Goal: Communication & Community: Answer question/provide support

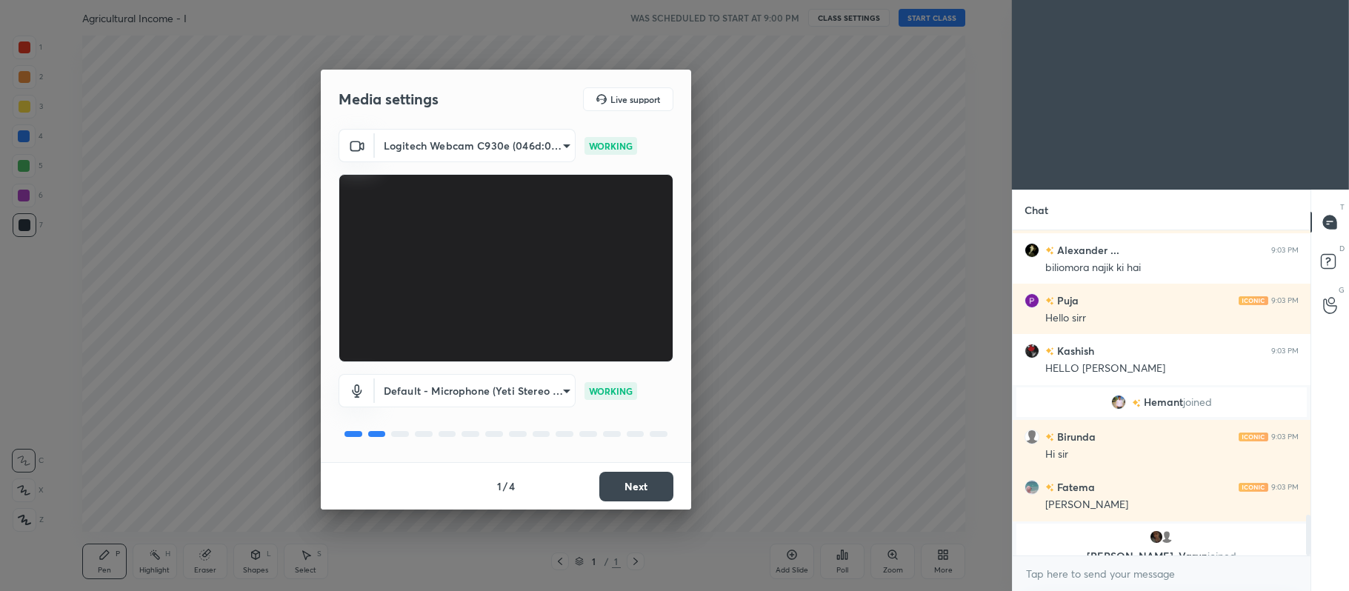
click at [637, 485] on button "Next" at bounding box center [636, 487] width 74 height 30
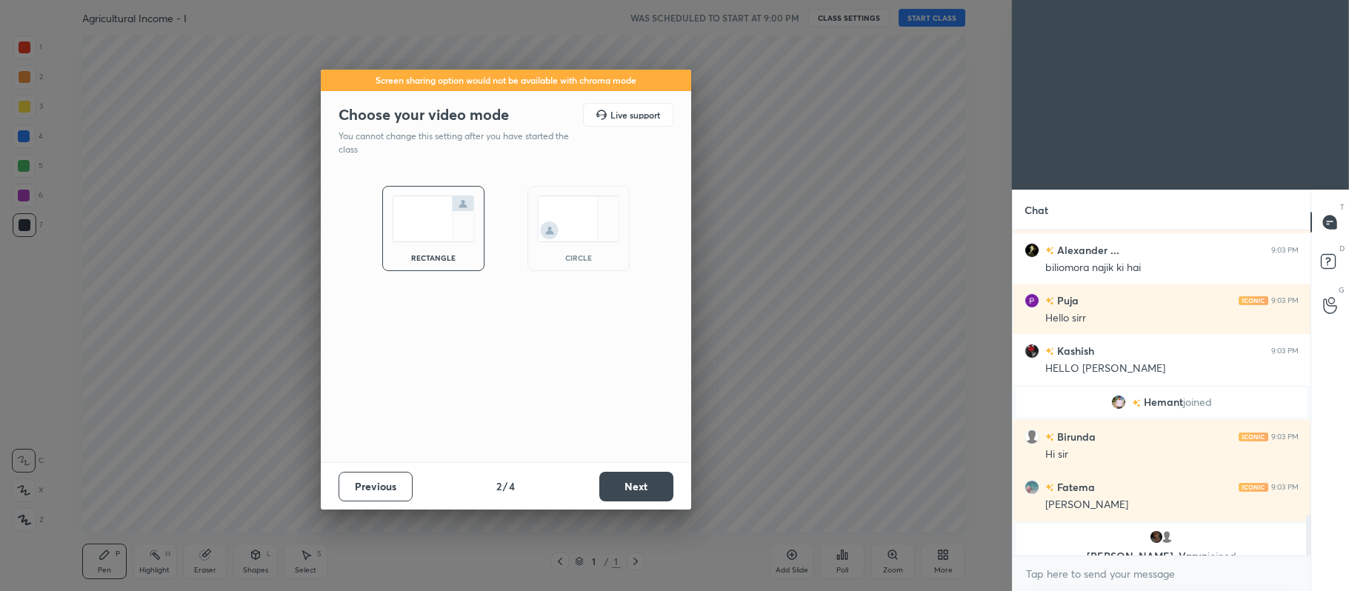
click at [637, 492] on button "Next" at bounding box center [636, 487] width 74 height 30
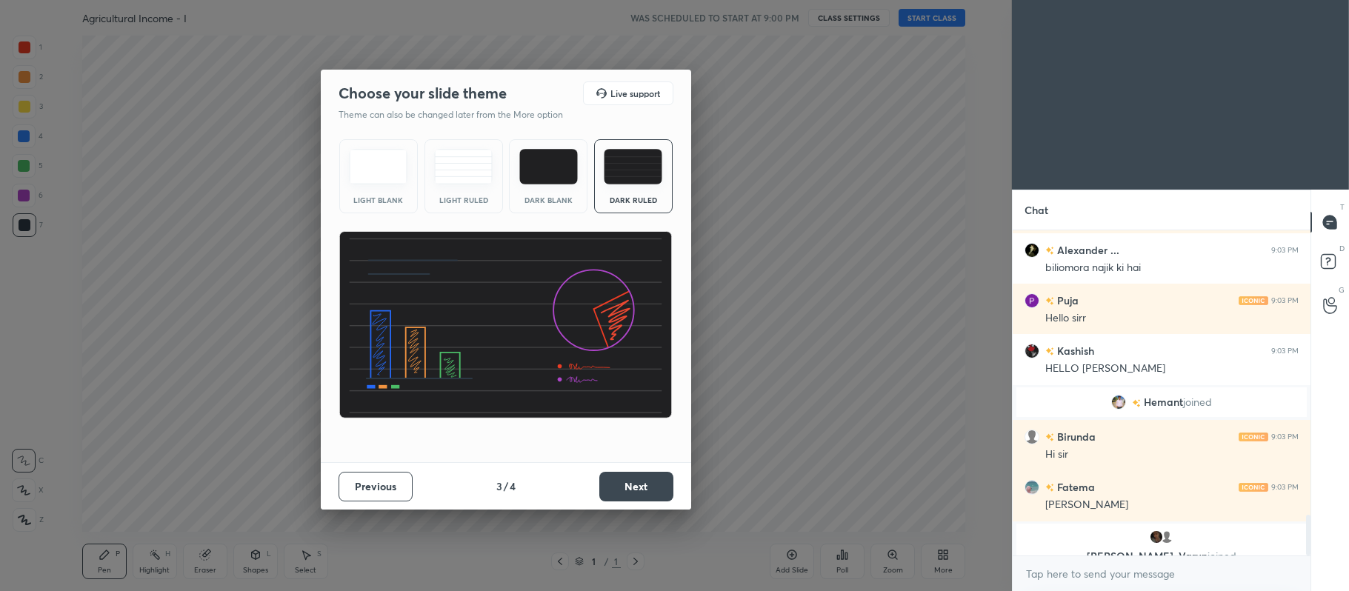
click at [653, 182] on img at bounding box center [633, 167] width 59 height 36
click at [639, 488] on button "Next" at bounding box center [636, 487] width 74 height 30
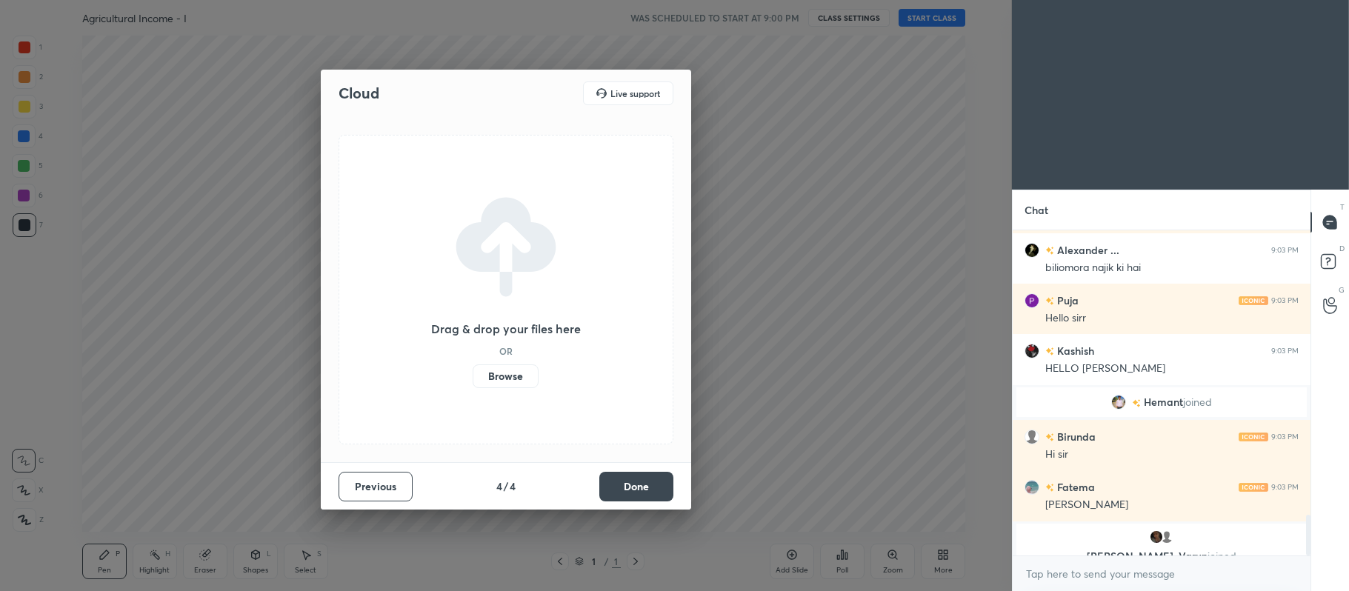
click at [505, 381] on label "Browse" at bounding box center [506, 377] width 66 height 24
click at [473, 381] on input "Browse" at bounding box center [473, 377] width 0 height 24
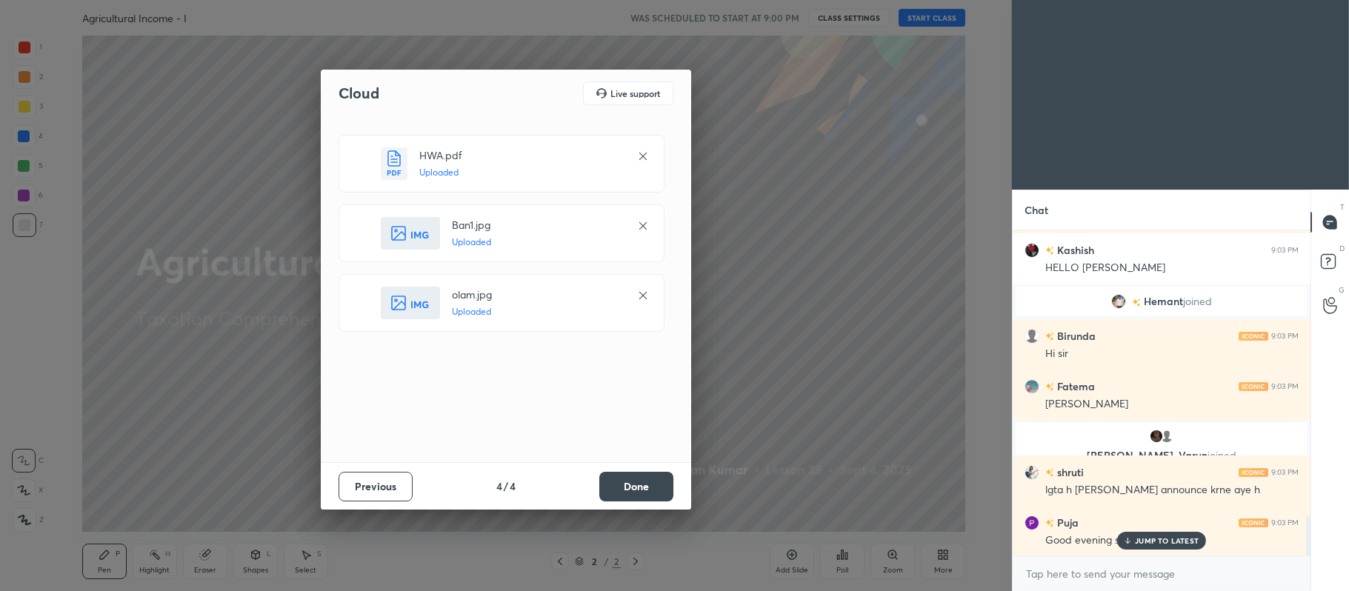
click at [644, 486] on button "Done" at bounding box center [636, 487] width 74 height 30
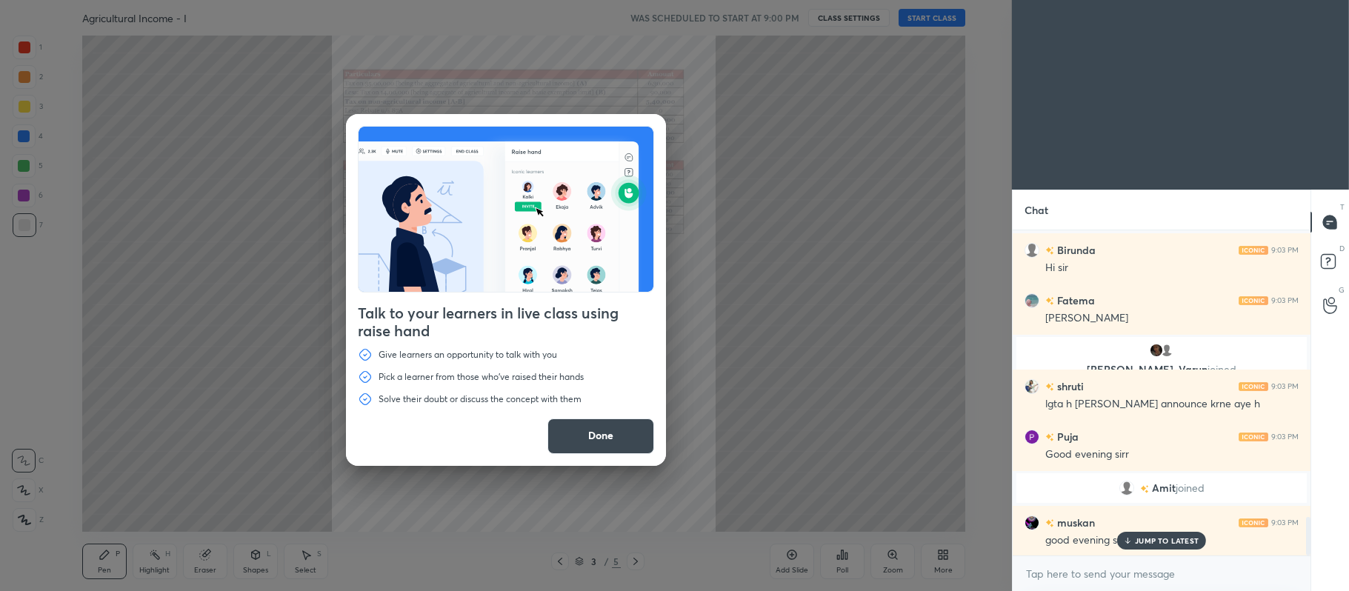
click at [609, 437] on button "Done" at bounding box center [601, 437] width 107 height 36
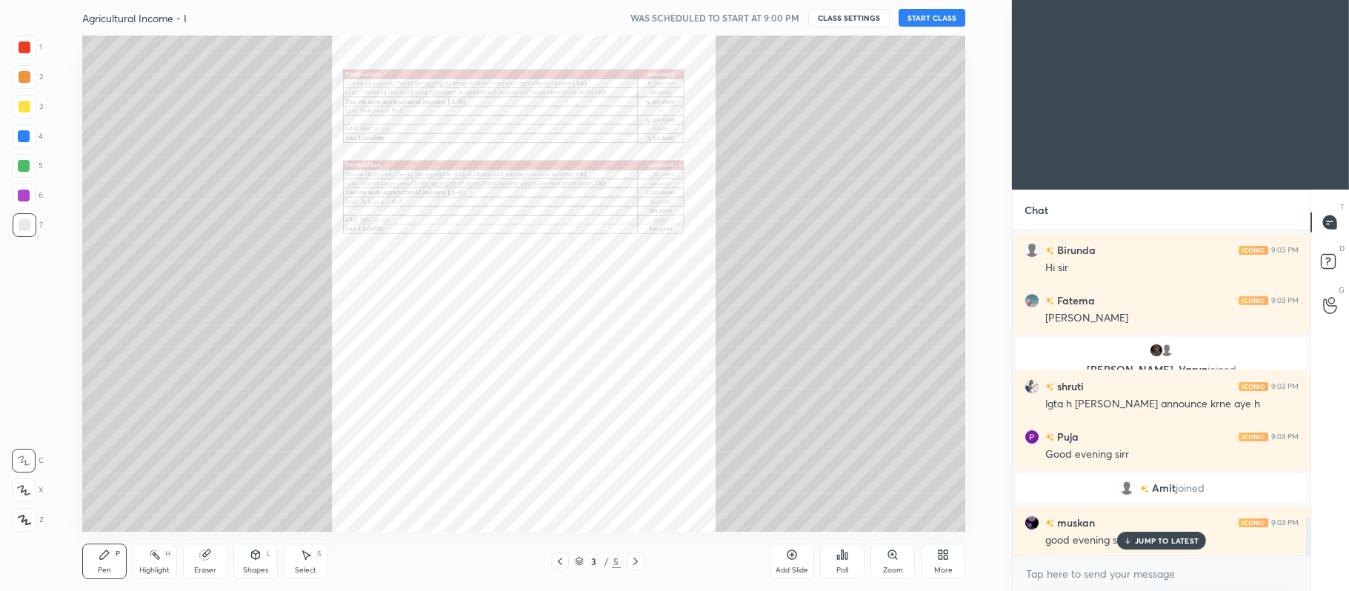
click at [572, 558] on div "3 / 5" at bounding box center [597, 562] width 93 height 18
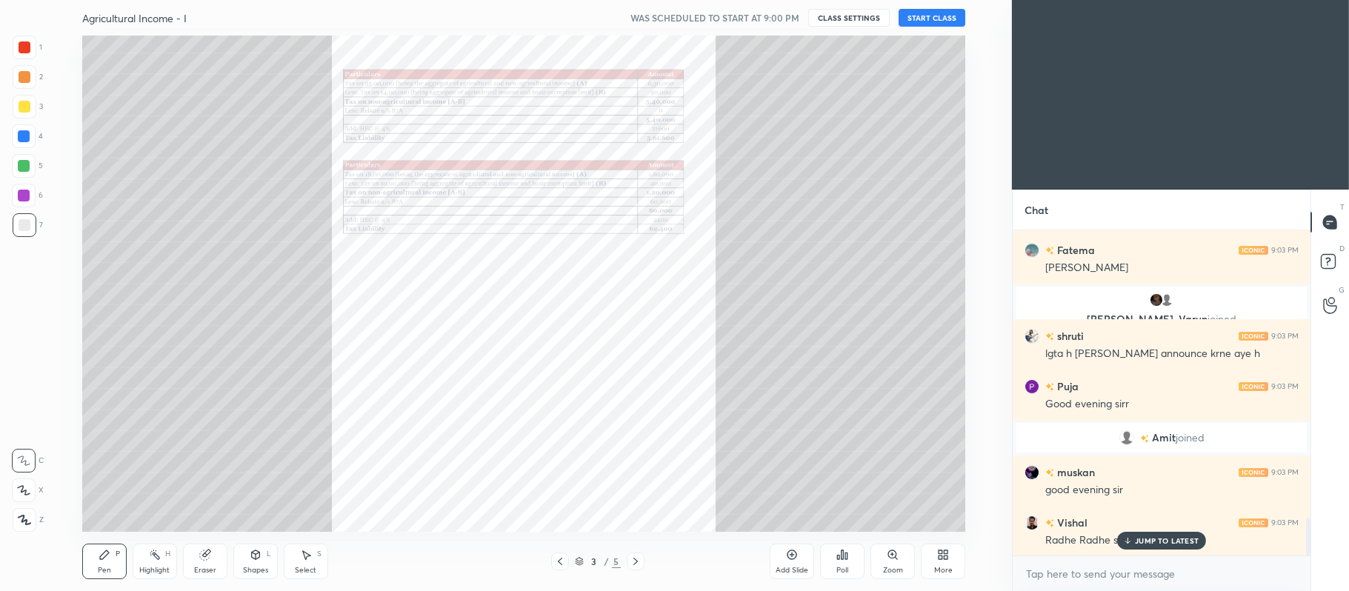
click at [556, 564] on icon at bounding box center [560, 562] width 12 height 12
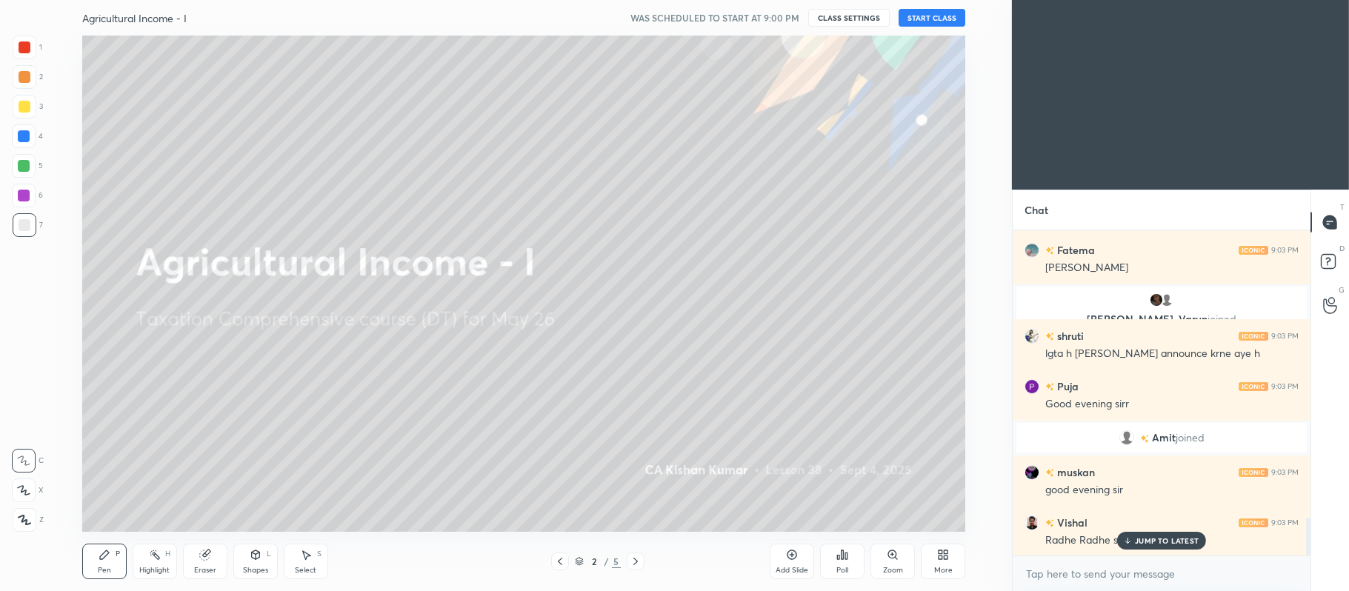
click at [945, 555] on icon at bounding box center [943, 555] width 12 height 12
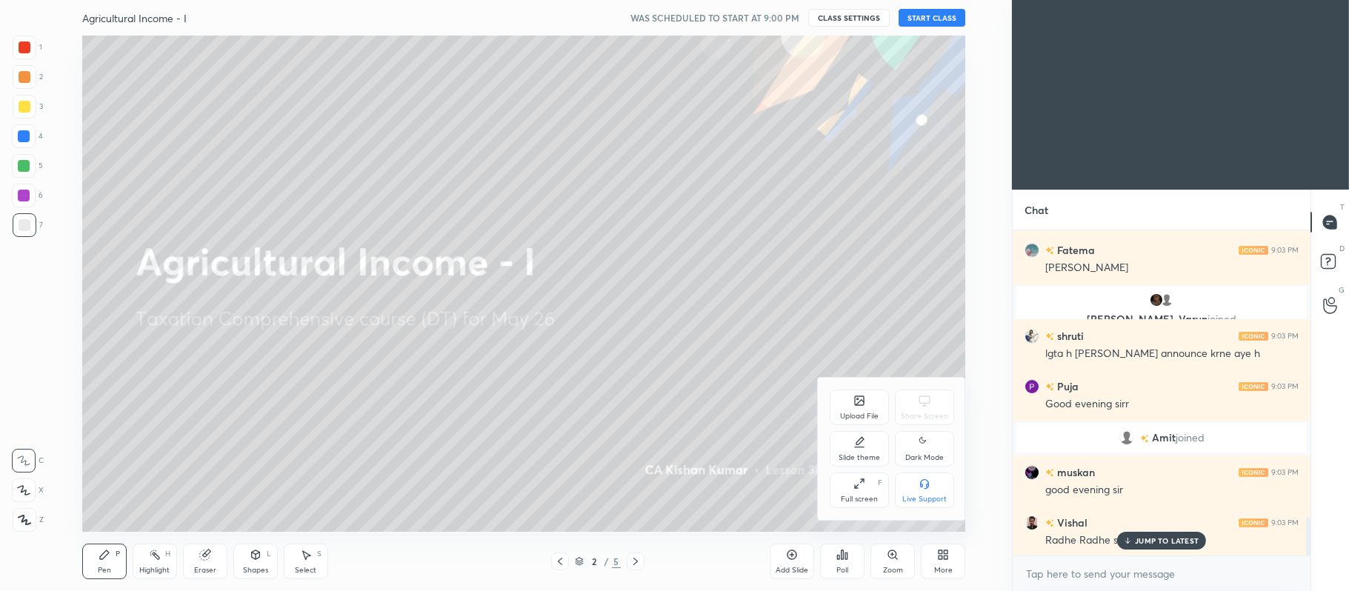
click at [849, 406] on div "Upload File" at bounding box center [859, 408] width 59 height 36
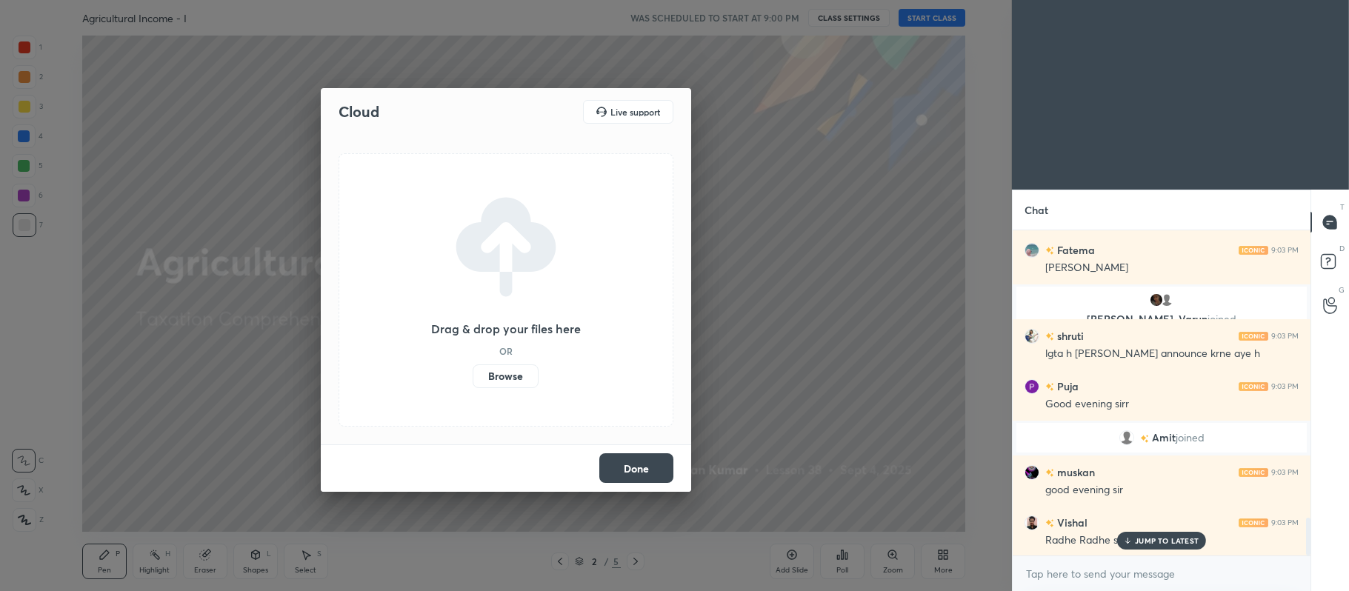
click at [504, 376] on label "Browse" at bounding box center [506, 377] width 66 height 24
click at [473, 376] on input "Browse" at bounding box center [473, 377] width 0 height 24
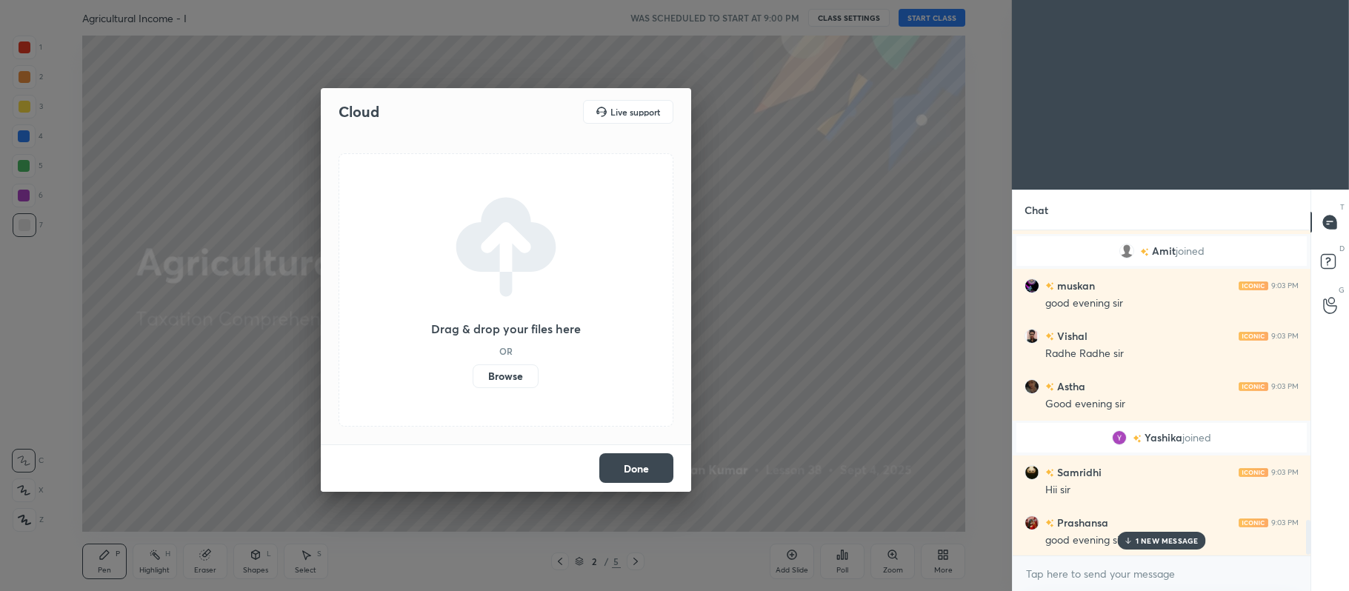
scroll to position [2731, 0]
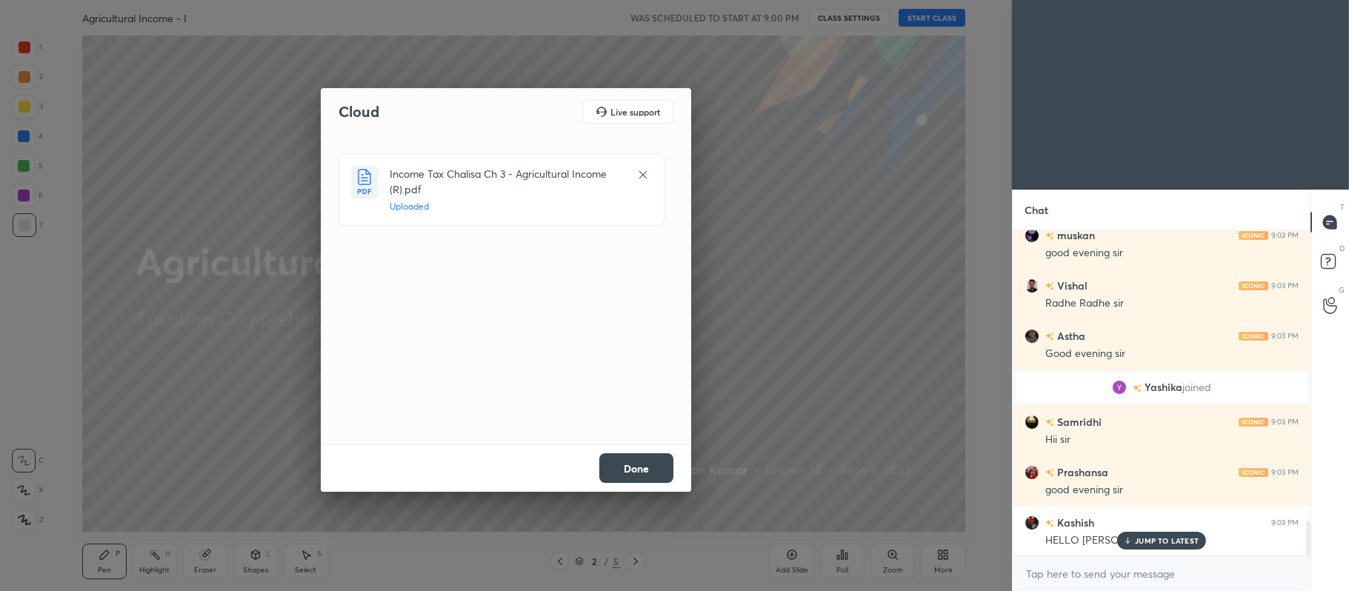
click at [643, 462] on button "Done" at bounding box center [636, 468] width 74 height 30
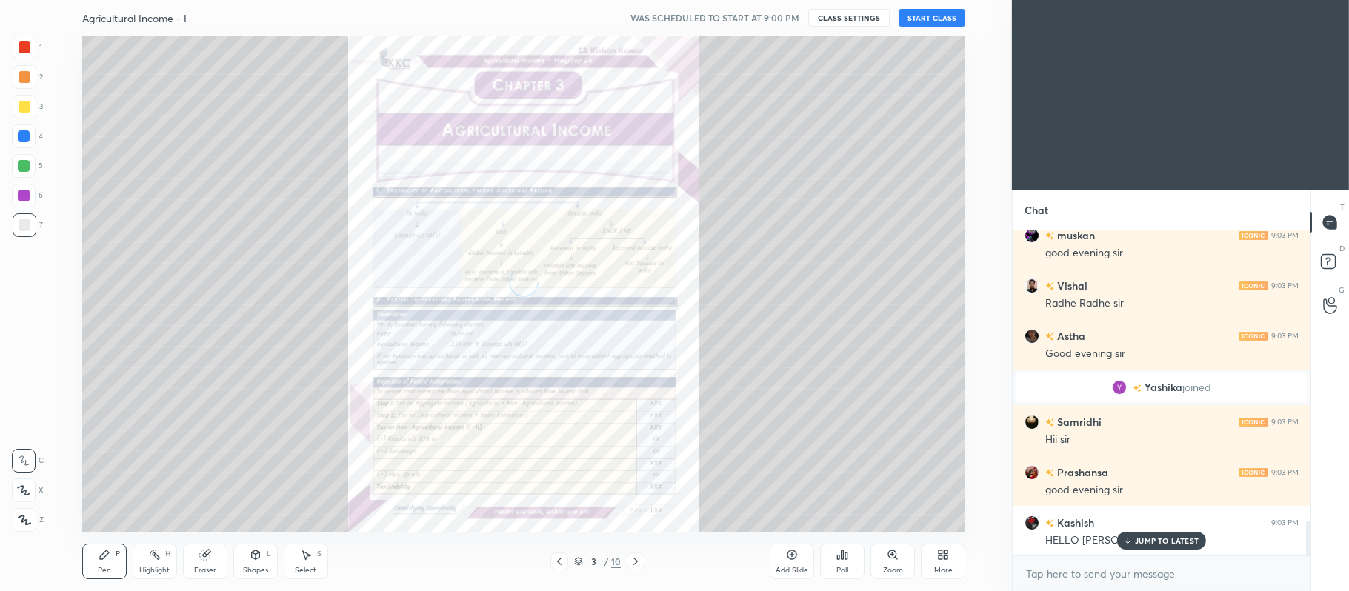
click at [582, 560] on icon at bounding box center [578, 561] width 9 height 9
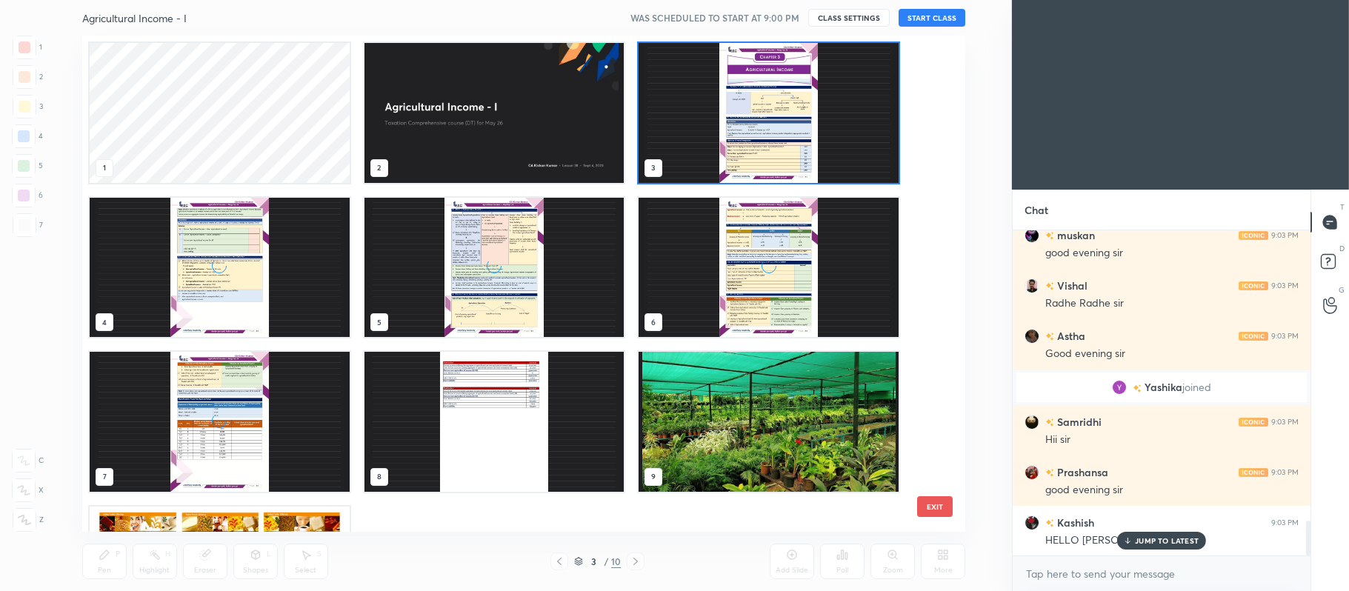
scroll to position [493, 876]
click at [262, 433] on img "grid" at bounding box center [220, 422] width 260 height 140
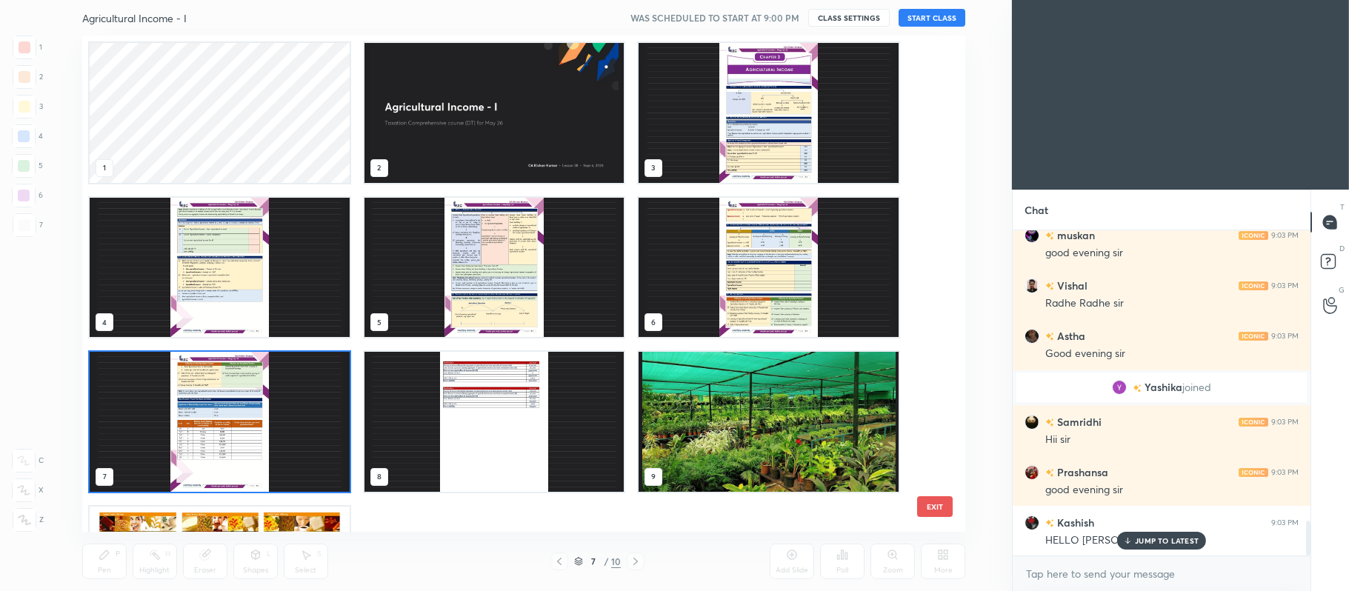
click at [267, 430] on img "grid" at bounding box center [220, 422] width 260 height 140
click at [271, 424] on img "grid" at bounding box center [220, 422] width 260 height 140
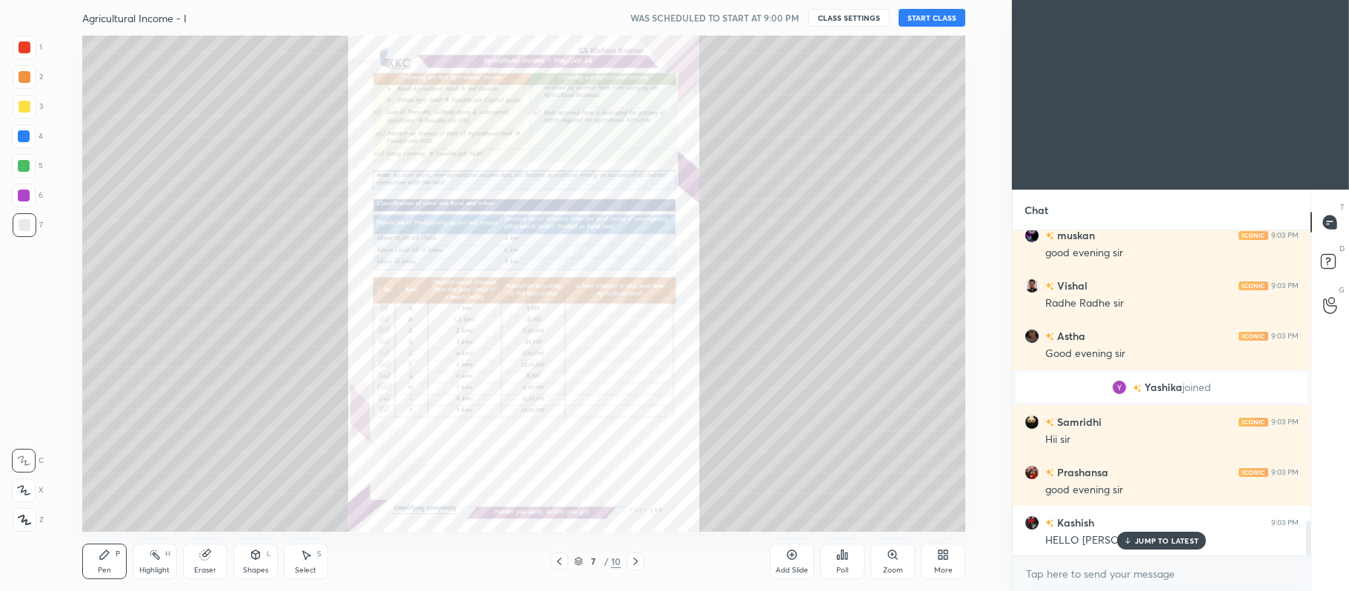
click at [941, 559] on icon at bounding box center [941, 558] width 4 height 4
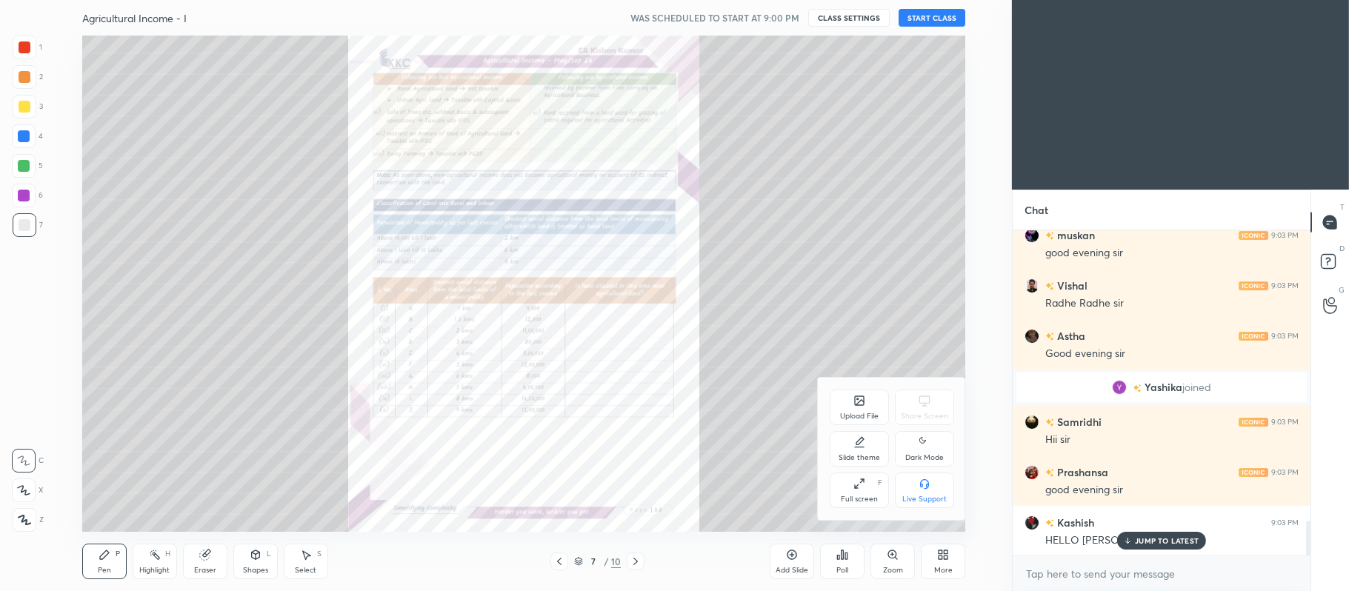
click at [868, 413] on div "Upload File" at bounding box center [859, 416] width 39 height 7
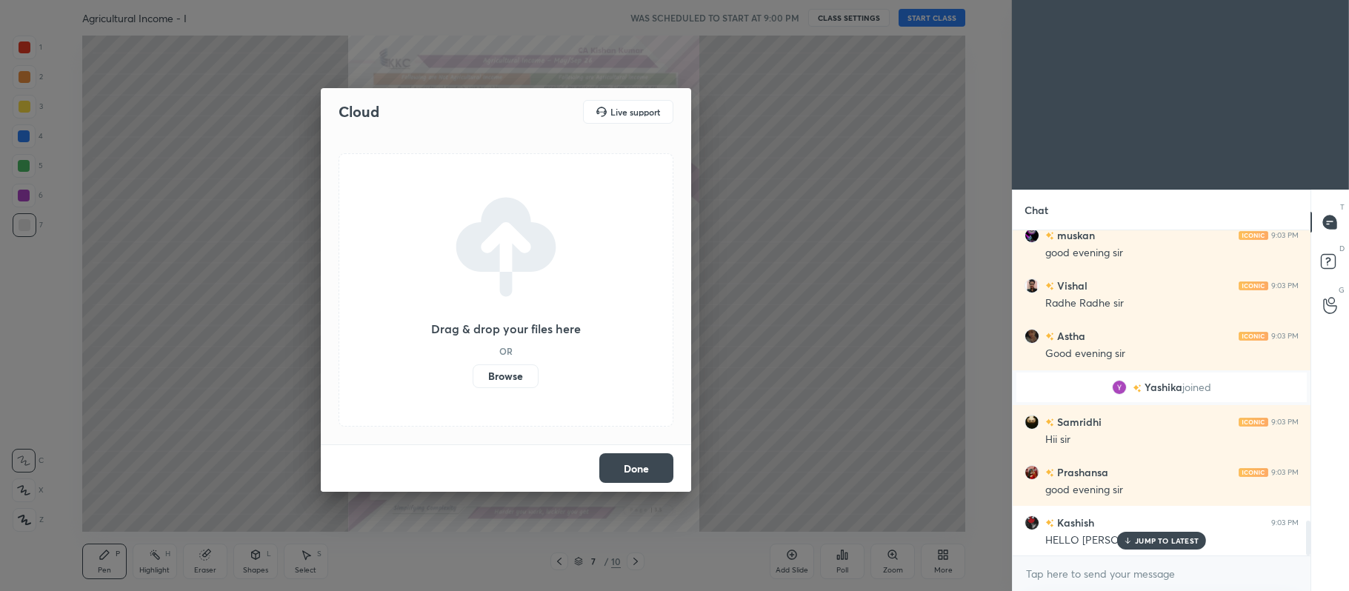
click at [514, 374] on label "Browse" at bounding box center [506, 377] width 66 height 24
click at [473, 374] on input "Browse" at bounding box center [473, 377] width 0 height 24
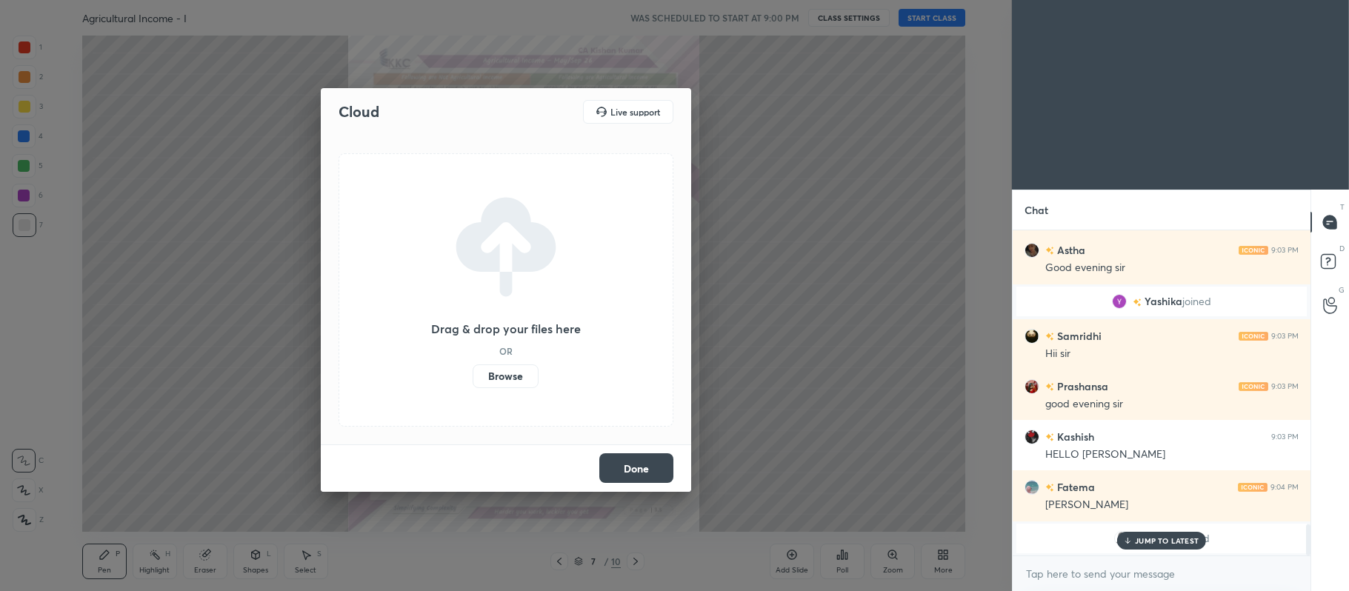
scroll to position [3104, 0]
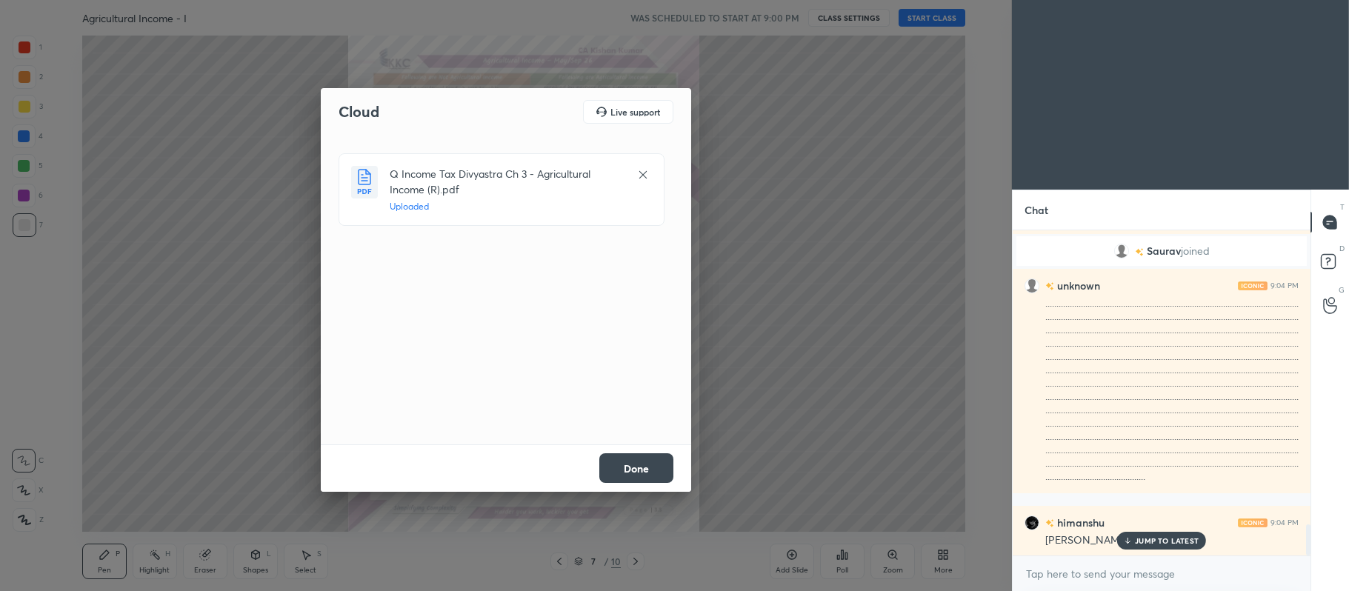
click at [641, 466] on button "Done" at bounding box center [636, 468] width 74 height 30
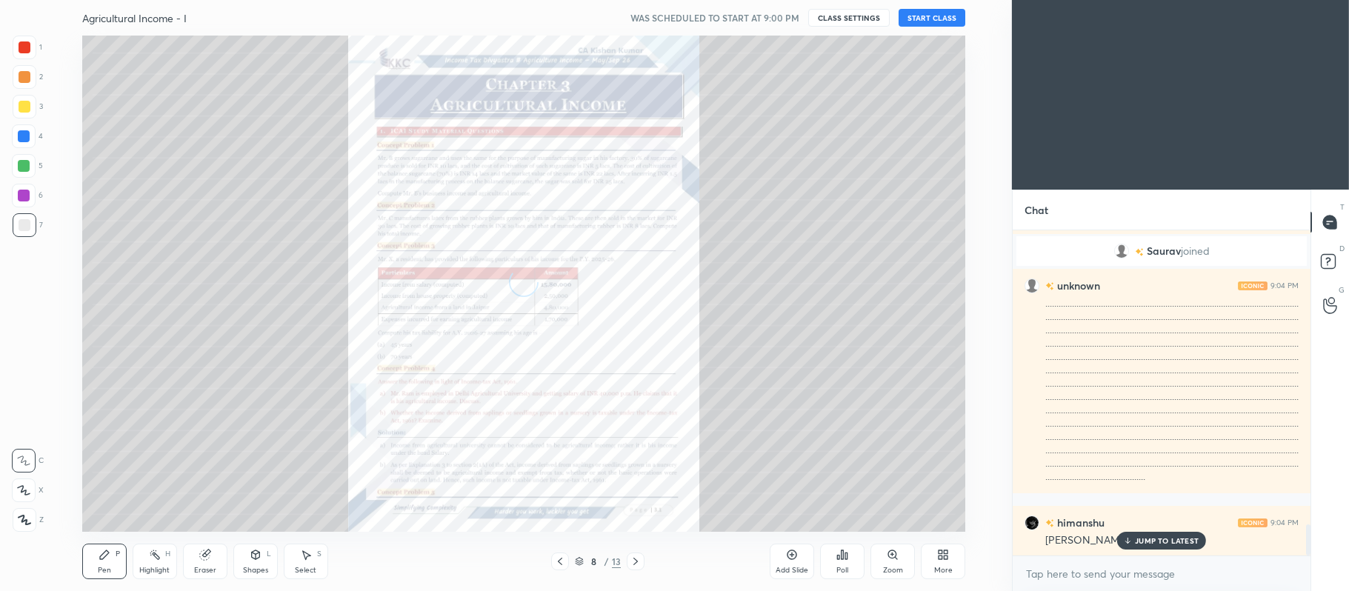
click at [578, 563] on icon at bounding box center [579, 563] width 7 height 2
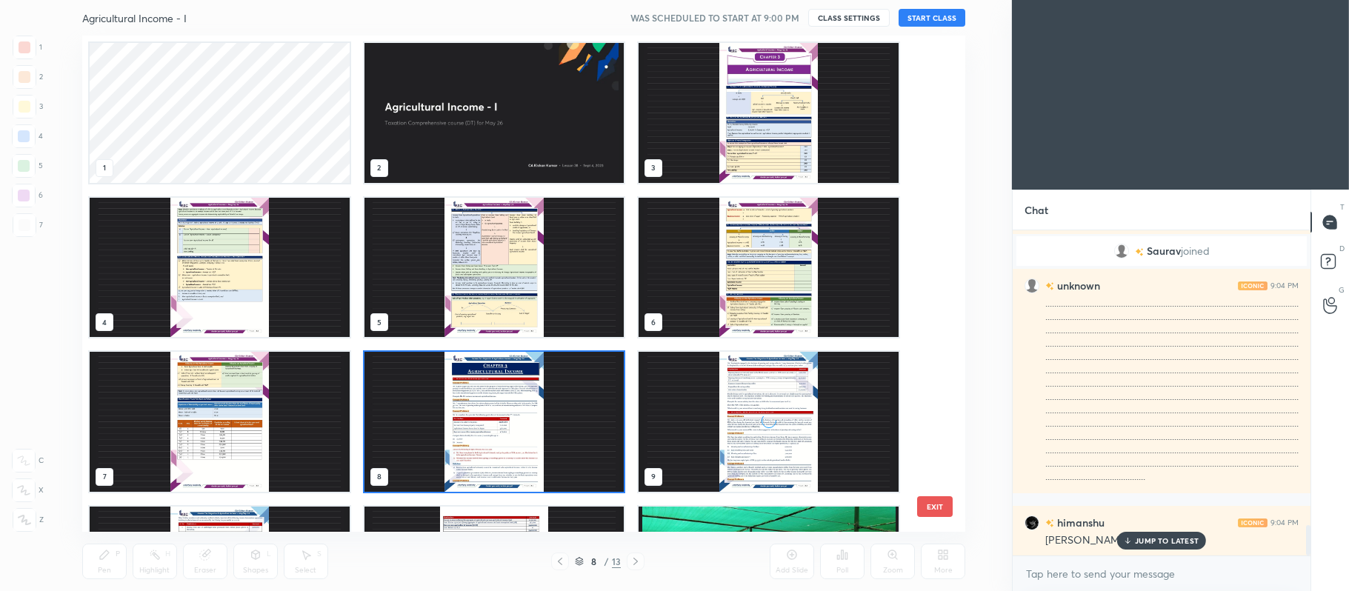
scroll to position [3140, 0]
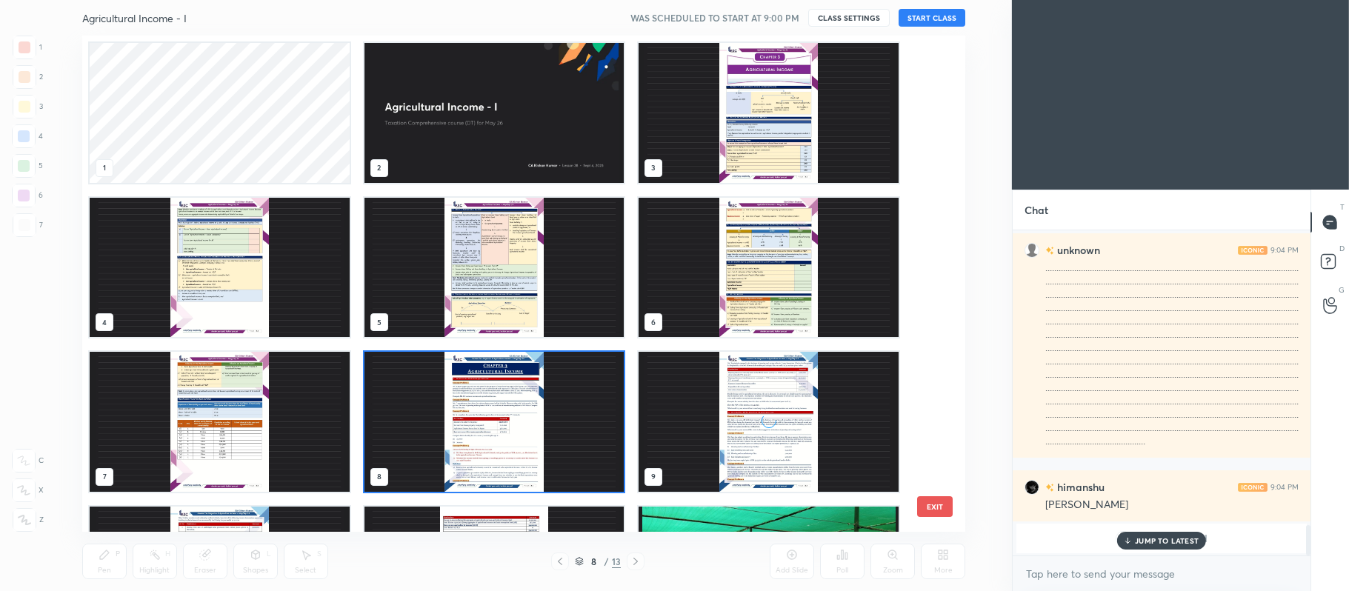
click at [548, 110] on img "grid" at bounding box center [494, 113] width 260 height 140
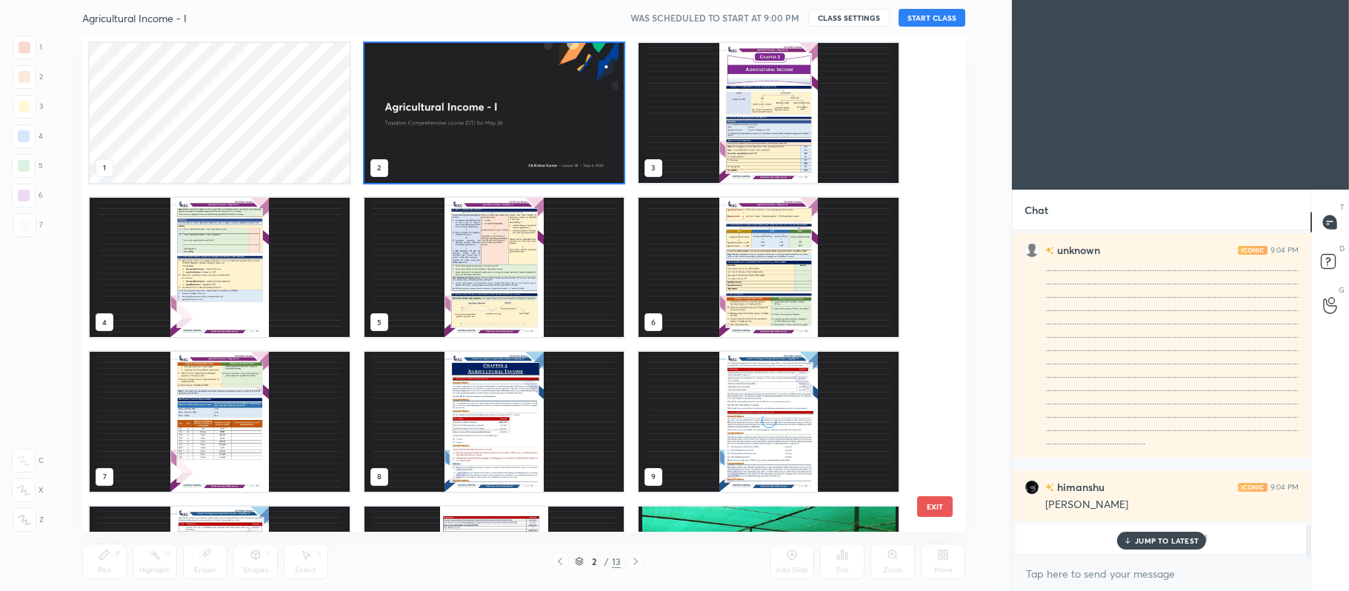
click at [544, 114] on img "grid" at bounding box center [494, 113] width 260 height 140
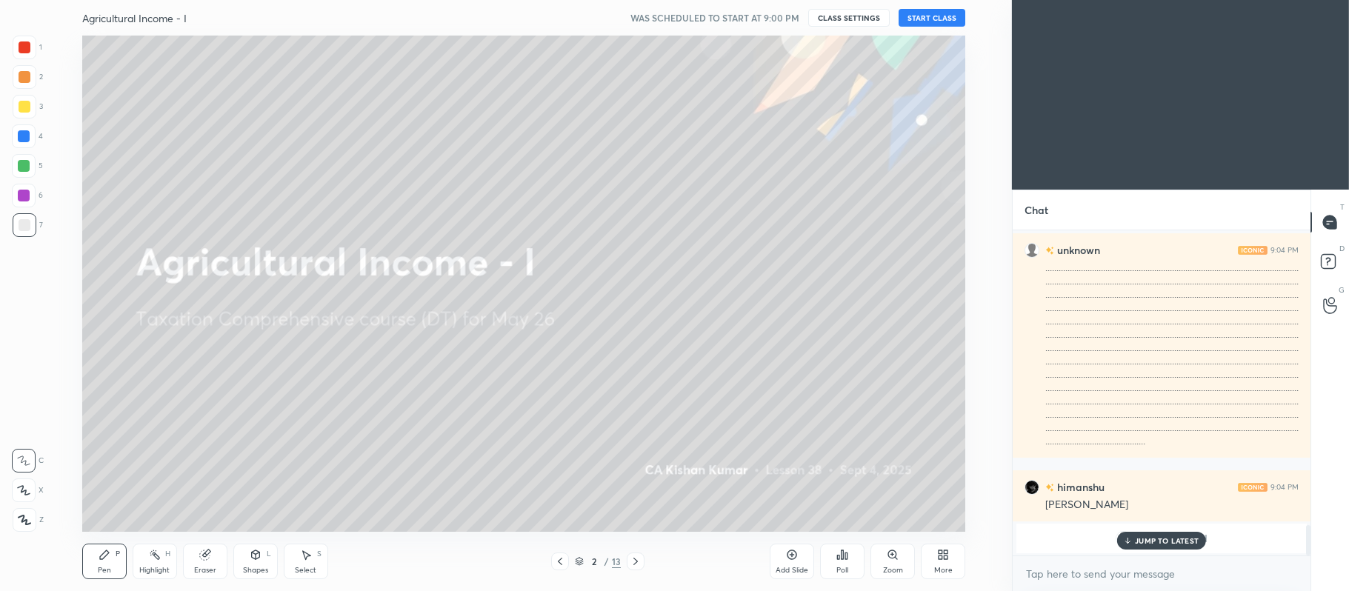
click at [538, 110] on img "grid" at bounding box center [494, 113] width 260 height 140
click at [27, 107] on div at bounding box center [25, 107] width 12 height 12
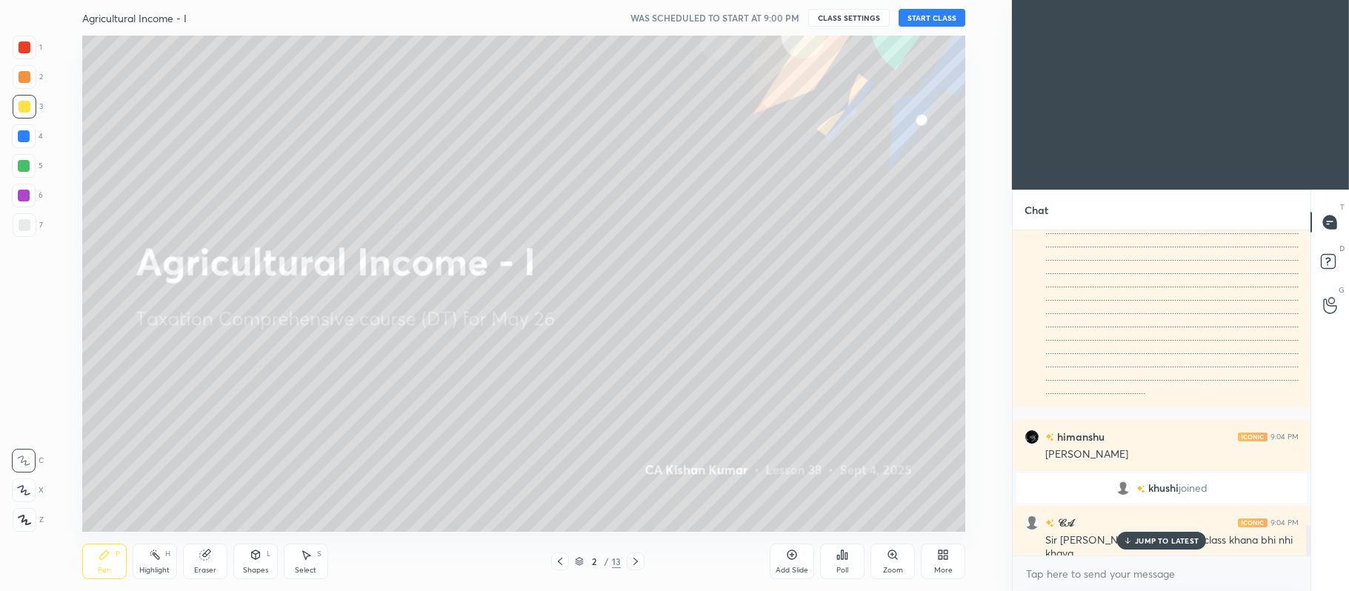
click at [24, 493] on icon at bounding box center [23, 490] width 13 height 10
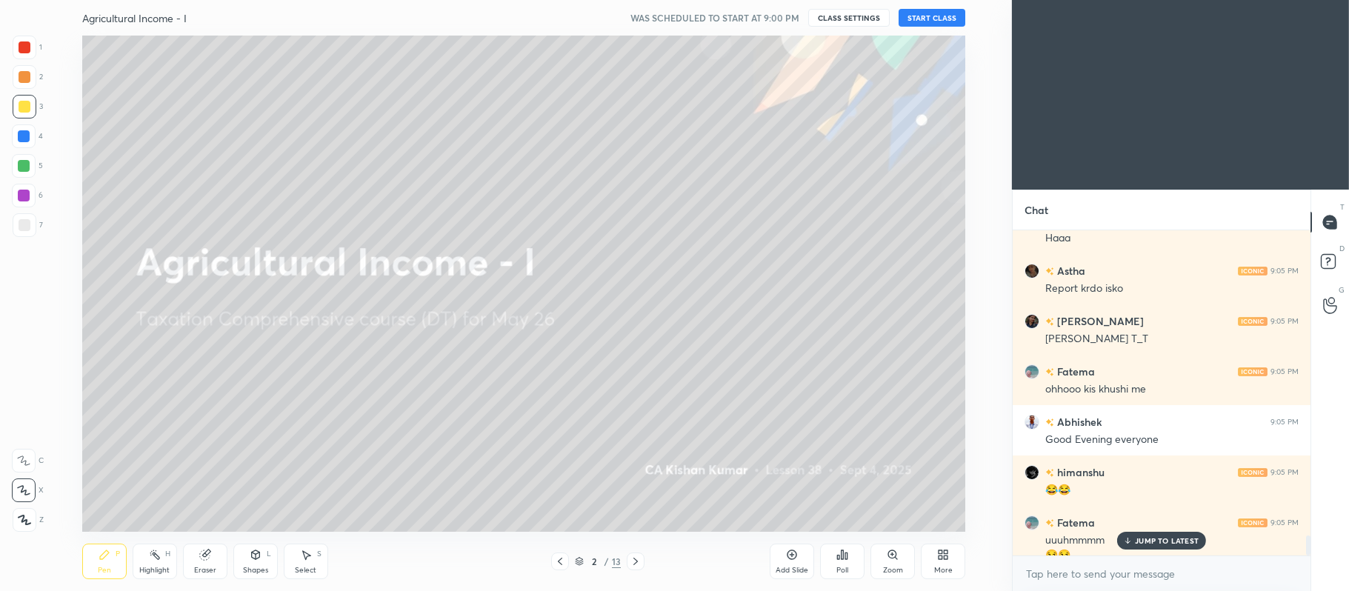
scroll to position [4960, 0]
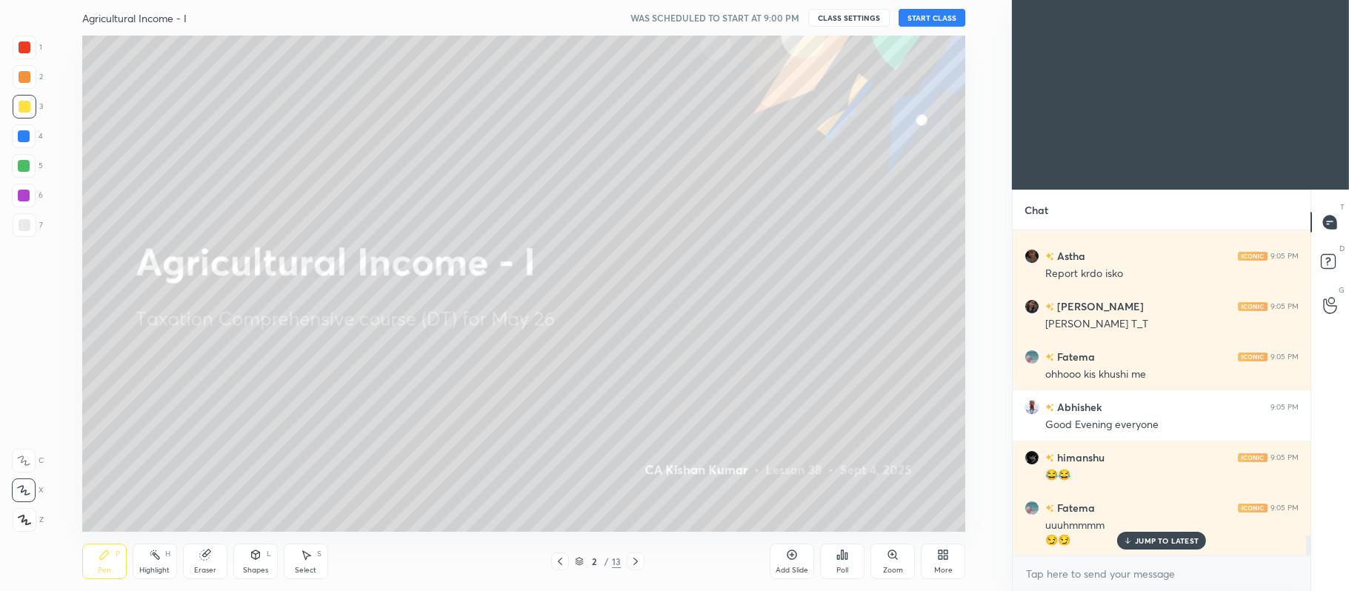
click at [923, 12] on button "START CLASS" at bounding box center [932, 18] width 67 height 18
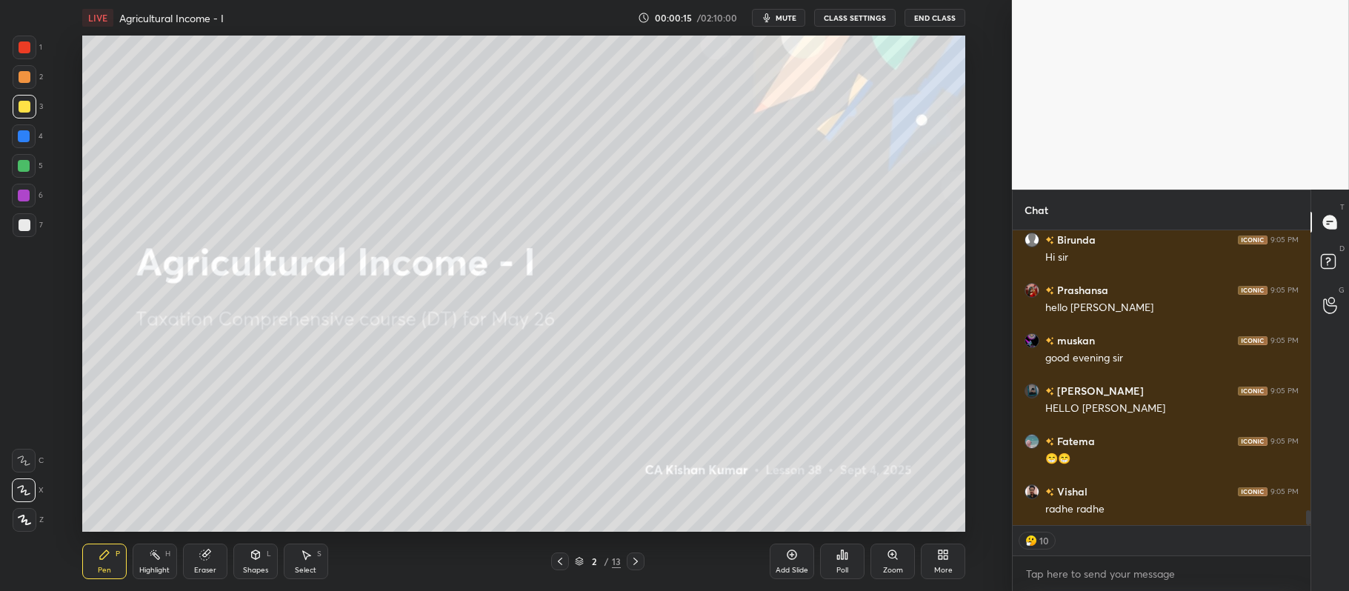
scroll to position [5646, 0]
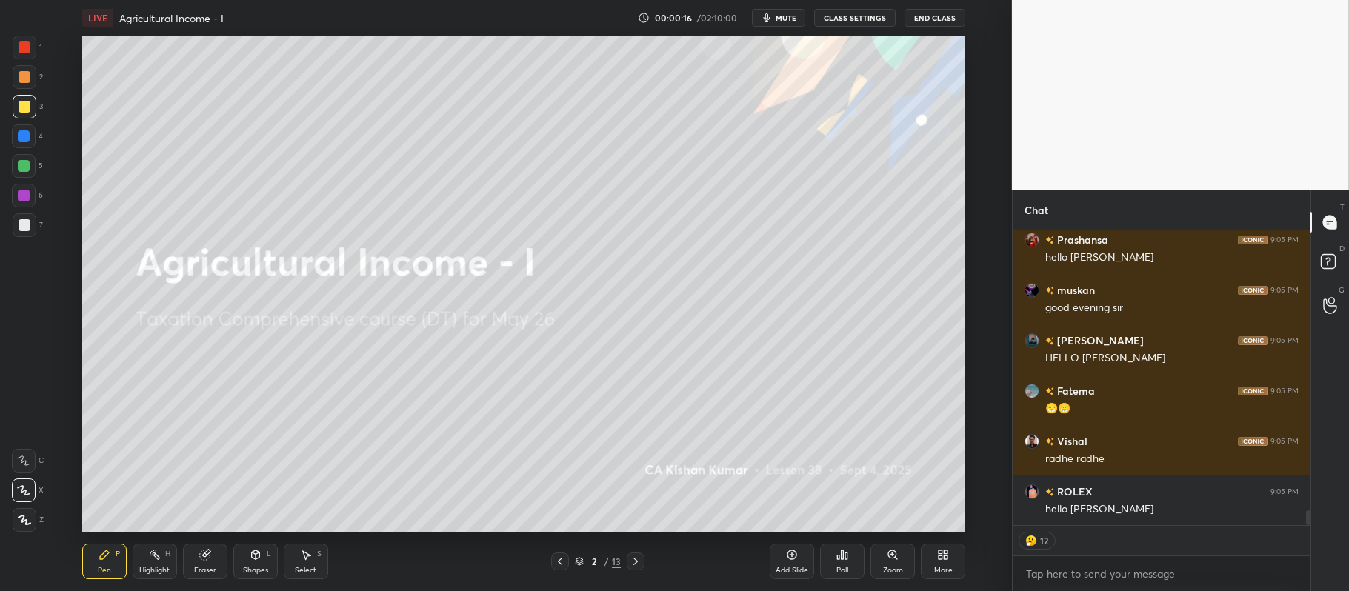
click at [858, 19] on button "CLASS SETTINGS" at bounding box center [855, 18] width 82 height 18
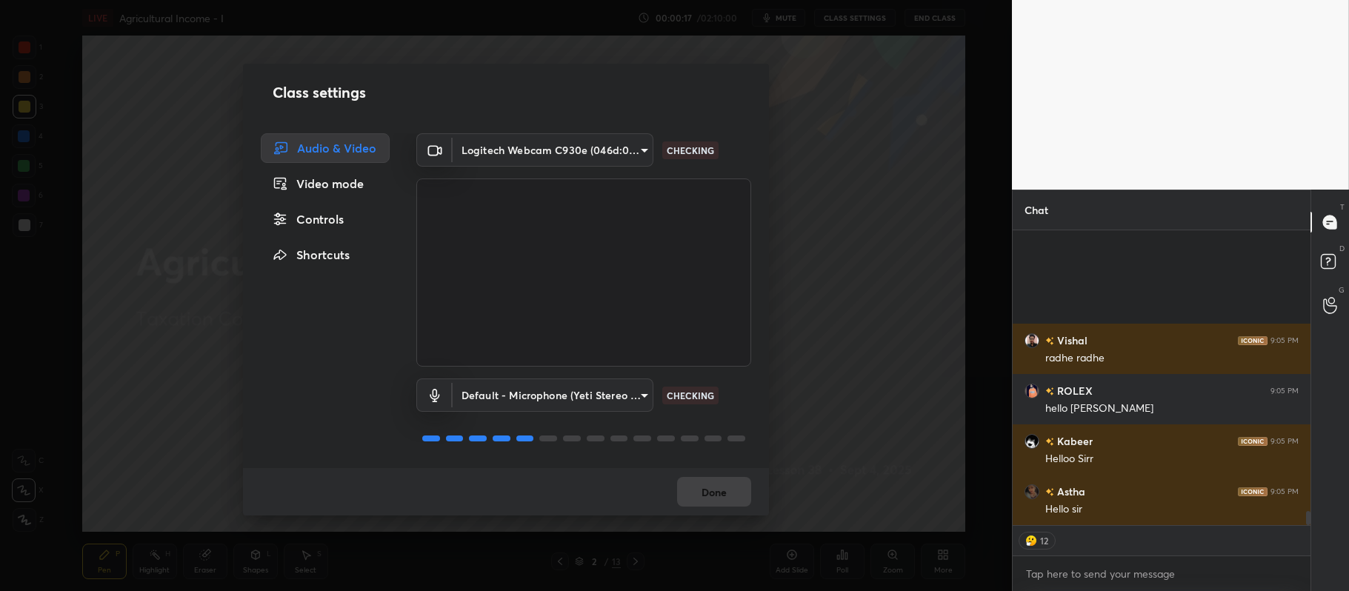
scroll to position [5898, 0]
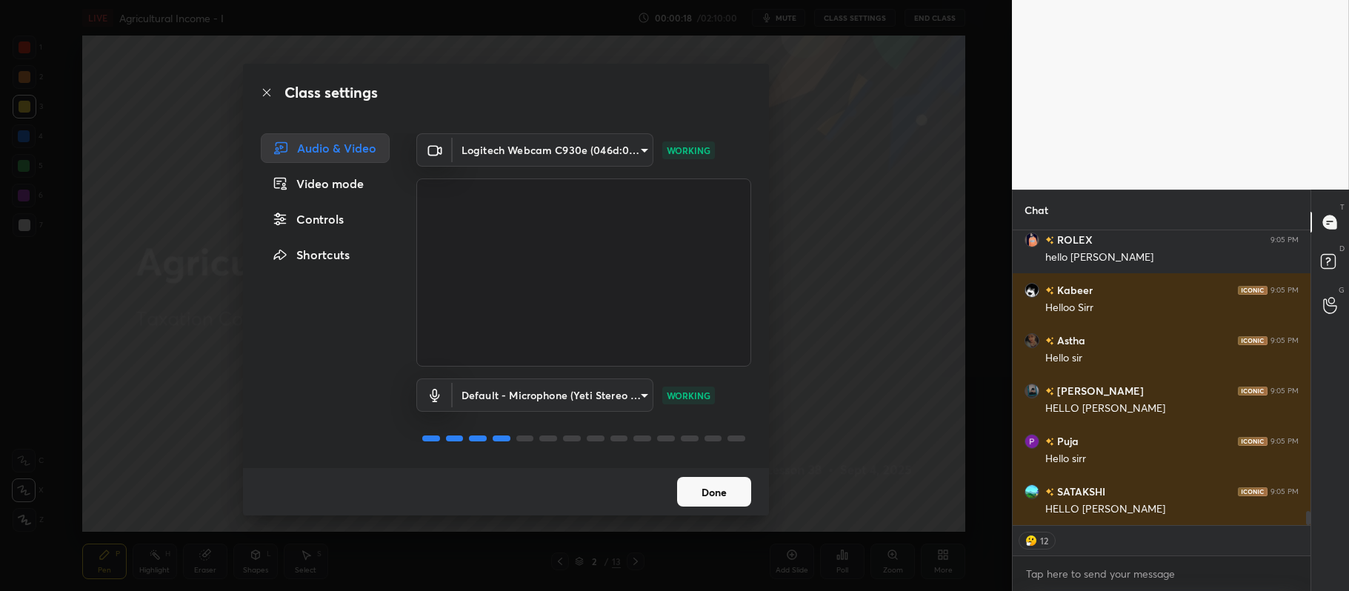
click at [327, 222] on div "Controls" at bounding box center [325, 219] width 129 height 30
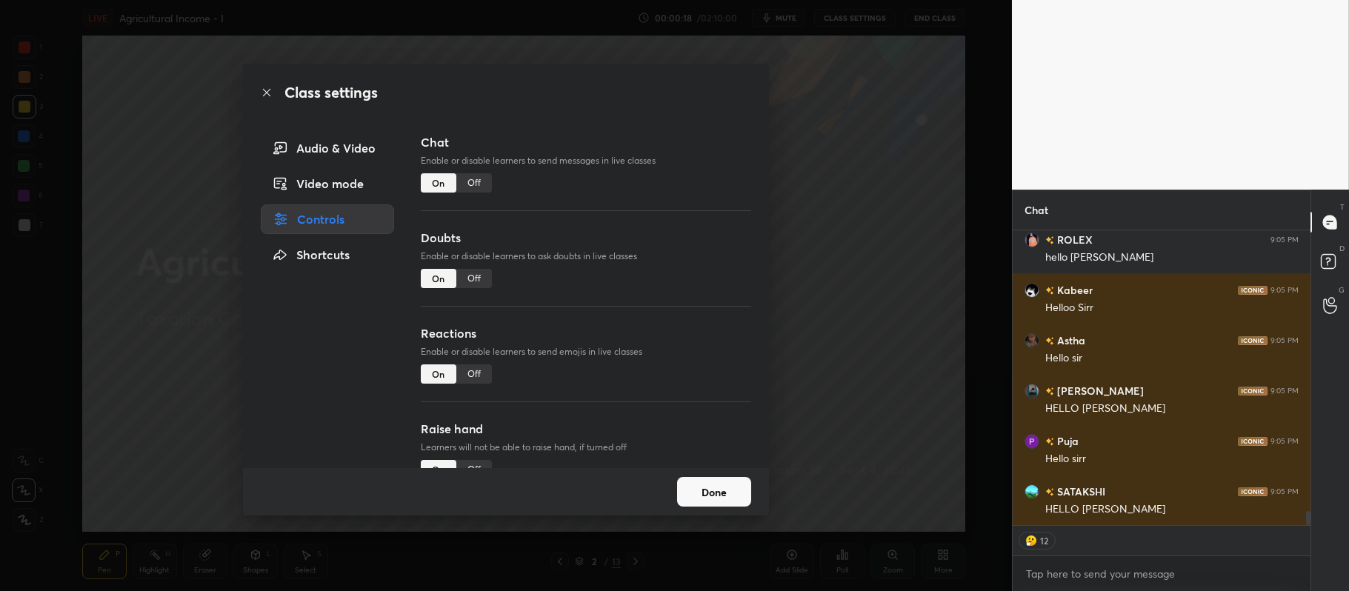
scroll to position [5998, 0]
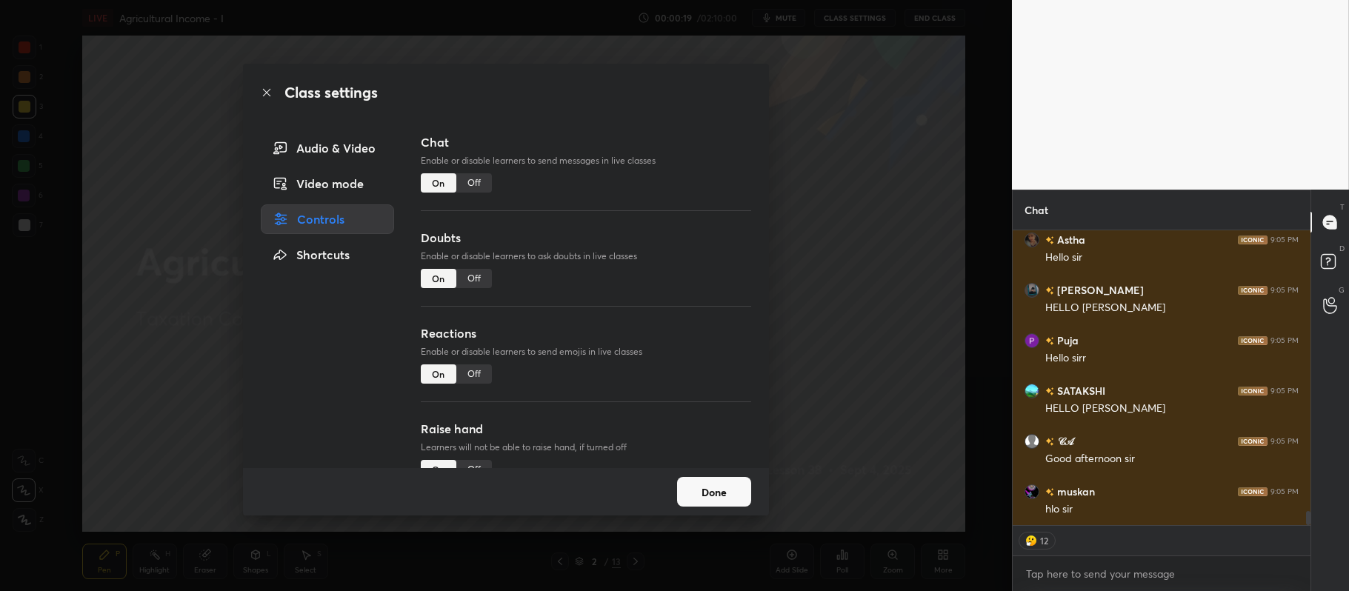
click at [479, 371] on div "Off" at bounding box center [474, 374] width 36 height 19
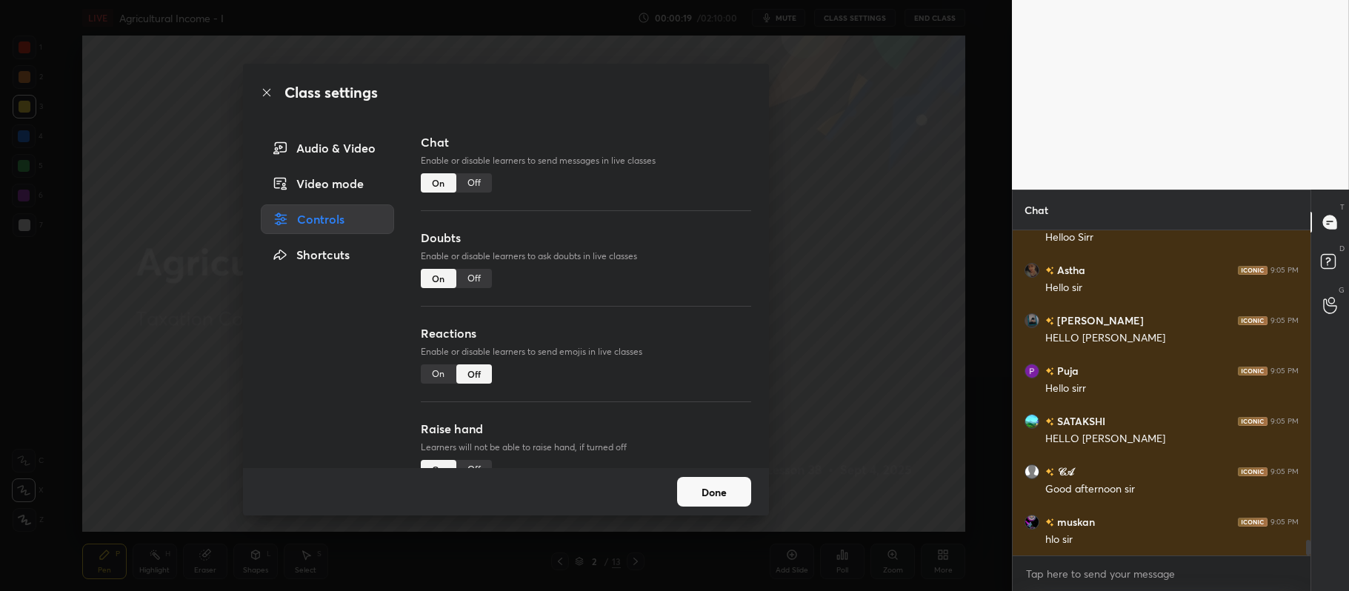
scroll to position [4, 4]
click at [736, 492] on button "Done" at bounding box center [714, 492] width 74 height 30
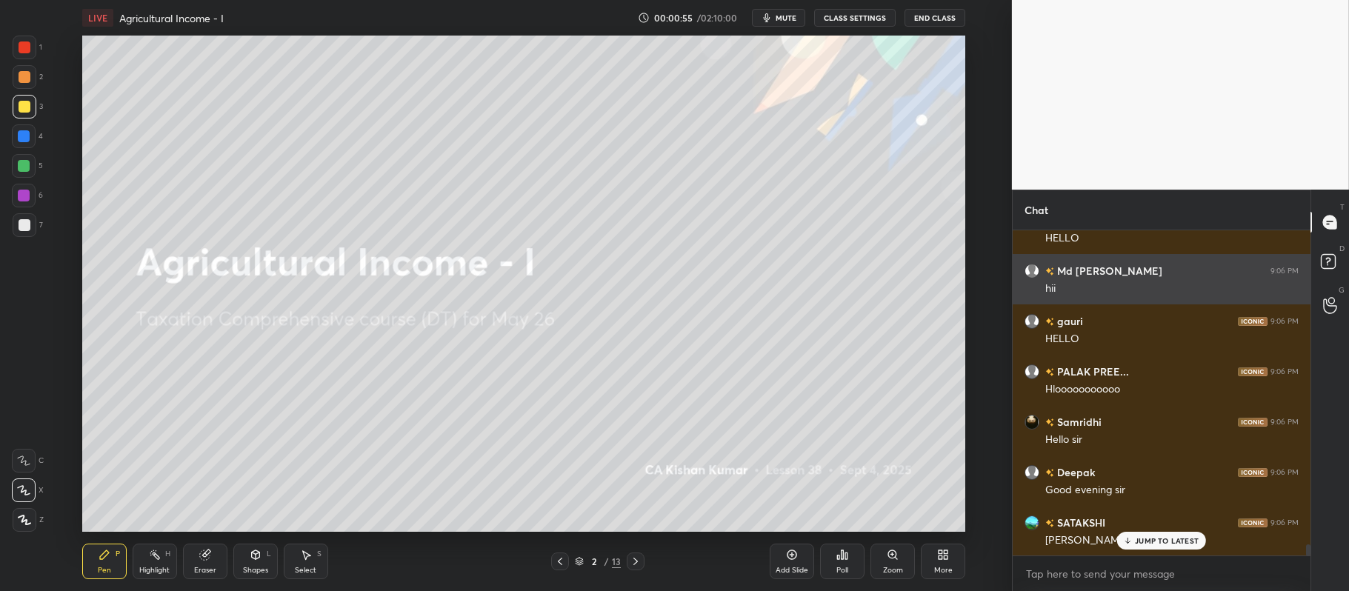
scroll to position [8975, 0]
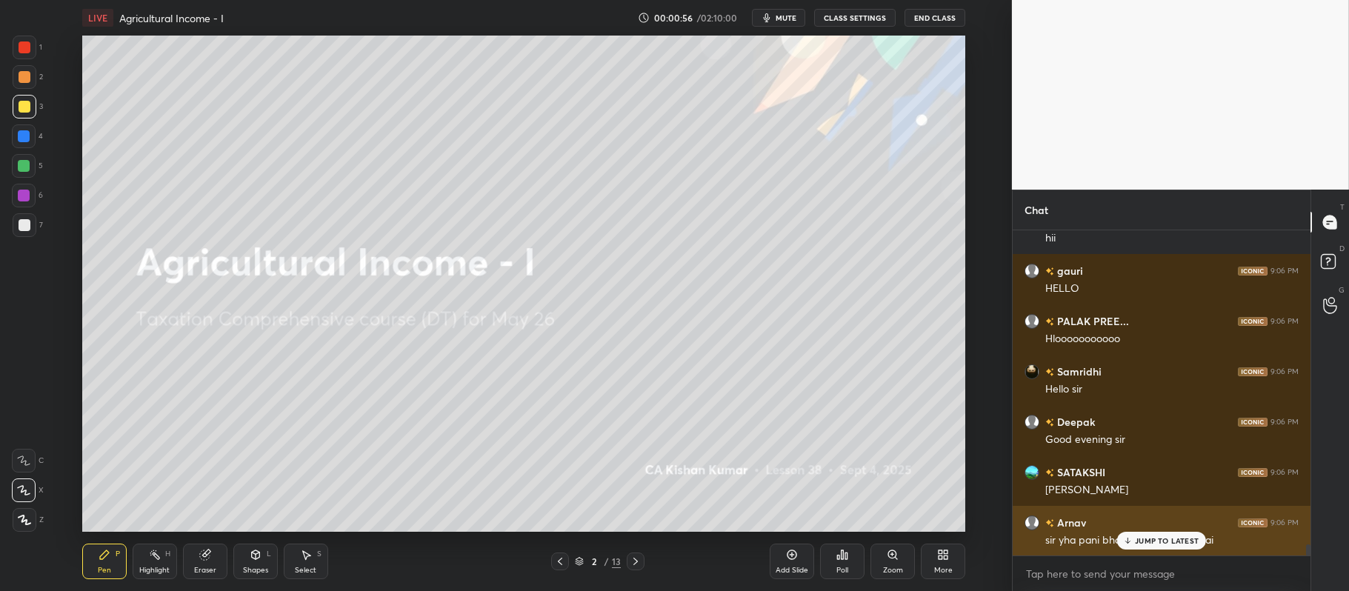
click at [1145, 542] on p "JUMP TO LATEST" at bounding box center [1167, 540] width 64 height 9
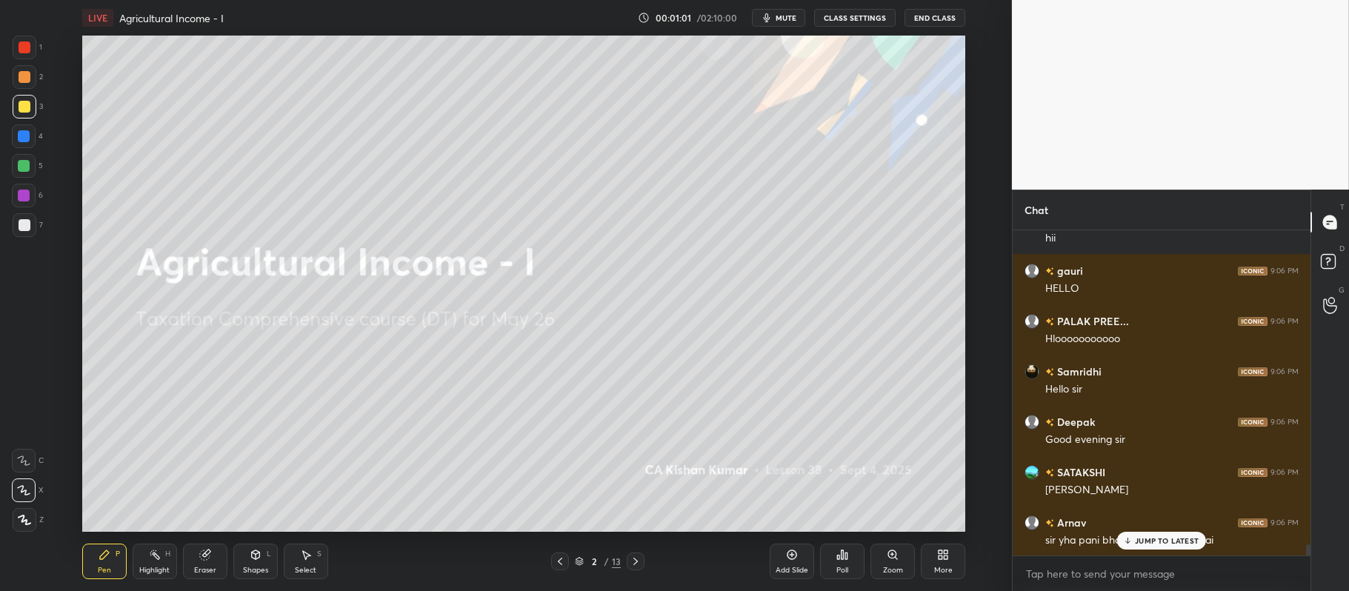
click at [848, 559] on icon at bounding box center [846, 556] width 2 height 7
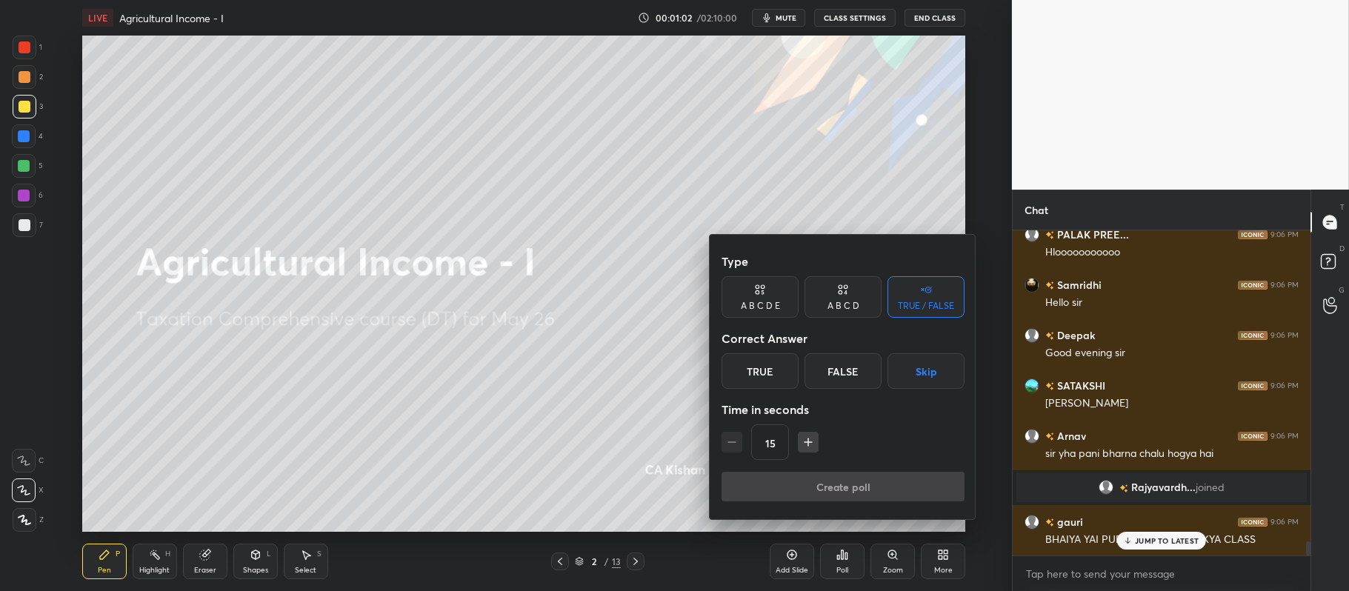
scroll to position [7123, 0]
click at [765, 376] on div "True" at bounding box center [760, 371] width 77 height 36
click at [776, 488] on button "Create poll" at bounding box center [843, 487] width 243 height 30
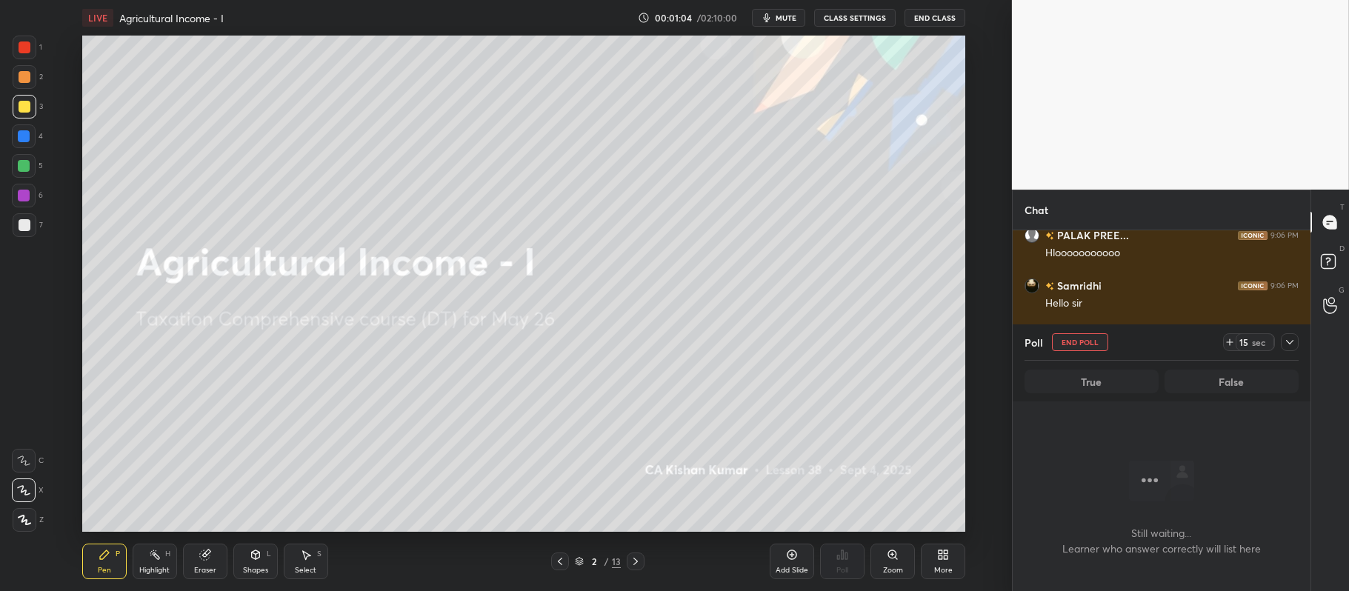
scroll to position [245, 293]
click at [1290, 342] on icon at bounding box center [1290, 342] width 12 height 12
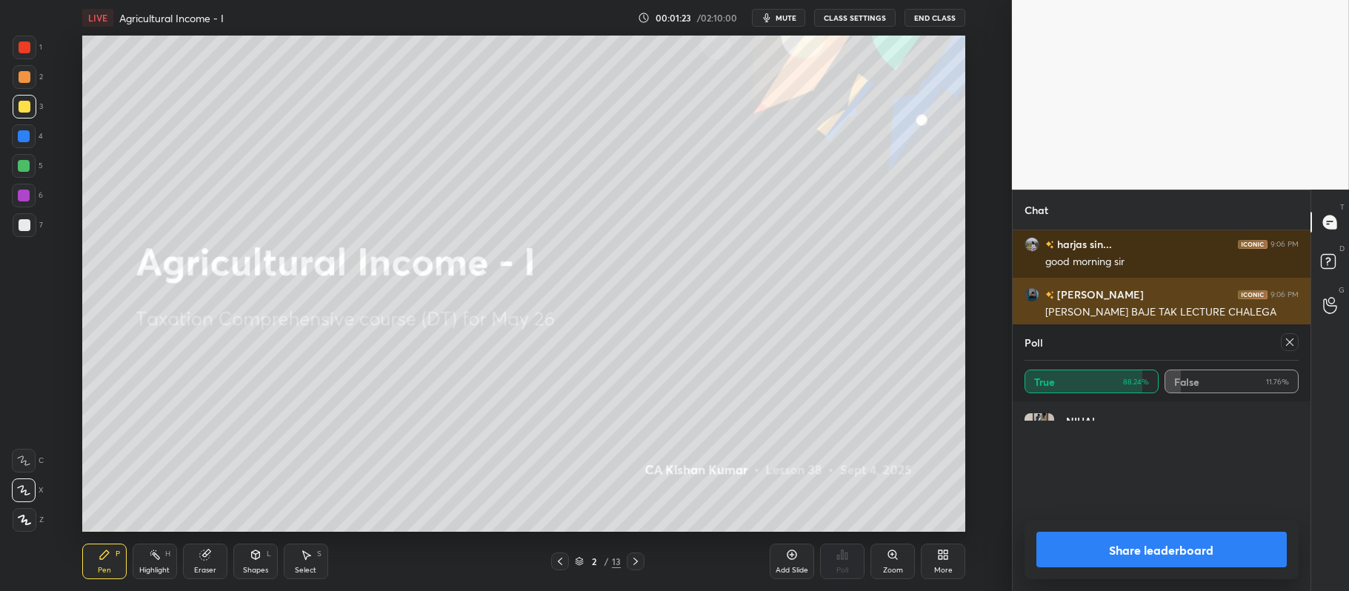
scroll to position [7488, 0]
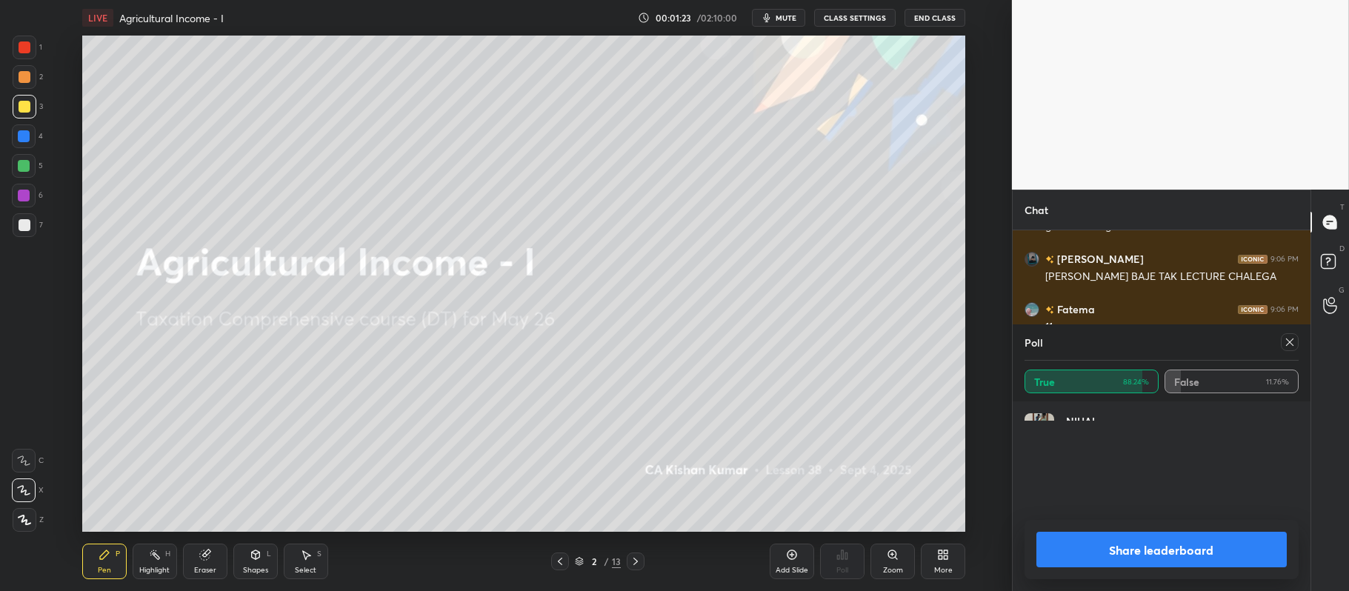
click at [1109, 549] on button "Share leaderboard" at bounding box center [1162, 550] width 250 height 36
type textarea "x"
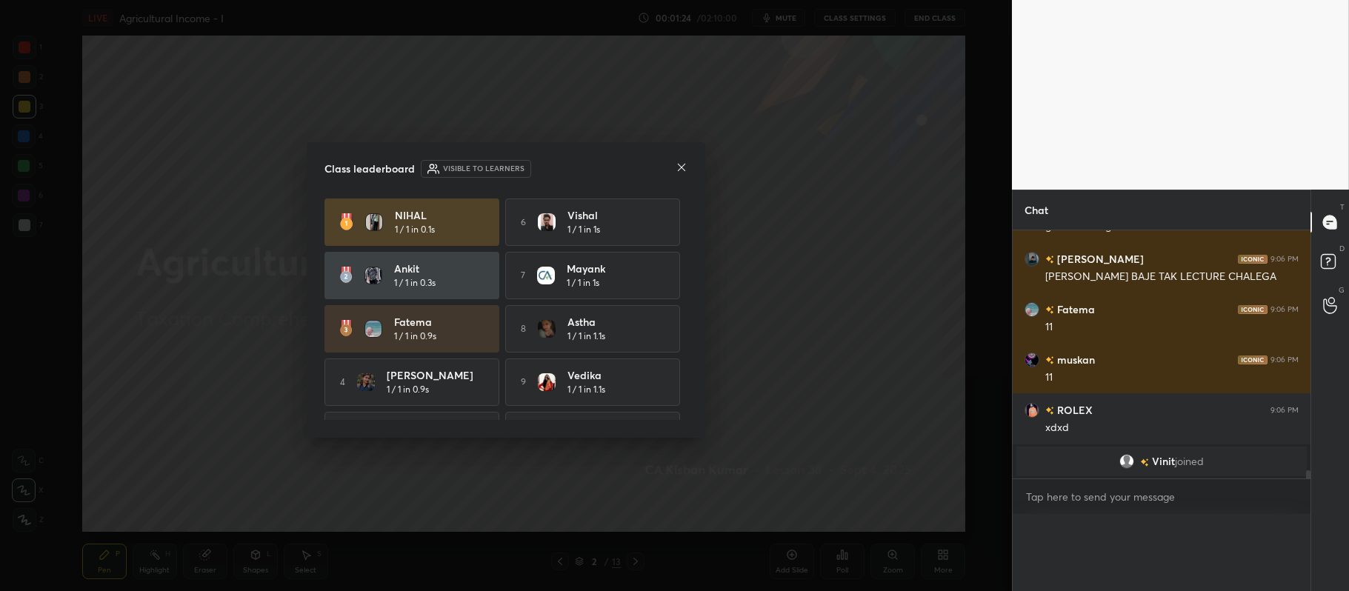
scroll to position [4, 4]
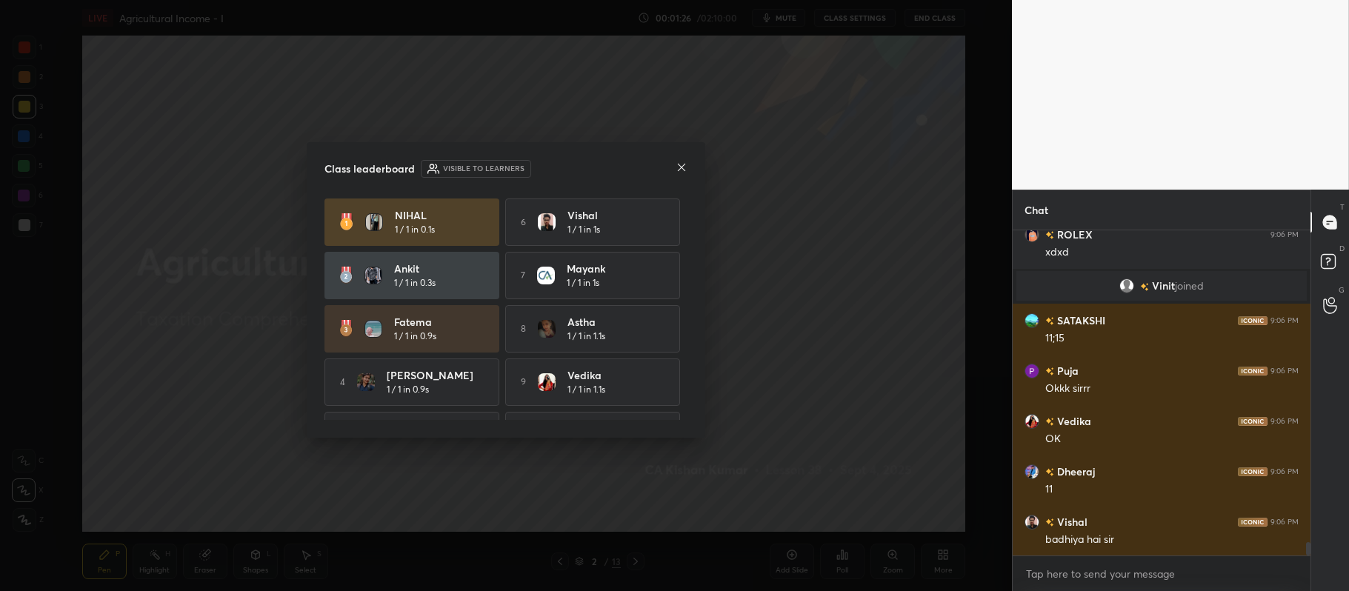
click at [685, 170] on icon at bounding box center [682, 168] width 12 height 12
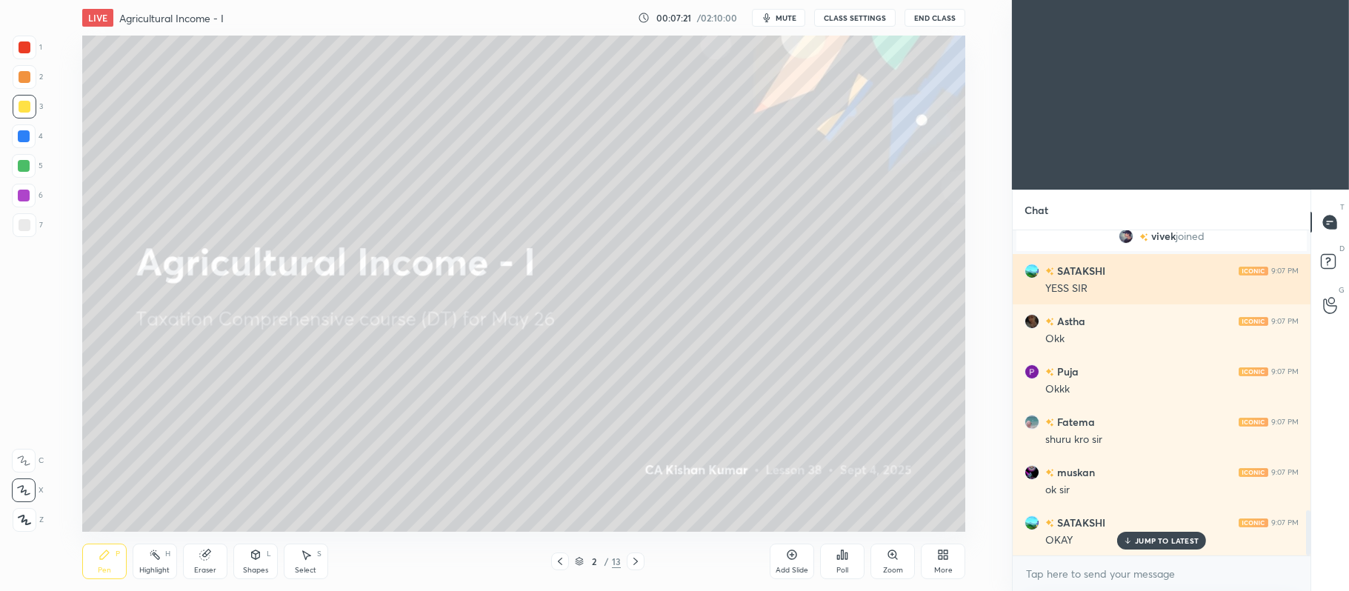
scroll to position [73595, 73138]
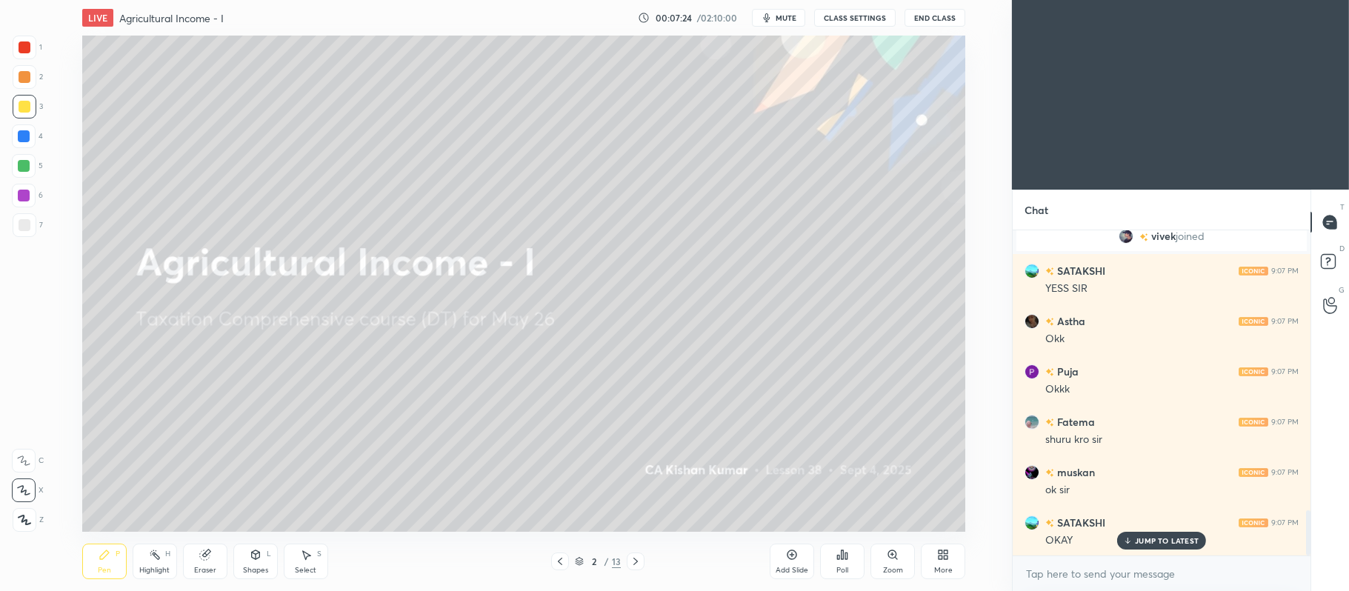
click at [790, 563] on div "Add Slide" at bounding box center [792, 562] width 44 height 36
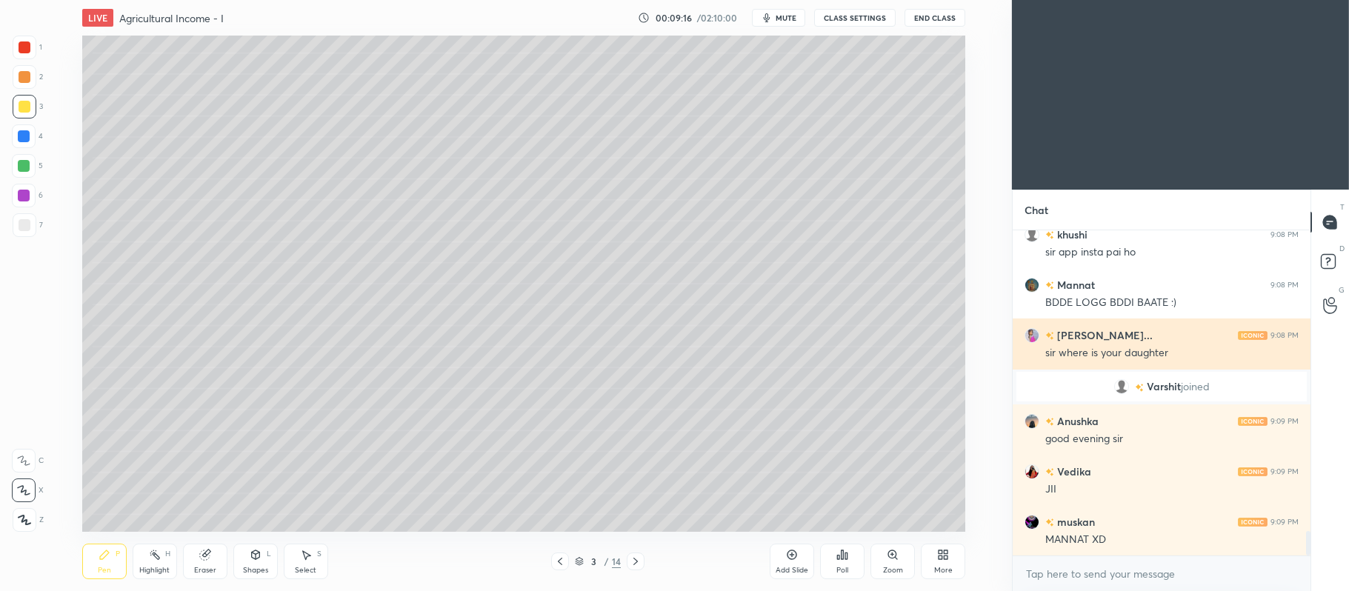
scroll to position [3985, 0]
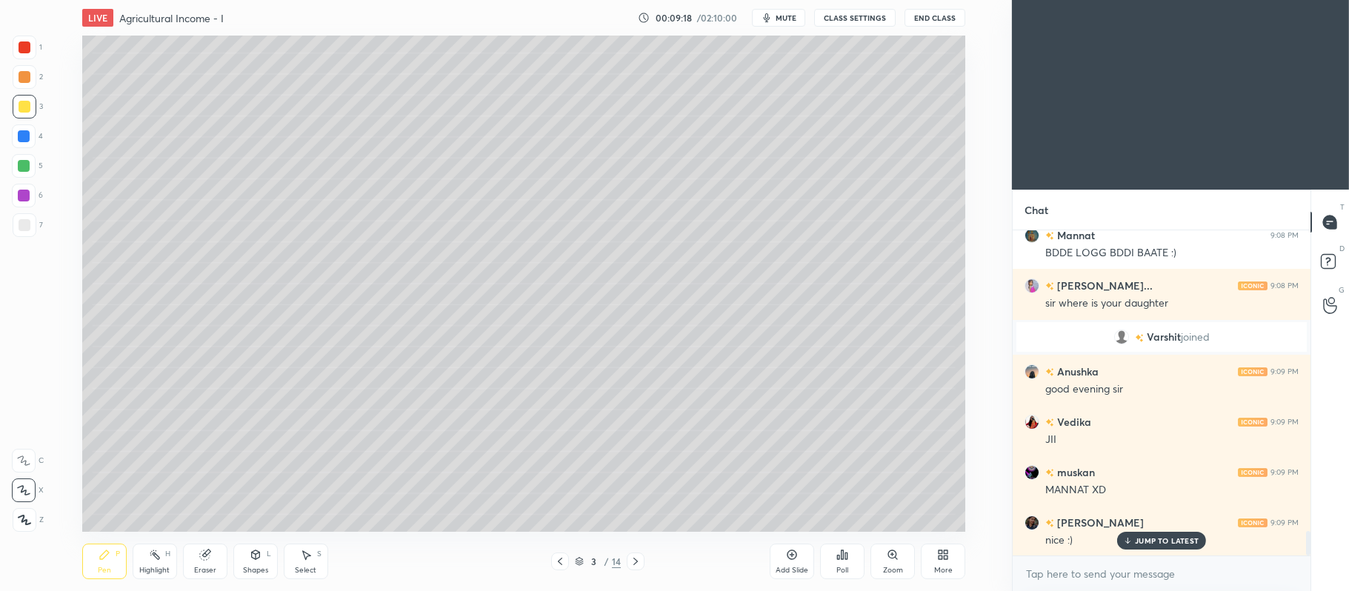
click at [25, 173] on div at bounding box center [24, 166] width 24 height 24
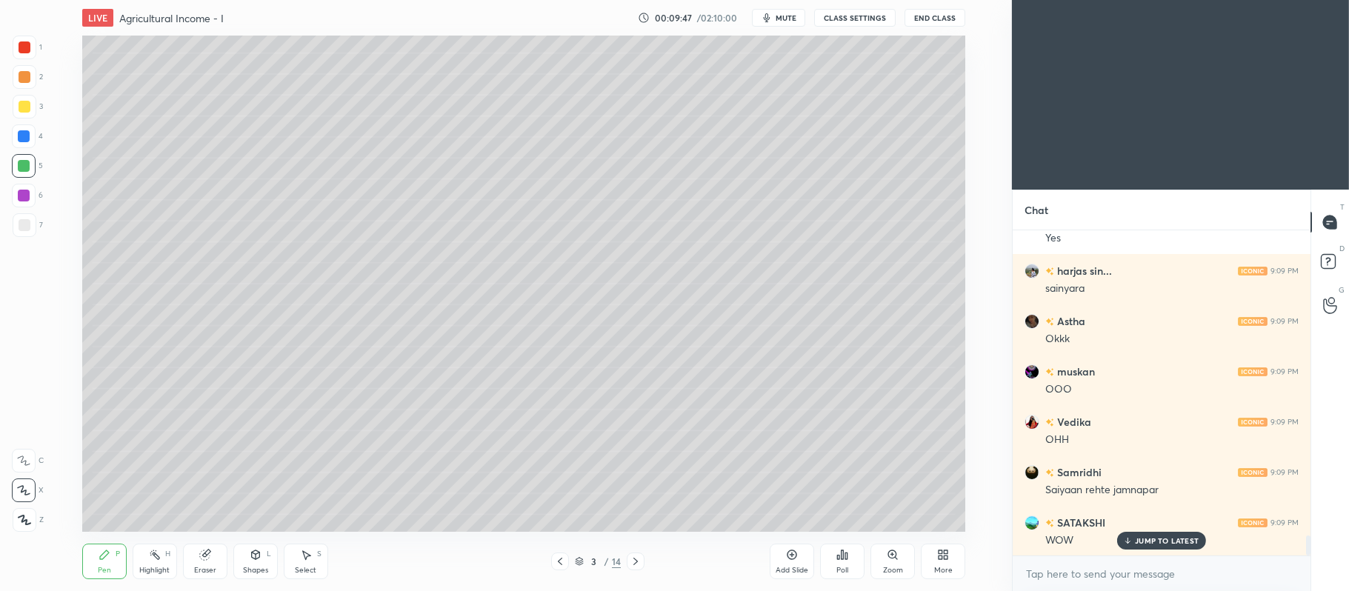
scroll to position [5078, 0]
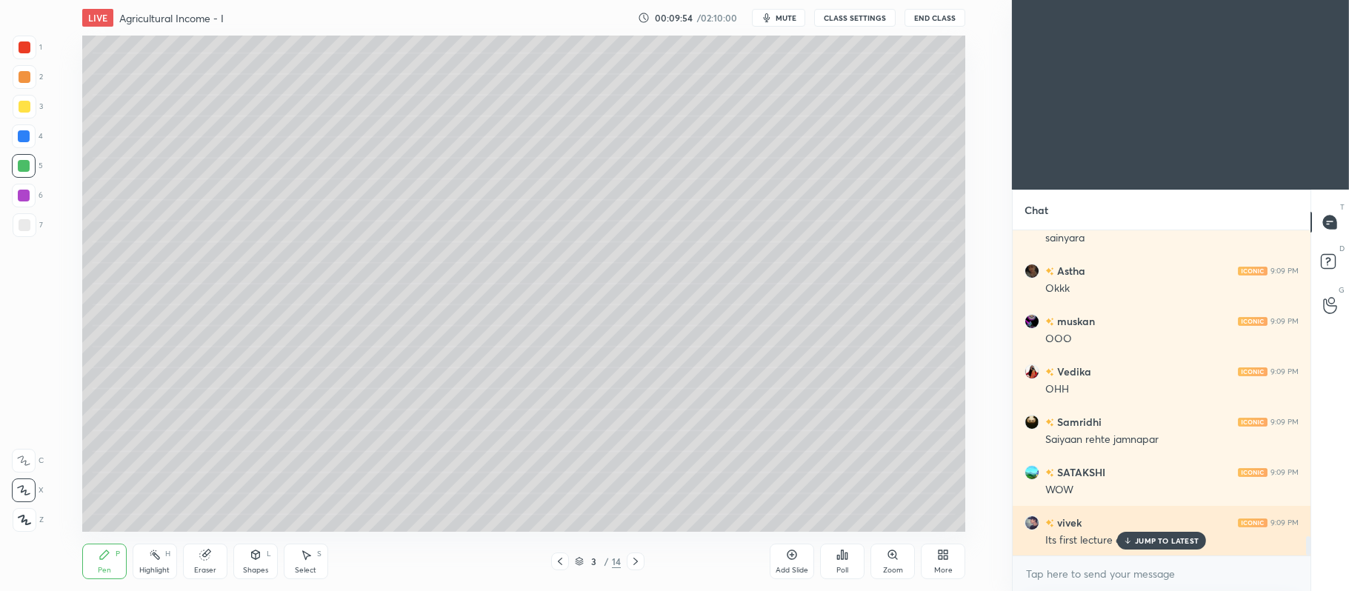
click at [1178, 538] on p "JUMP TO LATEST" at bounding box center [1167, 540] width 64 height 9
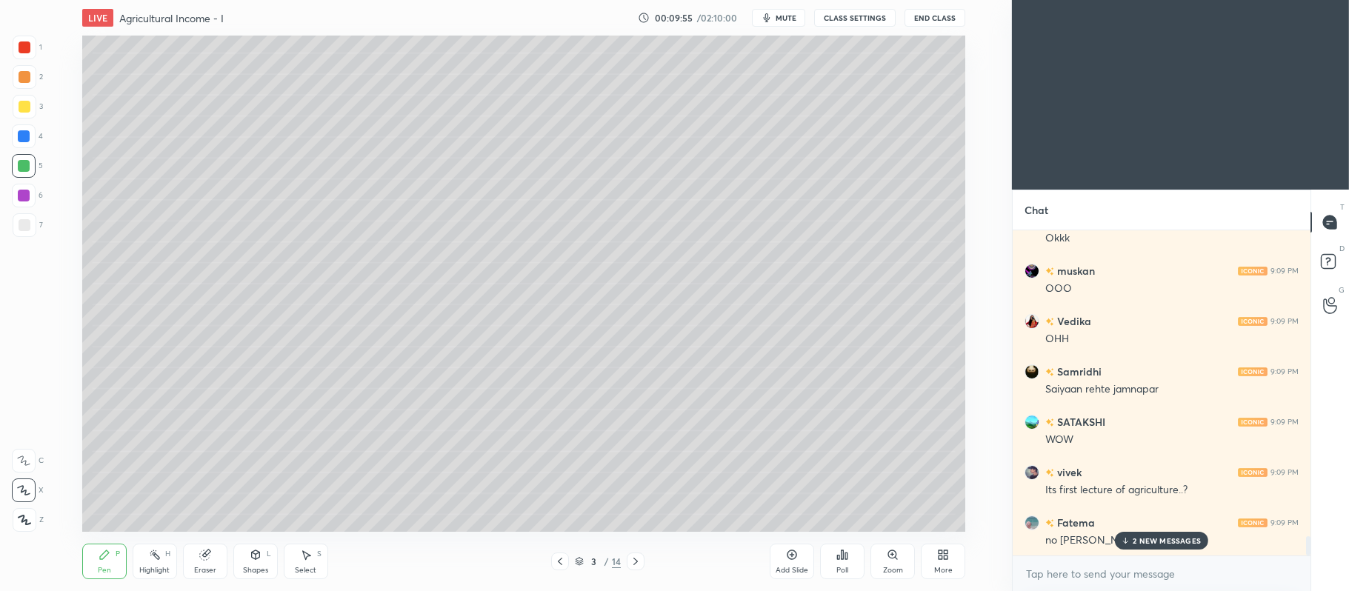
scroll to position [5229, 0]
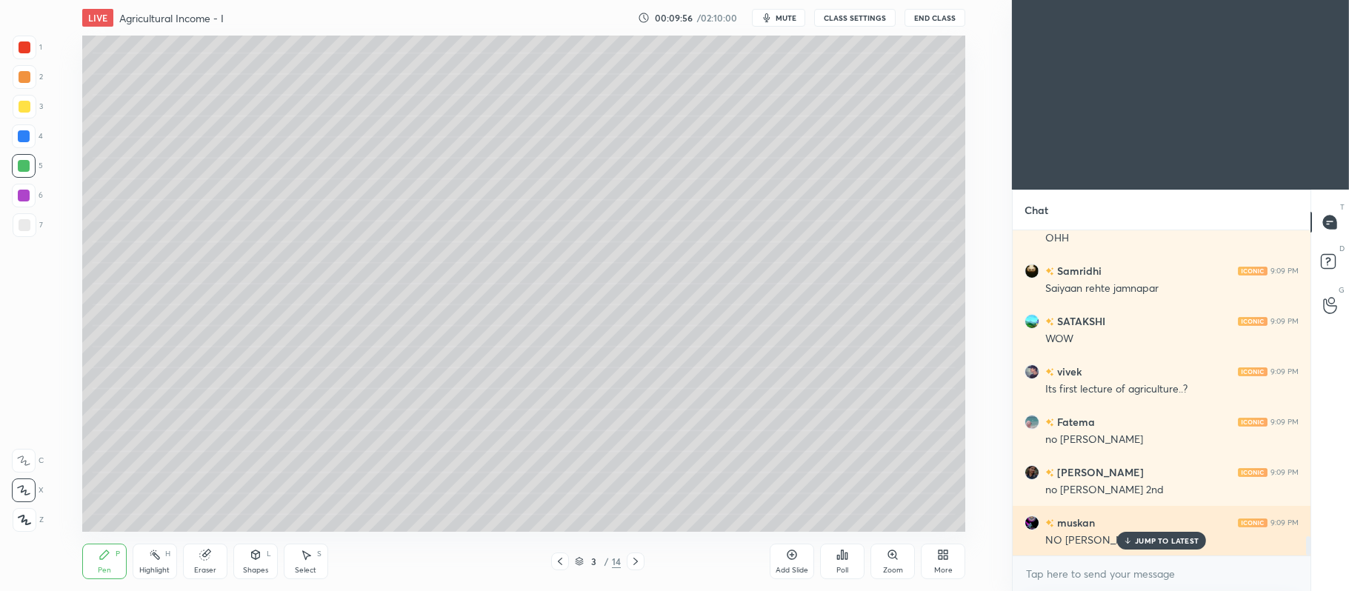
click at [1137, 541] on p "JUMP TO LATEST" at bounding box center [1167, 540] width 64 height 9
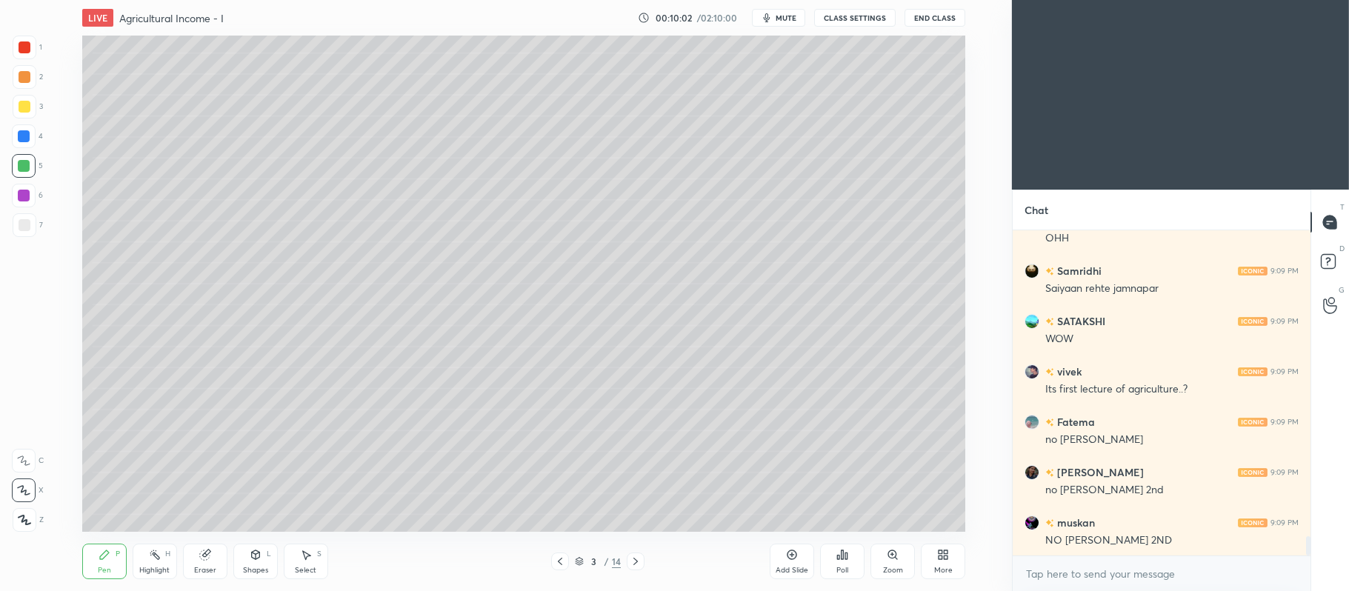
click at [789, 562] on div "Add Slide" at bounding box center [792, 562] width 44 height 36
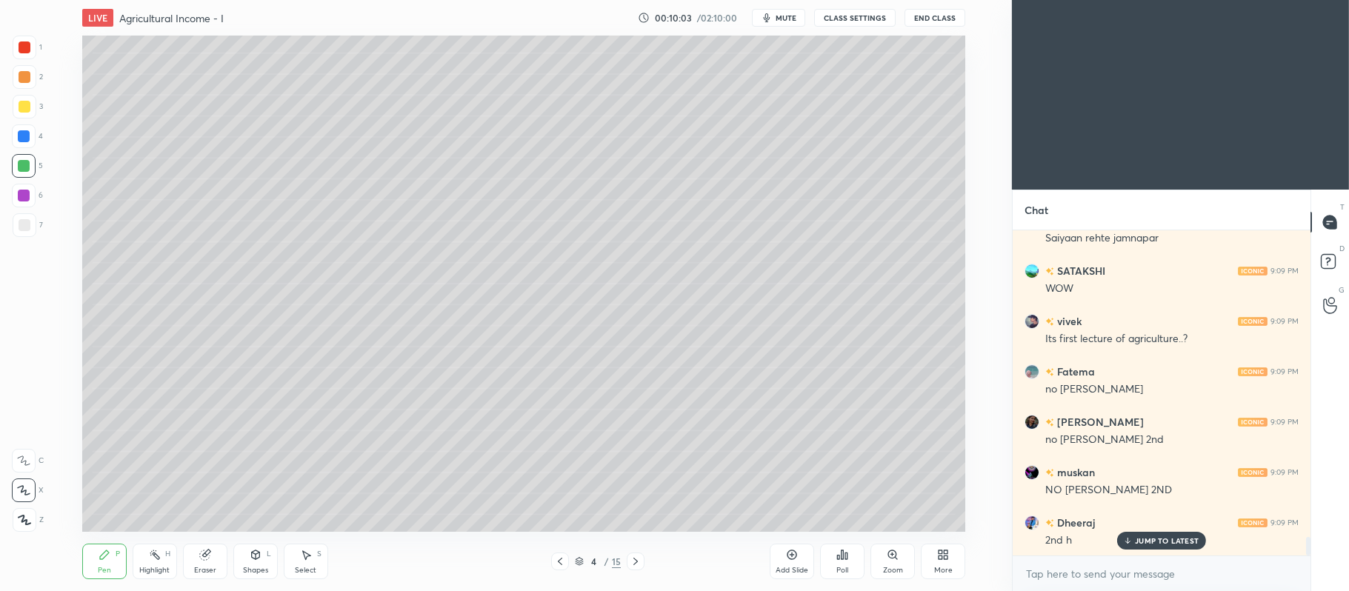
scroll to position [5366, 0]
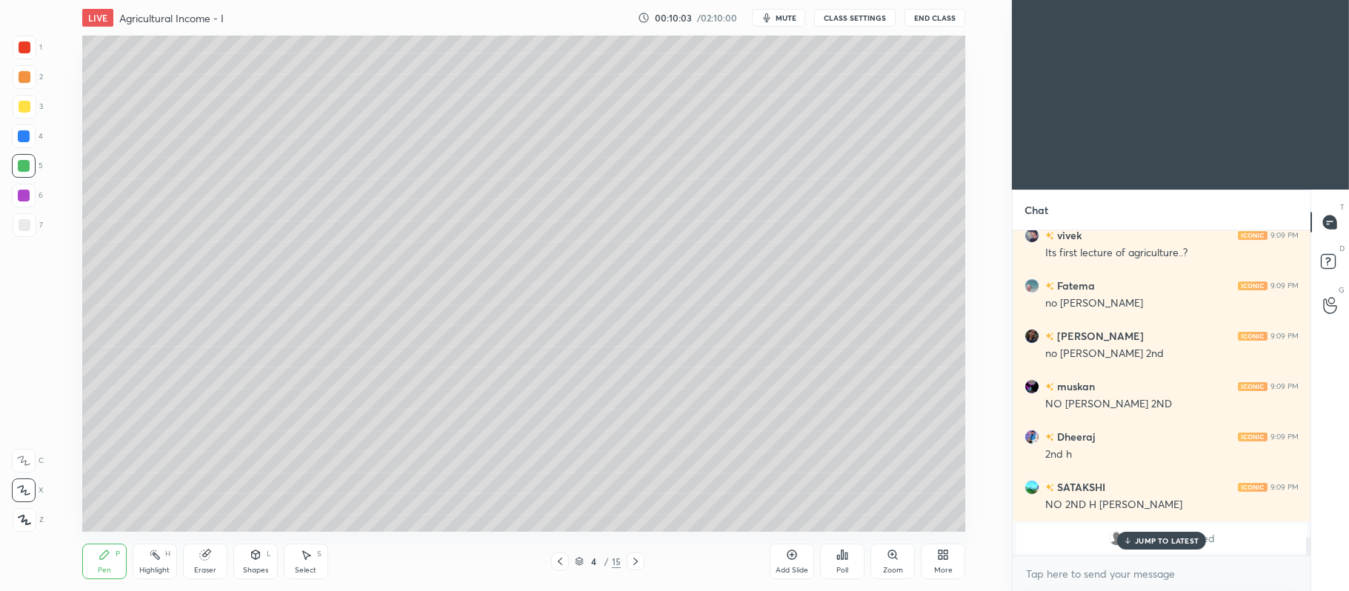
click at [34, 113] on div at bounding box center [25, 107] width 24 height 24
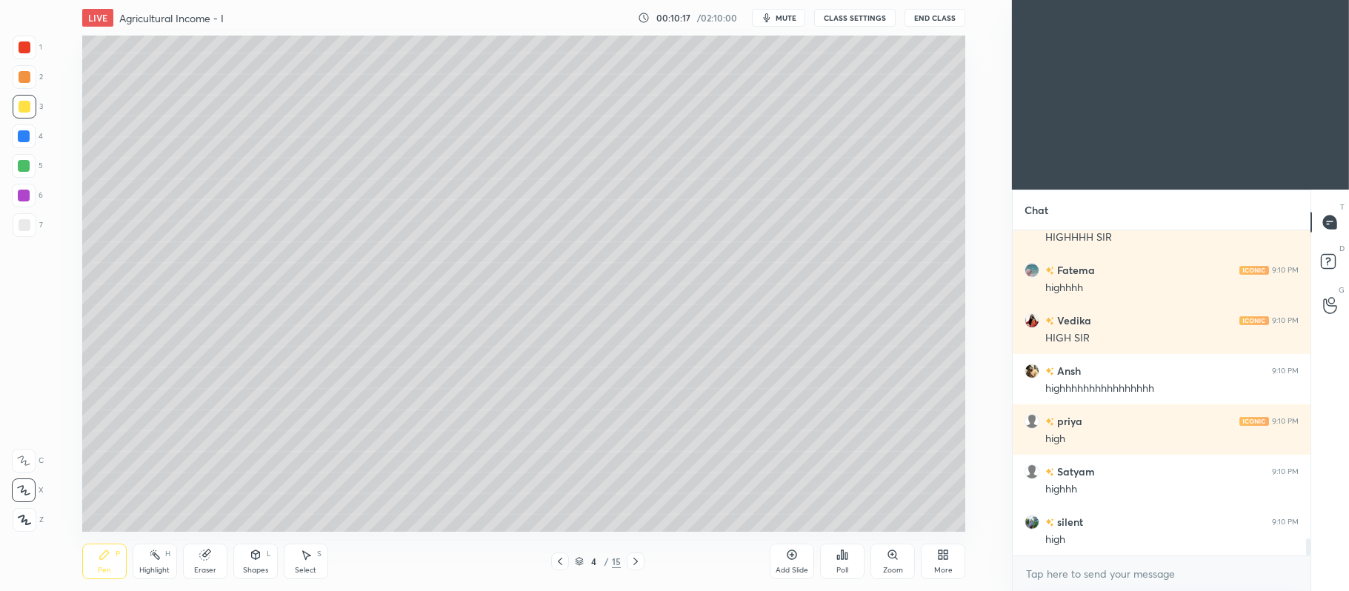
scroll to position [5934, 0]
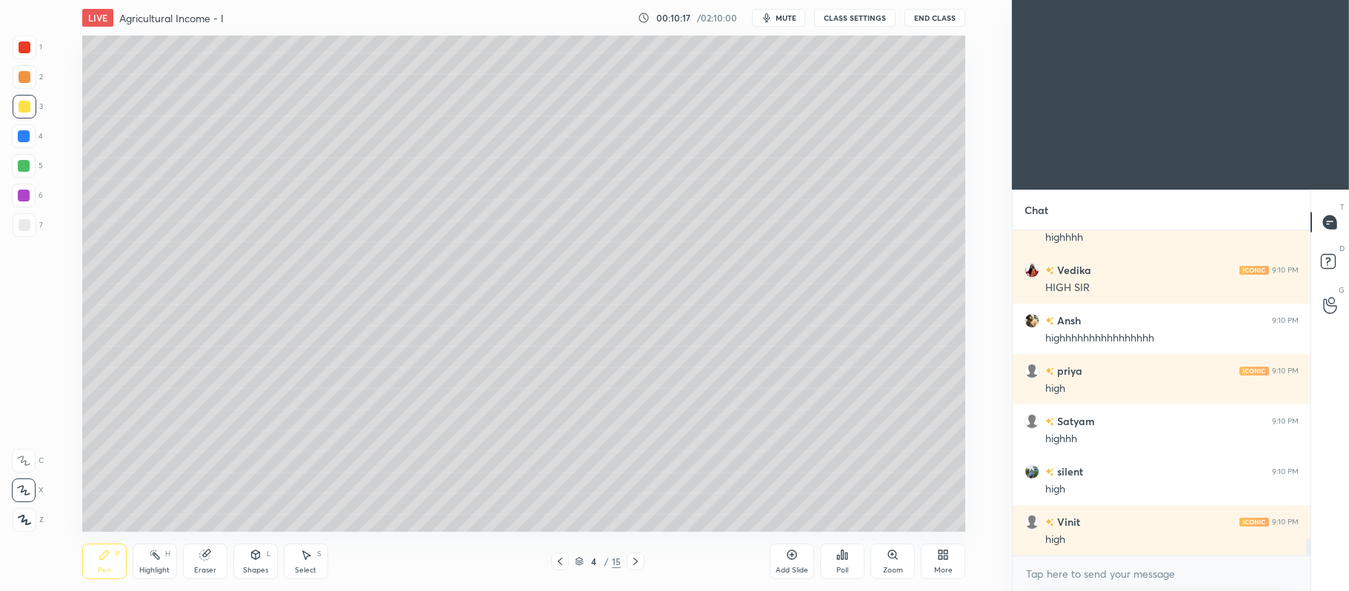
click at [799, 555] on div "Add Slide" at bounding box center [792, 562] width 44 height 36
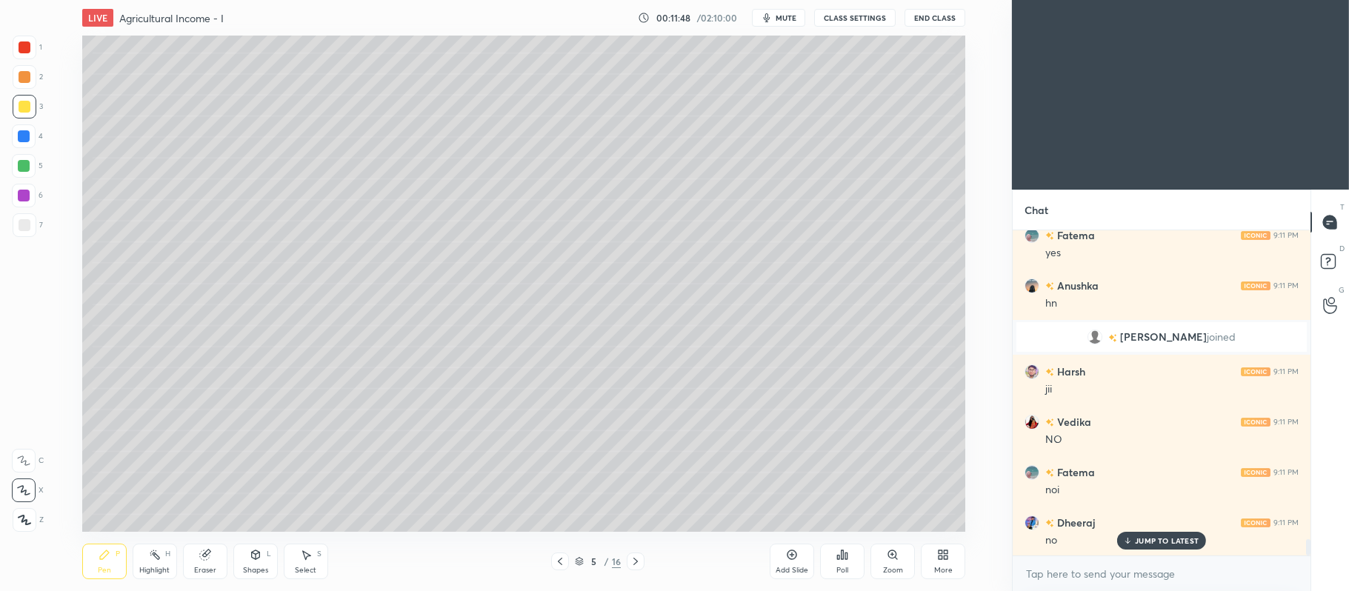
scroll to position [6175, 0]
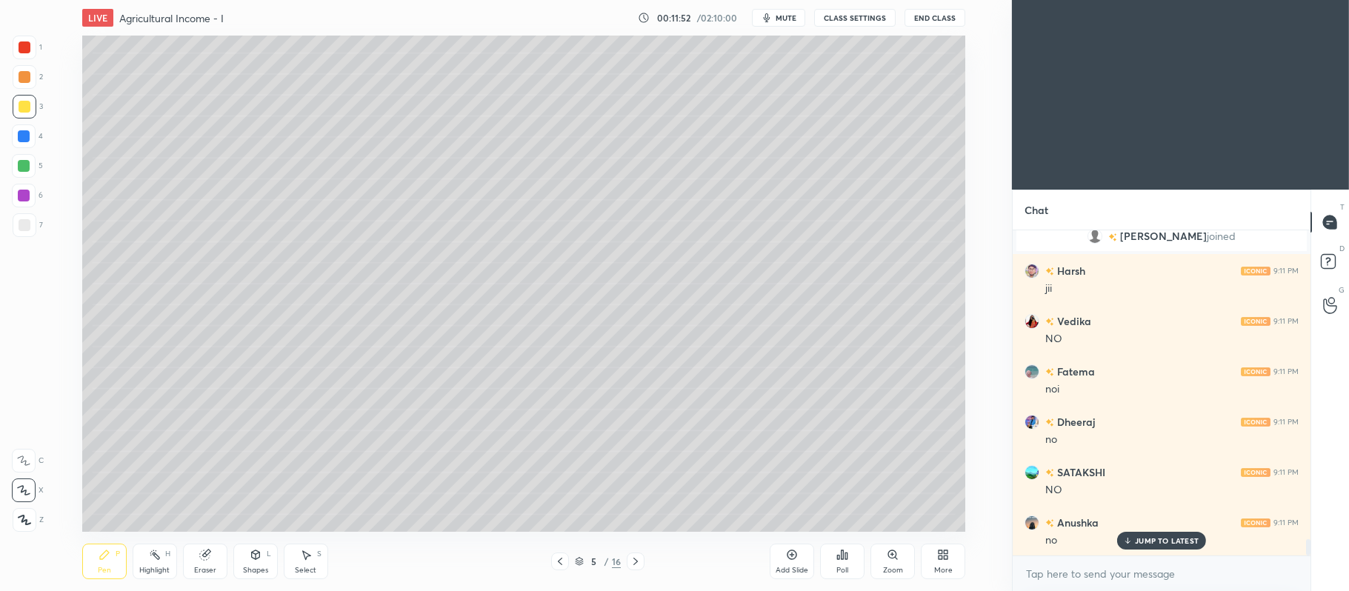
click at [790, 558] on icon at bounding box center [792, 555] width 12 height 12
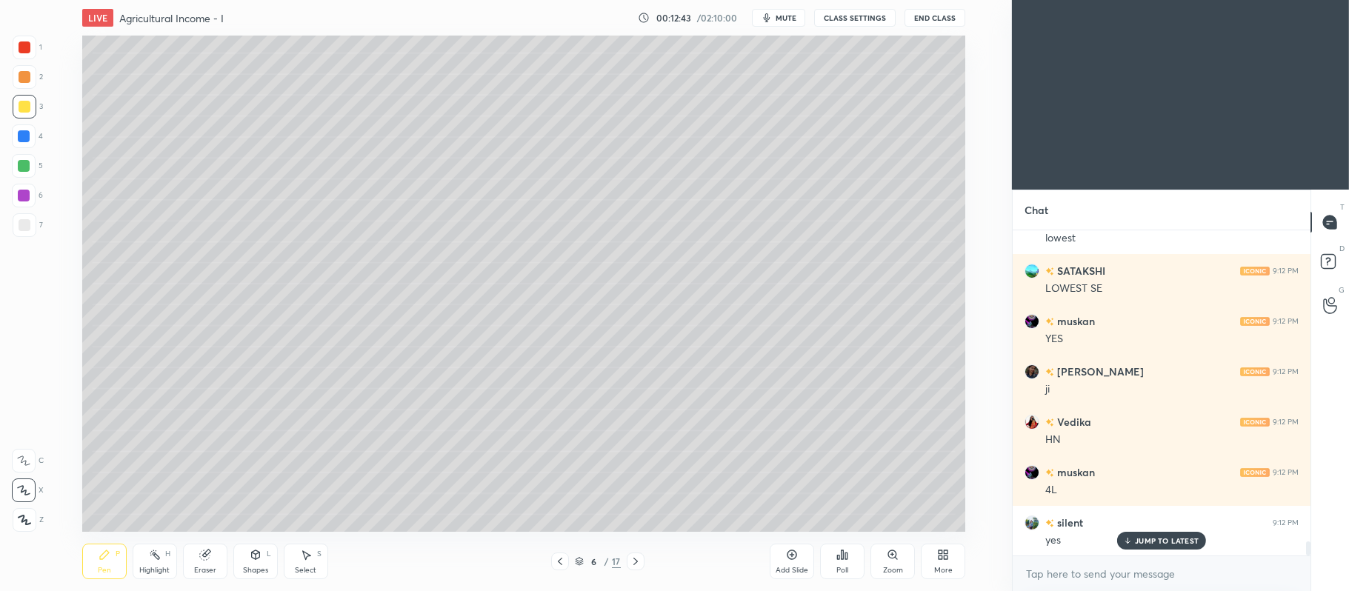
scroll to position [7334, 0]
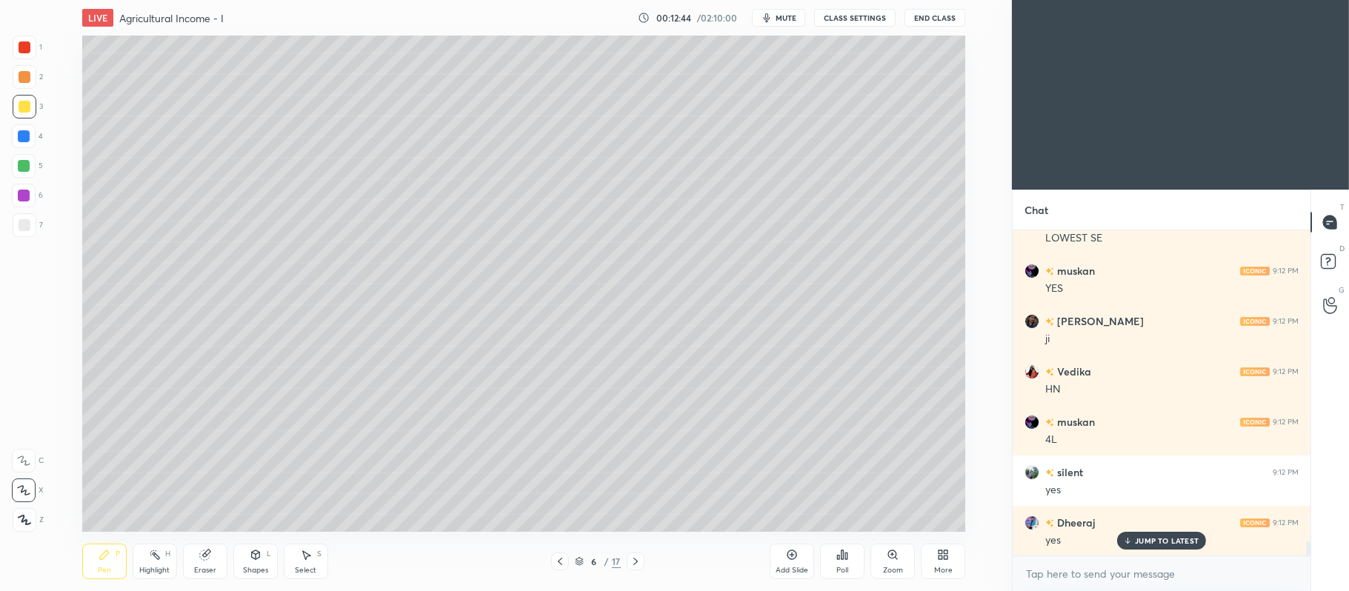
click at [37, 159] on div "5" at bounding box center [27, 166] width 31 height 24
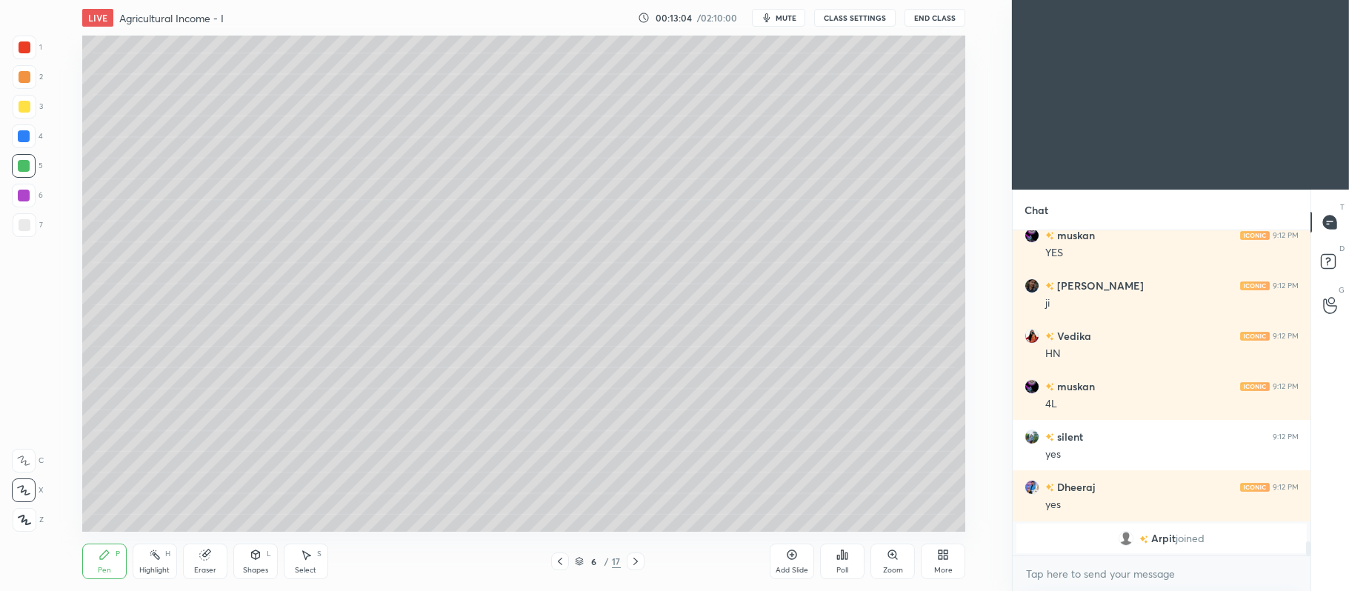
scroll to position [7420, 0]
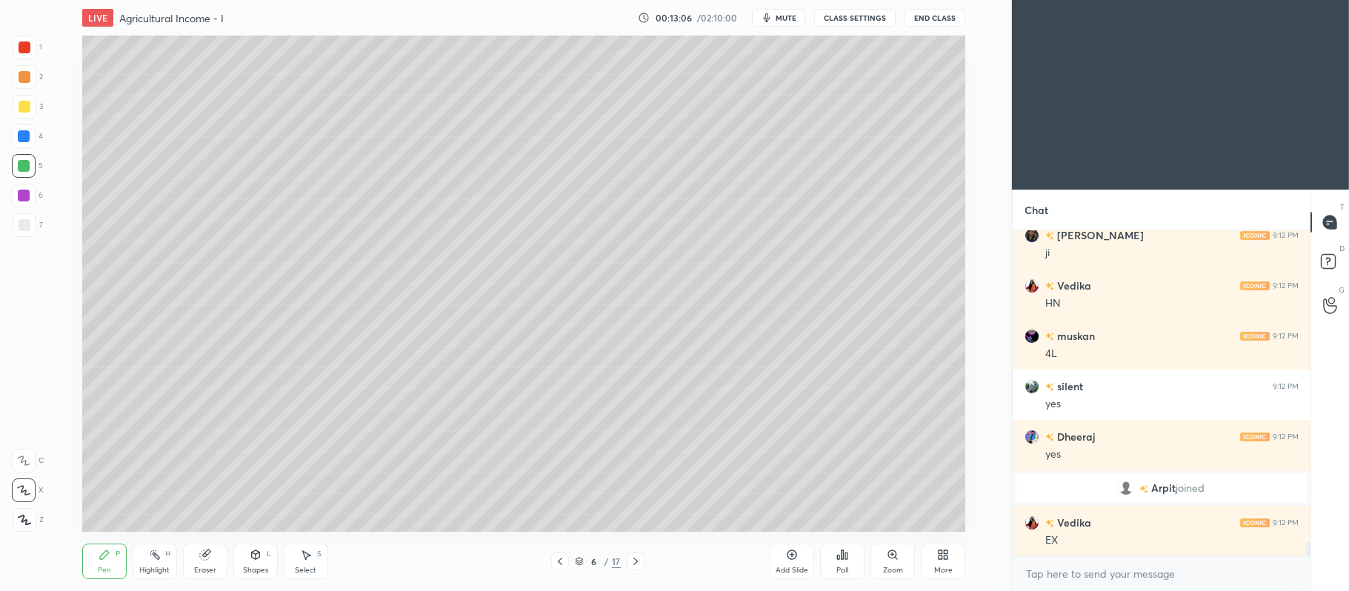
click at [34, 99] on div at bounding box center [25, 107] width 24 height 24
click at [31, 69] on div at bounding box center [25, 77] width 24 height 24
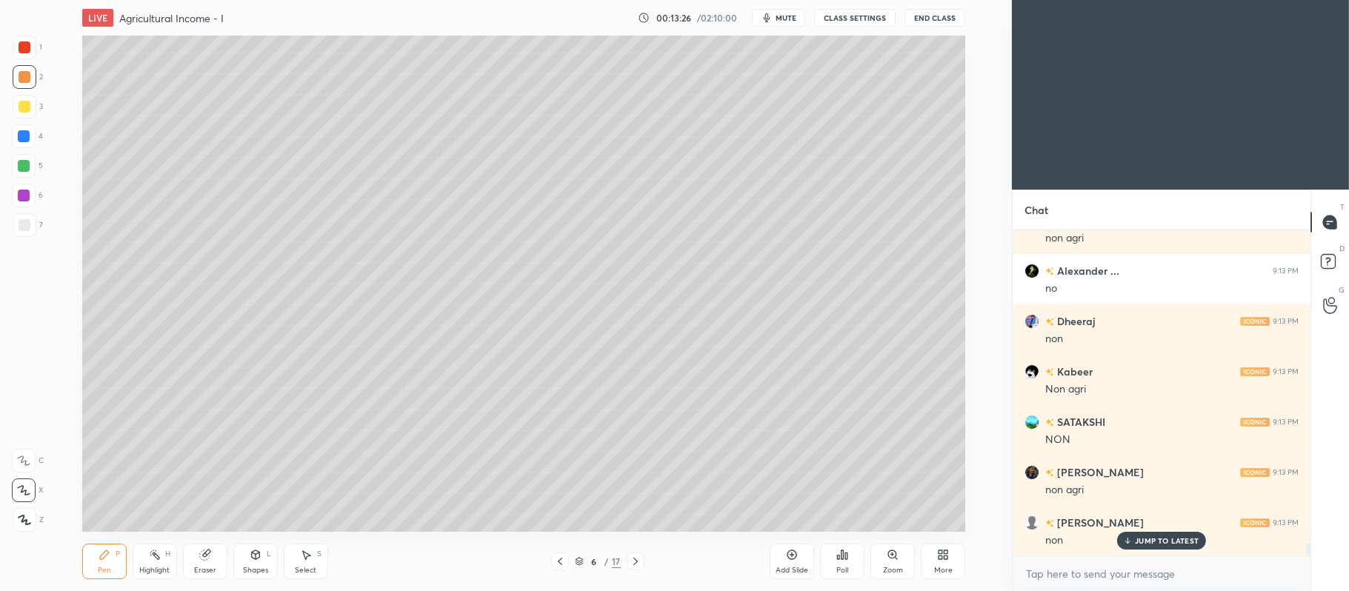
scroll to position [8463, 0]
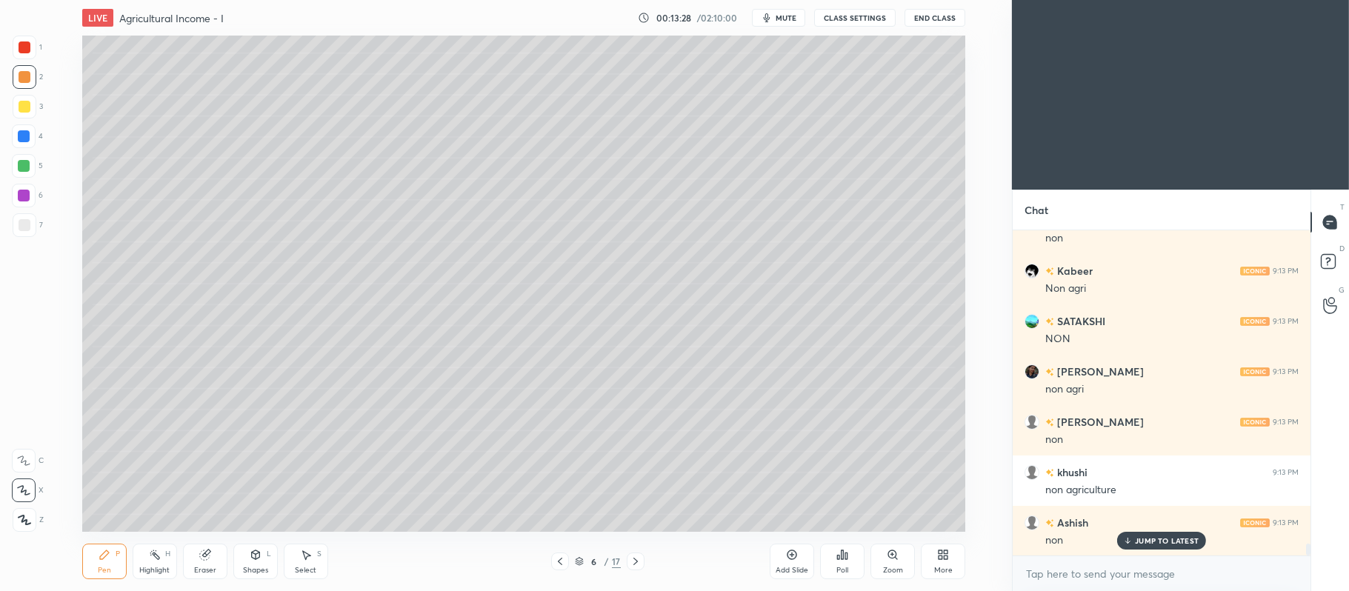
click at [642, 563] on div at bounding box center [636, 562] width 18 height 18
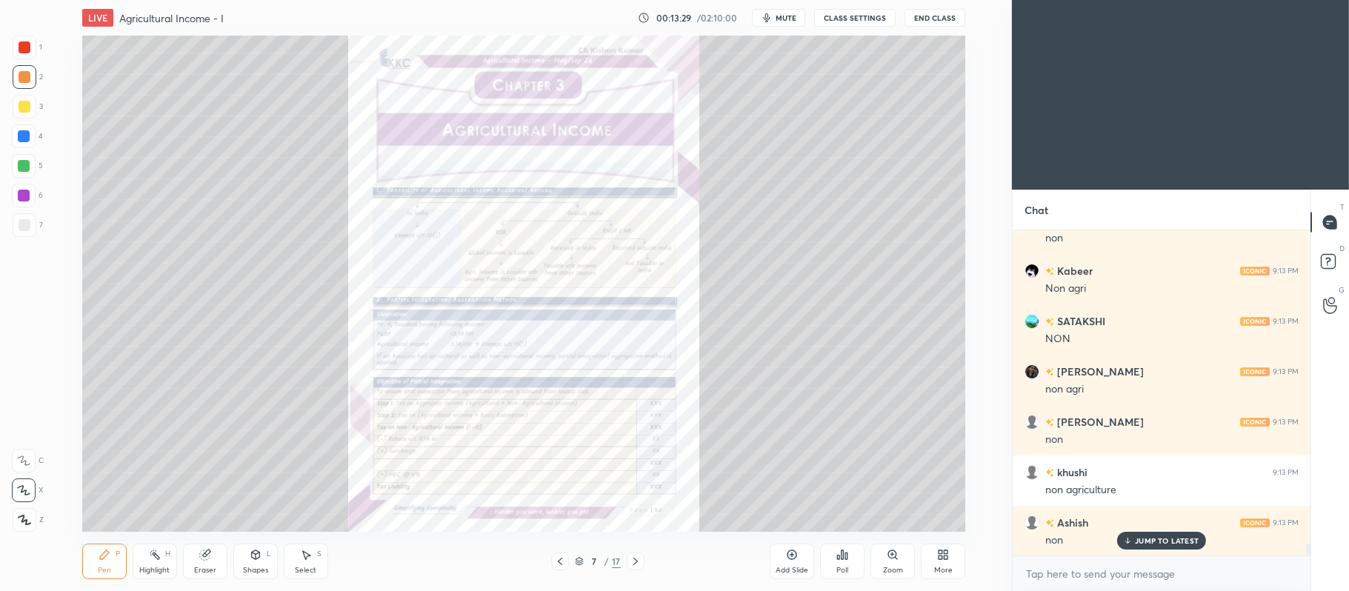
click at [636, 567] on icon at bounding box center [636, 562] width 12 height 12
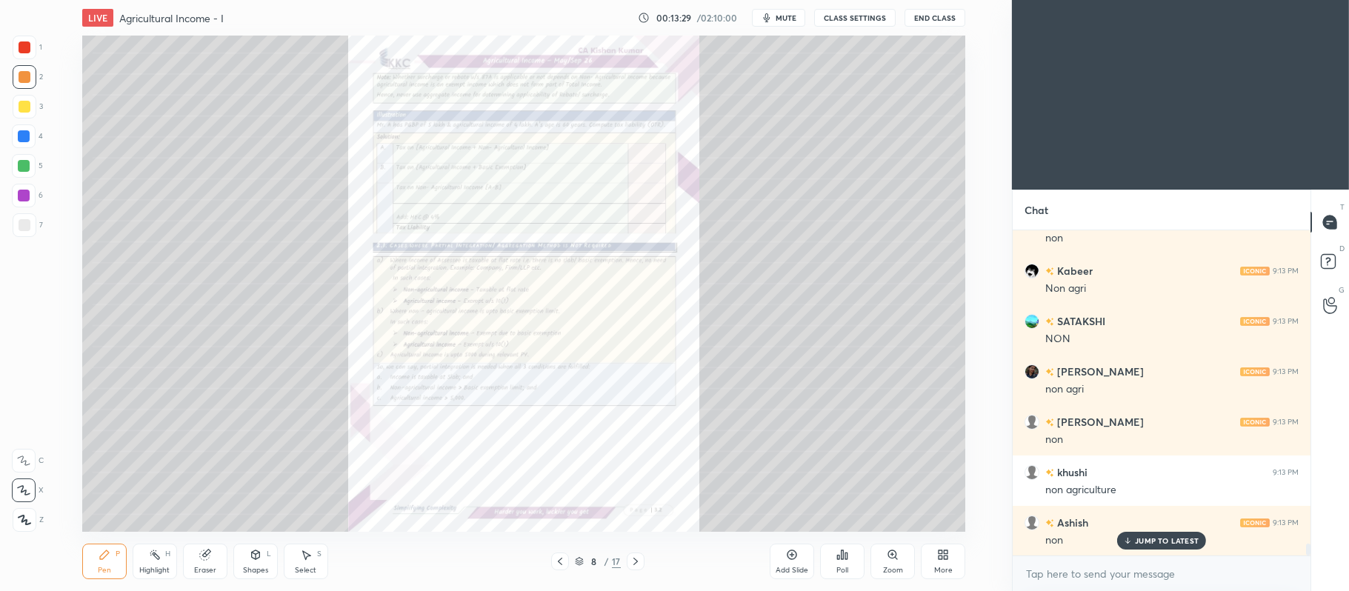
click at [634, 563] on icon at bounding box center [636, 562] width 12 height 12
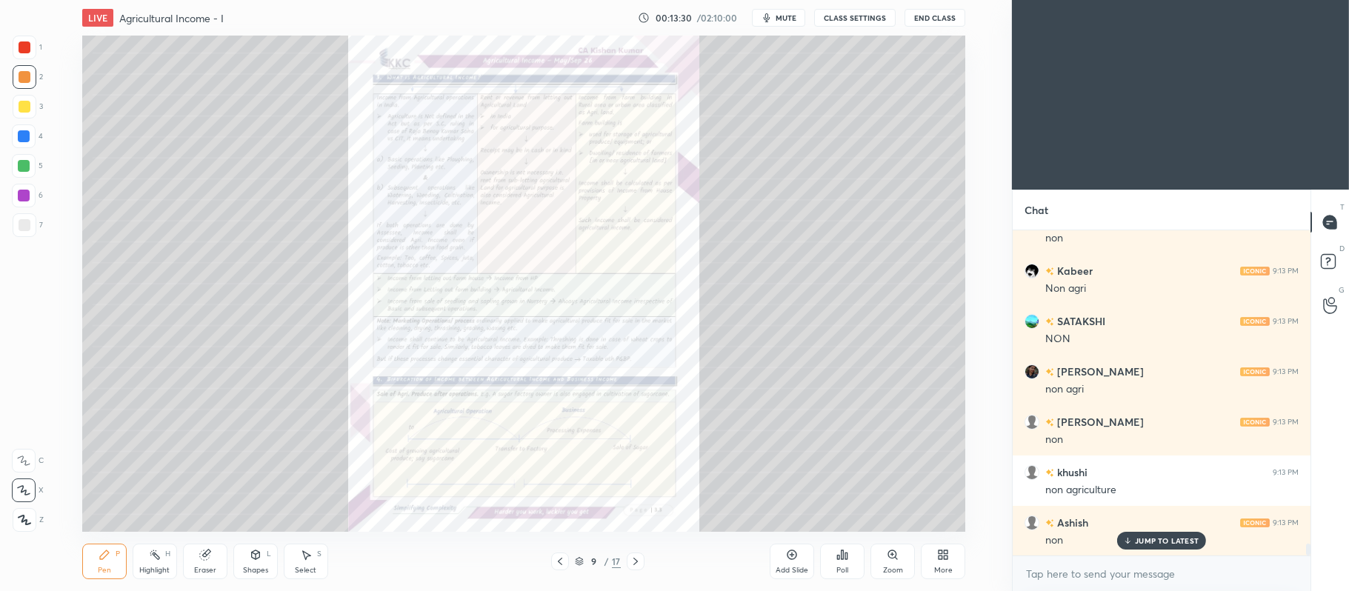
click at [637, 560] on icon at bounding box center [636, 562] width 12 height 12
click at [637, 559] on icon at bounding box center [636, 562] width 12 height 12
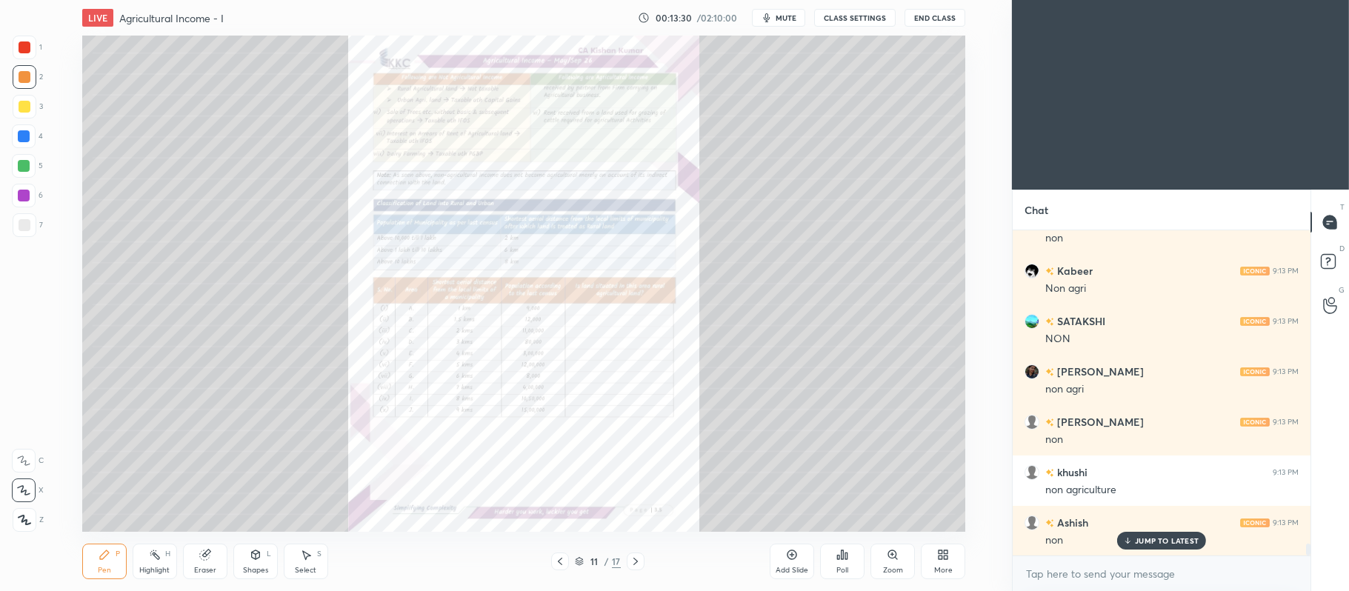
scroll to position [8513, 0]
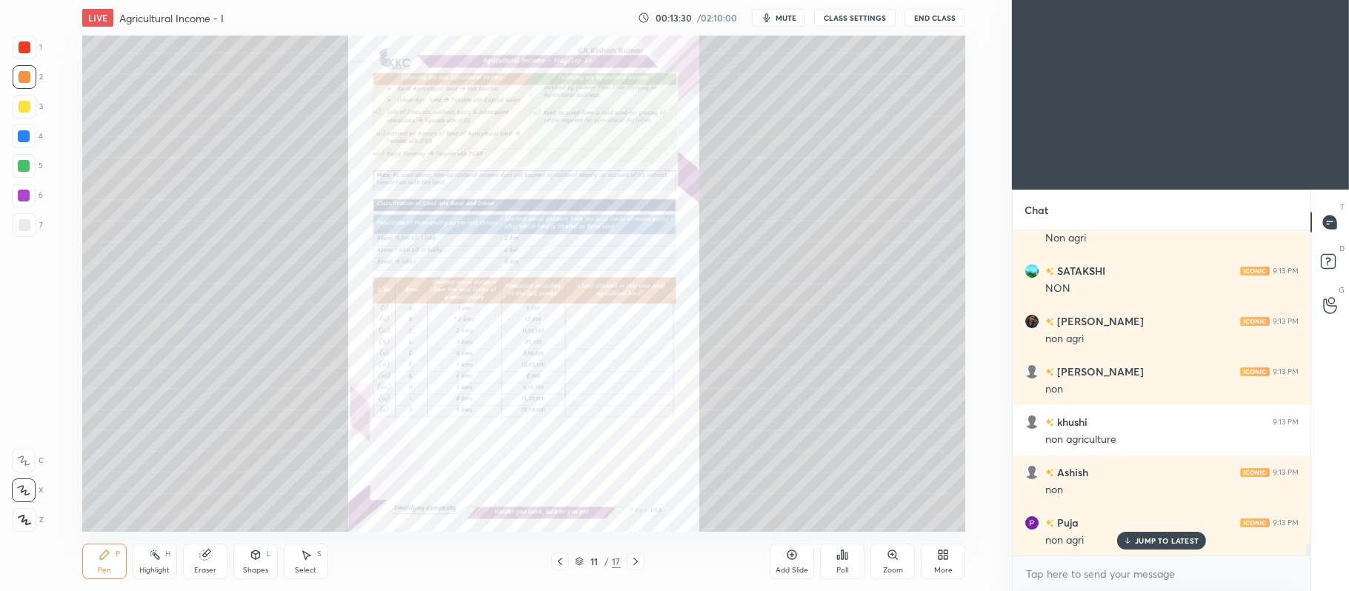
click at [636, 559] on icon at bounding box center [636, 562] width 12 height 12
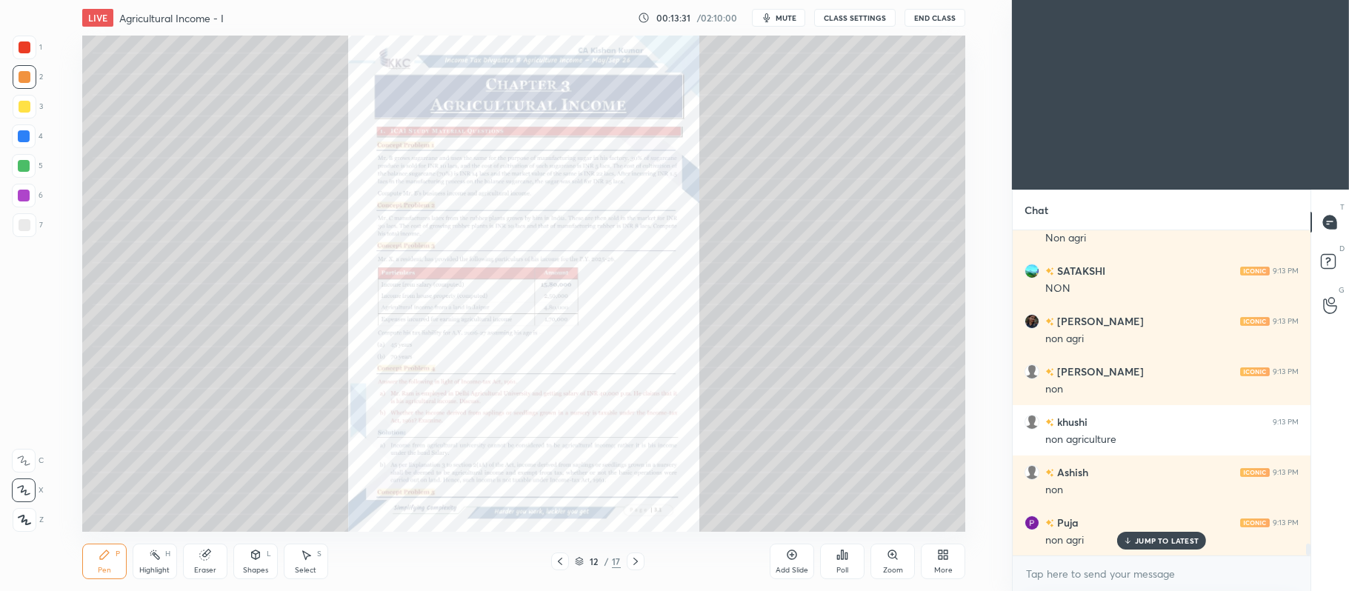
click at [889, 550] on icon at bounding box center [893, 555] width 12 height 12
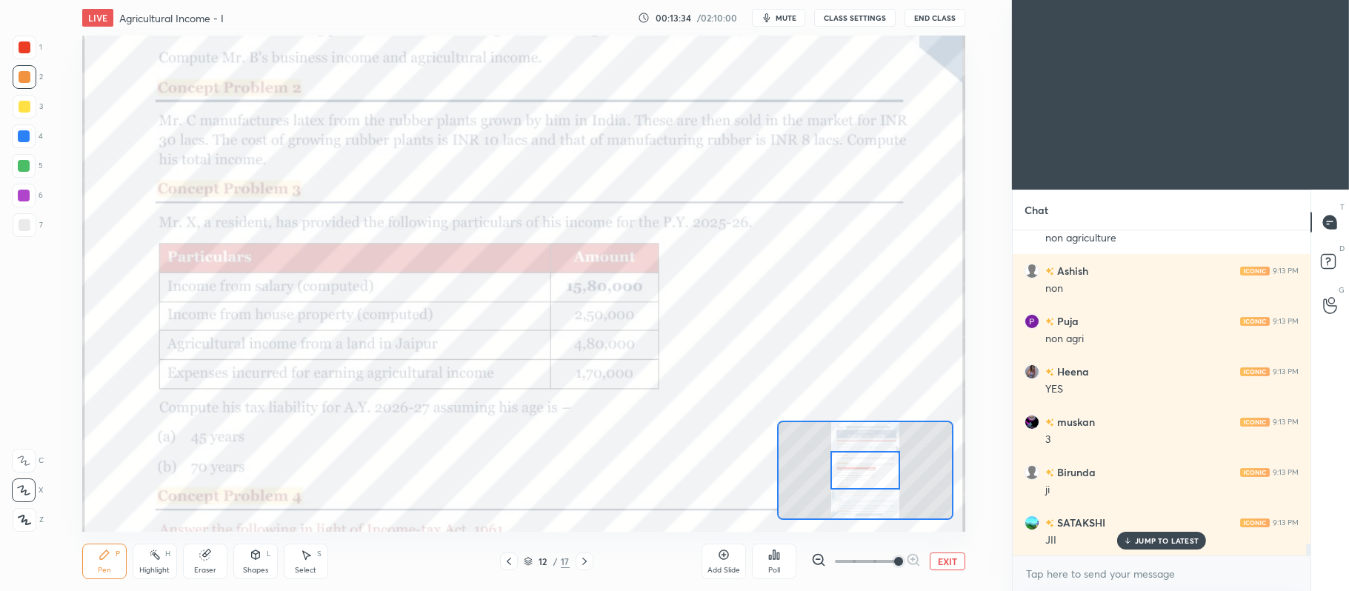
scroll to position [8866, 0]
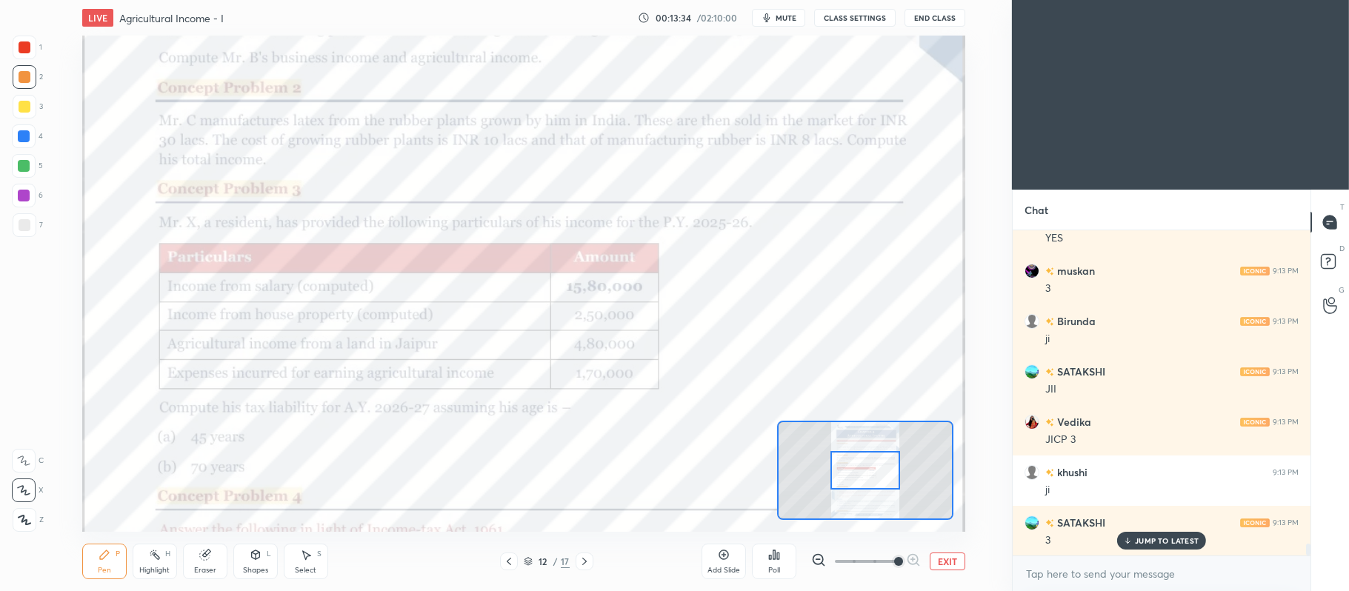
click at [22, 51] on div at bounding box center [25, 47] width 12 height 12
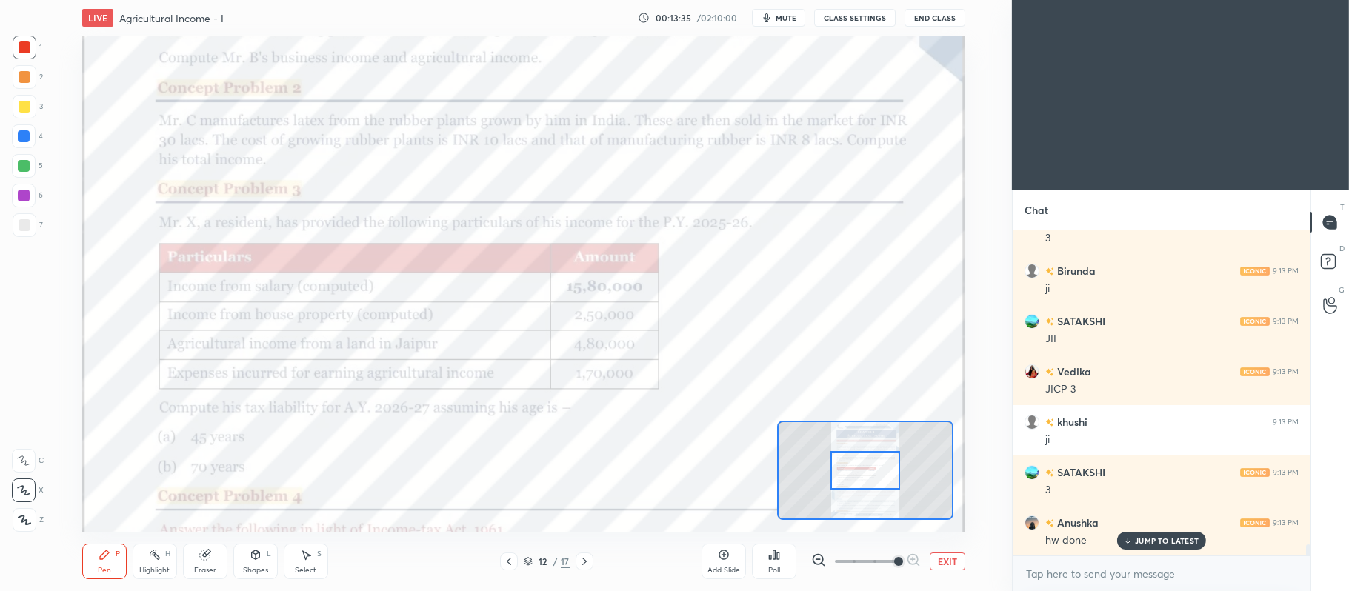
click at [36, 463] on div "C" at bounding box center [28, 461] width 32 height 24
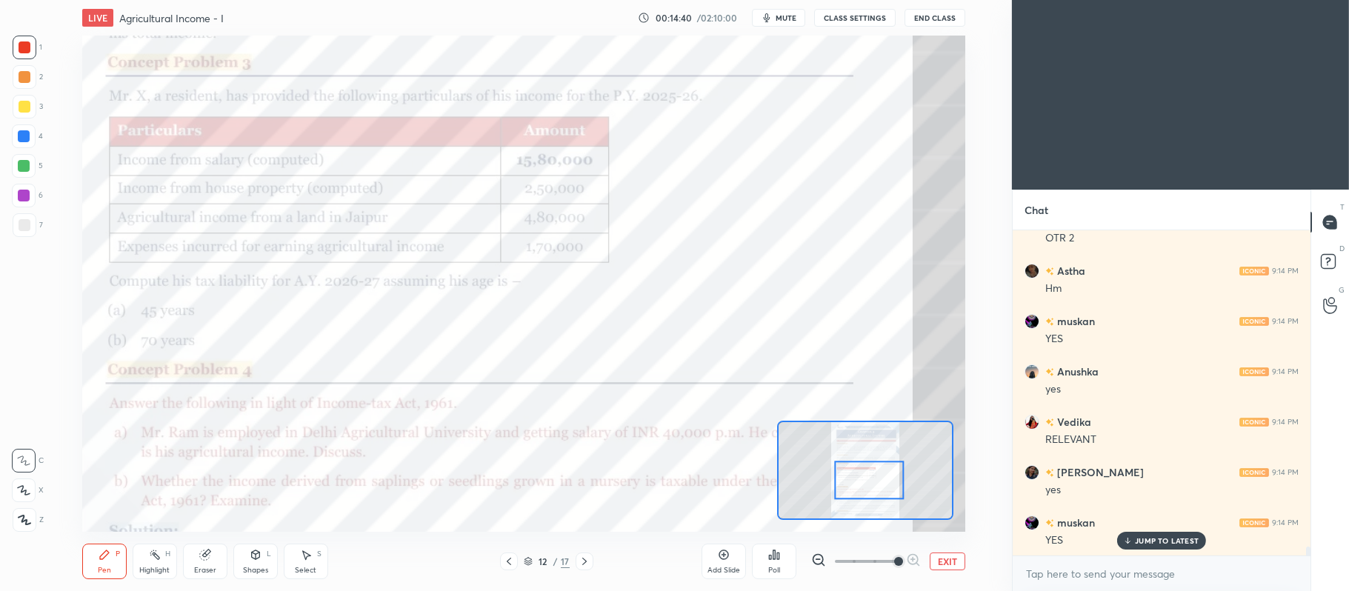
scroll to position [11924, 0]
click at [732, 549] on div "Add Slide" at bounding box center [724, 562] width 44 height 36
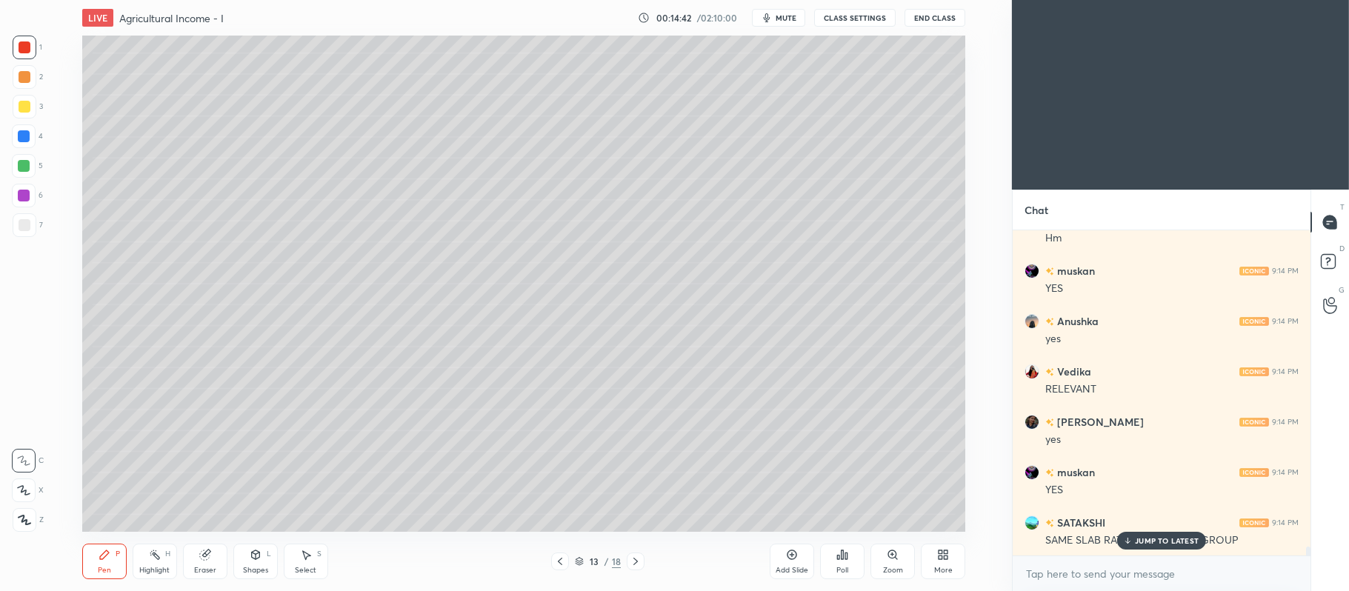
click at [28, 110] on div at bounding box center [25, 107] width 12 height 12
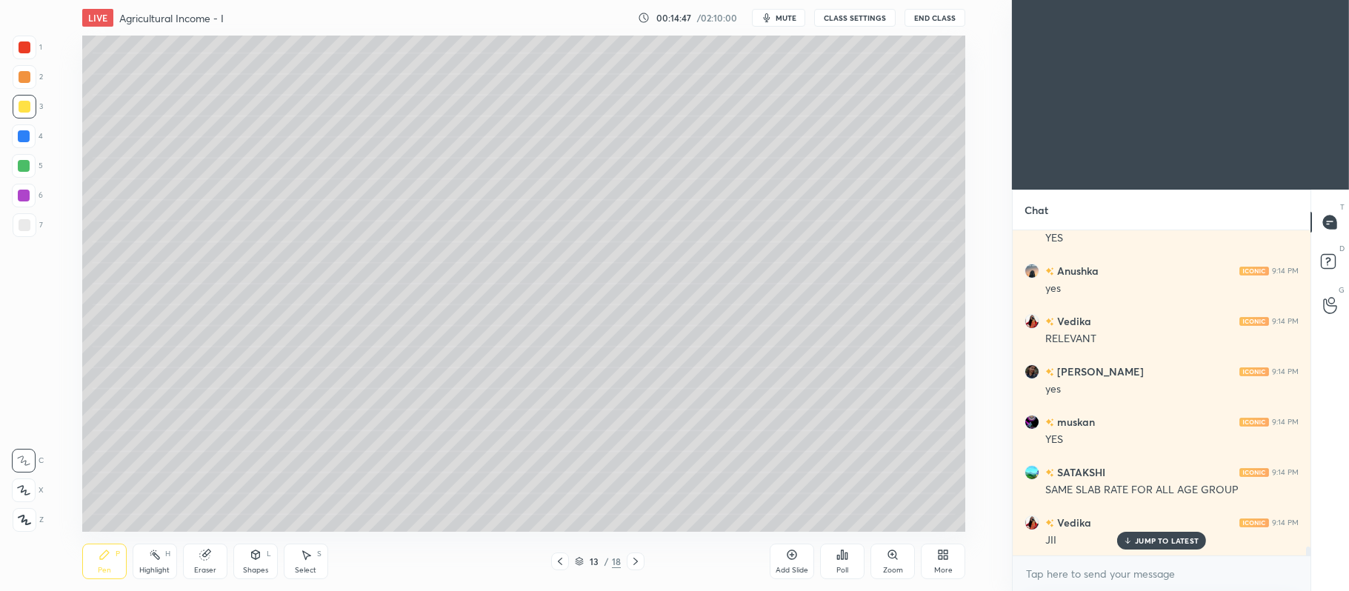
click at [21, 170] on div at bounding box center [24, 166] width 12 height 12
click at [27, 493] on icon at bounding box center [23, 490] width 13 height 10
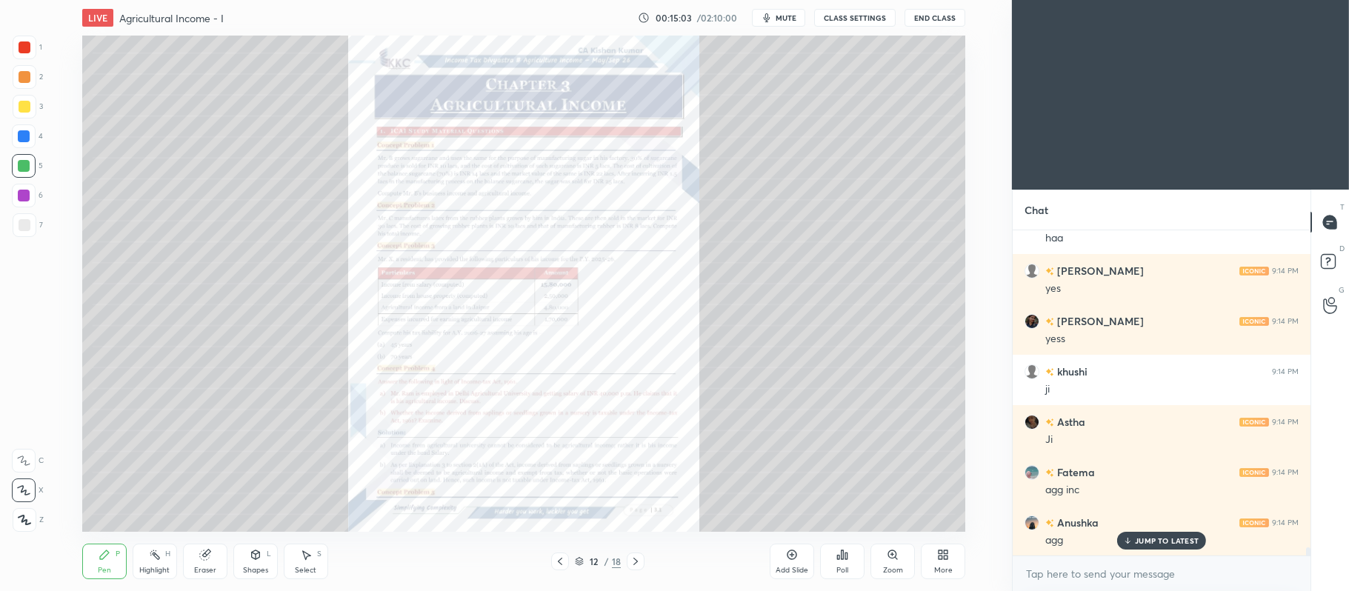
scroll to position [12781, 0]
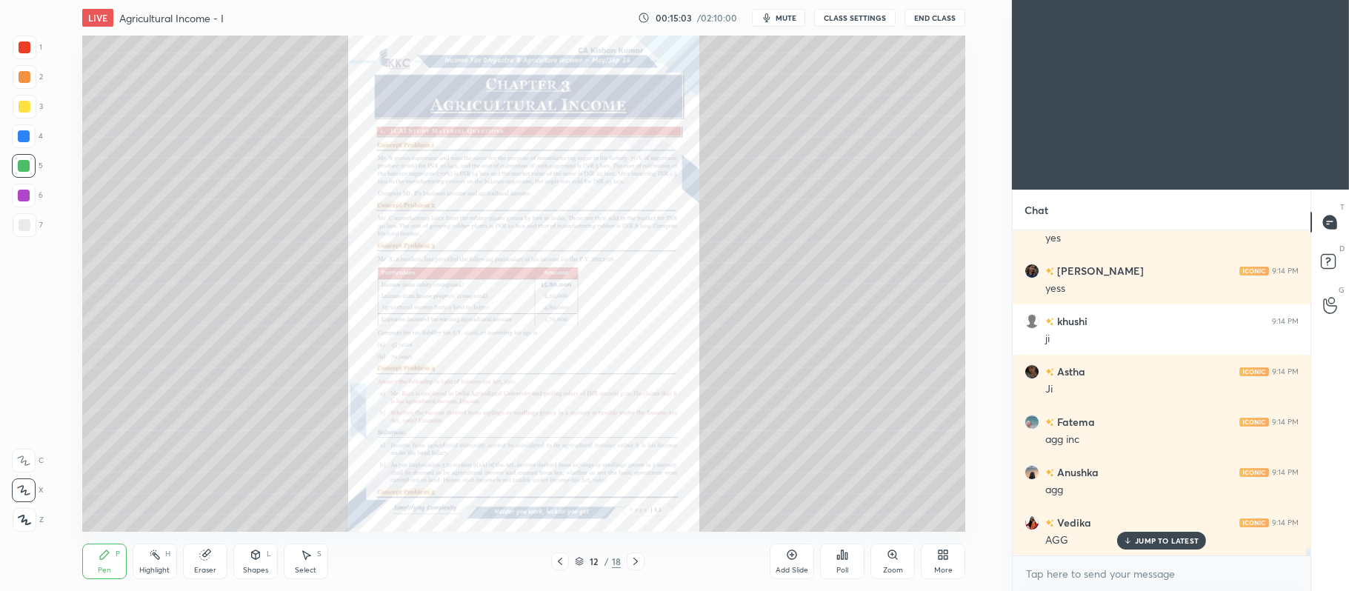
click at [904, 553] on div "Zoom" at bounding box center [893, 562] width 44 height 36
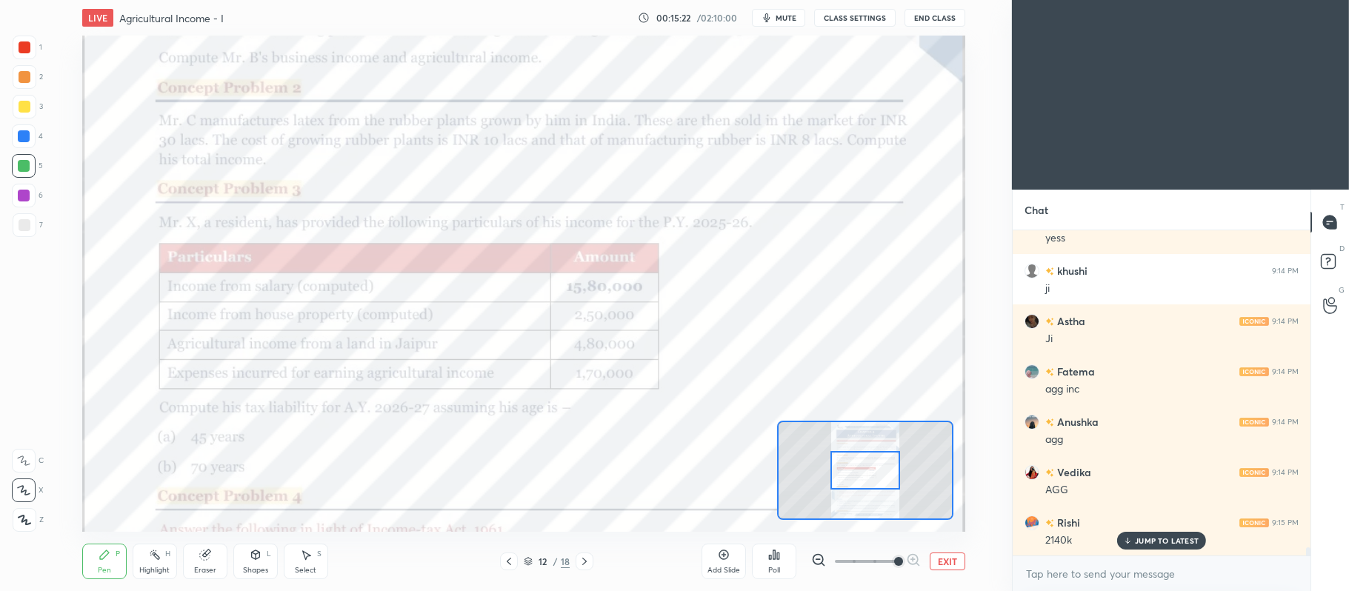
scroll to position [12882, 0]
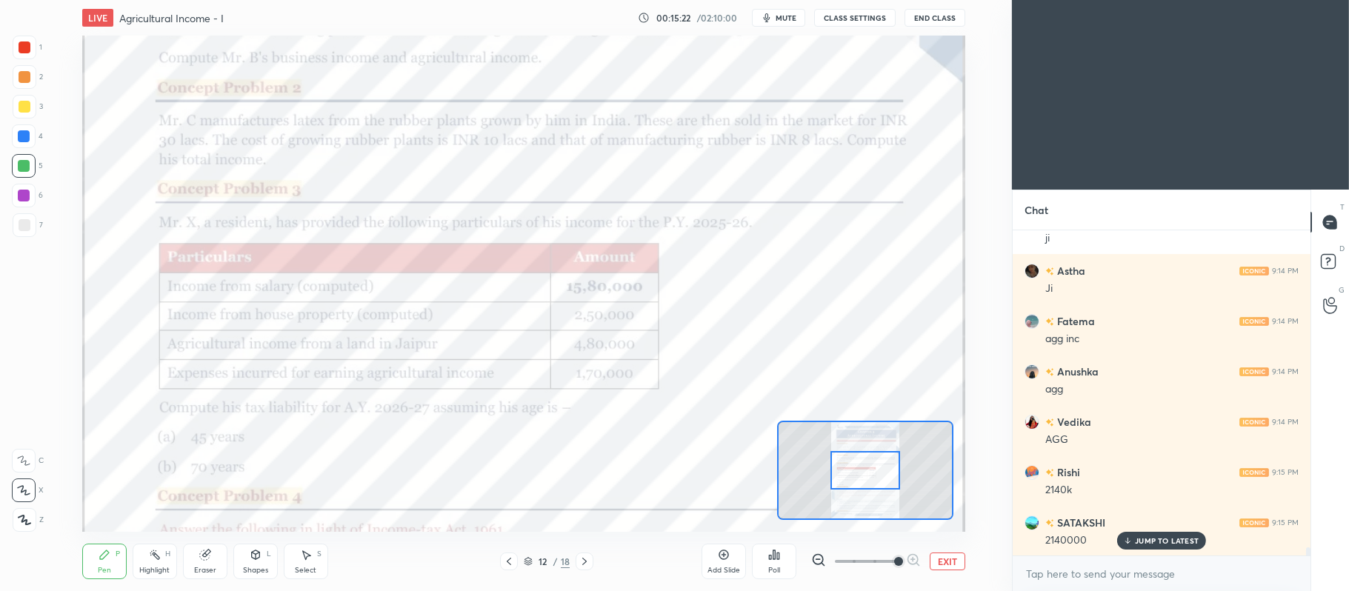
click at [588, 564] on icon at bounding box center [585, 562] width 12 height 12
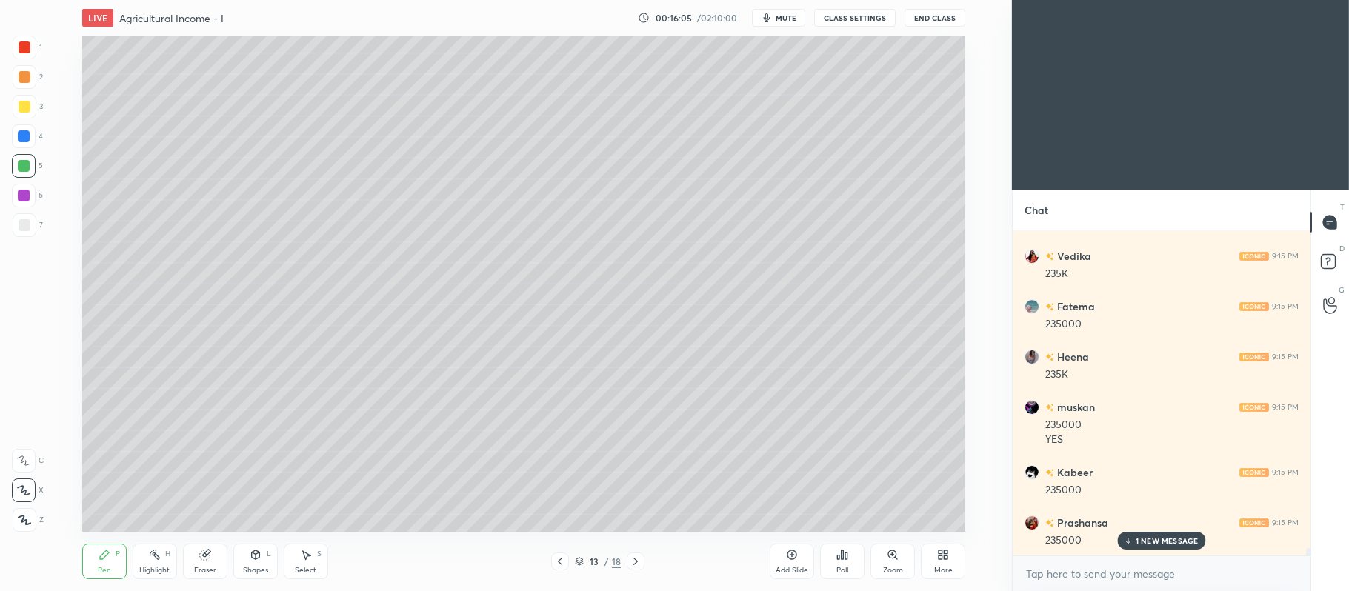
scroll to position [14257, 0]
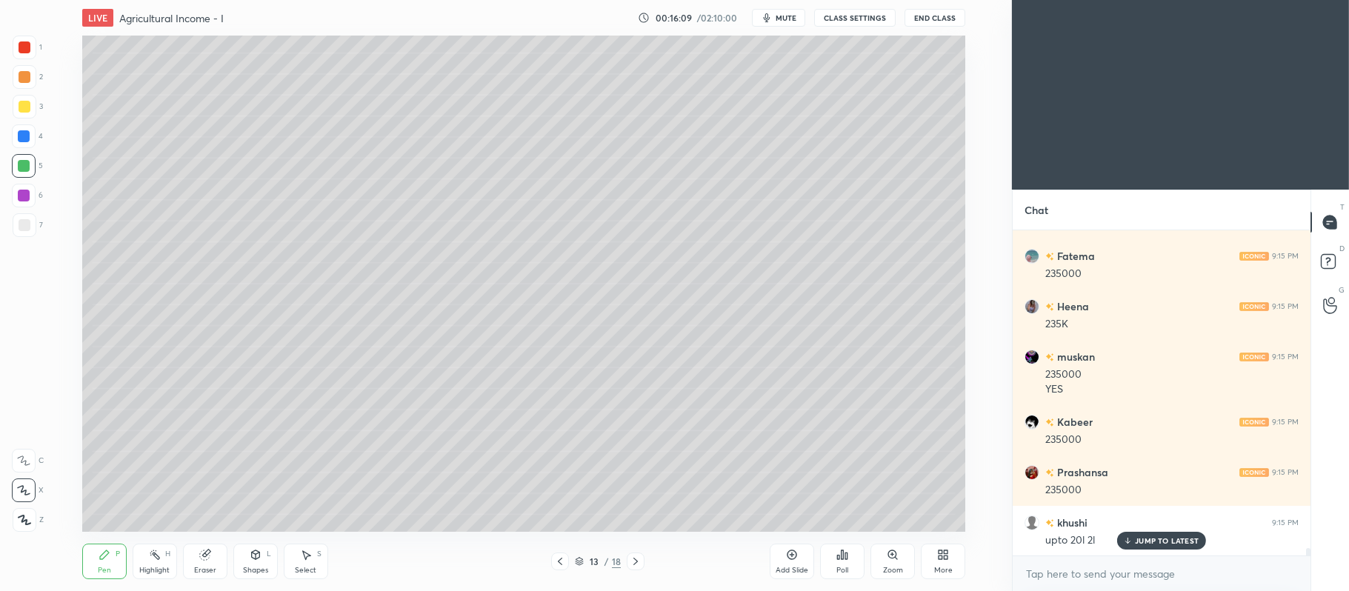
click at [27, 110] on div at bounding box center [25, 107] width 12 height 12
click at [27, 167] on div at bounding box center [24, 166] width 12 height 12
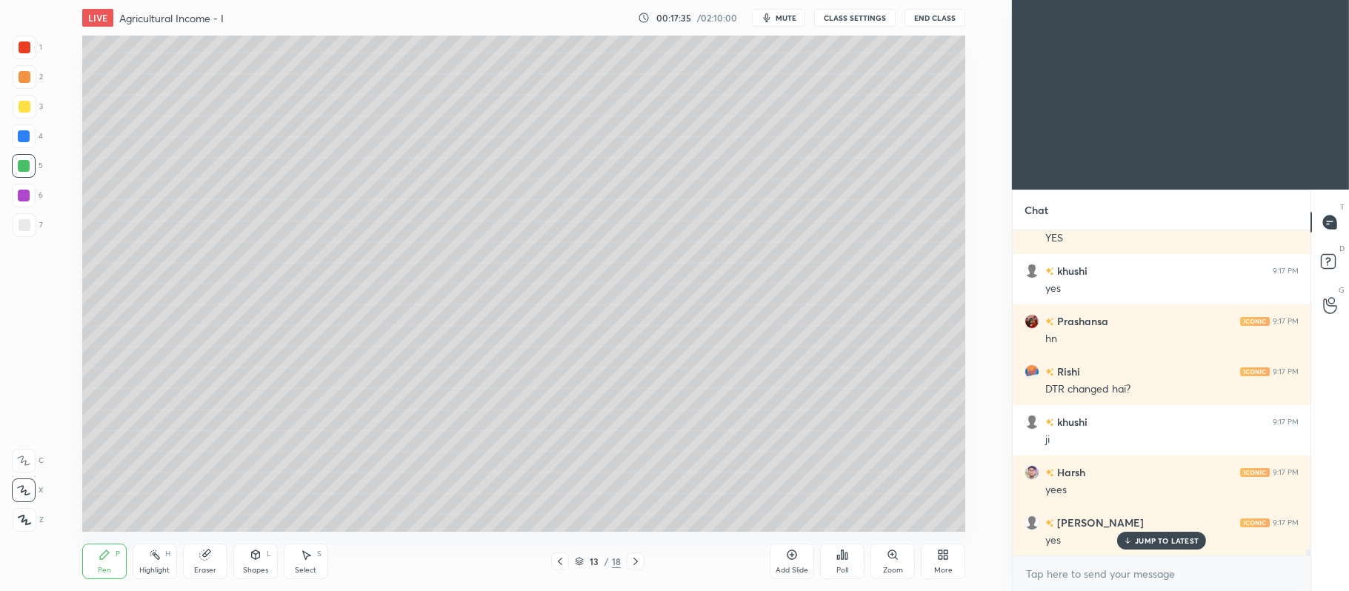
scroll to position [17108, 0]
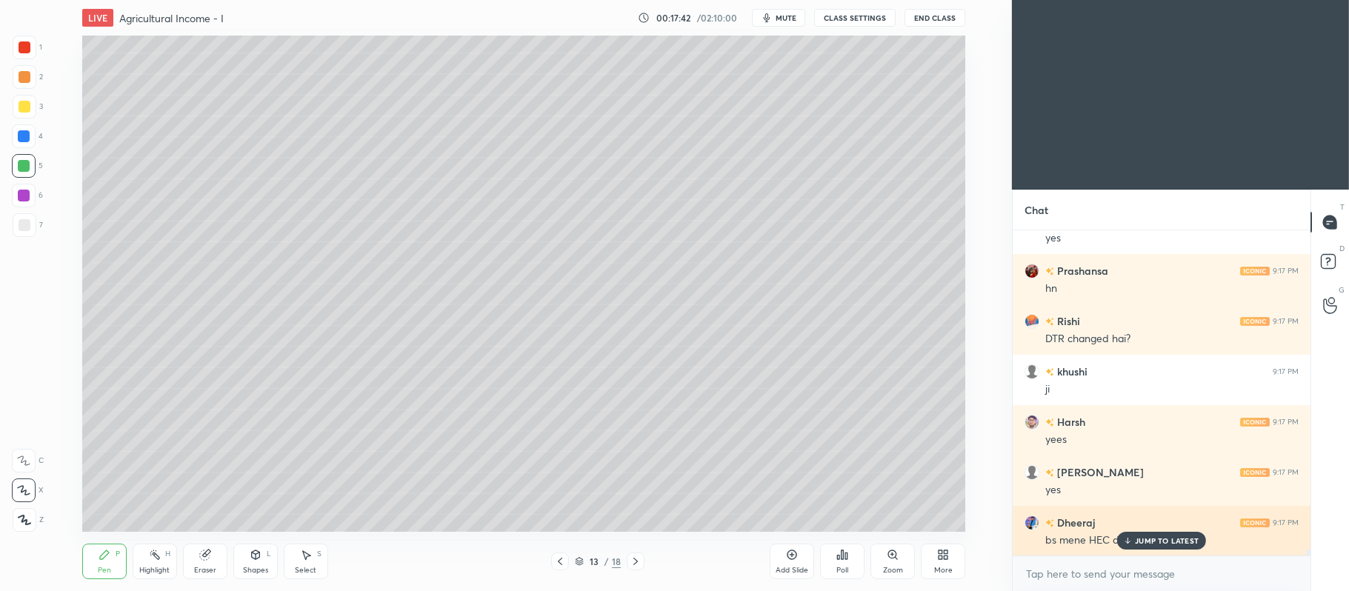
click at [1183, 547] on div "JUMP TO LATEST" at bounding box center [1161, 541] width 89 height 18
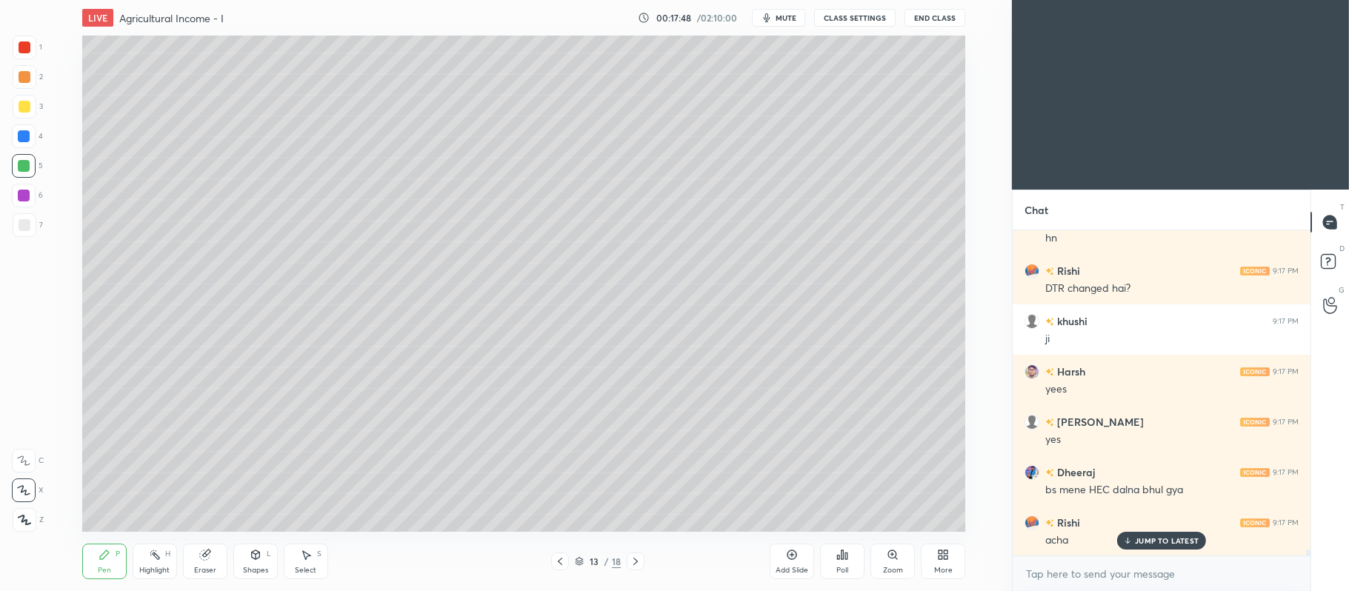
scroll to position [17209, 0]
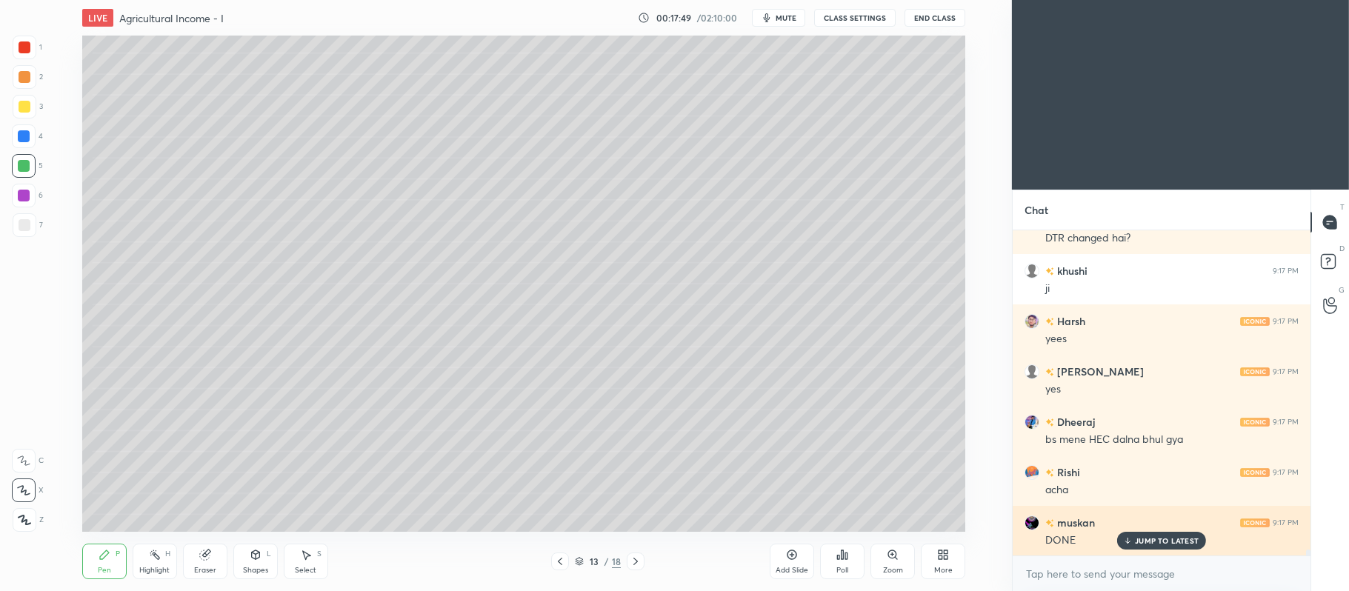
click at [1185, 545] on p "JUMP TO LATEST" at bounding box center [1167, 540] width 64 height 9
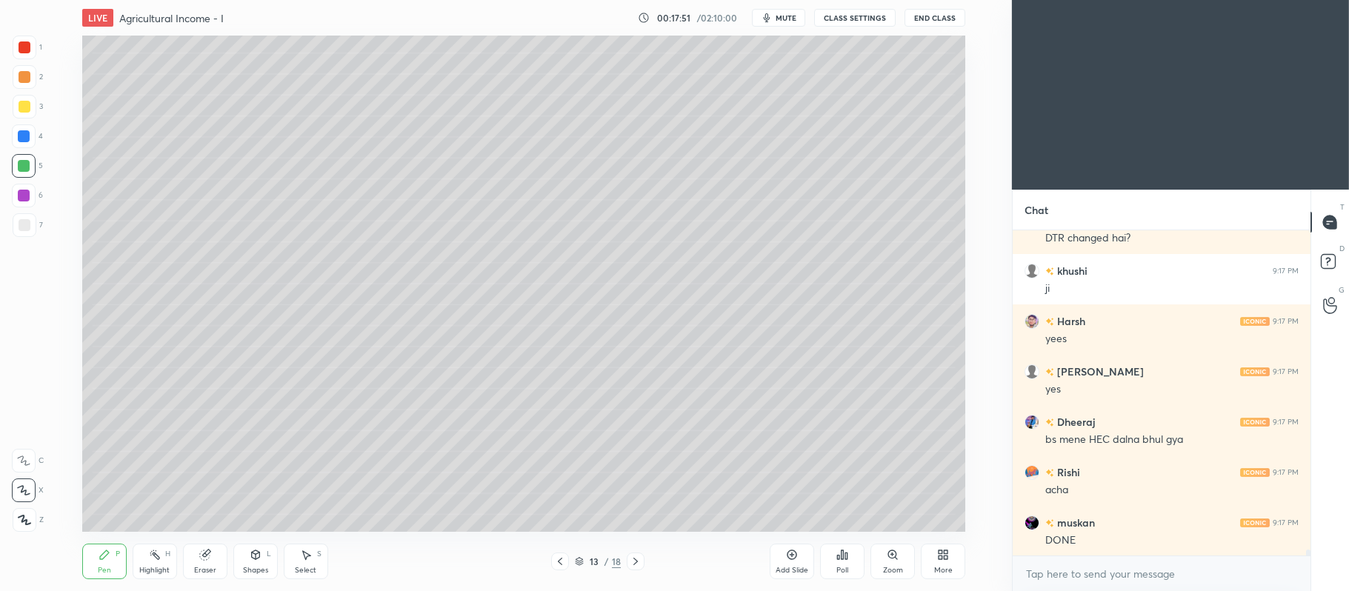
click at [791, 561] on icon at bounding box center [792, 555] width 12 height 12
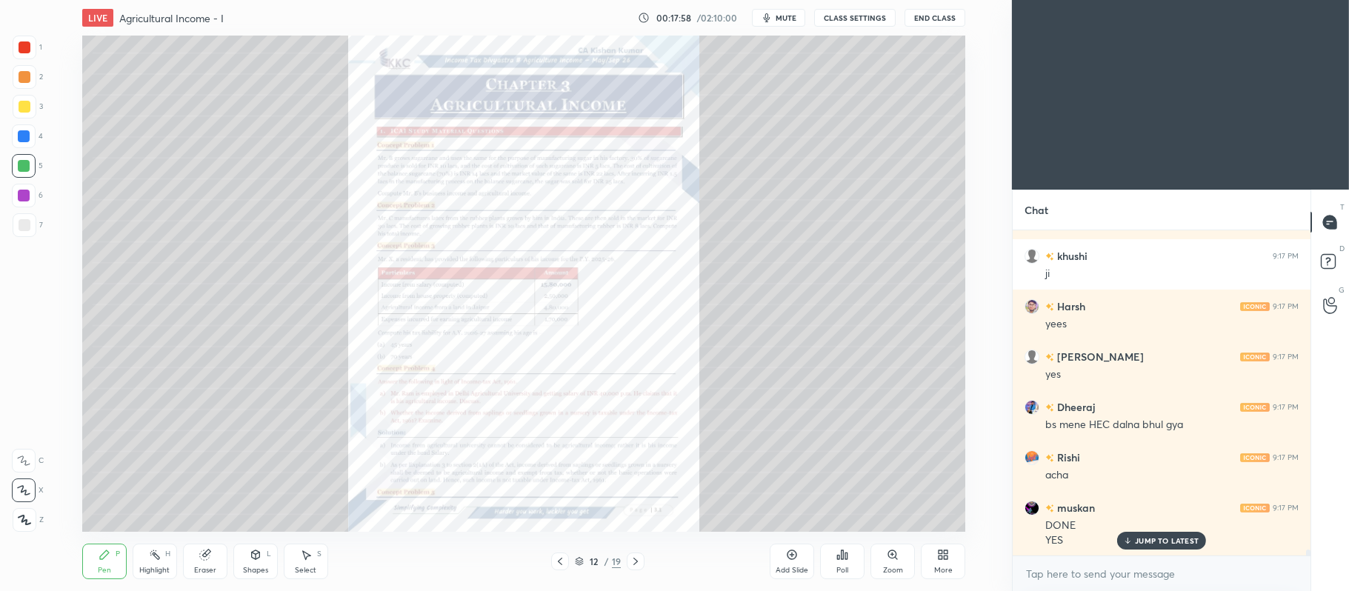
scroll to position [17274, 0]
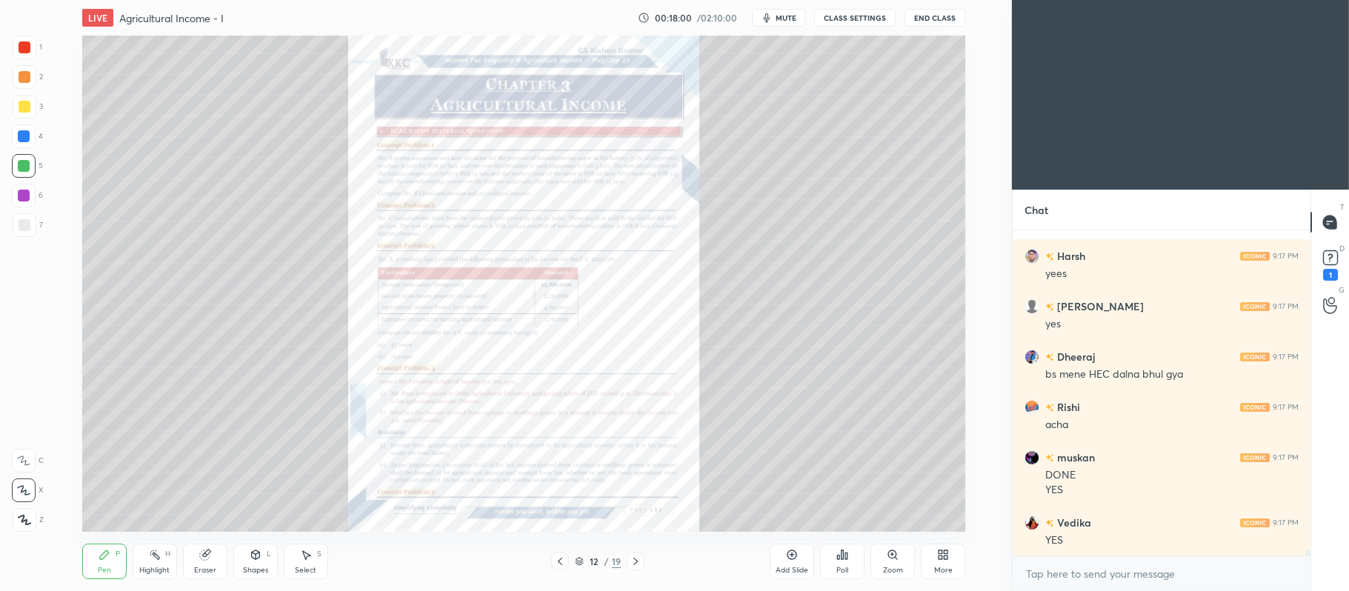
click at [635, 561] on icon at bounding box center [636, 562] width 12 height 12
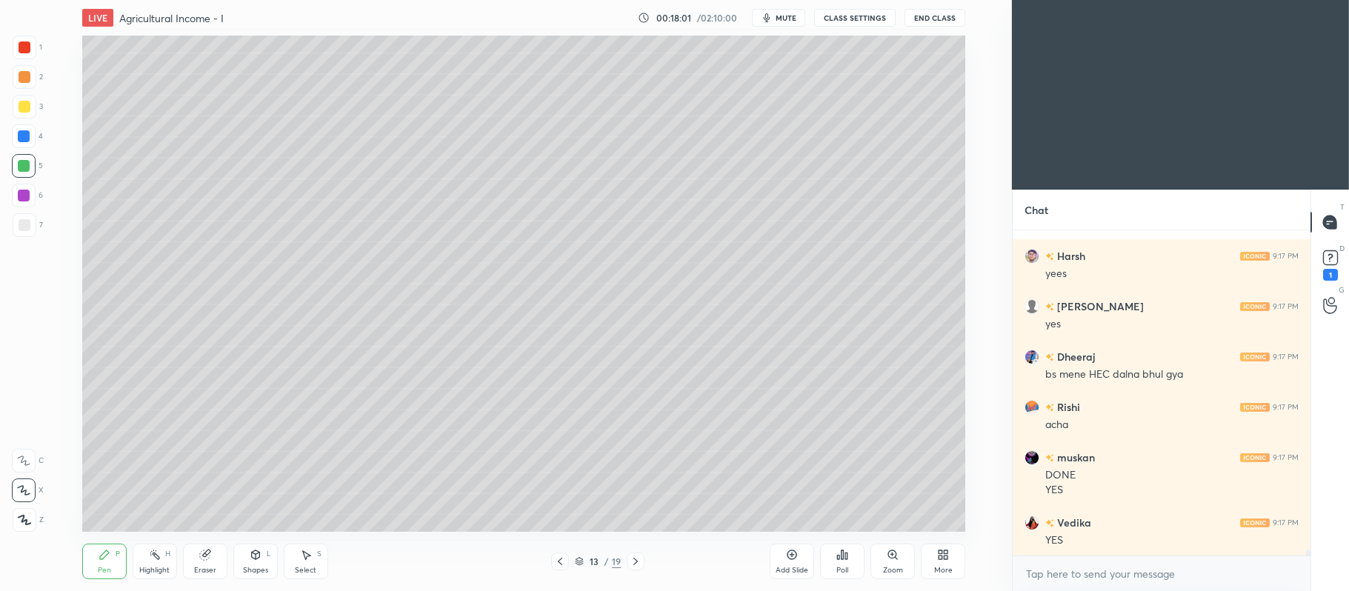
click at [638, 561] on icon at bounding box center [636, 562] width 12 height 12
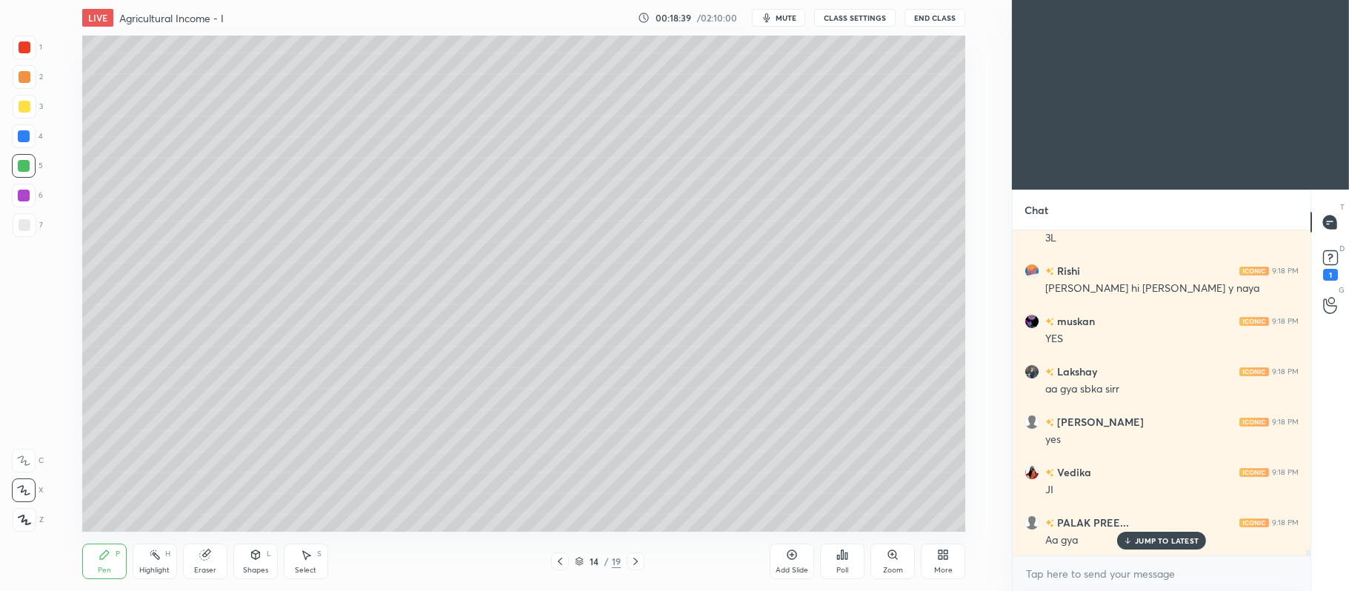
scroll to position [18231, 0]
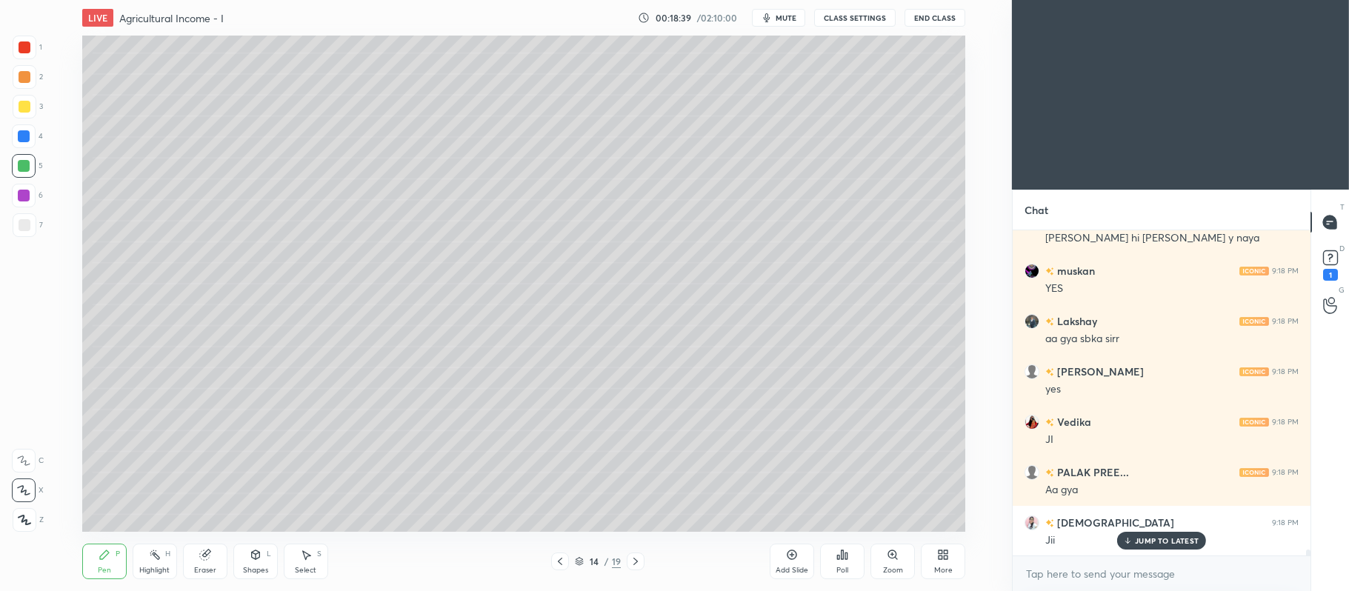
click at [1180, 539] on p "JUMP TO LATEST" at bounding box center [1167, 540] width 64 height 9
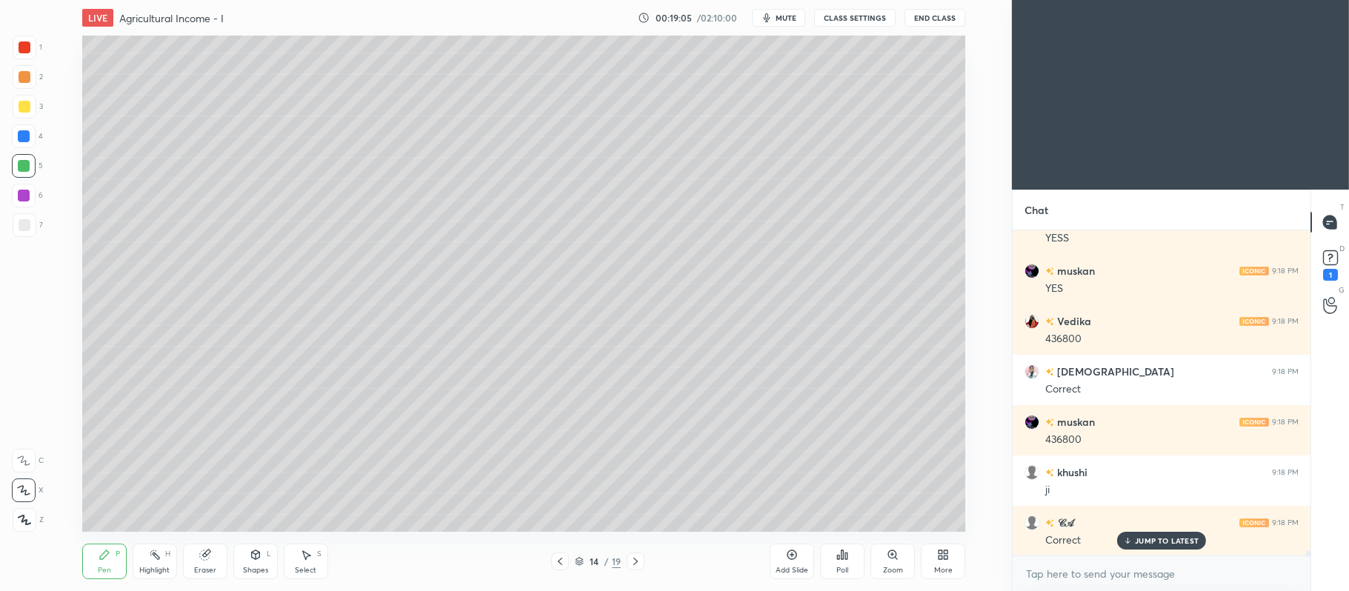
scroll to position [19541, 0]
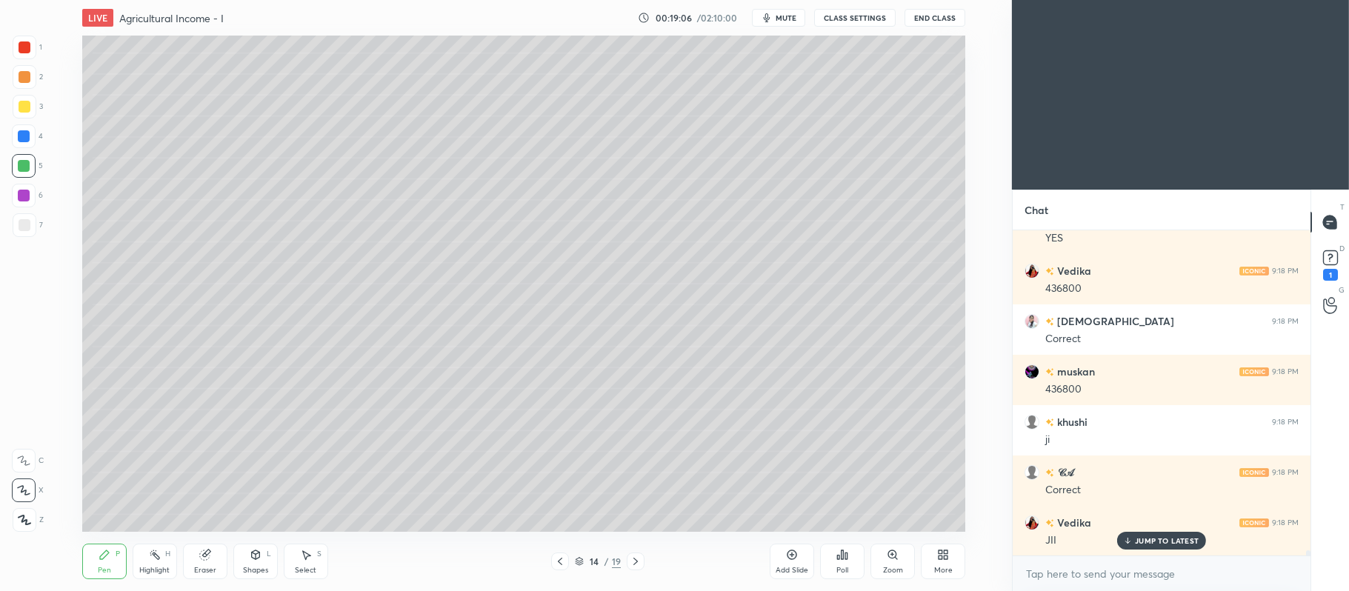
click at [34, 107] on div at bounding box center [25, 107] width 24 height 24
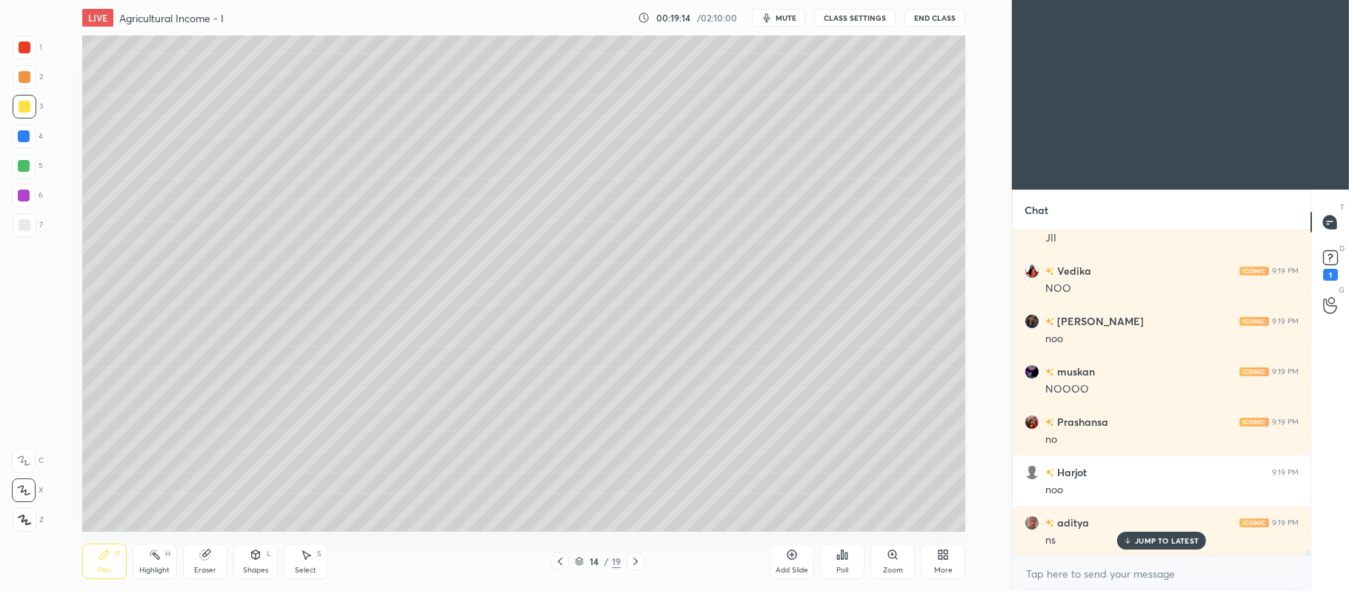
scroll to position [19894, 0]
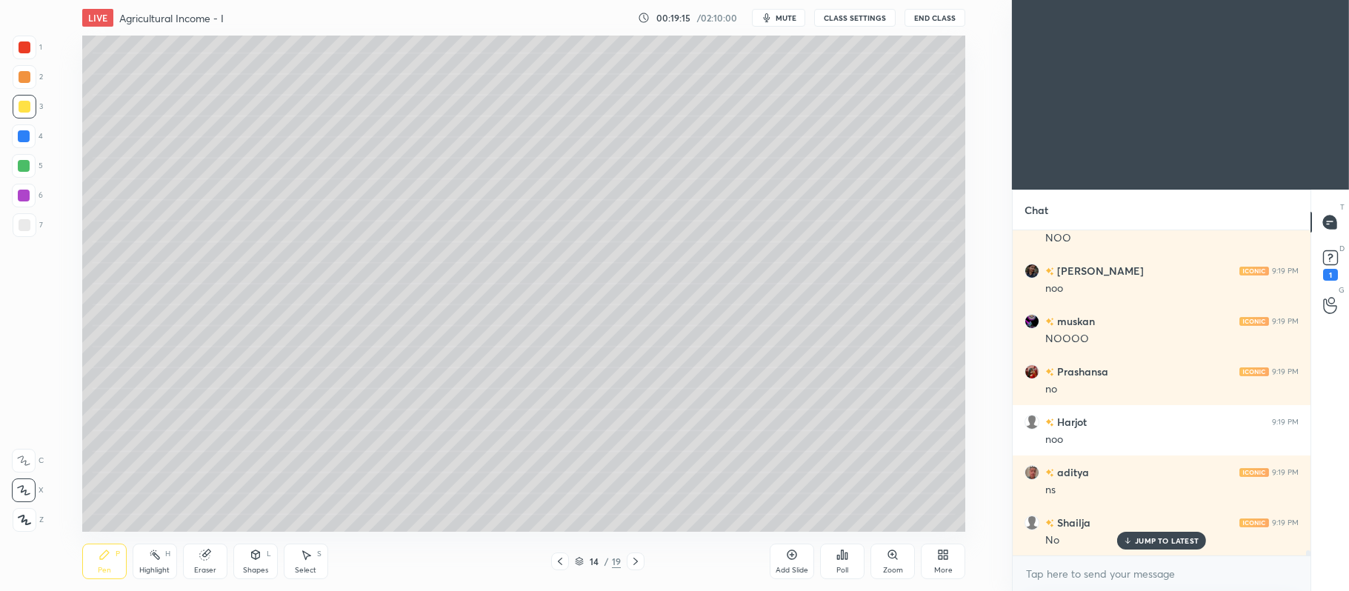
click at [581, 563] on icon at bounding box center [579, 563] width 7 height 2
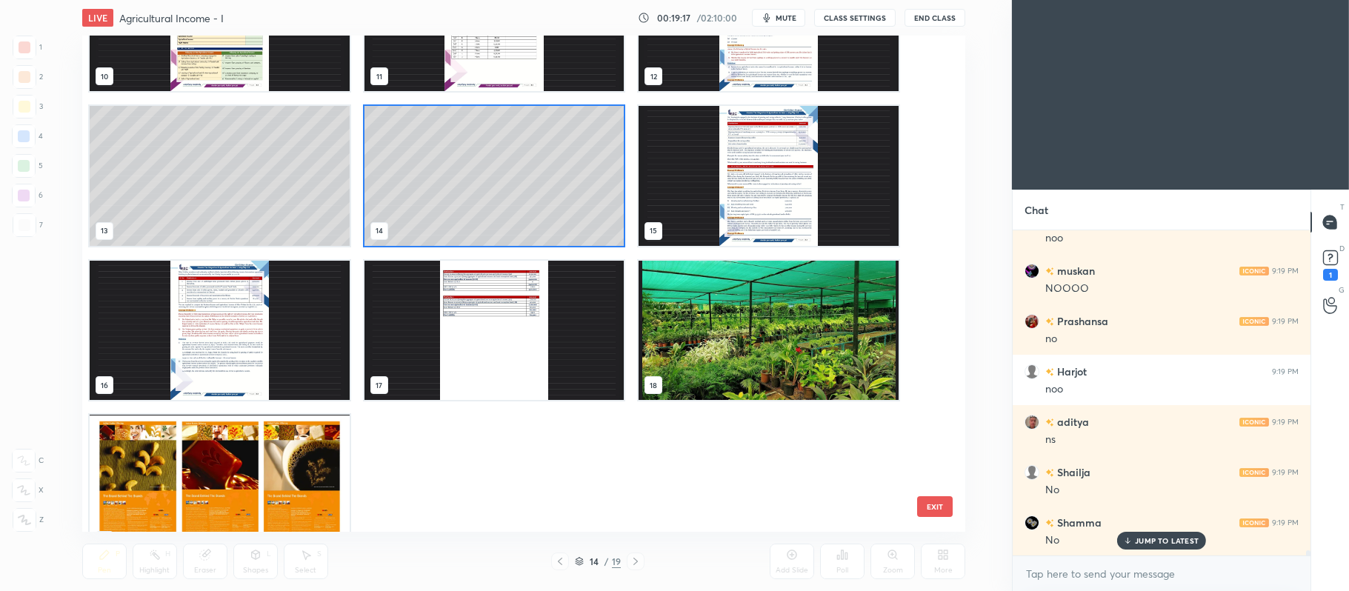
scroll to position [585, 0]
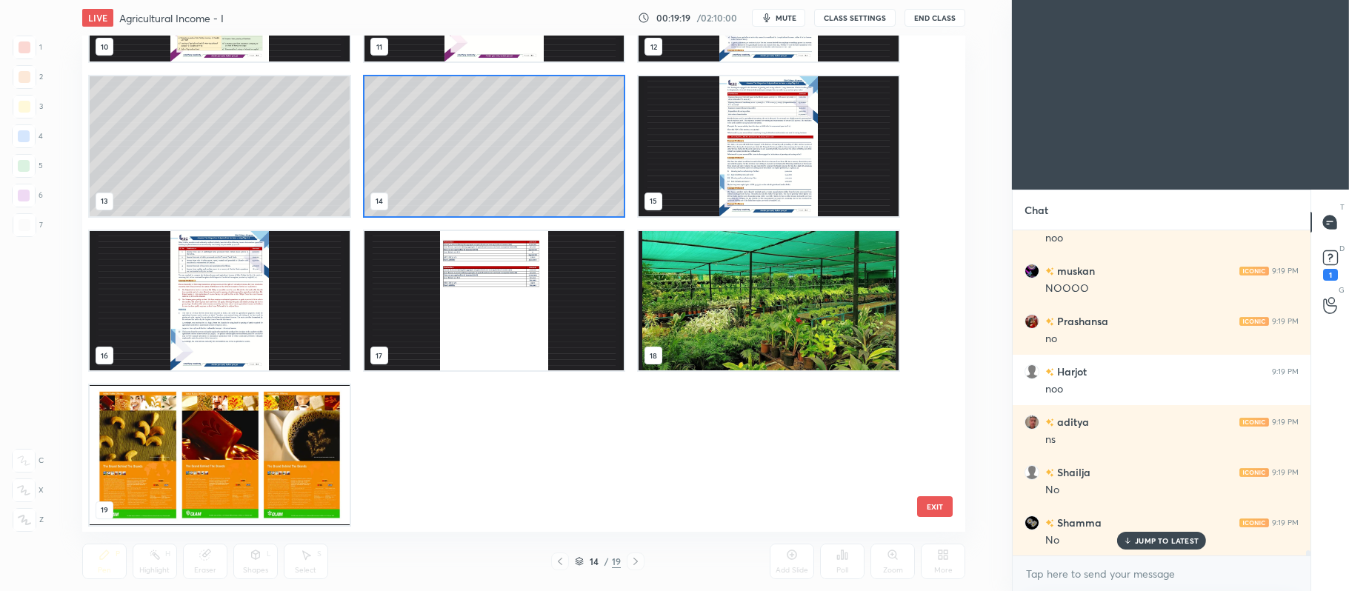
click at [519, 282] on img "grid" at bounding box center [494, 300] width 260 height 140
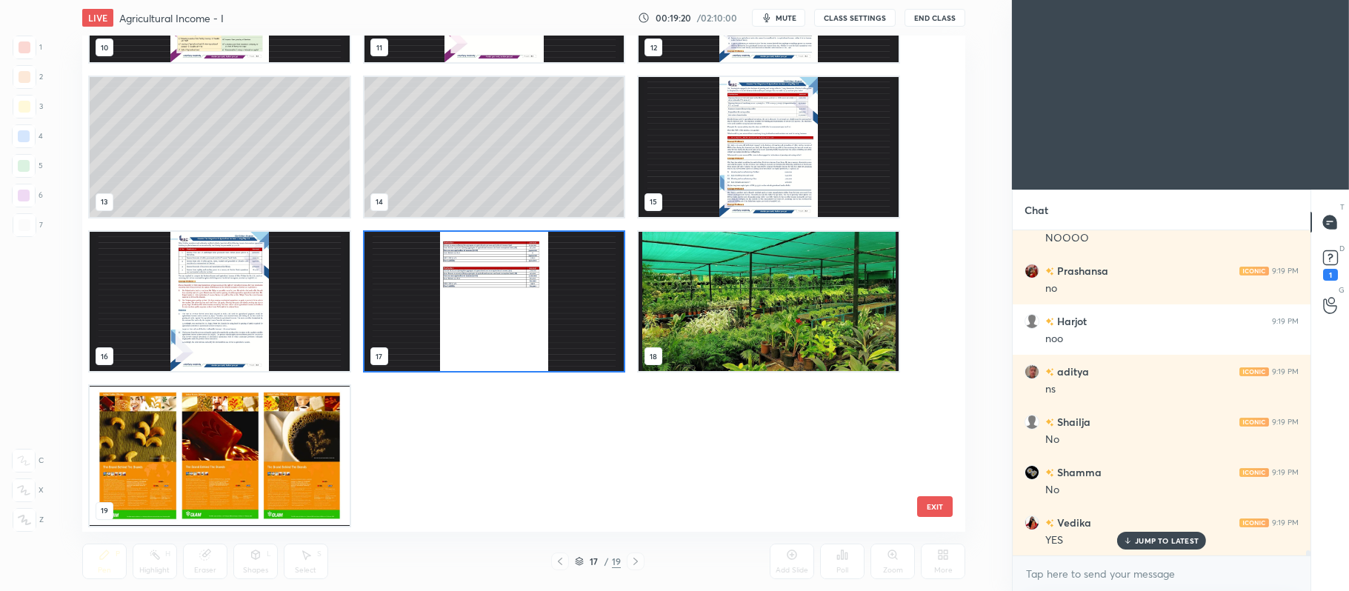
click at [535, 282] on img "grid" at bounding box center [494, 301] width 260 height 140
click at [543, 288] on img "grid" at bounding box center [494, 301] width 260 height 140
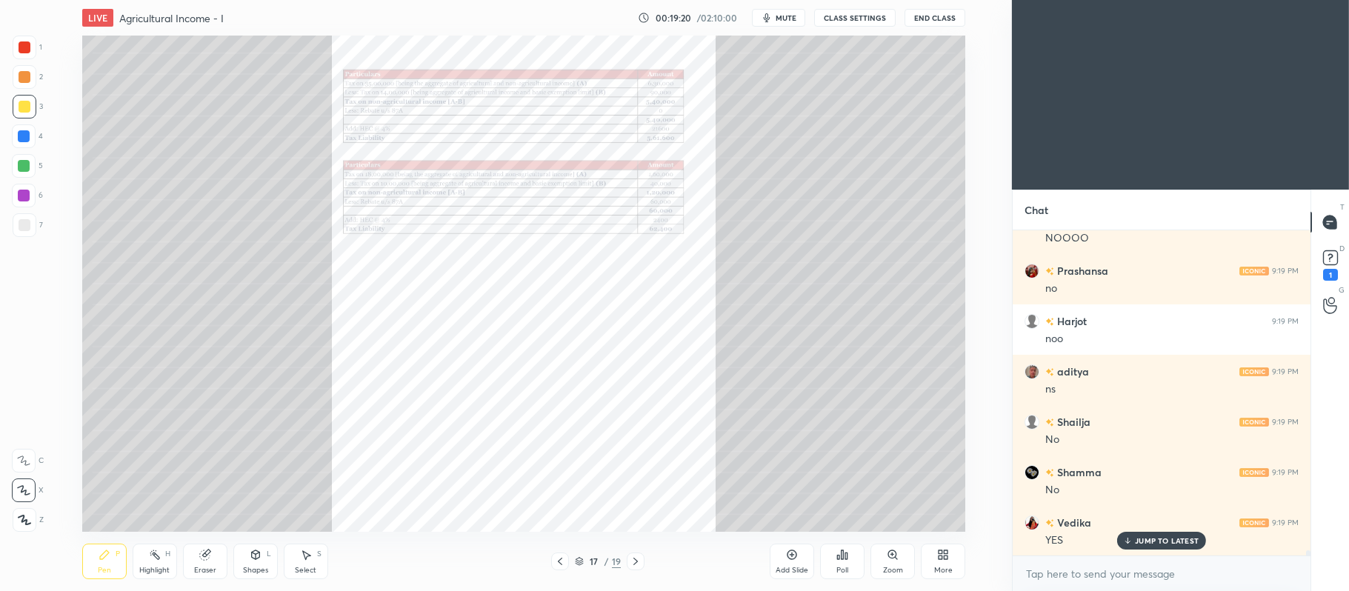
click at [545, 279] on img "grid" at bounding box center [494, 301] width 260 height 140
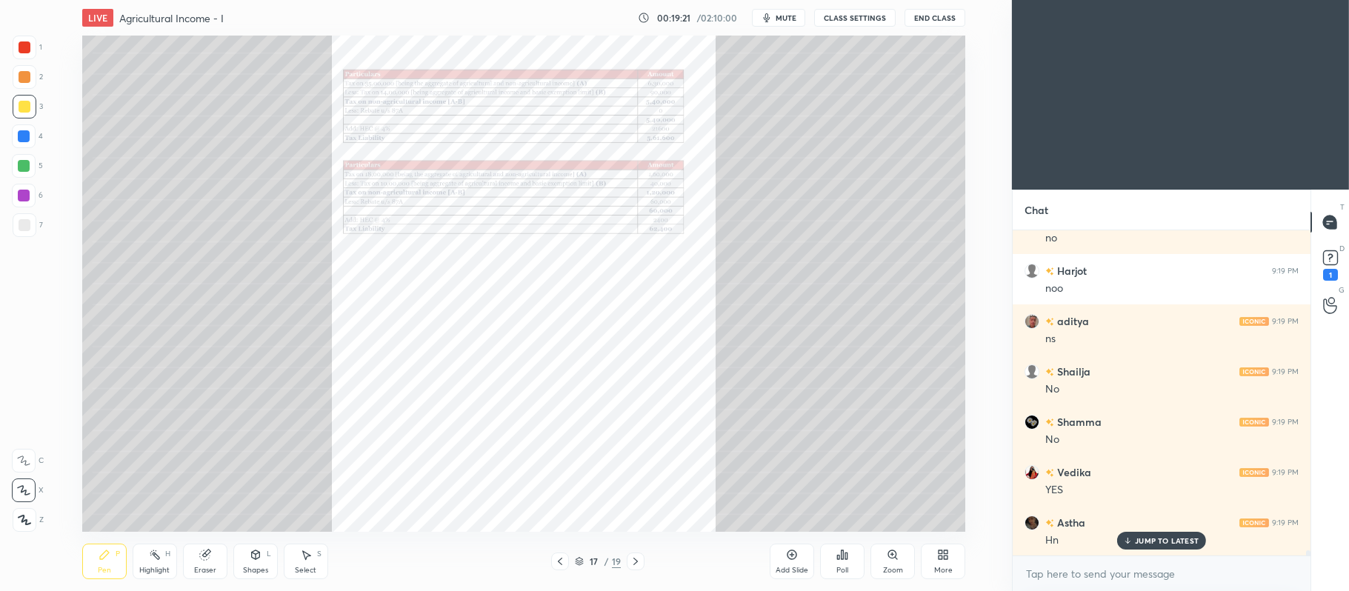
click at [887, 559] on icon at bounding box center [893, 555] width 12 height 12
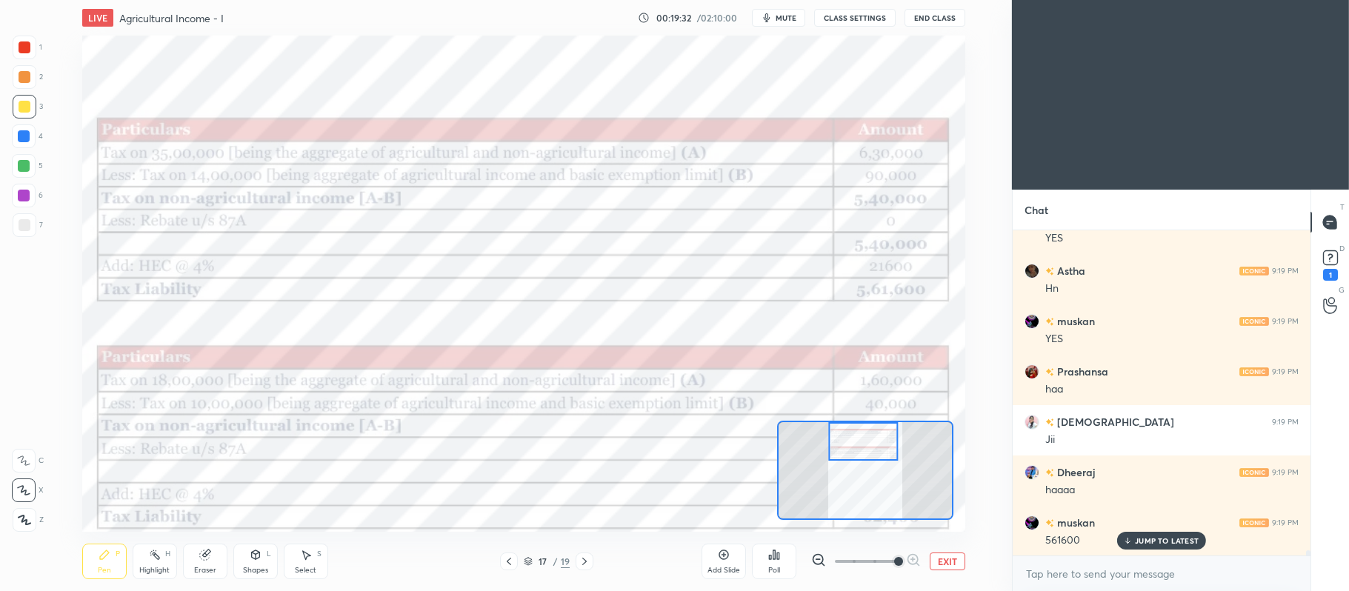
click at [27, 42] on div at bounding box center [25, 47] width 12 height 12
click at [21, 465] on icon at bounding box center [23, 461] width 13 height 10
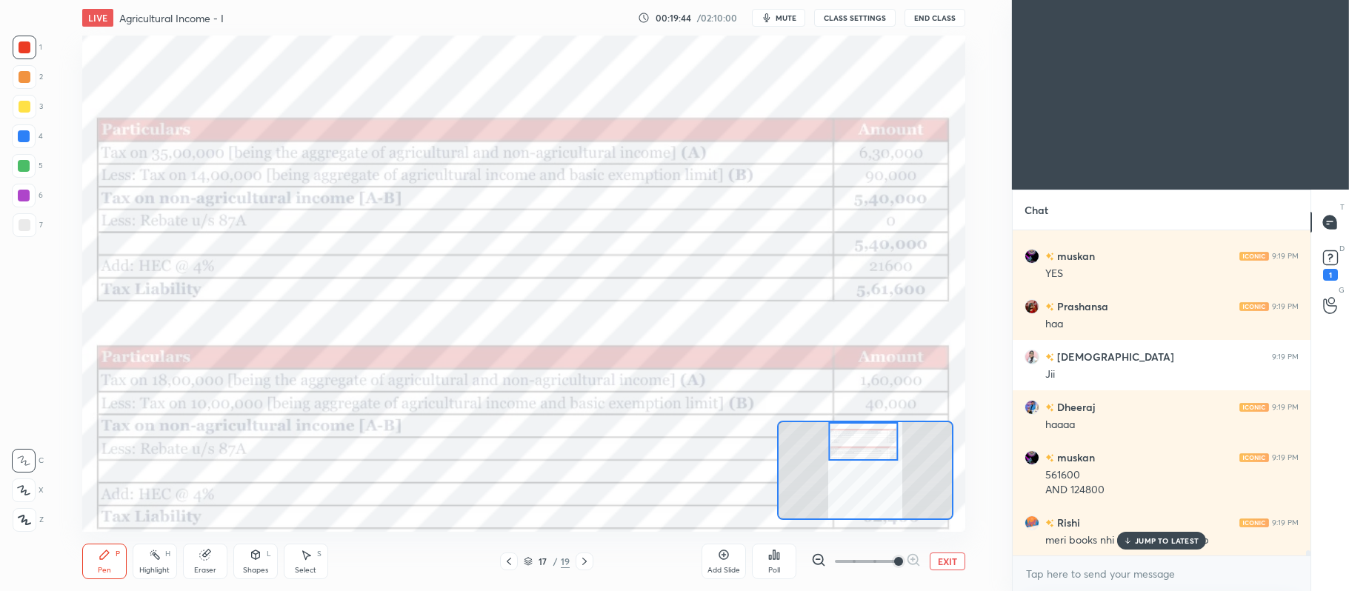
click at [1174, 541] on p "JUMP TO LATEST" at bounding box center [1167, 540] width 64 height 9
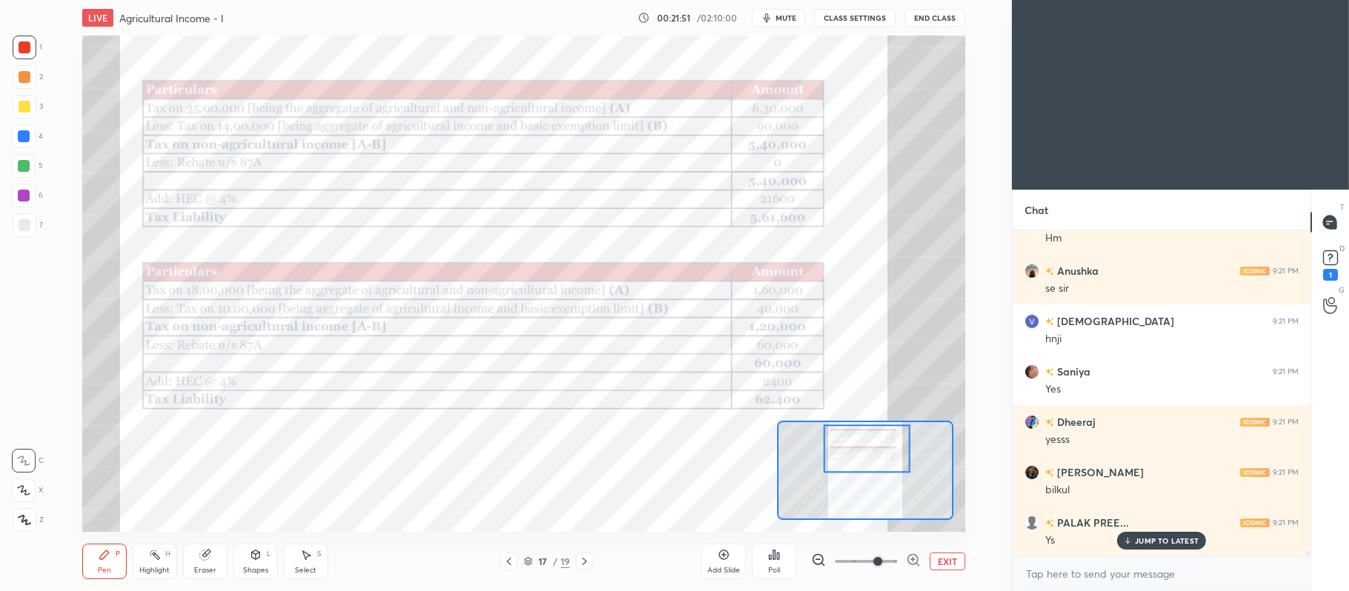
scroll to position [23637, 0]
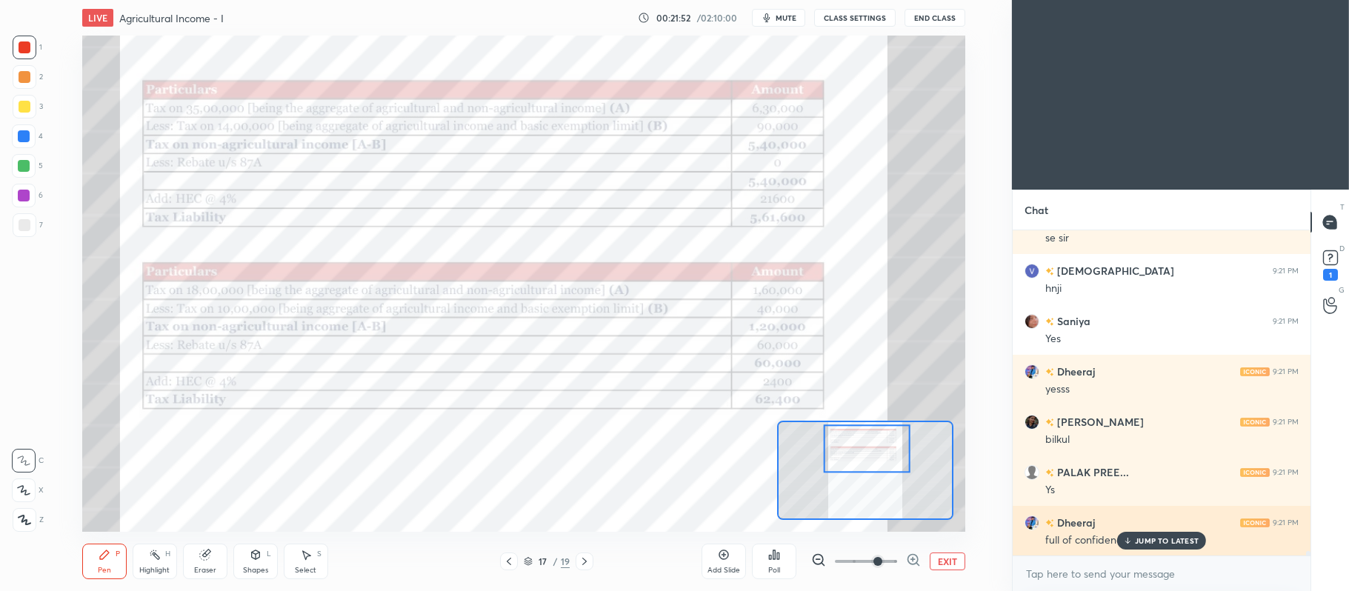
click at [1157, 543] on p "JUMP TO LATEST" at bounding box center [1167, 540] width 64 height 9
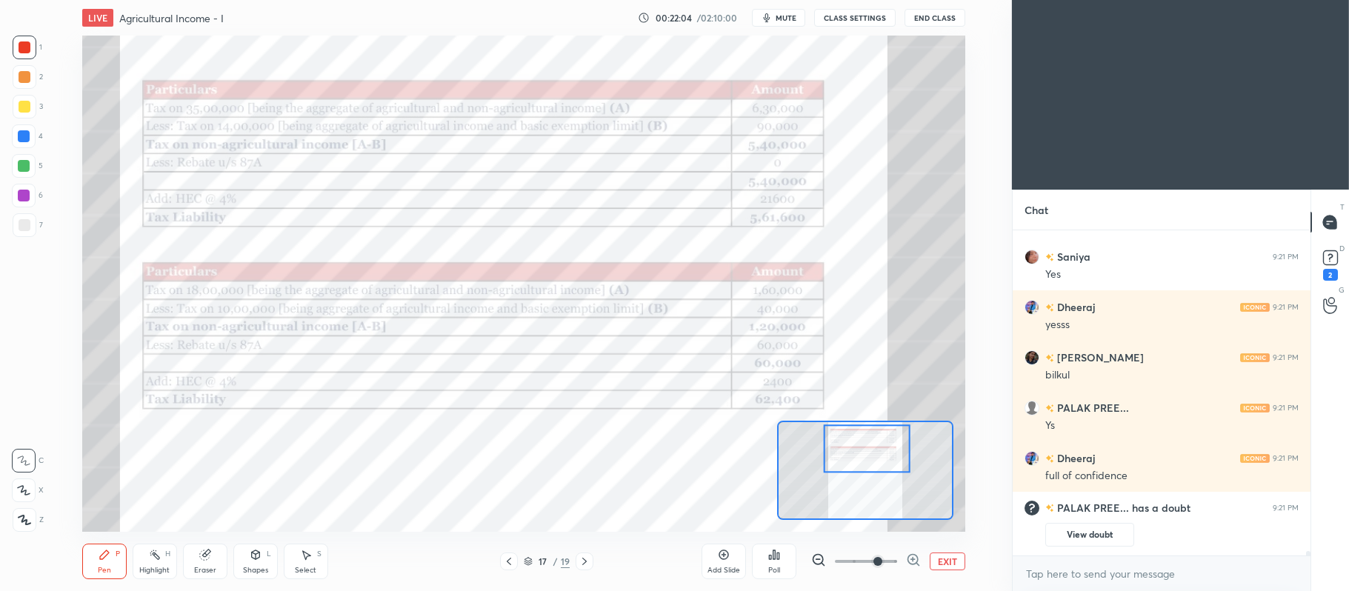
click at [532, 560] on icon at bounding box center [528, 561] width 9 height 9
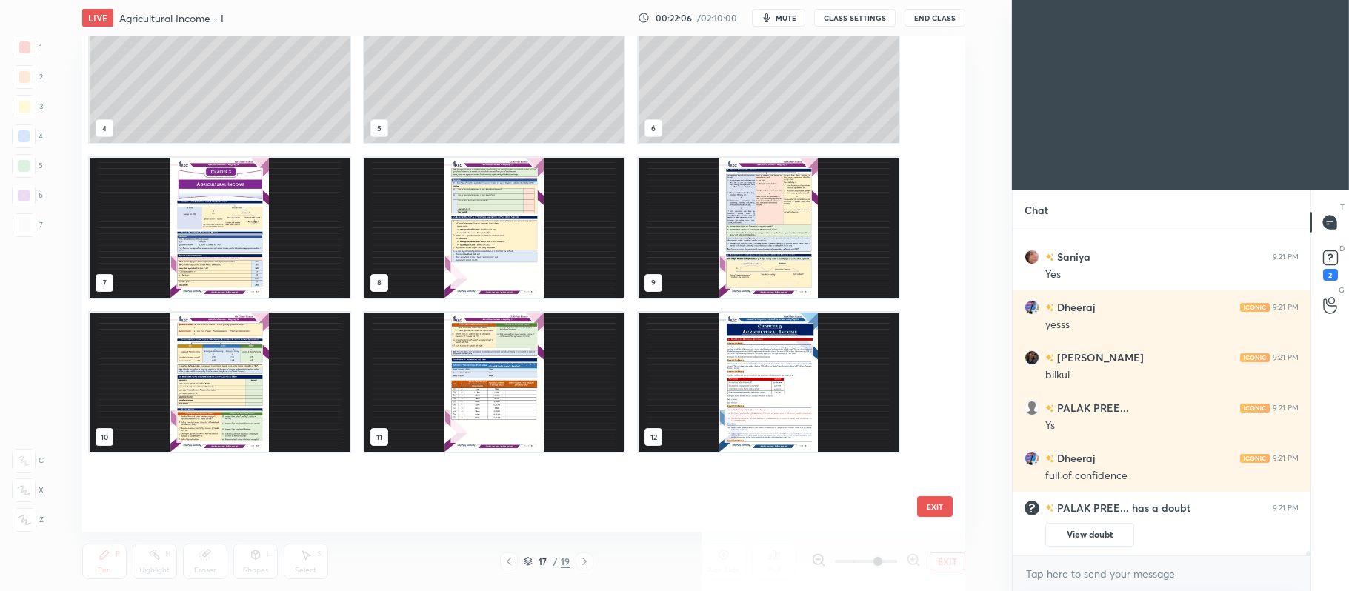
scroll to position [0, 0]
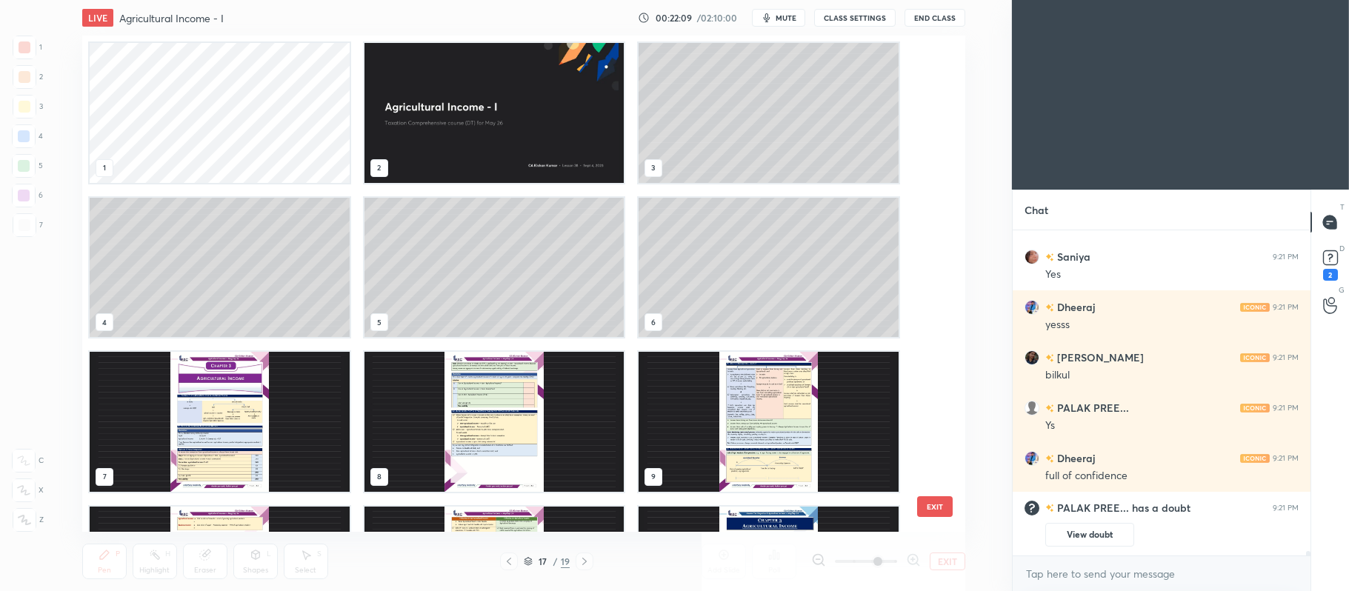
click at [262, 425] on img "grid" at bounding box center [220, 422] width 260 height 140
click at [274, 442] on img "grid" at bounding box center [220, 422] width 260 height 140
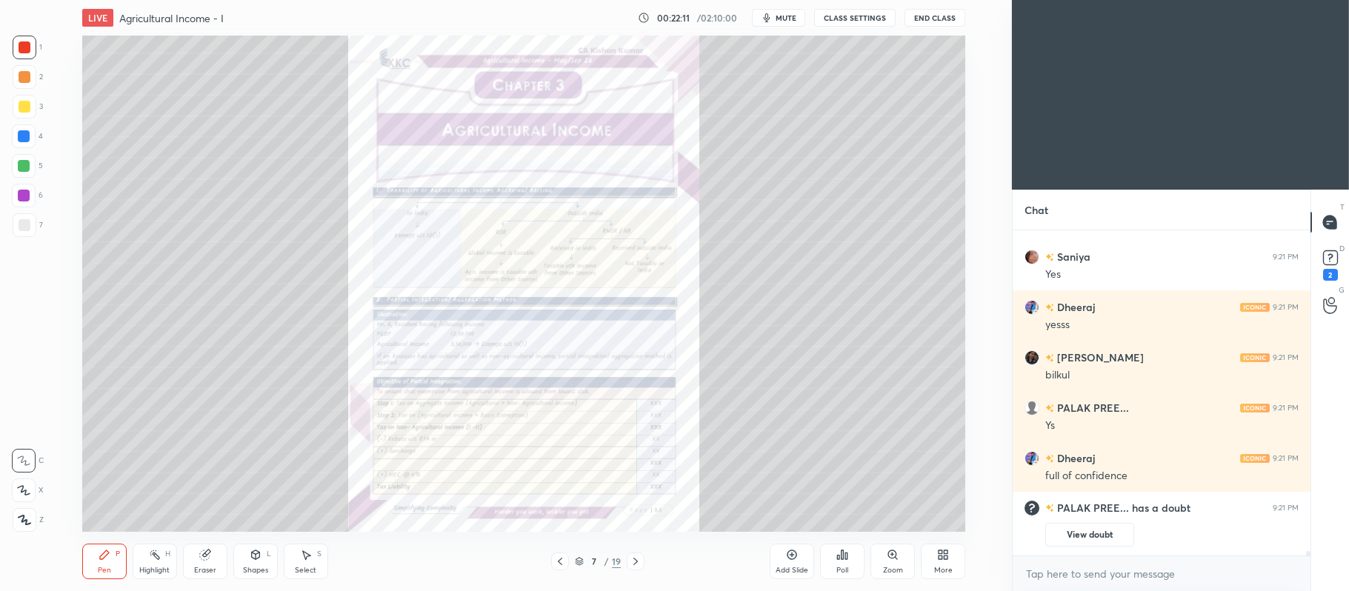
click at [802, 557] on div "Add Slide" at bounding box center [792, 562] width 44 height 36
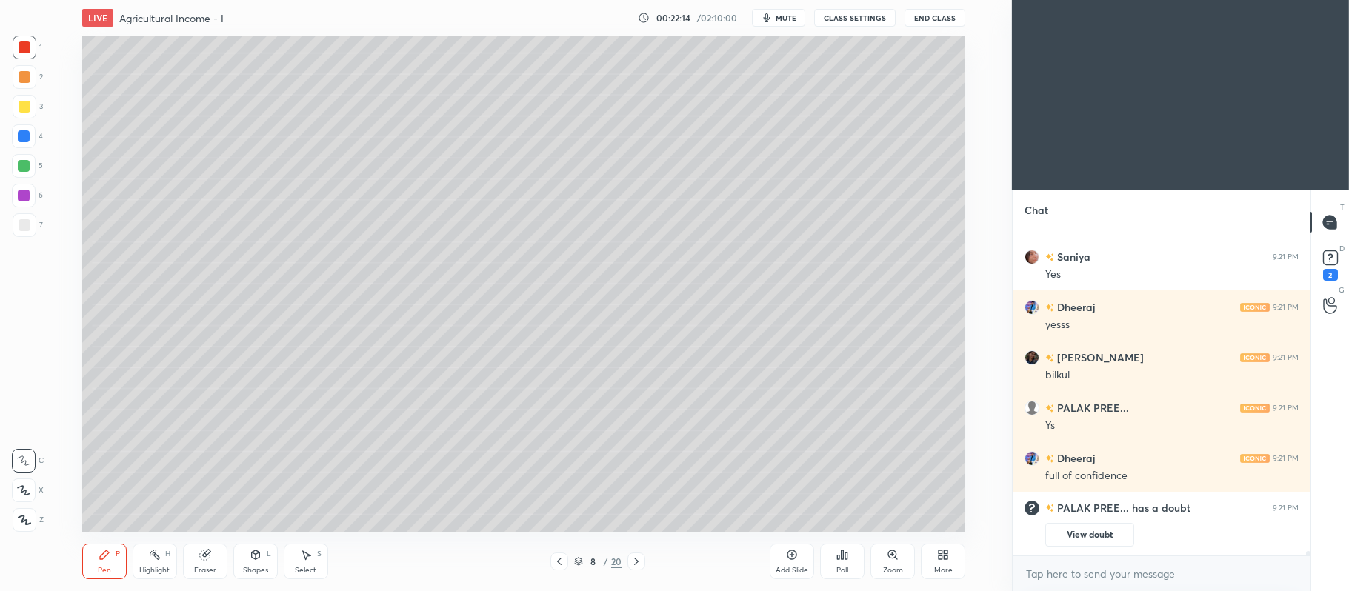
click at [27, 111] on div at bounding box center [25, 107] width 12 height 12
click at [24, 487] on icon at bounding box center [24, 490] width 12 height 9
click at [261, 551] on icon at bounding box center [256, 555] width 12 height 12
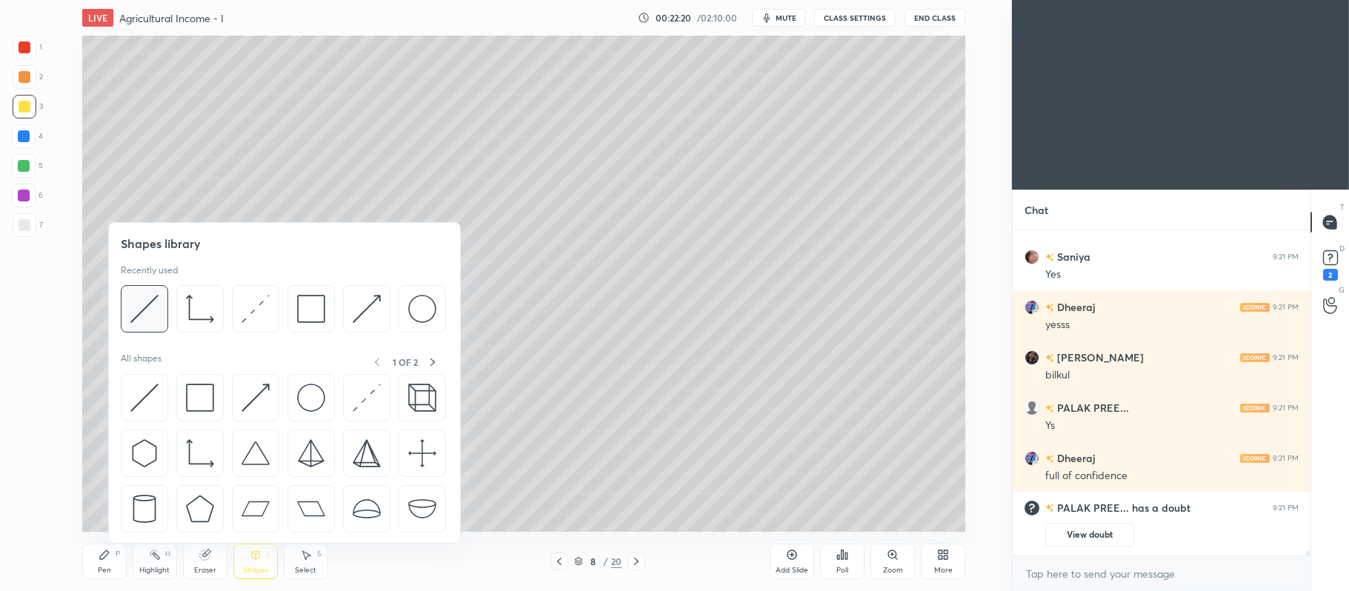
click at [153, 309] on img at bounding box center [144, 309] width 28 height 28
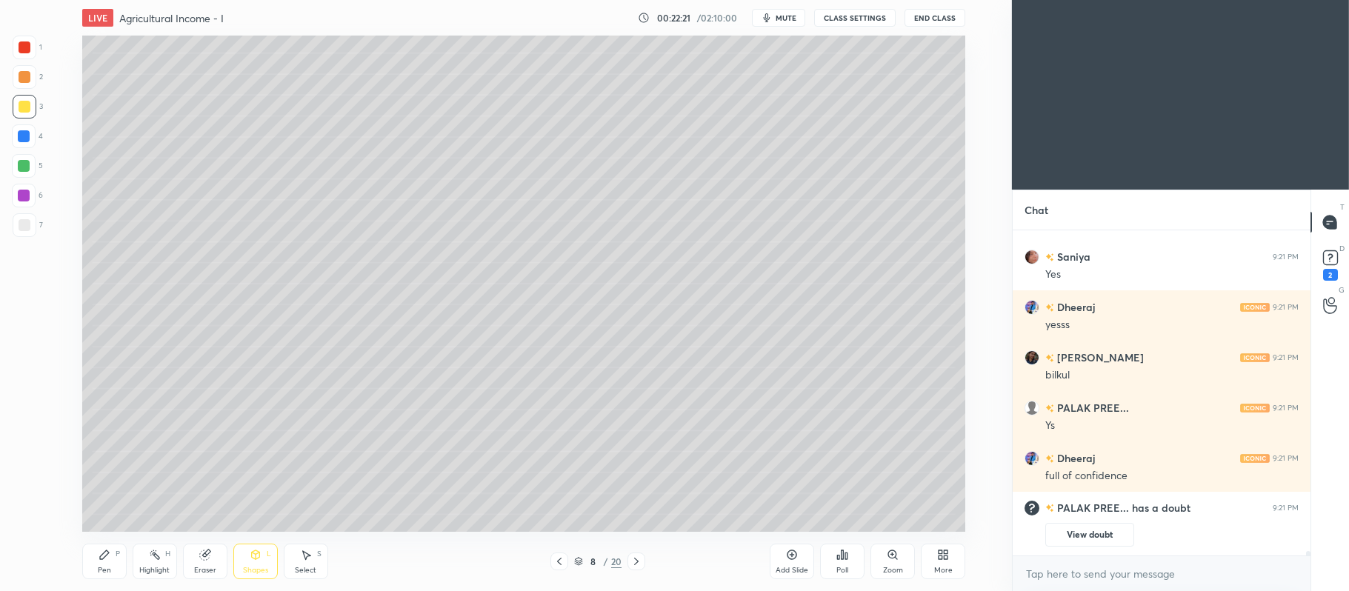
click at [36, 218] on div "7" at bounding box center [28, 225] width 30 height 24
click at [27, 107] on div at bounding box center [25, 107] width 12 height 12
click at [102, 567] on div "Pen" at bounding box center [104, 570] width 13 height 7
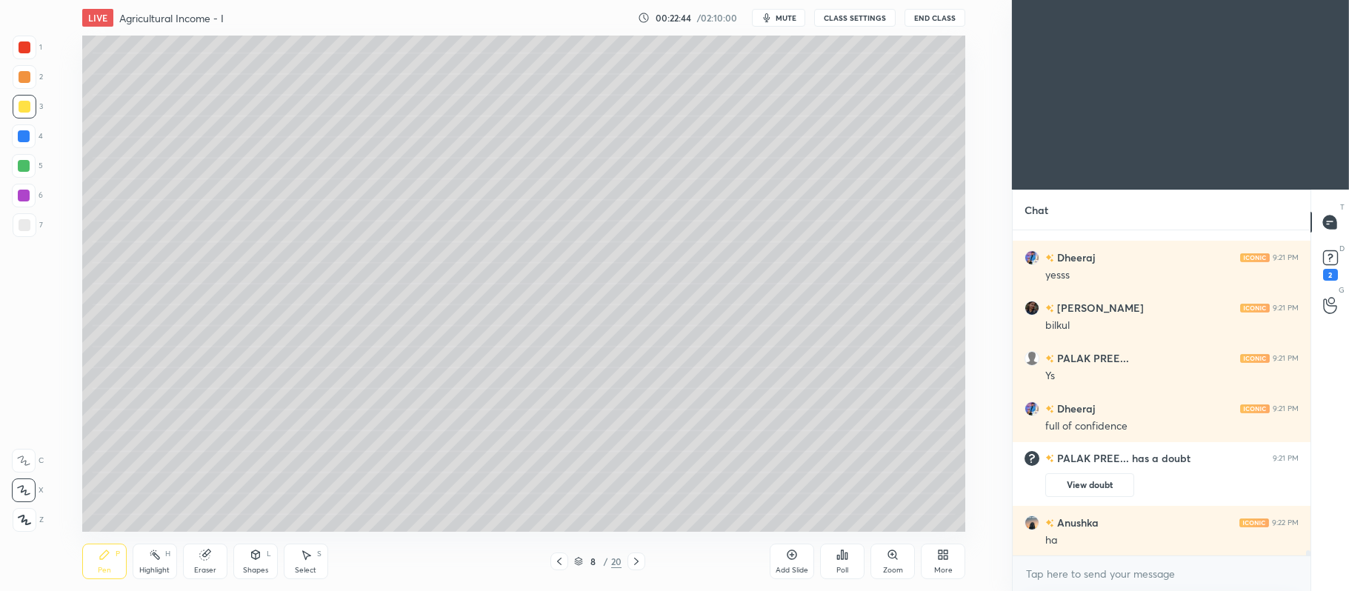
click at [36, 161] on div at bounding box center [24, 166] width 24 height 24
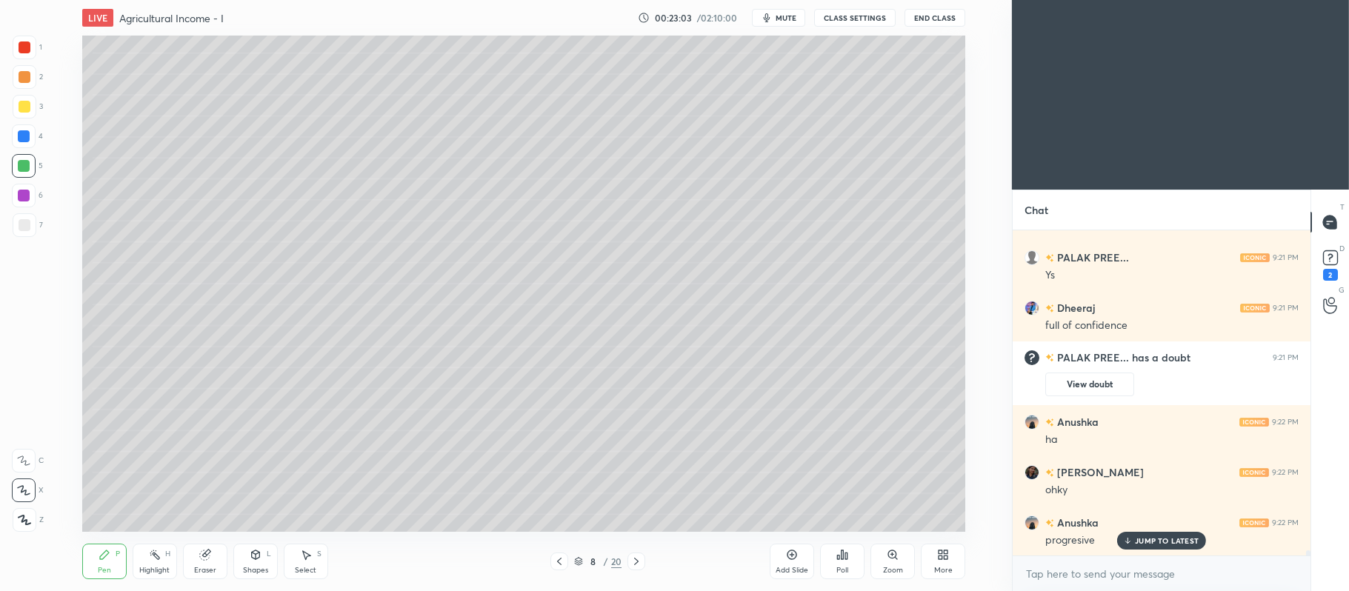
scroll to position [19022, 0]
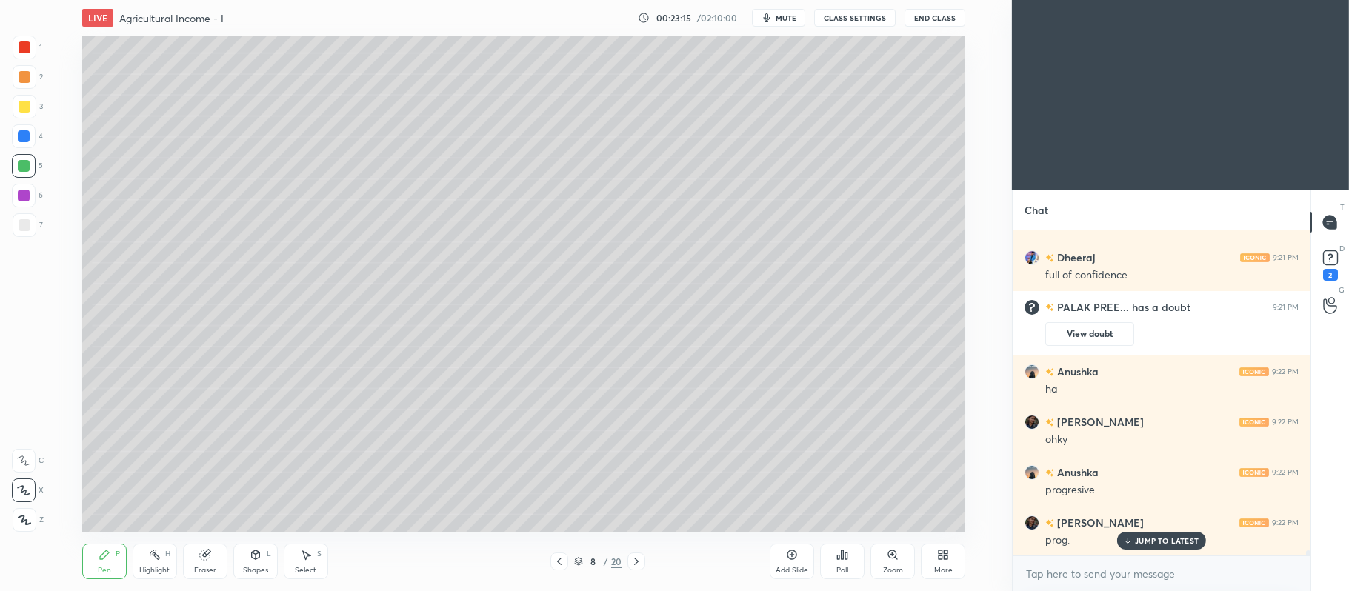
click at [19, 104] on div at bounding box center [25, 107] width 12 height 12
click at [27, 77] on div at bounding box center [25, 77] width 12 height 12
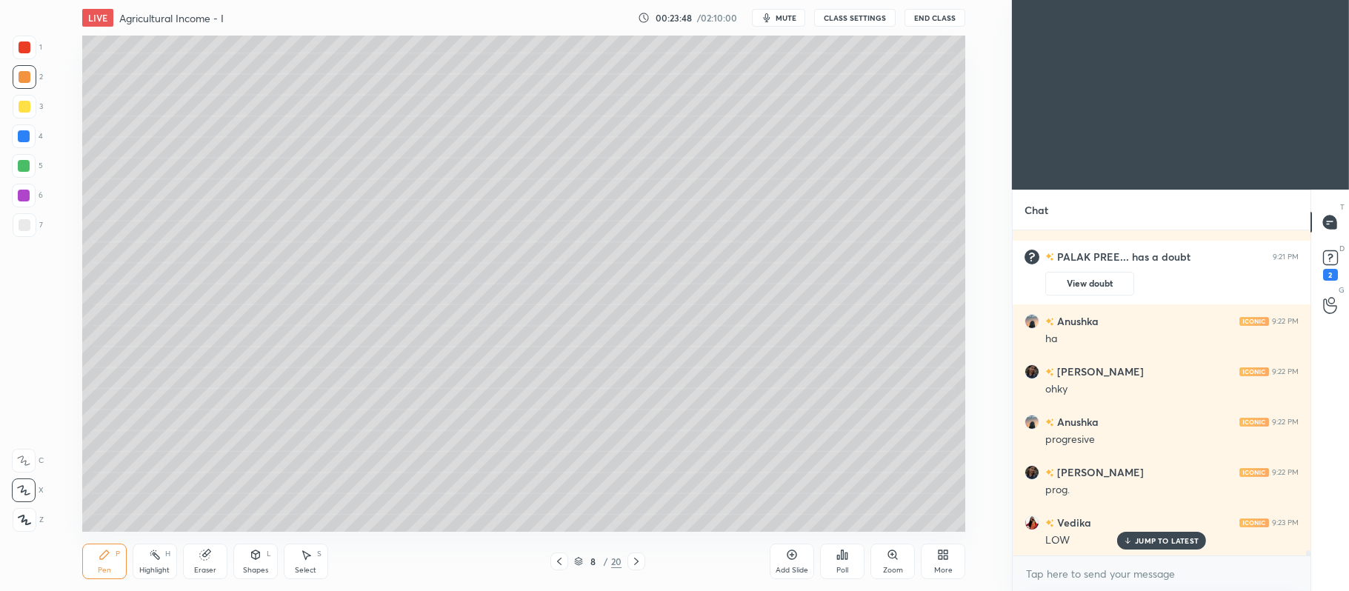
click at [1189, 538] on p "JUMP TO LATEST" at bounding box center [1167, 540] width 64 height 9
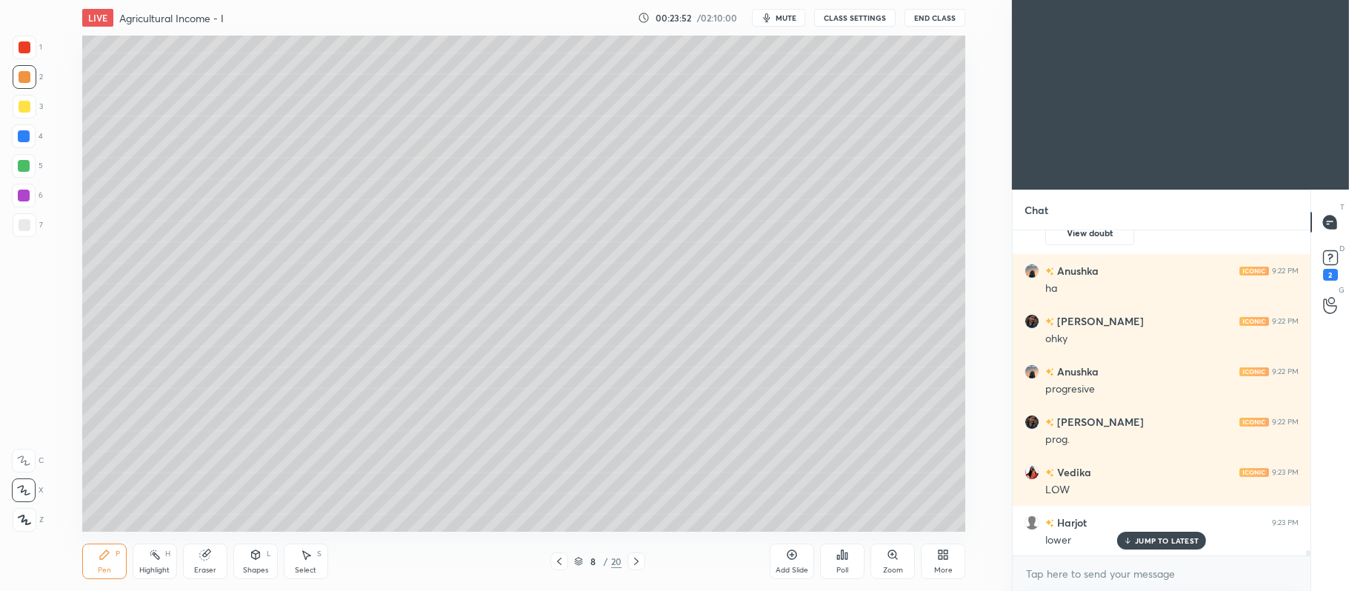
click at [24, 221] on div at bounding box center [25, 225] width 12 height 12
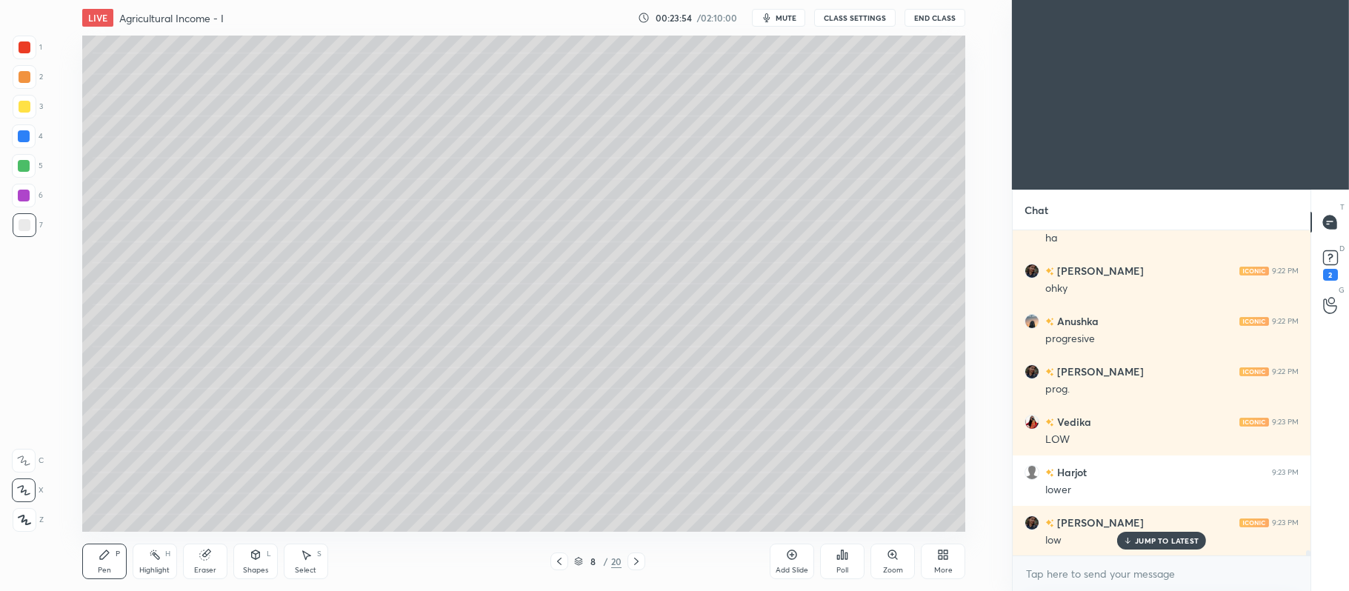
scroll to position [19274, 0]
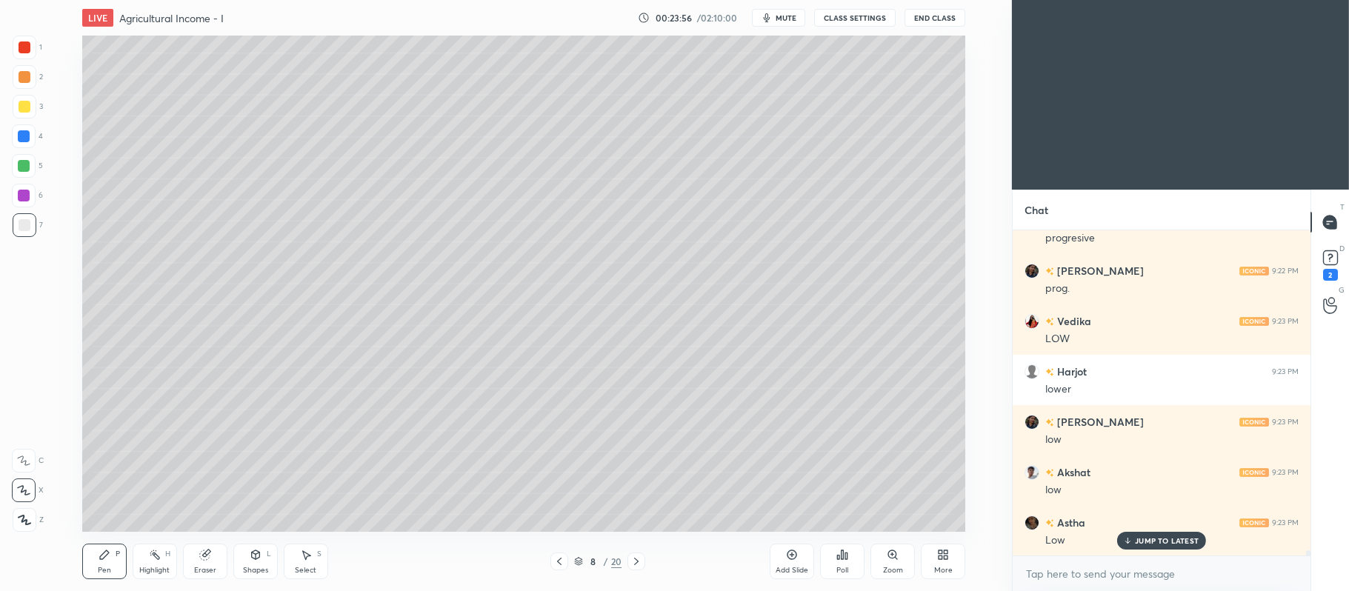
click at [256, 564] on div "Shapes L" at bounding box center [255, 562] width 44 height 36
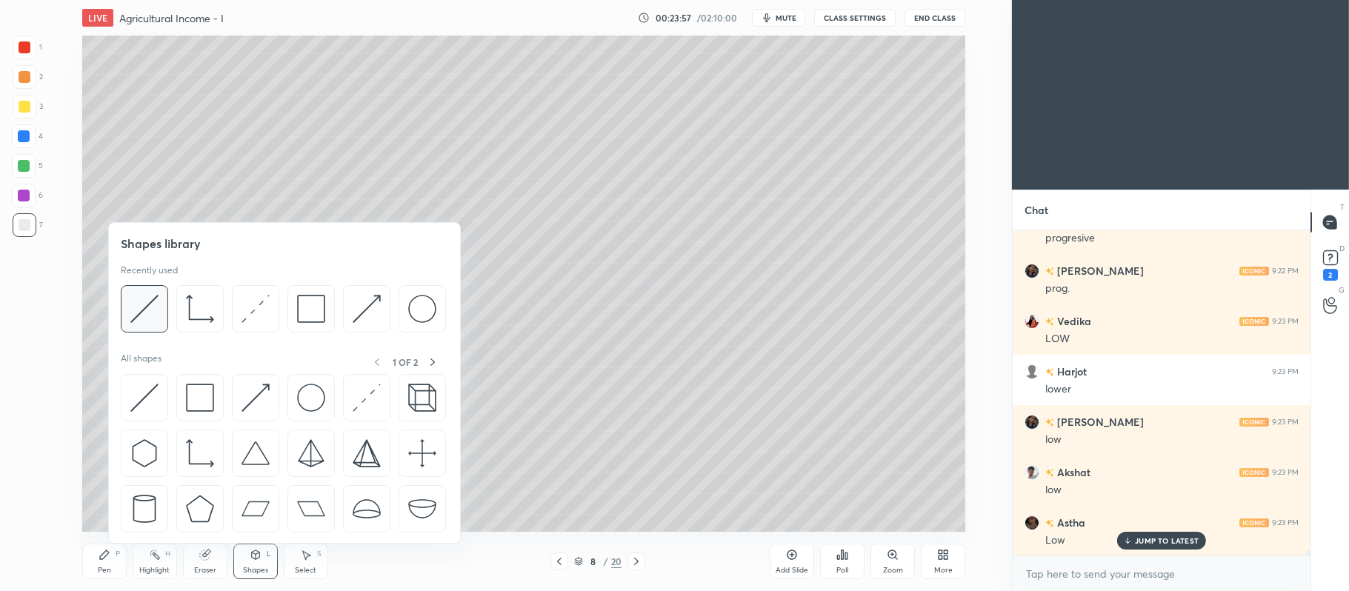
click at [144, 315] on img at bounding box center [144, 309] width 28 height 28
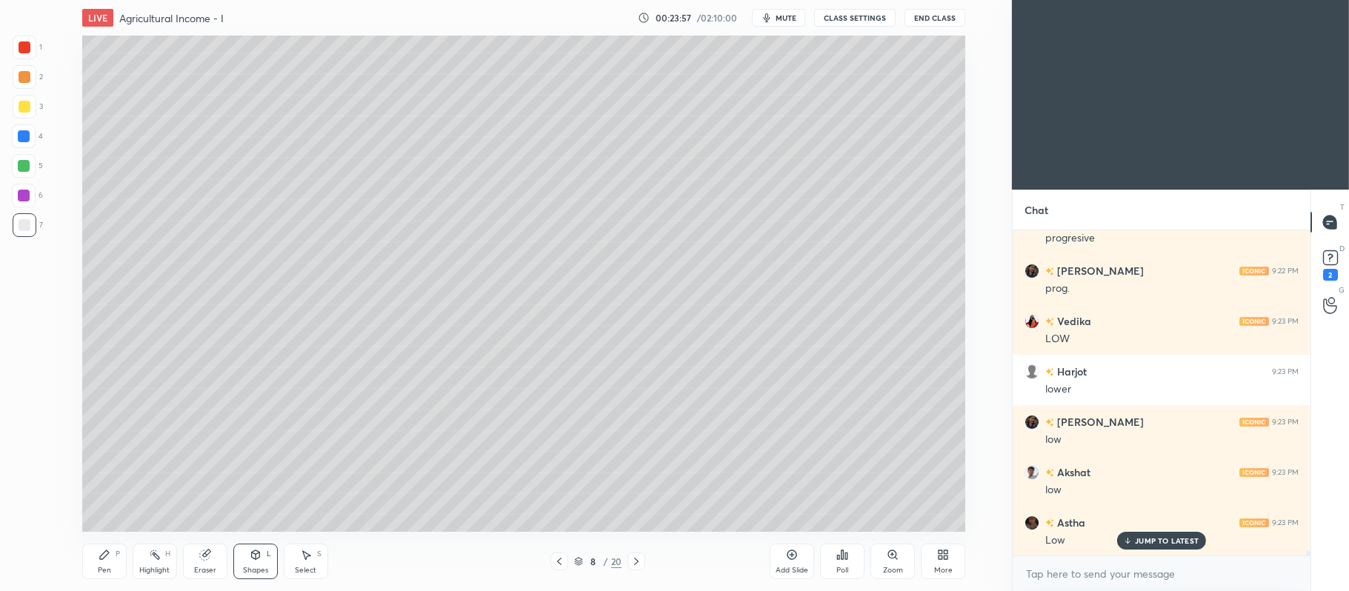
click at [34, 225] on div at bounding box center [25, 225] width 24 height 24
click at [25, 75] on div at bounding box center [25, 77] width 12 height 12
click at [101, 563] on div "Pen P" at bounding box center [104, 562] width 44 height 36
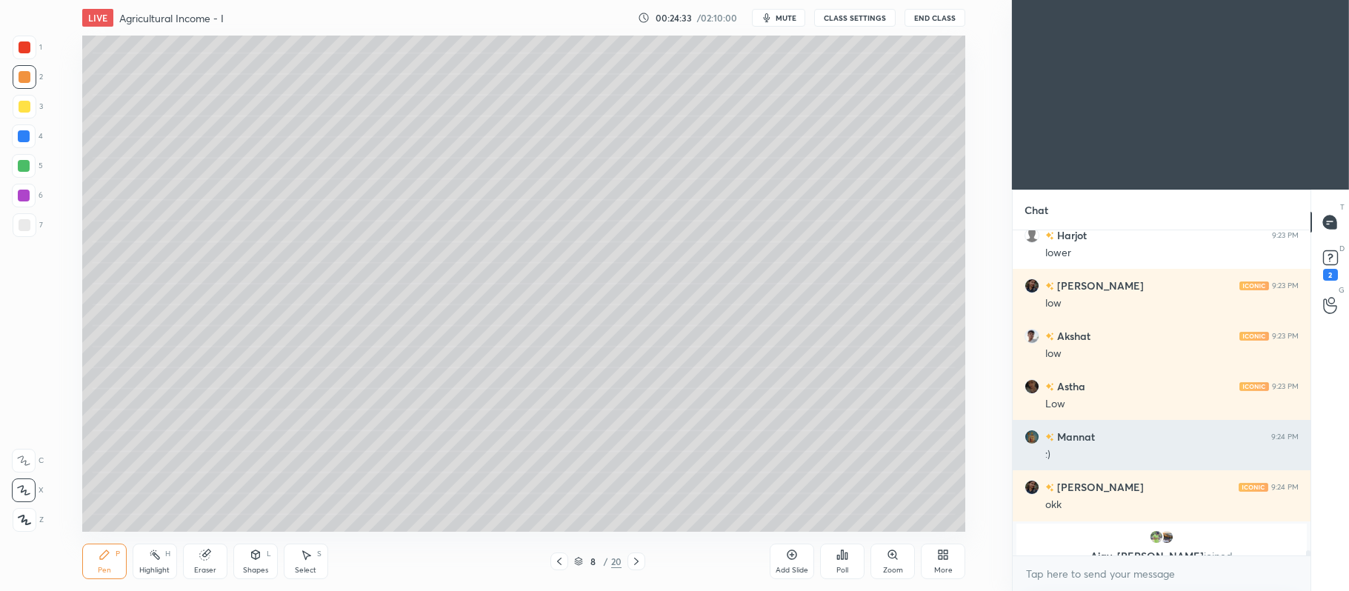
scroll to position [19412, 0]
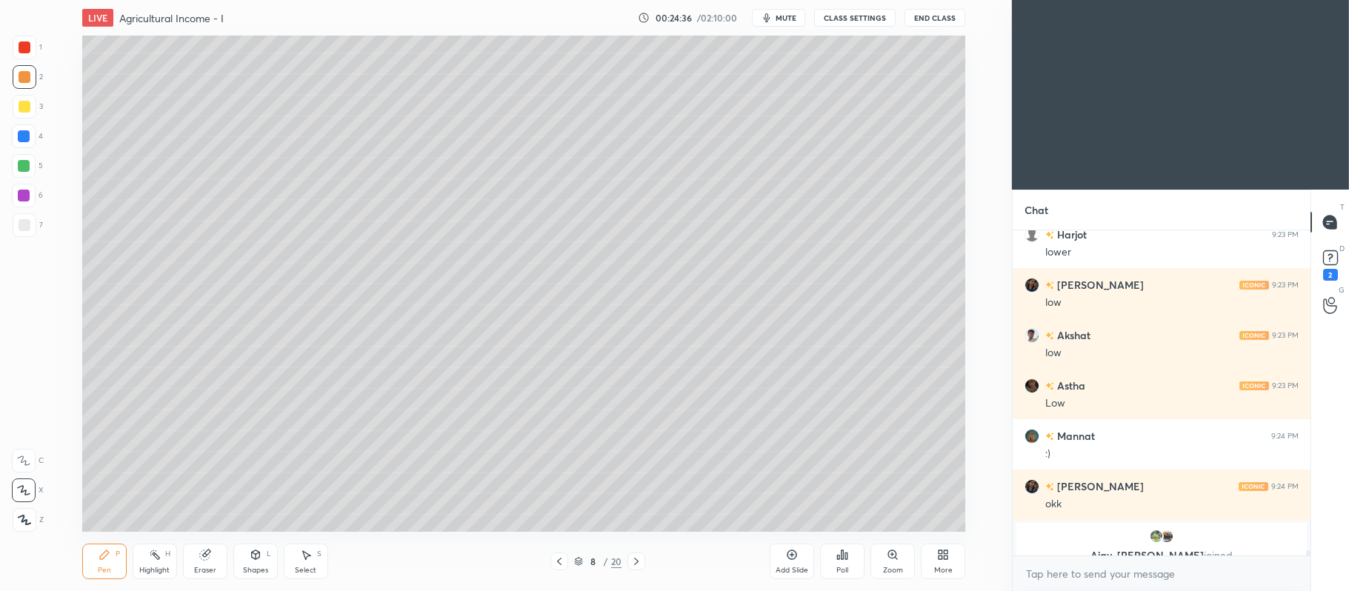
click at [31, 172] on div at bounding box center [24, 166] width 24 height 24
click at [24, 193] on div at bounding box center [24, 196] width 12 height 12
click at [28, 81] on div at bounding box center [25, 77] width 12 height 12
click at [25, 235] on div at bounding box center [25, 225] width 24 height 24
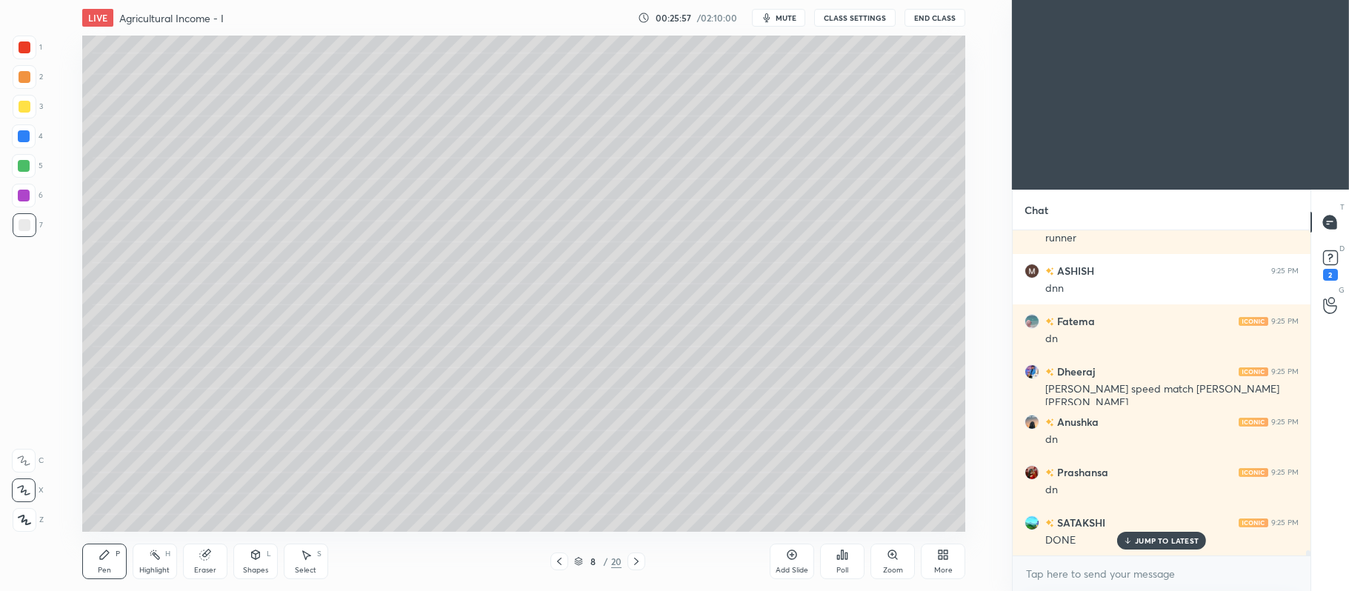
scroll to position [20590, 0]
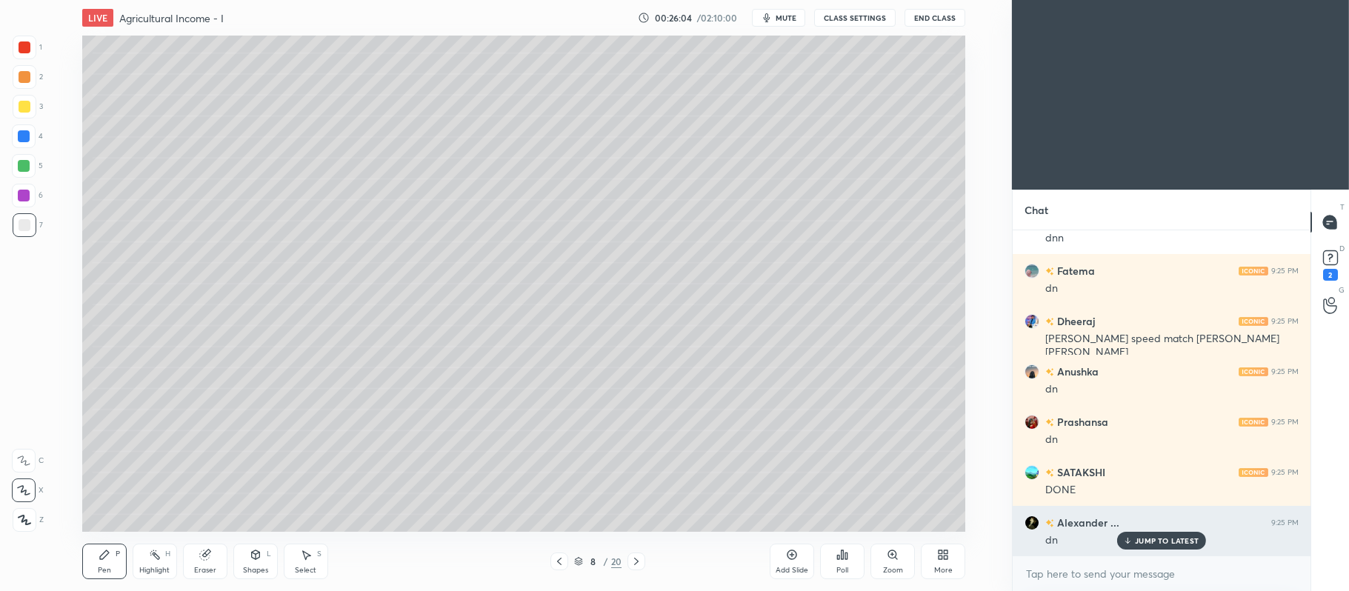
click at [1138, 538] on p "JUMP TO LATEST" at bounding box center [1167, 540] width 64 height 9
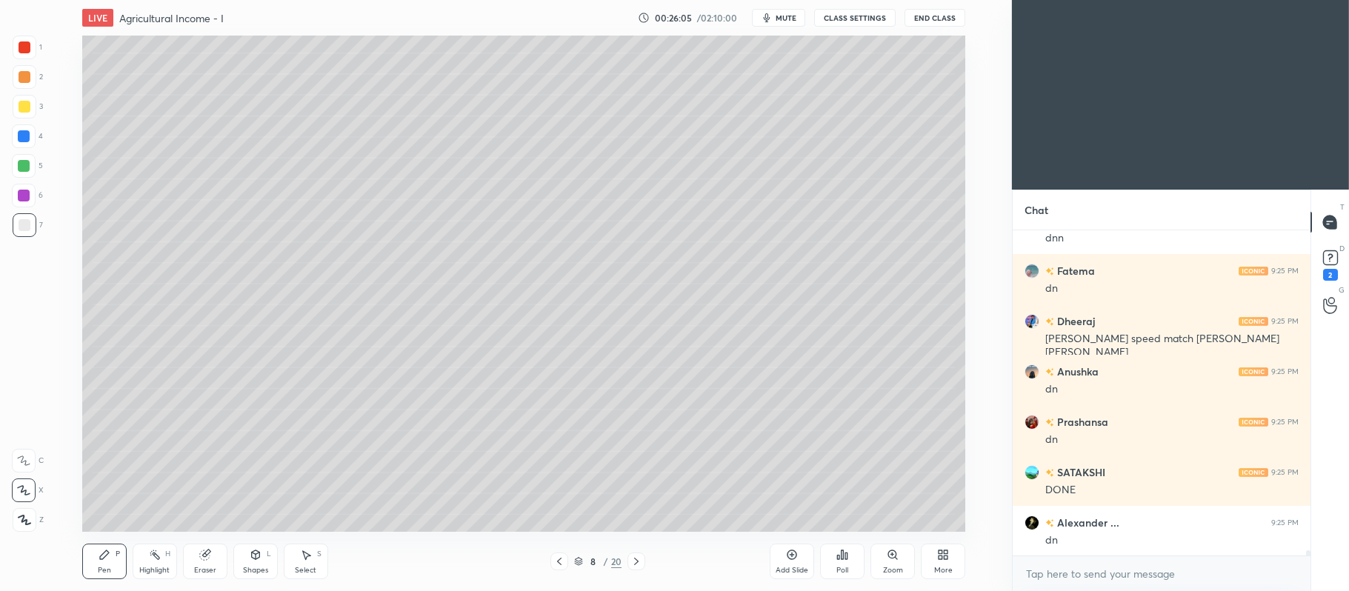
scroll to position [20640, 0]
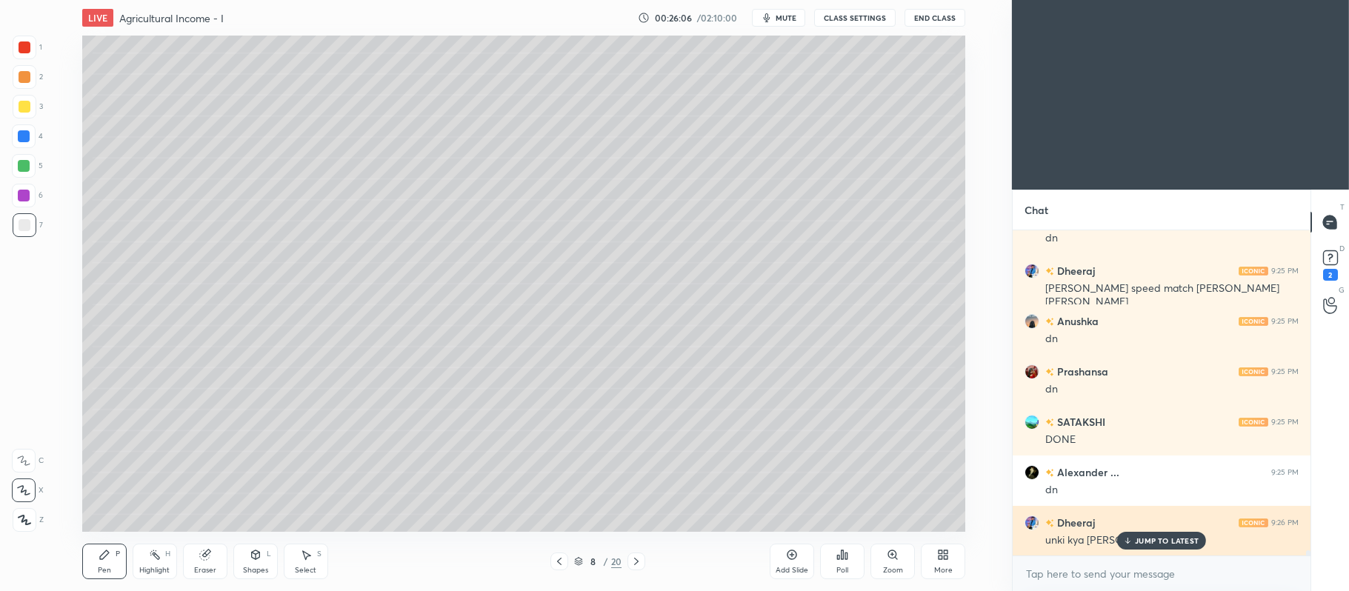
click at [1140, 543] on p "JUMP TO LATEST" at bounding box center [1167, 540] width 64 height 9
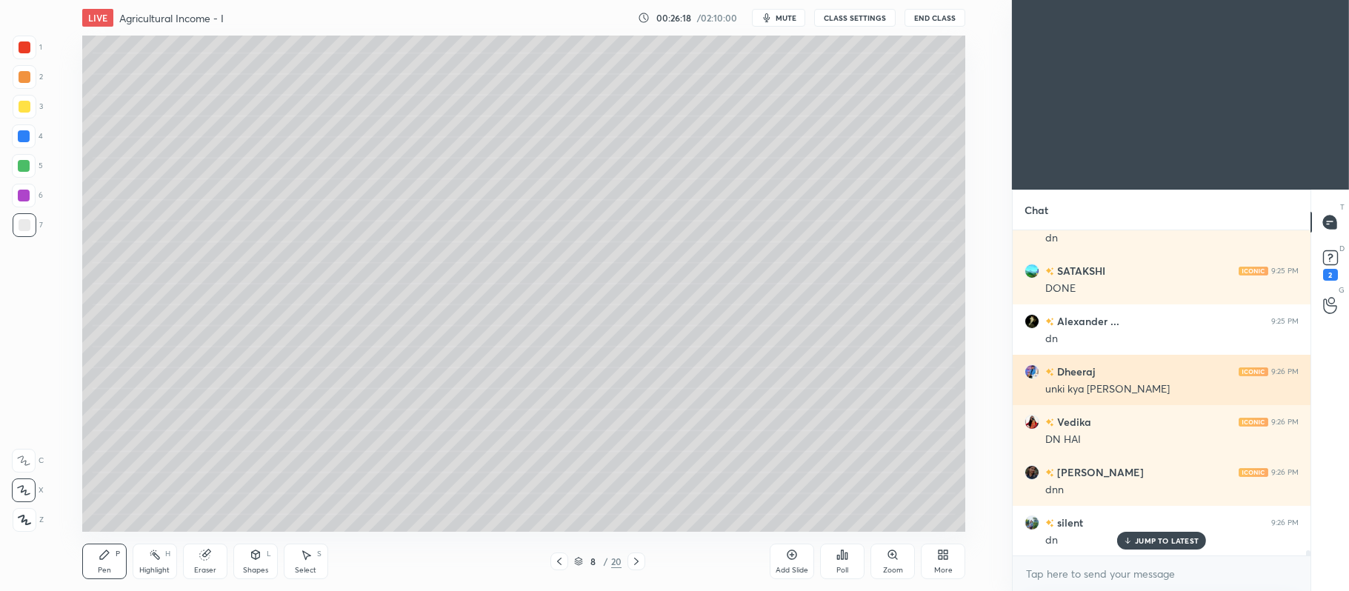
scroll to position [20842, 0]
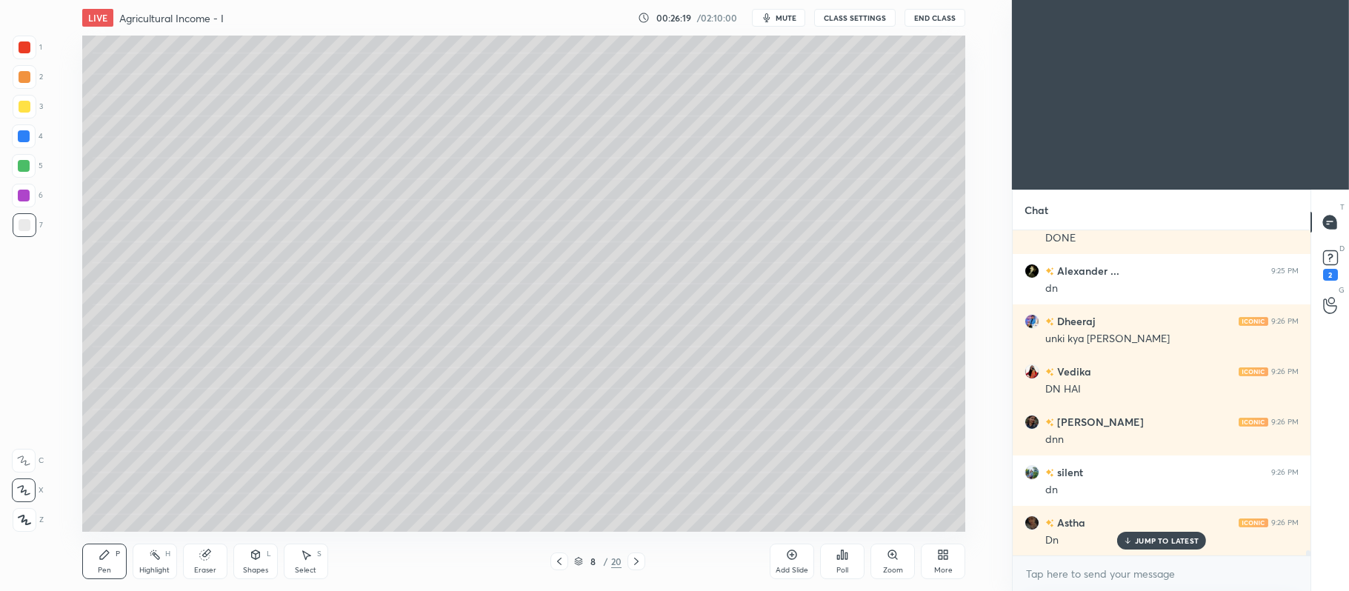
click at [793, 558] on icon at bounding box center [792, 555] width 12 height 12
click at [24, 114] on div at bounding box center [25, 107] width 24 height 24
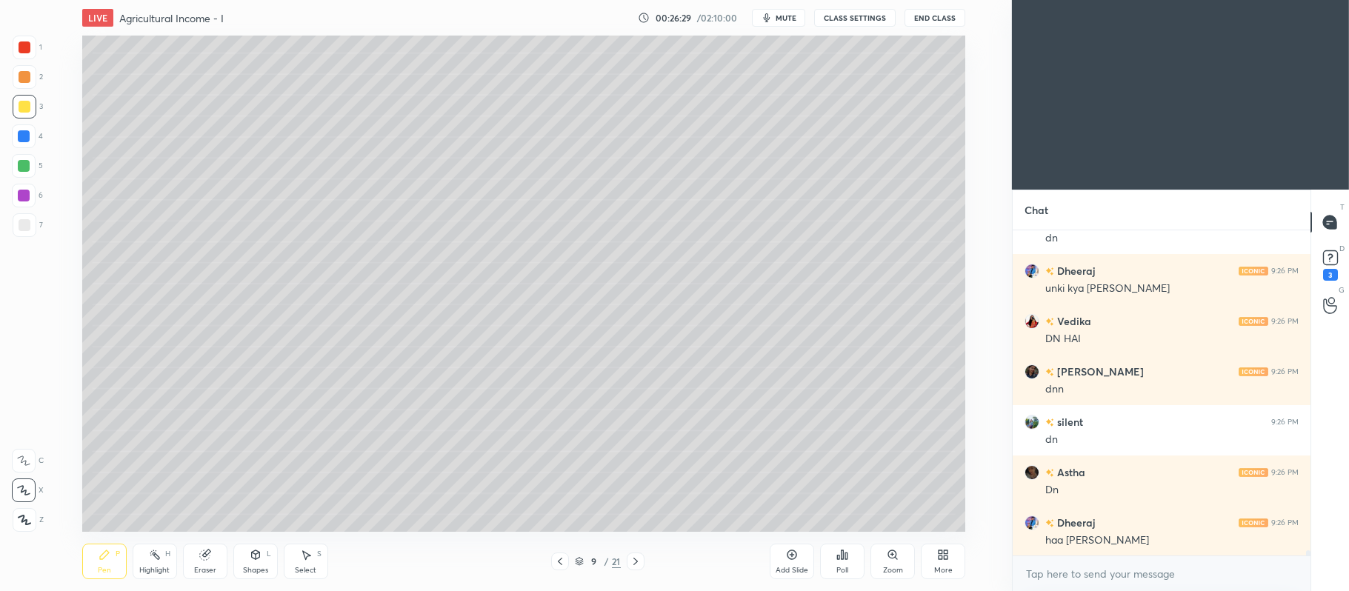
scroll to position [20957, 0]
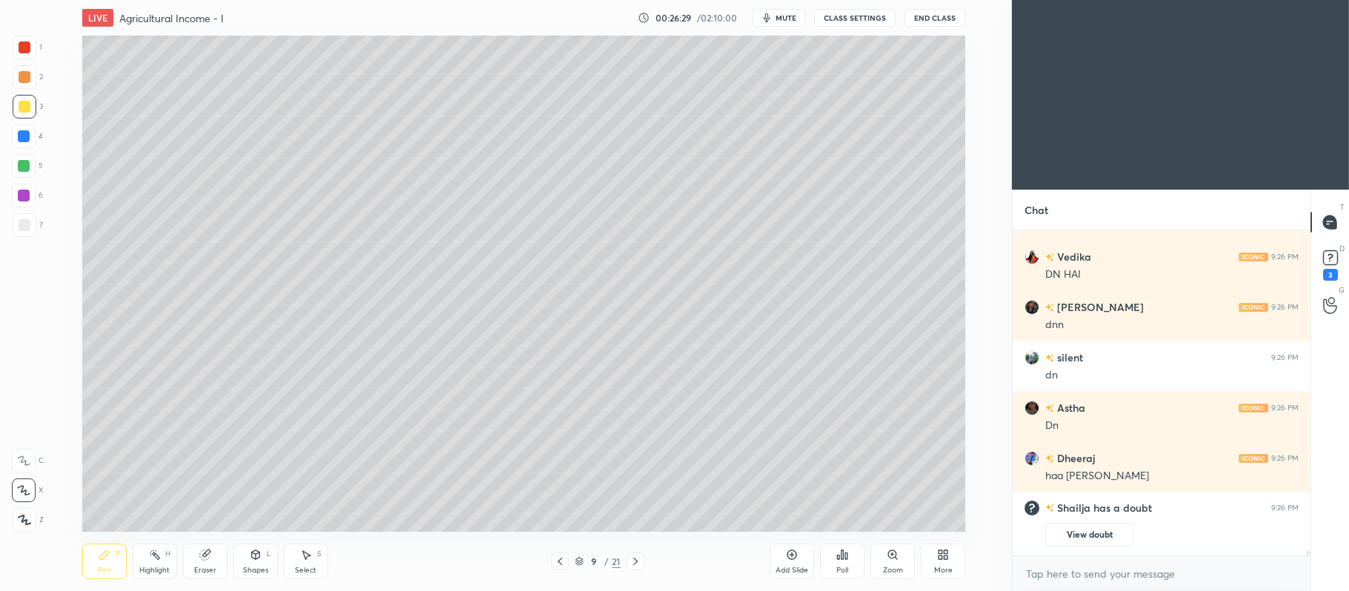
click at [19, 172] on div at bounding box center [24, 166] width 24 height 24
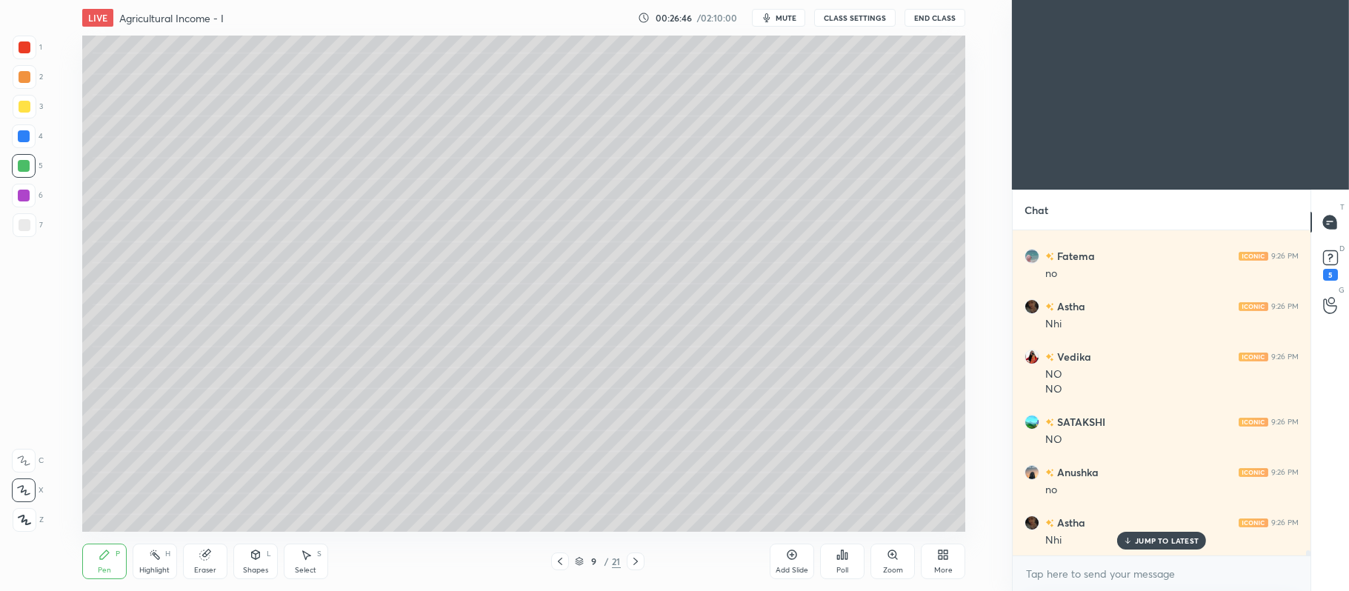
scroll to position [21070, 0]
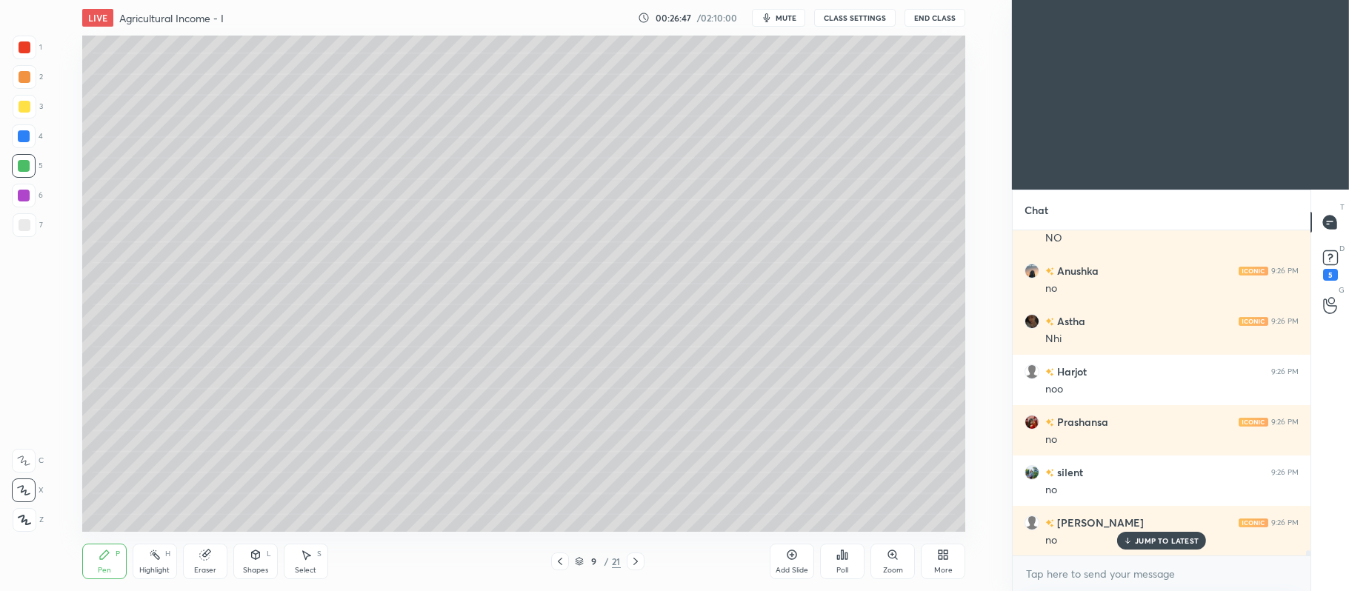
click at [28, 82] on div at bounding box center [25, 77] width 12 height 12
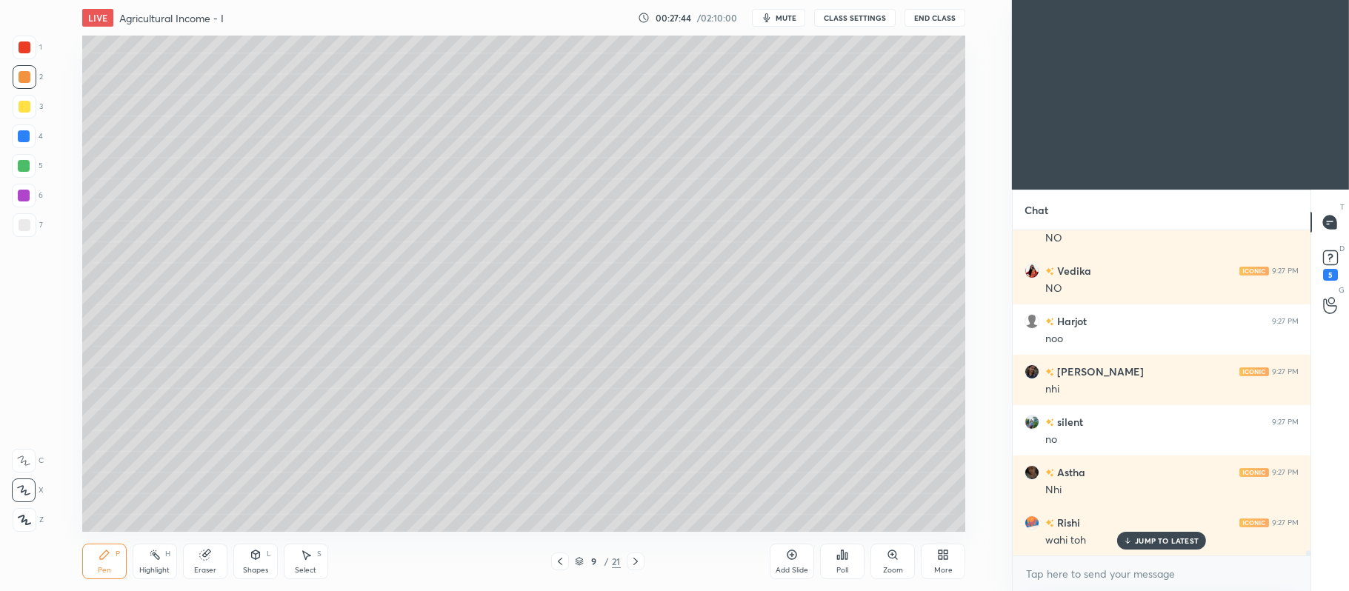
click at [27, 45] on div at bounding box center [25, 47] width 12 height 12
click at [262, 561] on div "Shapes L" at bounding box center [255, 562] width 44 height 36
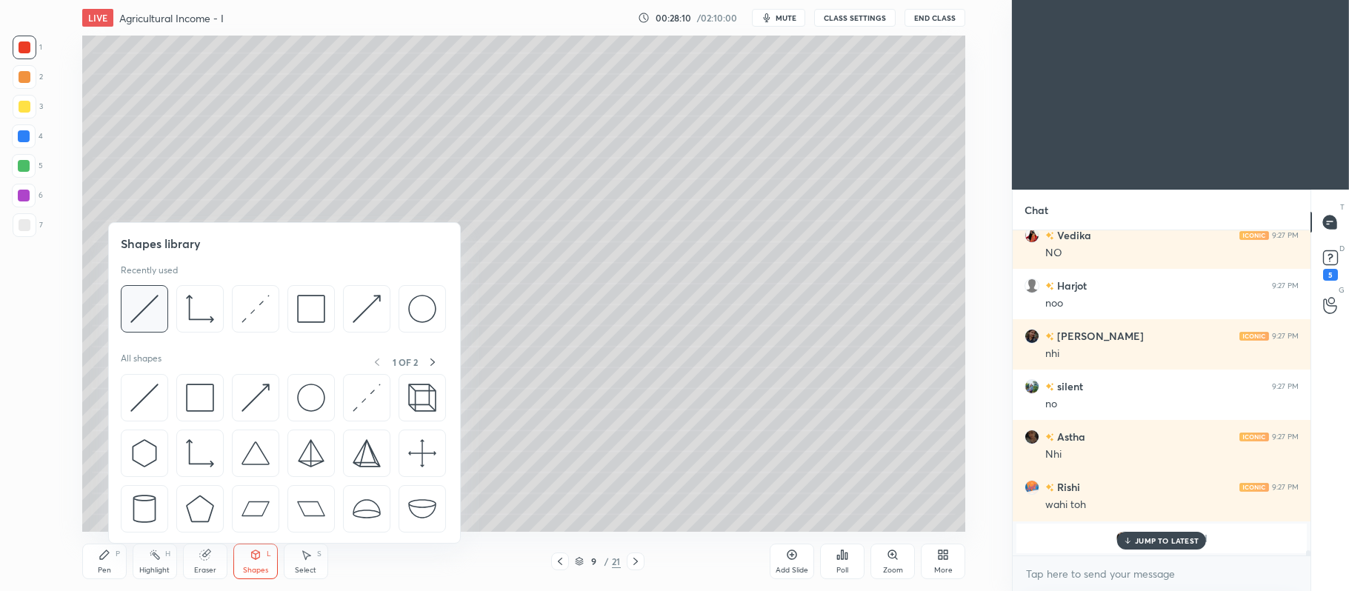
click at [150, 321] on img at bounding box center [144, 309] width 28 height 28
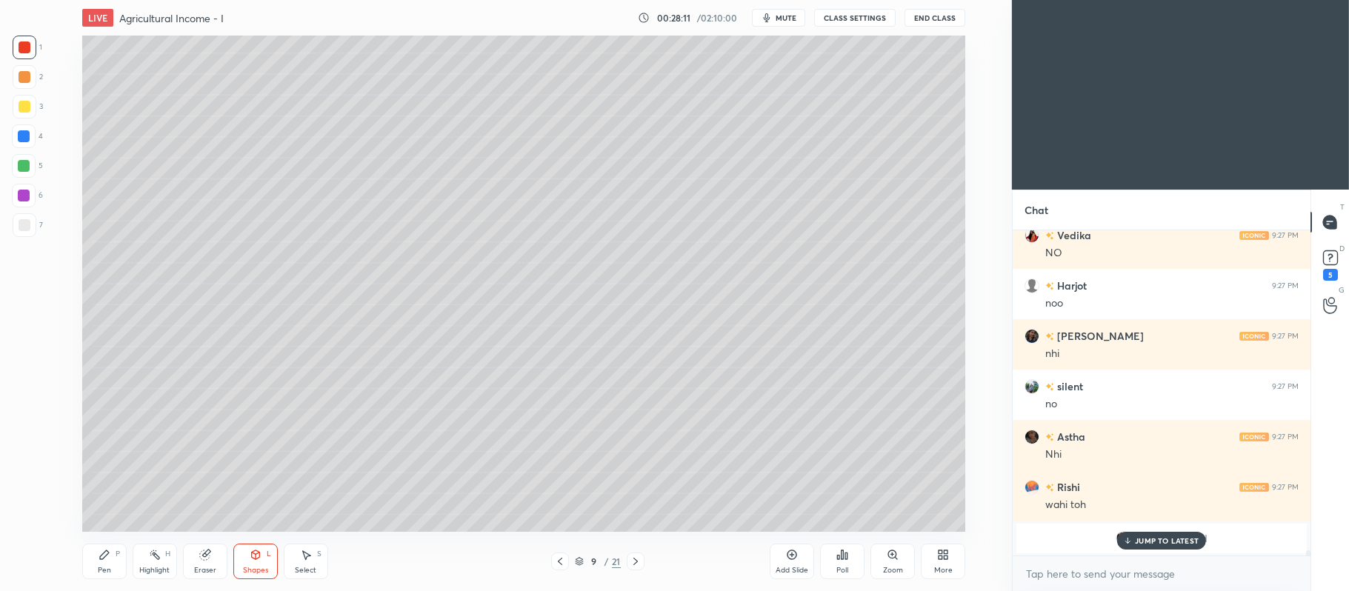
click at [22, 235] on div at bounding box center [25, 225] width 24 height 24
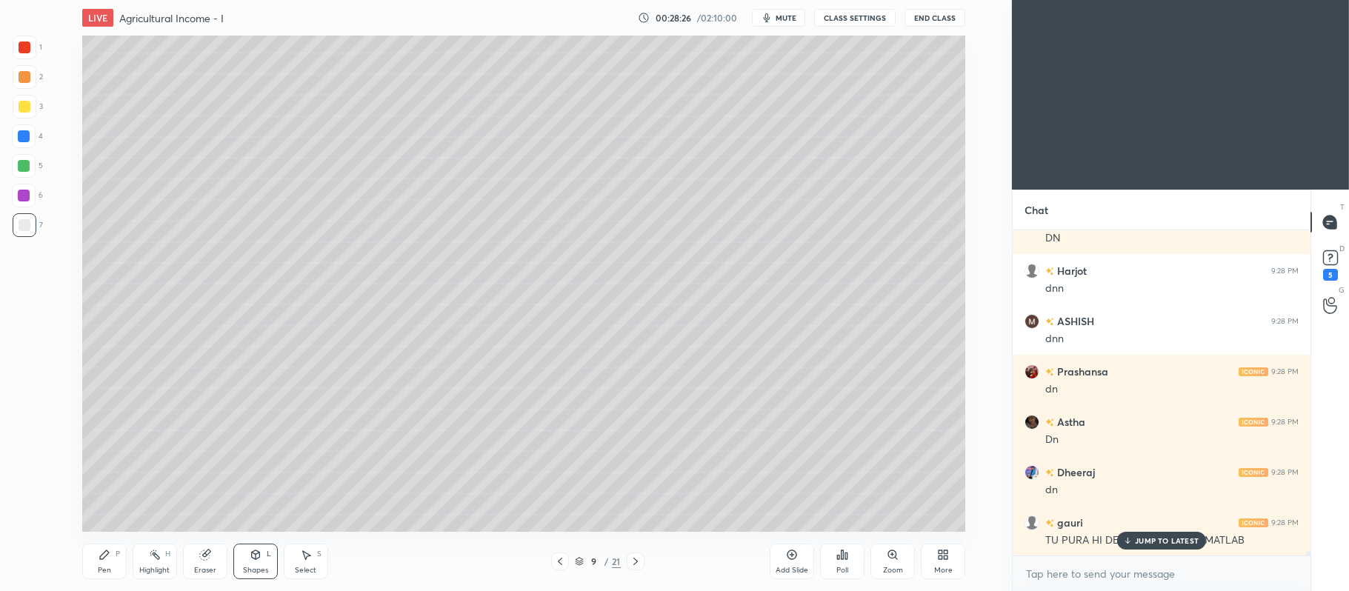
scroll to position [21992, 0]
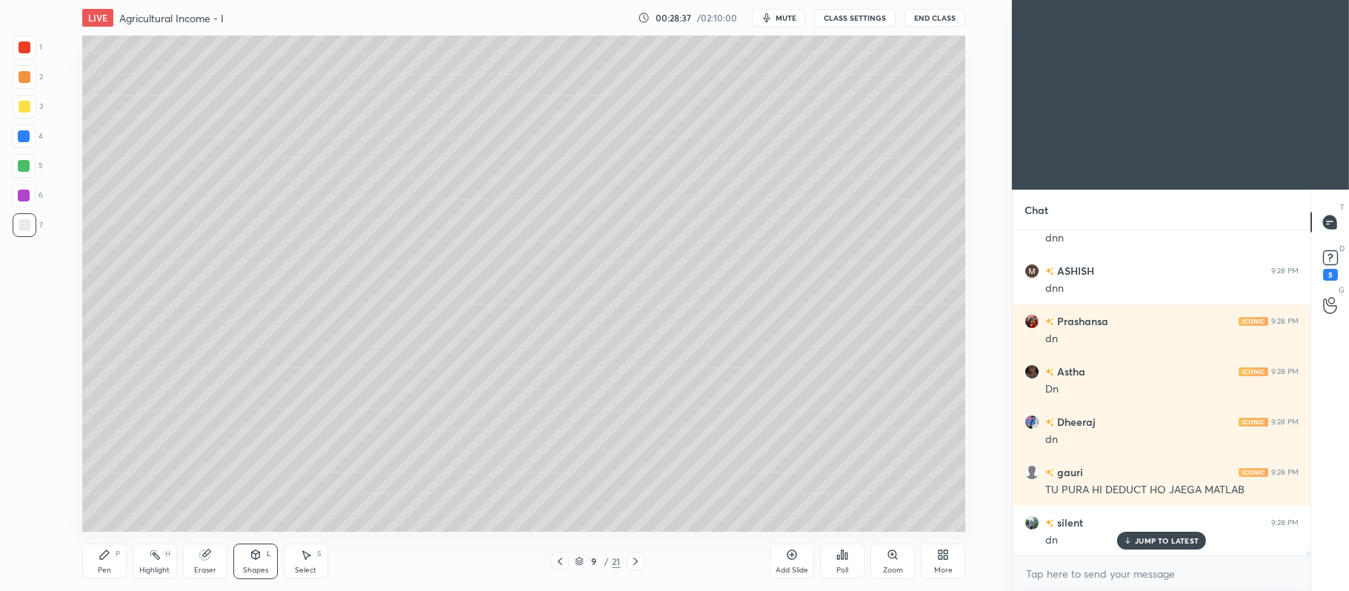
click at [24, 203] on div at bounding box center [24, 196] width 24 height 24
click at [110, 565] on div "Pen P" at bounding box center [104, 562] width 44 height 36
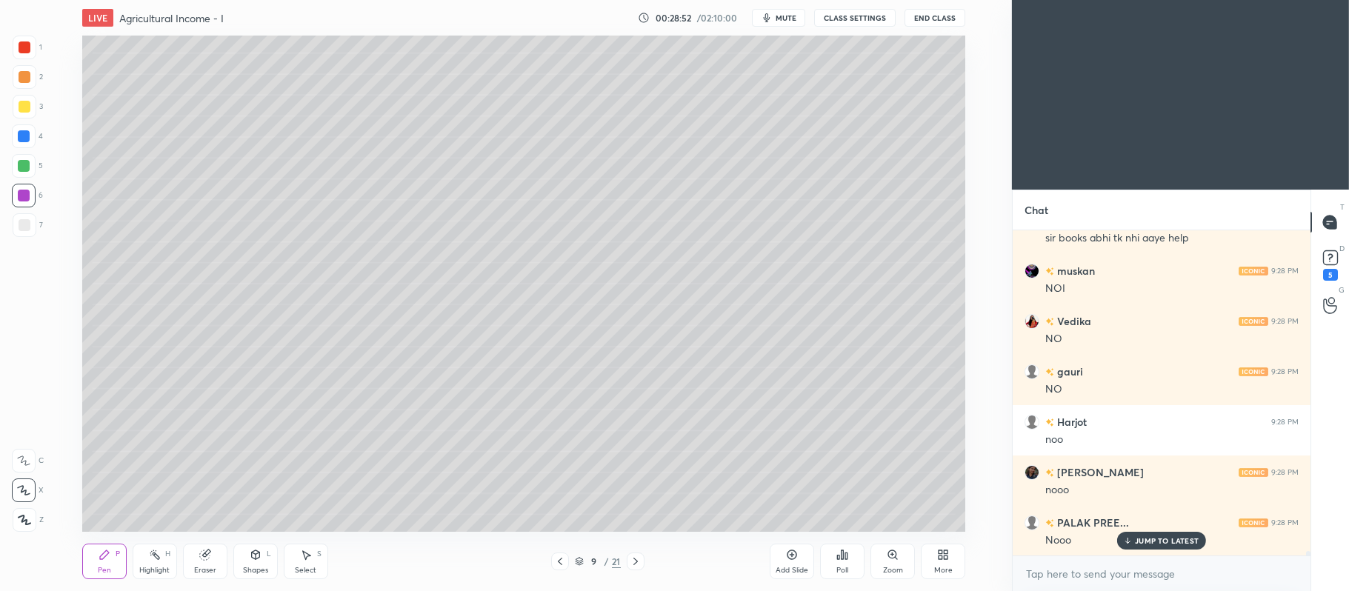
scroll to position [22460, 0]
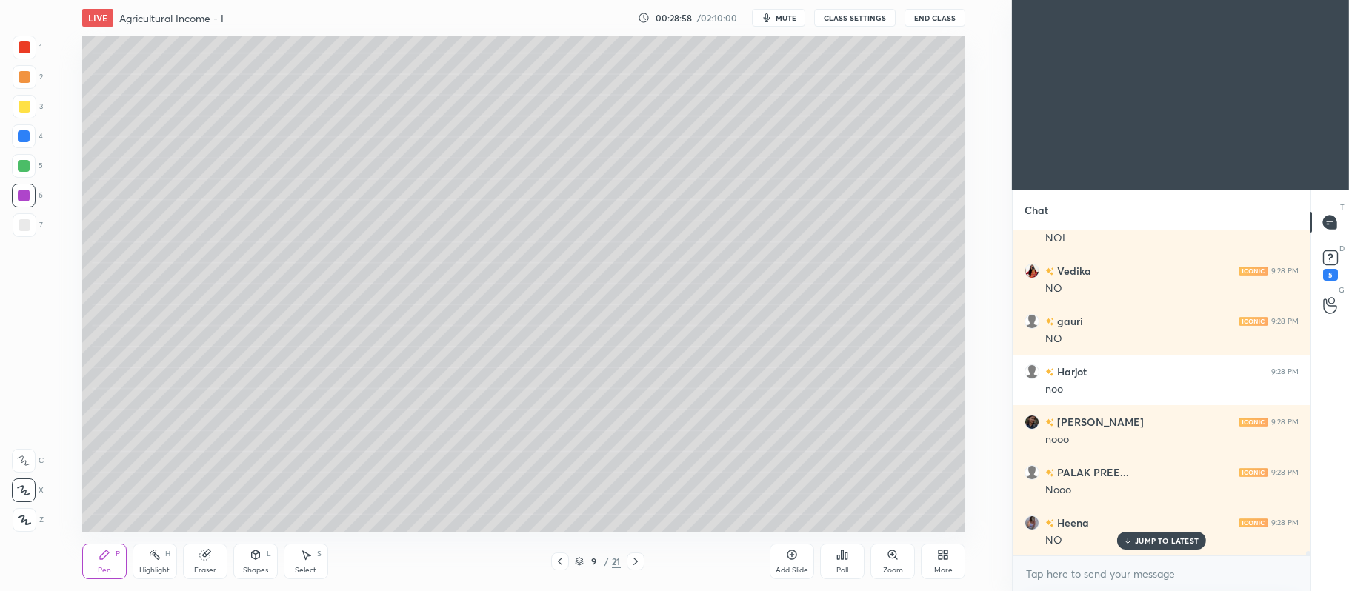
click at [30, 71] on div at bounding box center [25, 77] width 24 height 24
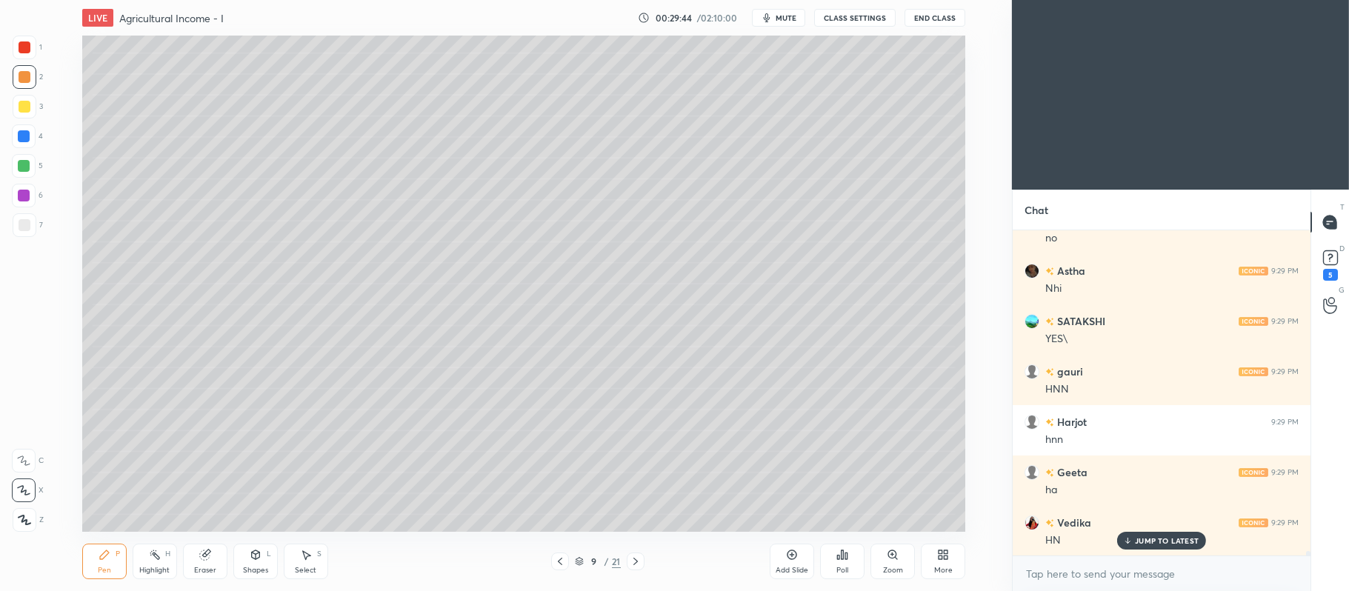
scroll to position [23115, 0]
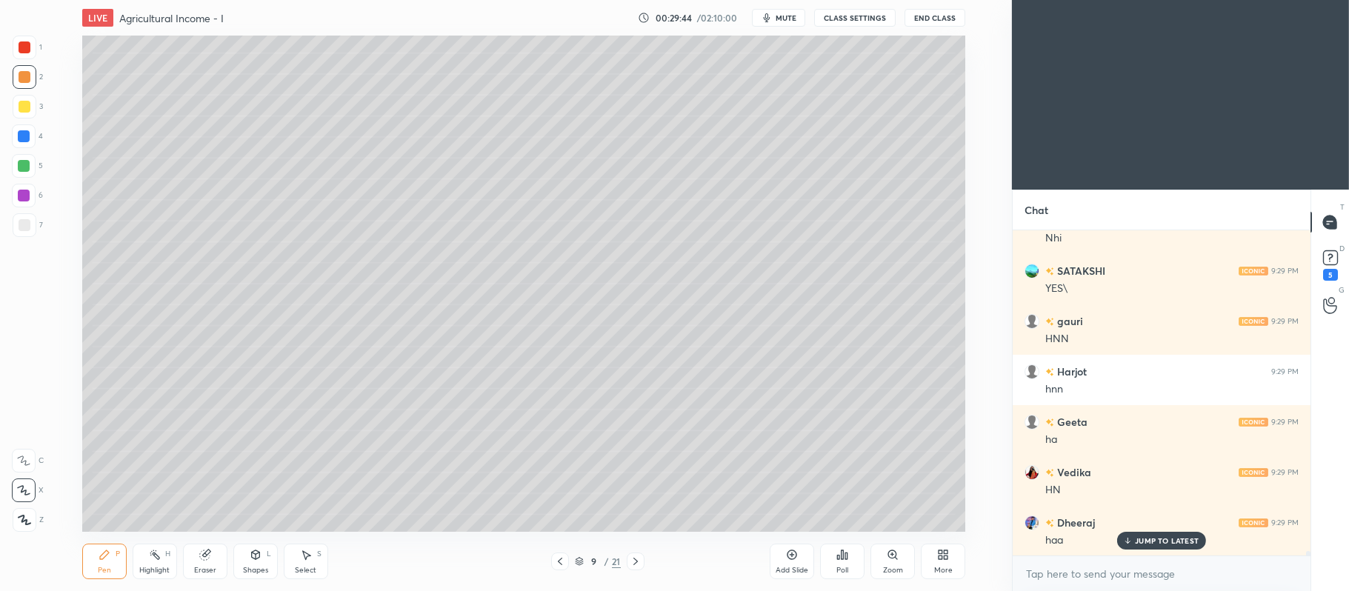
click at [27, 113] on div at bounding box center [25, 107] width 24 height 24
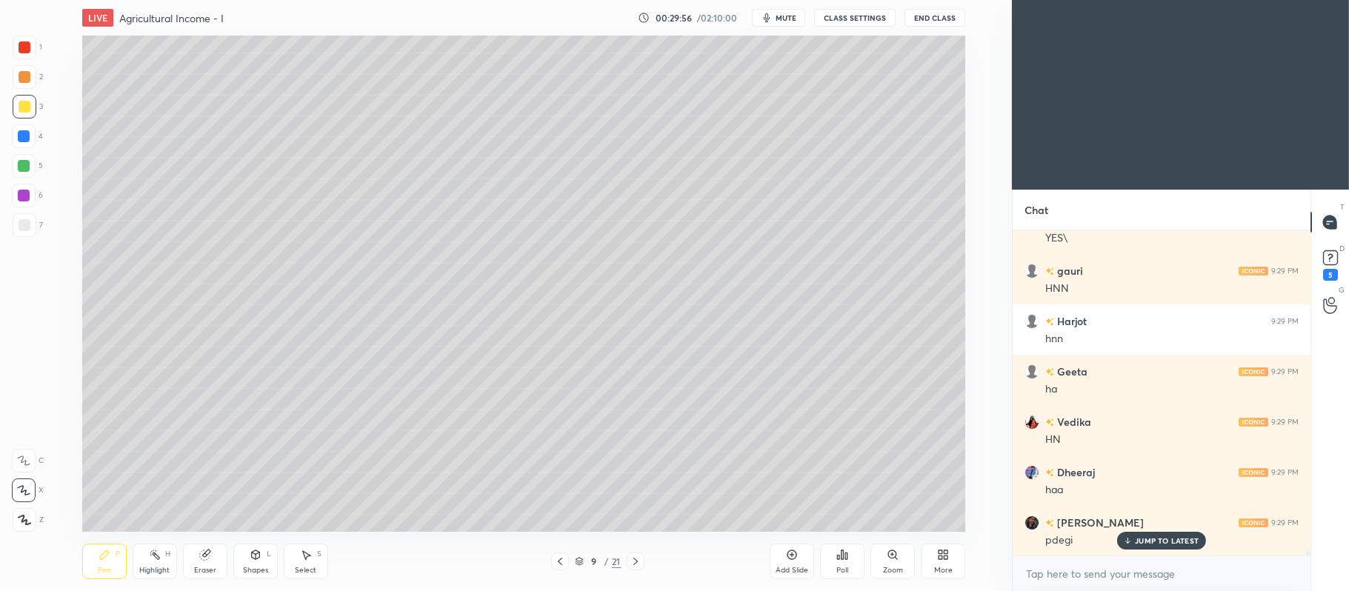
click at [22, 167] on div at bounding box center [24, 166] width 12 height 12
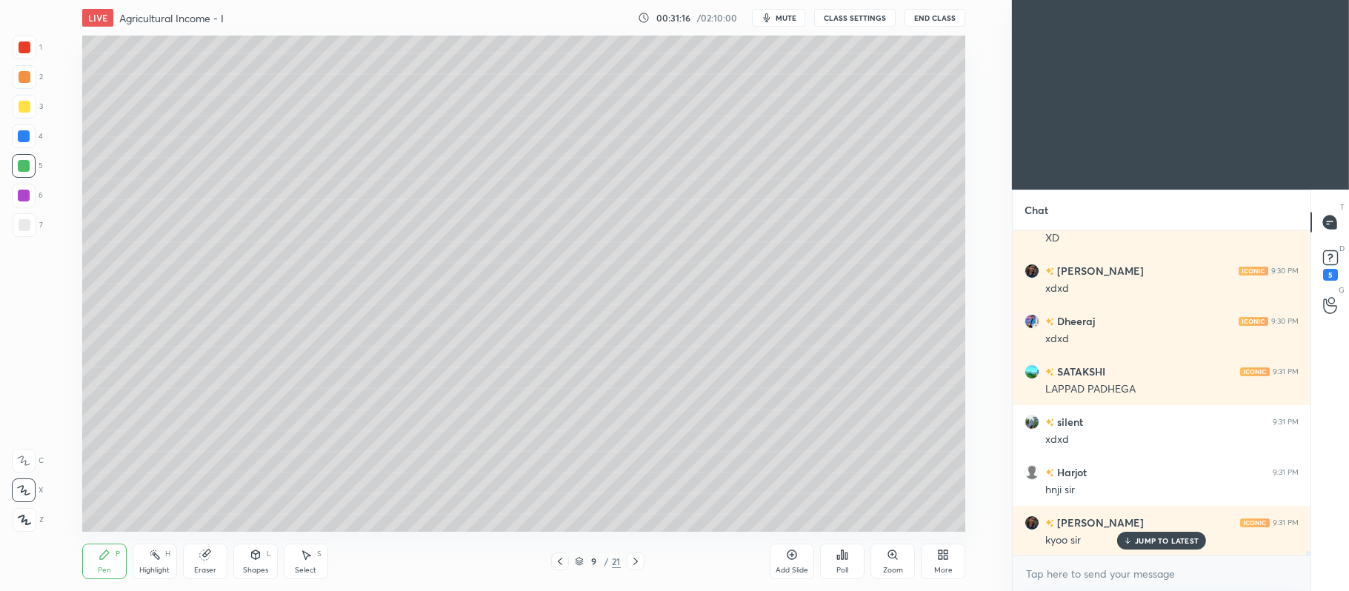
scroll to position [24692, 0]
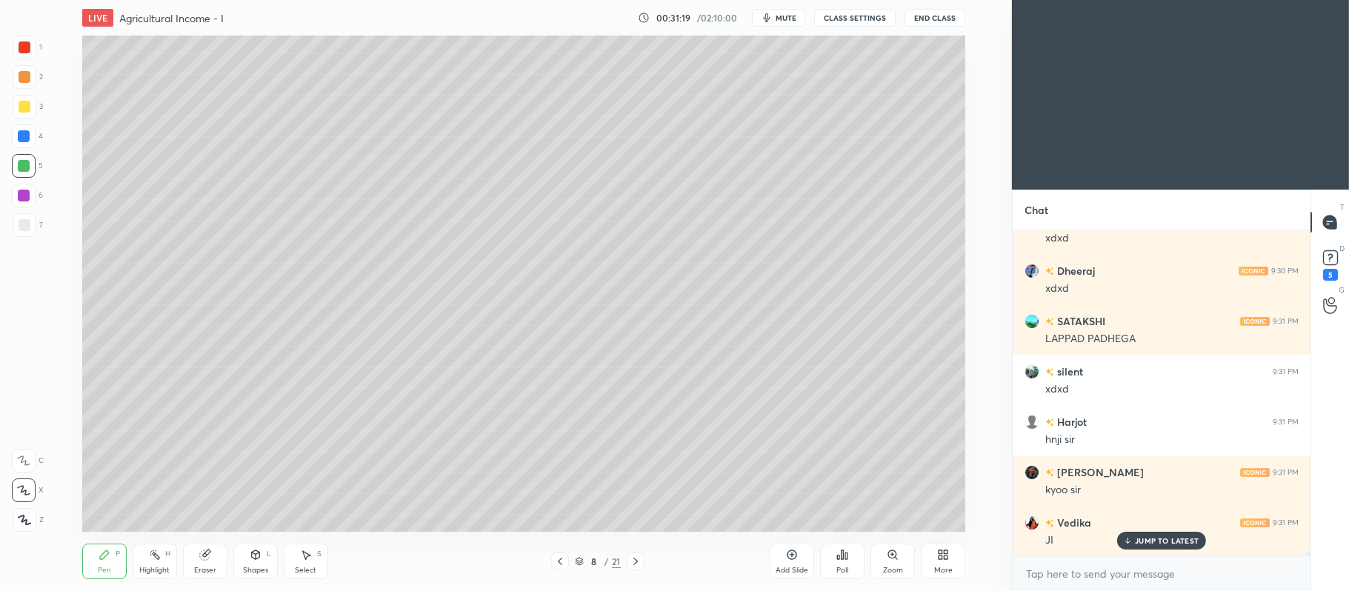
click at [792, 563] on div "Add Slide" at bounding box center [792, 562] width 44 height 36
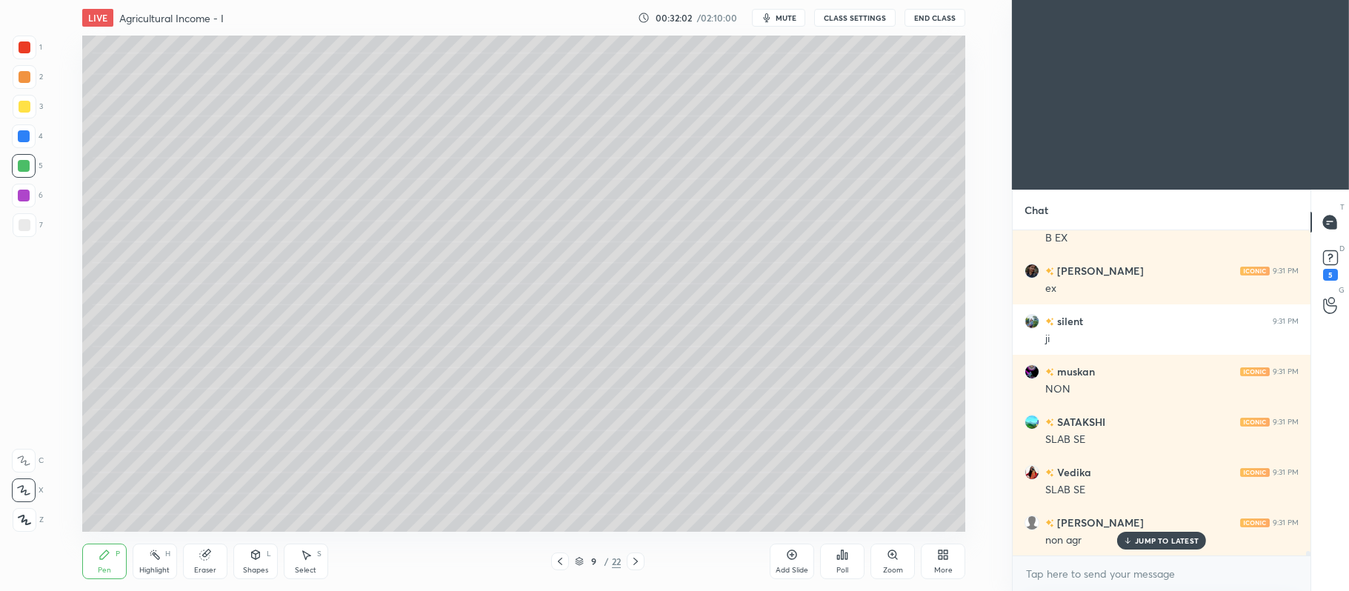
scroll to position [25347, 0]
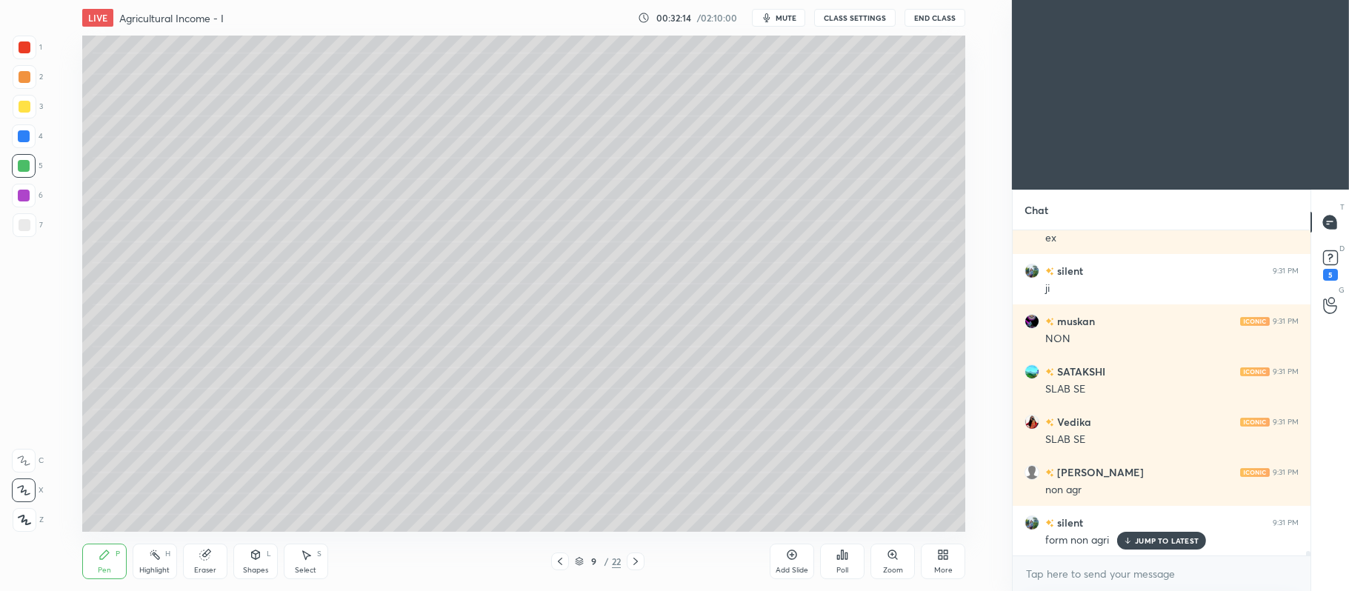
click at [637, 561] on icon at bounding box center [635, 561] width 4 height 7
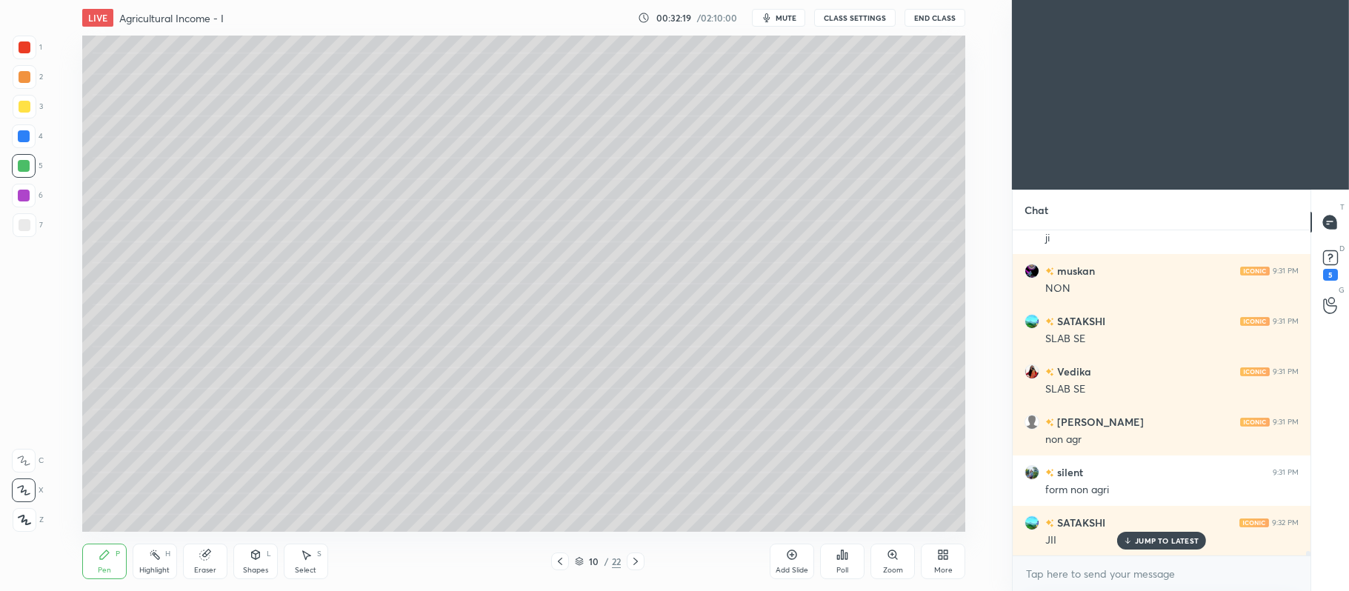
click at [31, 107] on div at bounding box center [25, 107] width 24 height 24
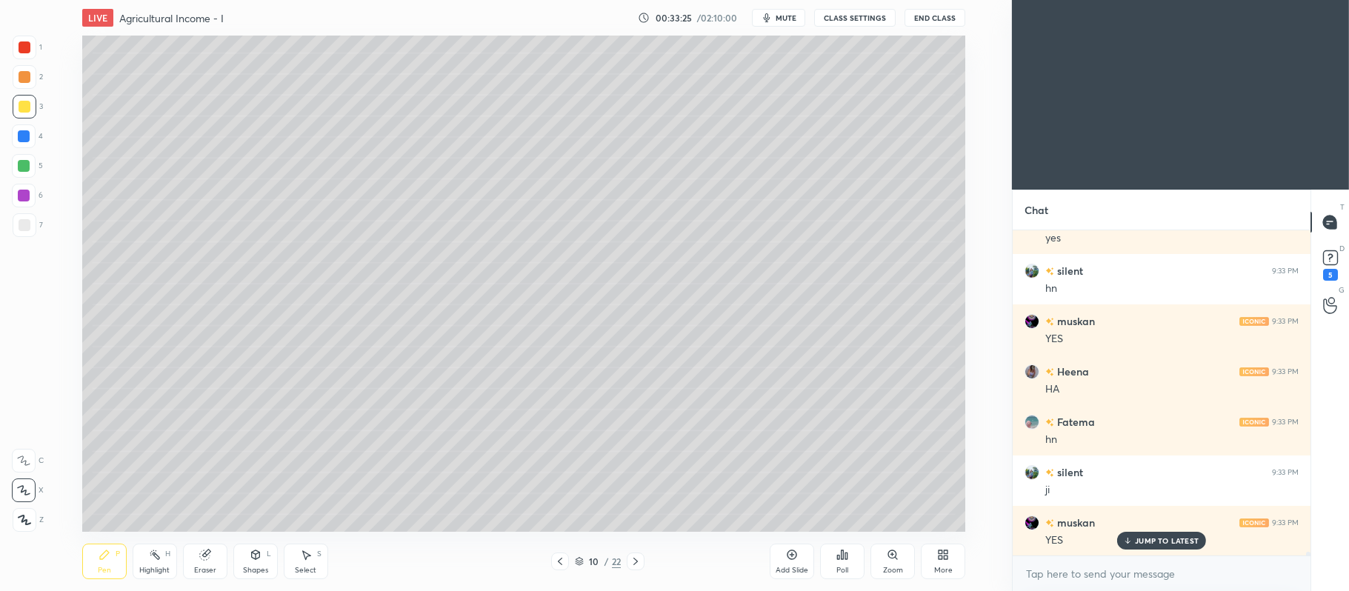
scroll to position [26823, 0]
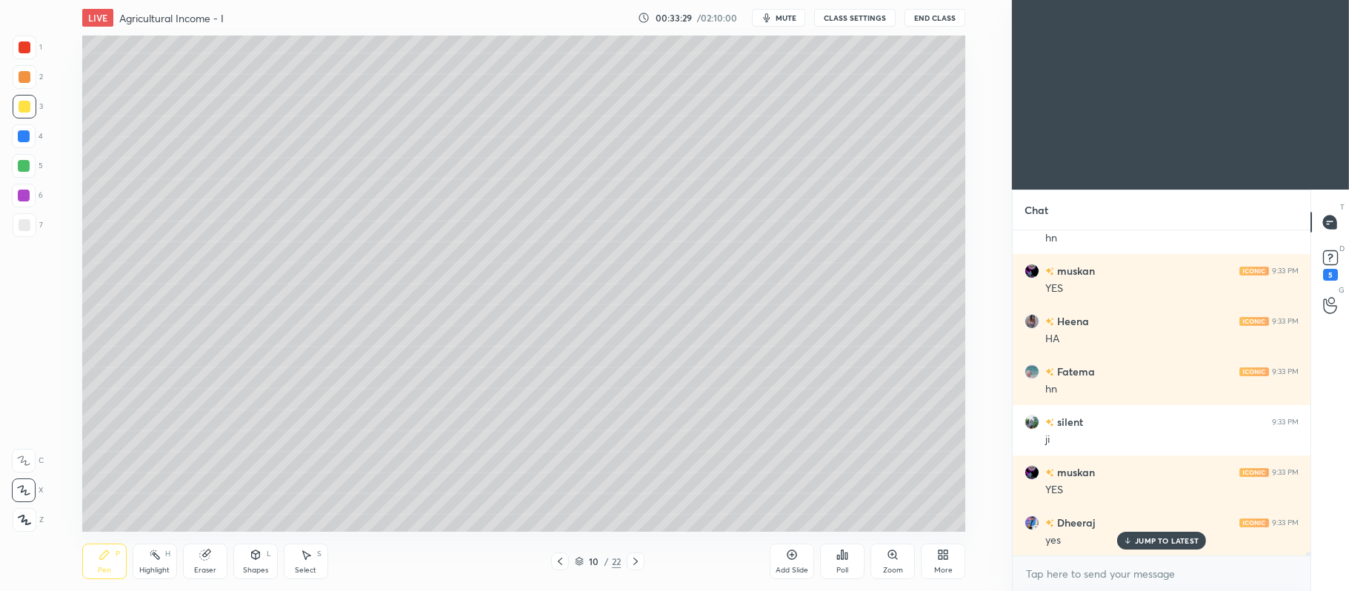
click at [778, 570] on div "Add Slide" at bounding box center [792, 570] width 33 height 7
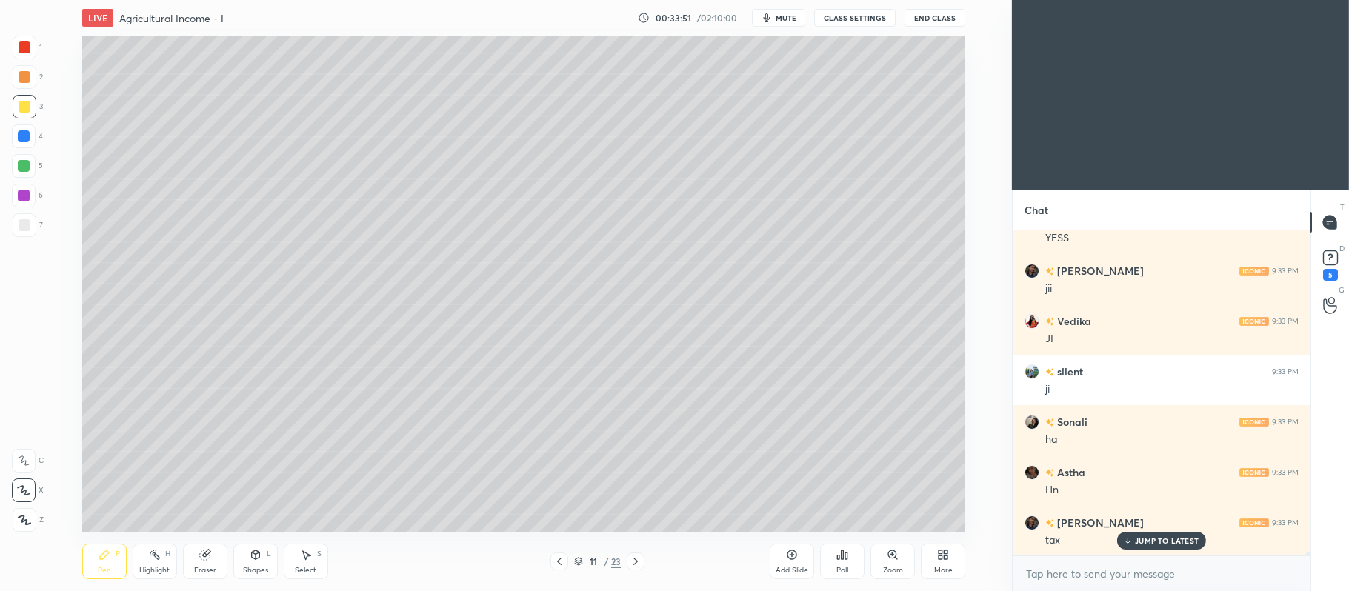
scroll to position [27377, 0]
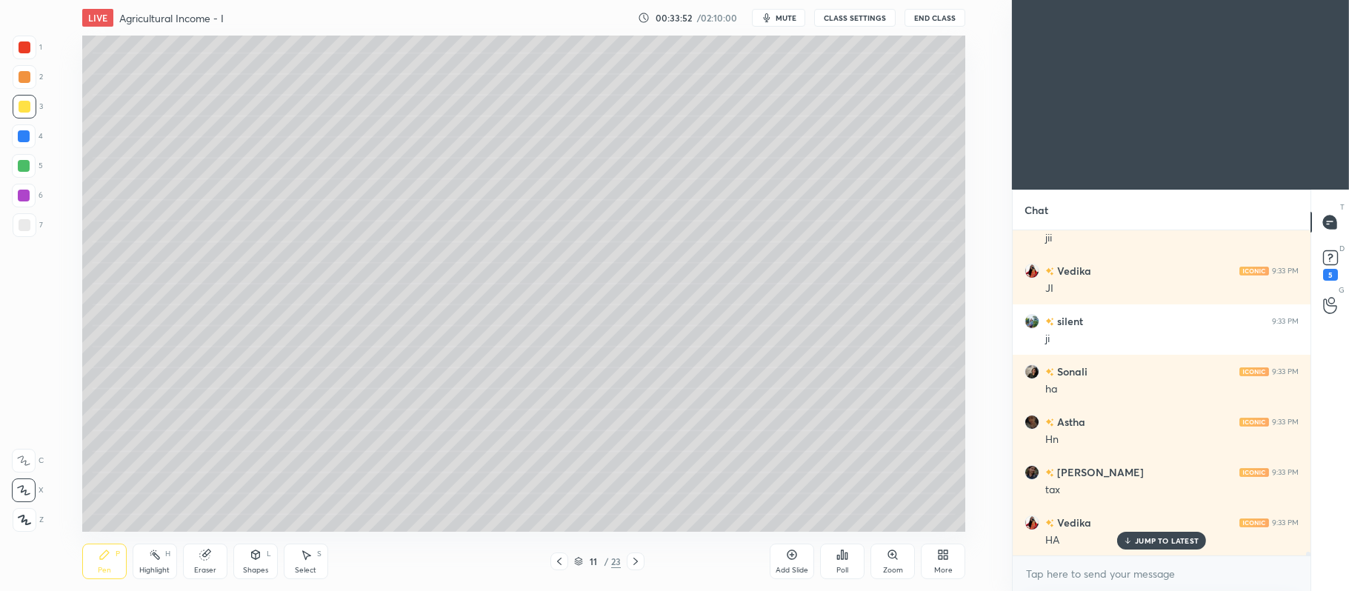
click at [19, 173] on div at bounding box center [24, 166] width 24 height 24
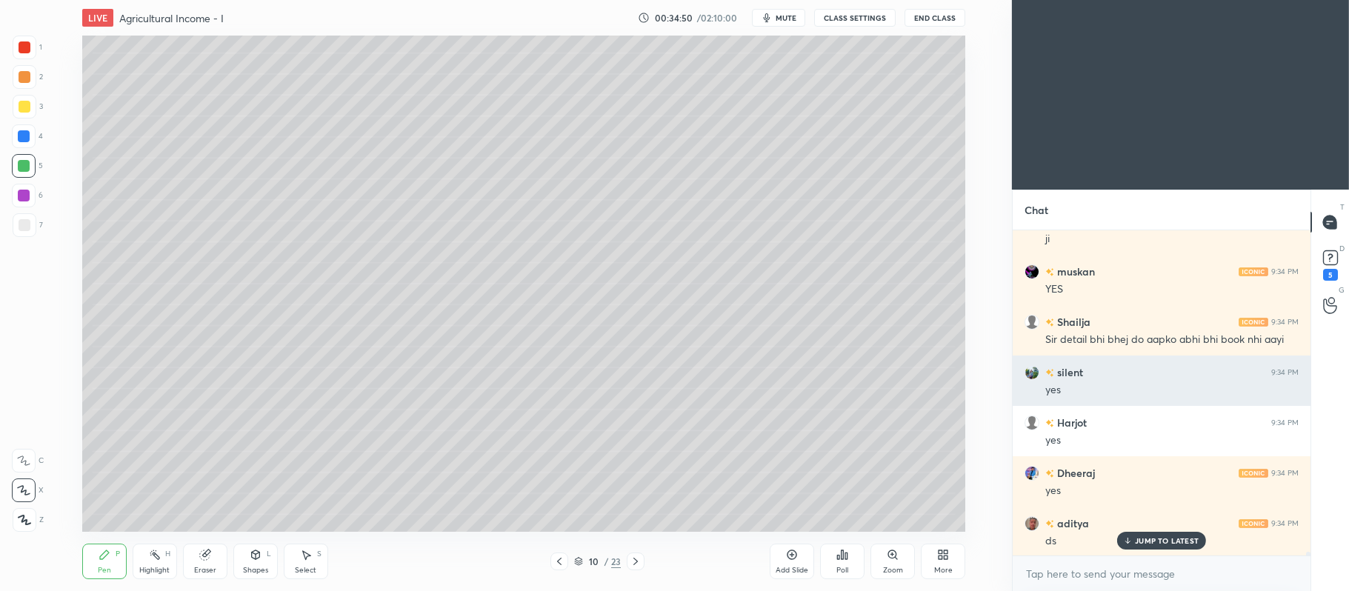
scroll to position [29745, 0]
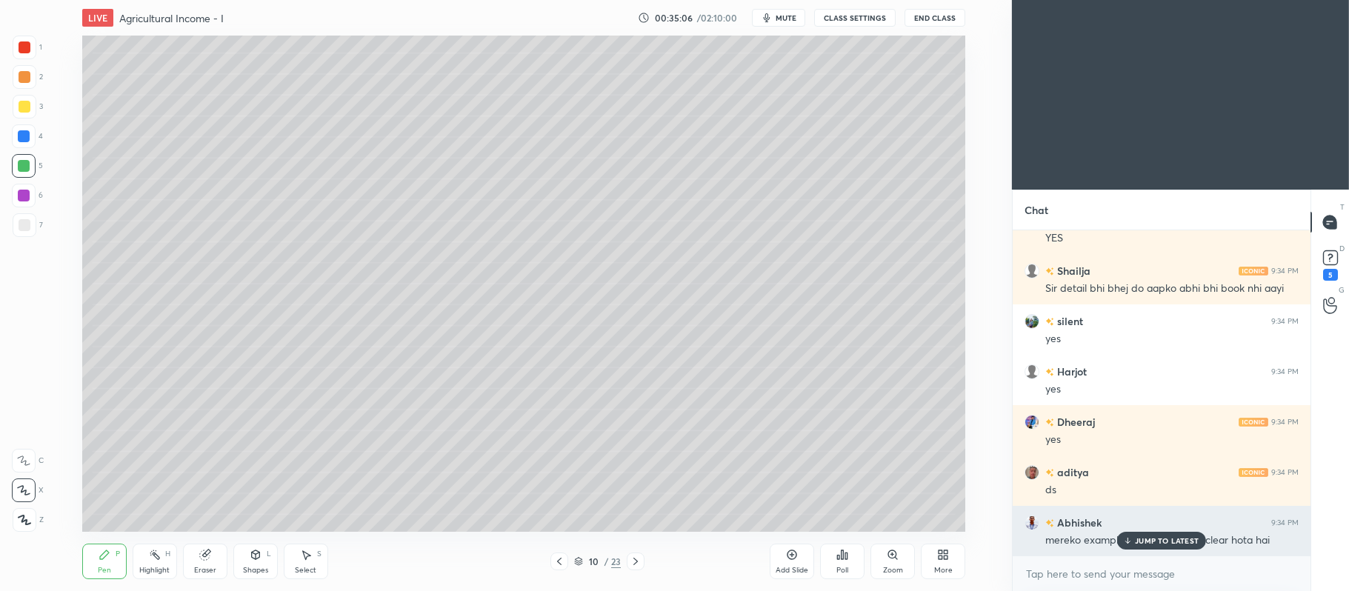
click at [1187, 536] on p "JUMP TO LATEST" at bounding box center [1167, 540] width 64 height 9
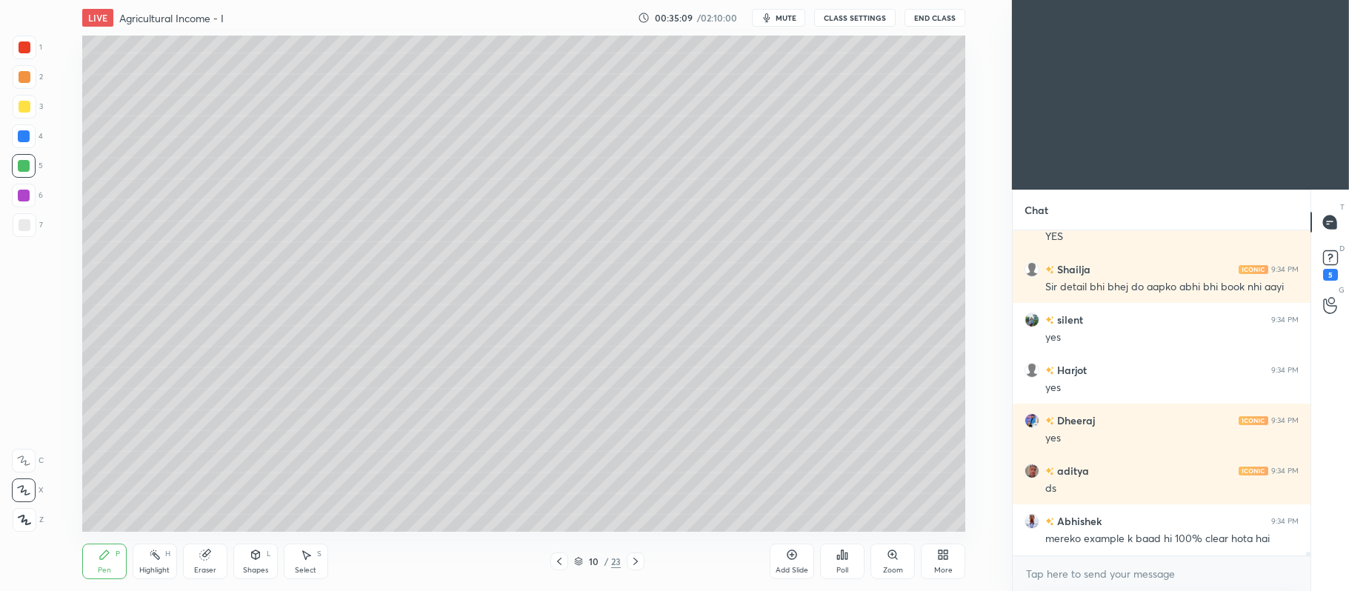
scroll to position [29809, 0]
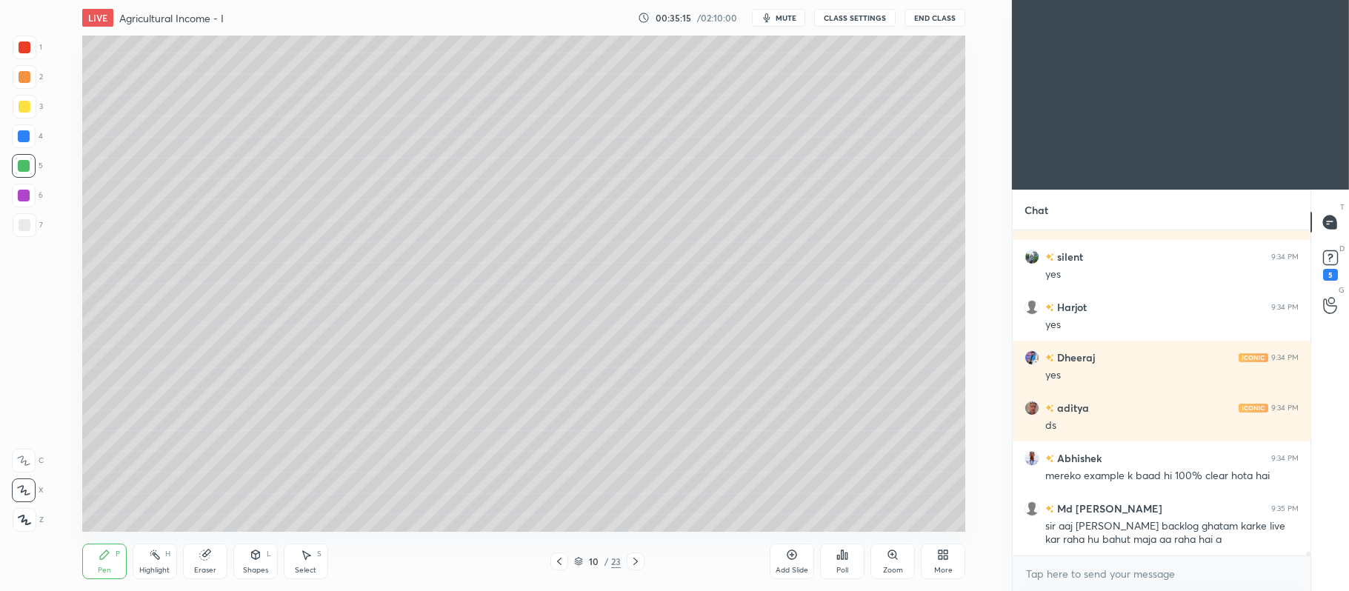
click at [640, 563] on icon at bounding box center [636, 562] width 12 height 12
click at [635, 566] on icon at bounding box center [636, 562] width 12 height 12
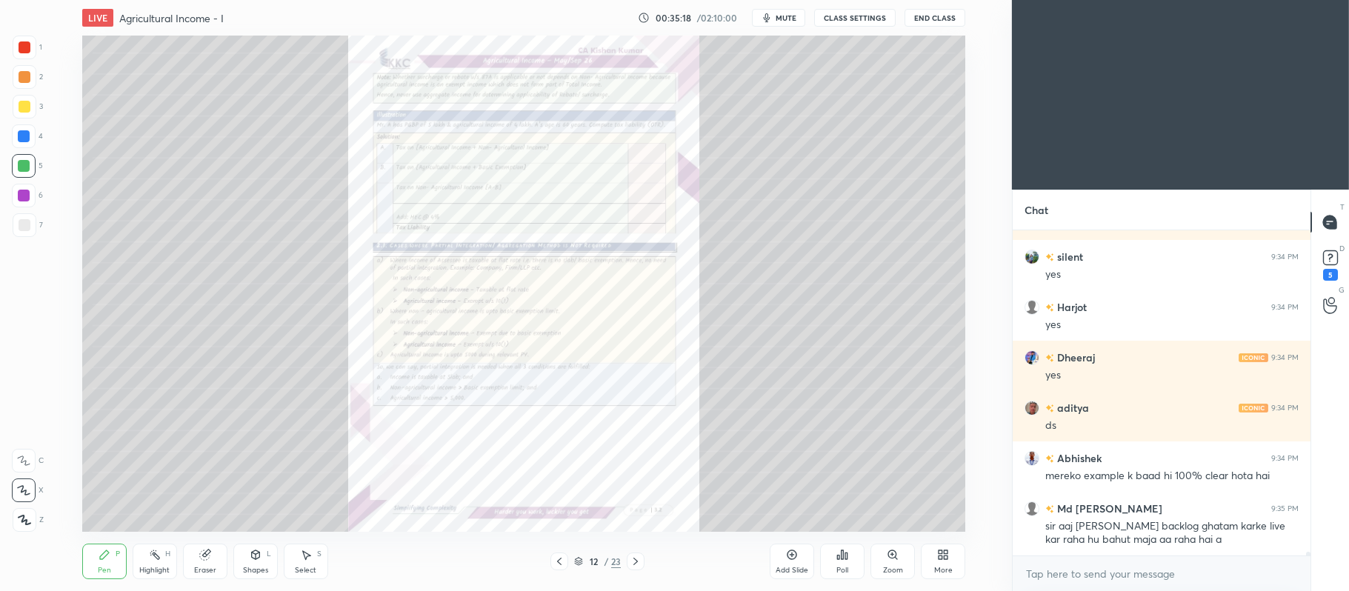
click at [894, 559] on icon at bounding box center [893, 555] width 12 height 12
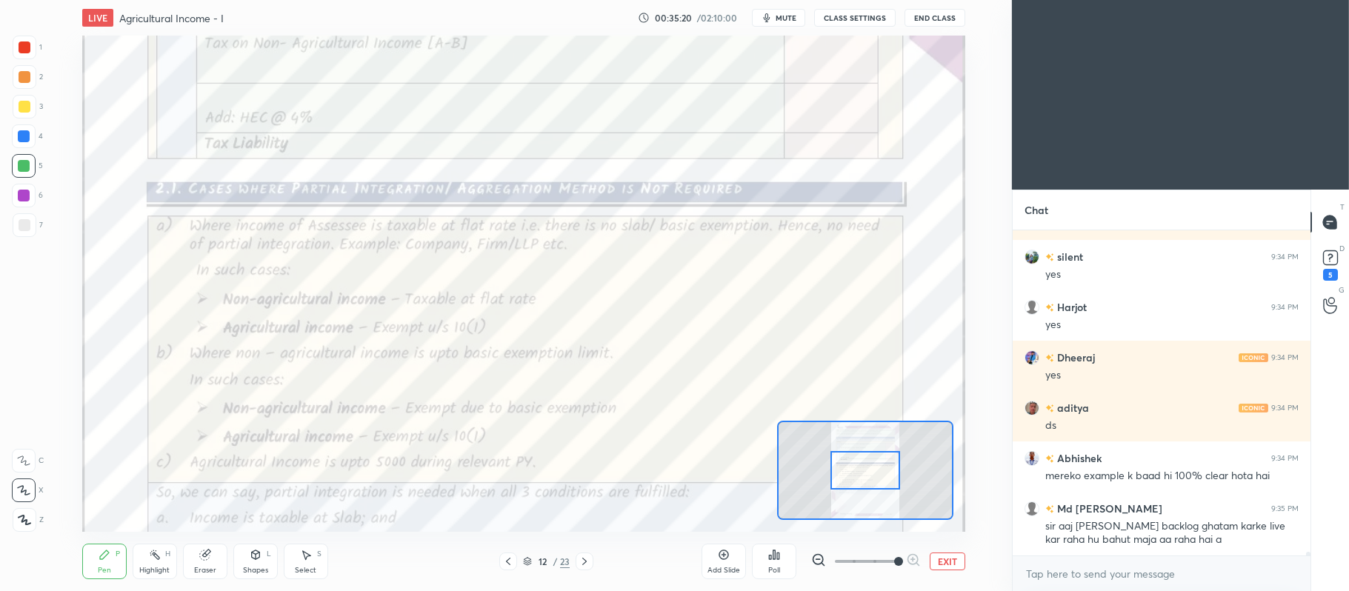
click at [36, 47] on div at bounding box center [25, 48] width 24 height 24
click at [27, 460] on icon at bounding box center [23, 461] width 13 height 10
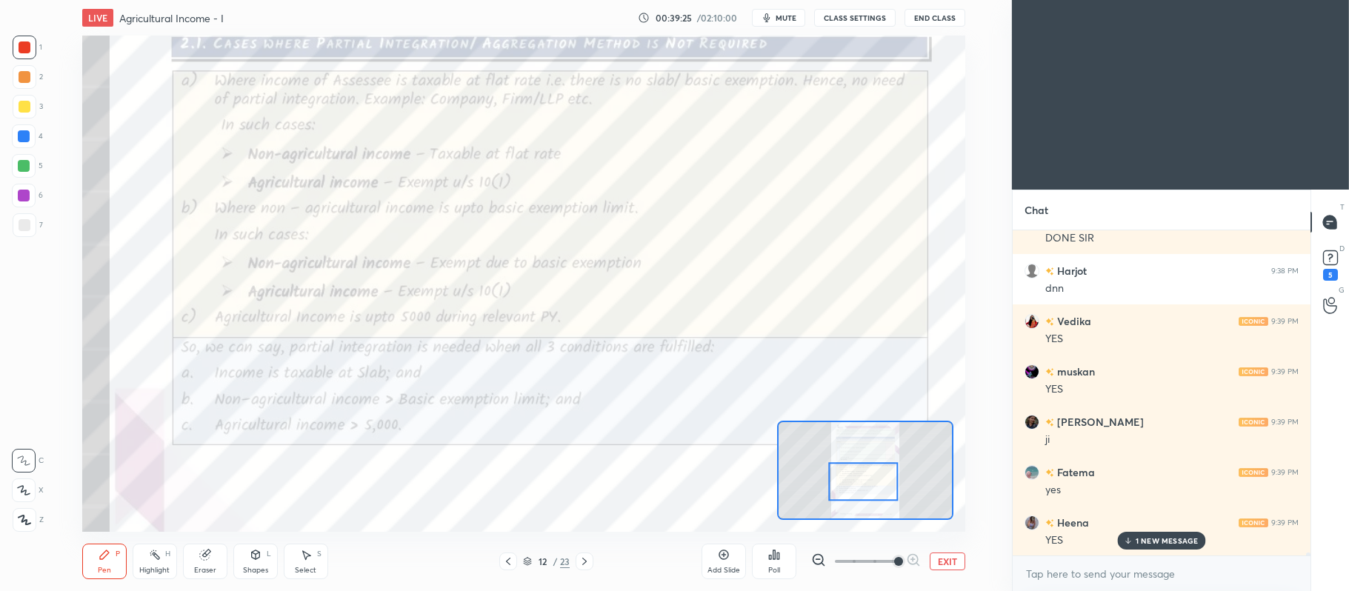
scroll to position [34558, 0]
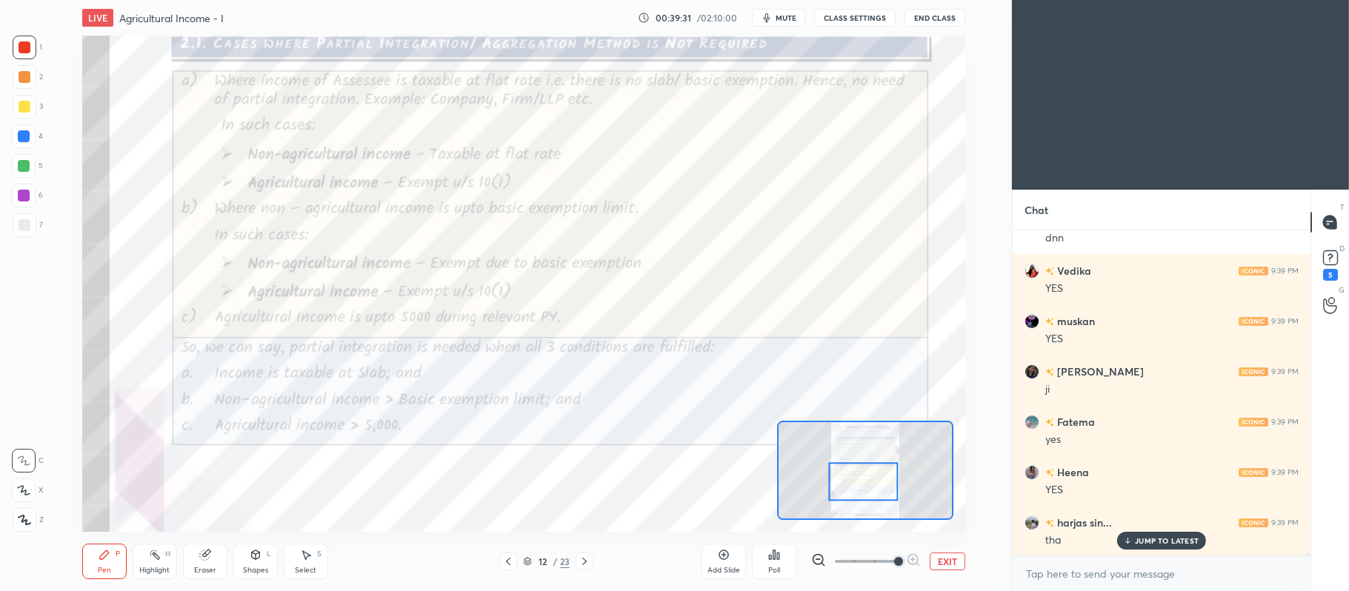
click at [726, 561] on icon at bounding box center [724, 555] width 12 height 12
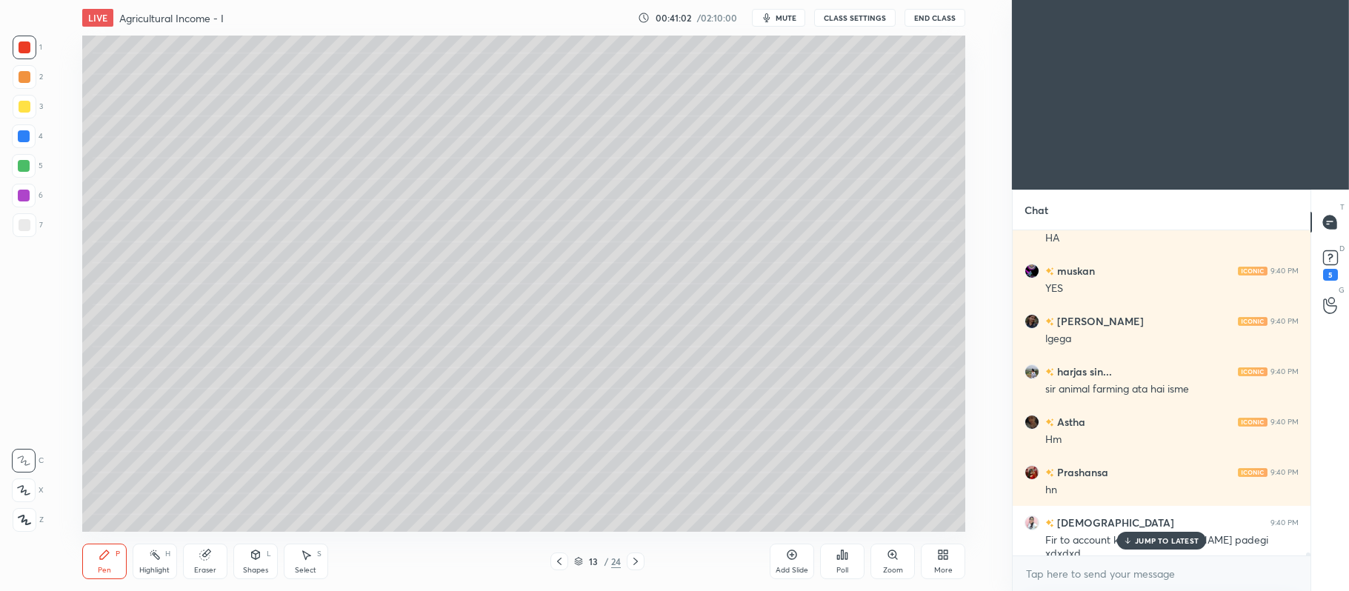
scroll to position [36588, 0]
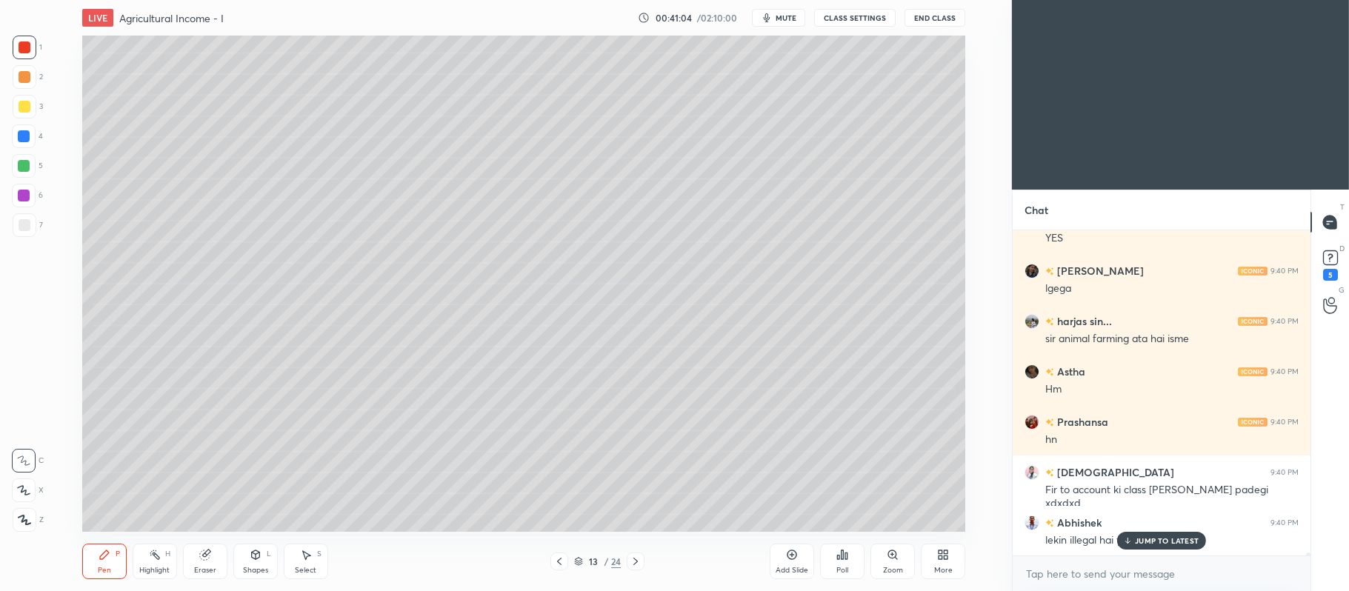
click at [24, 99] on div at bounding box center [25, 107] width 24 height 24
click at [24, 490] on icon at bounding box center [23, 490] width 13 height 10
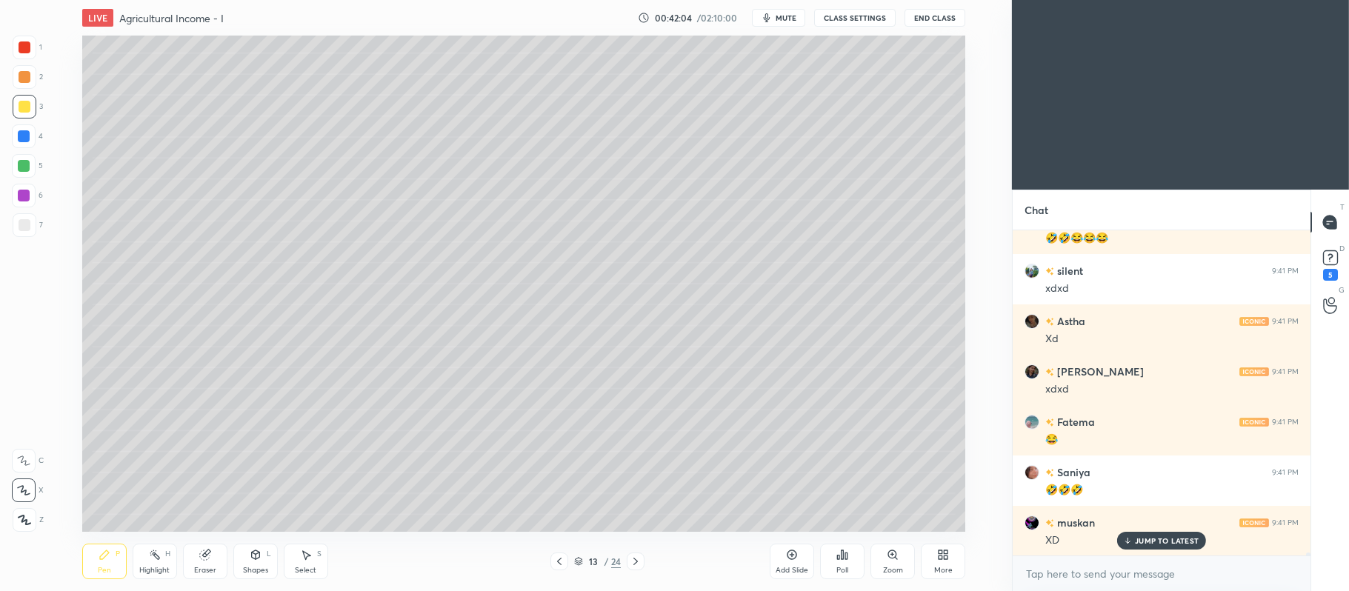
scroll to position [37510, 0]
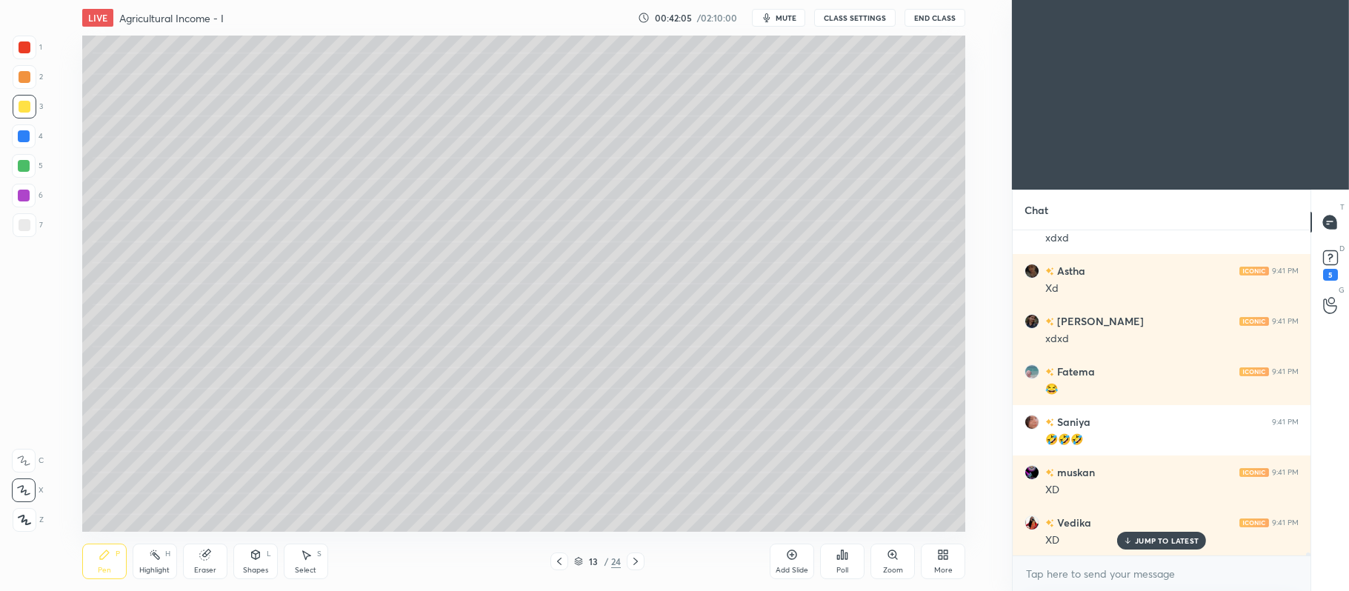
click at [25, 164] on div at bounding box center [24, 166] width 12 height 12
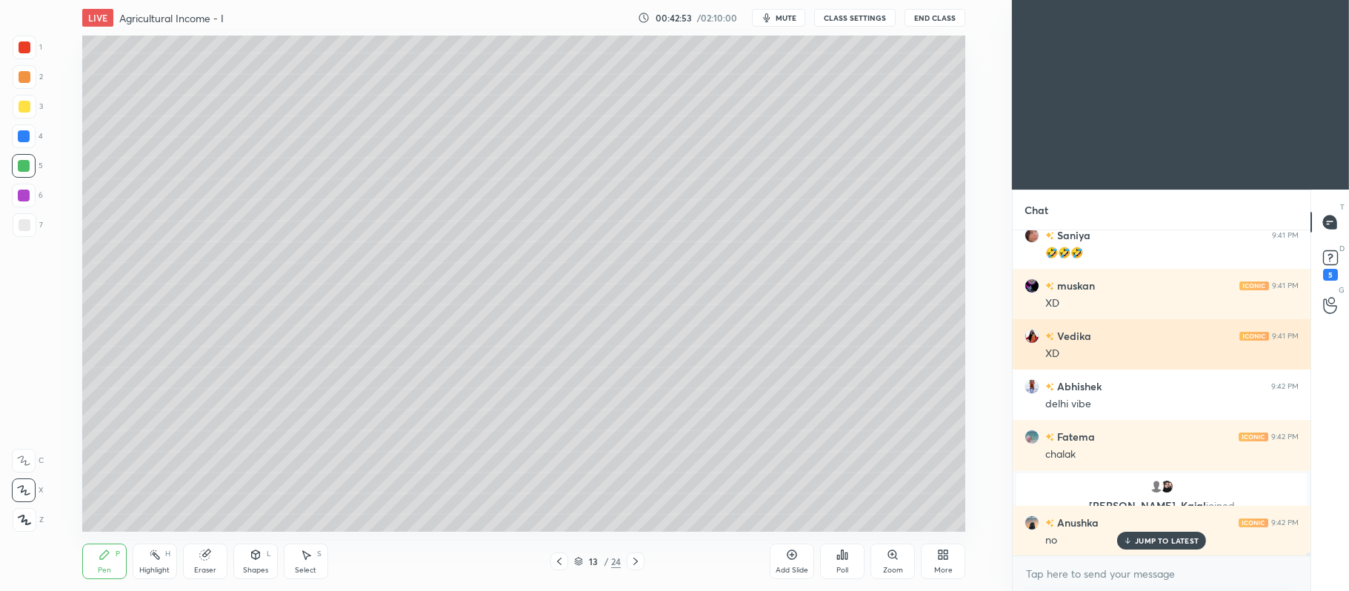
scroll to position [37797, 0]
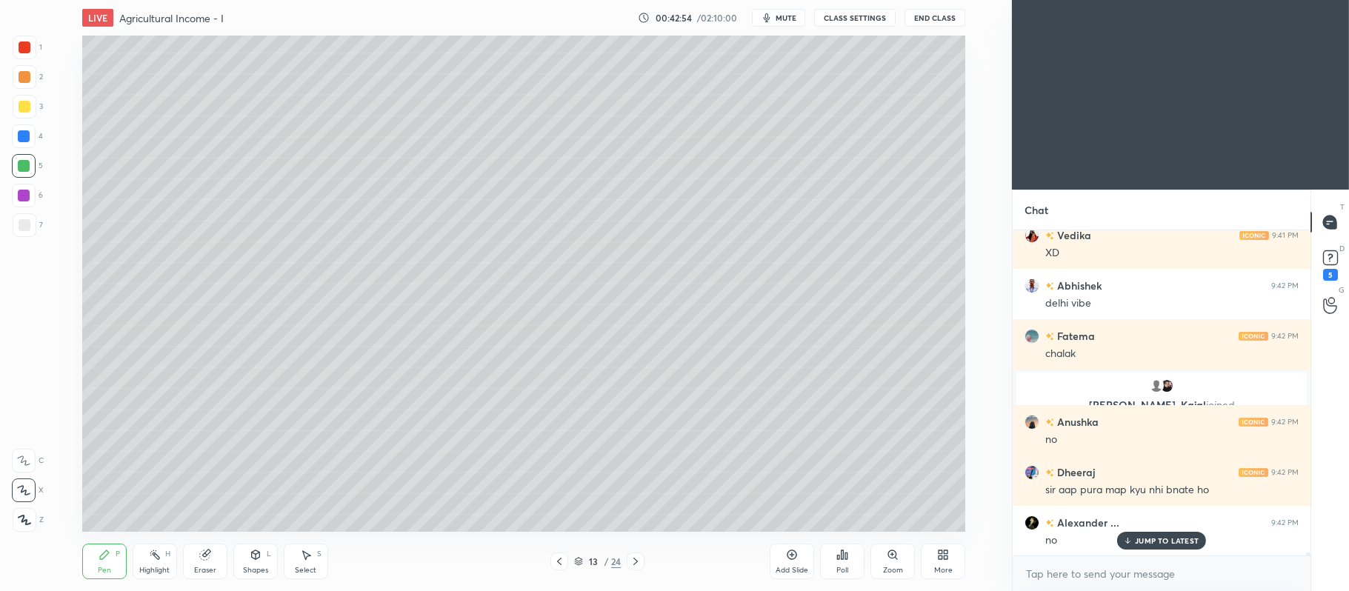
click at [28, 77] on div at bounding box center [25, 77] width 12 height 12
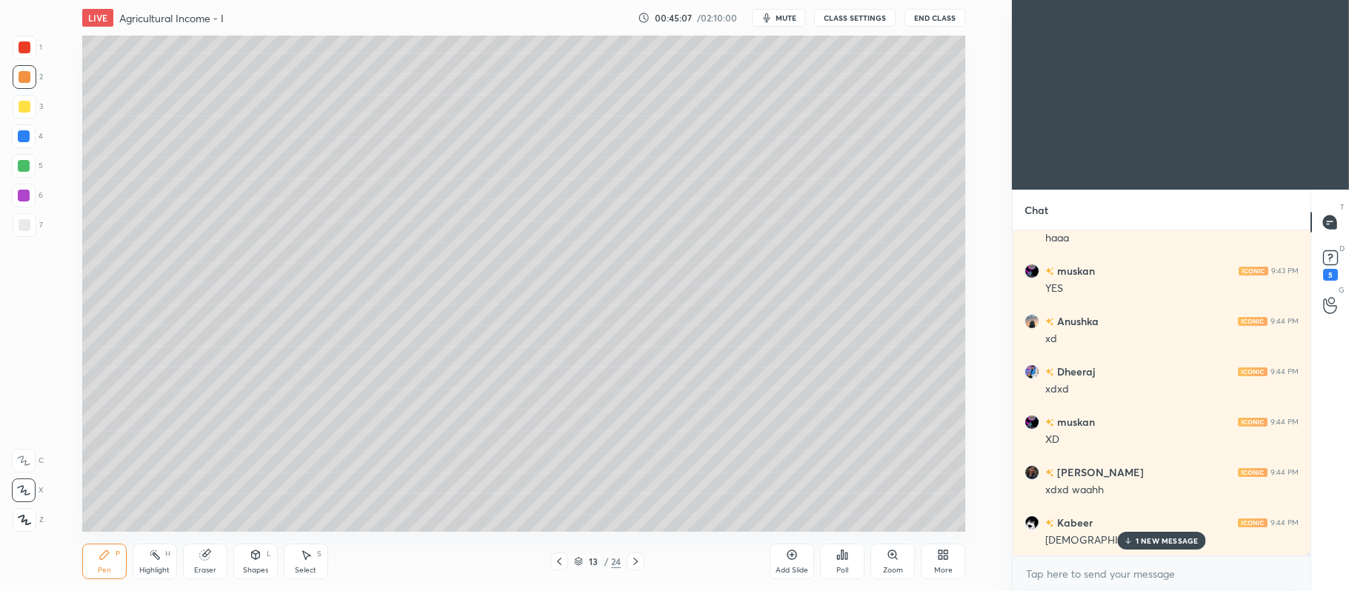
scroll to position [39460, 0]
click at [788, 556] on icon at bounding box center [793, 556] width 10 height 10
click at [36, 102] on div "3" at bounding box center [28, 107] width 30 height 24
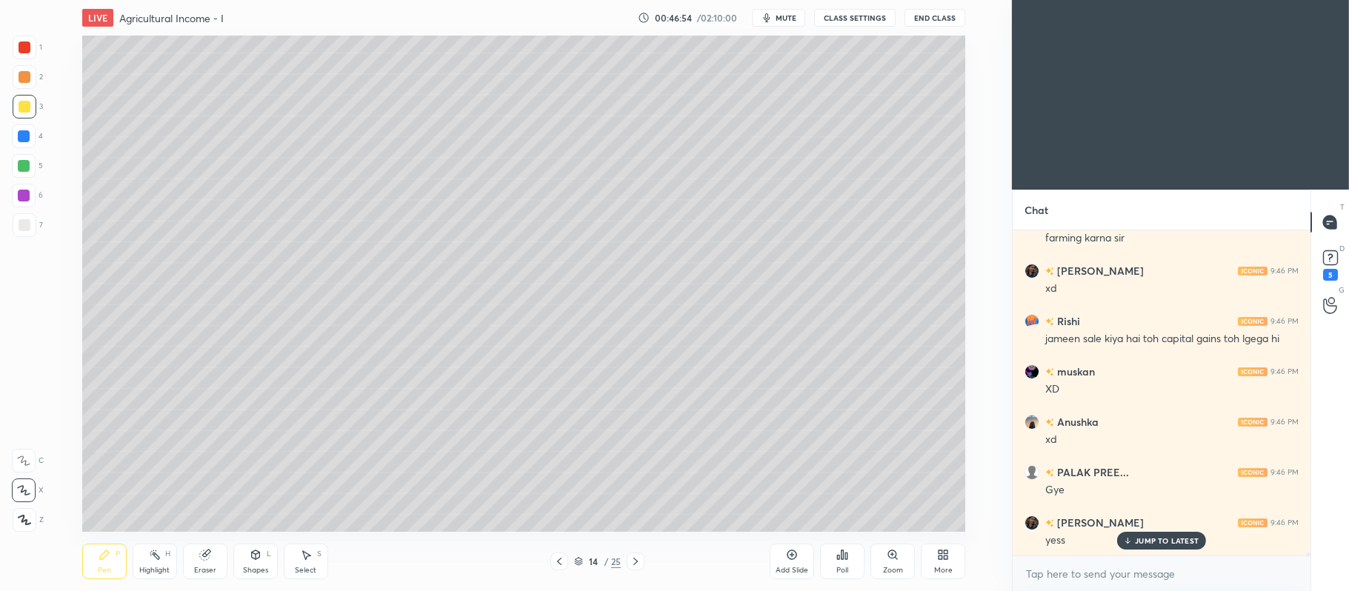
click at [797, 555] on icon at bounding box center [792, 555] width 12 height 12
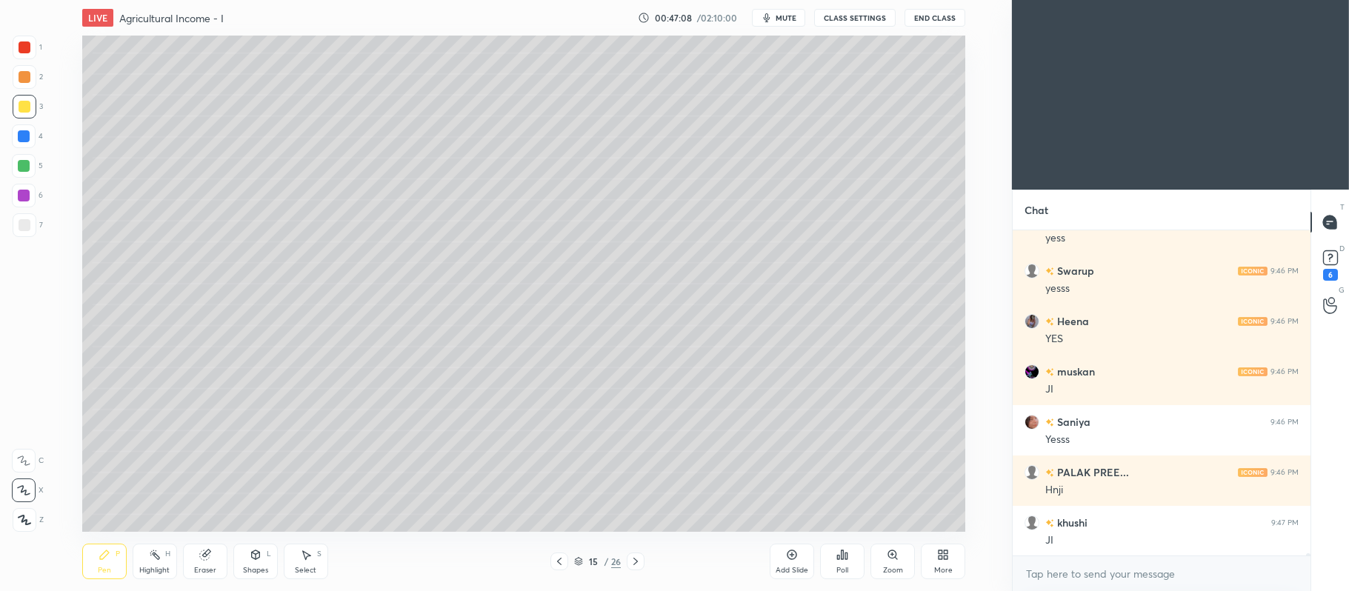
scroll to position [40811, 0]
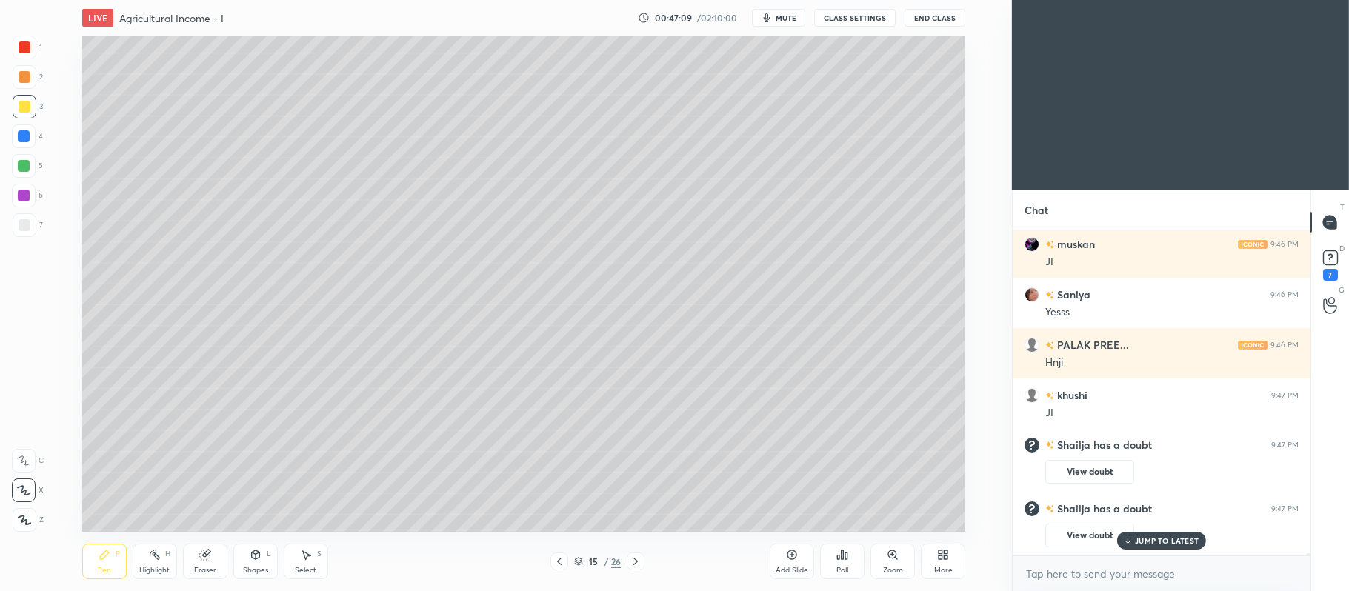
click at [215, 556] on div "Eraser" at bounding box center [205, 562] width 44 height 36
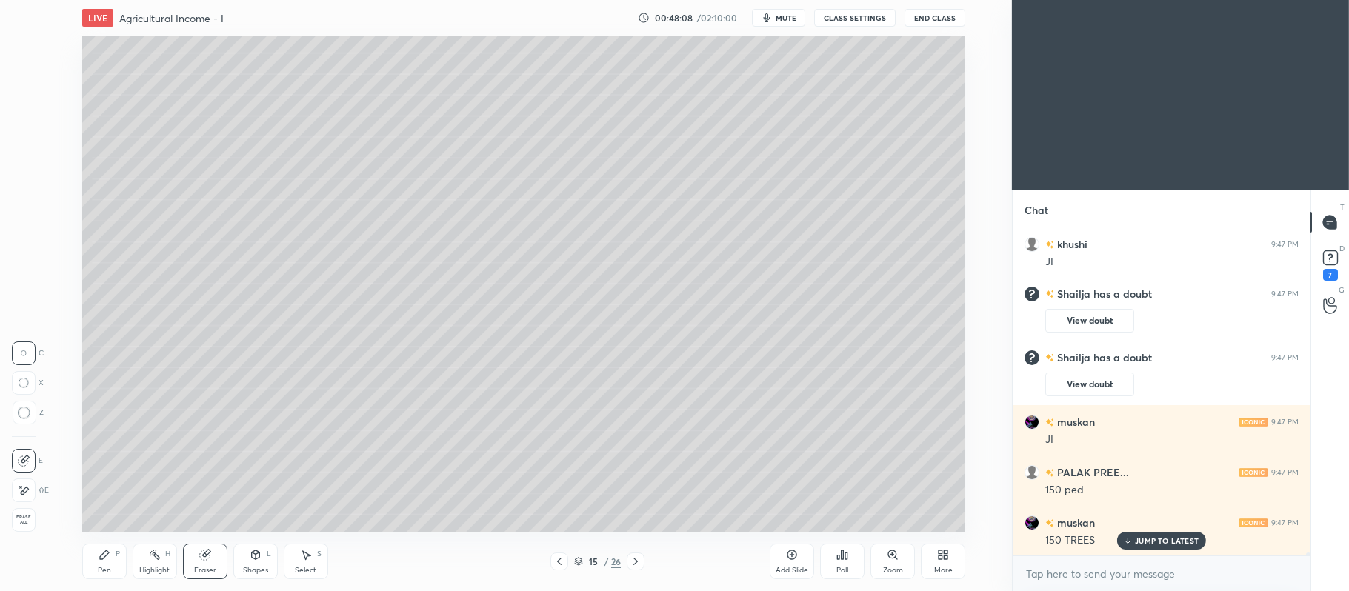
scroll to position [35509, 0]
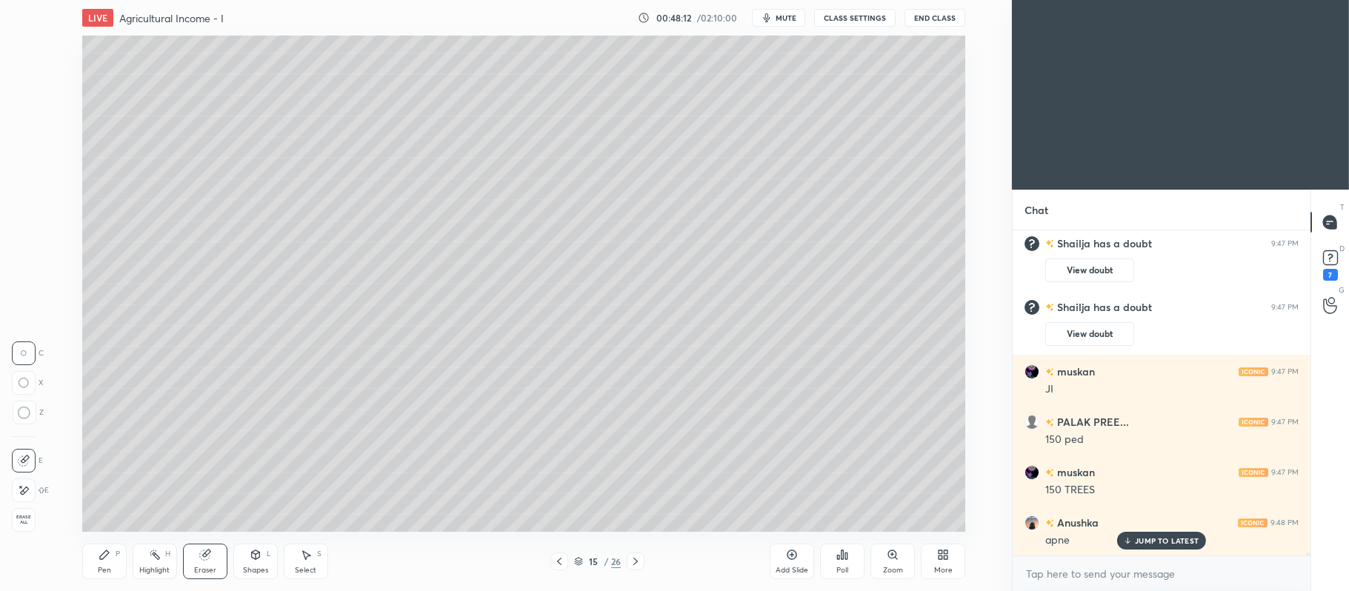
click at [105, 560] on icon at bounding box center [105, 555] width 12 height 12
click at [28, 170] on div at bounding box center [24, 166] width 12 height 12
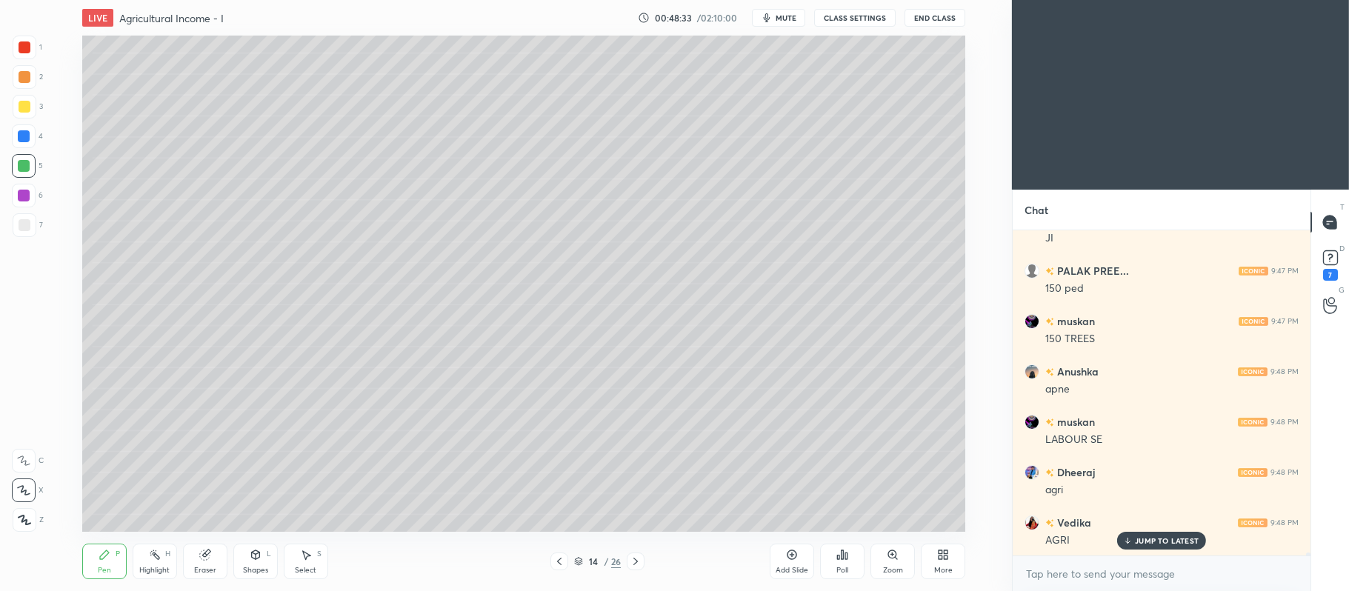
scroll to position [35675, 0]
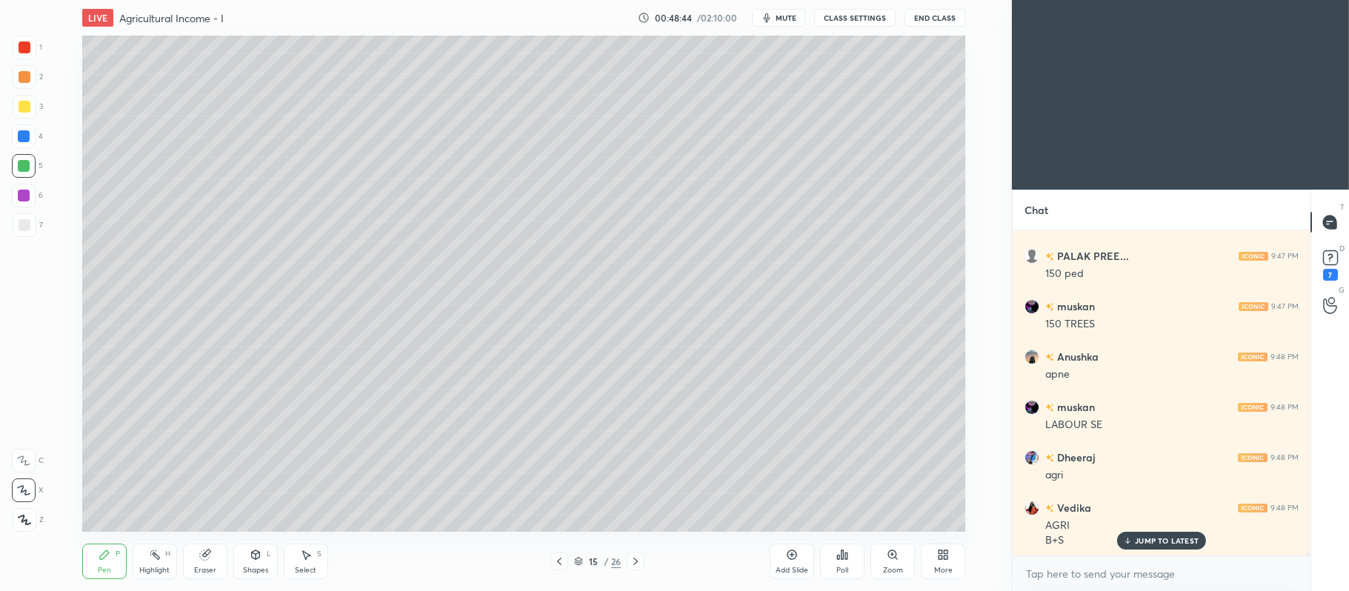
click at [33, 110] on div at bounding box center [25, 107] width 24 height 24
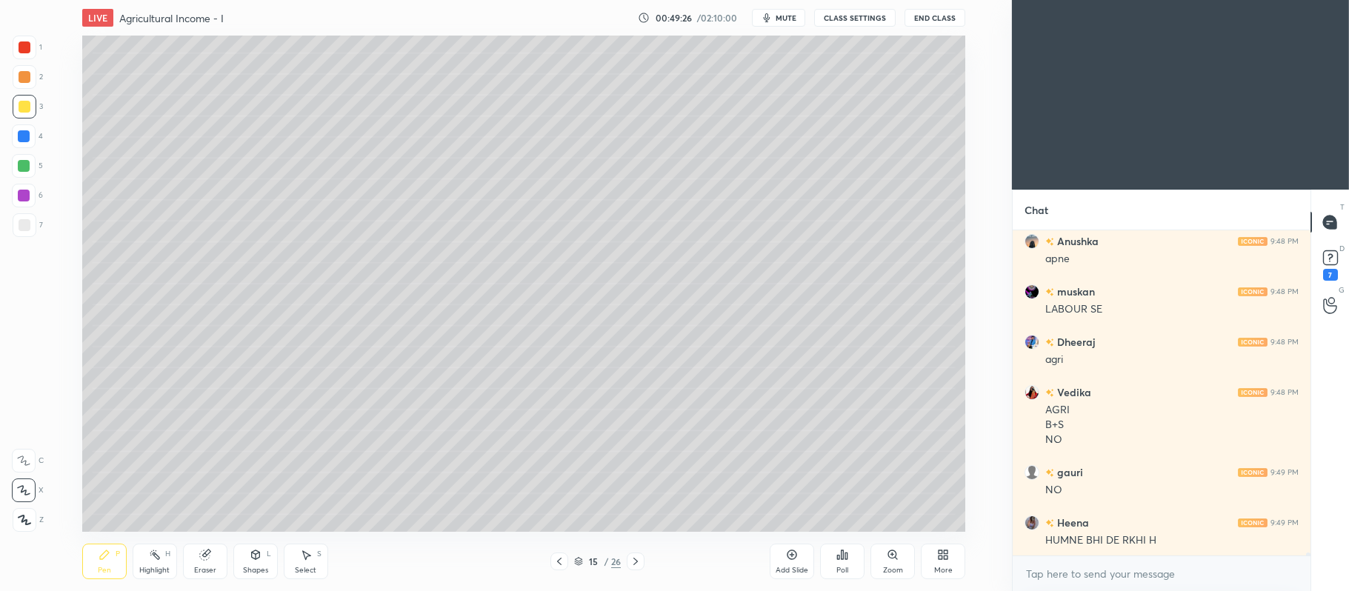
scroll to position [35841, 0]
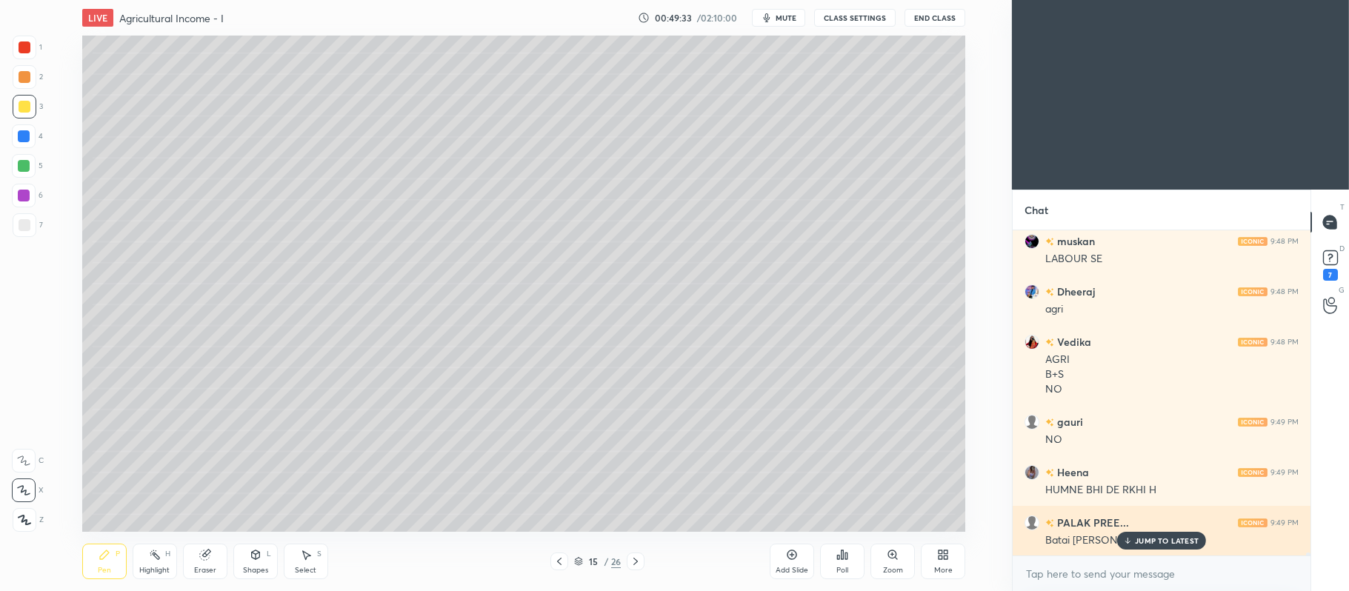
click at [1177, 532] on div "JUMP TO LATEST" at bounding box center [1161, 541] width 89 height 18
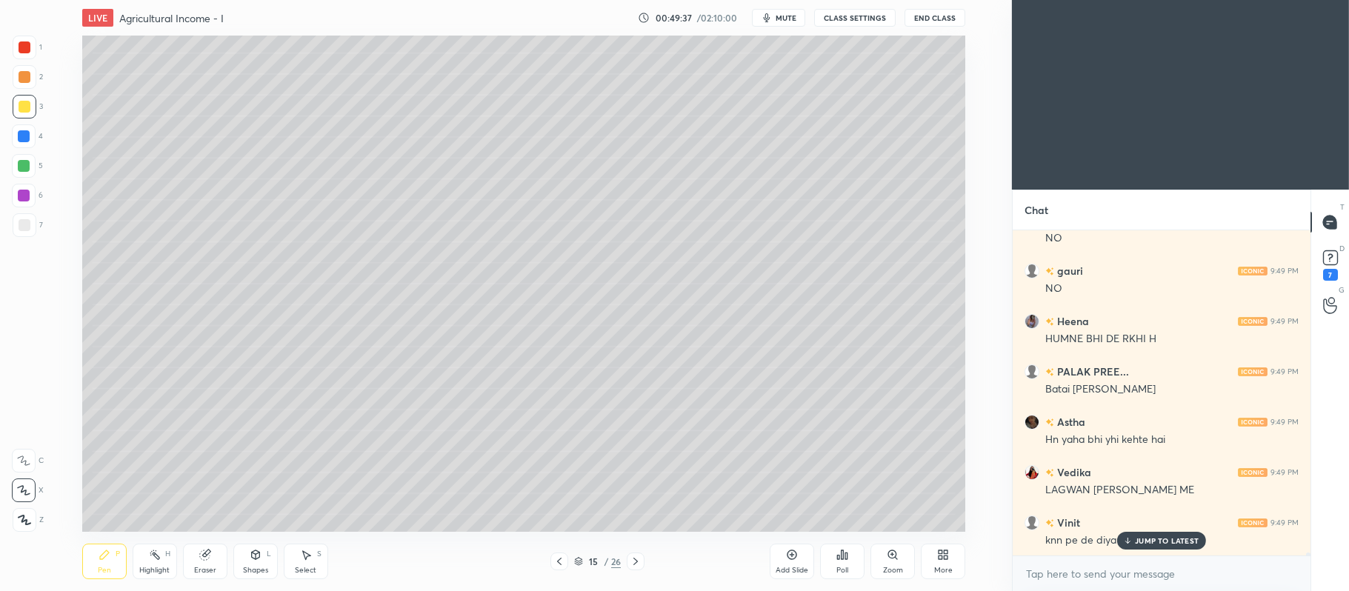
scroll to position [36043, 0]
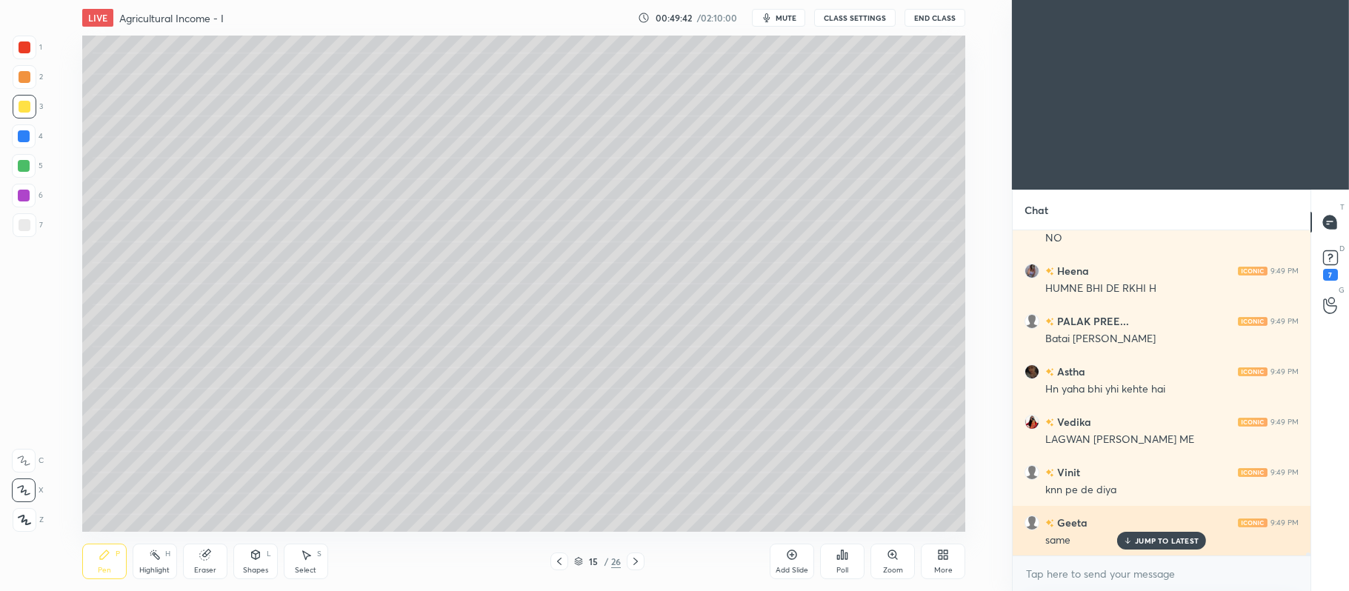
click at [1154, 543] on p "JUMP TO LATEST" at bounding box center [1167, 540] width 64 height 9
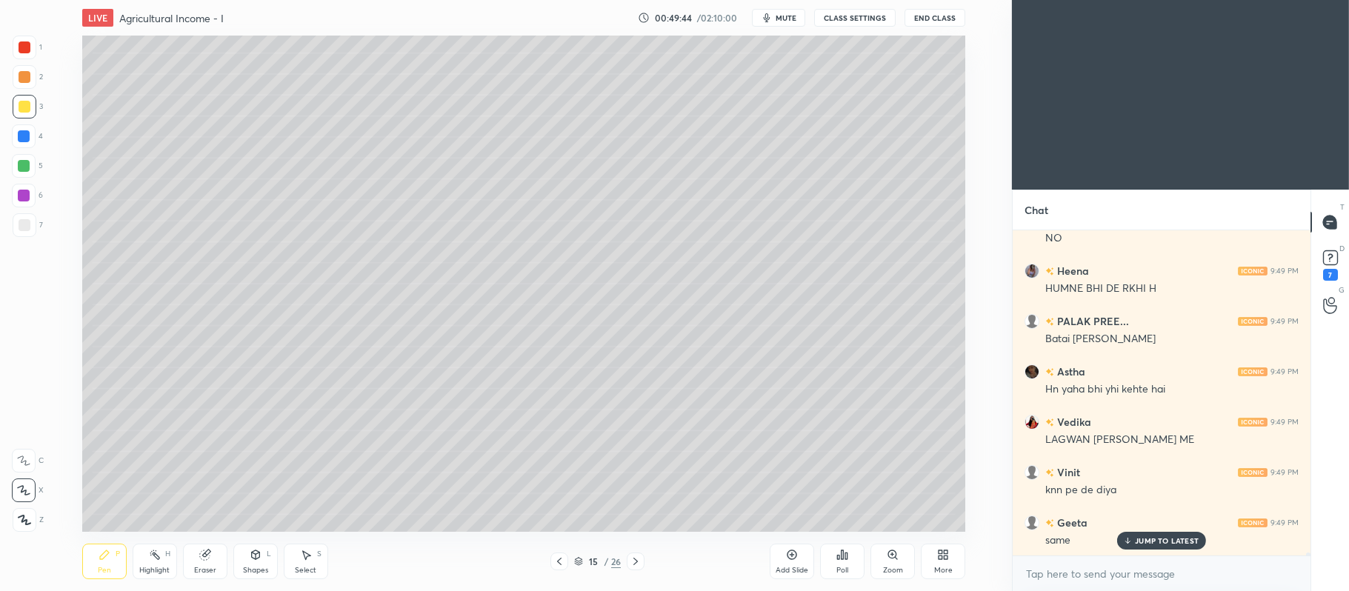
scroll to position [36093, 0]
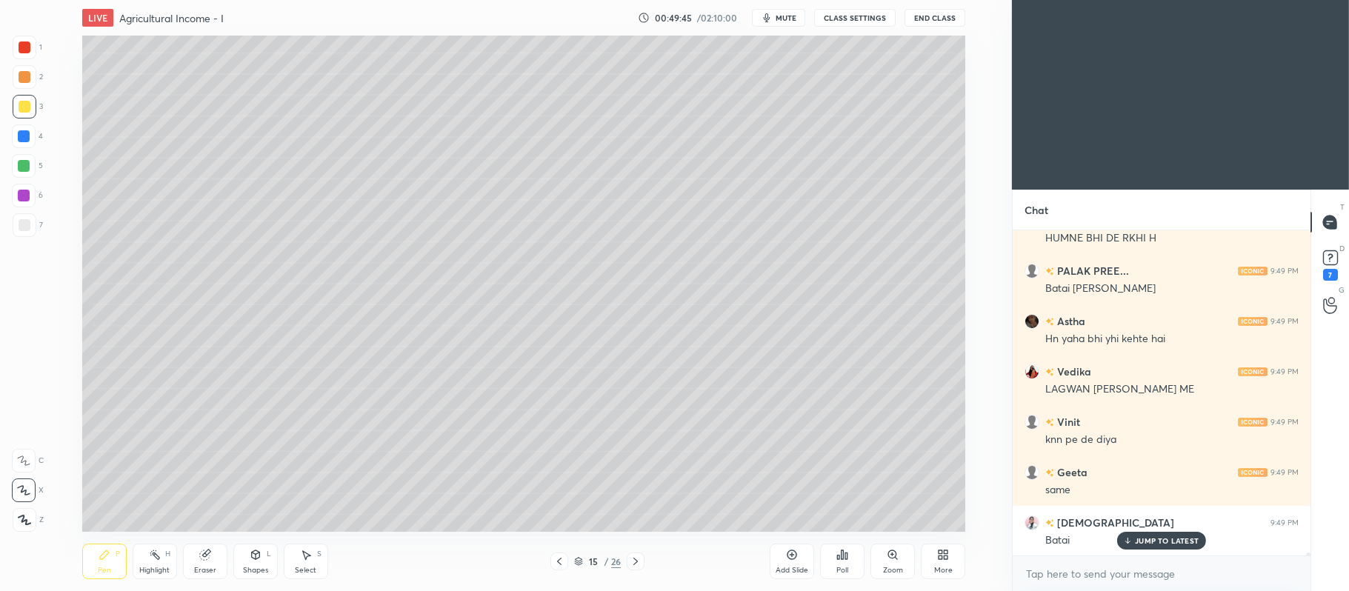
click at [28, 170] on div at bounding box center [24, 166] width 12 height 12
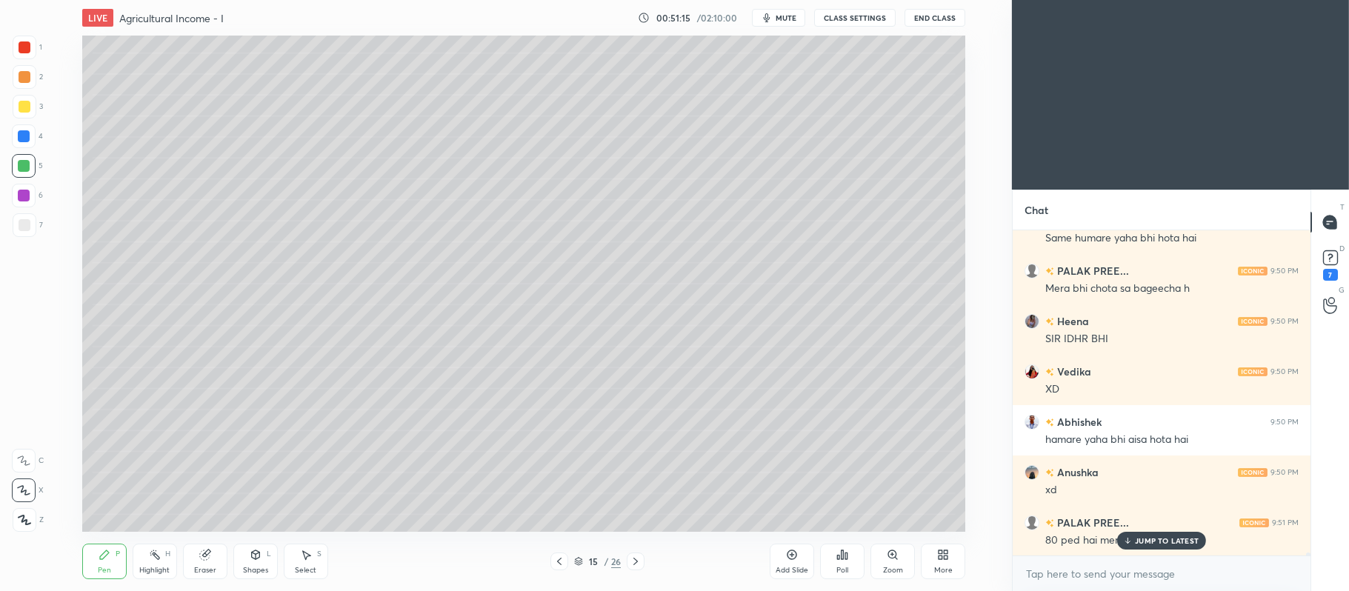
scroll to position [37302, 0]
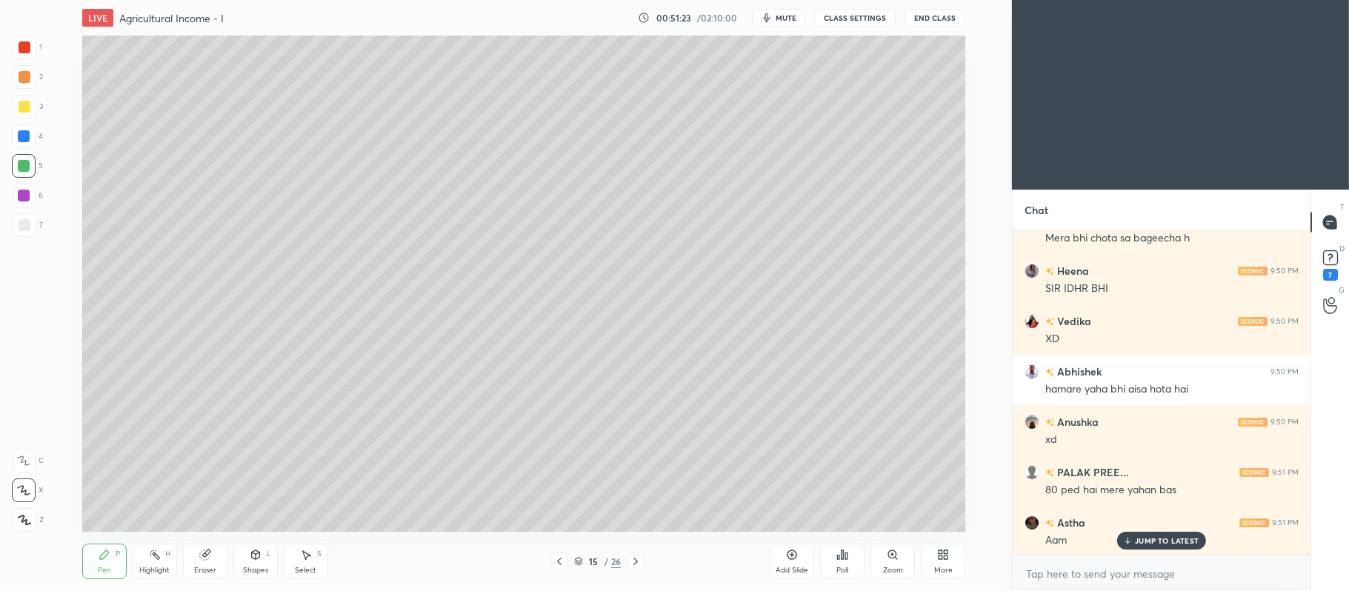
click at [25, 77] on div at bounding box center [25, 77] width 12 height 12
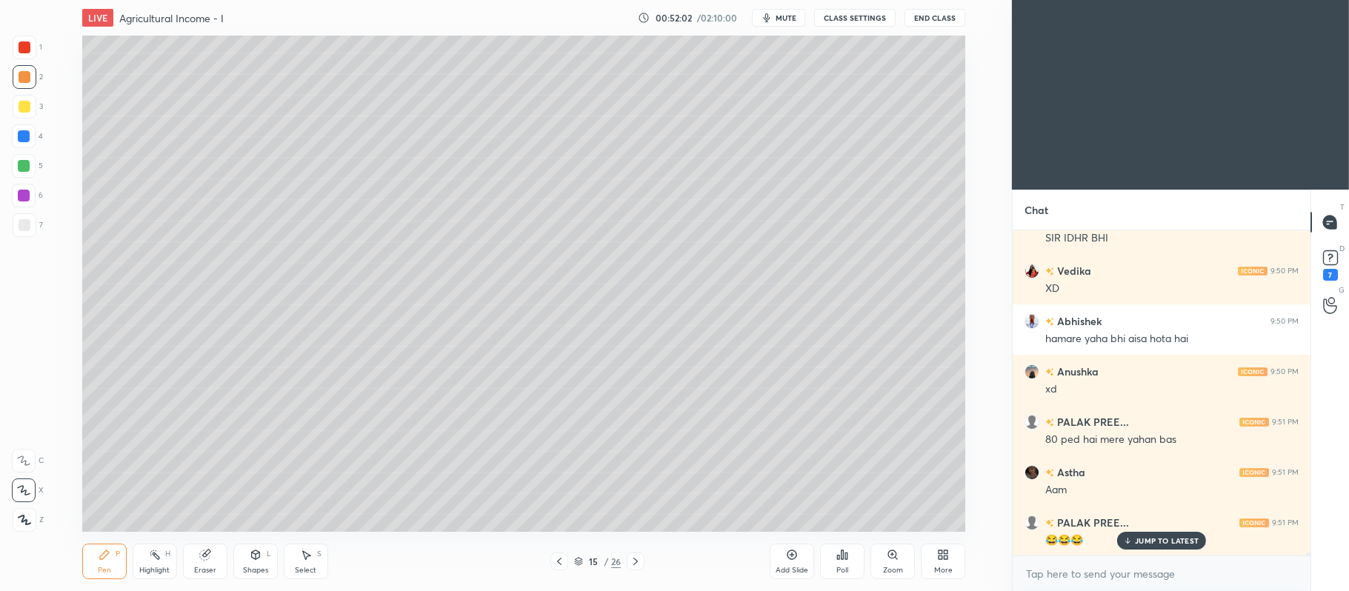
scroll to position [37403, 0]
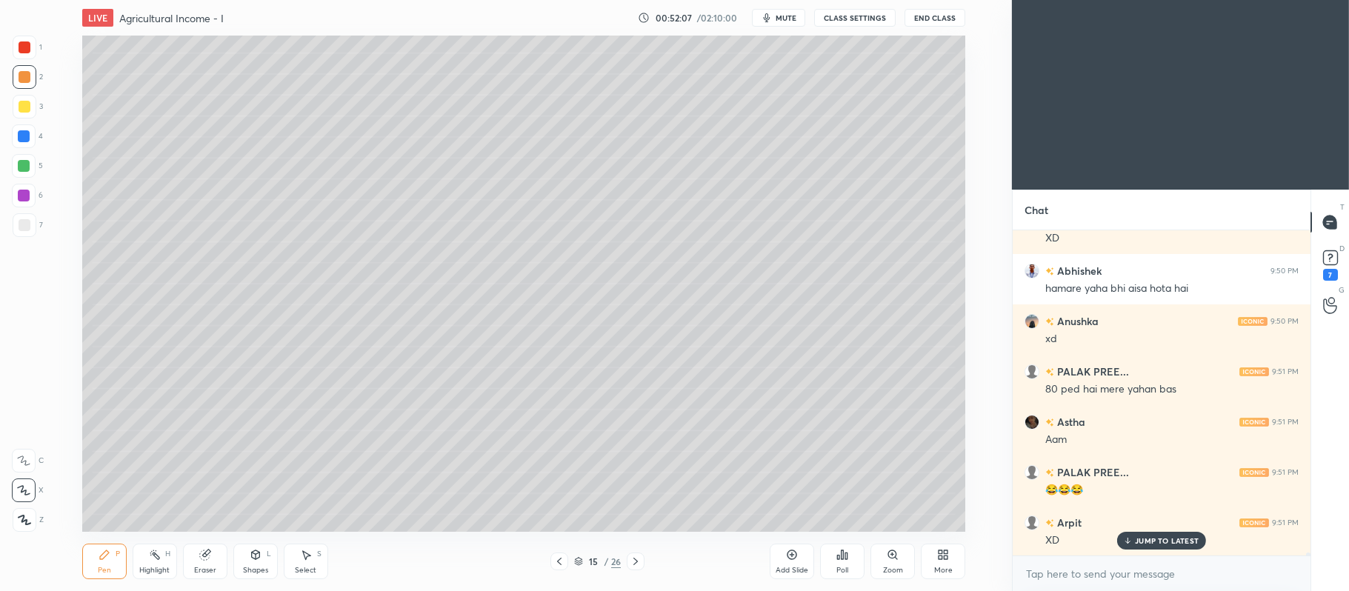
click at [28, 193] on div at bounding box center [24, 196] width 12 height 12
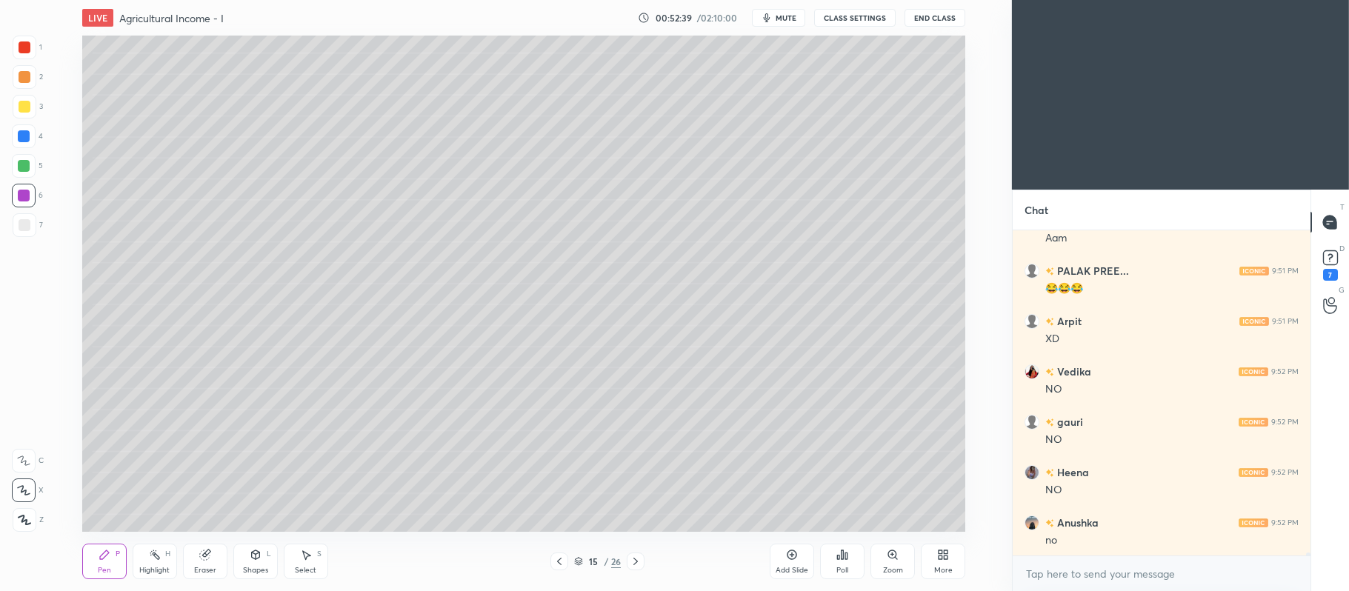
scroll to position [37655, 0]
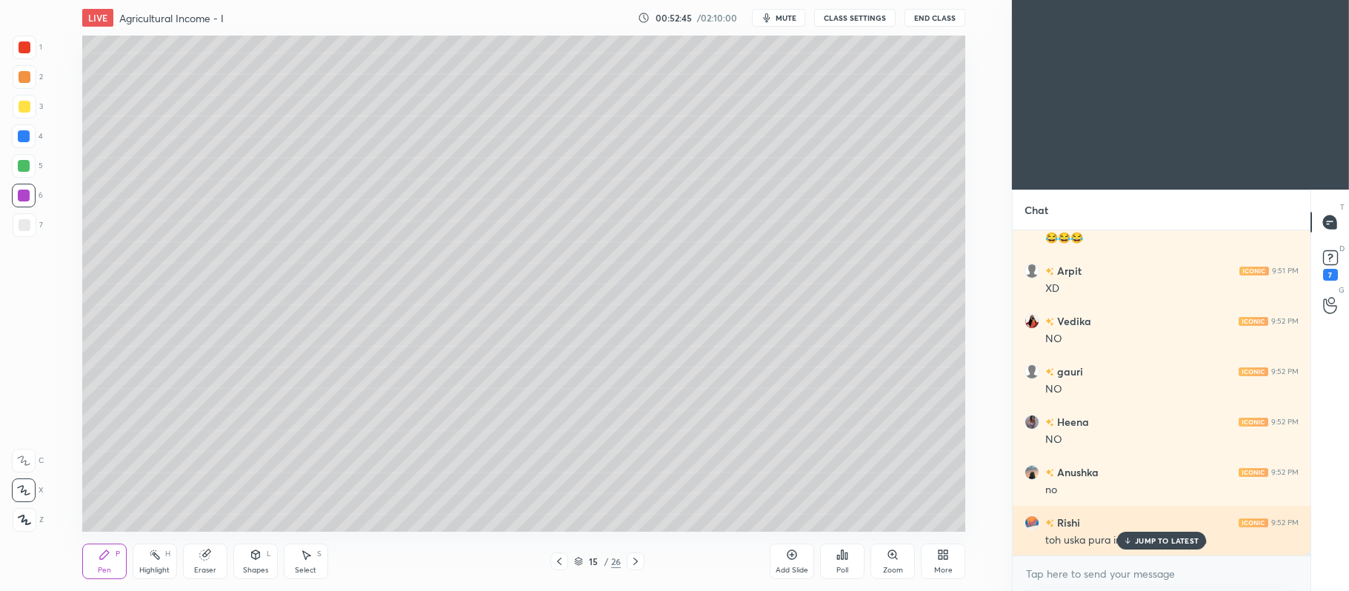
click at [1171, 541] on p "JUMP TO LATEST" at bounding box center [1167, 540] width 64 height 9
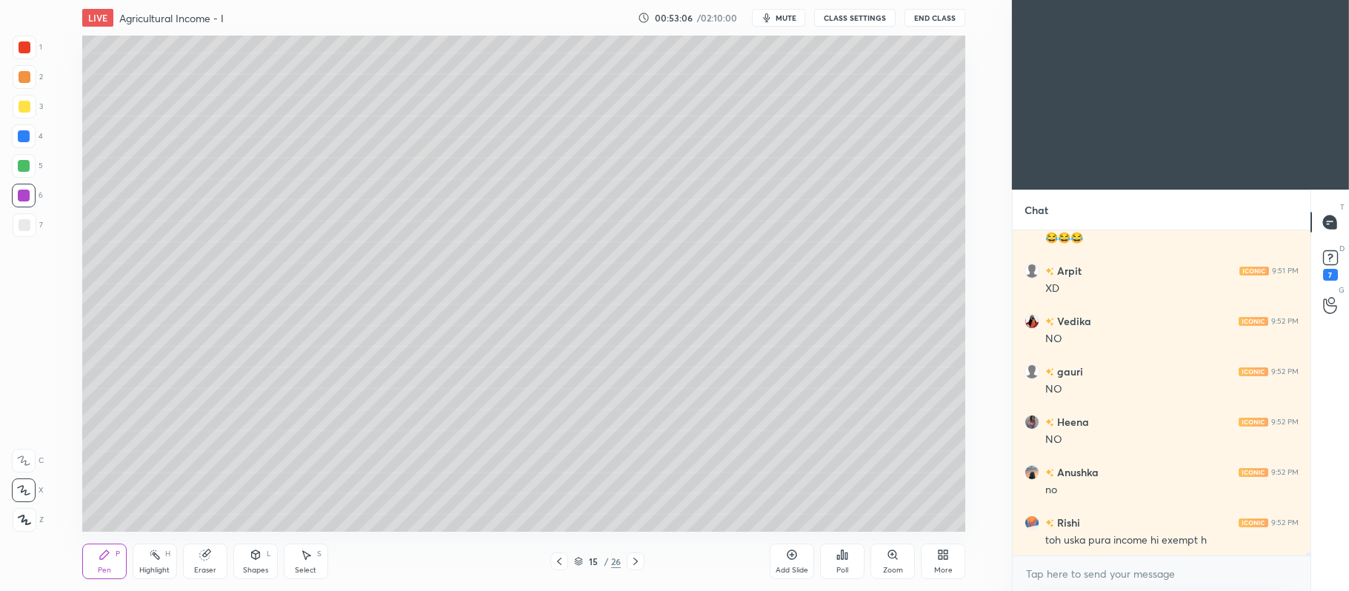
click at [217, 548] on div "Eraser" at bounding box center [205, 562] width 44 height 36
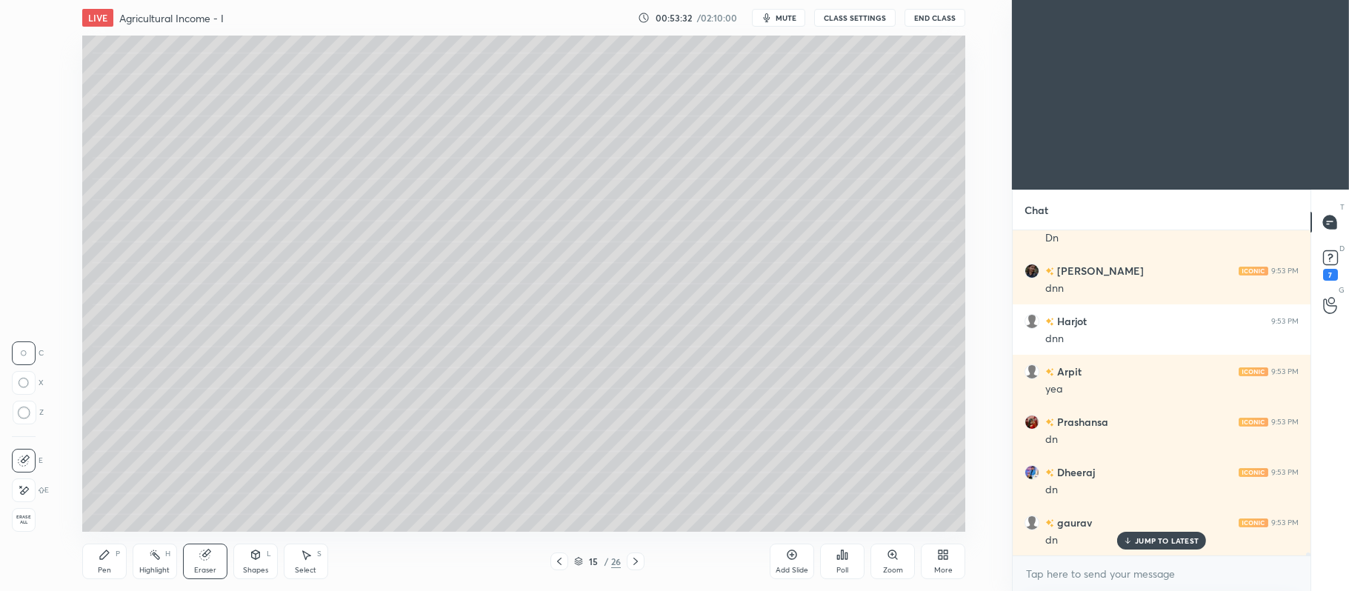
scroll to position [38360, 0]
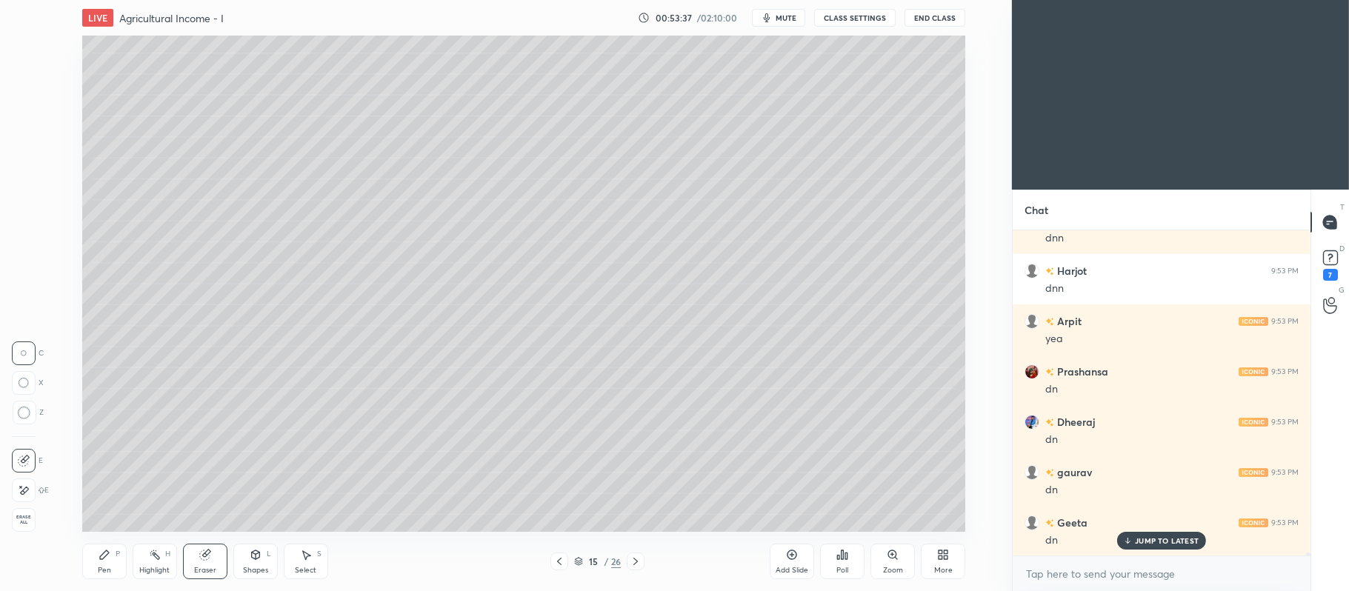
click at [794, 555] on icon at bounding box center [792, 555] width 4 height 4
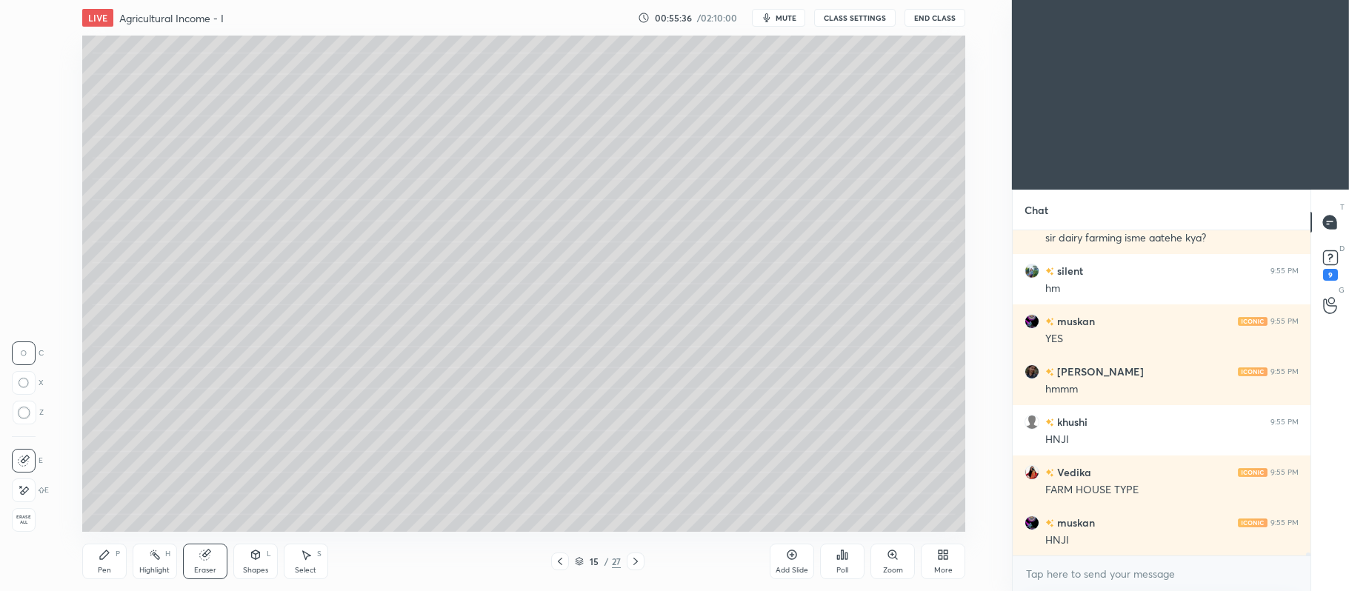
scroll to position [40361, 0]
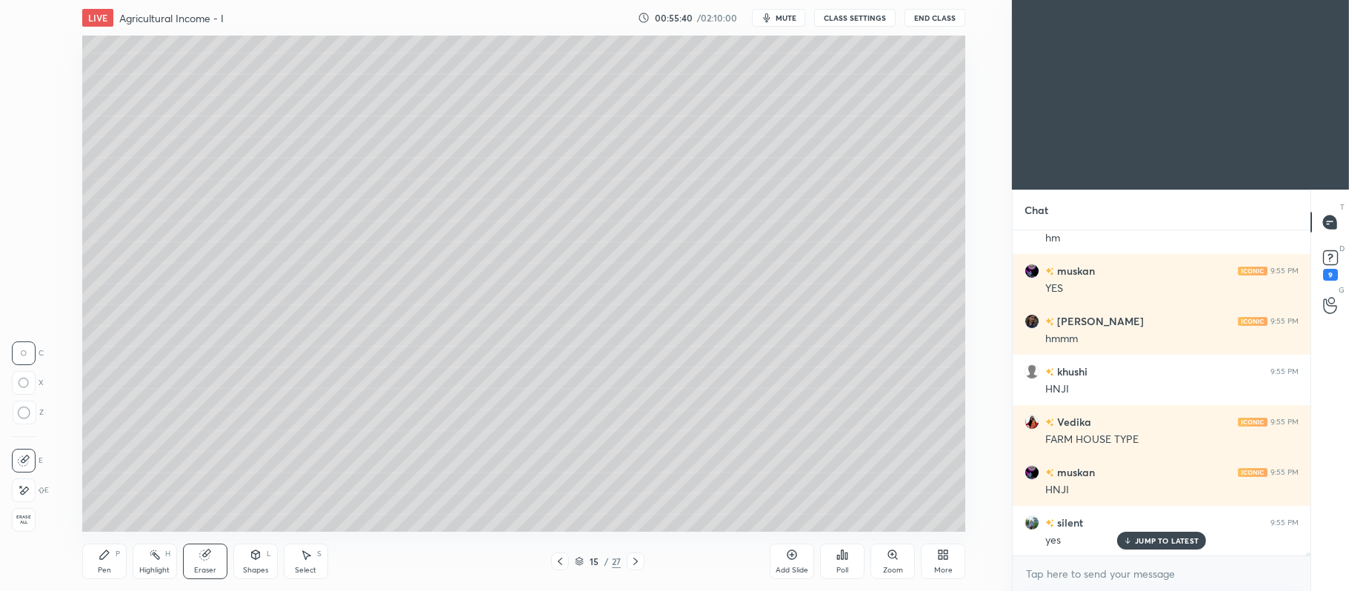
click at [796, 555] on icon at bounding box center [793, 556] width 10 height 10
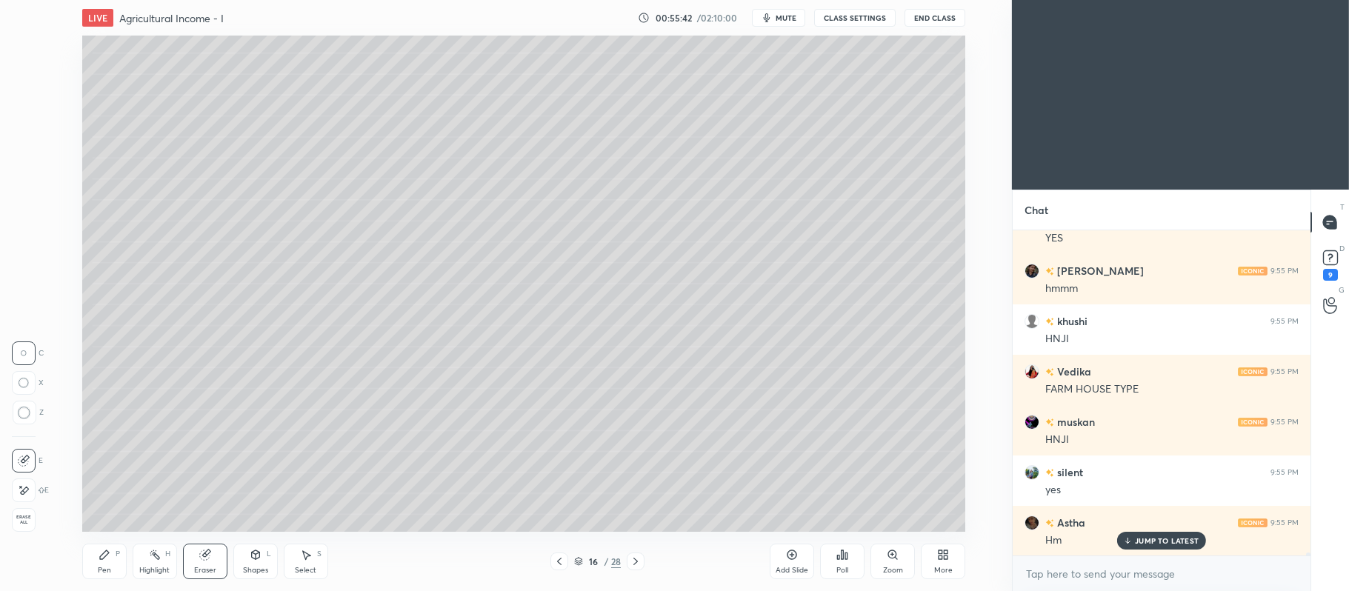
click at [250, 563] on div "Shapes L" at bounding box center [255, 562] width 44 height 36
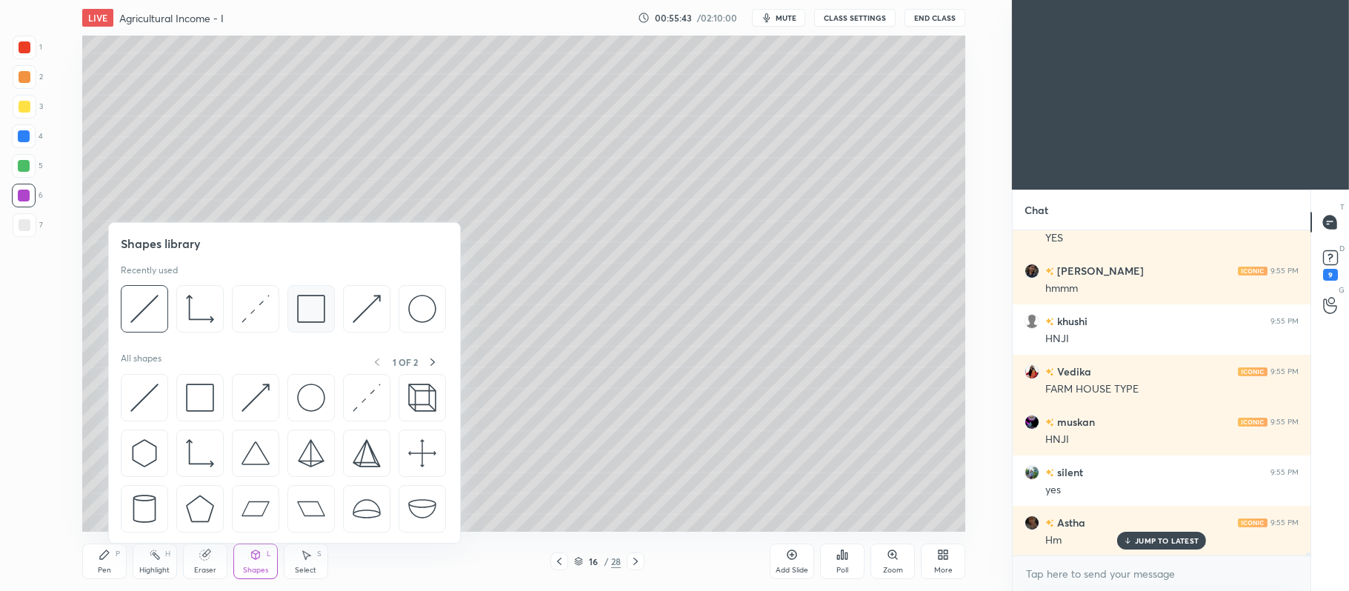
click at [327, 304] on div at bounding box center [310, 308] width 47 height 47
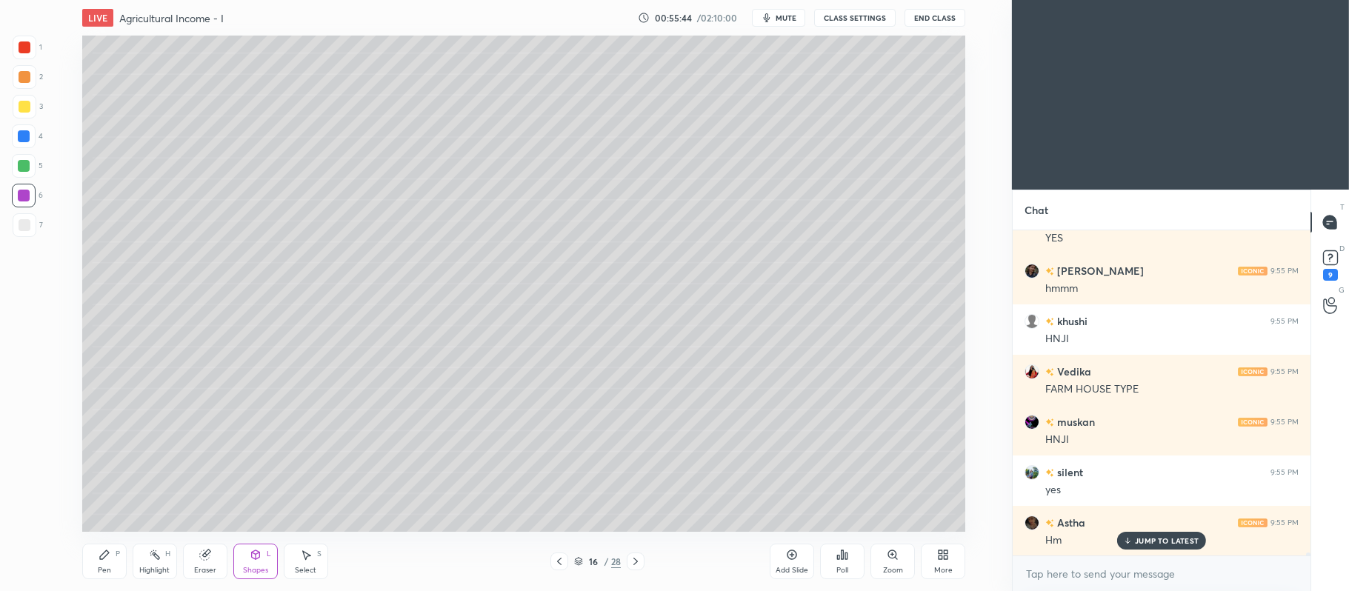
click at [27, 234] on div at bounding box center [25, 225] width 24 height 24
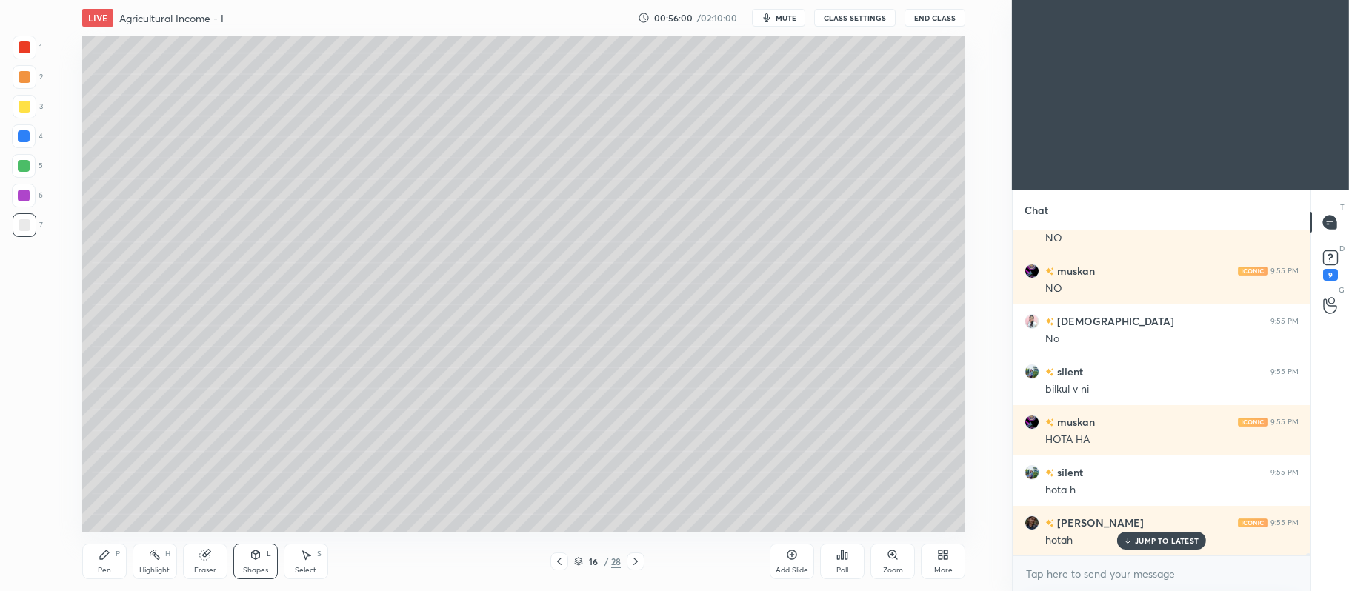
scroll to position [41368, 0]
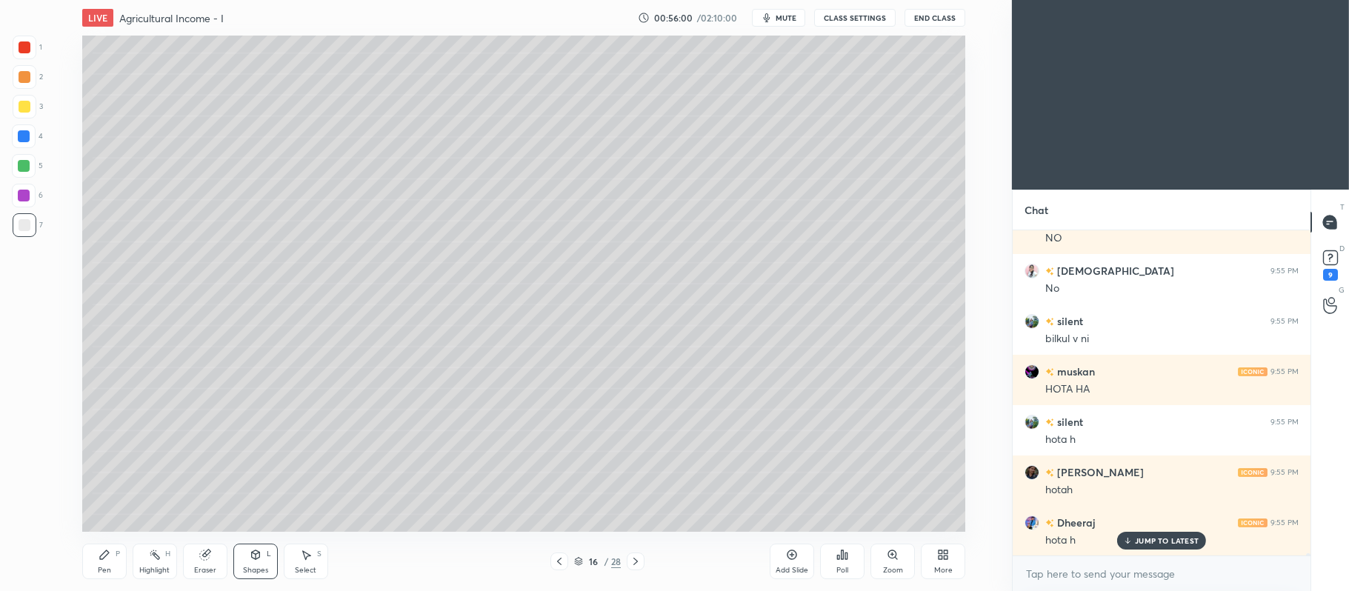
click at [264, 545] on div "Shapes L" at bounding box center [255, 562] width 44 height 36
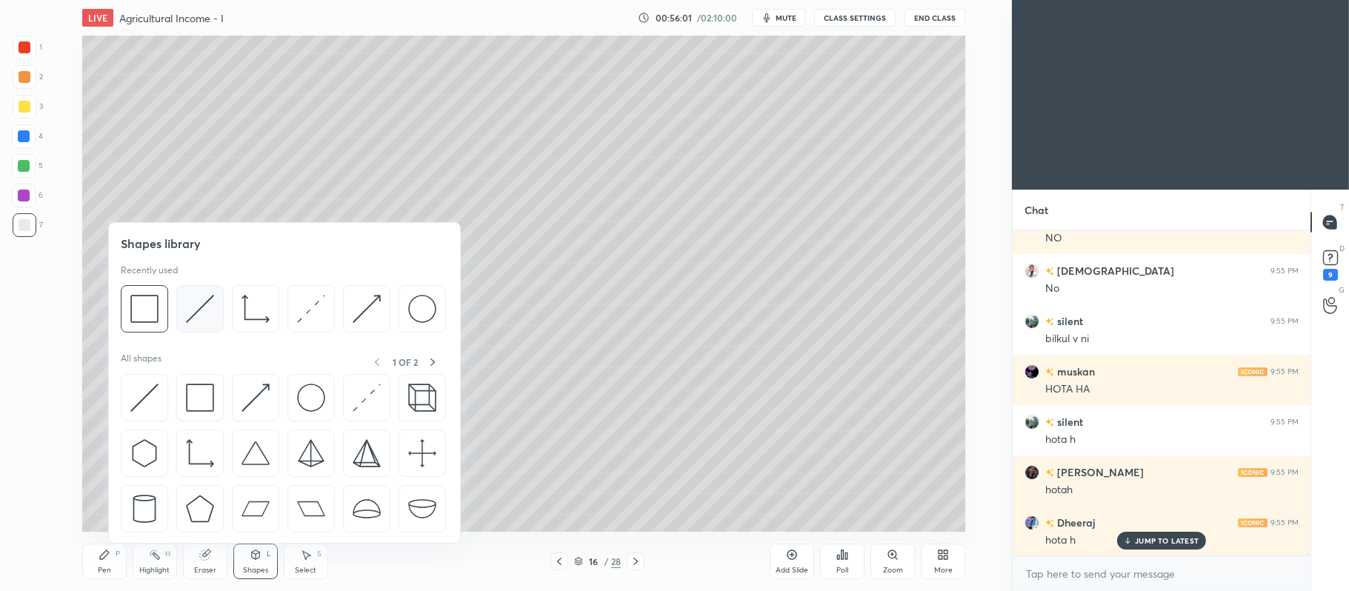
click at [193, 299] on img at bounding box center [200, 309] width 28 height 28
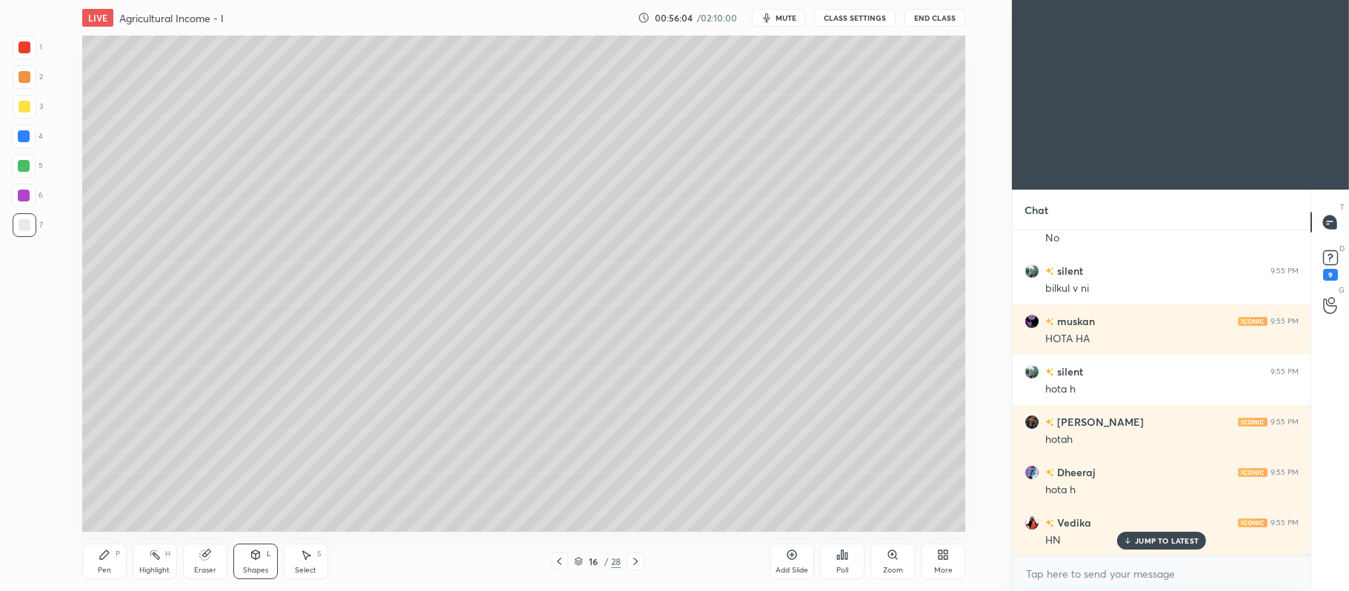
scroll to position [41469, 0]
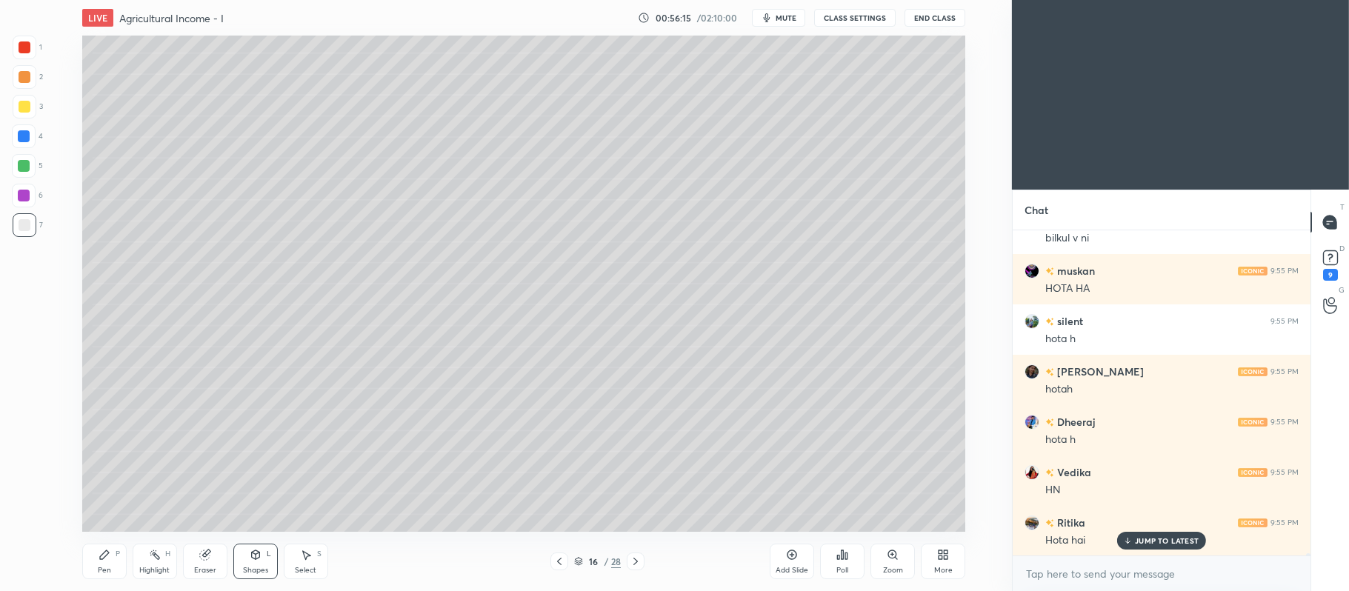
click at [102, 550] on icon at bounding box center [105, 555] width 12 height 12
click at [256, 554] on icon at bounding box center [255, 554] width 8 height 2
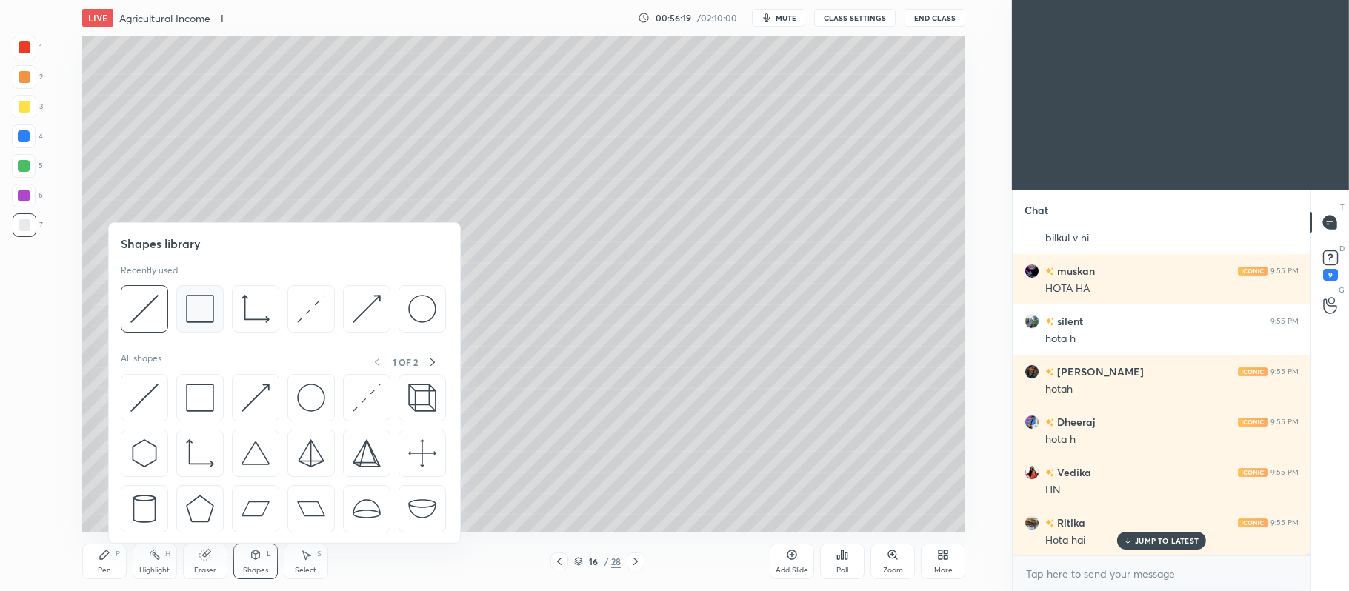
click at [205, 311] on img at bounding box center [200, 309] width 28 height 28
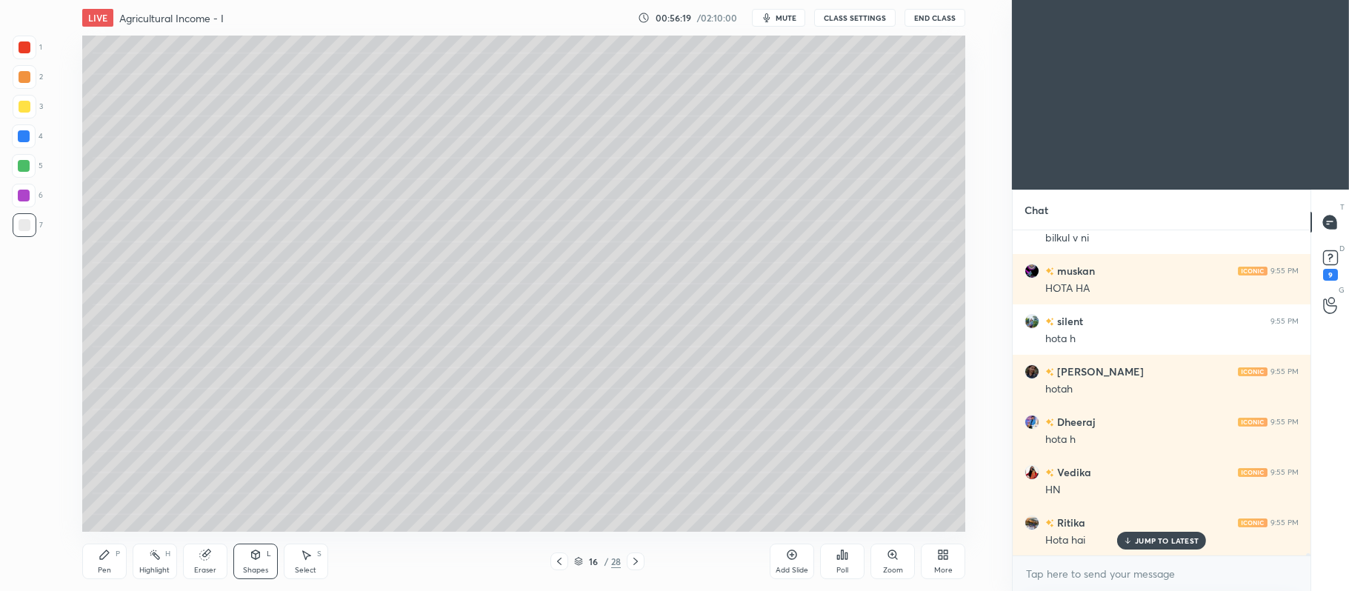
click at [27, 116] on div at bounding box center [25, 107] width 24 height 24
click at [104, 561] on icon at bounding box center [105, 555] width 12 height 12
click at [25, 167] on div at bounding box center [24, 166] width 12 height 12
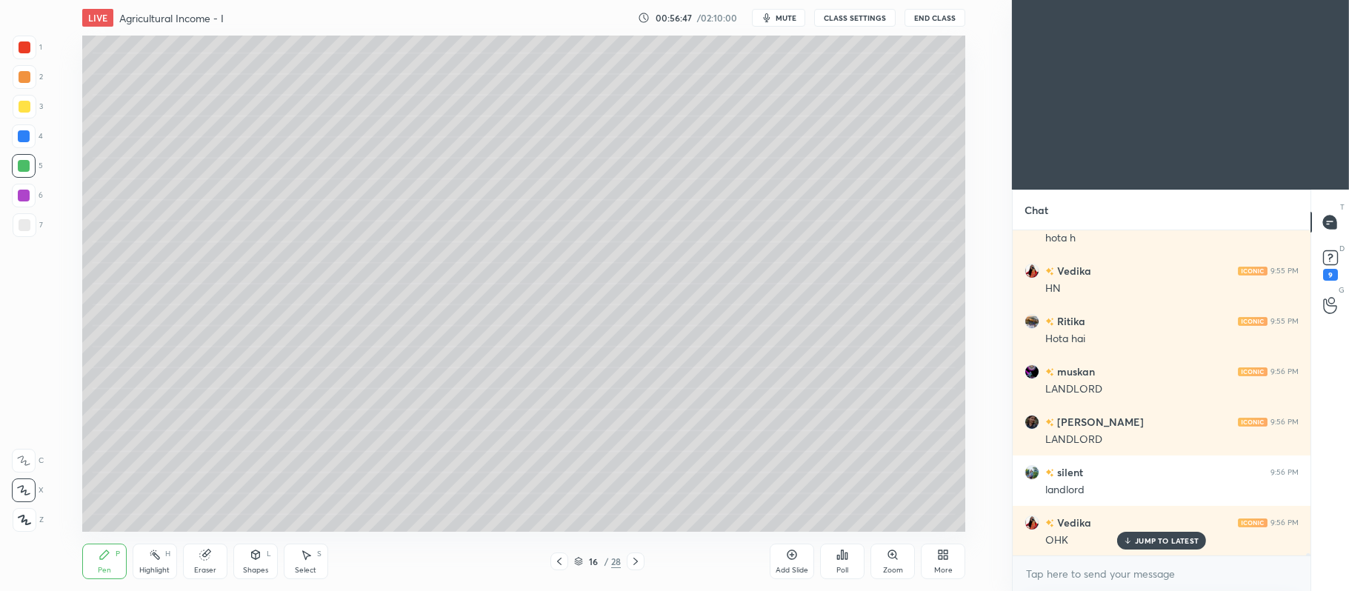
scroll to position [41721, 0]
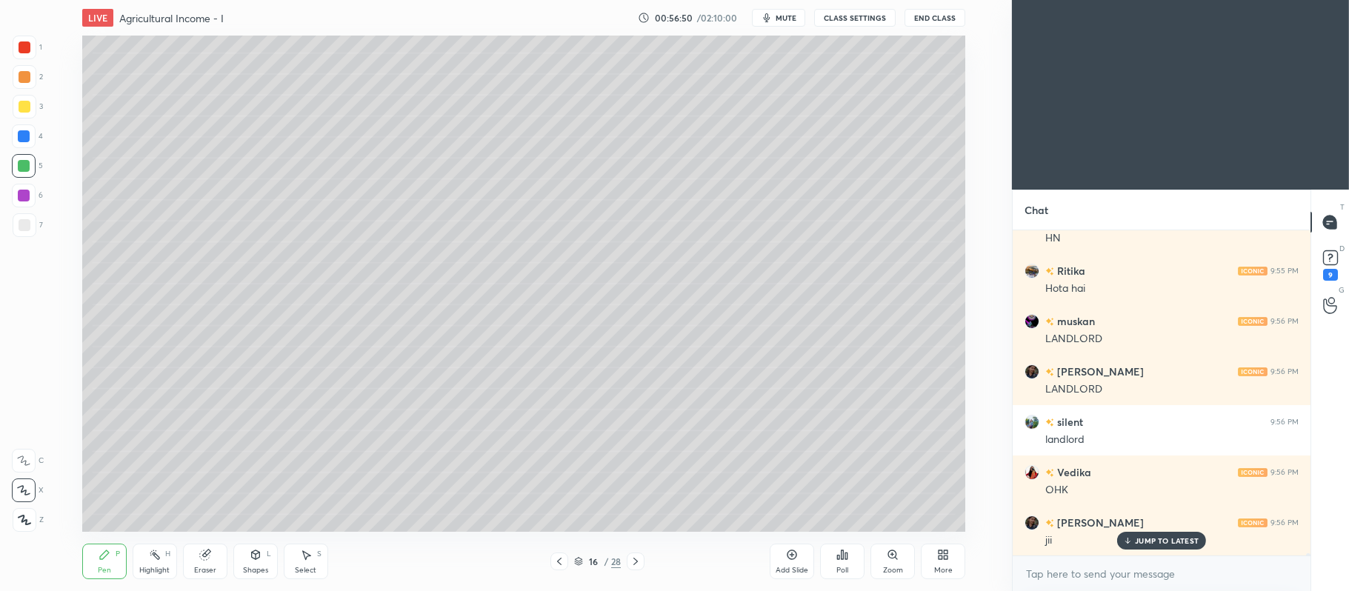
click at [27, 76] on div at bounding box center [25, 77] width 12 height 12
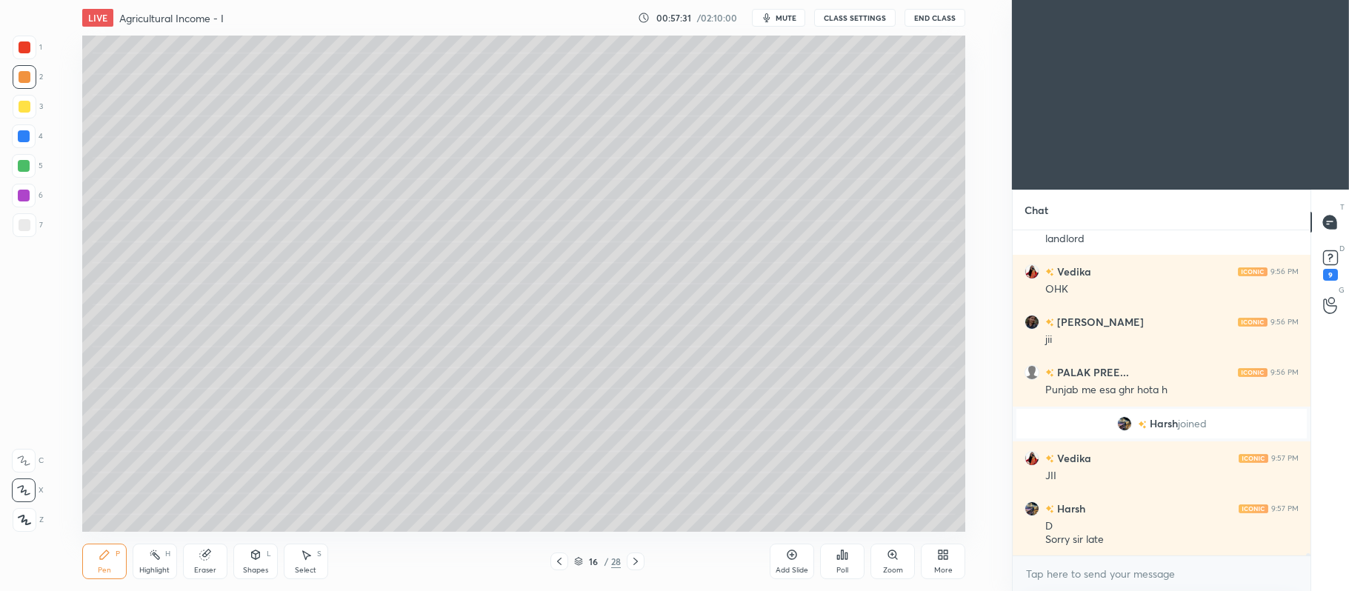
scroll to position [41985, 0]
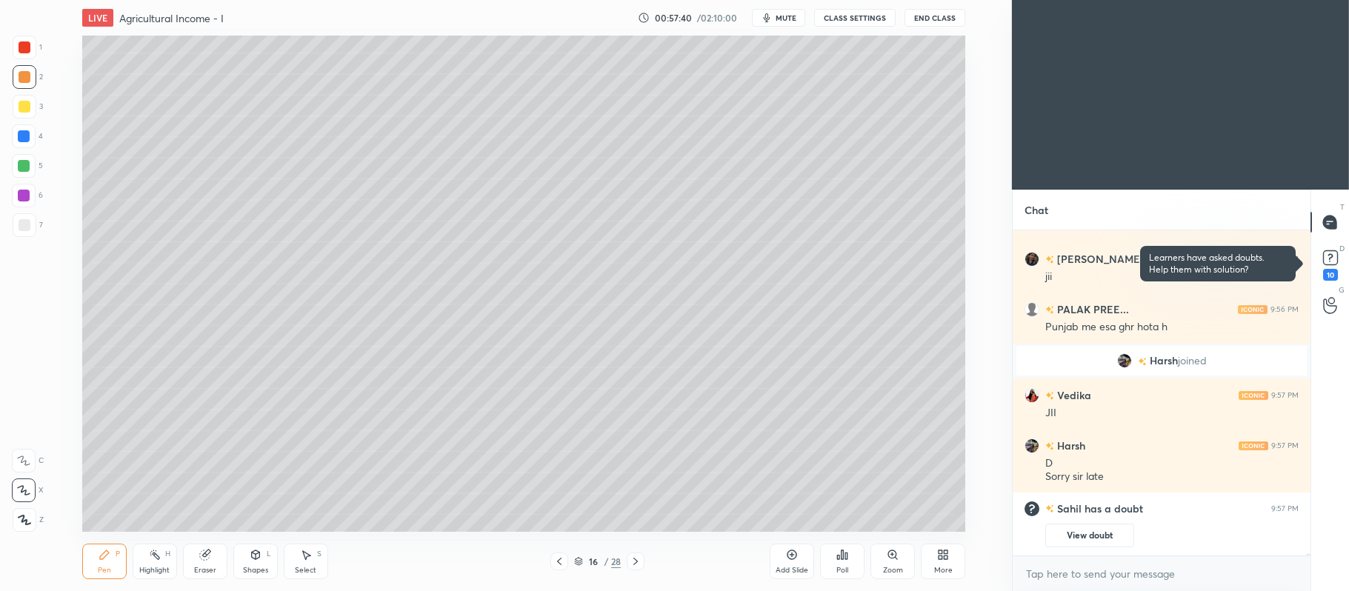
click at [36, 229] on div at bounding box center [25, 225] width 24 height 24
click at [33, 197] on div at bounding box center [24, 196] width 24 height 24
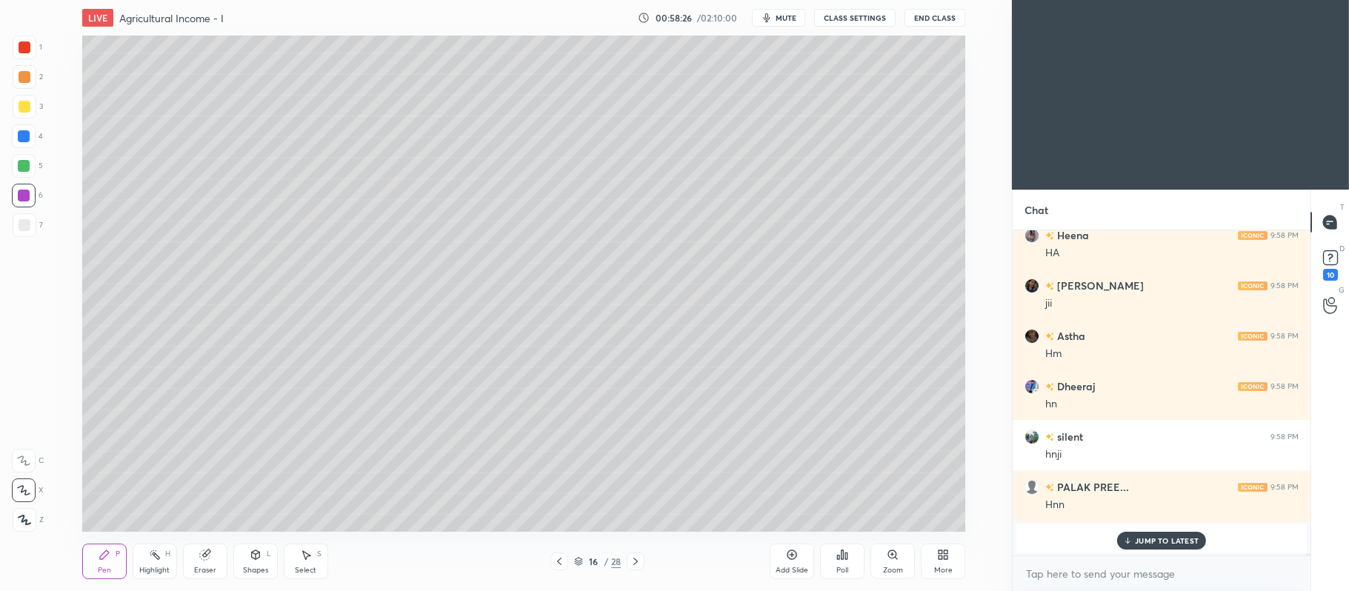
scroll to position [41199, 0]
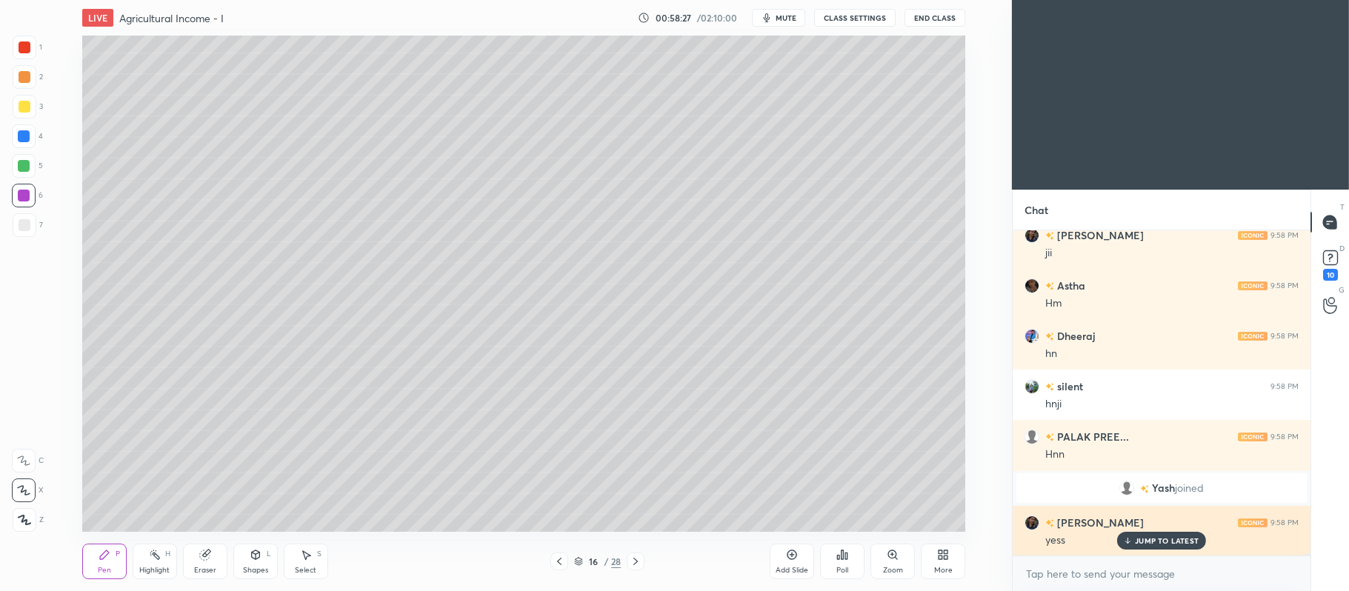
click at [1162, 540] on p "JUMP TO LATEST" at bounding box center [1167, 540] width 64 height 9
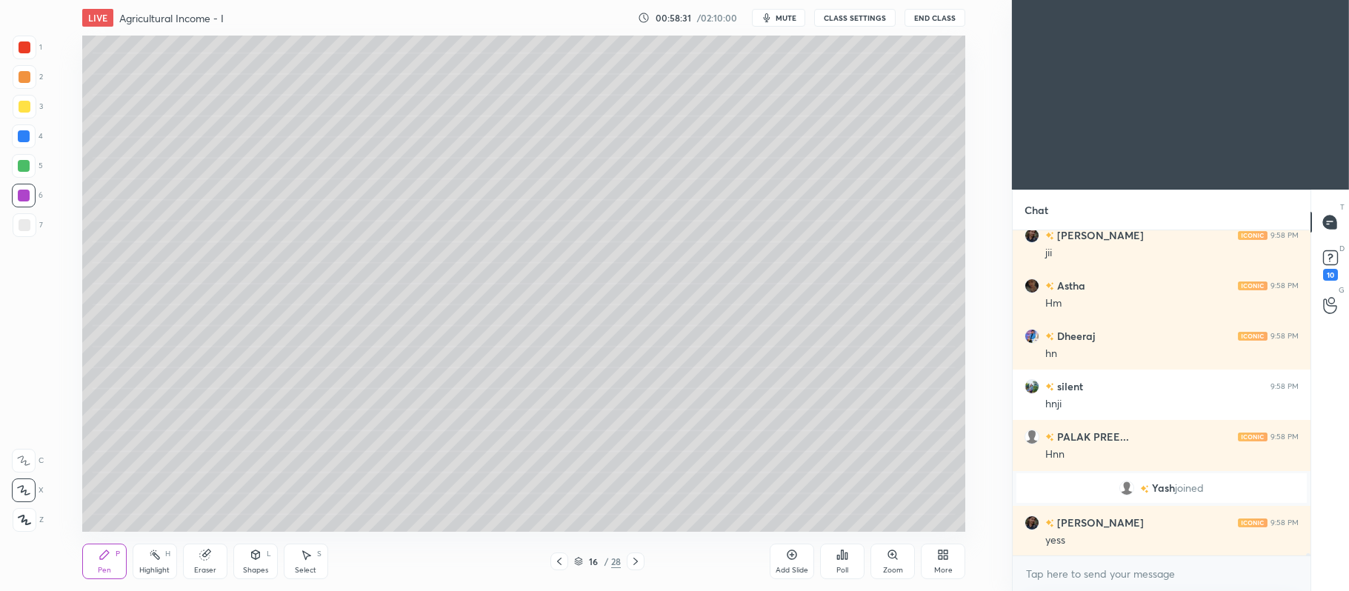
scroll to position [41250, 0]
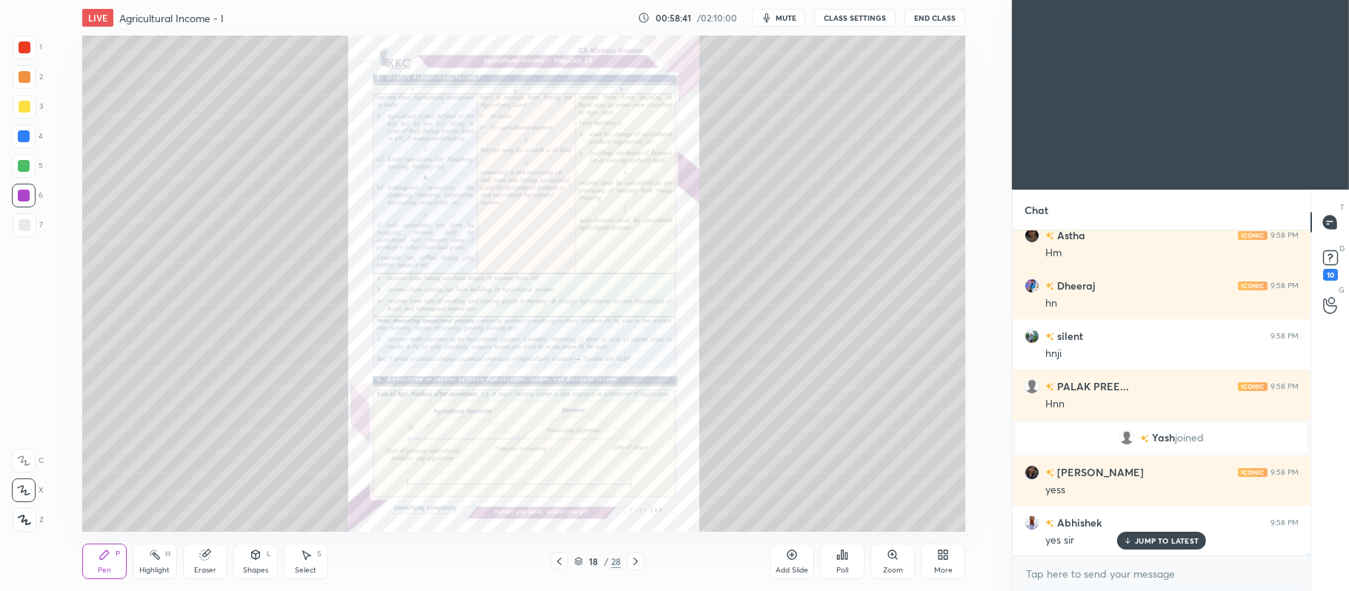
click at [898, 554] on icon at bounding box center [893, 555] width 12 height 12
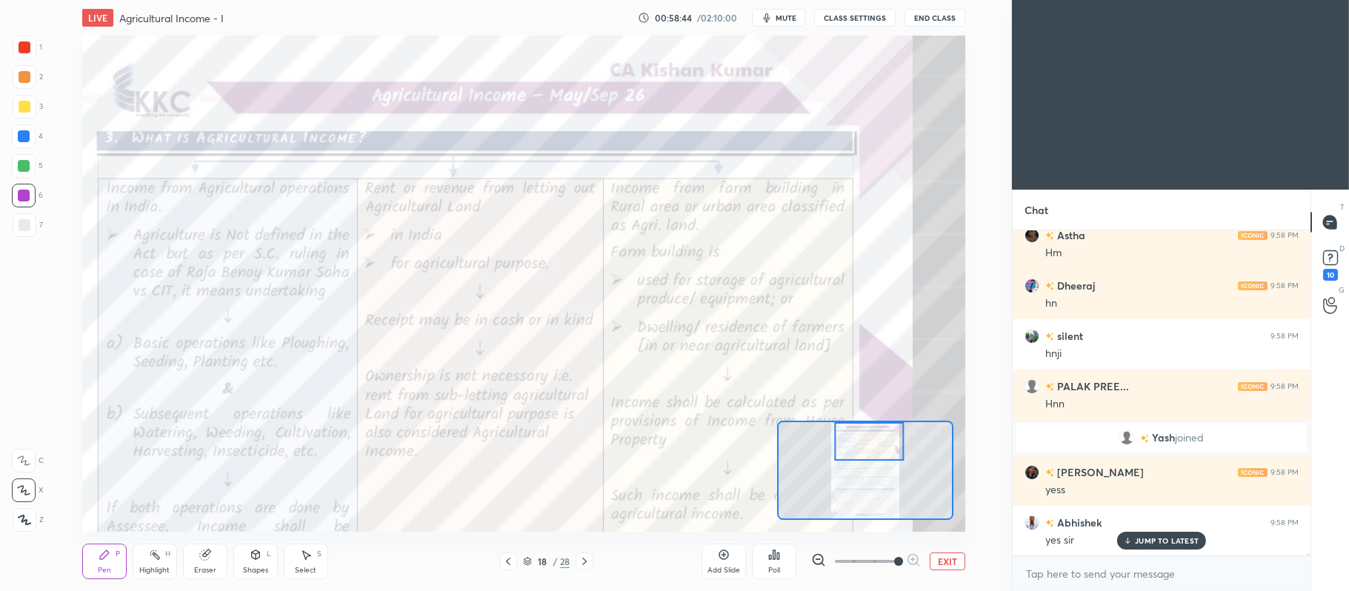
click at [28, 43] on div at bounding box center [25, 47] width 12 height 12
click at [19, 461] on icon at bounding box center [23, 461] width 13 height 10
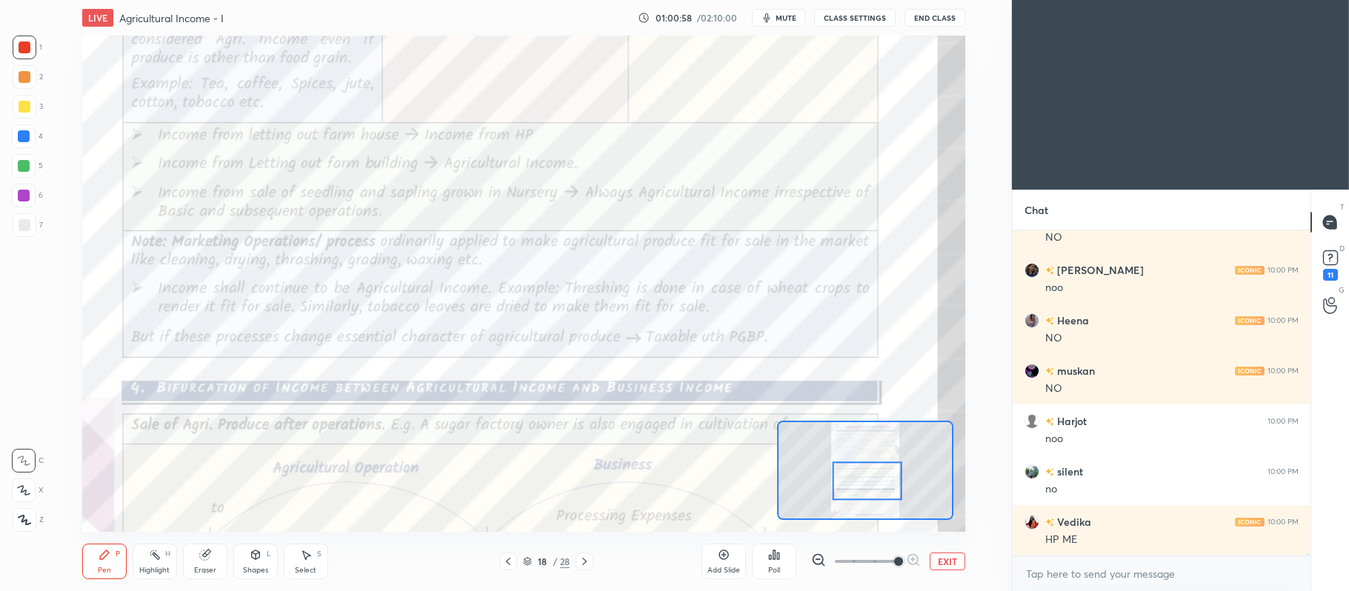
scroll to position [42352, 0]
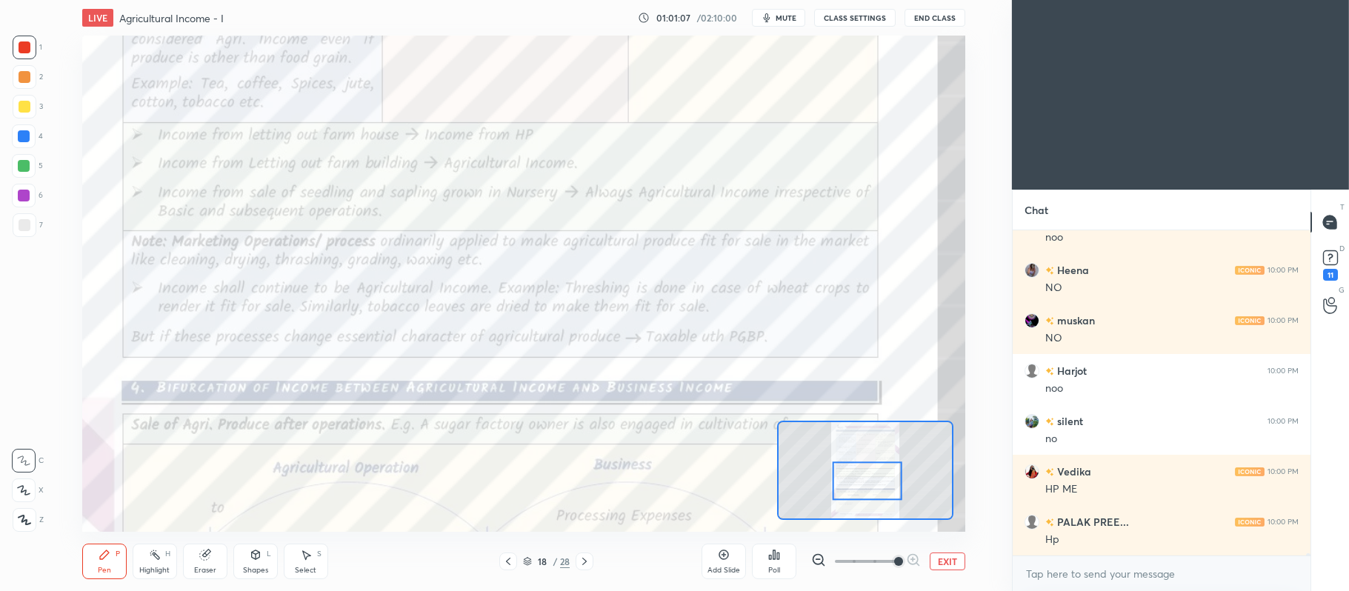
click at [585, 566] on icon at bounding box center [585, 562] width 12 height 12
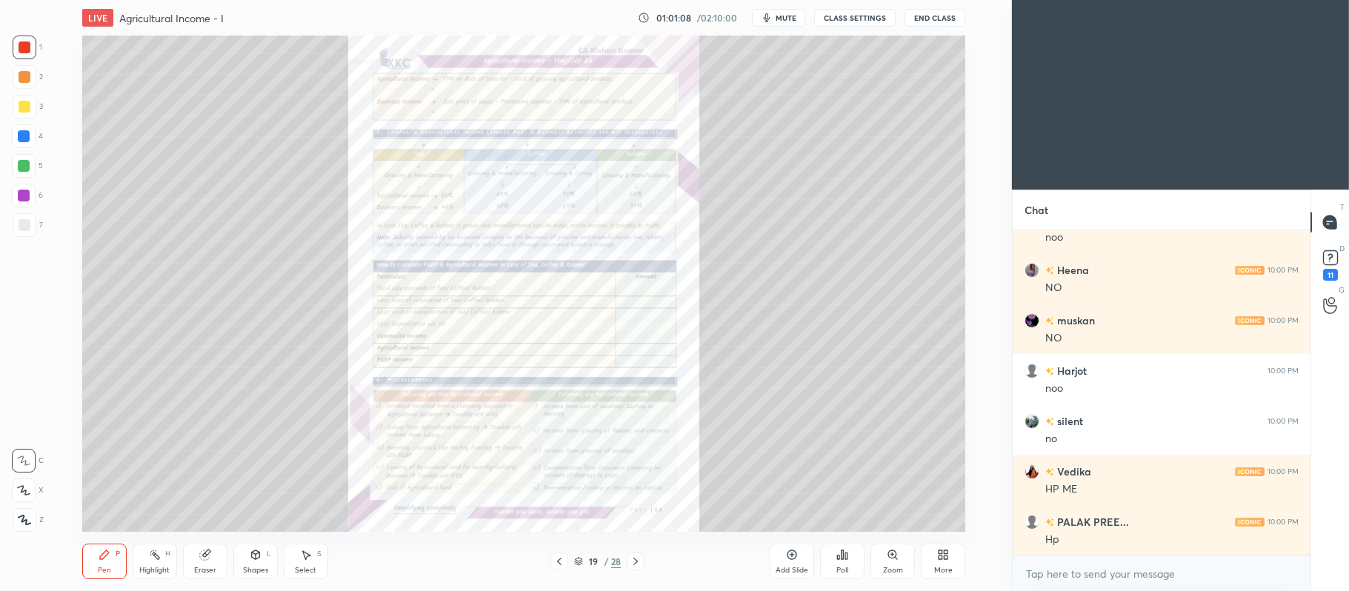
click at [633, 568] on div at bounding box center [636, 562] width 18 height 18
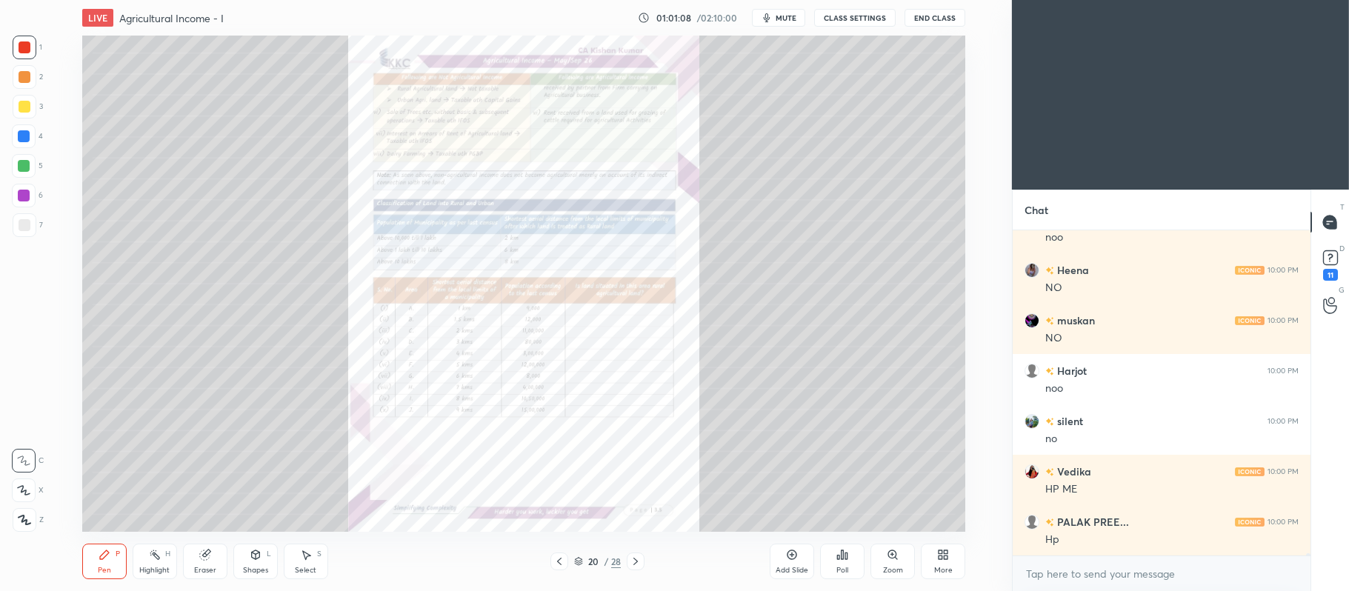
click at [637, 567] on icon at bounding box center [636, 562] width 12 height 12
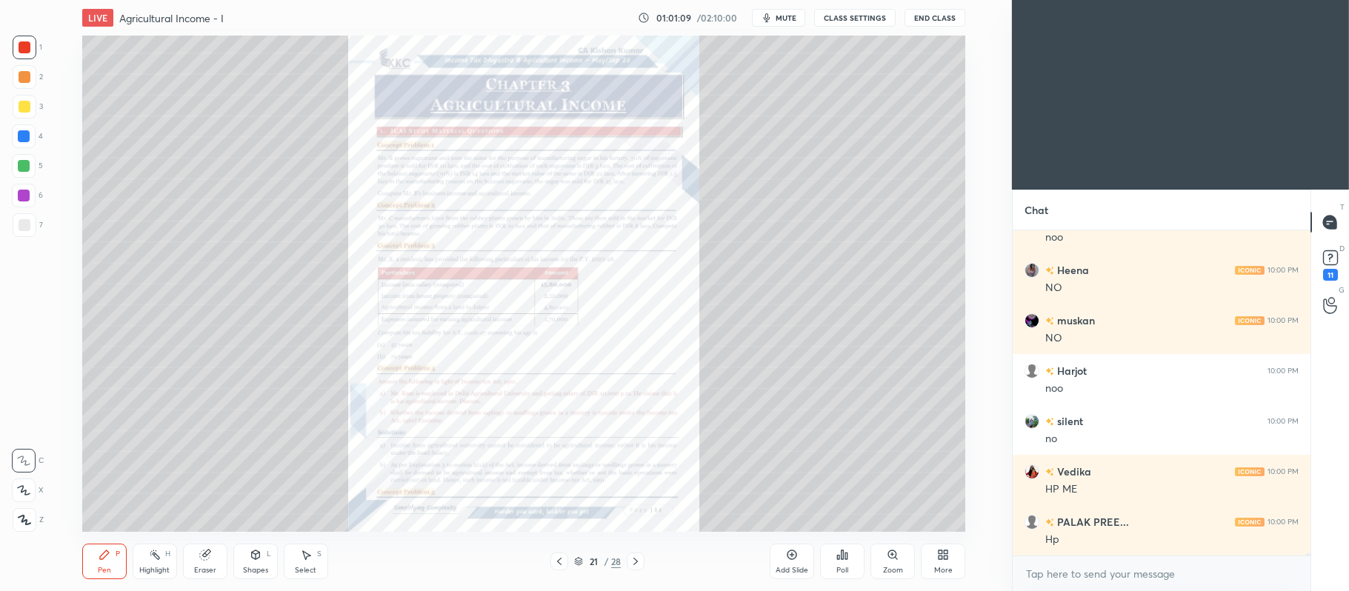
click at [896, 562] on div "Zoom" at bounding box center [893, 562] width 44 height 36
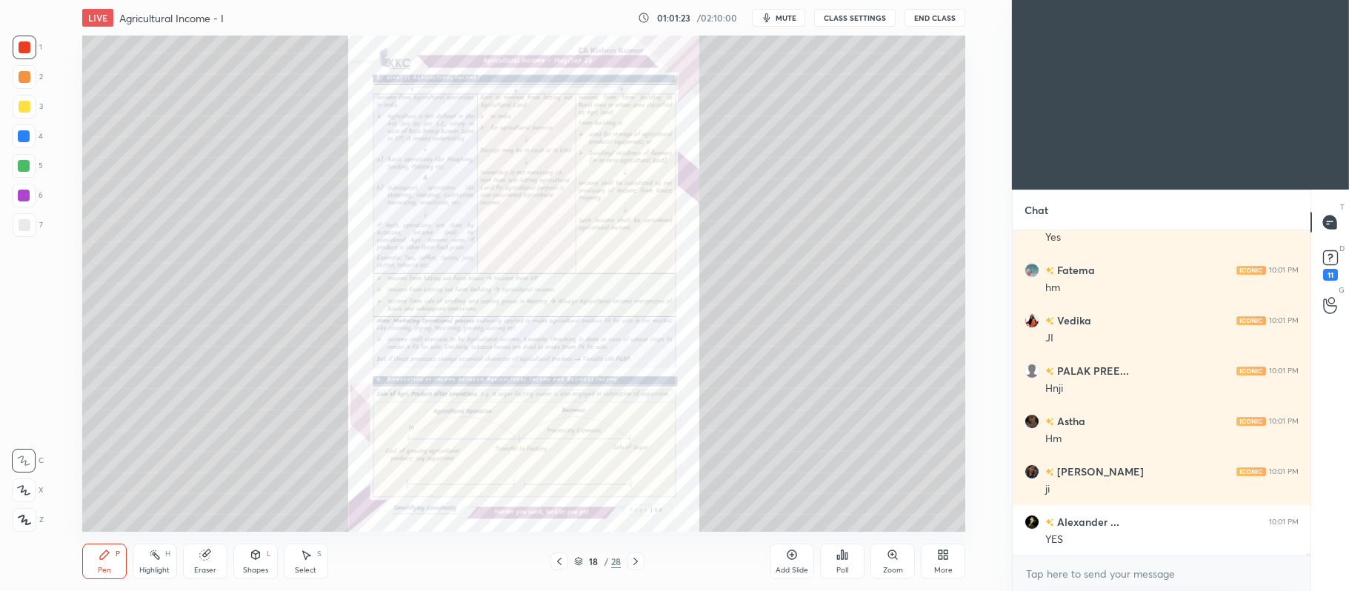
scroll to position [43057, 0]
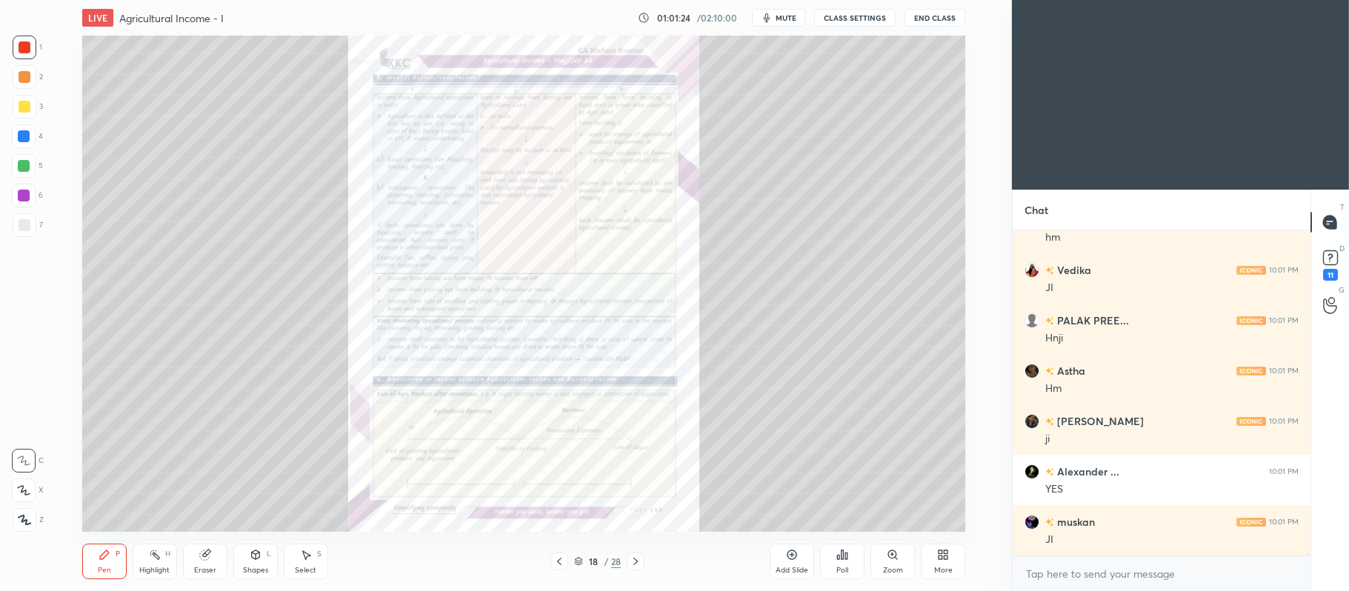
click at [898, 562] on div "Zoom" at bounding box center [893, 562] width 44 height 36
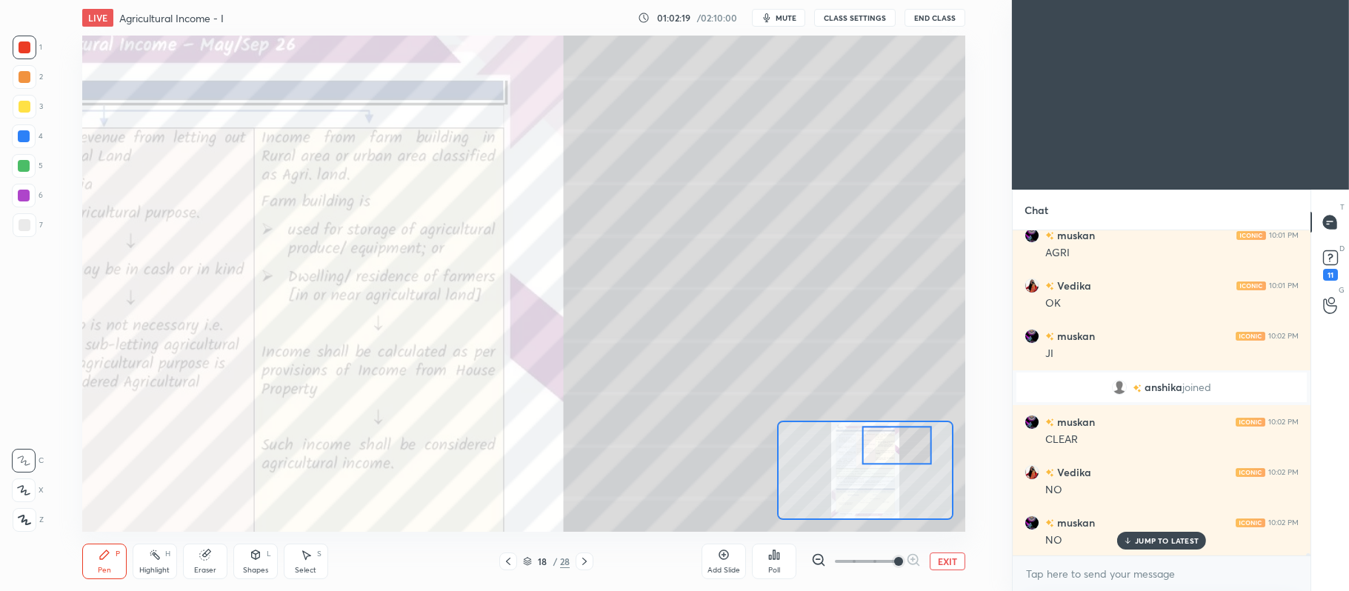
scroll to position [42990, 0]
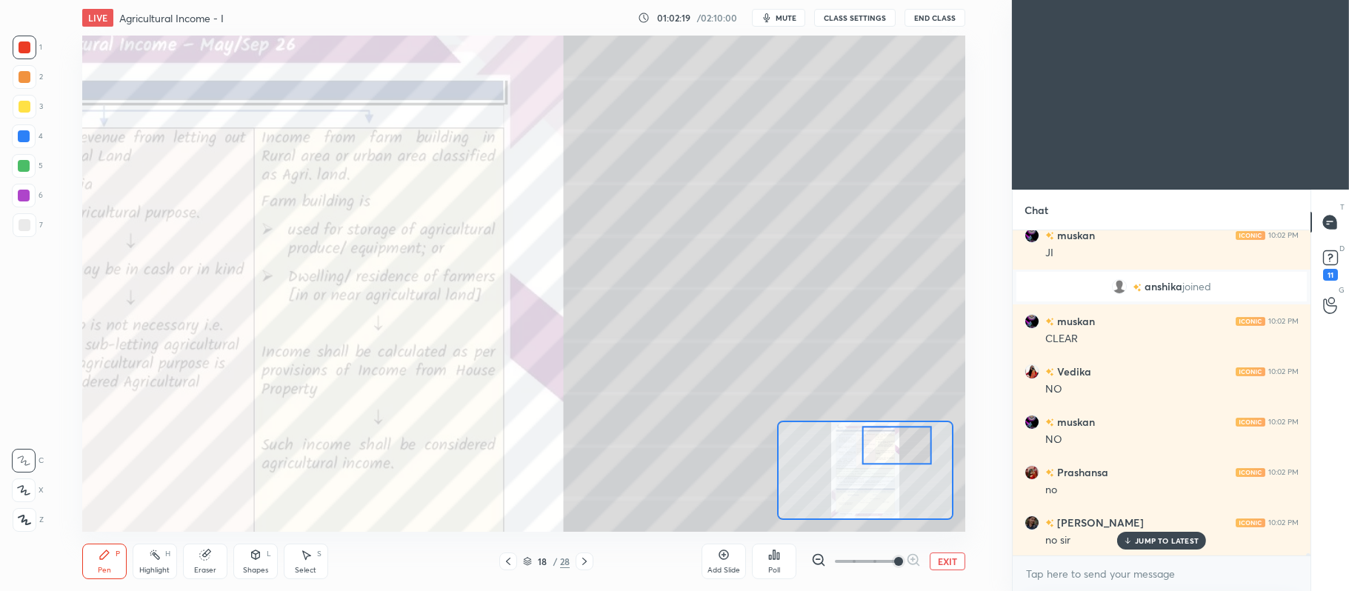
click at [949, 567] on button "EXIT" at bounding box center [948, 562] width 36 height 18
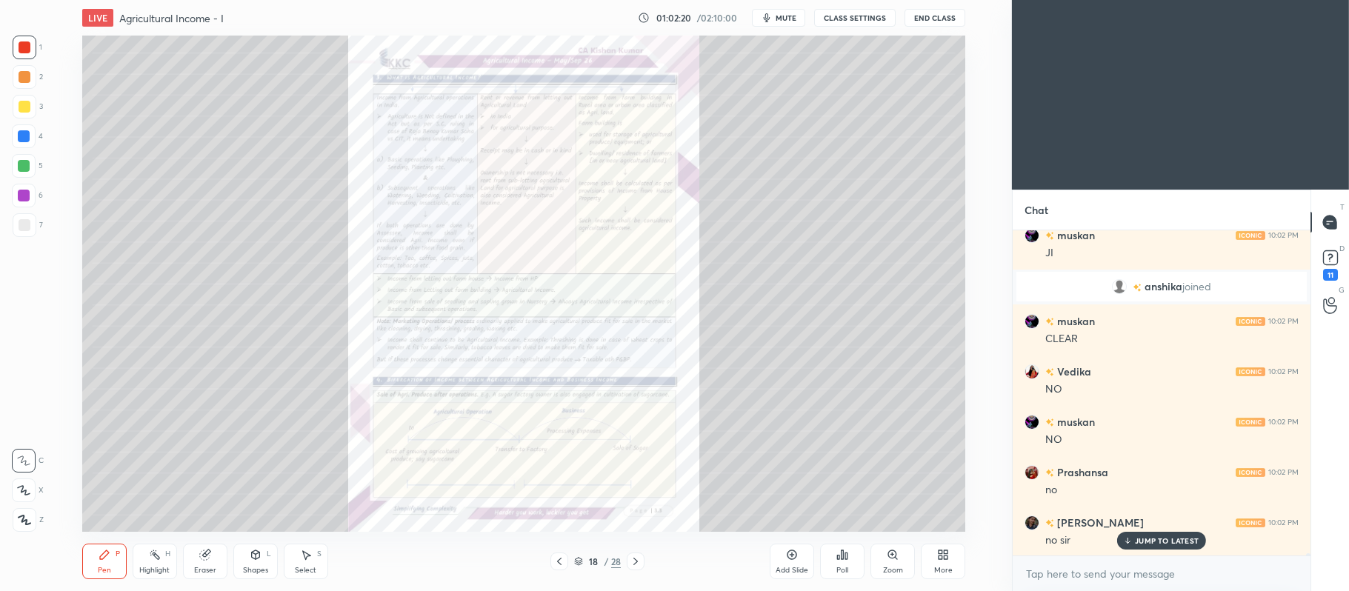
scroll to position [43040, 0]
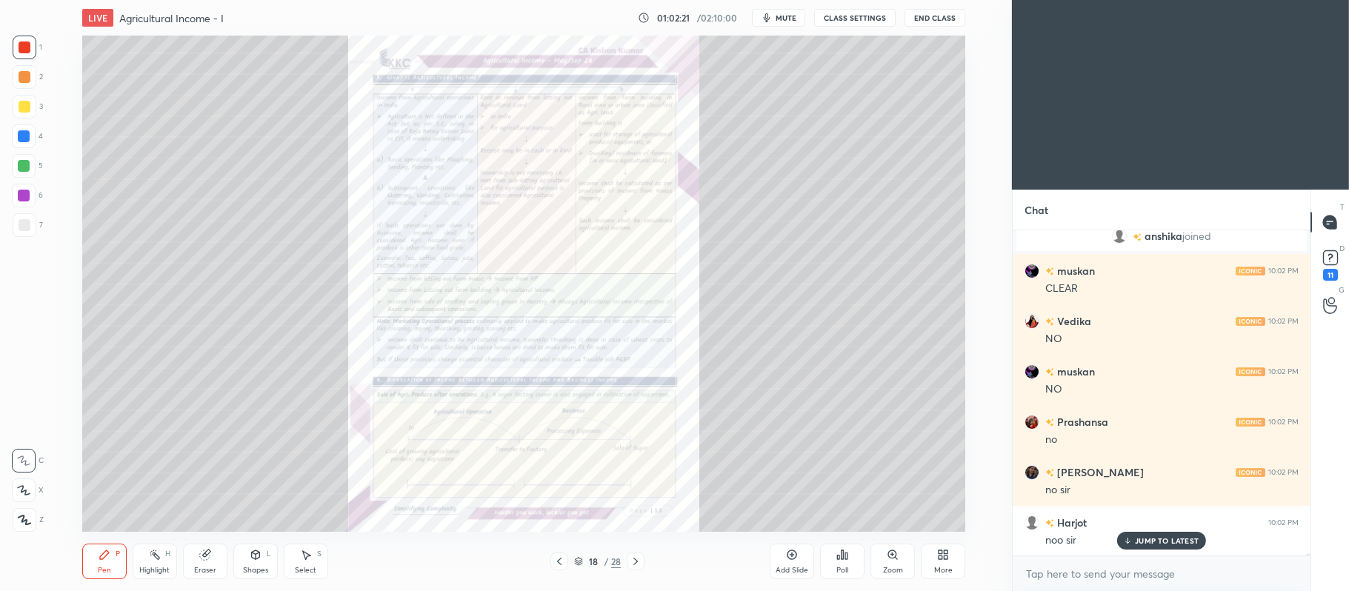
click at [563, 561] on icon at bounding box center [559, 562] width 12 height 12
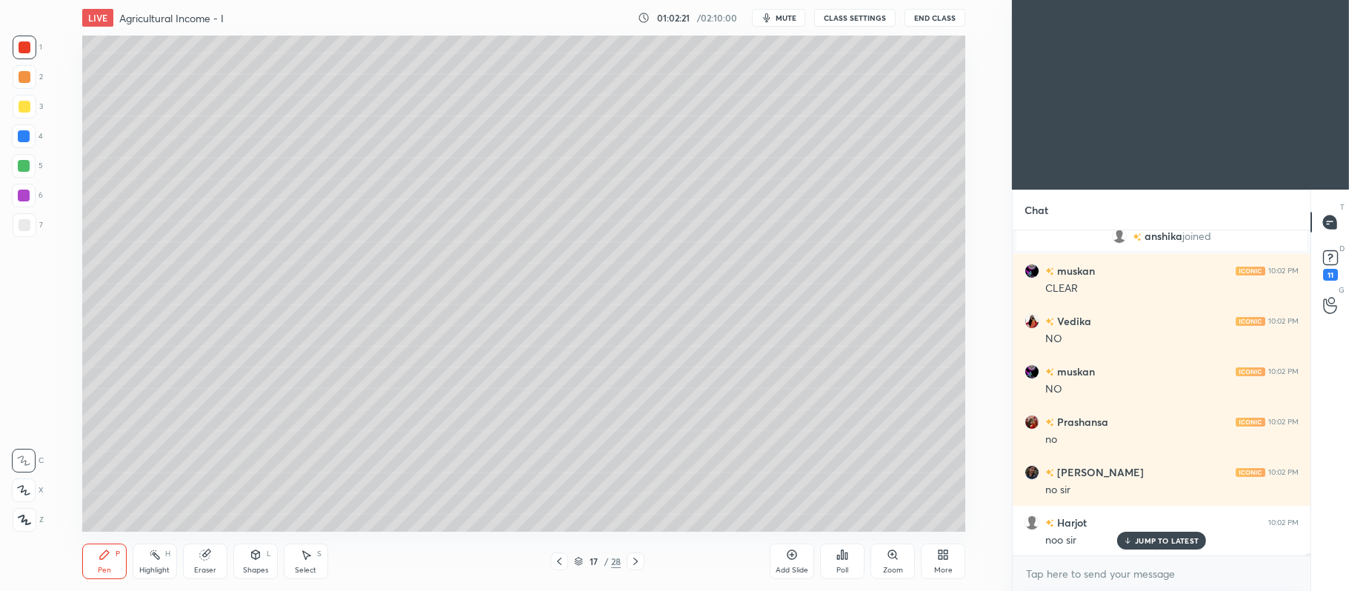
scroll to position [43141, 0]
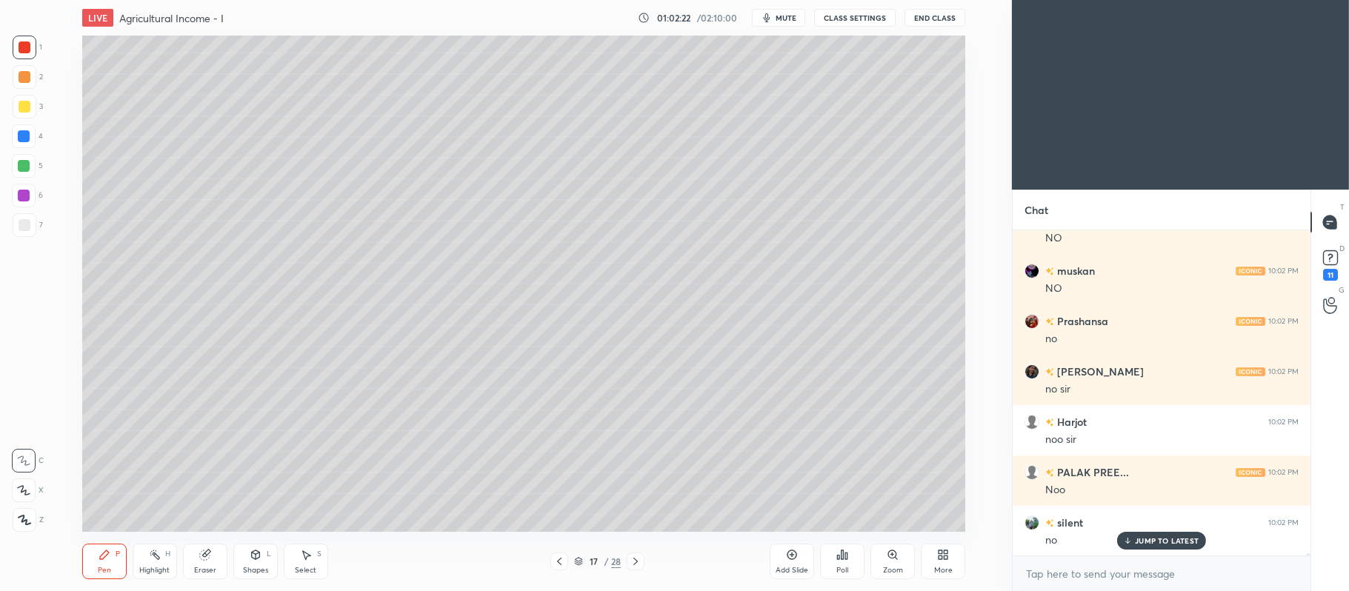
click at [31, 107] on div at bounding box center [25, 107] width 24 height 24
click at [21, 492] on icon at bounding box center [24, 490] width 12 height 9
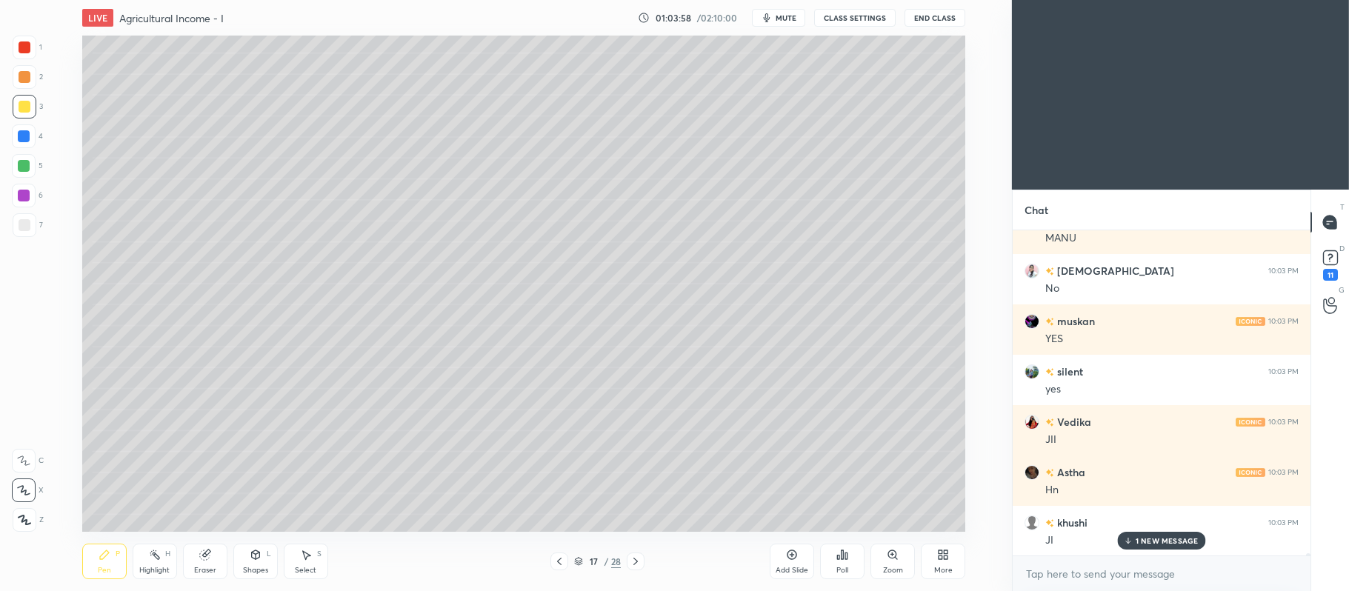
scroll to position [45832, 0]
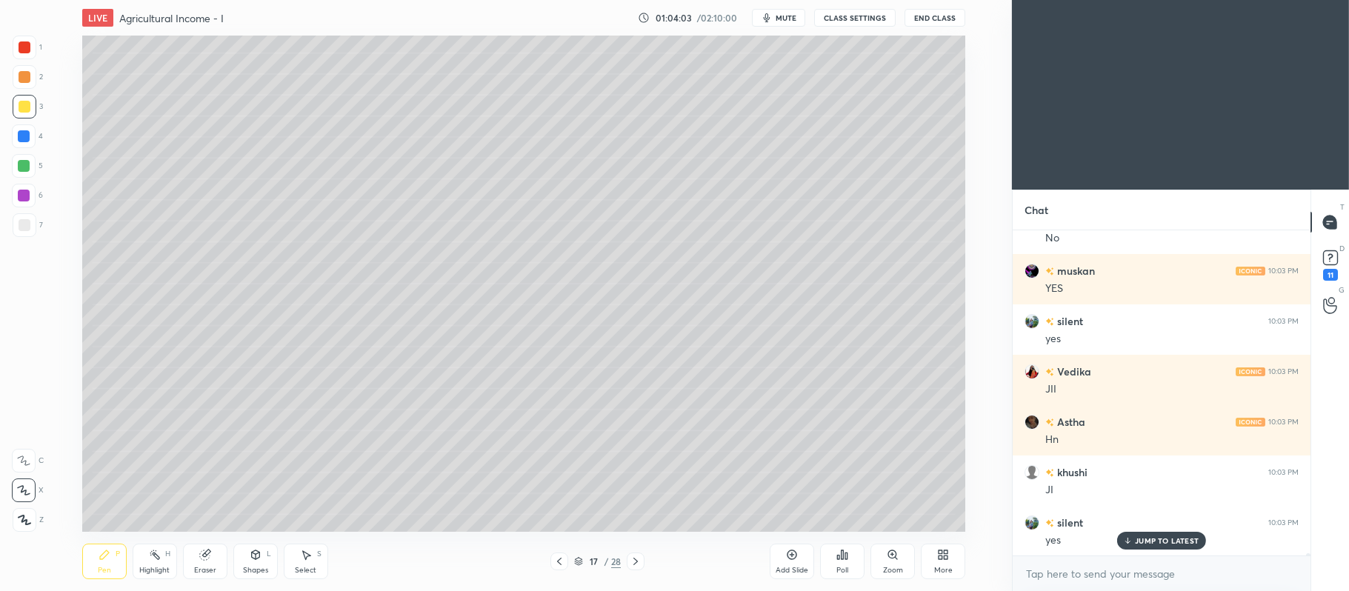
click at [27, 193] on div at bounding box center [24, 196] width 12 height 12
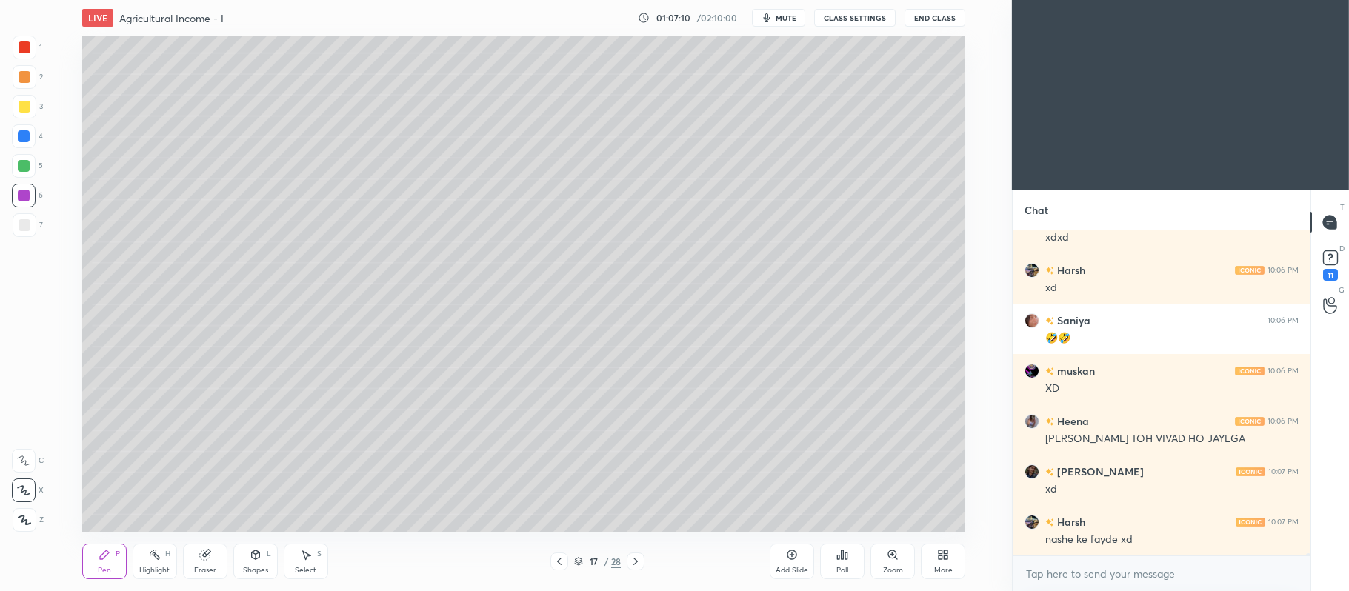
scroll to position [48682, 0]
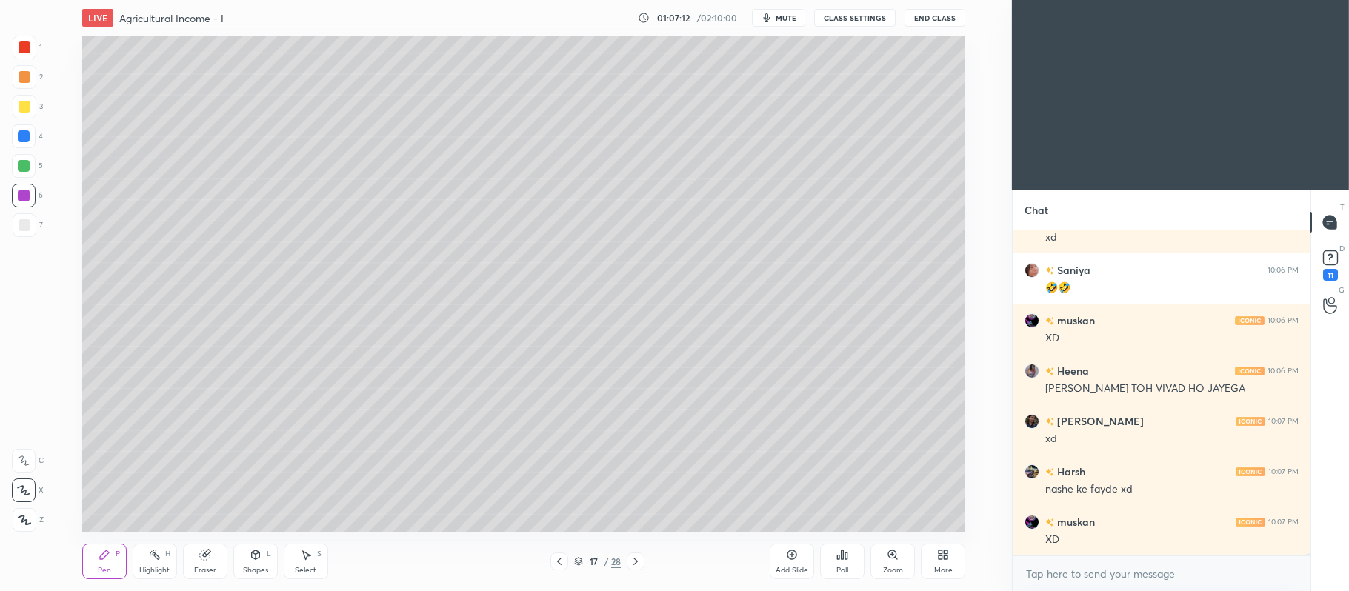
click at [790, 558] on icon at bounding box center [792, 555] width 12 height 12
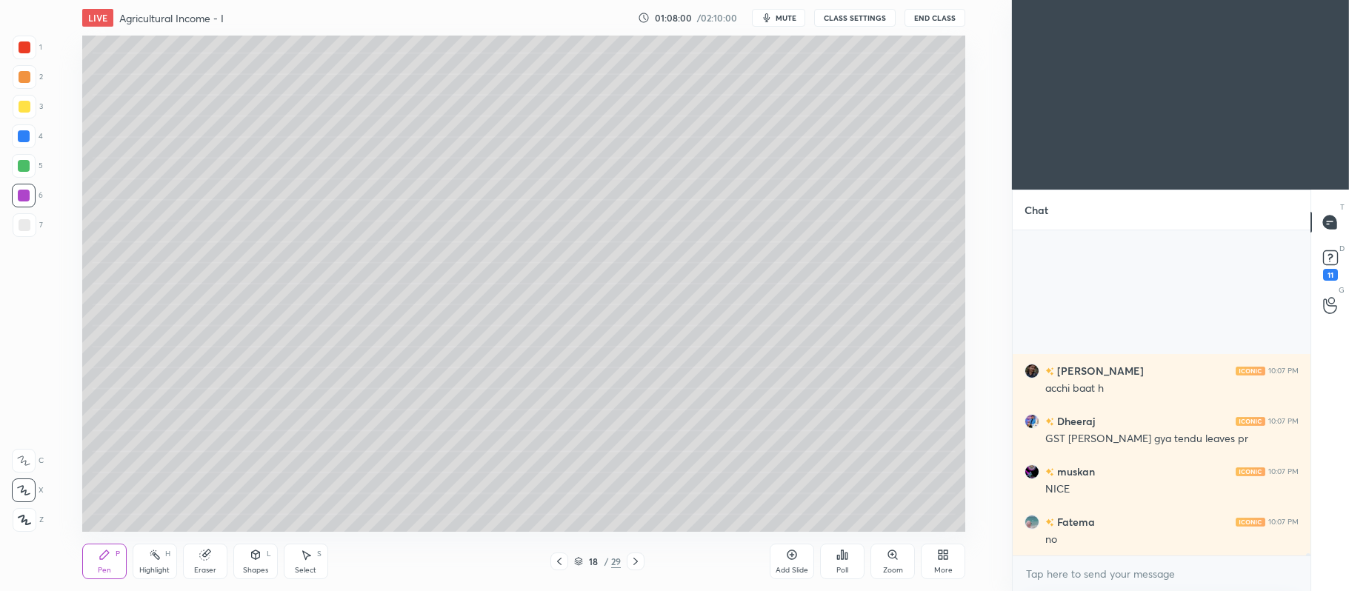
scroll to position [49639, 0]
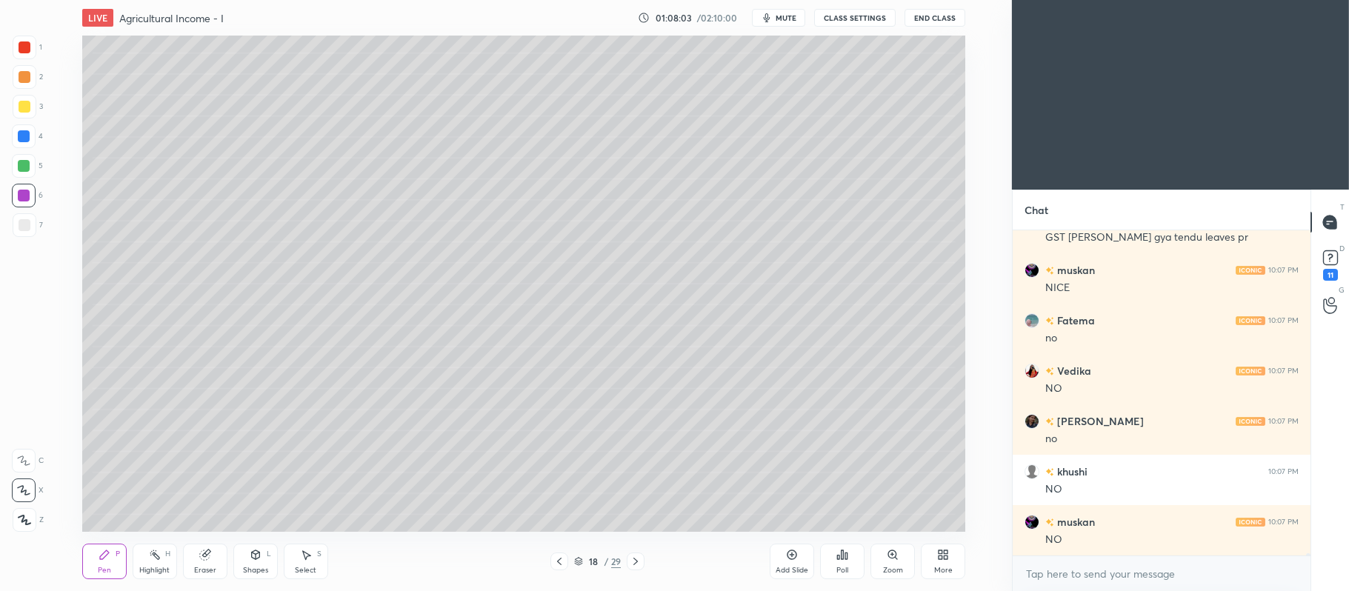
click at [640, 558] on icon at bounding box center [636, 562] width 12 height 12
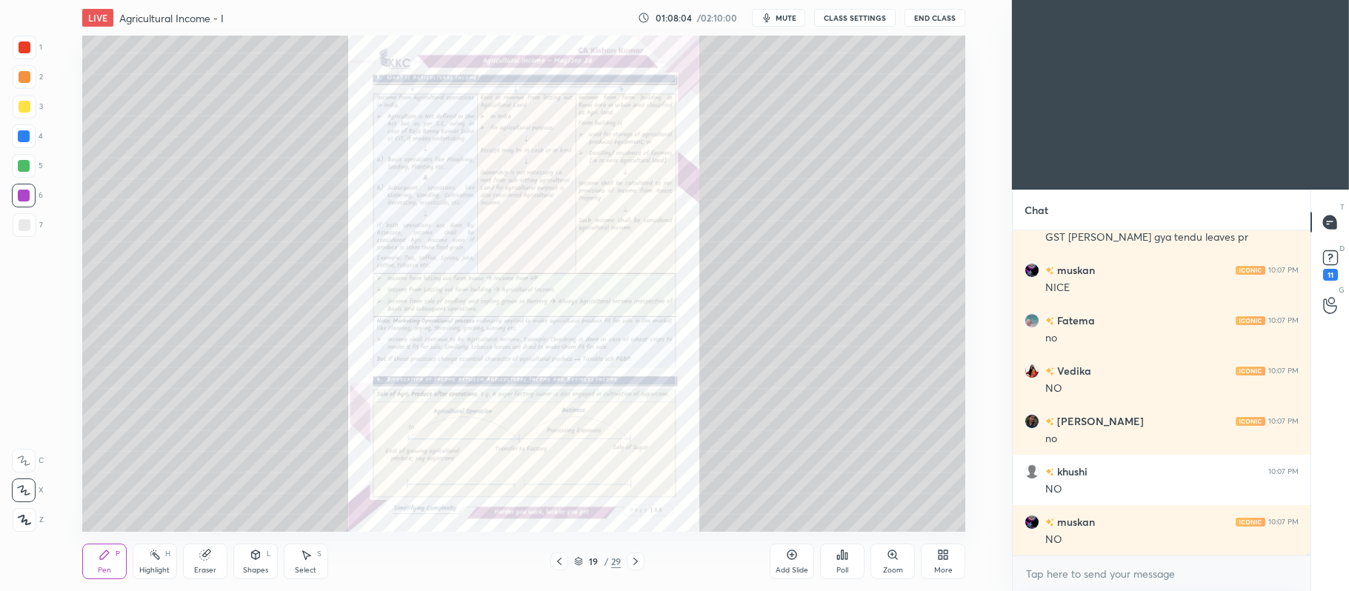
click at [884, 550] on div "Zoom" at bounding box center [893, 562] width 44 height 36
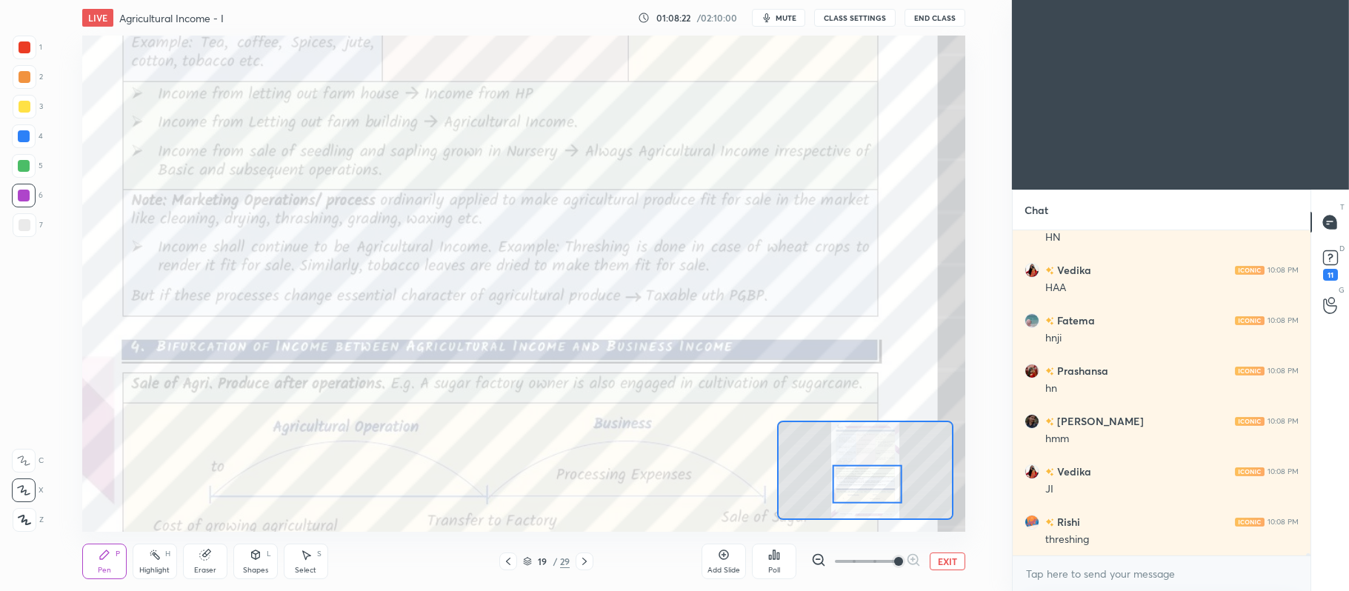
scroll to position [50042, 0]
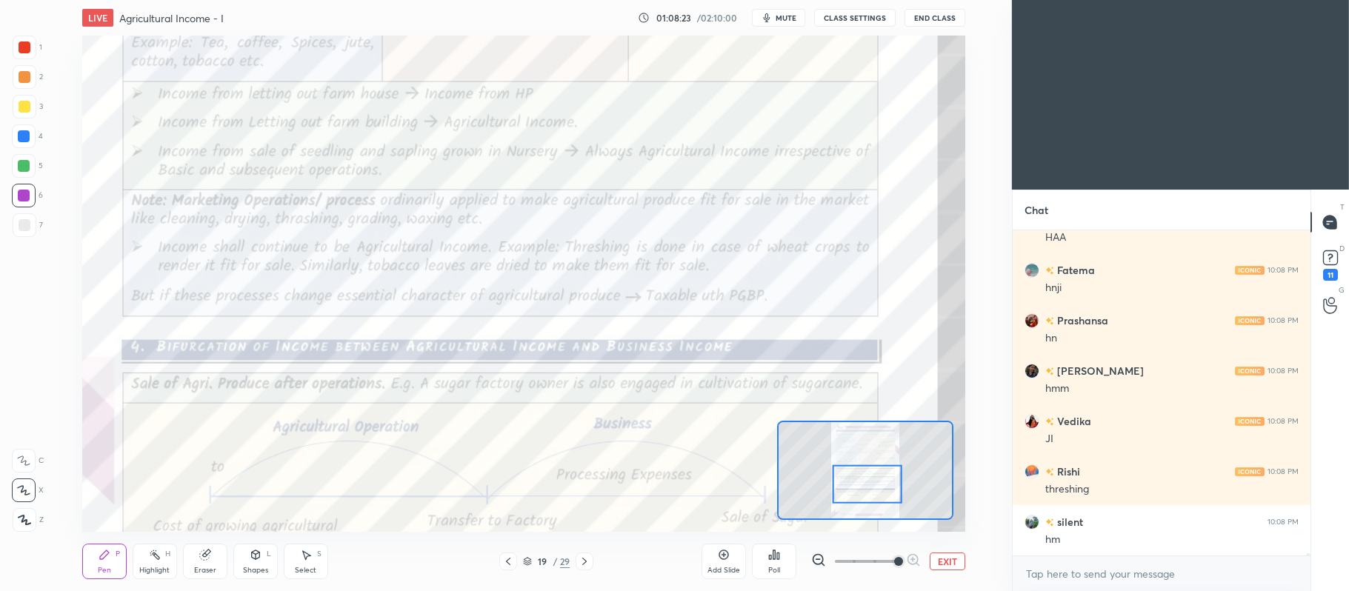
click at [33, 455] on div at bounding box center [24, 461] width 24 height 24
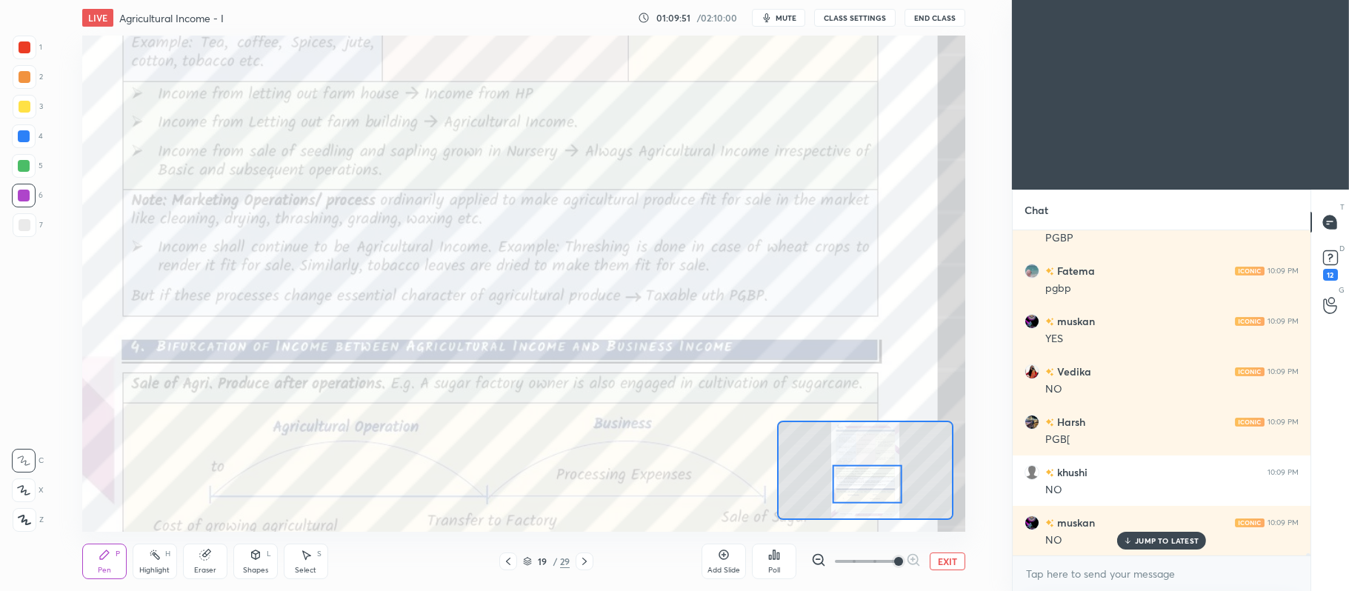
scroll to position [50905, 0]
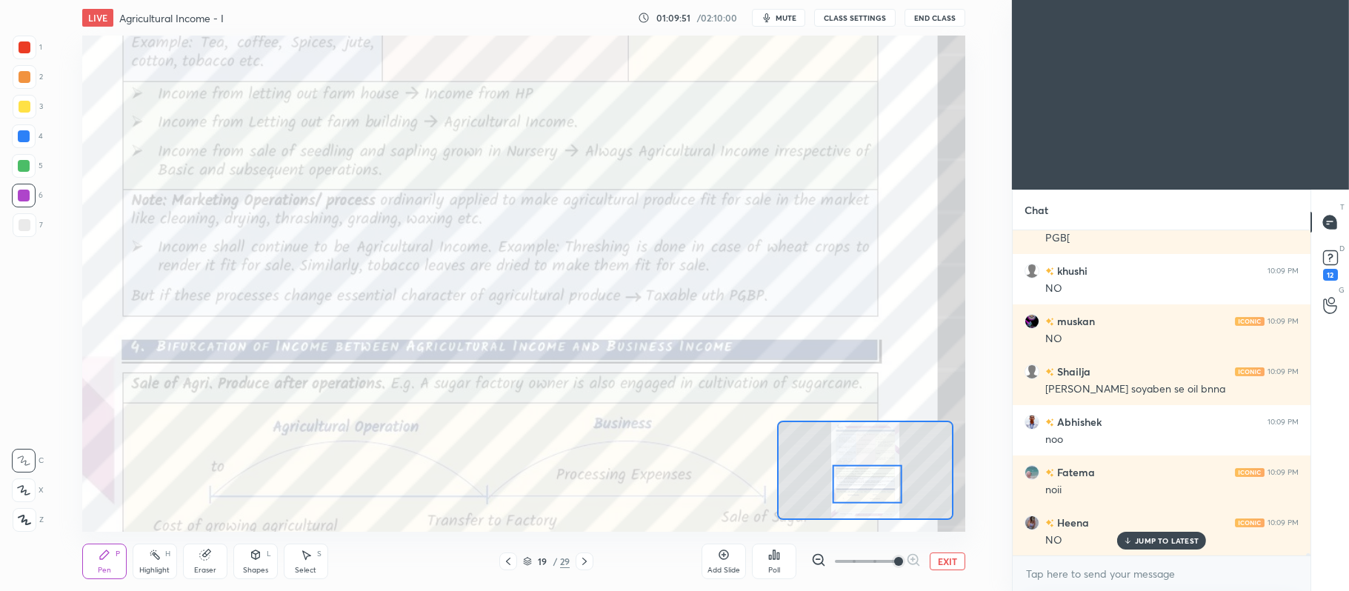
click at [531, 564] on icon at bounding box center [527, 564] width 7 height 2
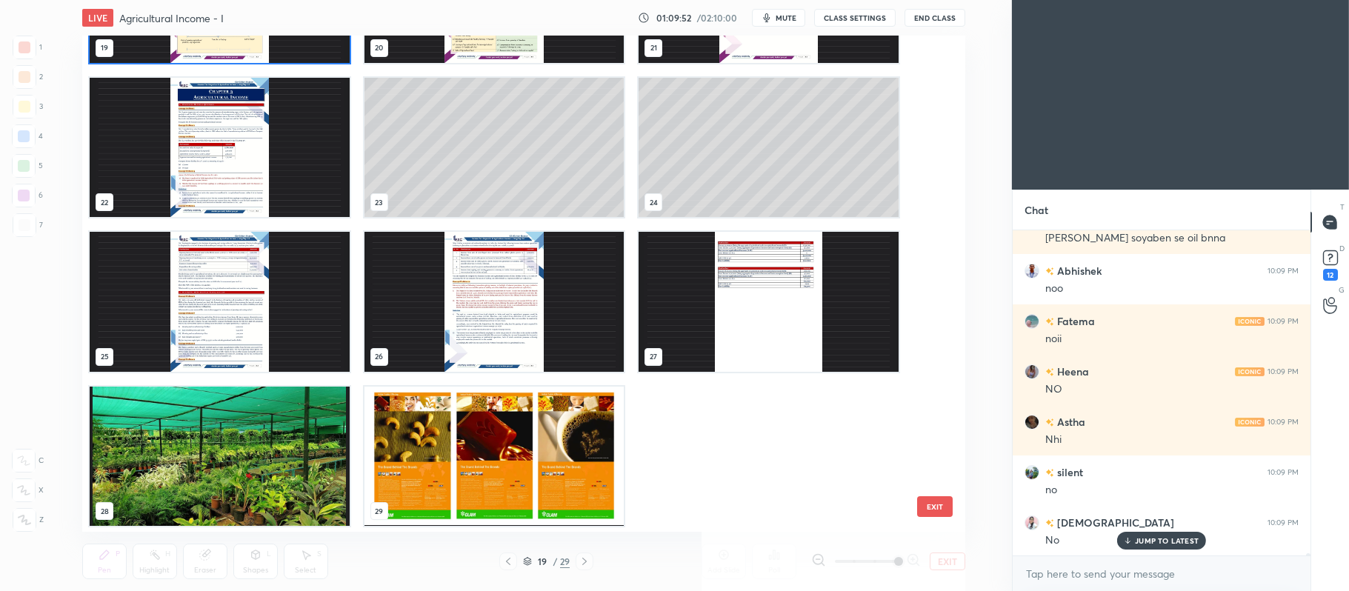
scroll to position [1048, 0]
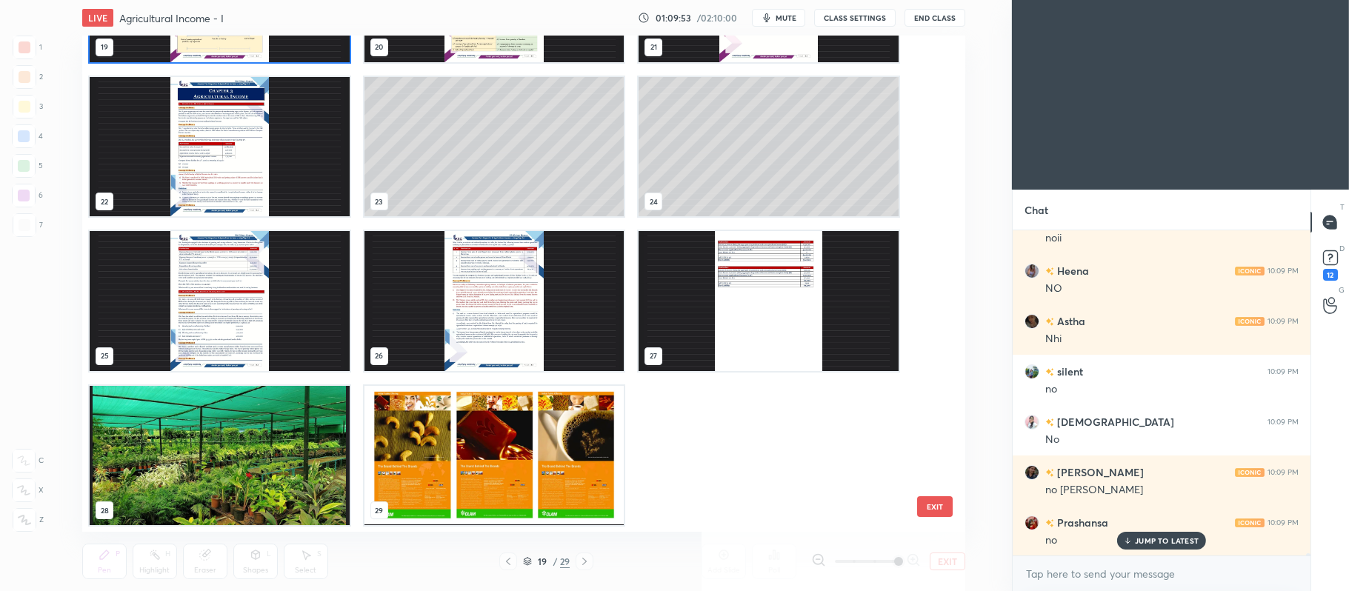
click at [176, 425] on img "grid" at bounding box center [220, 455] width 260 height 140
click at [169, 436] on img "grid" at bounding box center [220, 455] width 260 height 140
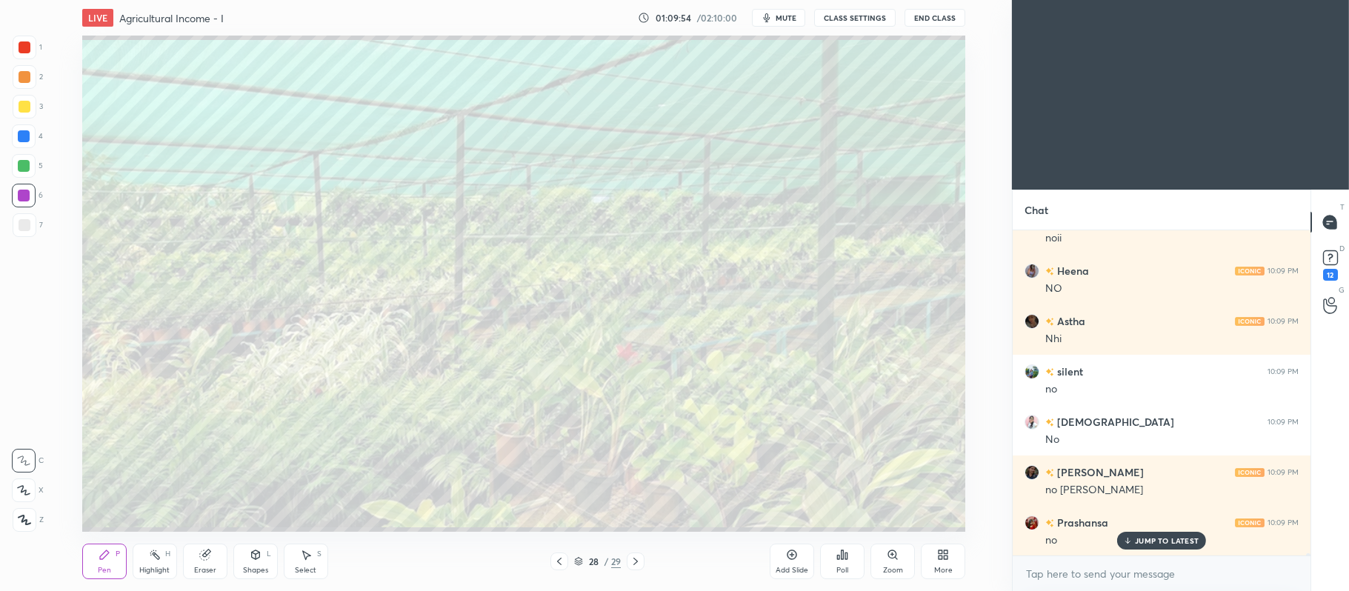
click at [167, 424] on img "grid" at bounding box center [220, 455] width 260 height 140
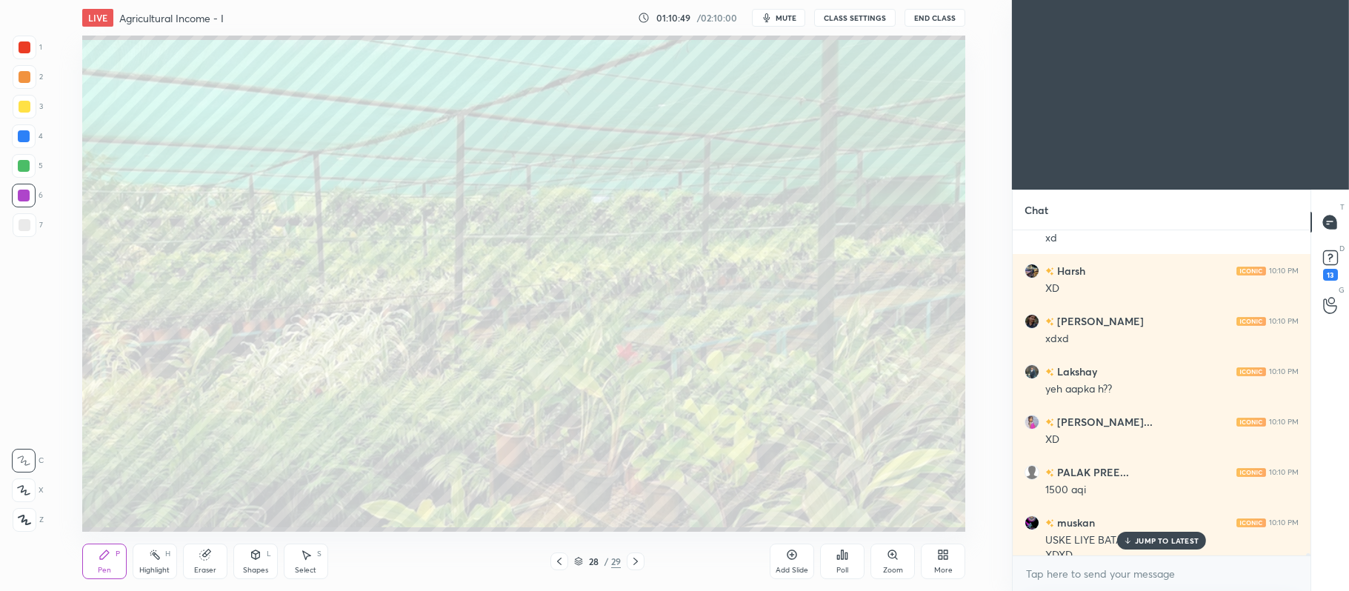
scroll to position [52079, 0]
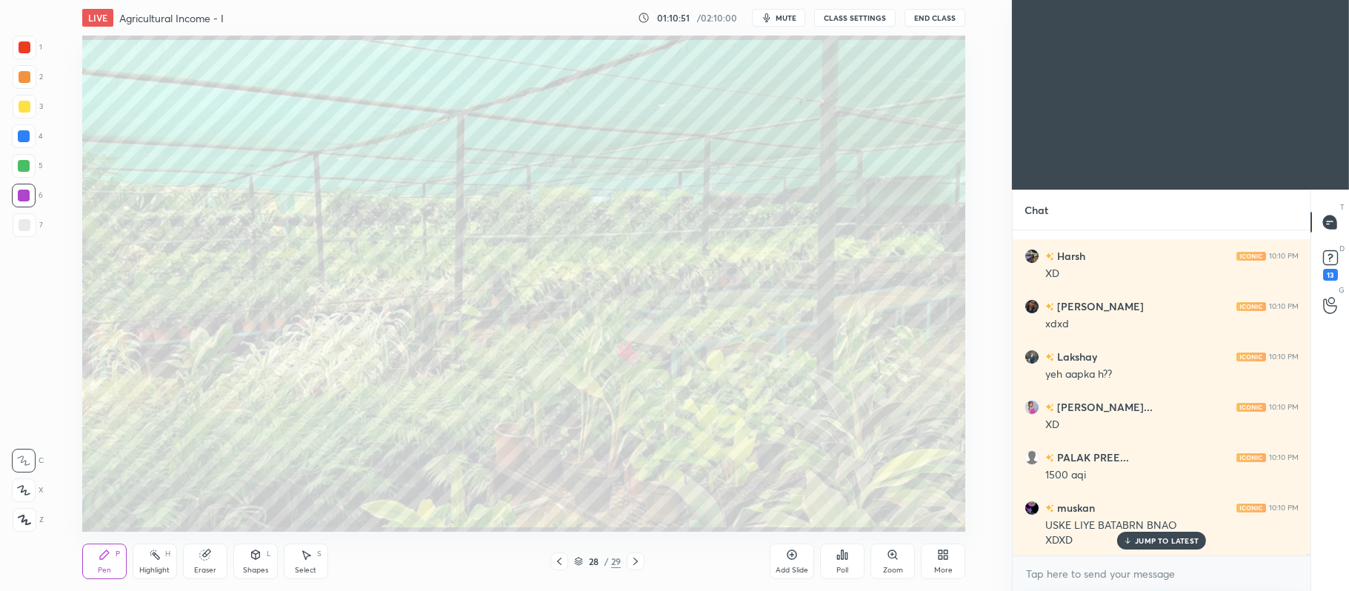
click at [24, 101] on div at bounding box center [25, 107] width 12 height 12
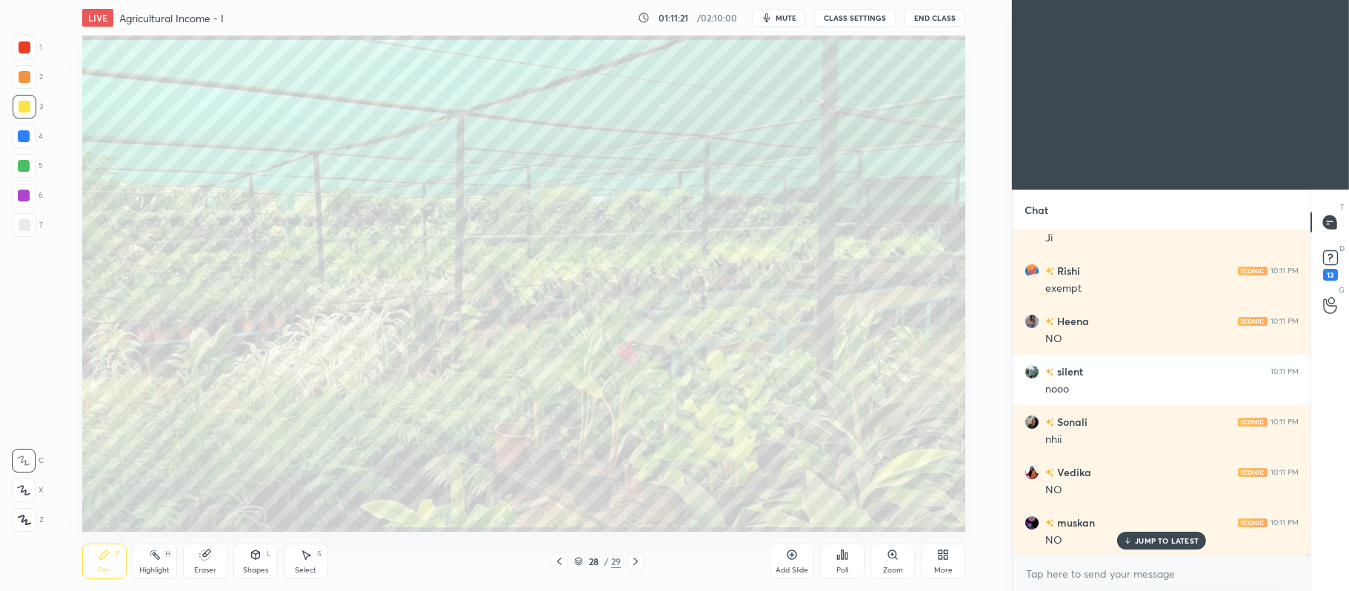
scroll to position [53490, 0]
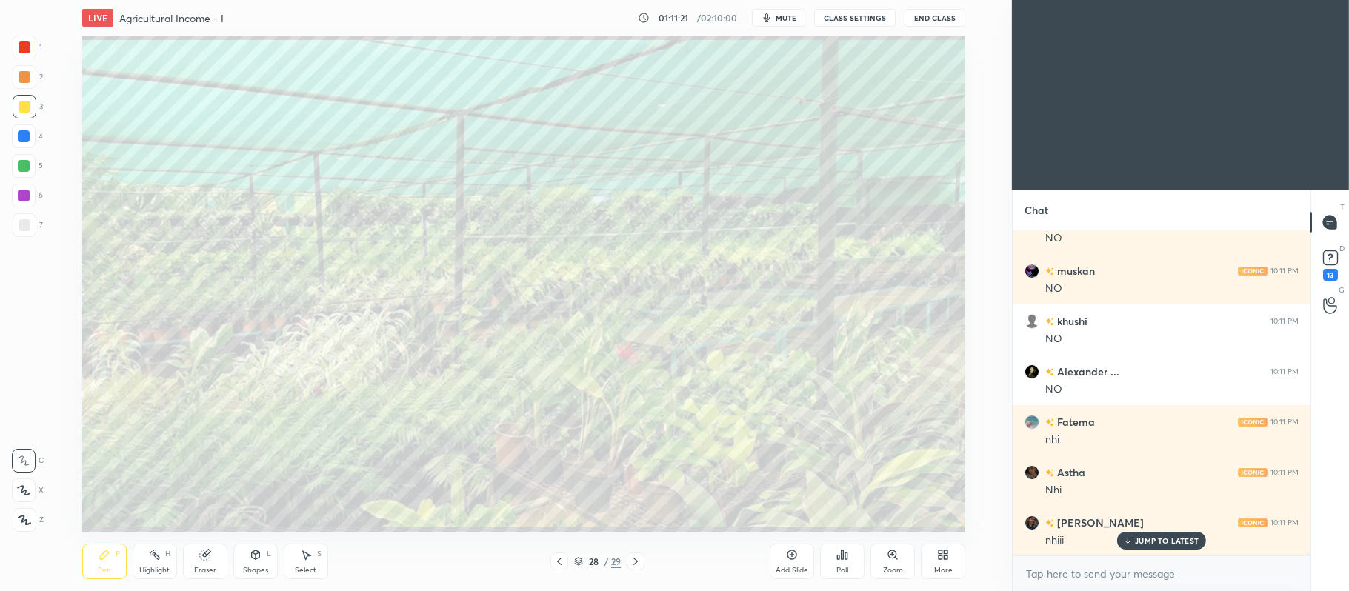
click at [584, 564] on div "28 / 29" at bounding box center [597, 561] width 47 height 13
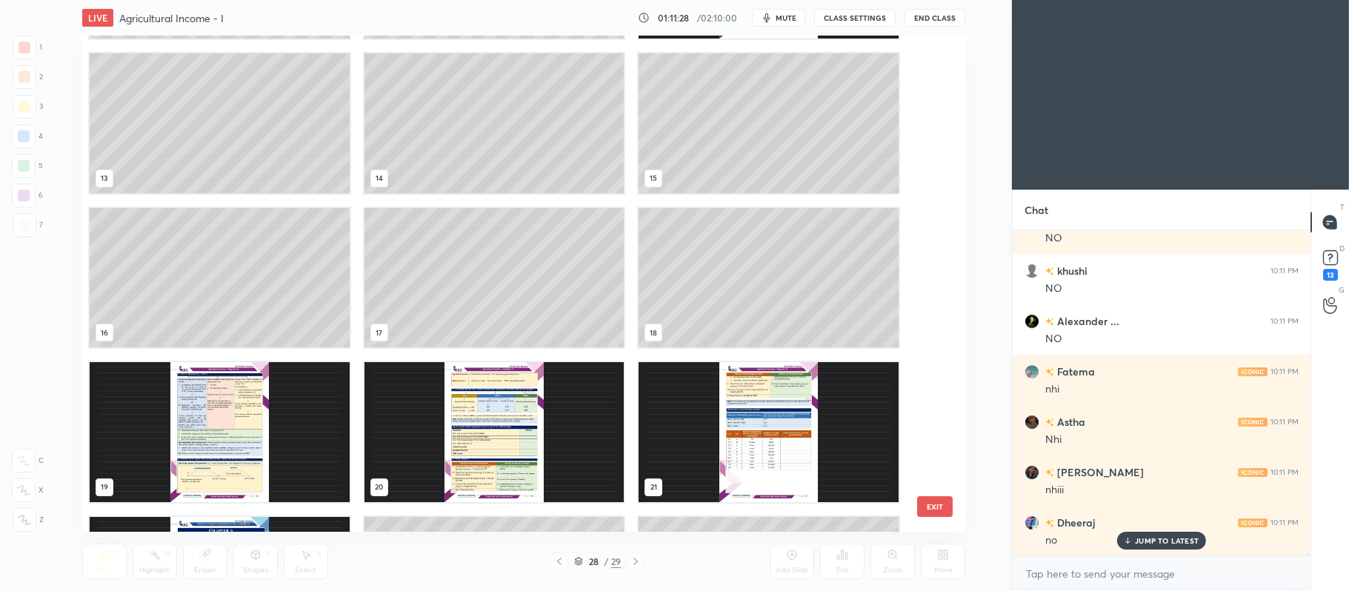
scroll to position [608, 0]
click at [233, 428] on img "grid" at bounding box center [220, 432] width 260 height 140
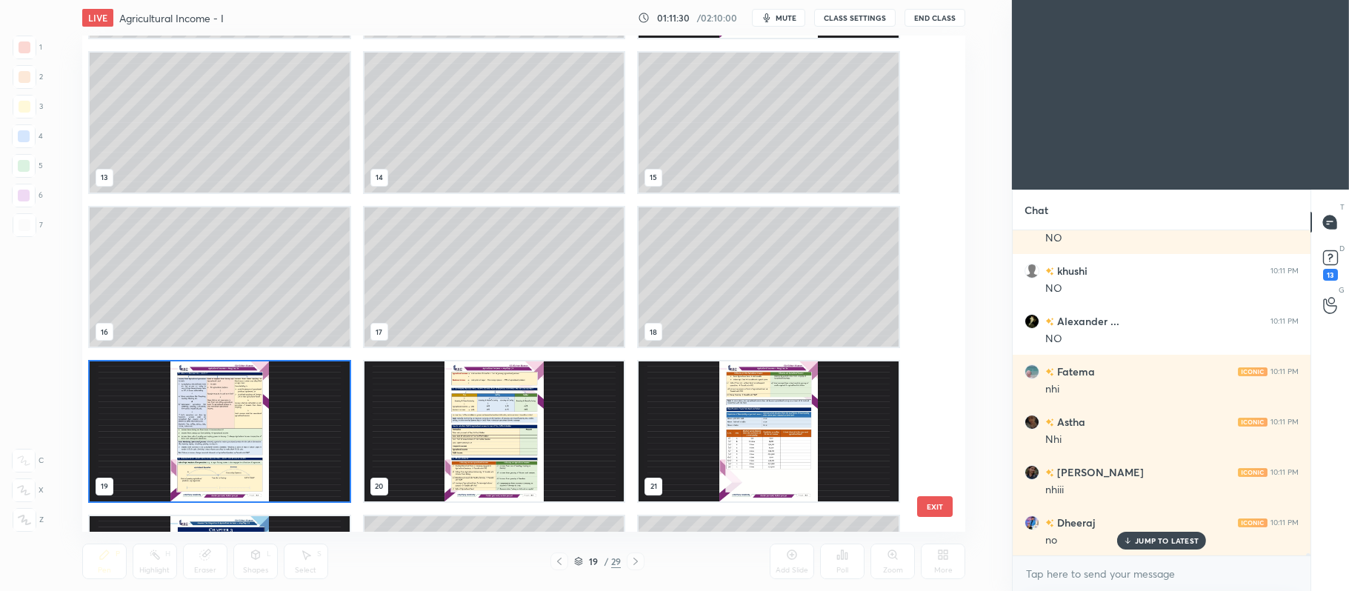
click at [309, 400] on img "grid" at bounding box center [220, 432] width 260 height 140
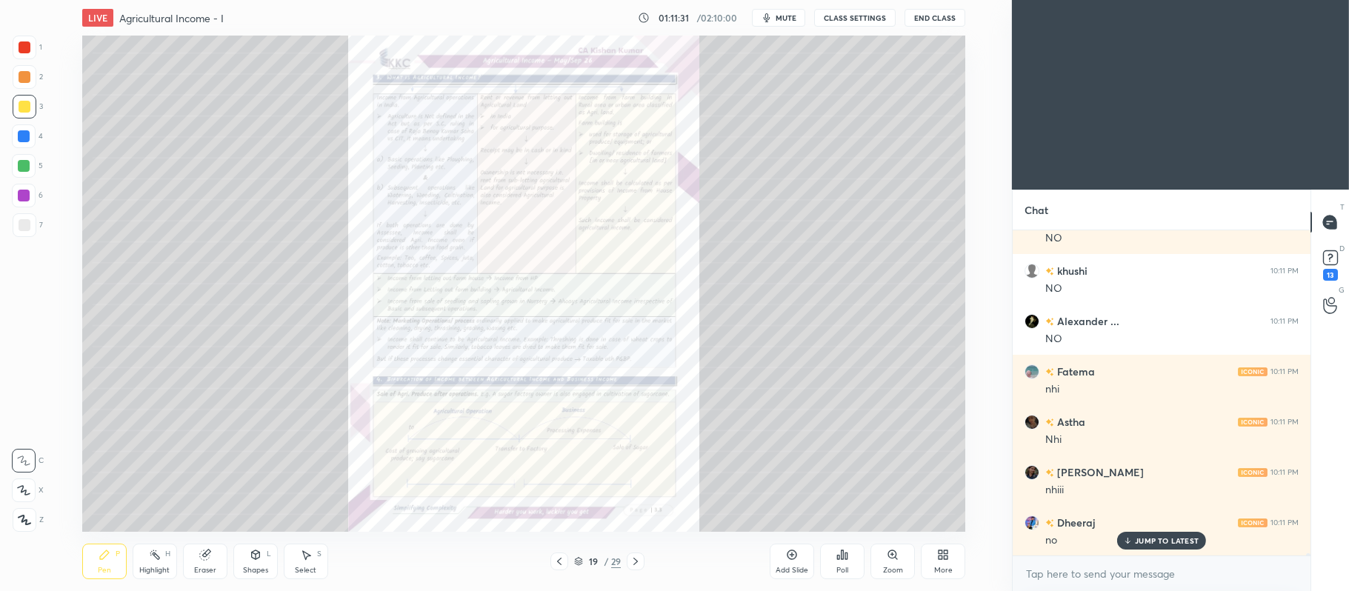
click at [896, 552] on icon at bounding box center [893, 555] width 12 height 12
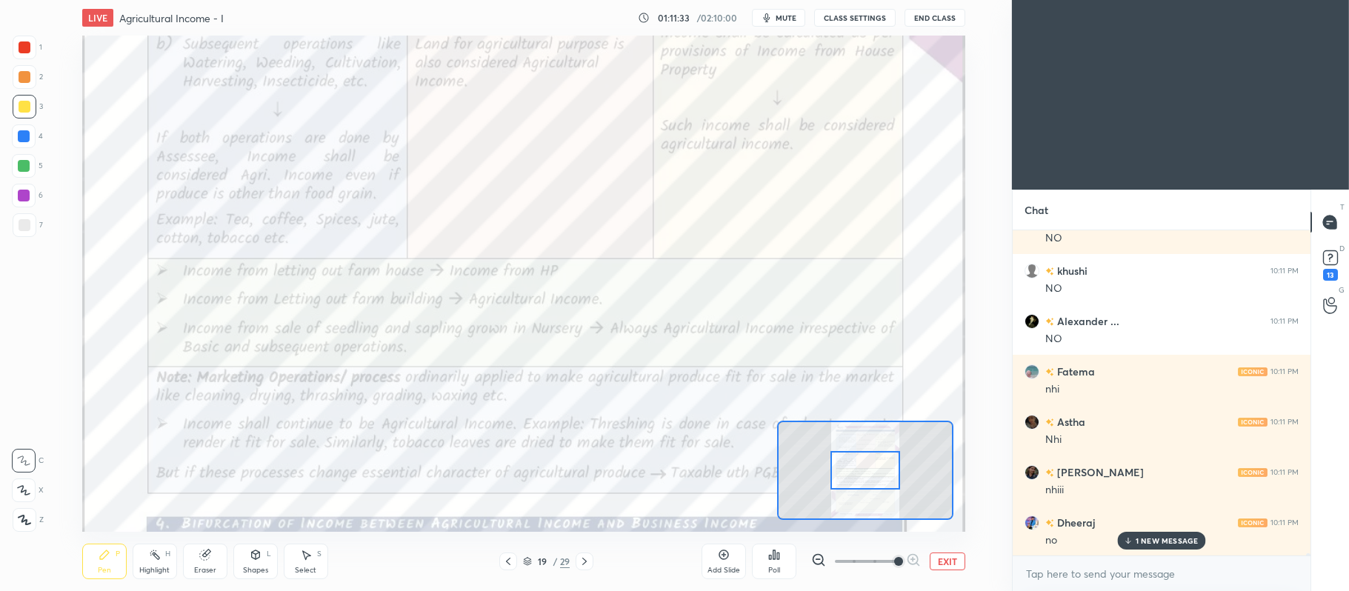
scroll to position [53591, 0]
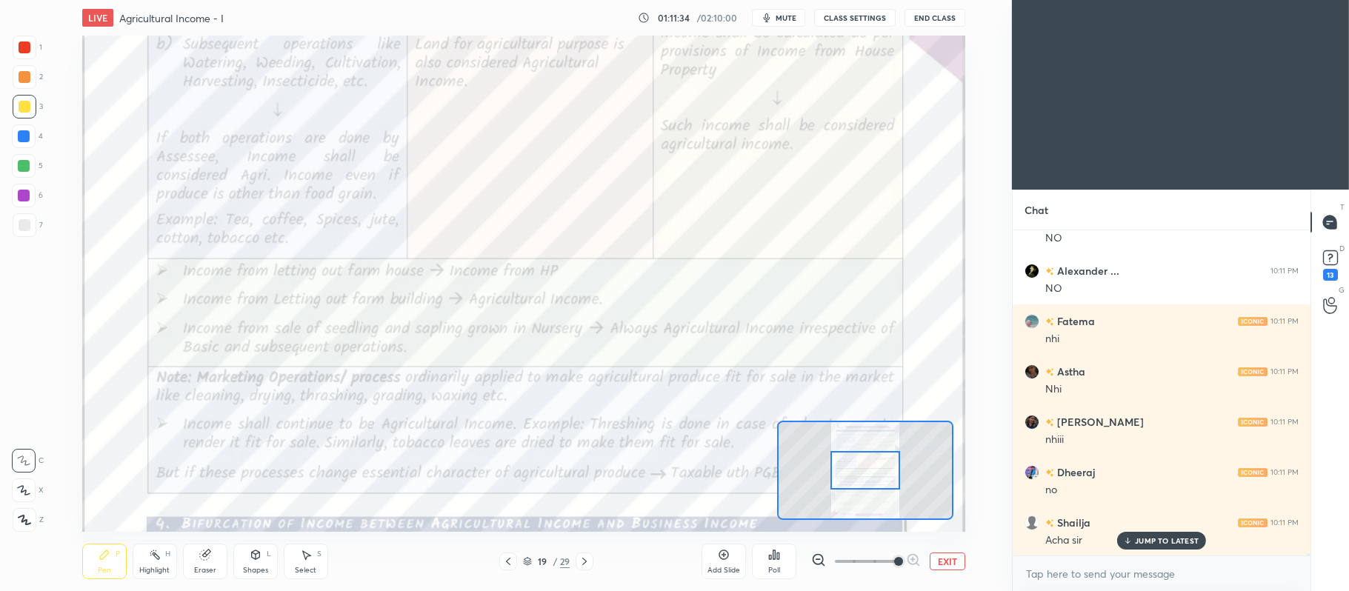
click at [30, 40] on div at bounding box center [25, 48] width 24 height 24
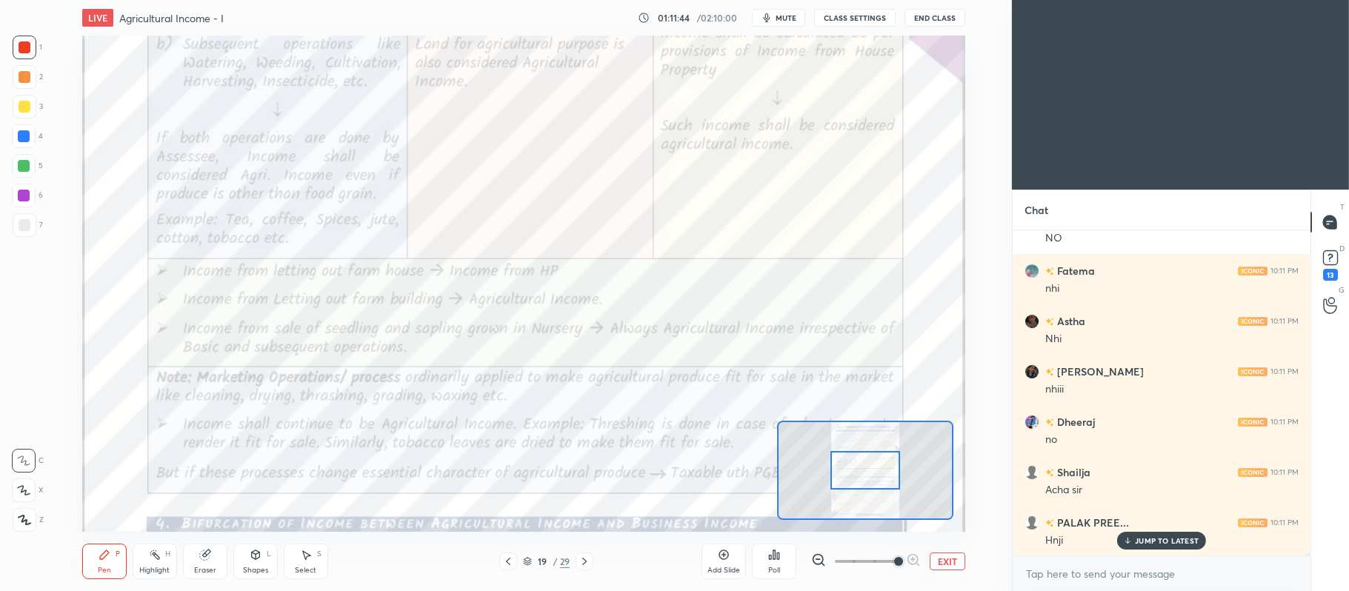
click at [939, 562] on button "EXIT" at bounding box center [948, 562] width 36 height 18
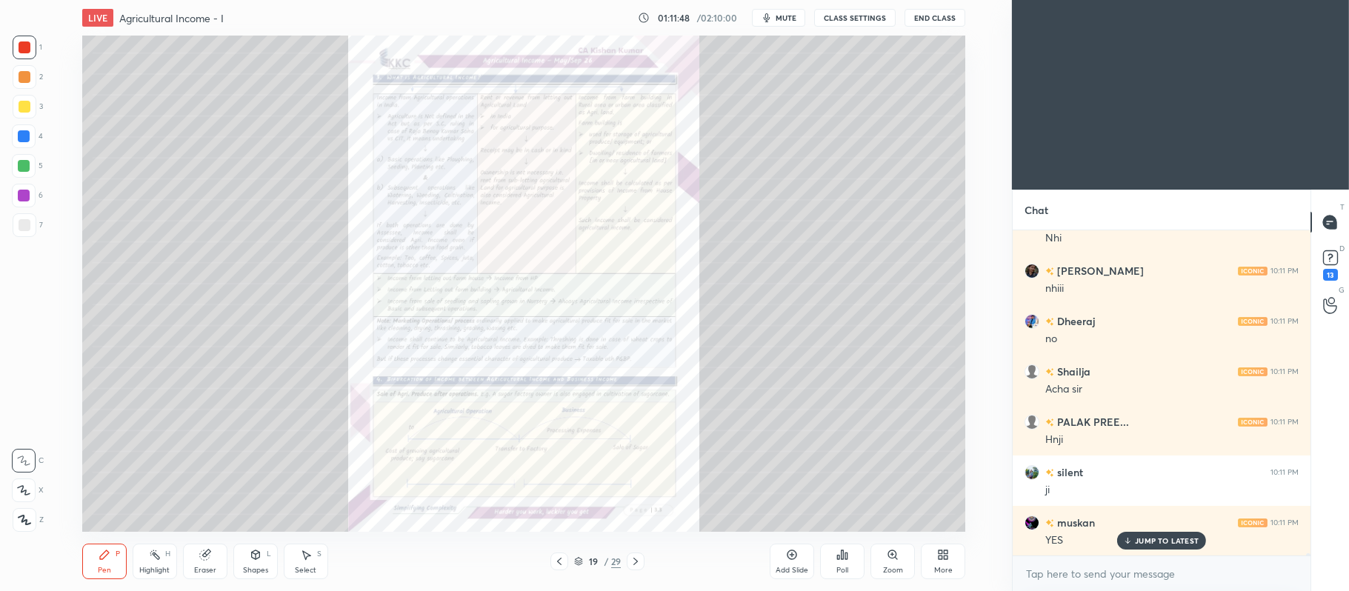
scroll to position [53792, 0]
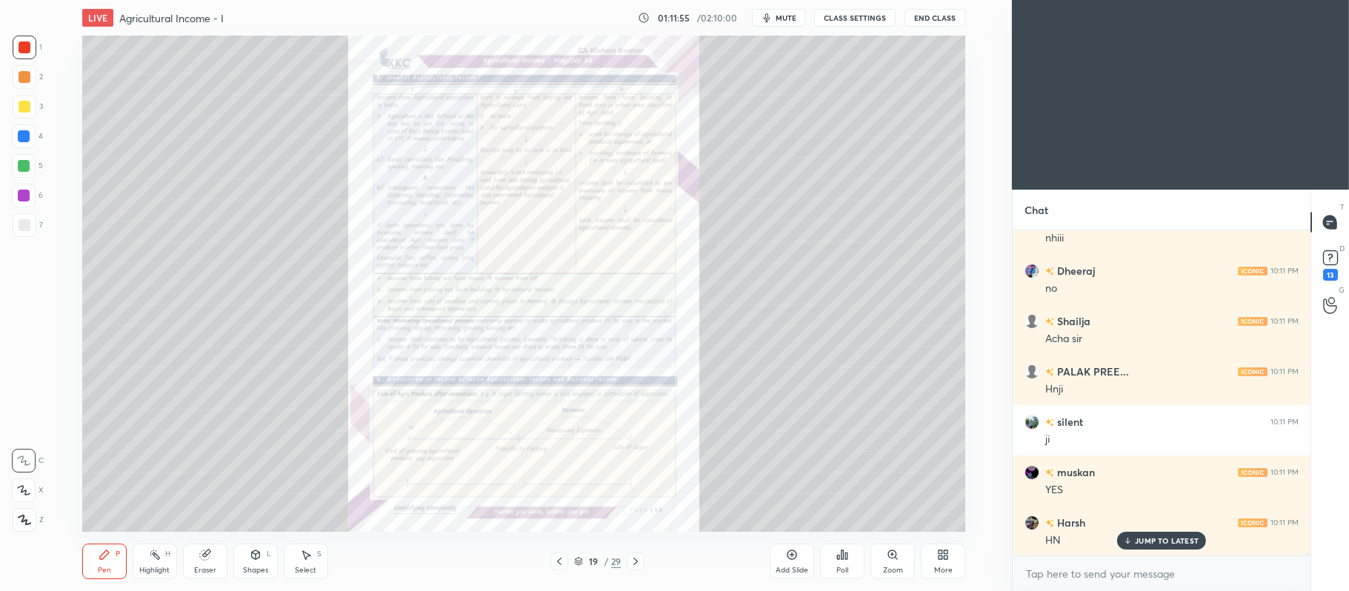
click at [564, 560] on icon at bounding box center [559, 562] width 12 height 12
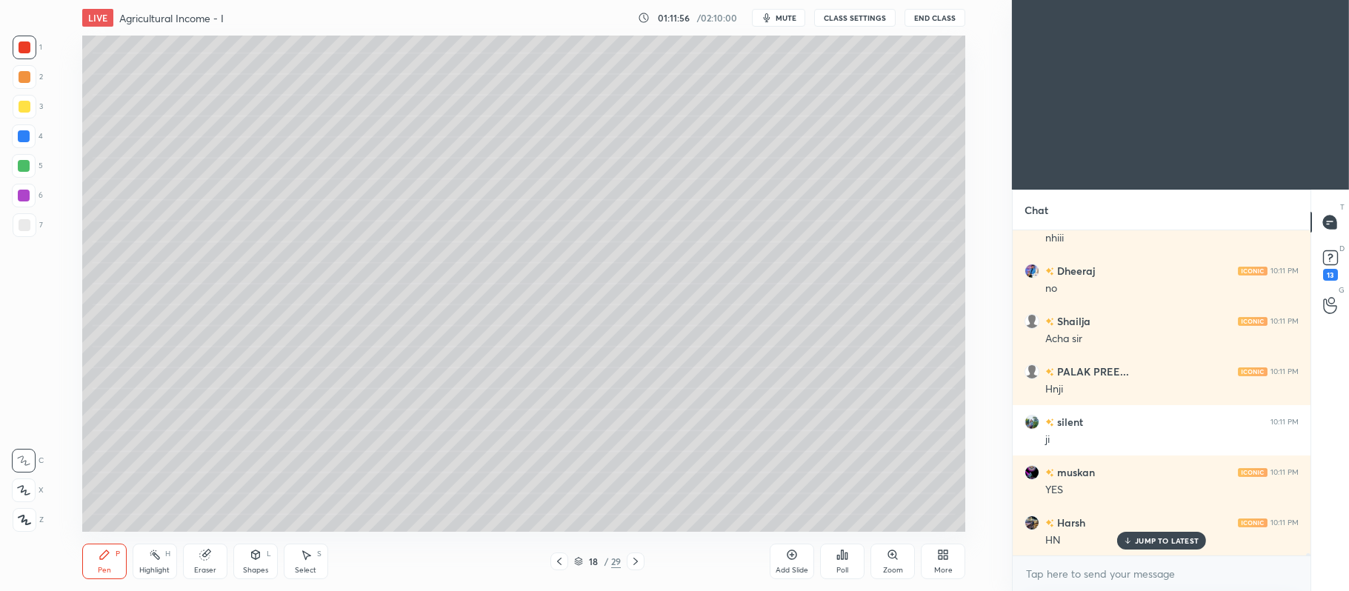
click at [794, 561] on icon at bounding box center [792, 555] width 12 height 12
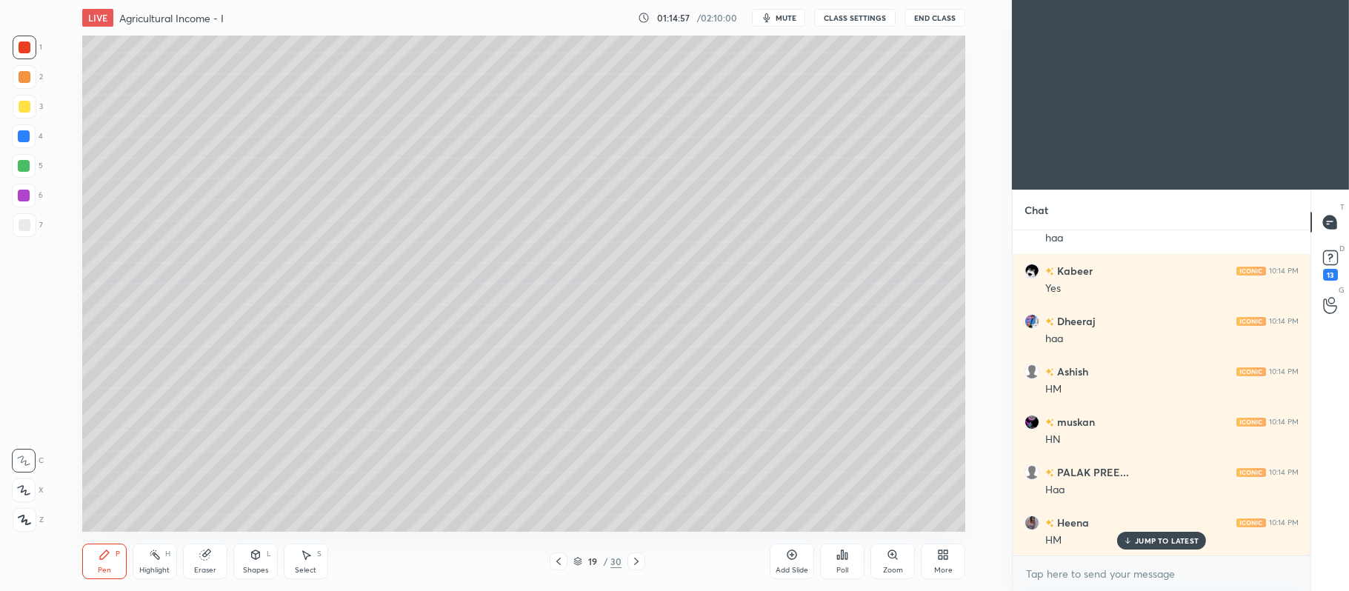
scroll to position [57932, 0]
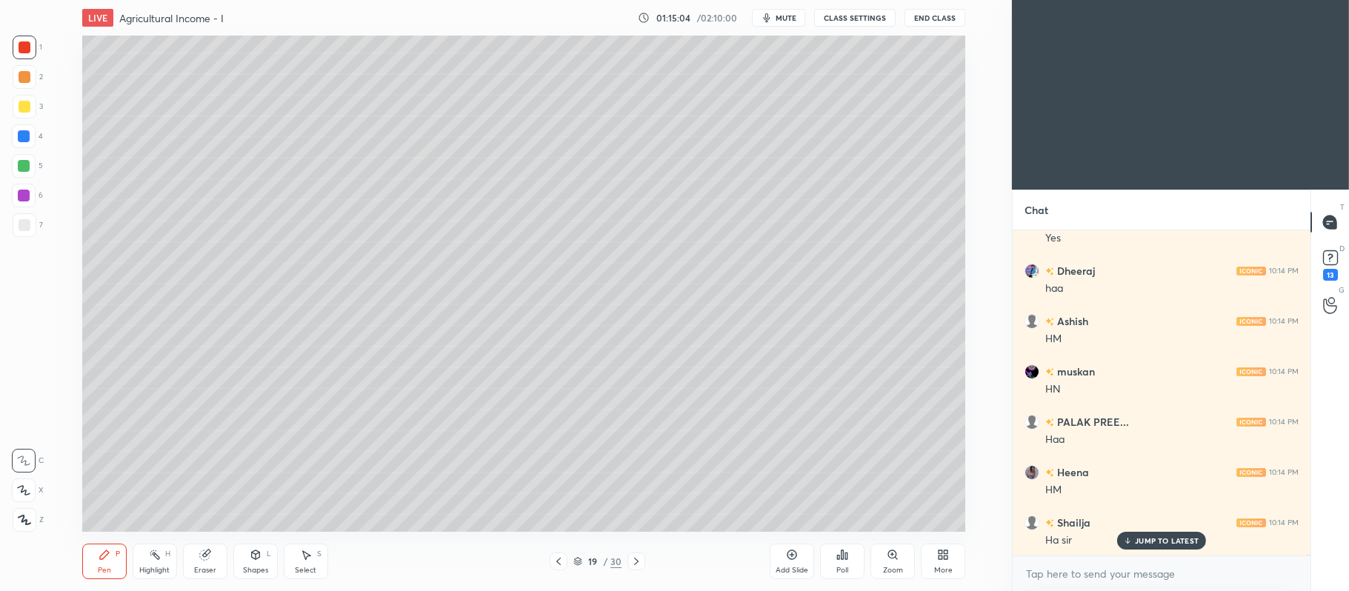
click at [21, 108] on div at bounding box center [25, 107] width 12 height 12
click at [21, 493] on icon at bounding box center [23, 490] width 13 height 10
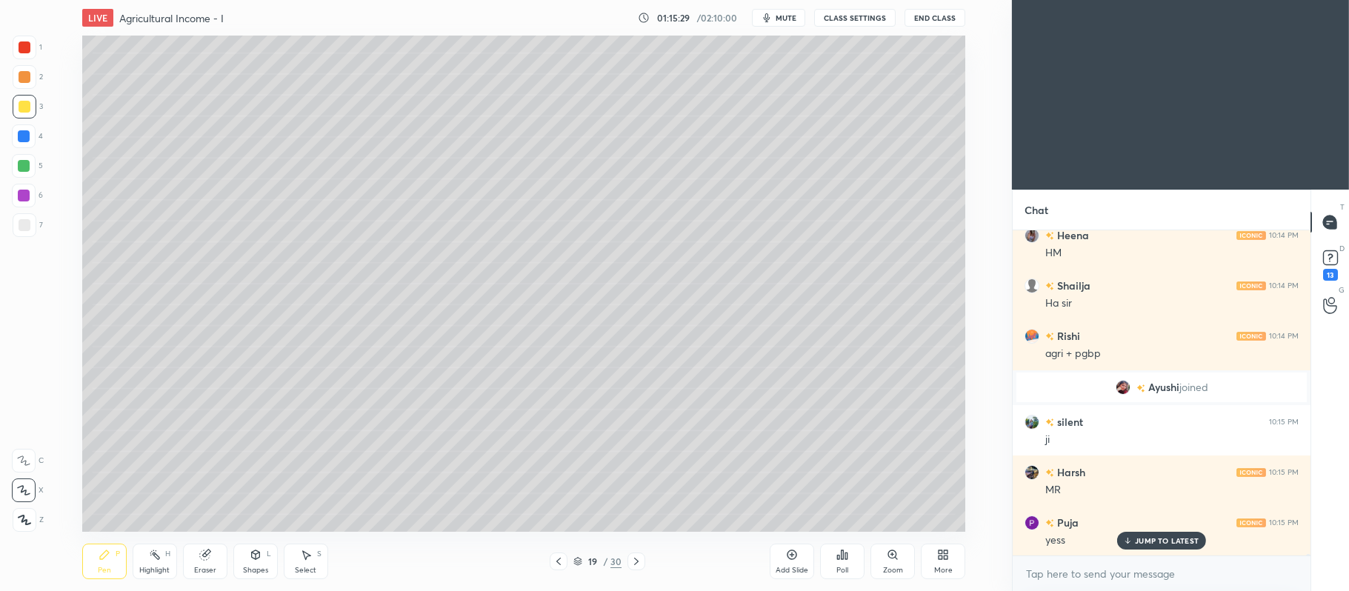
scroll to position [58205, 0]
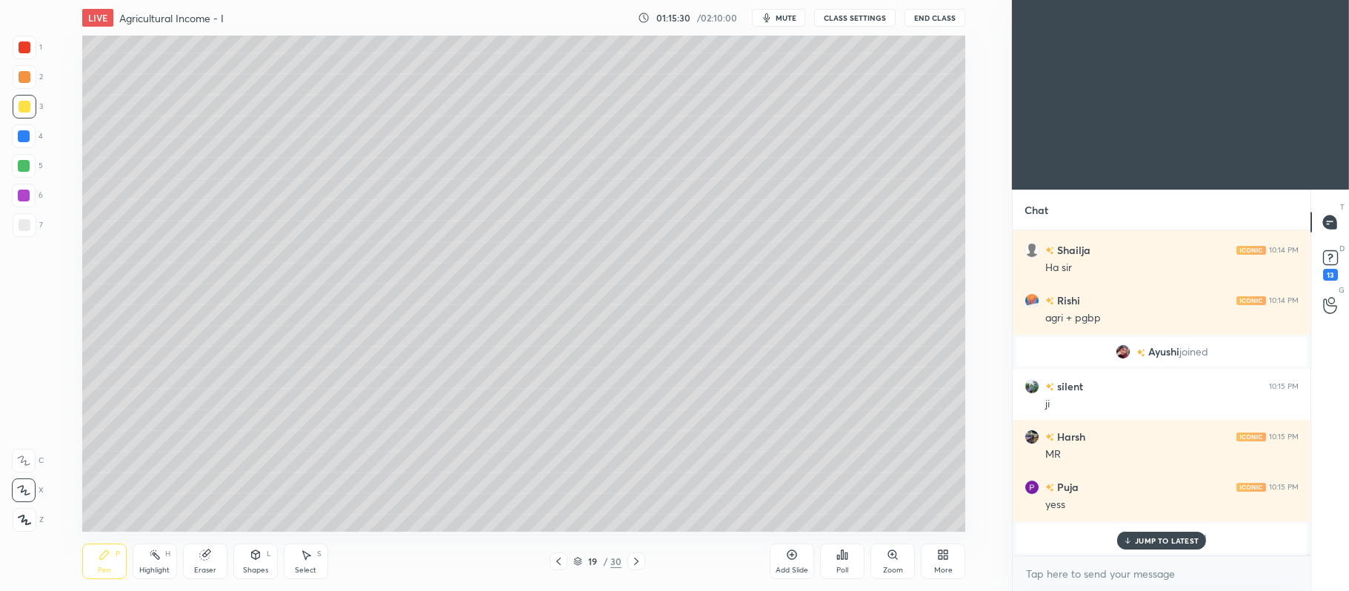
click at [27, 164] on div at bounding box center [24, 166] width 12 height 12
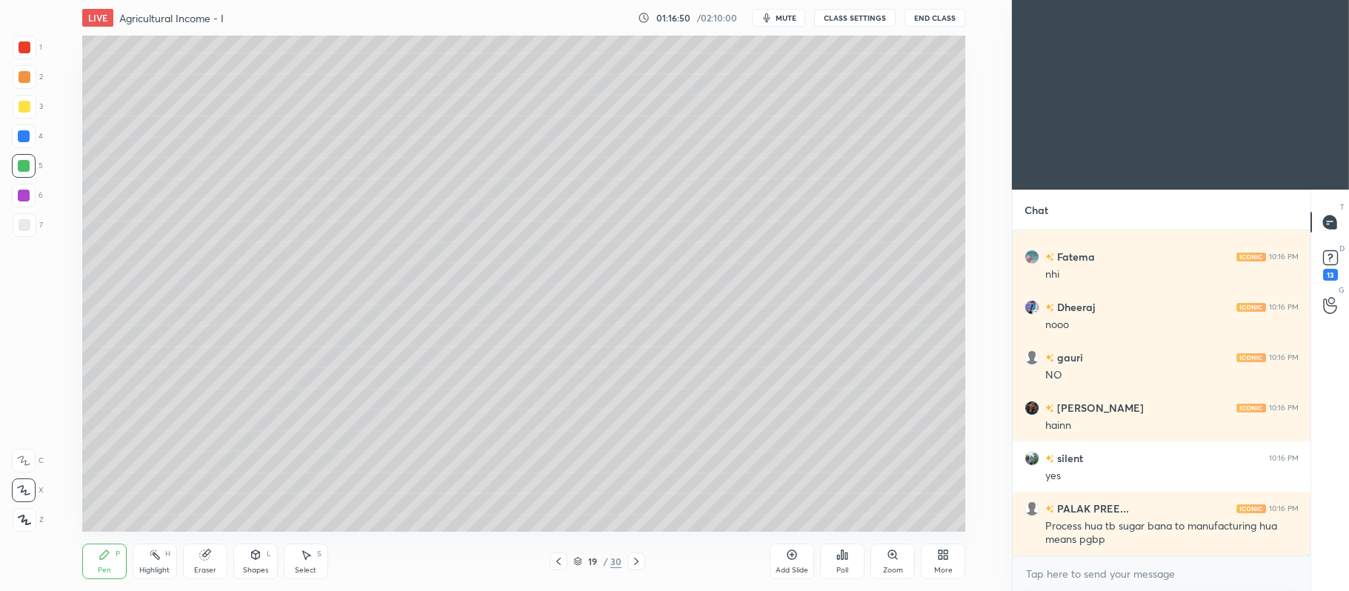
scroll to position [60234, 0]
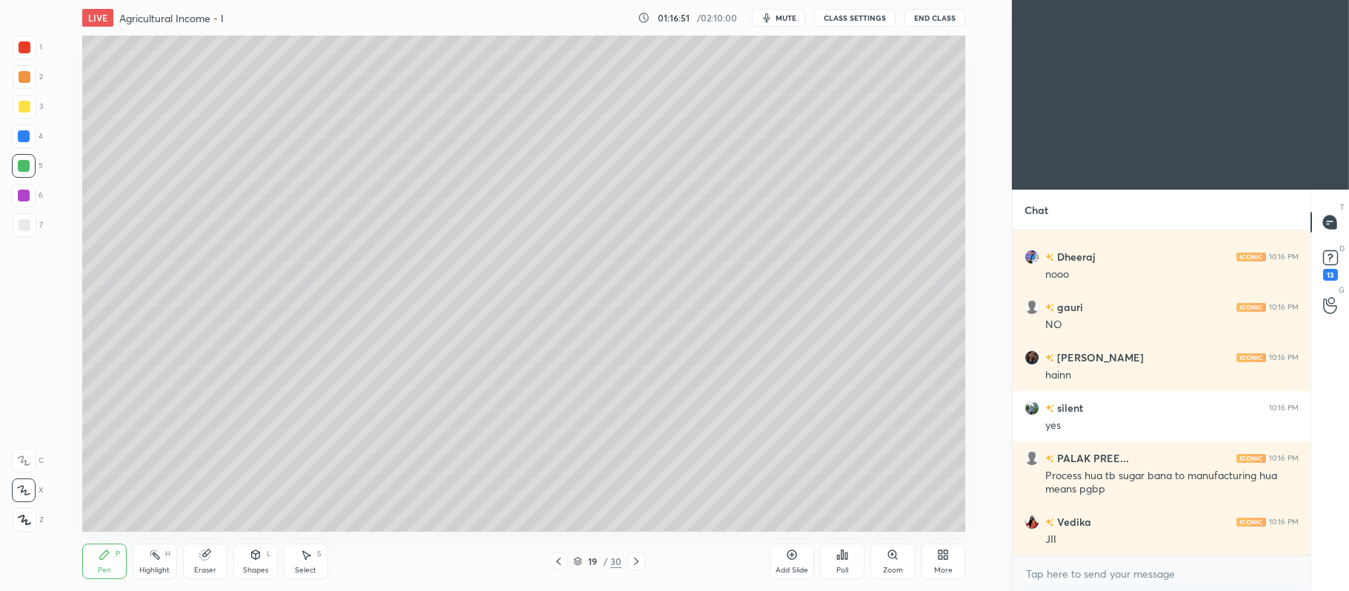
click at [25, 199] on div at bounding box center [24, 196] width 12 height 12
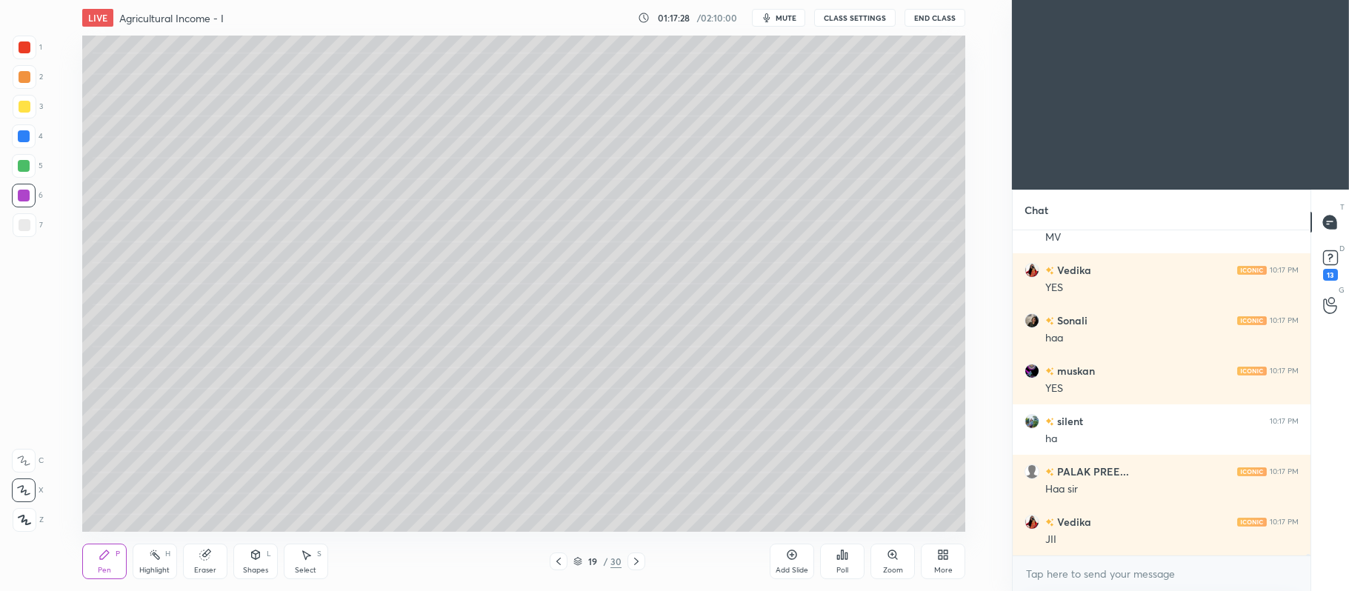
scroll to position [60688, 0]
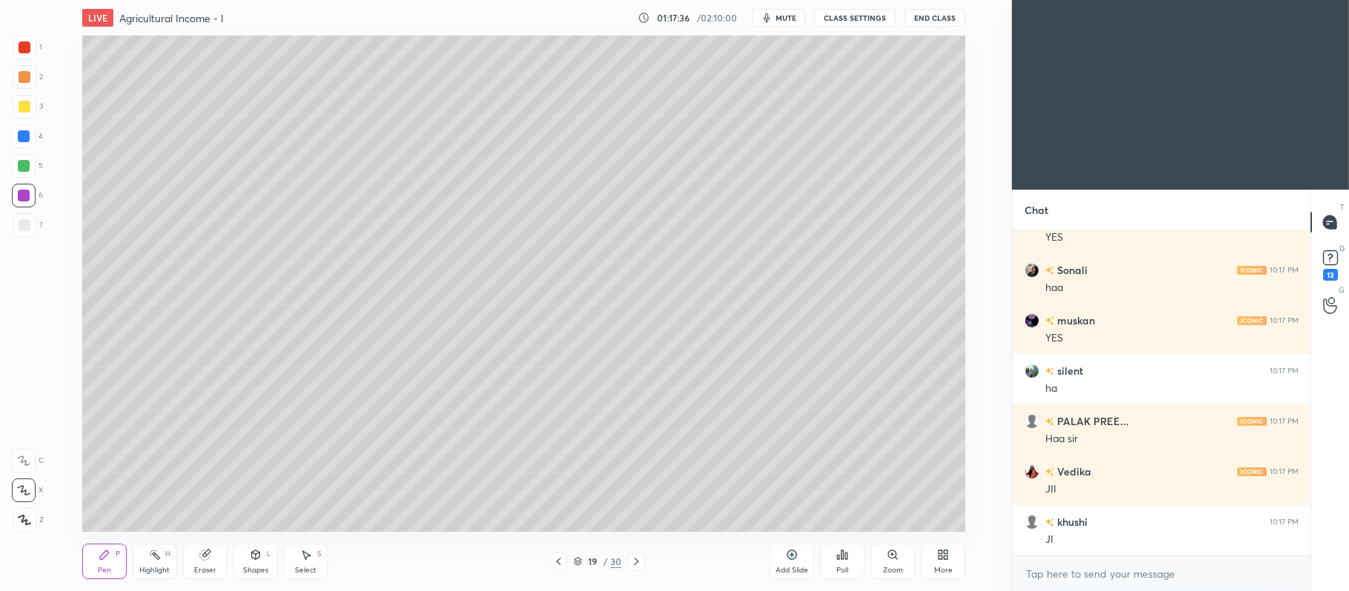
click at [24, 77] on div at bounding box center [25, 77] width 12 height 12
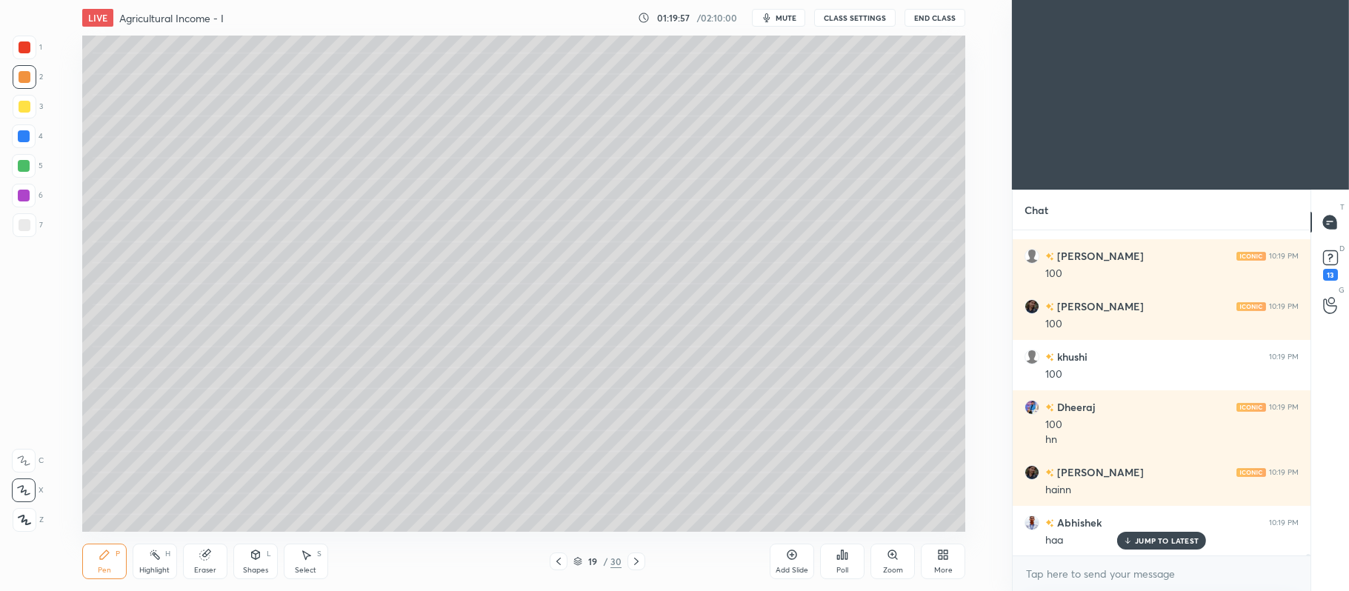
scroll to position [59281, 0]
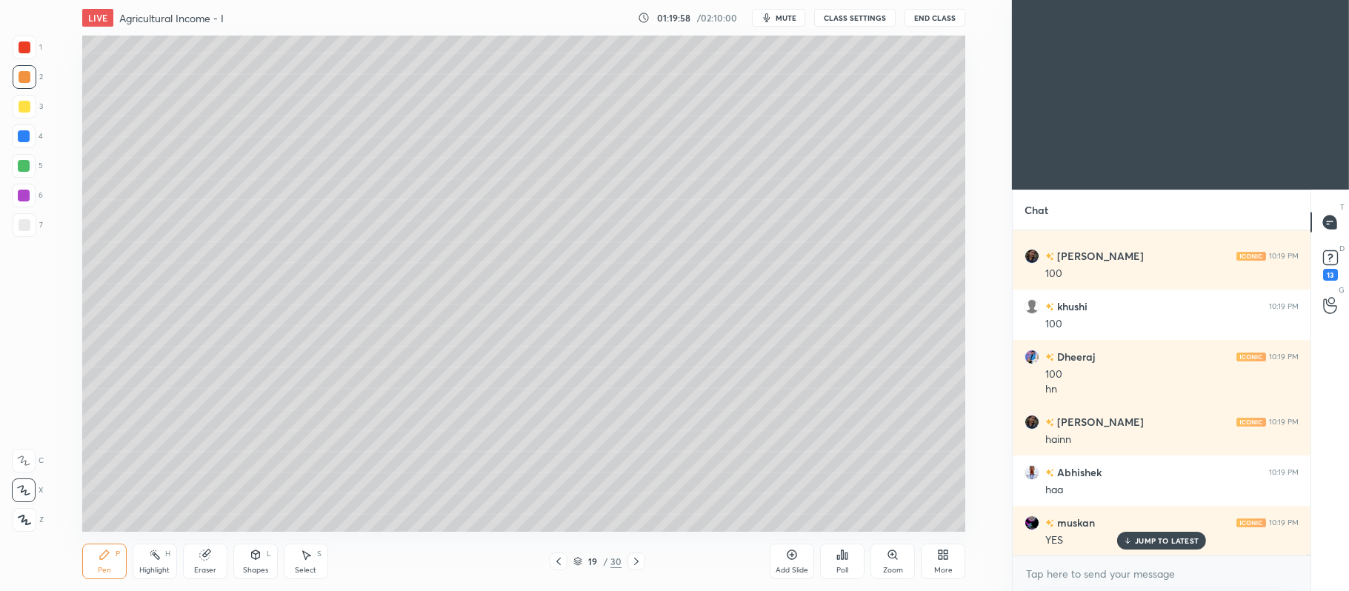
click at [30, 173] on div at bounding box center [24, 166] width 24 height 24
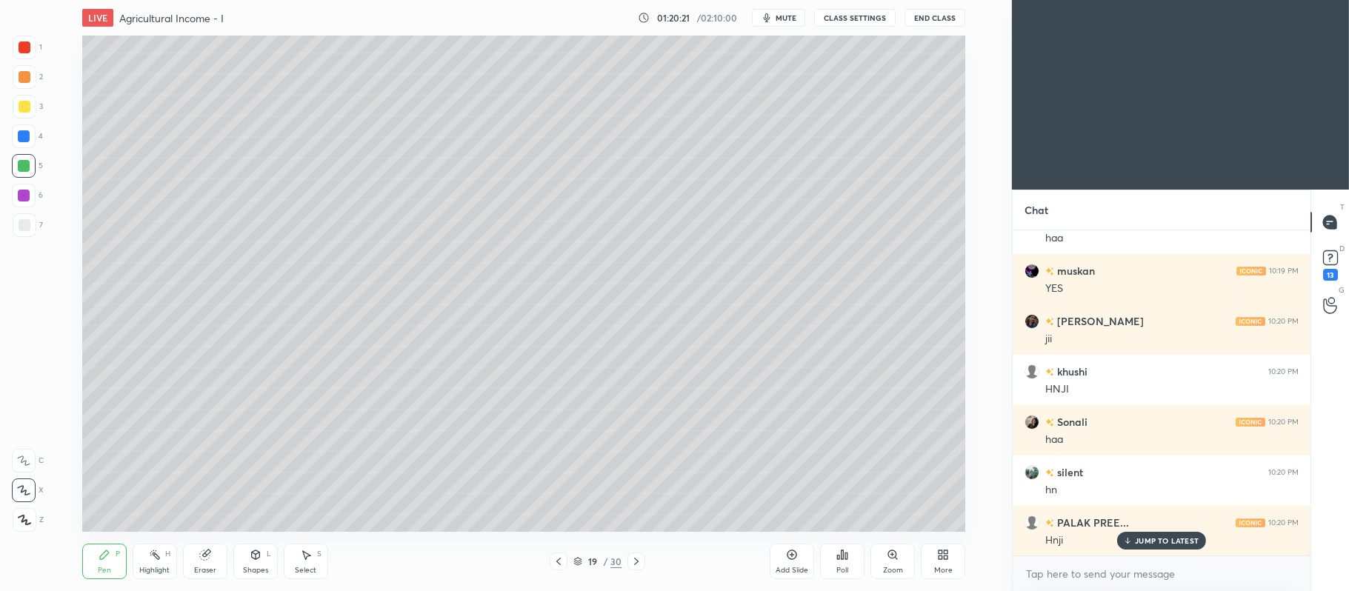
scroll to position [59583, 0]
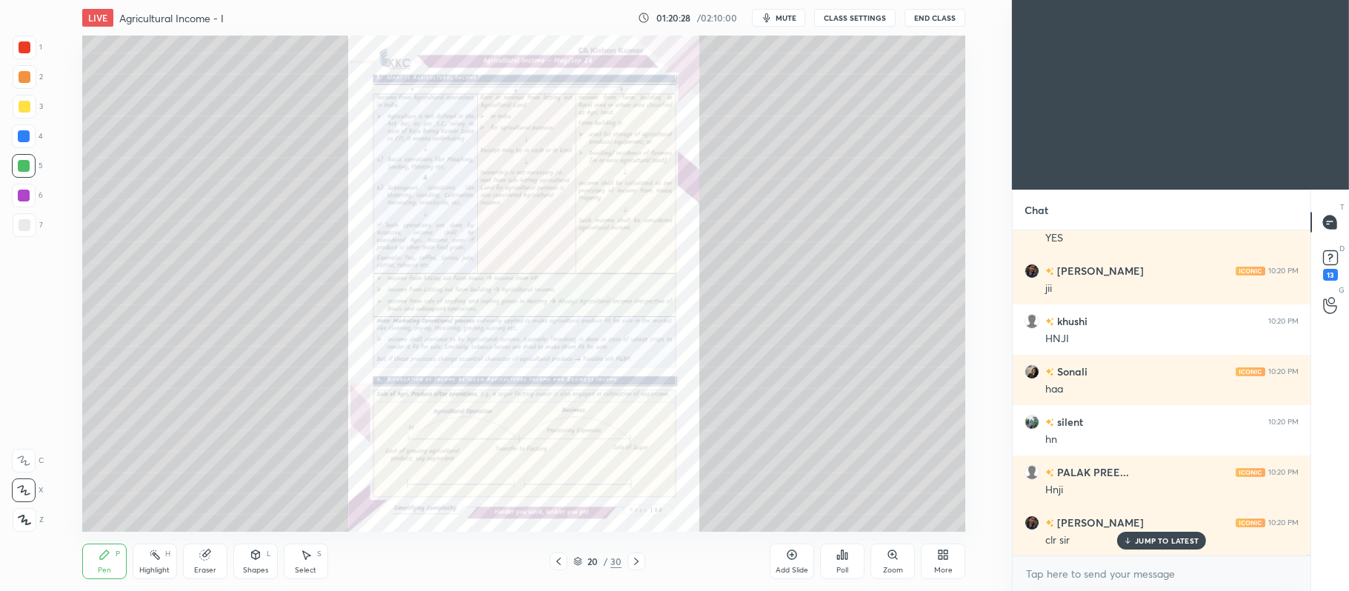
click at [894, 559] on icon at bounding box center [893, 555] width 12 height 12
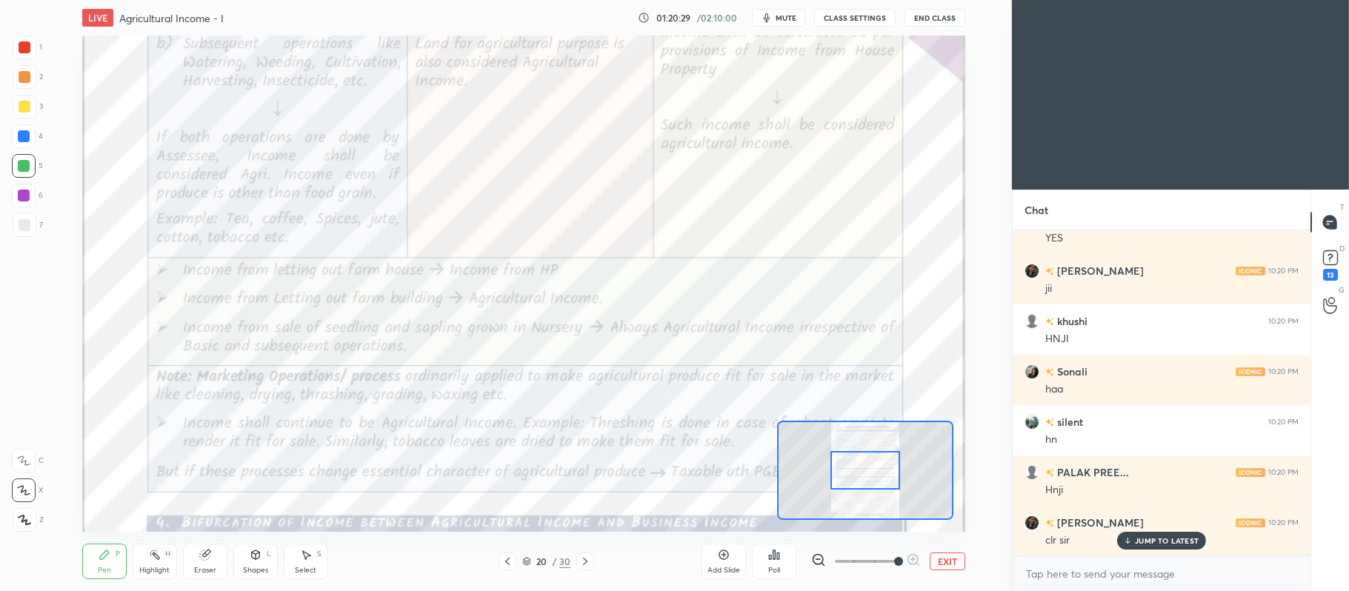
scroll to position [59633, 0]
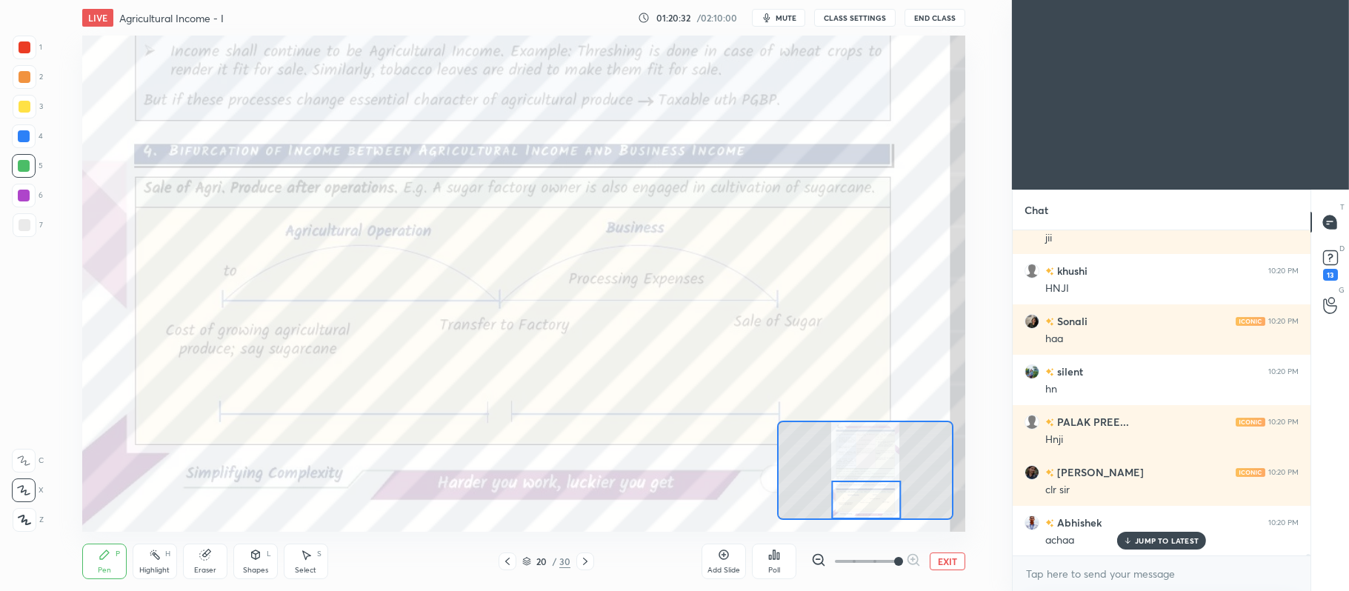
click at [25, 42] on div at bounding box center [25, 47] width 12 height 12
click at [21, 450] on div at bounding box center [24, 461] width 24 height 24
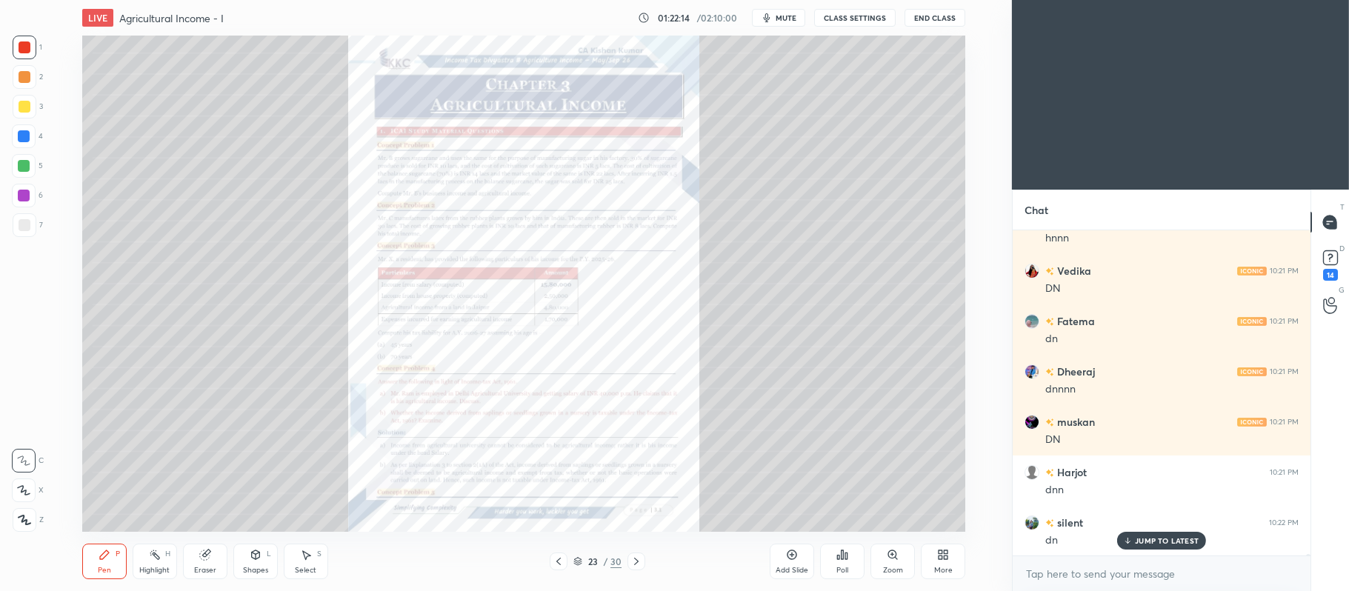
scroll to position [61145, 0]
click at [881, 554] on div "Zoom" at bounding box center [893, 562] width 44 height 36
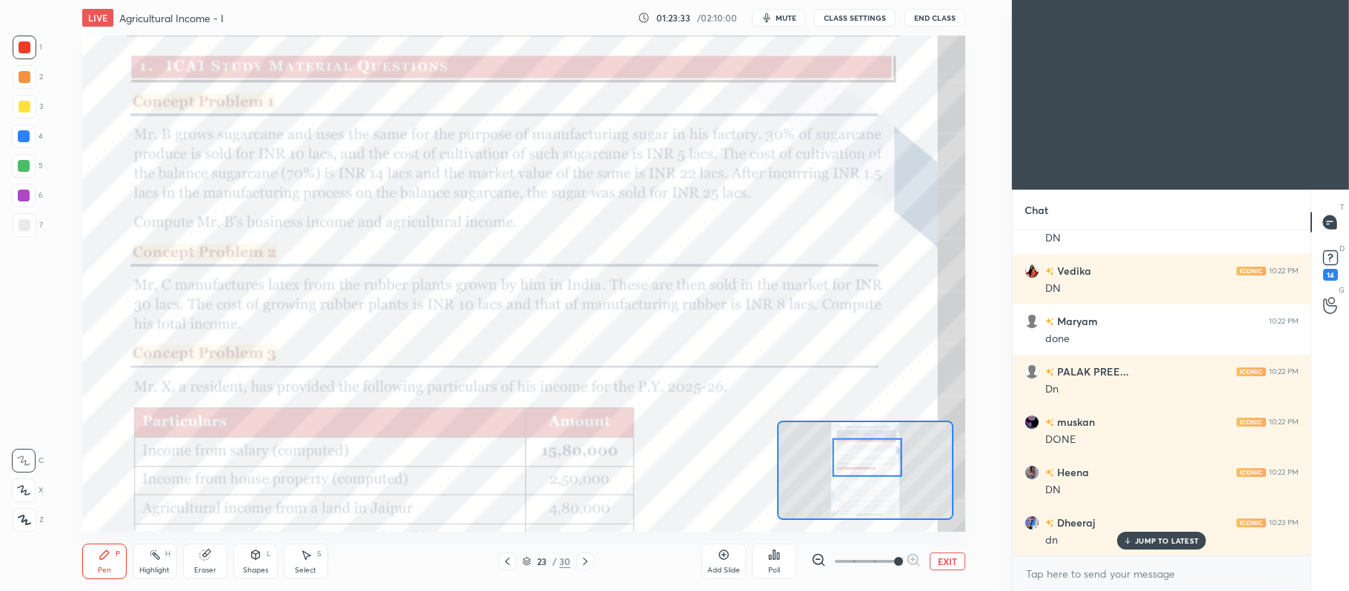
scroll to position [61498, 0]
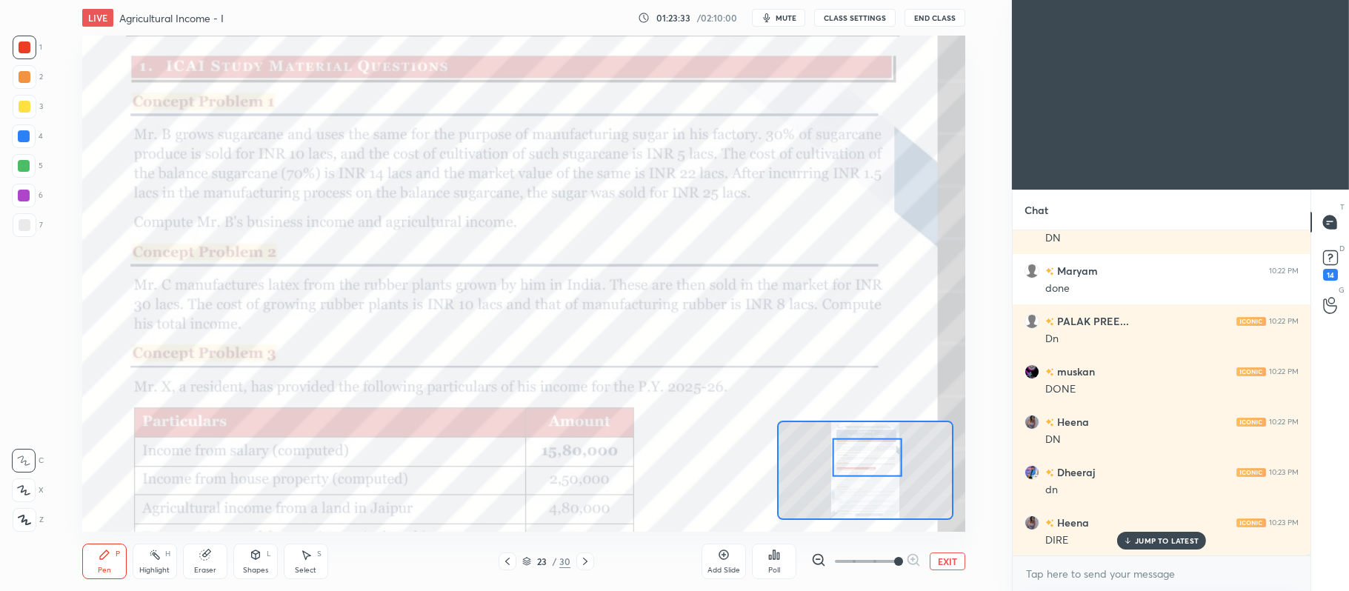
click at [948, 564] on button "EXIT" at bounding box center [948, 562] width 36 height 18
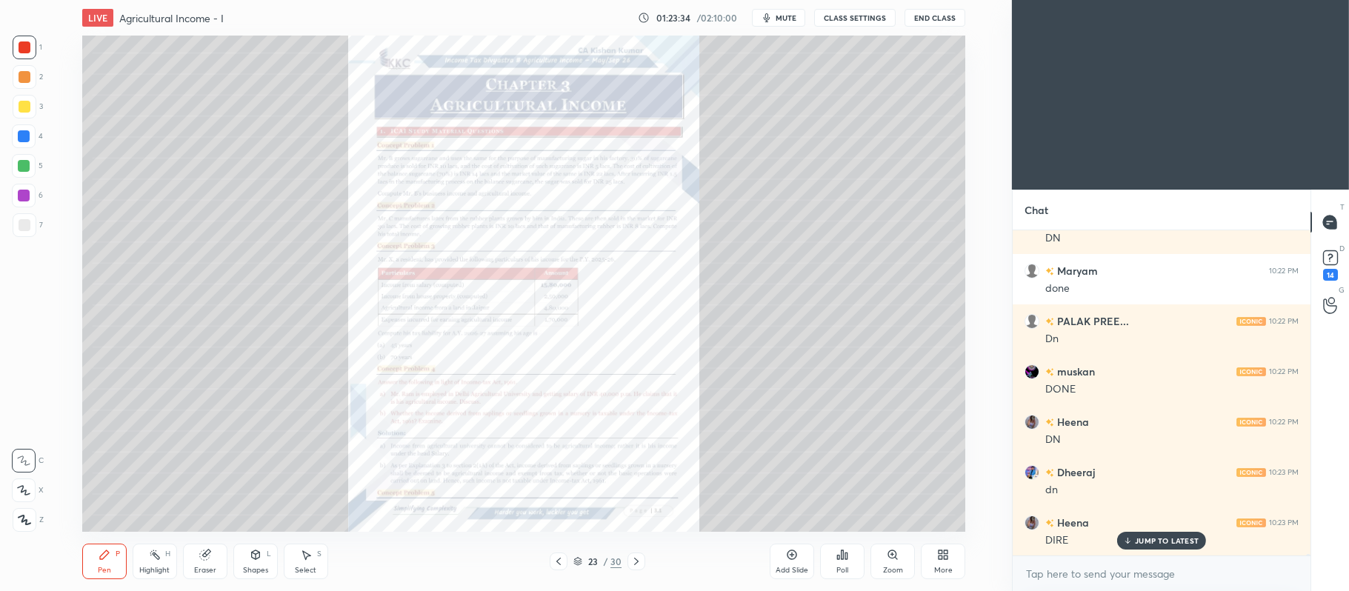
scroll to position [61548, 0]
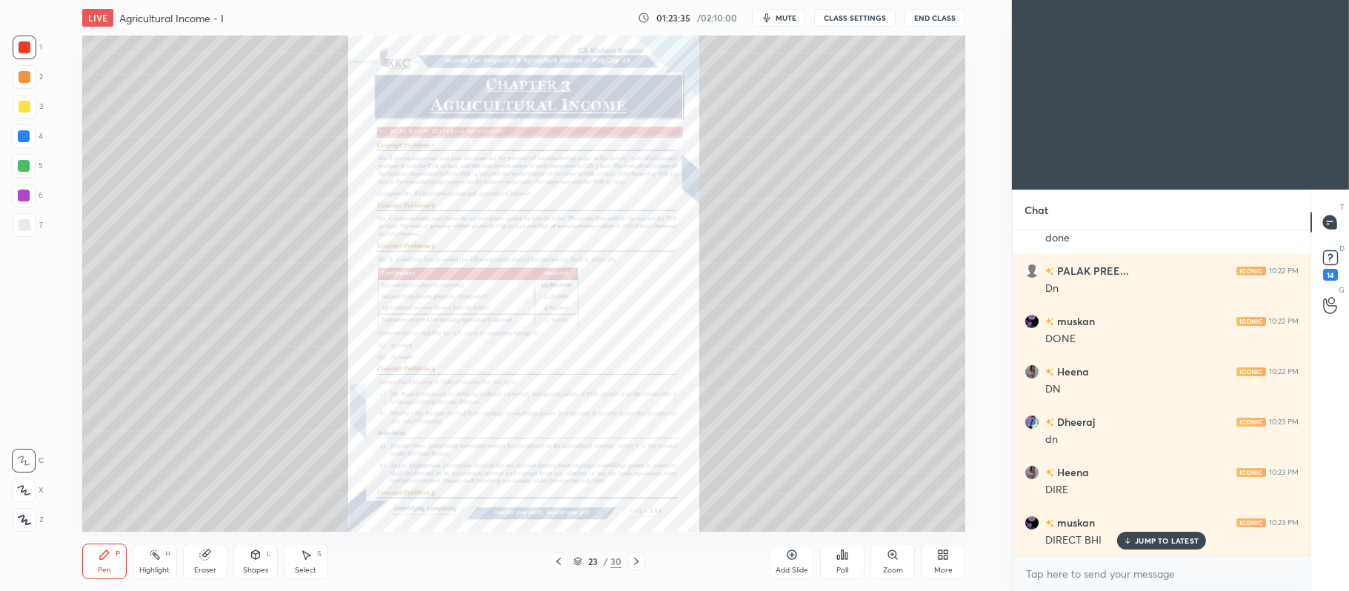
click at [802, 557] on div "Add Slide" at bounding box center [792, 562] width 44 height 36
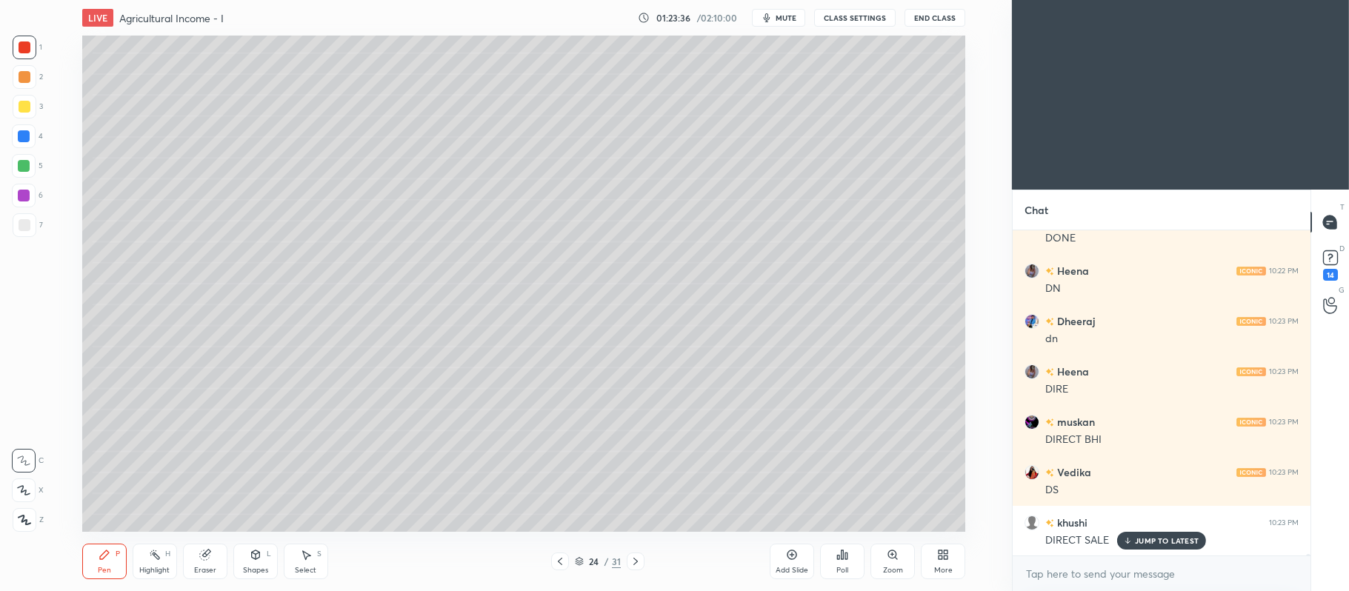
click at [27, 107] on div at bounding box center [25, 107] width 12 height 12
click at [27, 486] on icon at bounding box center [23, 490] width 13 height 10
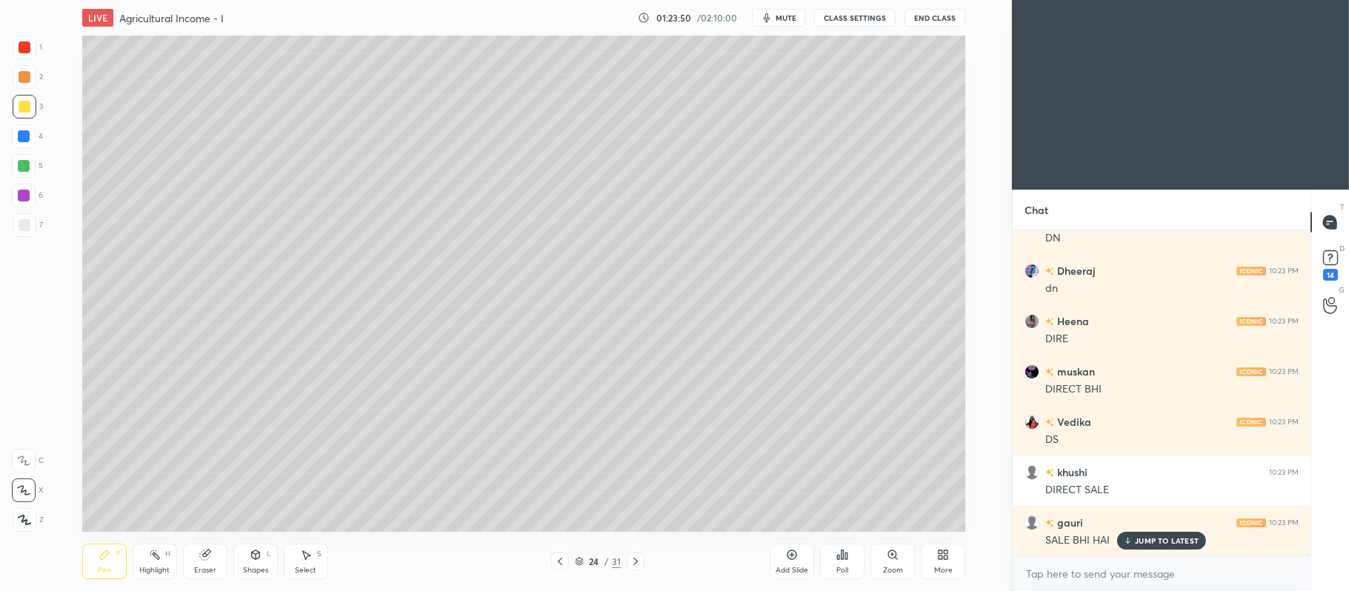
scroll to position [61750, 0]
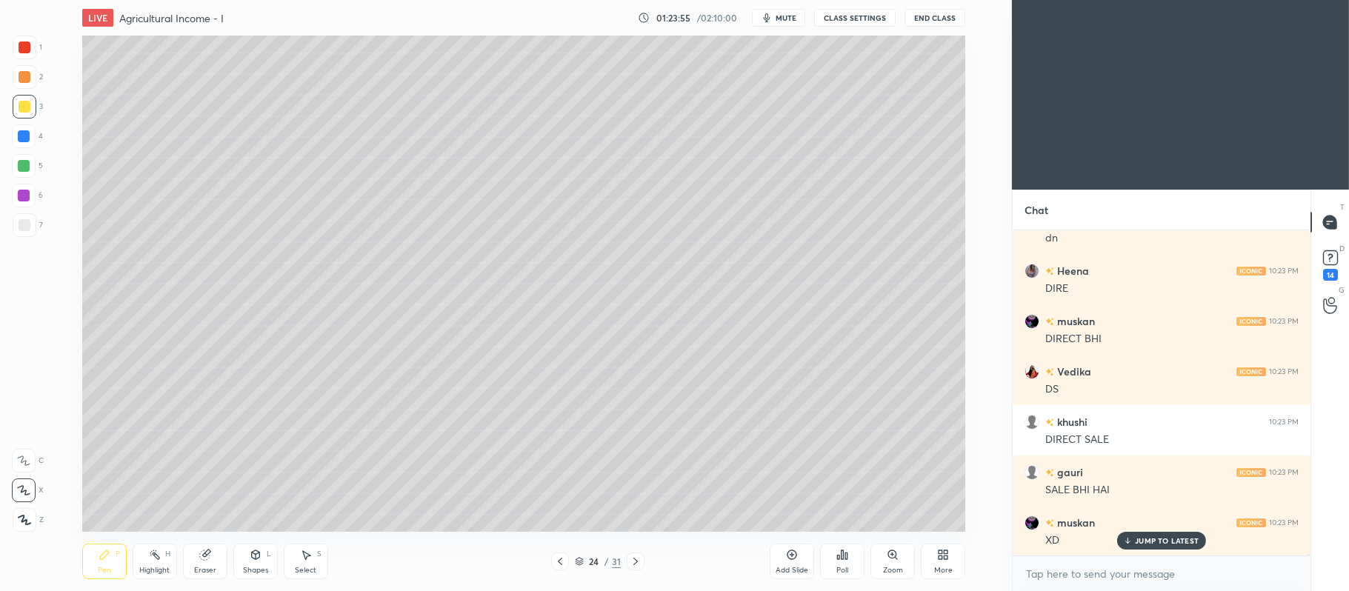
click at [24, 161] on div at bounding box center [24, 166] width 12 height 12
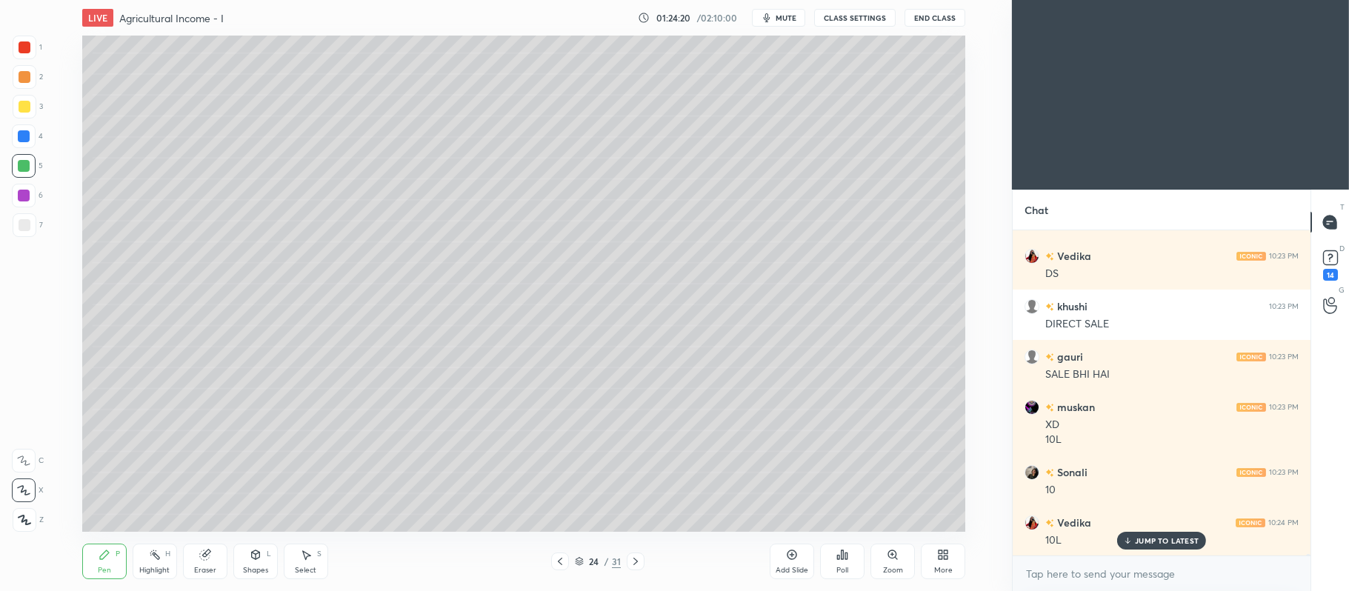
scroll to position [61915, 0]
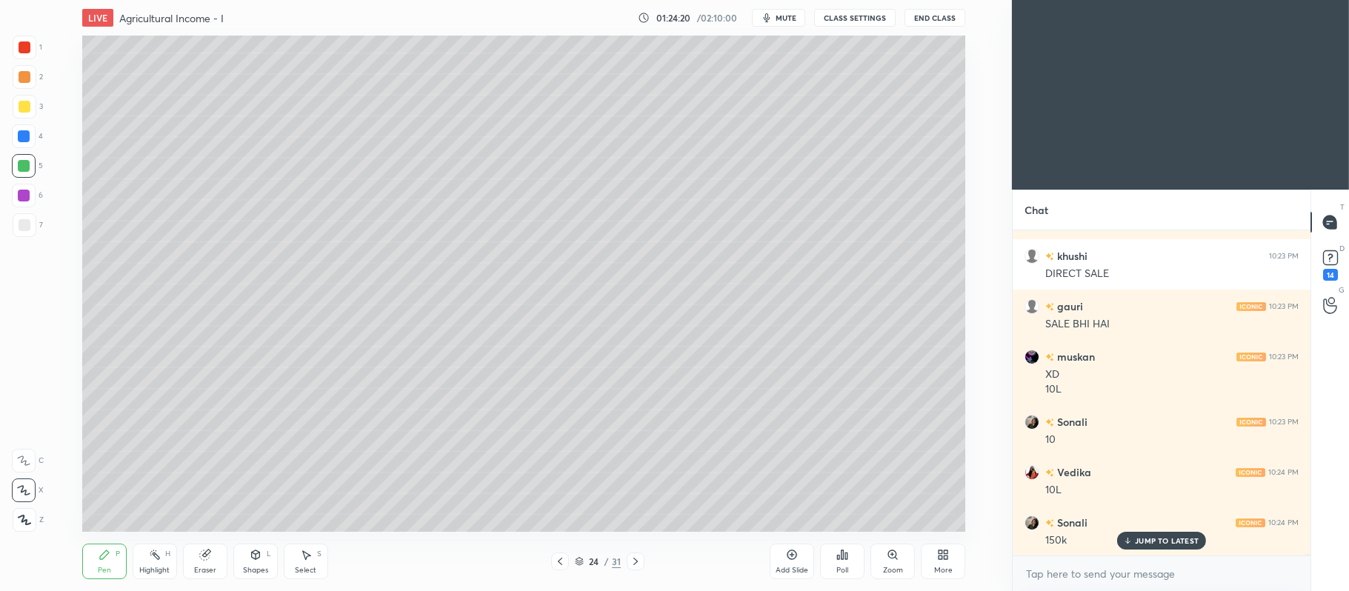
click at [572, 559] on div "24 / 31" at bounding box center [597, 562] width 93 height 18
click at [564, 560] on icon at bounding box center [560, 562] width 12 height 12
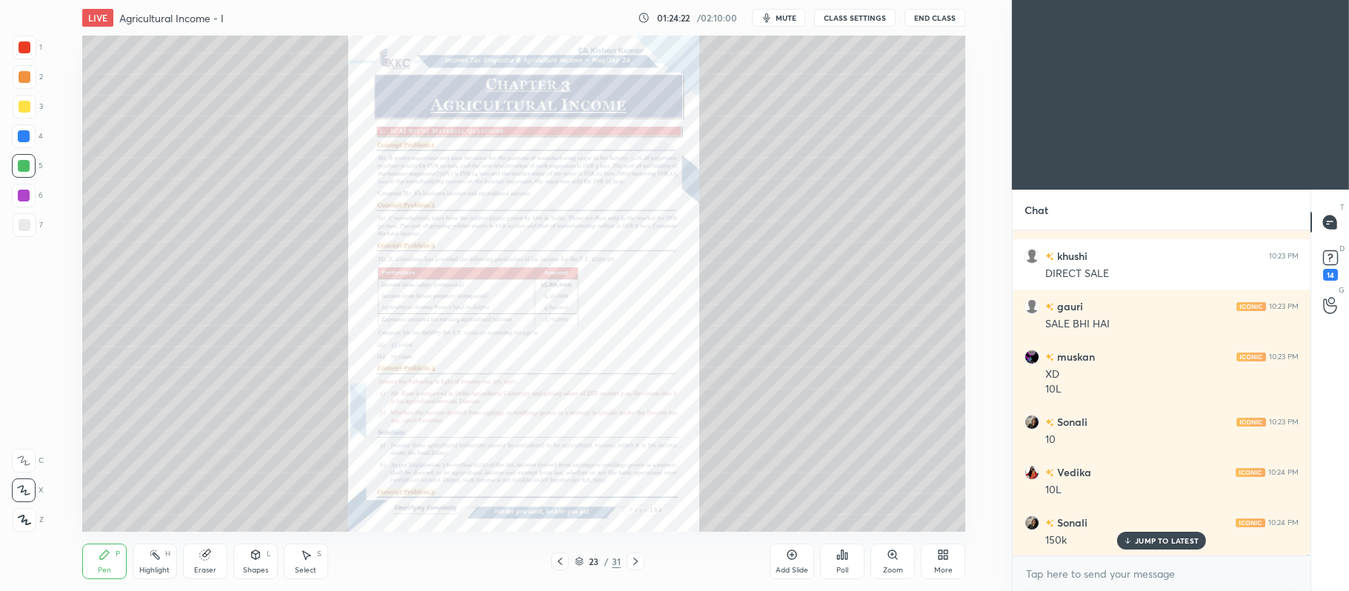
click at [898, 555] on icon at bounding box center [893, 555] width 12 height 12
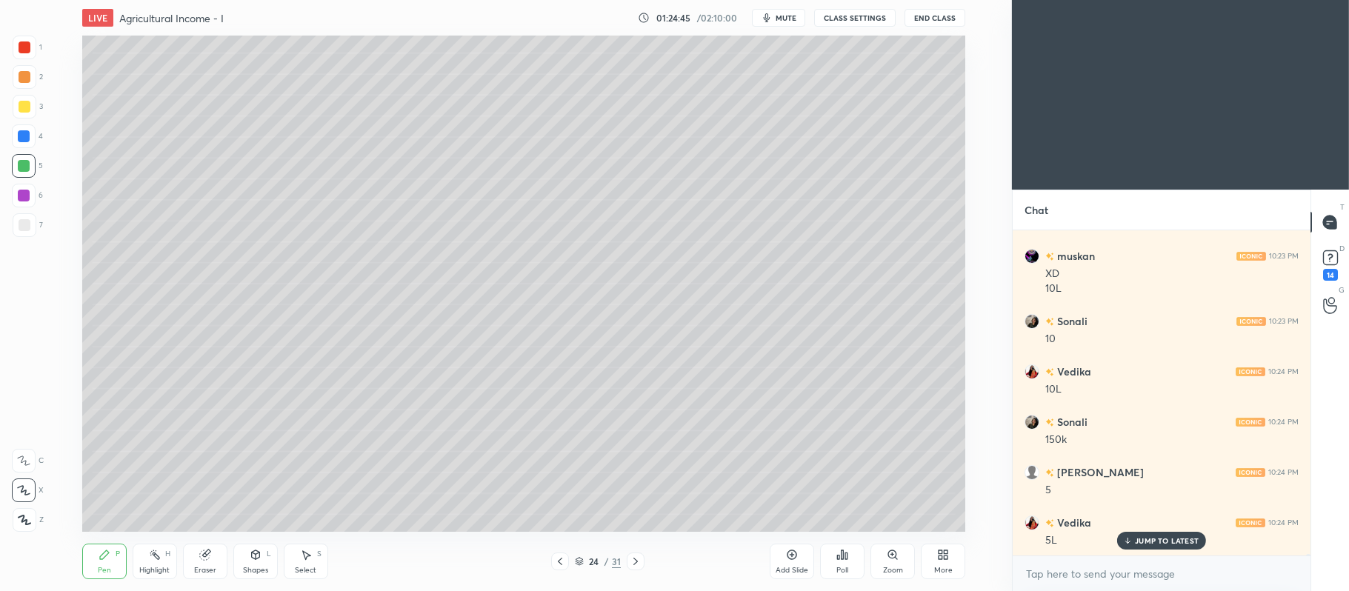
scroll to position [62067, 0]
click at [19, 110] on div at bounding box center [25, 107] width 12 height 12
click at [21, 227] on div at bounding box center [25, 225] width 12 height 12
click at [559, 561] on icon at bounding box center [560, 561] width 4 height 7
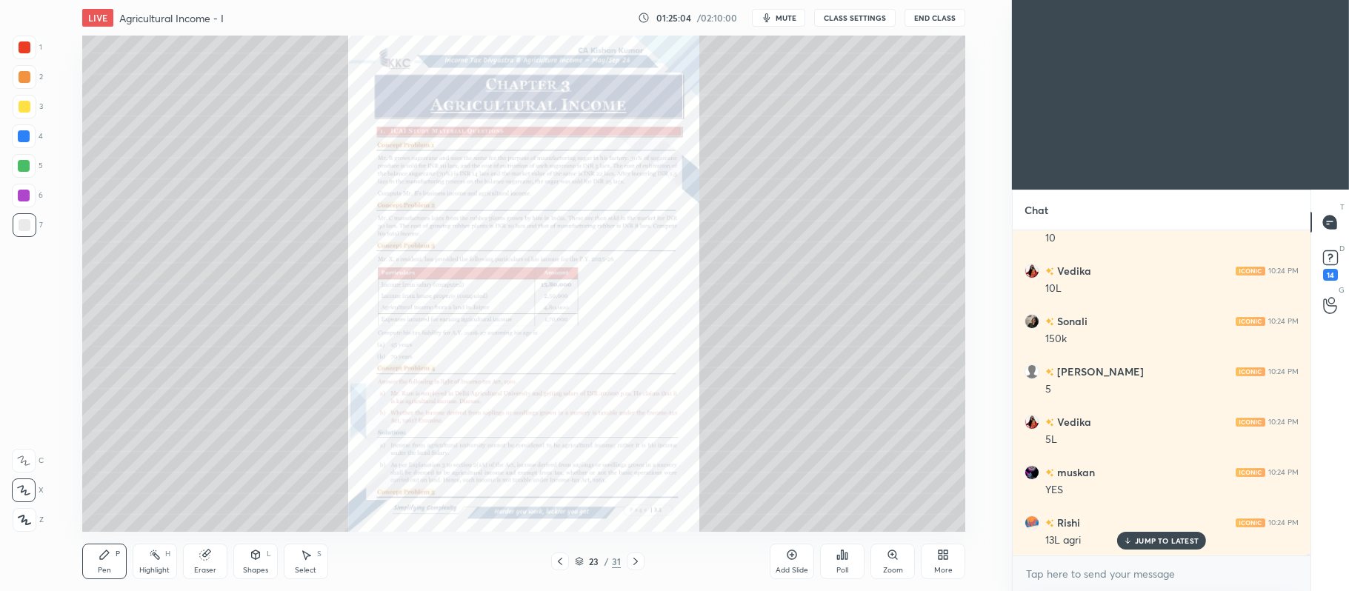
click at [894, 560] on icon at bounding box center [893, 555] width 12 height 12
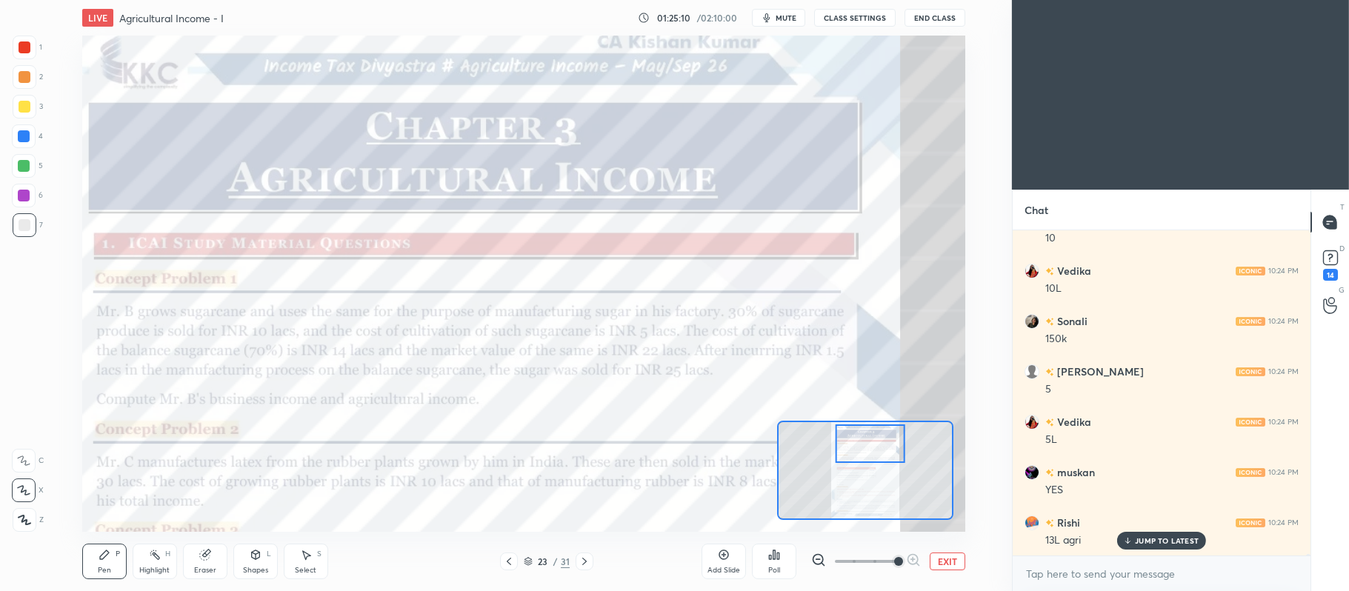
click at [585, 560] on icon at bounding box center [584, 561] width 4 height 7
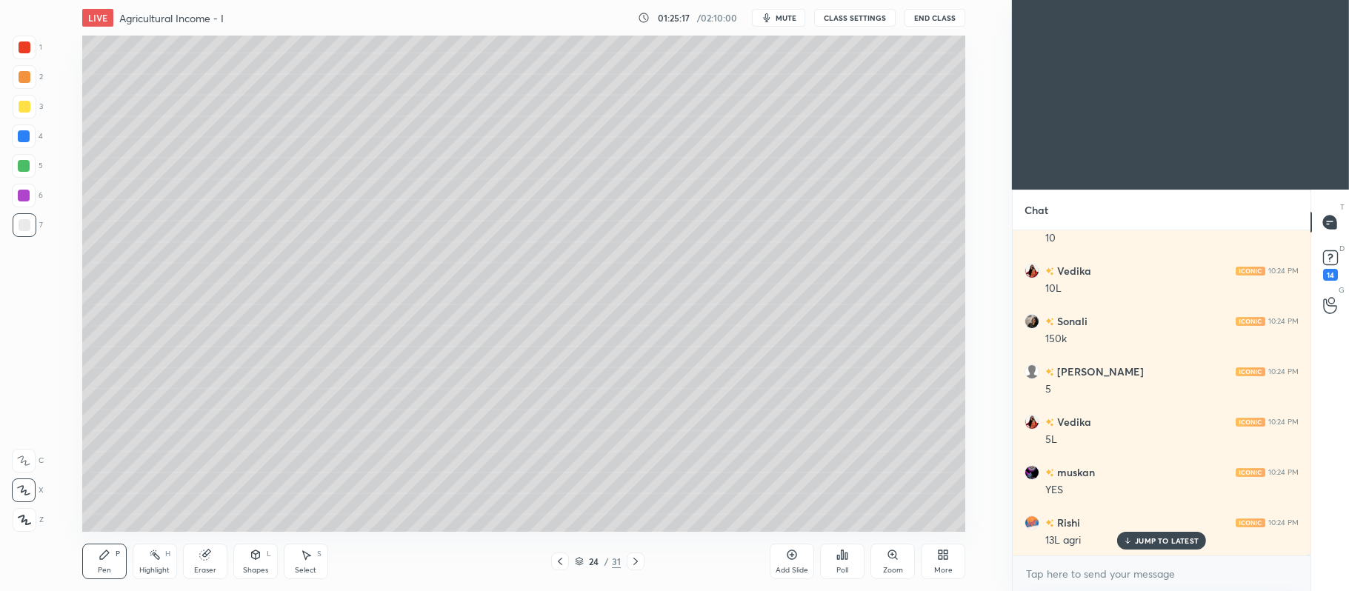
scroll to position [62153, 0]
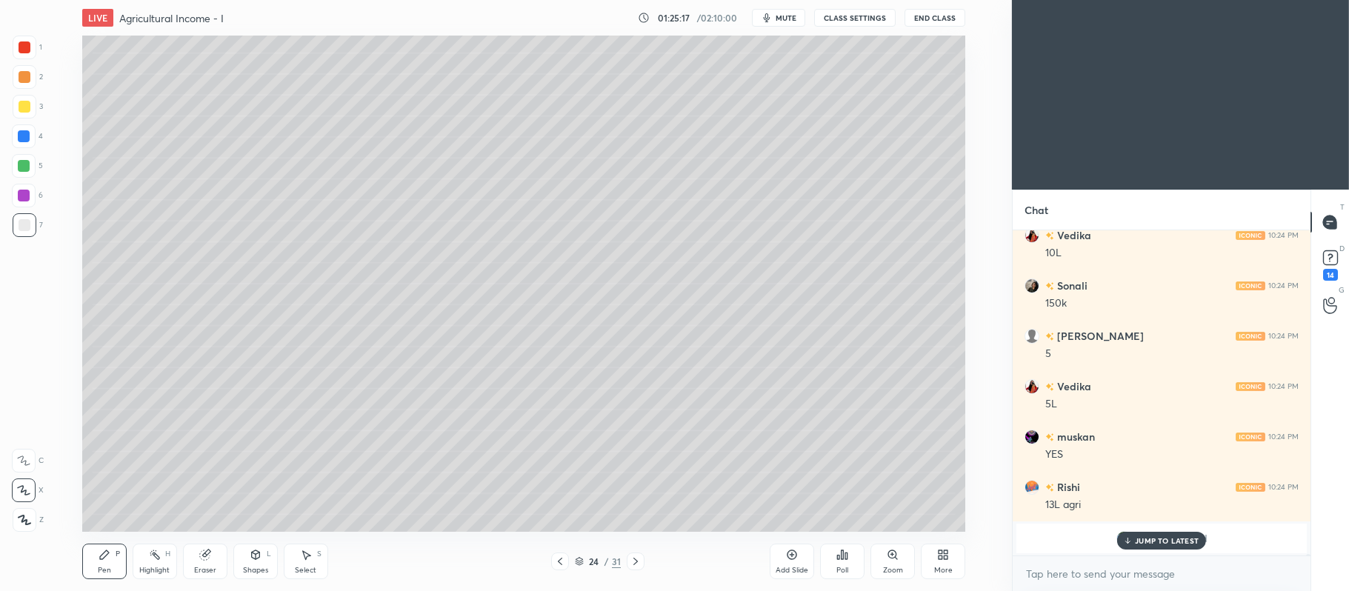
click at [564, 571] on div "Pen P Highlight H Eraser Shapes L Select S 24 / 31 Add Slide Poll Zoom More" at bounding box center [523, 561] width 883 height 59
click at [565, 559] on icon at bounding box center [560, 562] width 12 height 12
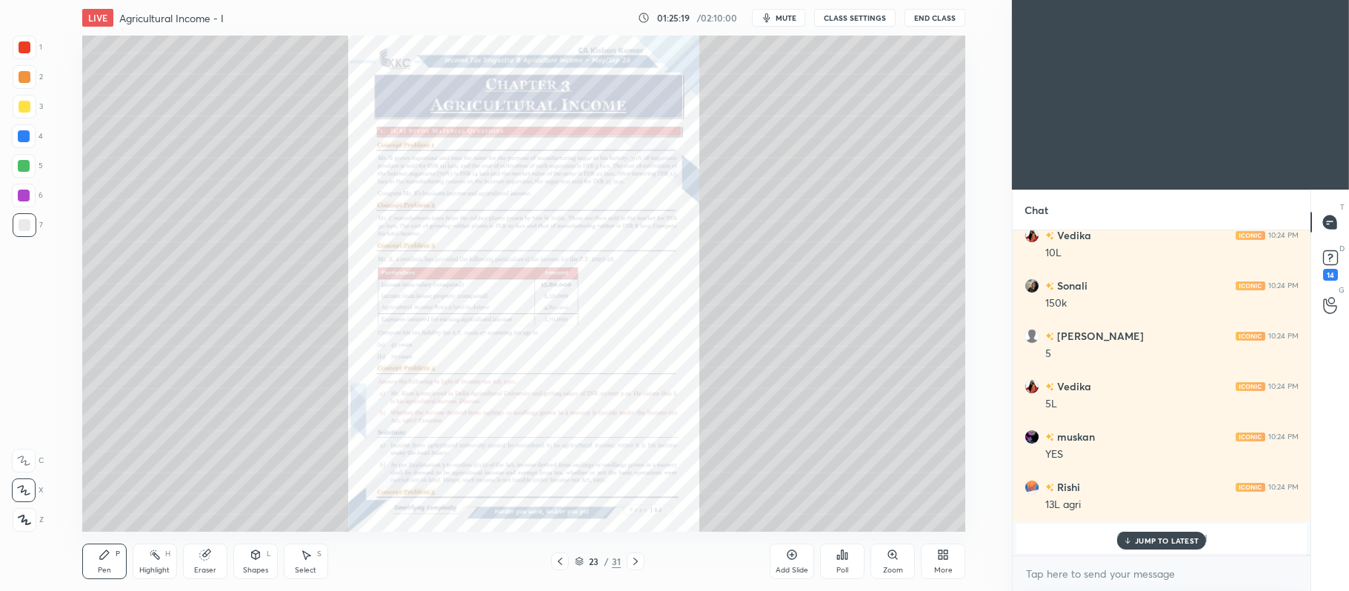
click at [904, 568] on div "Zoom" at bounding box center [893, 562] width 44 height 36
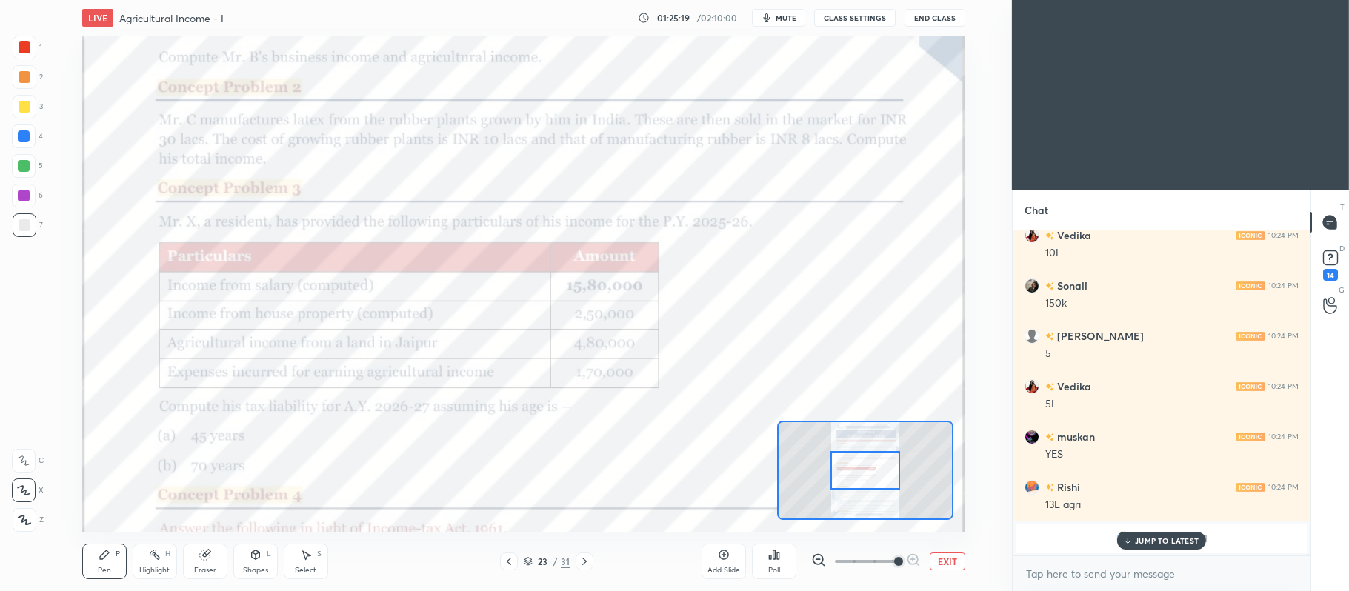
scroll to position [62203, 0]
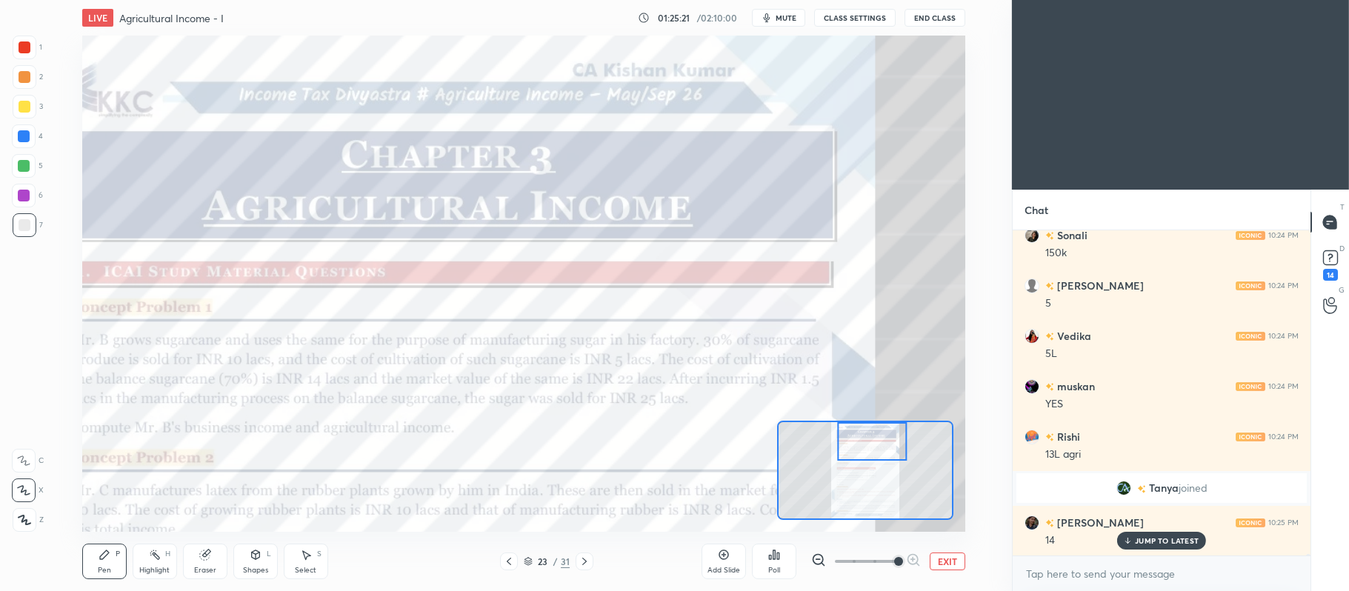
click at [25, 48] on div at bounding box center [25, 47] width 12 height 12
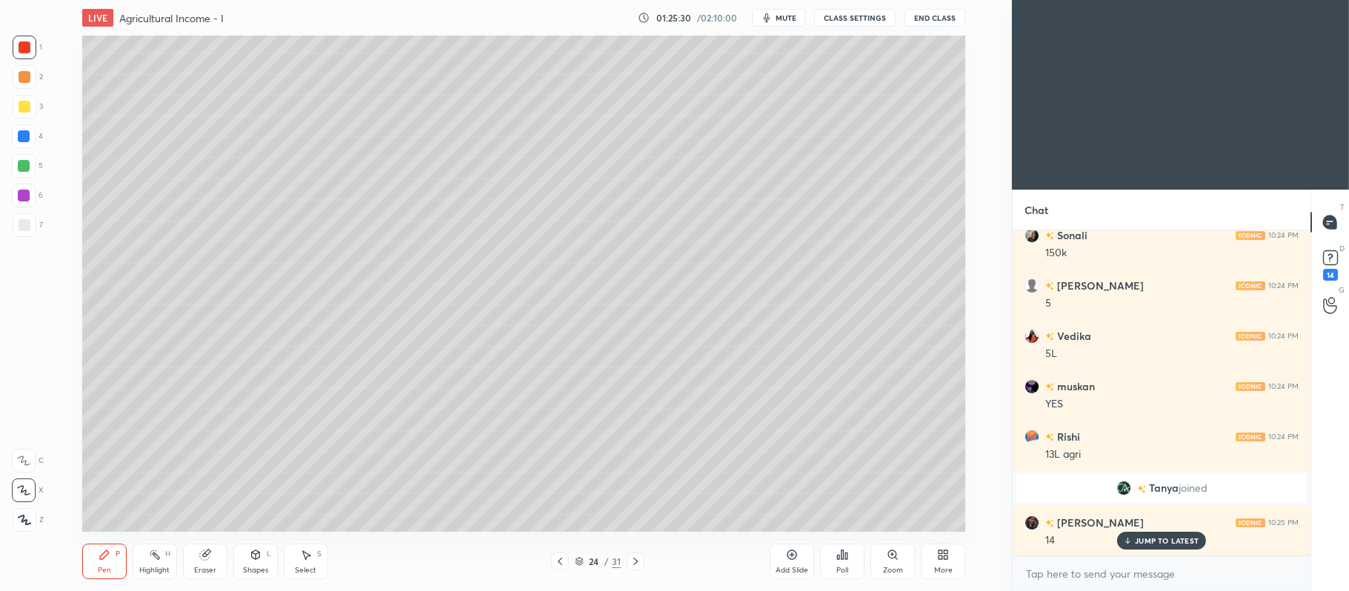
click at [39, 226] on div "7" at bounding box center [28, 225] width 30 height 24
click at [557, 566] on icon at bounding box center [560, 562] width 12 height 12
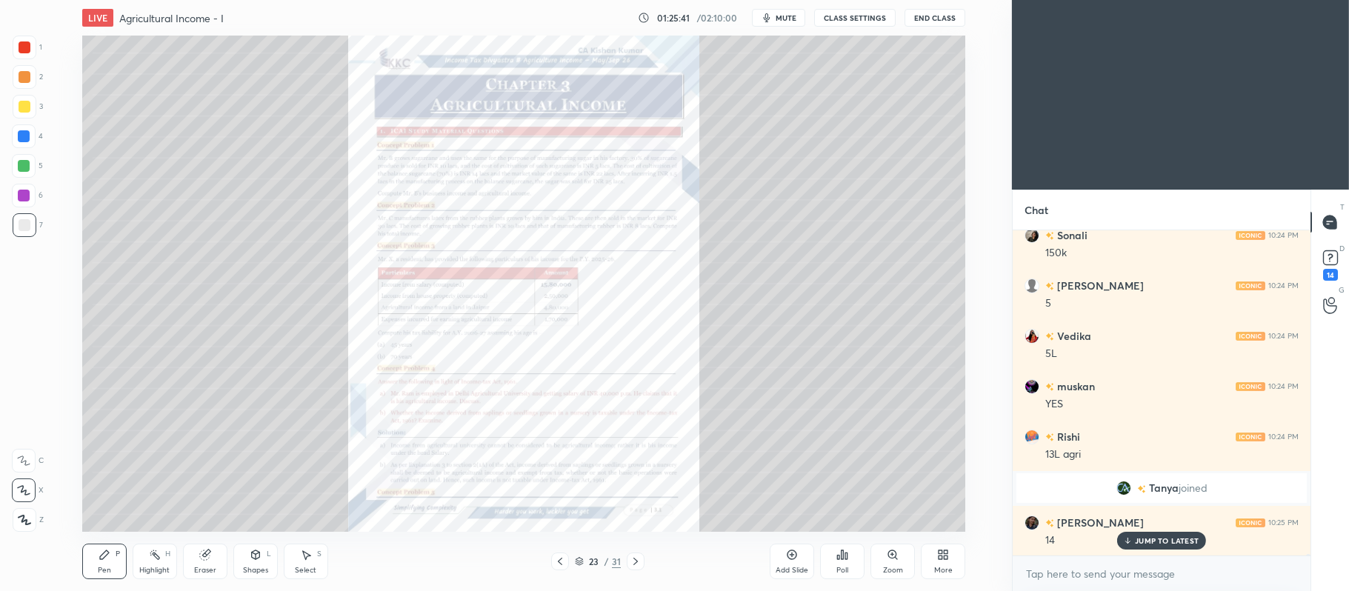
click at [893, 558] on icon at bounding box center [892, 555] width 8 height 8
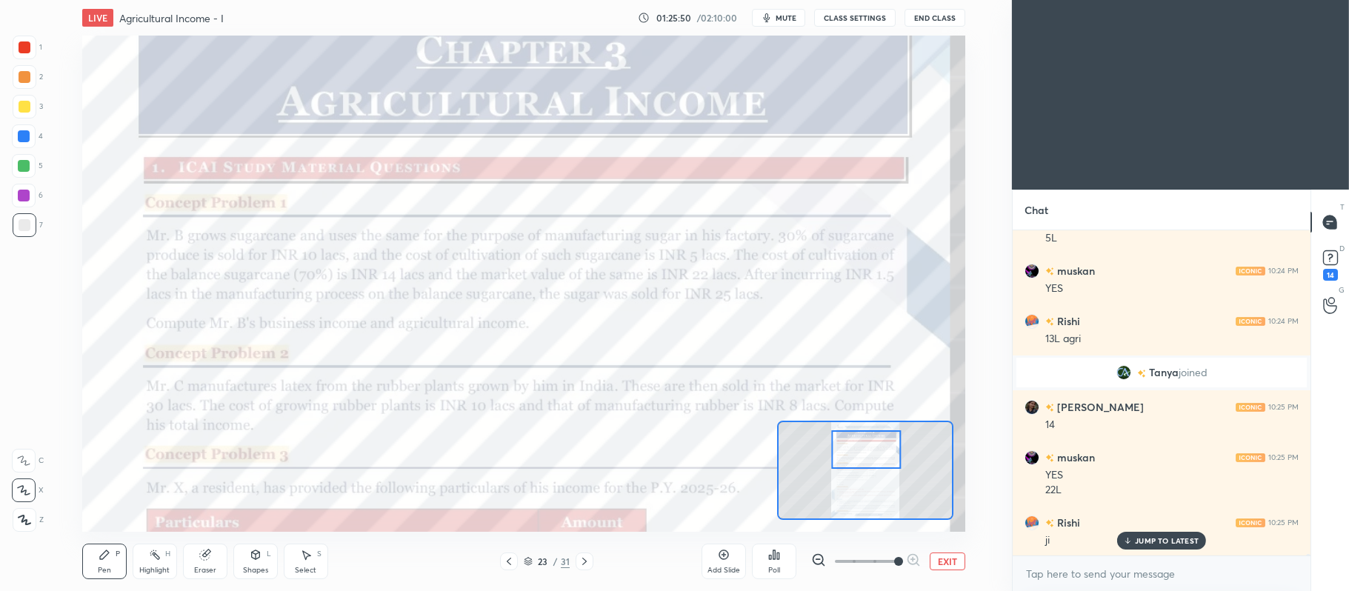
scroll to position [62470, 0]
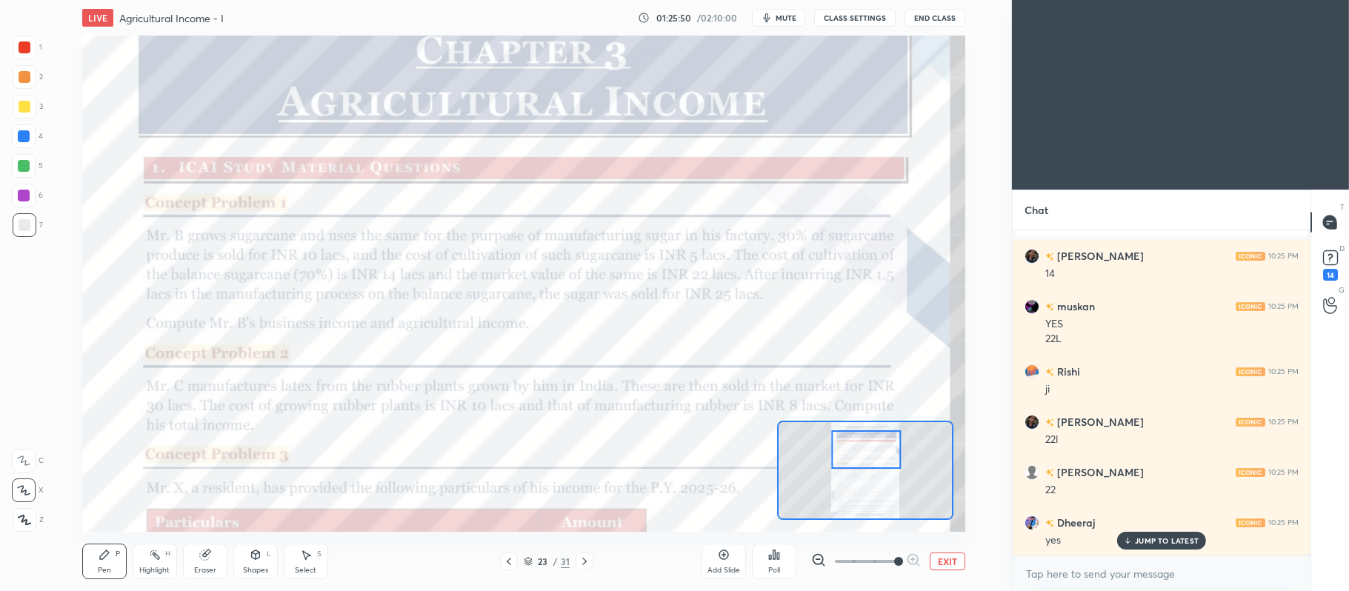
click at [211, 562] on div "Eraser" at bounding box center [205, 562] width 44 height 36
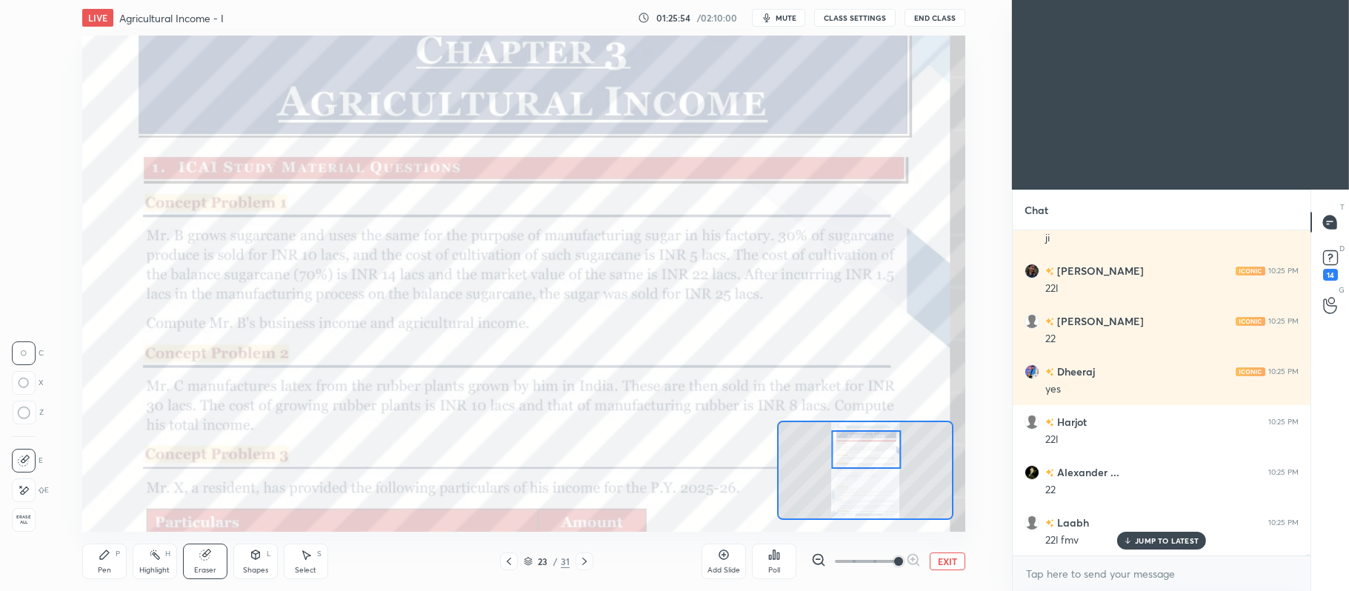
scroll to position [62671, 0]
click at [104, 567] on div "Pen" at bounding box center [104, 570] width 13 height 7
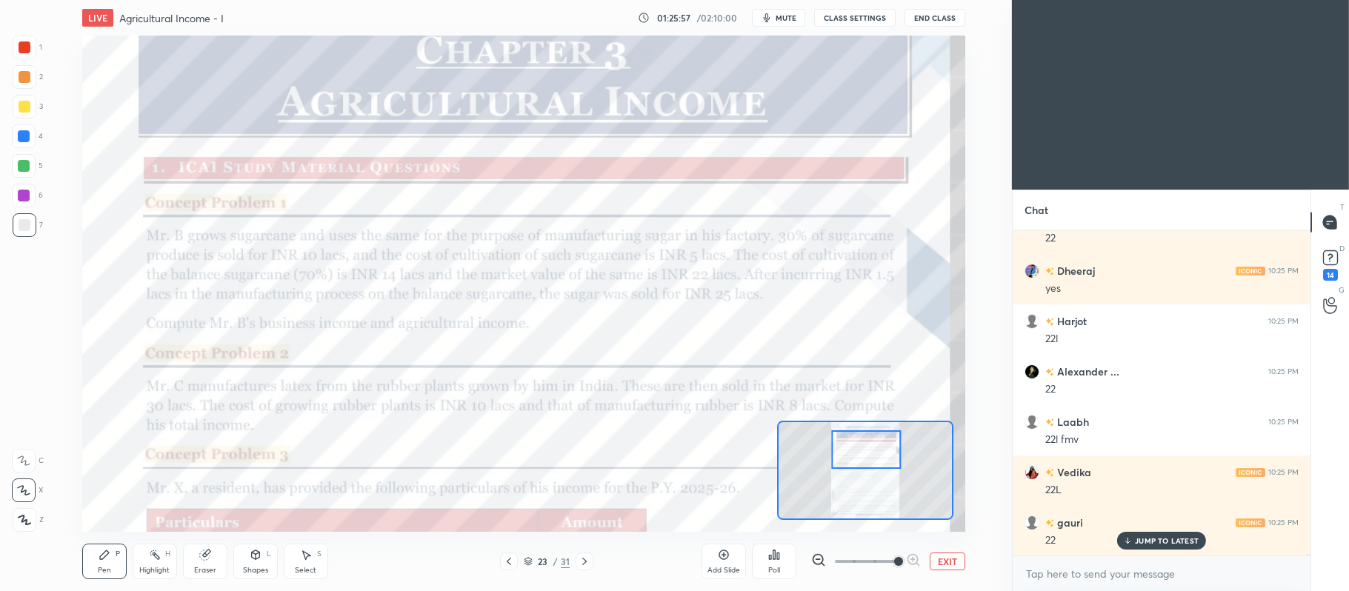
scroll to position [62772, 0]
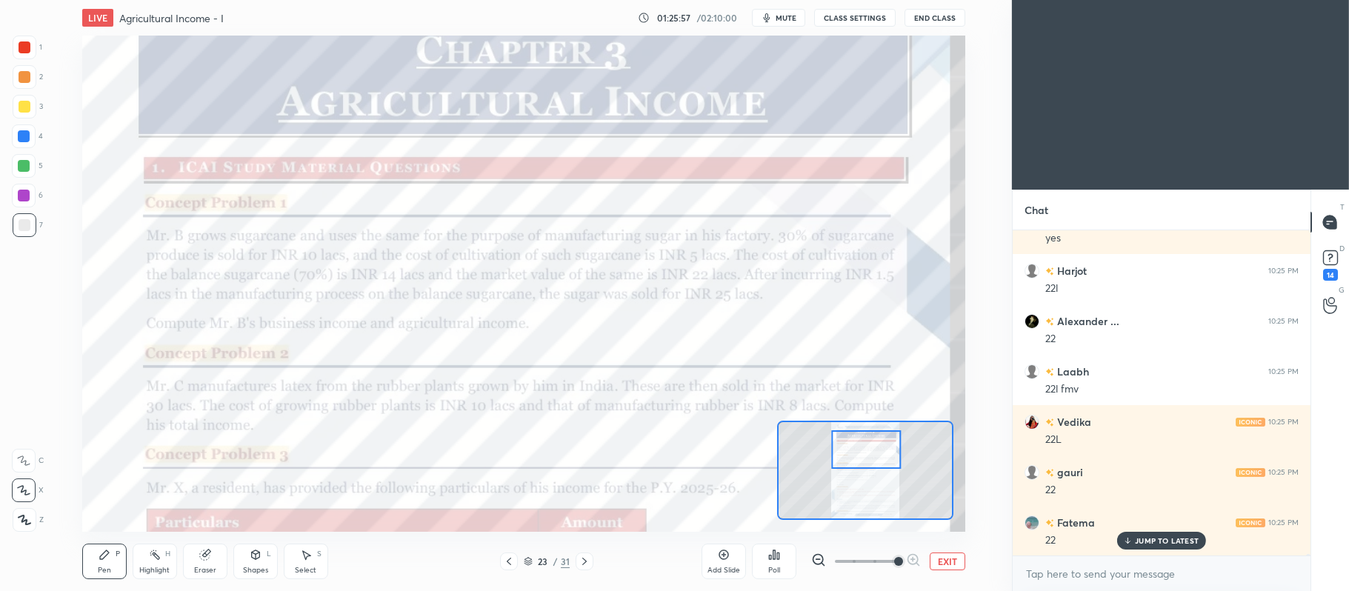
click at [591, 563] on div at bounding box center [585, 562] width 18 height 18
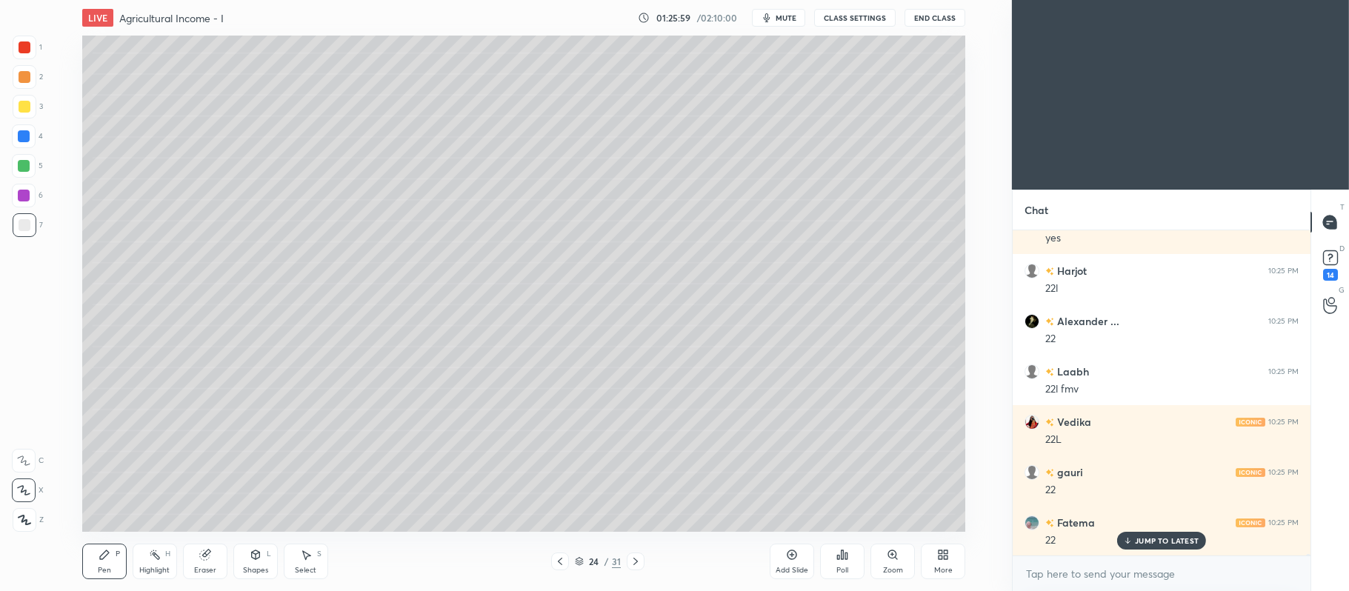
click at [28, 74] on div at bounding box center [25, 77] width 12 height 12
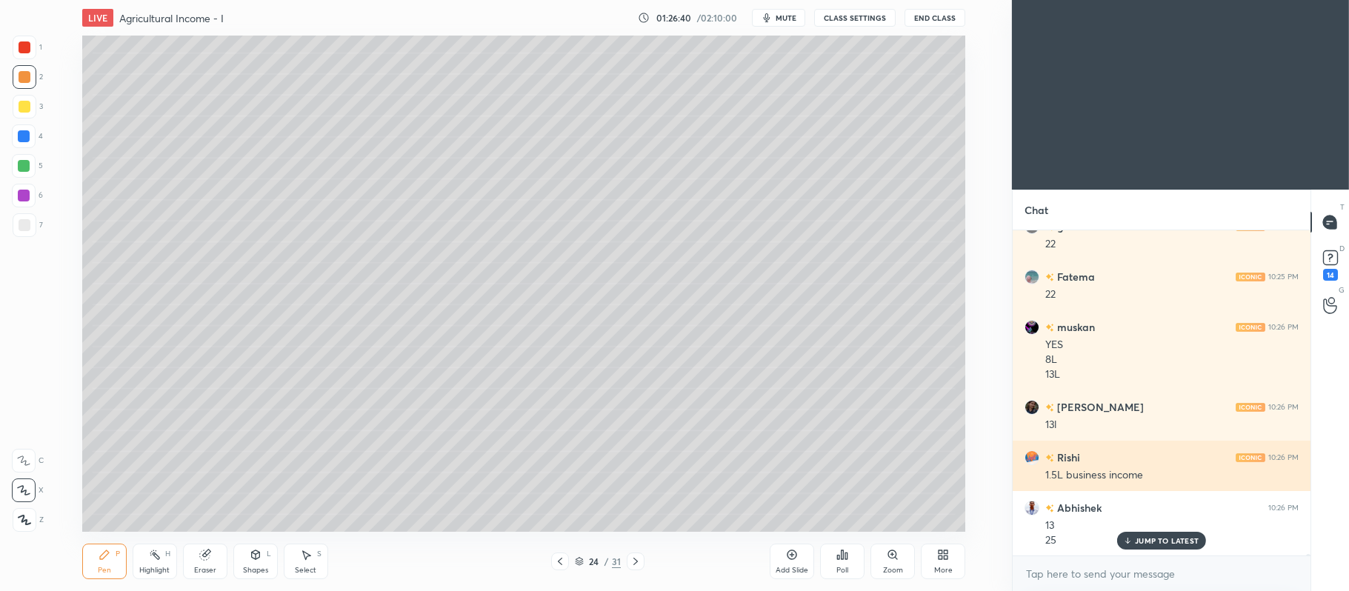
scroll to position [63068, 0]
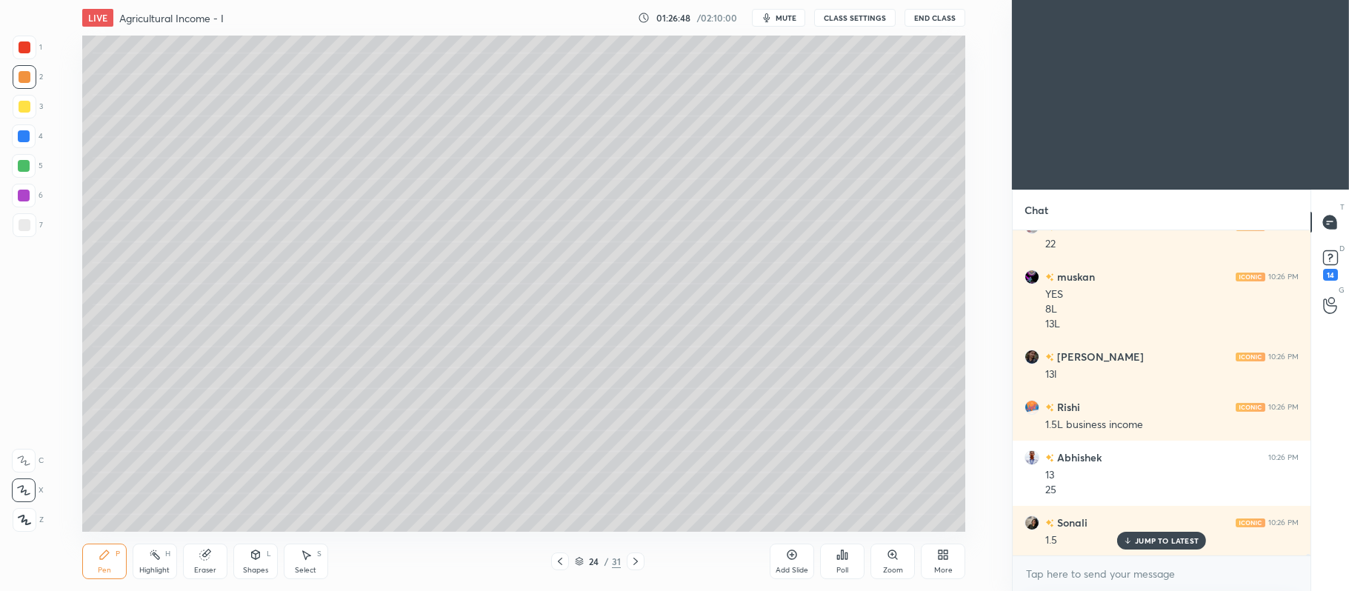
click at [22, 134] on div at bounding box center [24, 136] width 12 height 12
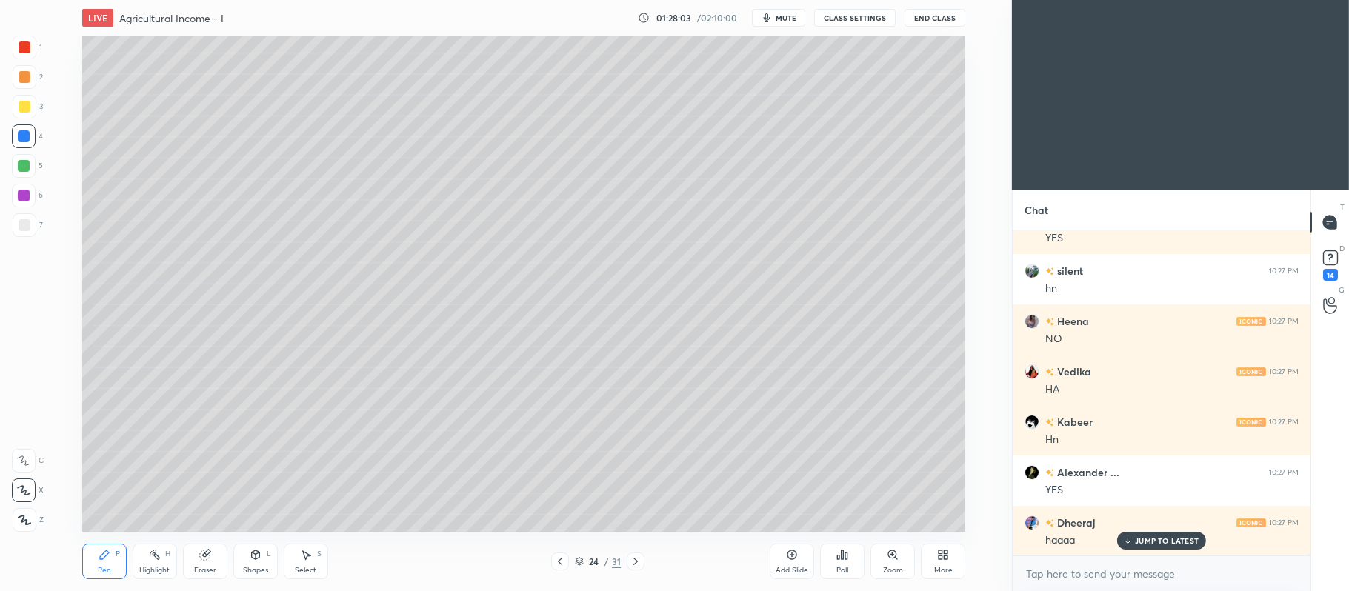
scroll to position [64444, 0]
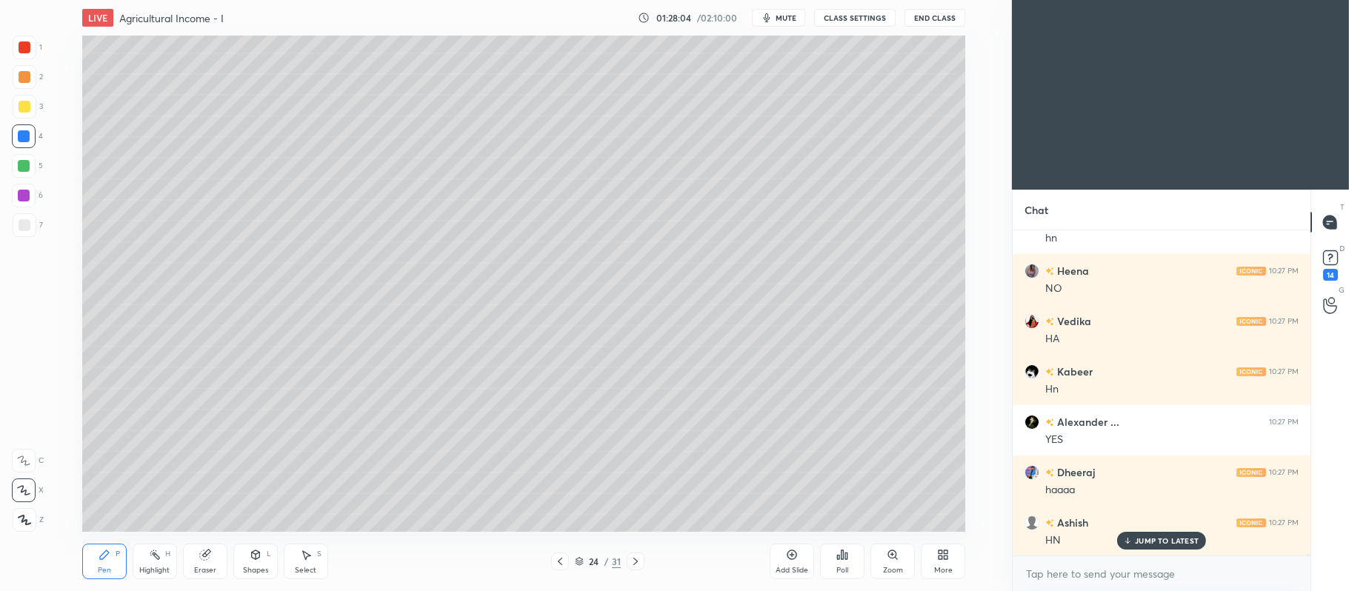
click at [22, 224] on div at bounding box center [25, 225] width 12 height 12
click at [795, 556] on icon at bounding box center [792, 555] width 12 height 12
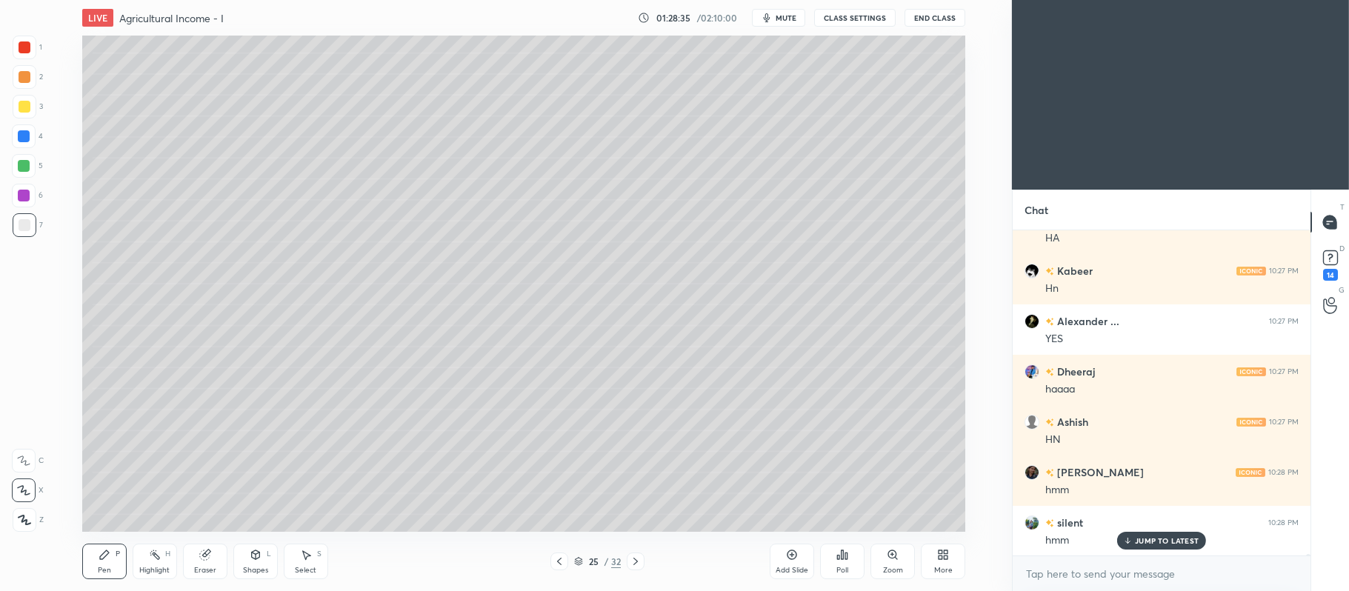
scroll to position [64595, 0]
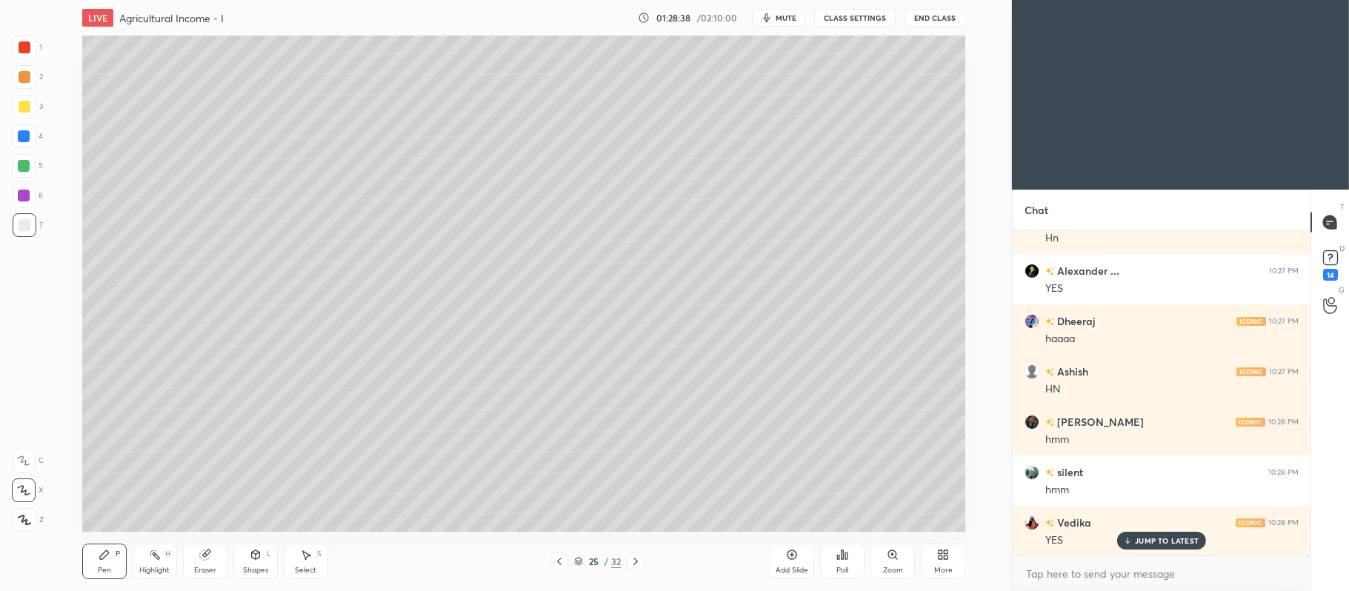
click at [576, 568] on div "25 / 32" at bounding box center [597, 561] width 47 height 13
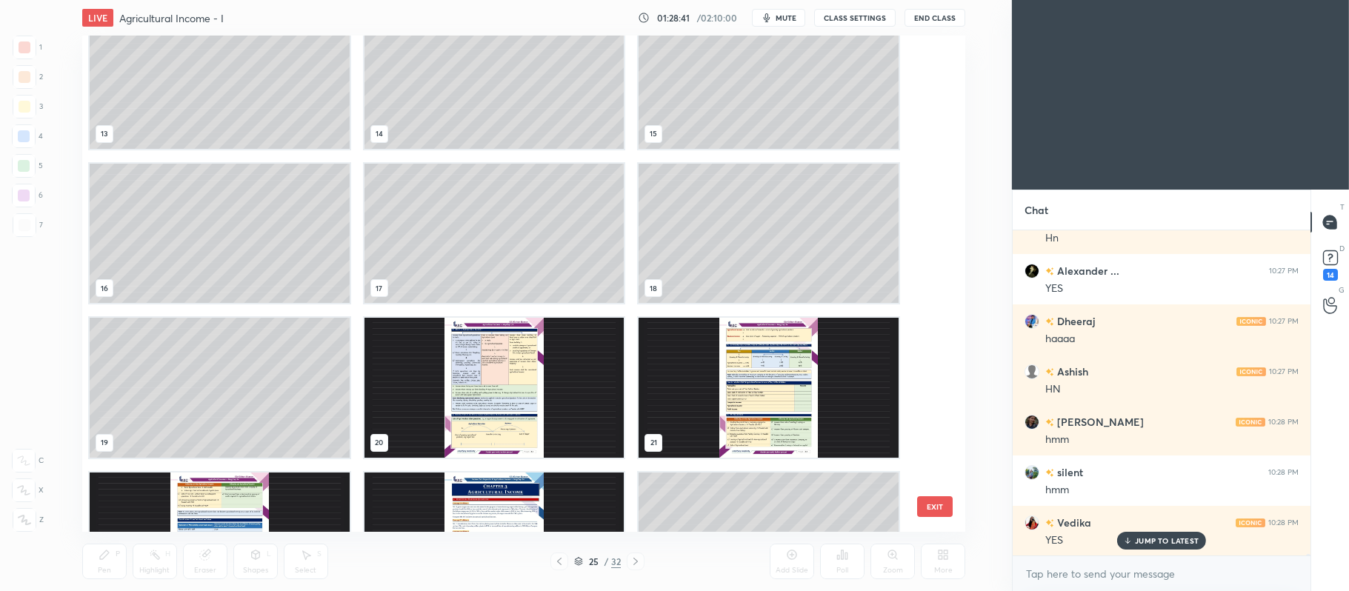
scroll to position [658, 0]
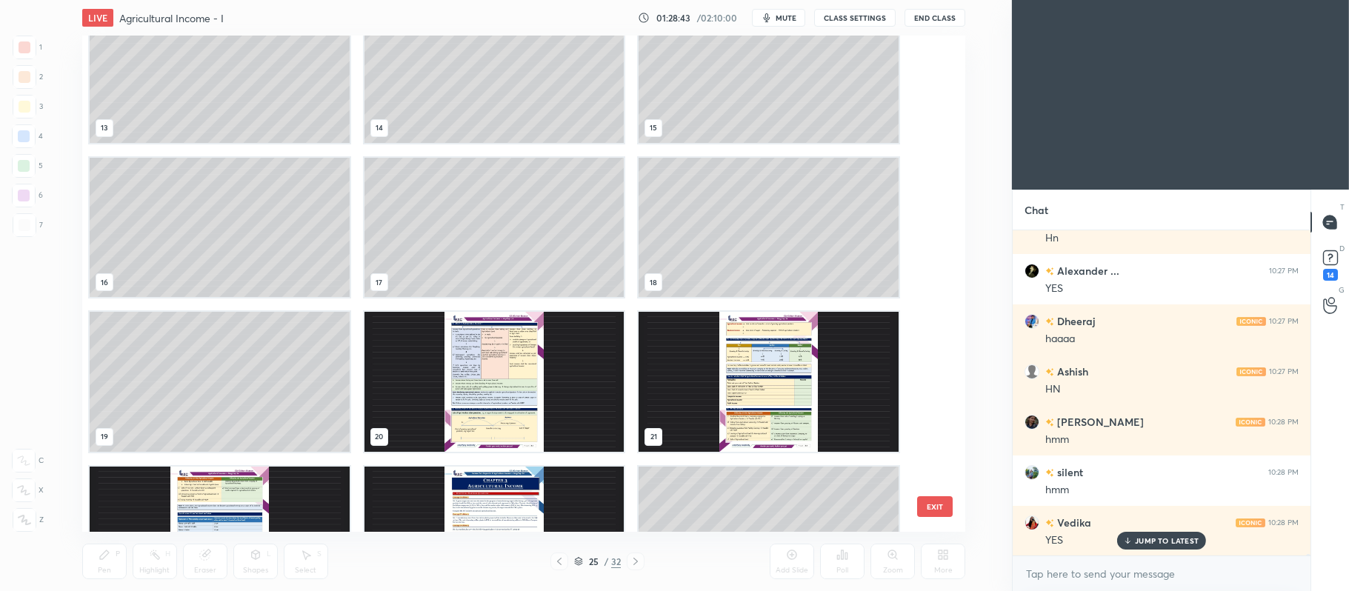
click at [476, 387] on img "grid" at bounding box center [494, 382] width 260 height 140
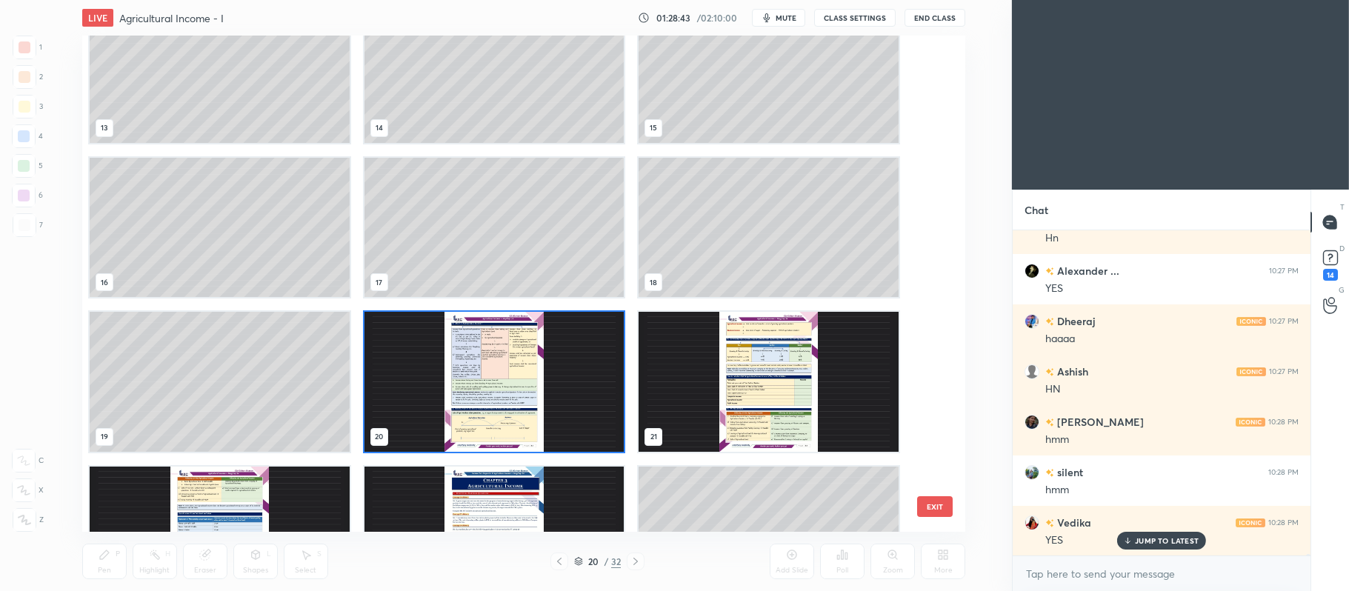
click at [508, 379] on img "grid" at bounding box center [494, 382] width 260 height 140
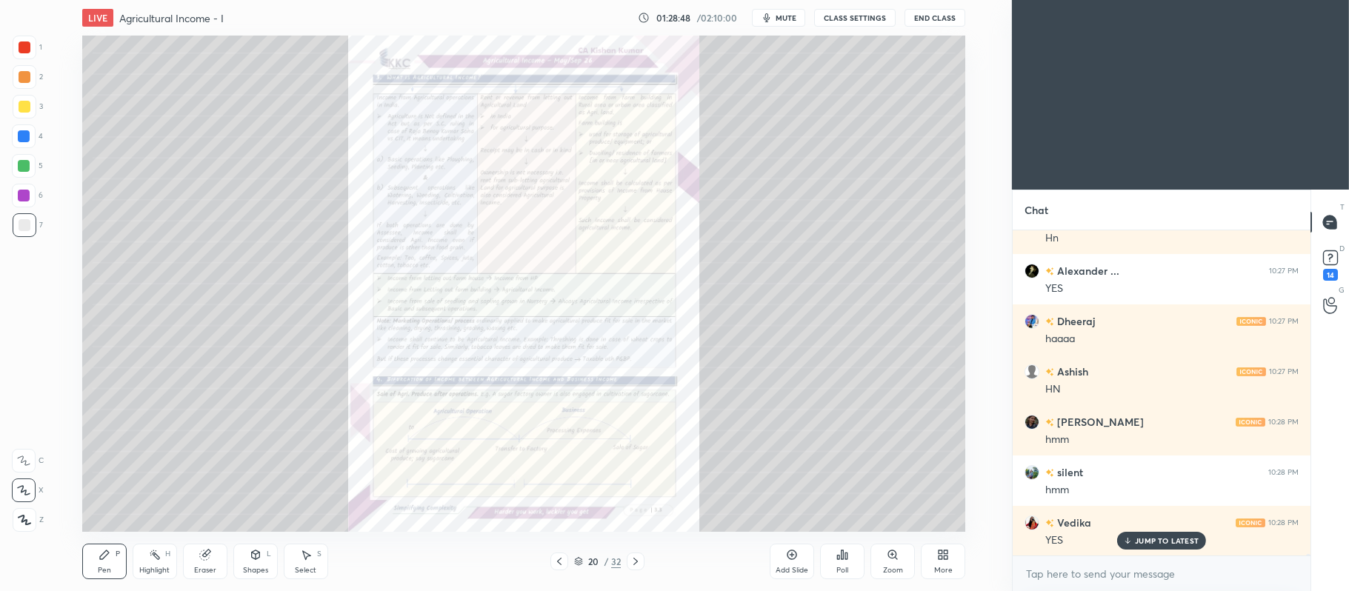
click at [793, 559] on icon at bounding box center [792, 555] width 12 height 12
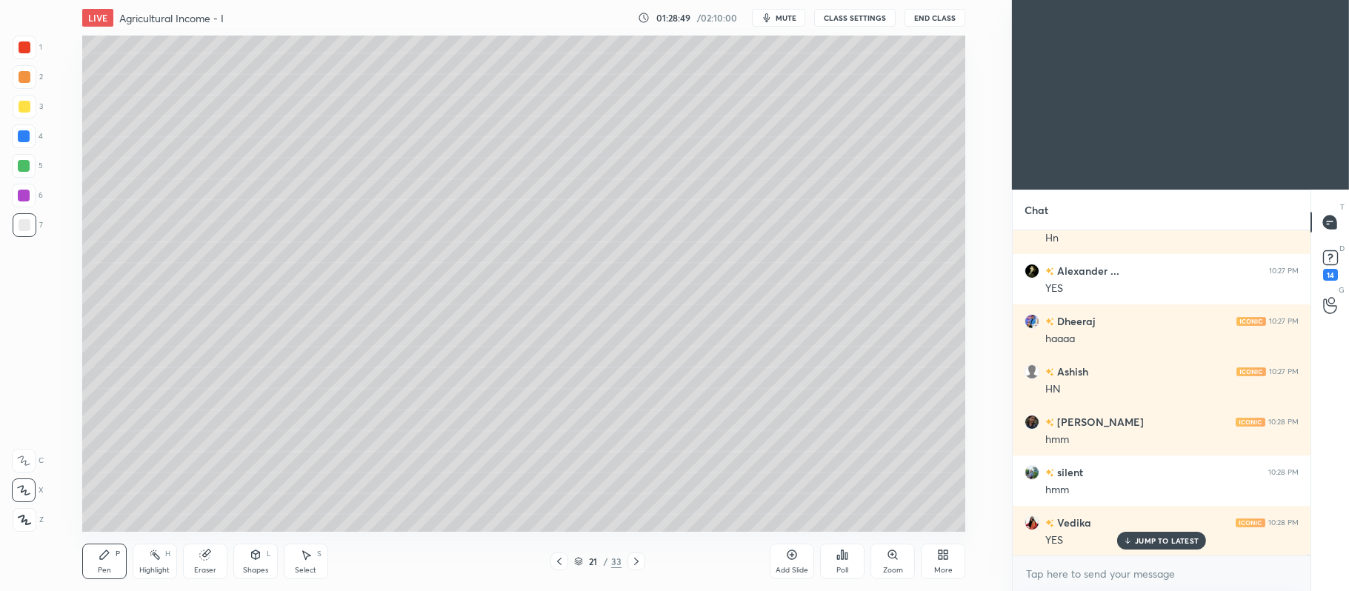
click at [27, 107] on div at bounding box center [25, 107] width 12 height 12
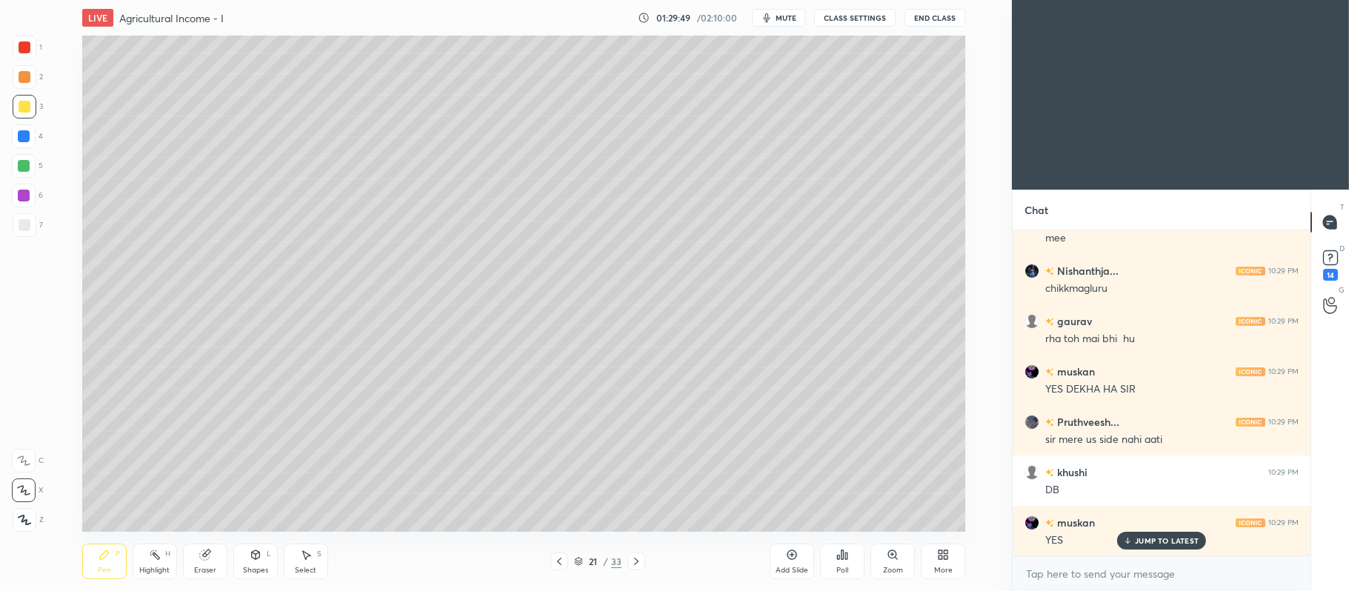
scroll to position [65502, 0]
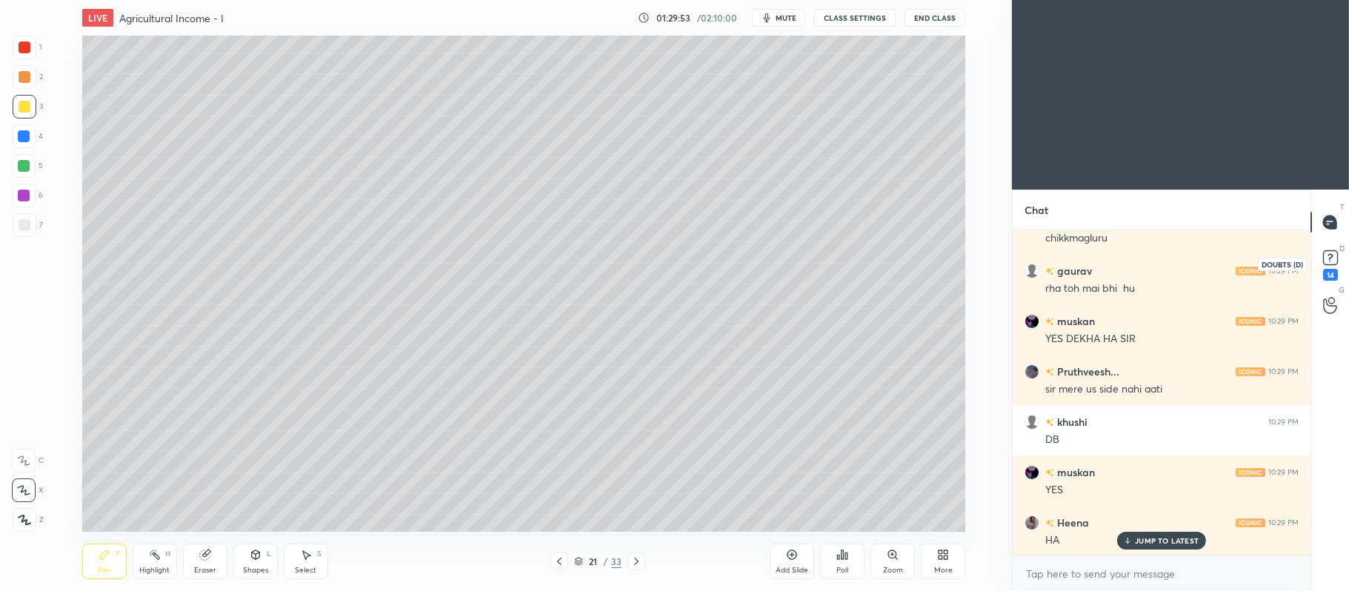
click at [1326, 265] on rect at bounding box center [1330, 258] width 14 height 14
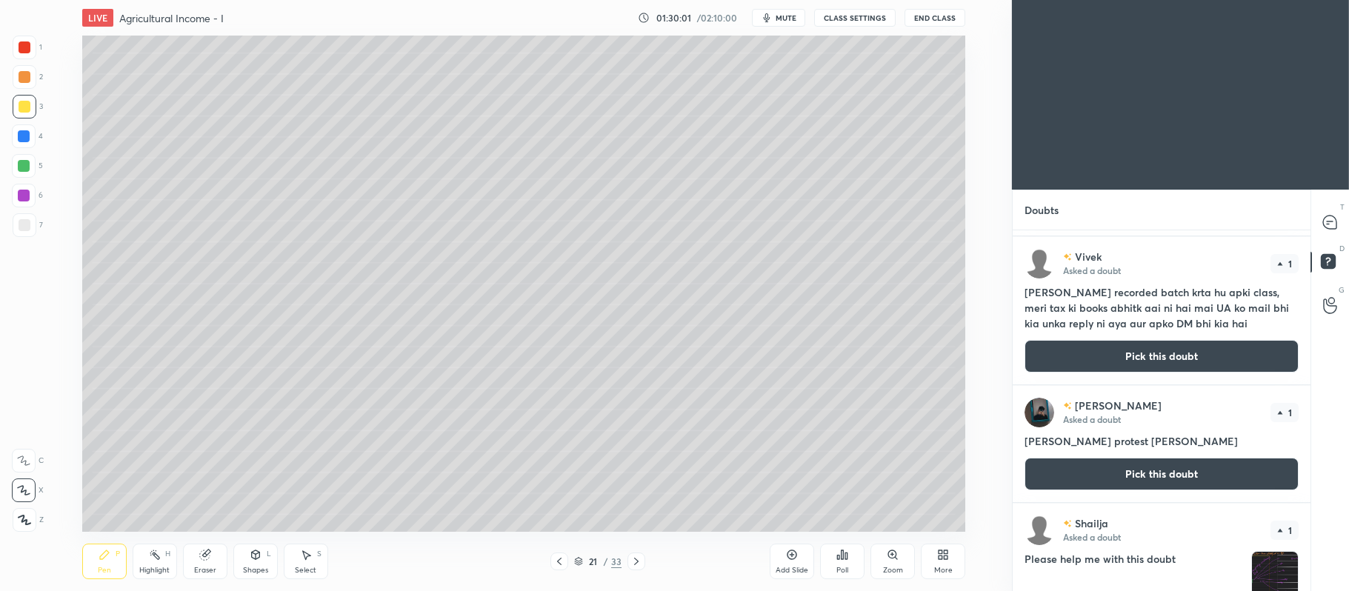
scroll to position [0, 0]
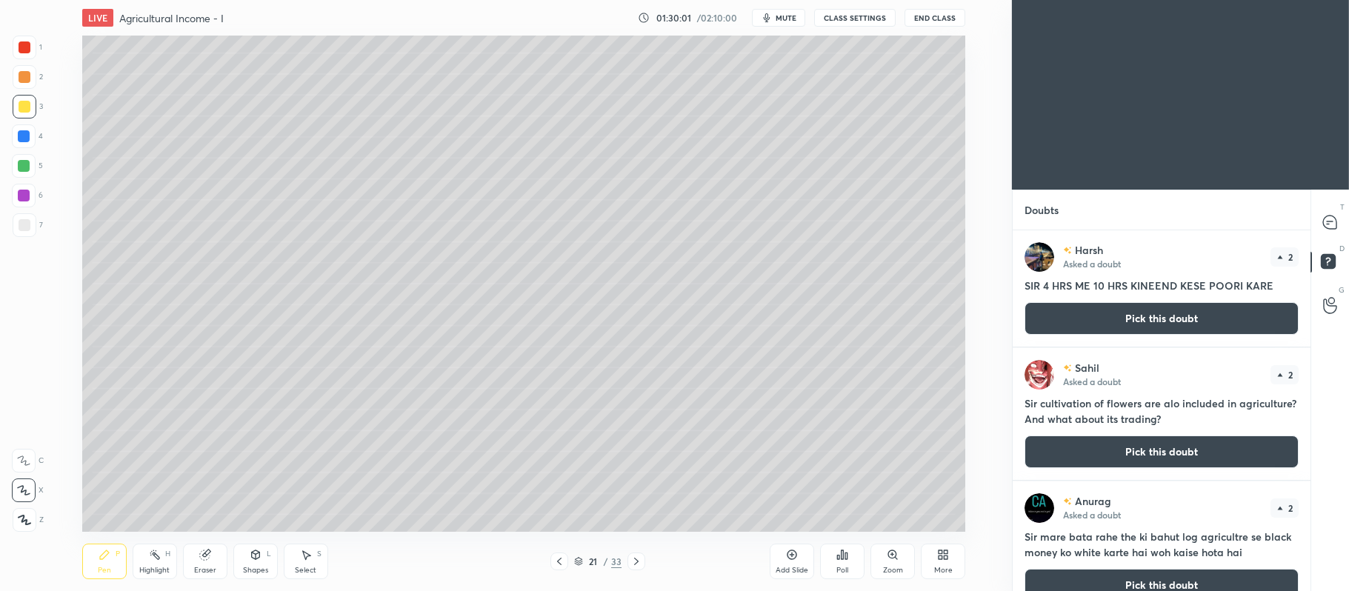
click at [1337, 227] on icon at bounding box center [1329, 222] width 13 height 13
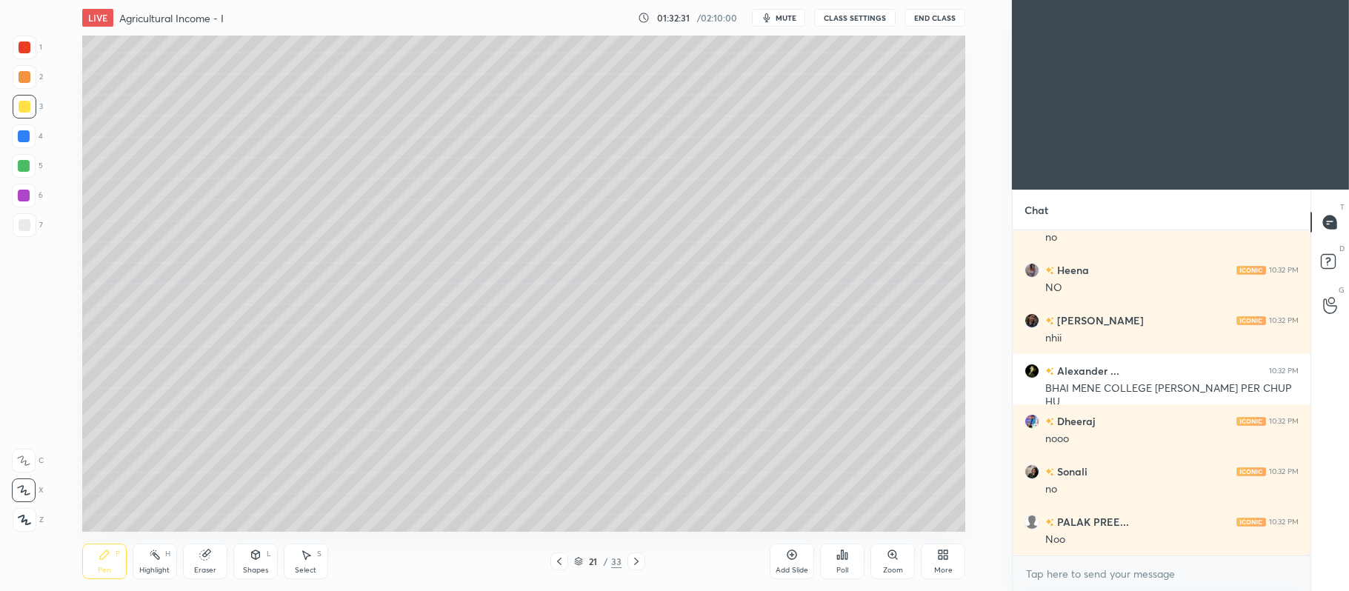
scroll to position [64721, 0]
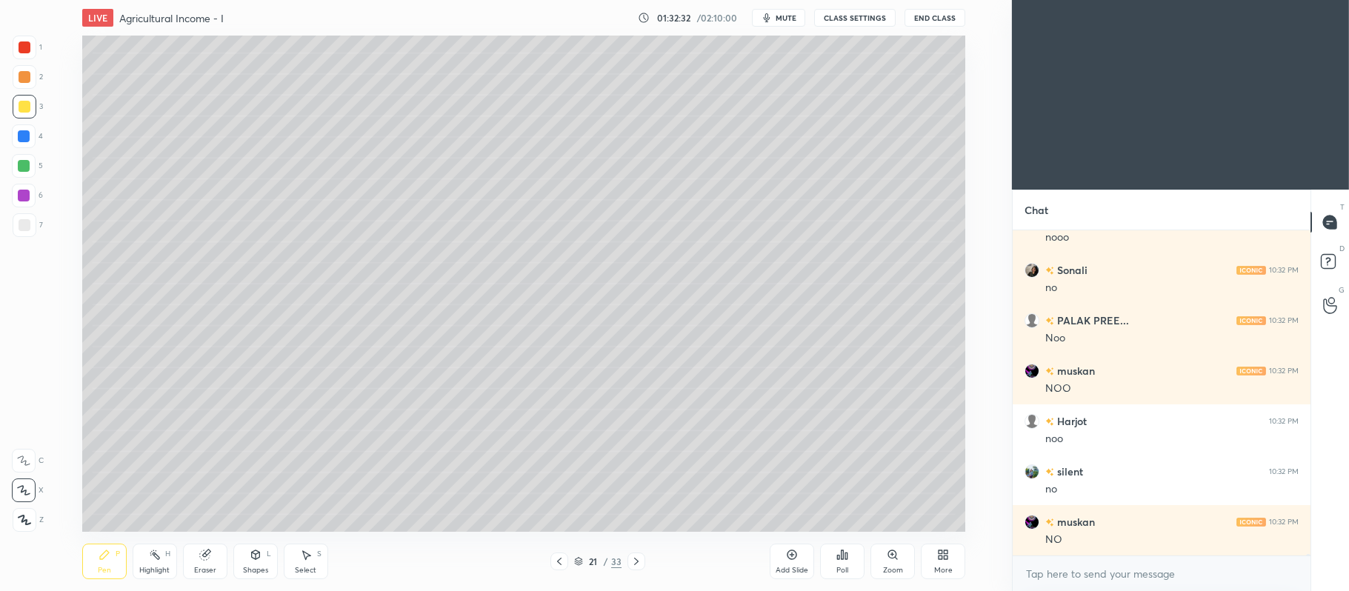
click at [22, 170] on div at bounding box center [24, 166] width 12 height 12
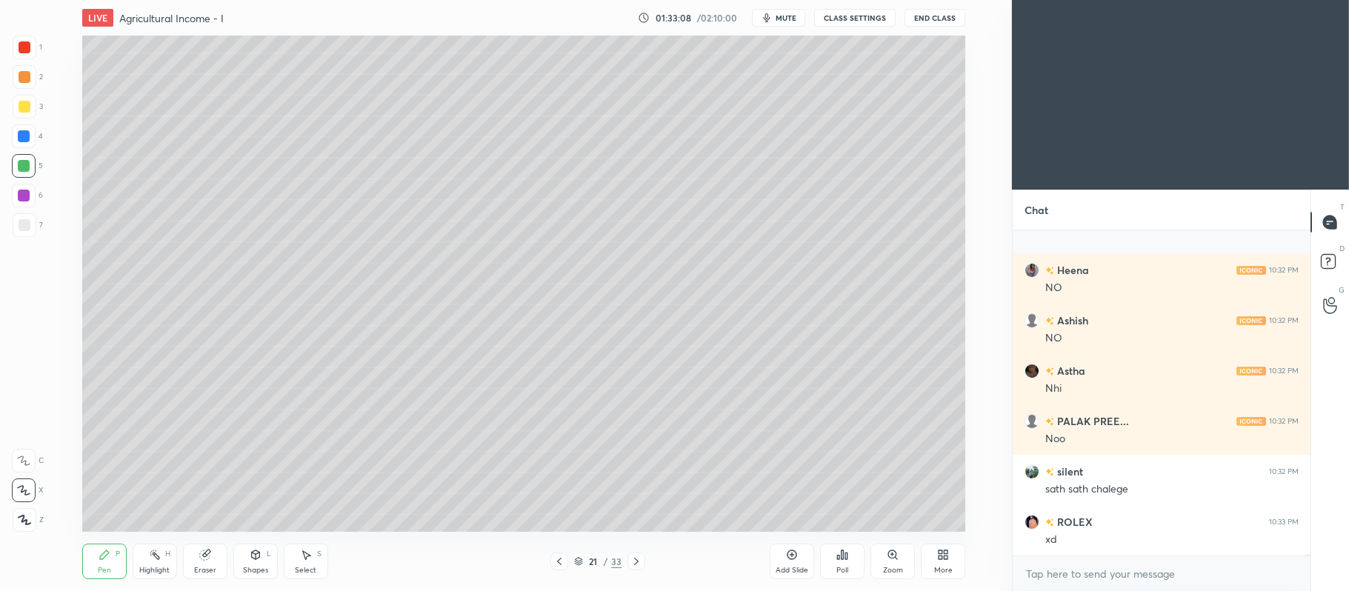
scroll to position [65225, 0]
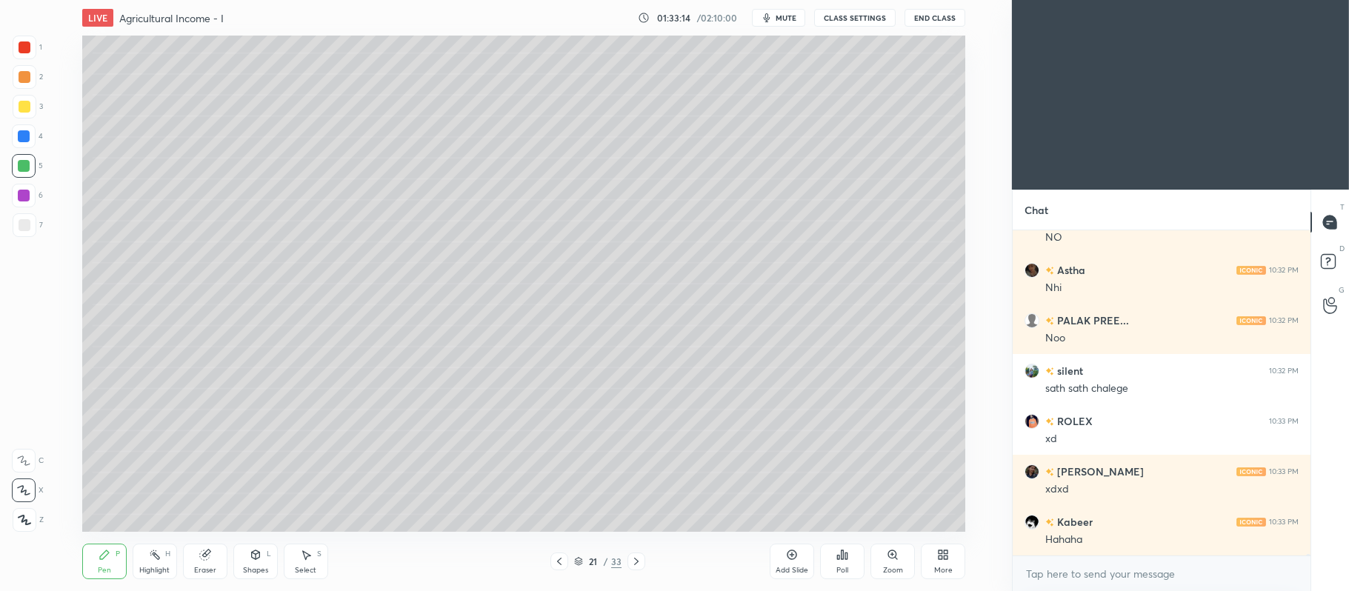
click at [33, 110] on div at bounding box center [25, 107] width 24 height 24
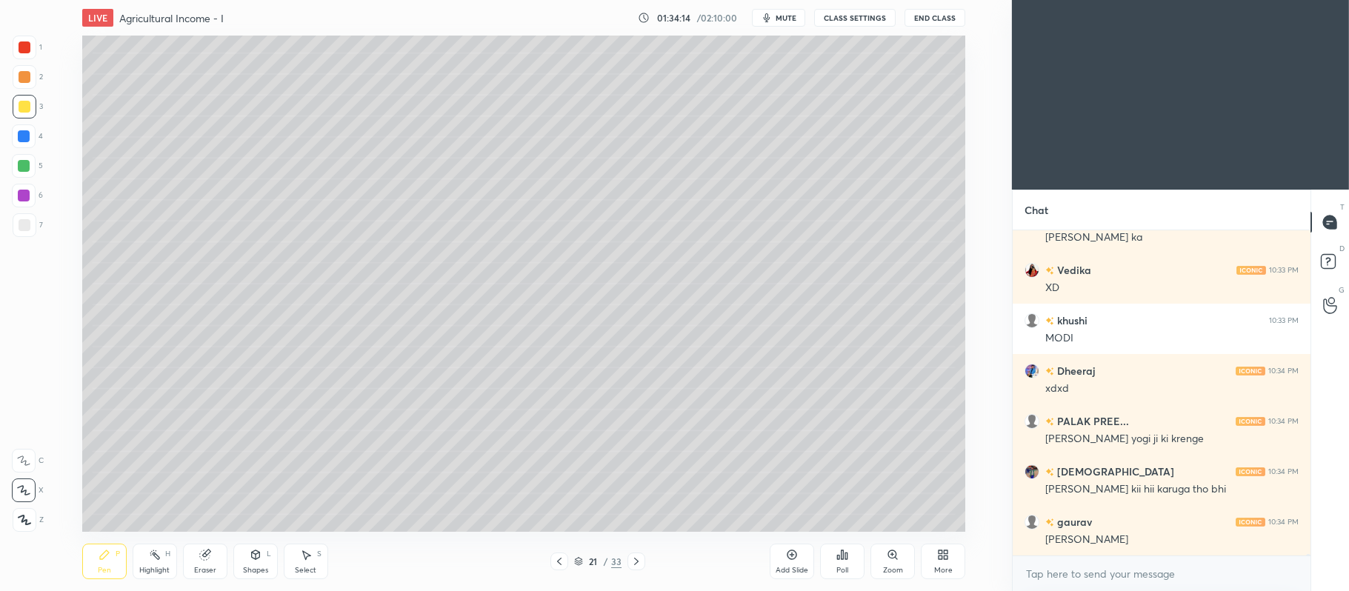
scroll to position [66686, 0]
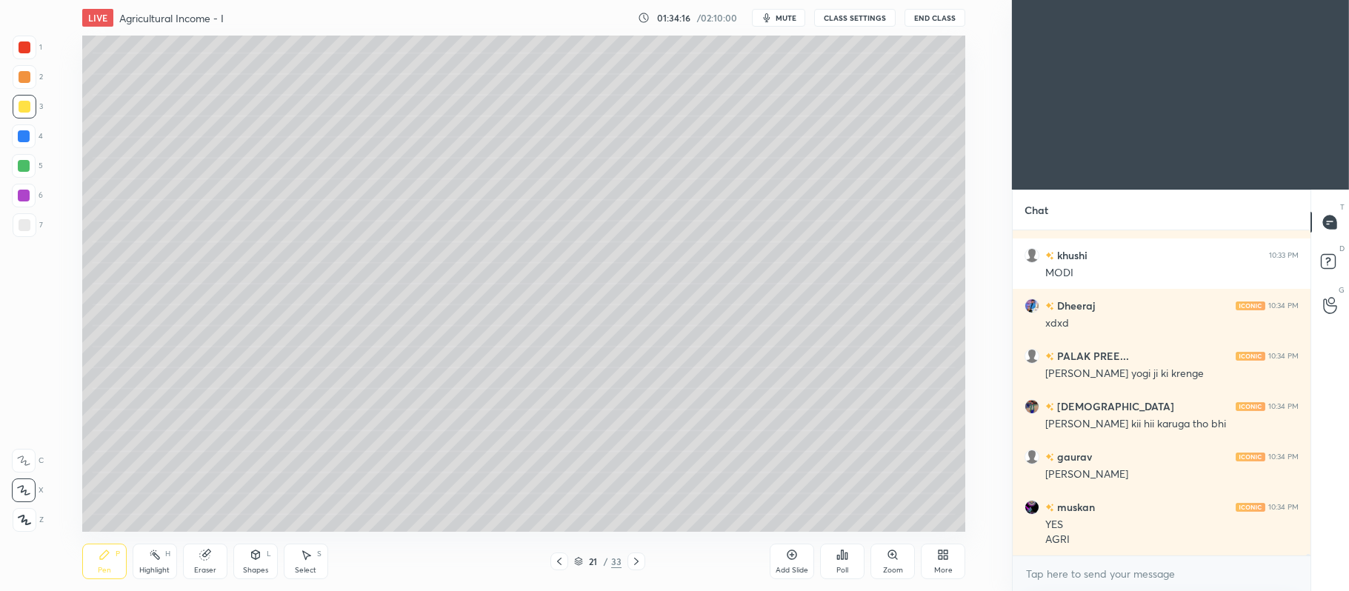
click at [30, 166] on div at bounding box center [24, 166] width 12 height 12
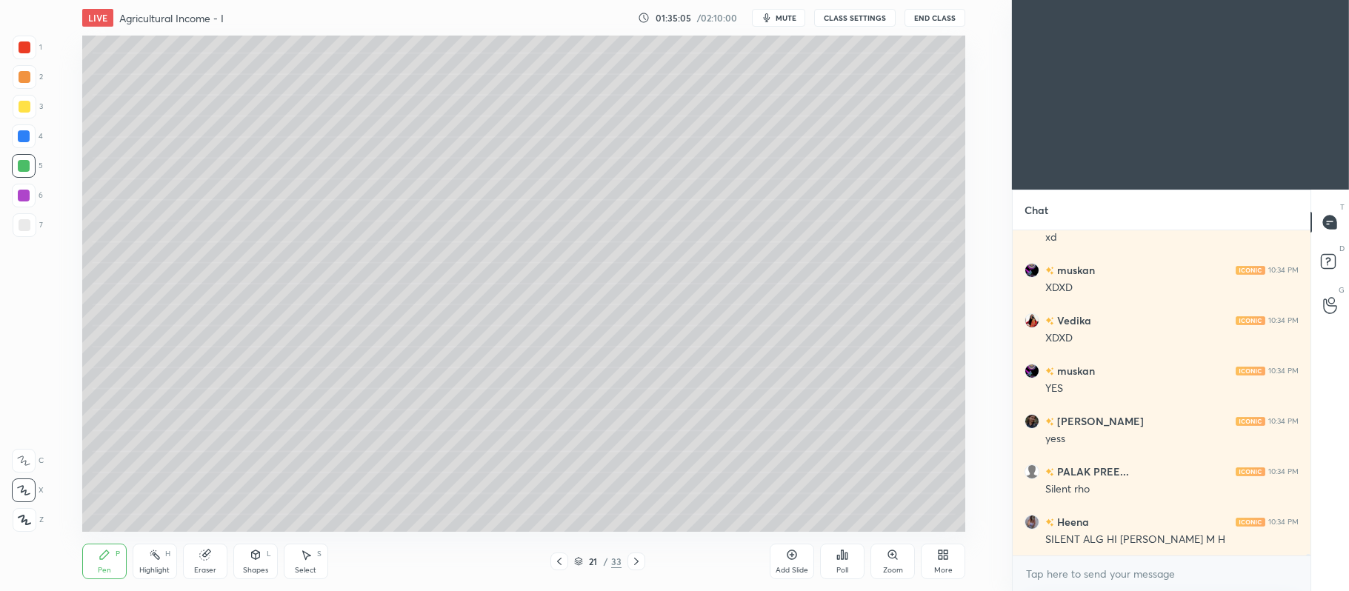
scroll to position [68190, 0]
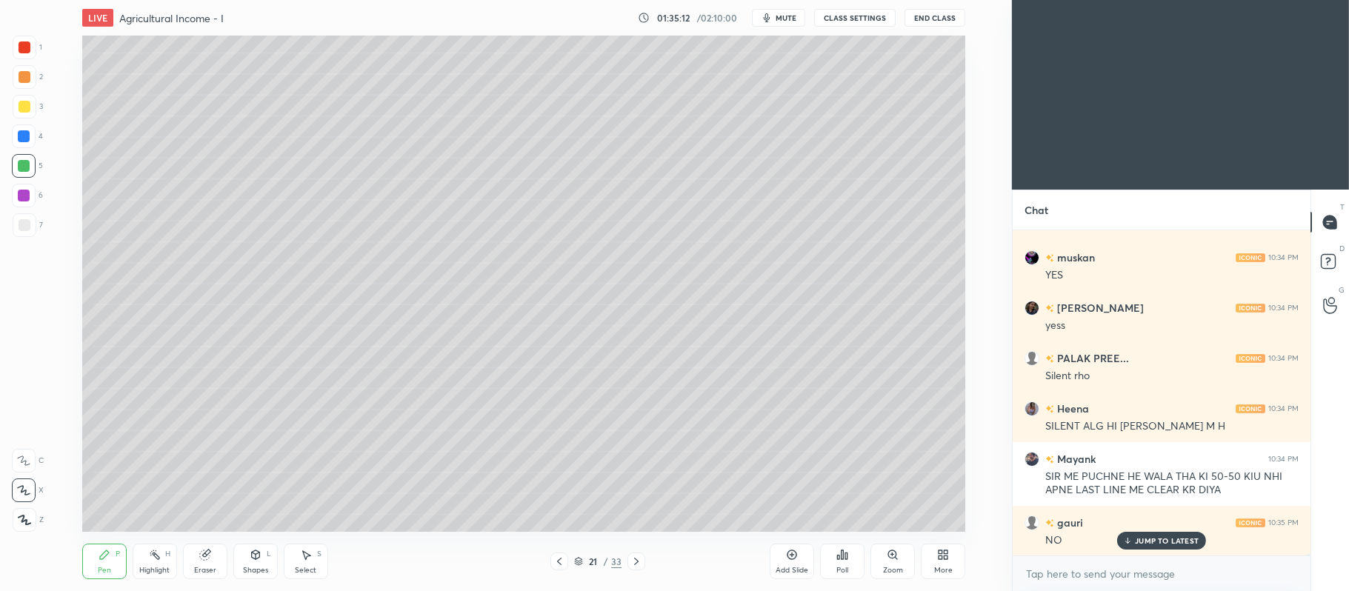
click at [788, 557] on icon at bounding box center [793, 556] width 10 height 10
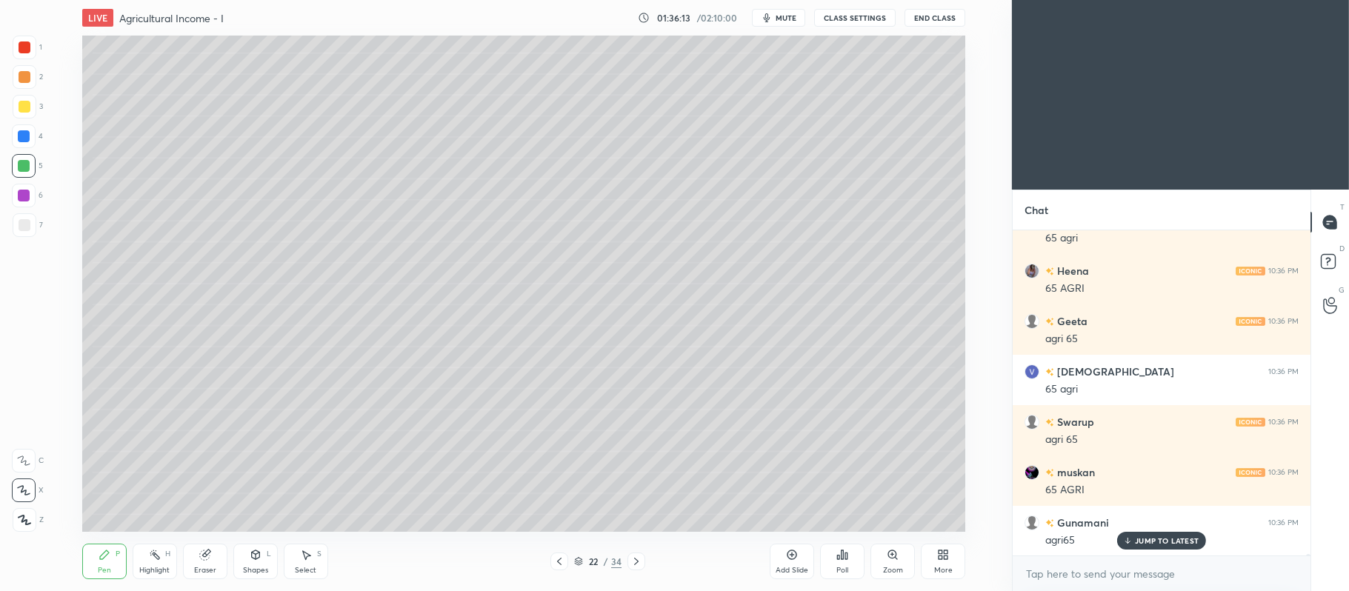
scroll to position [70306, 0]
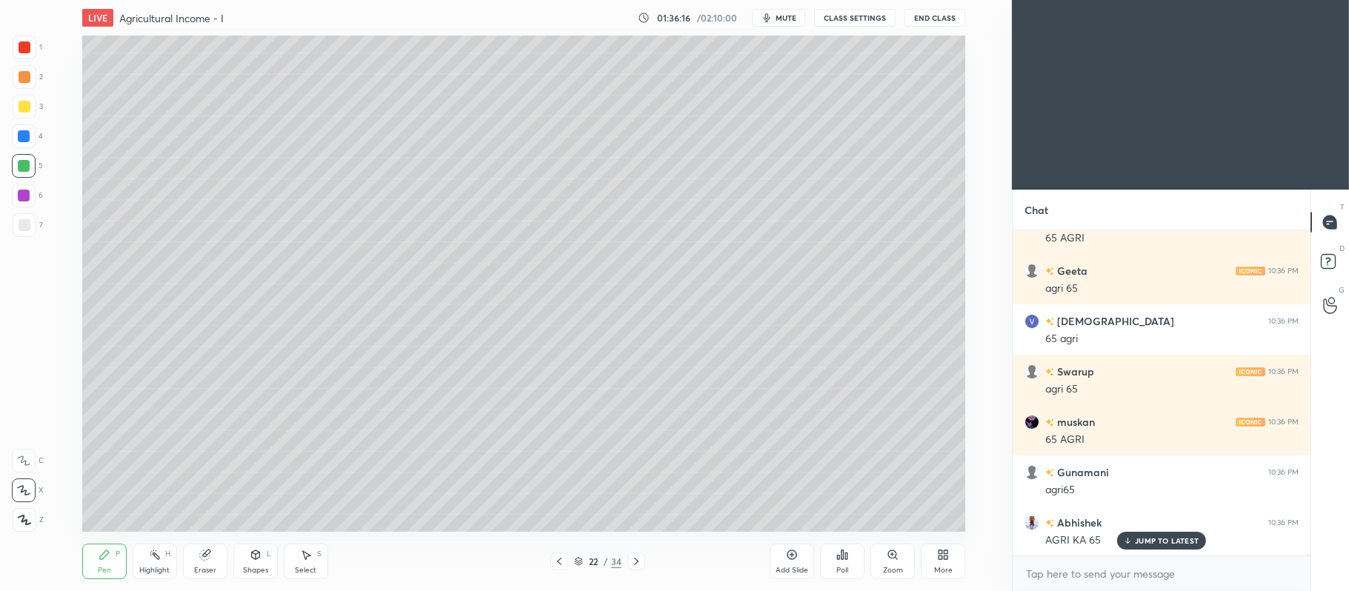
click at [264, 556] on div "Shapes L" at bounding box center [255, 562] width 44 height 36
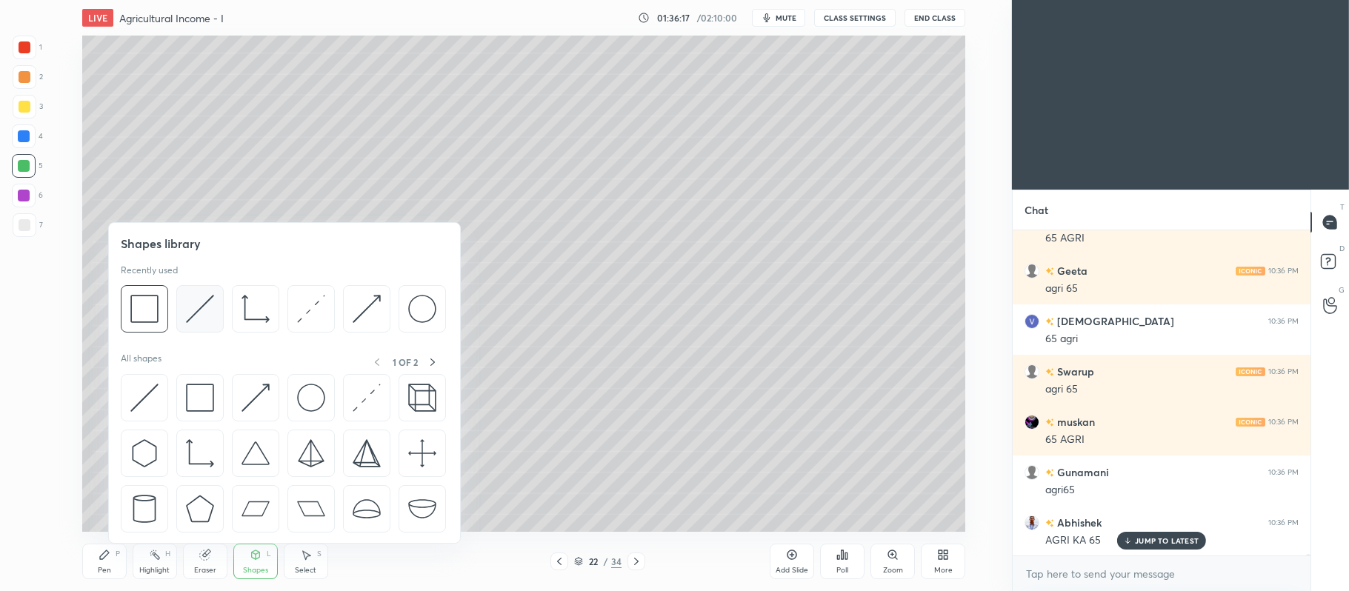
click at [207, 314] on img at bounding box center [200, 309] width 28 height 28
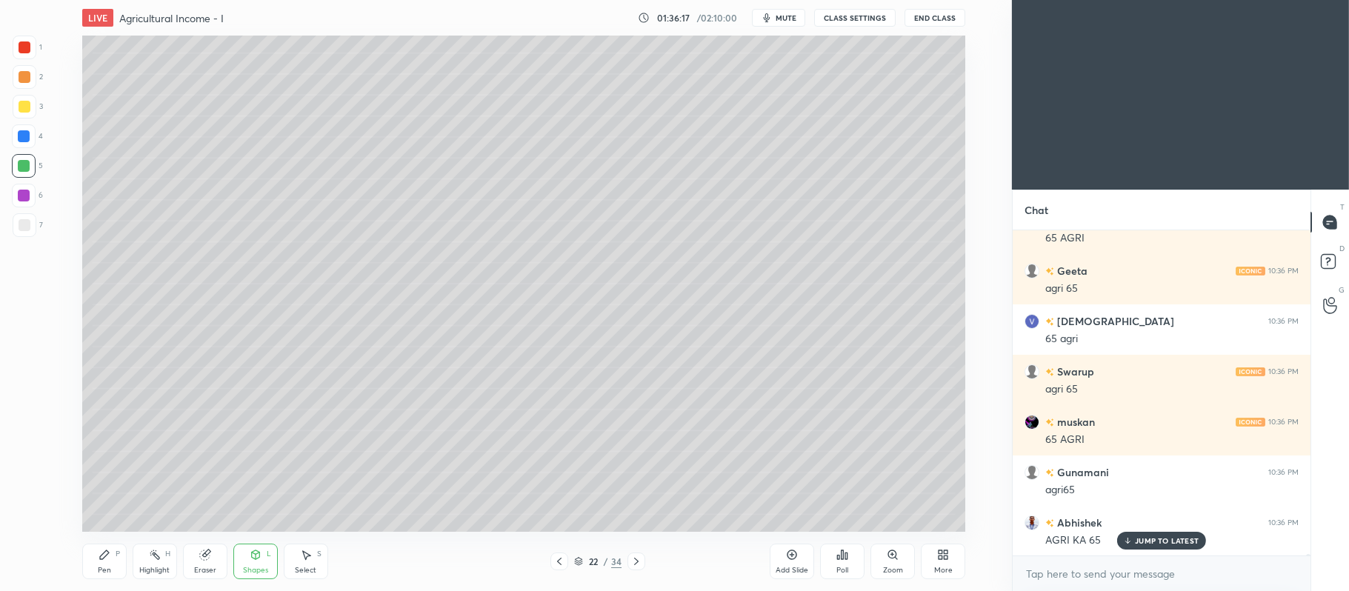
click at [36, 224] on div at bounding box center [25, 225] width 24 height 24
click at [21, 105] on div at bounding box center [25, 107] width 12 height 12
click at [104, 557] on icon at bounding box center [104, 555] width 9 height 9
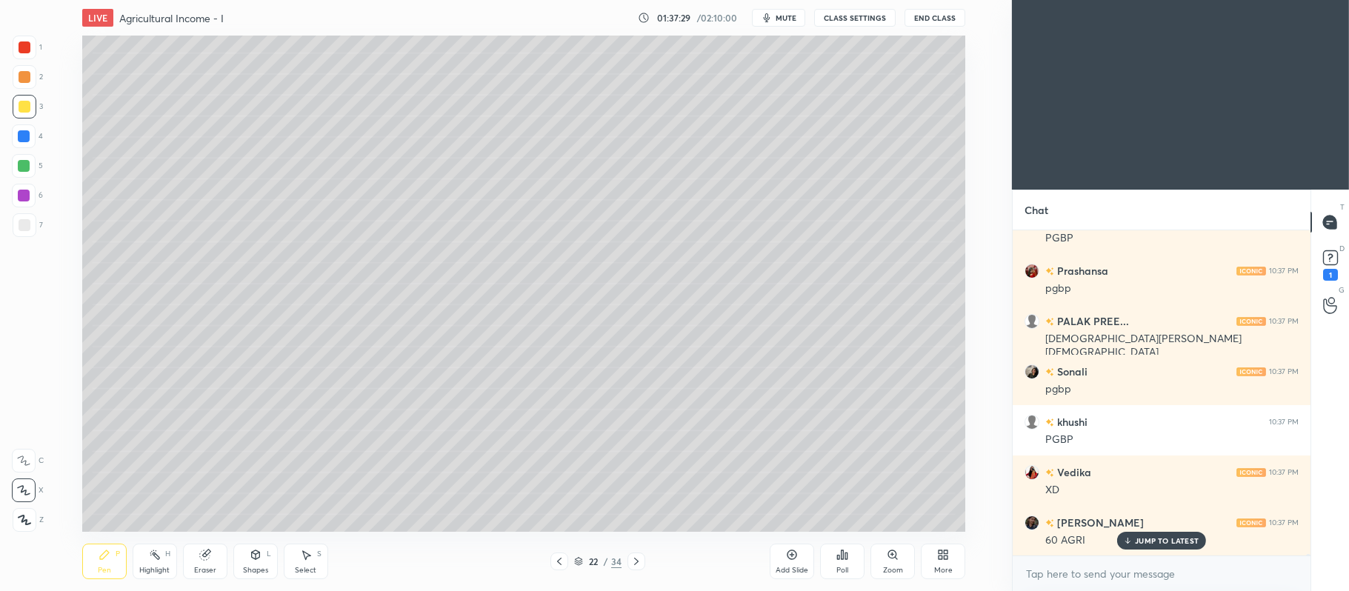
scroll to position [71414, 0]
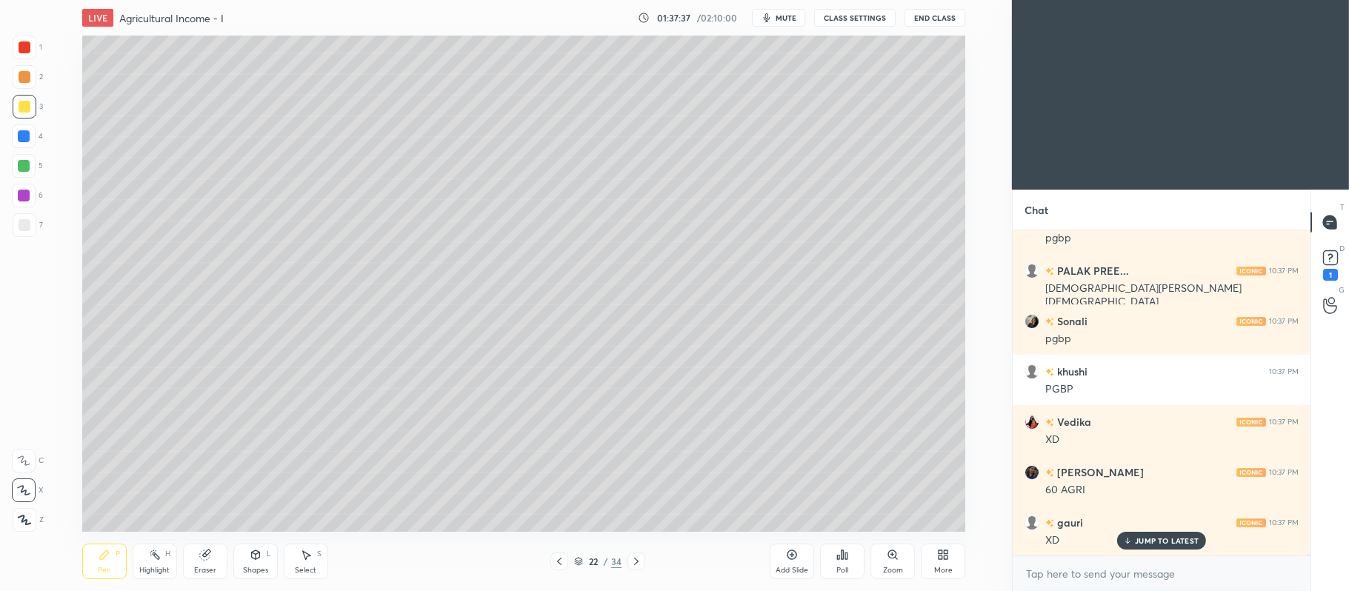
click at [786, 561] on icon at bounding box center [792, 555] width 12 height 12
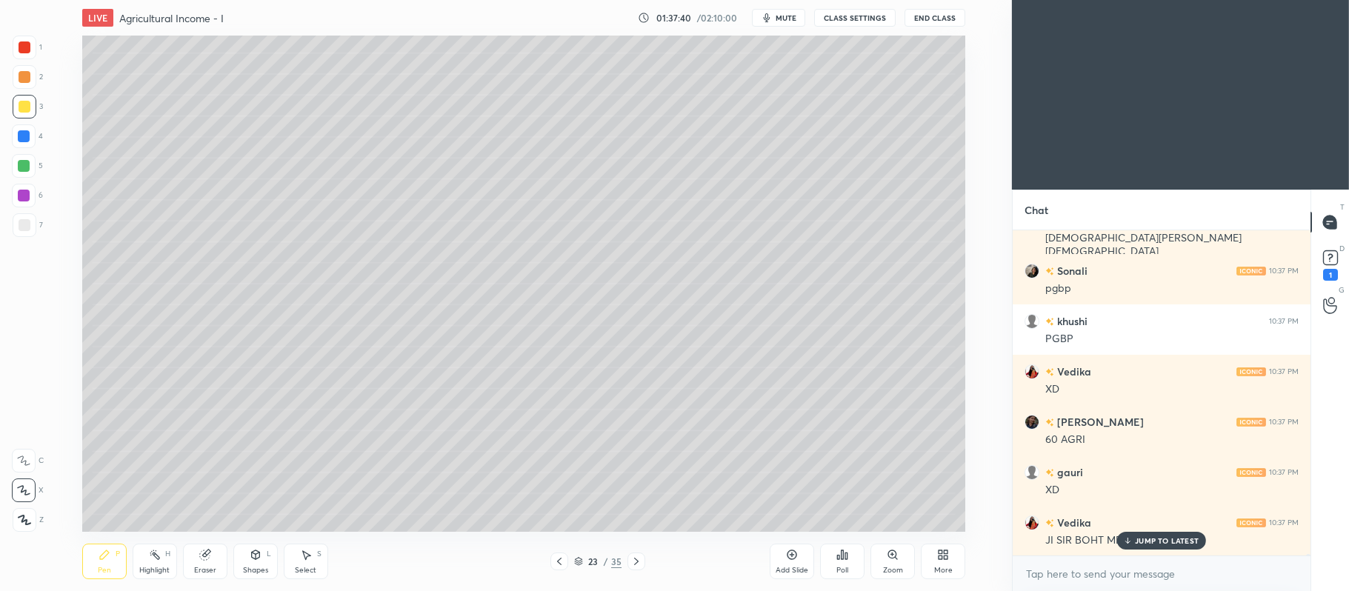
scroll to position [71479, 0]
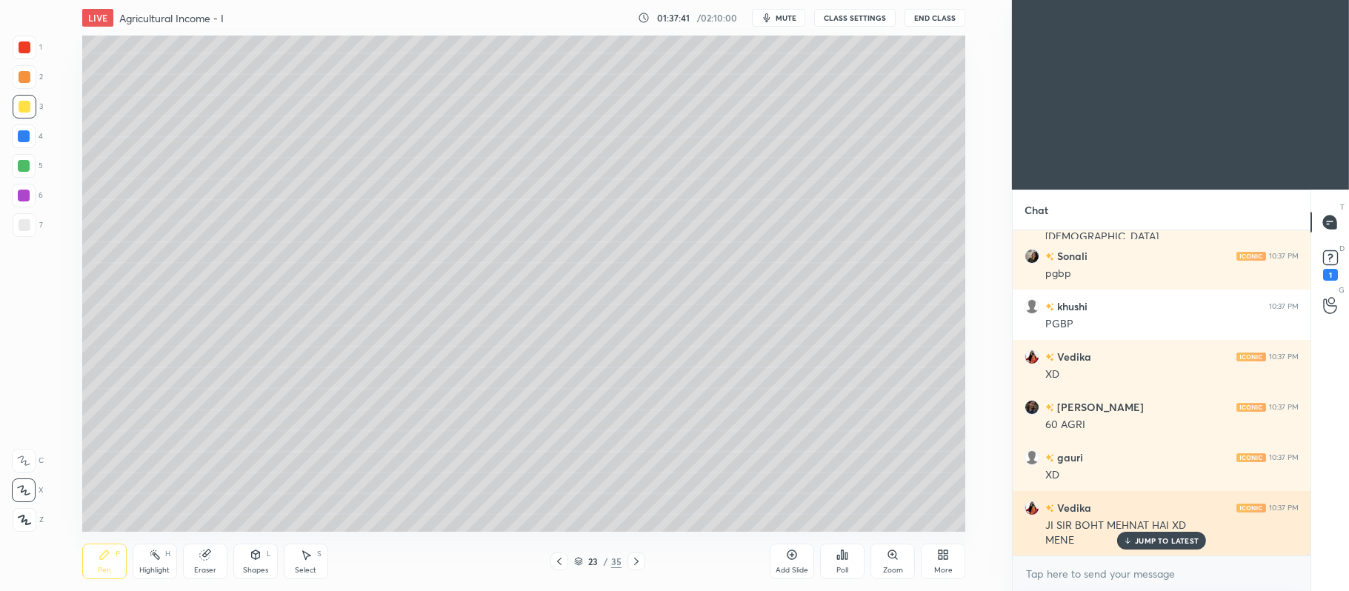
click at [1147, 546] on div "JUMP TO LATEST" at bounding box center [1161, 541] width 89 height 18
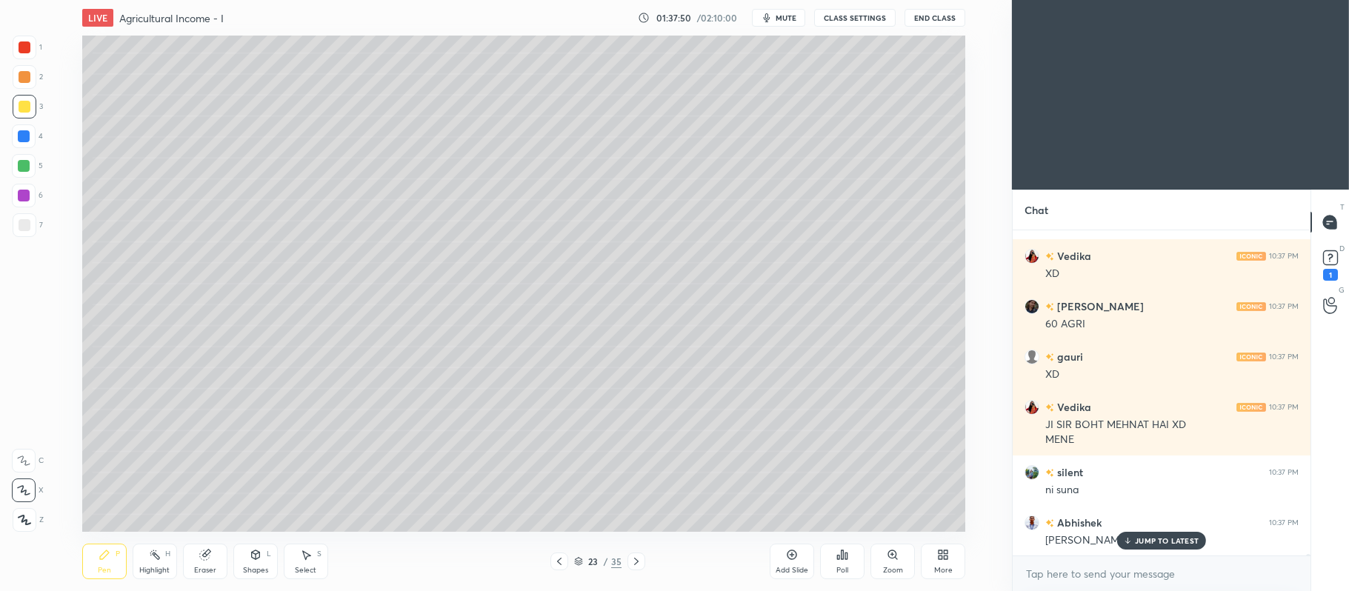
scroll to position [71630, 0]
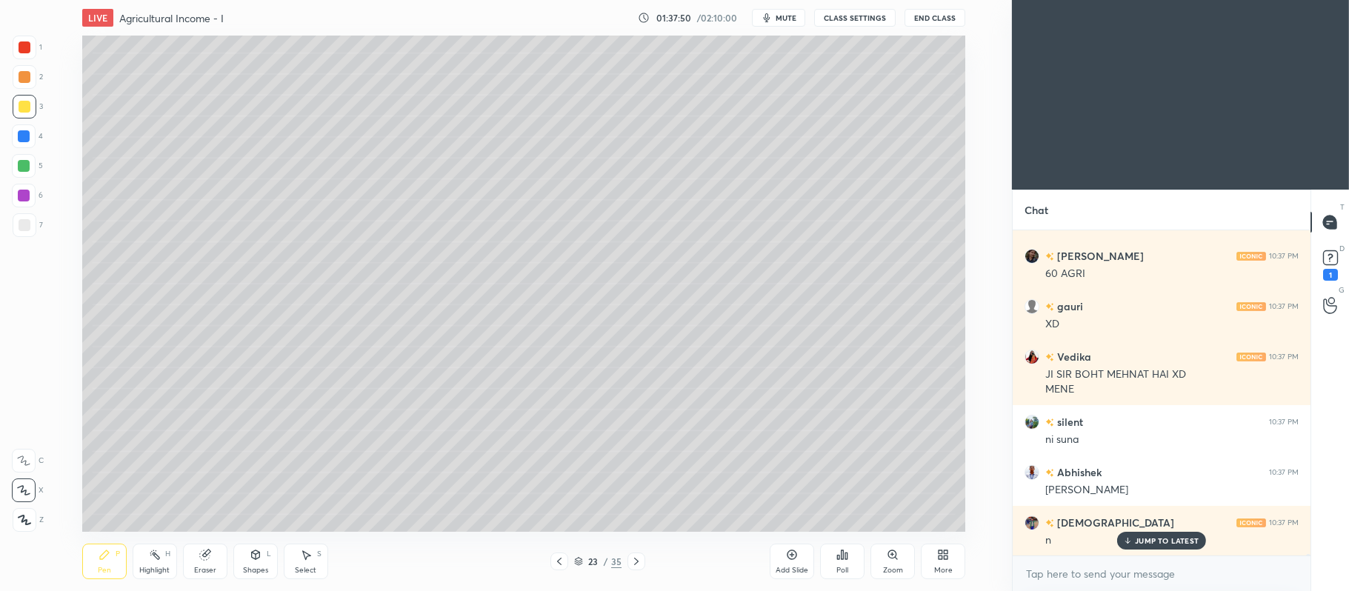
click at [30, 169] on div at bounding box center [24, 166] width 12 height 12
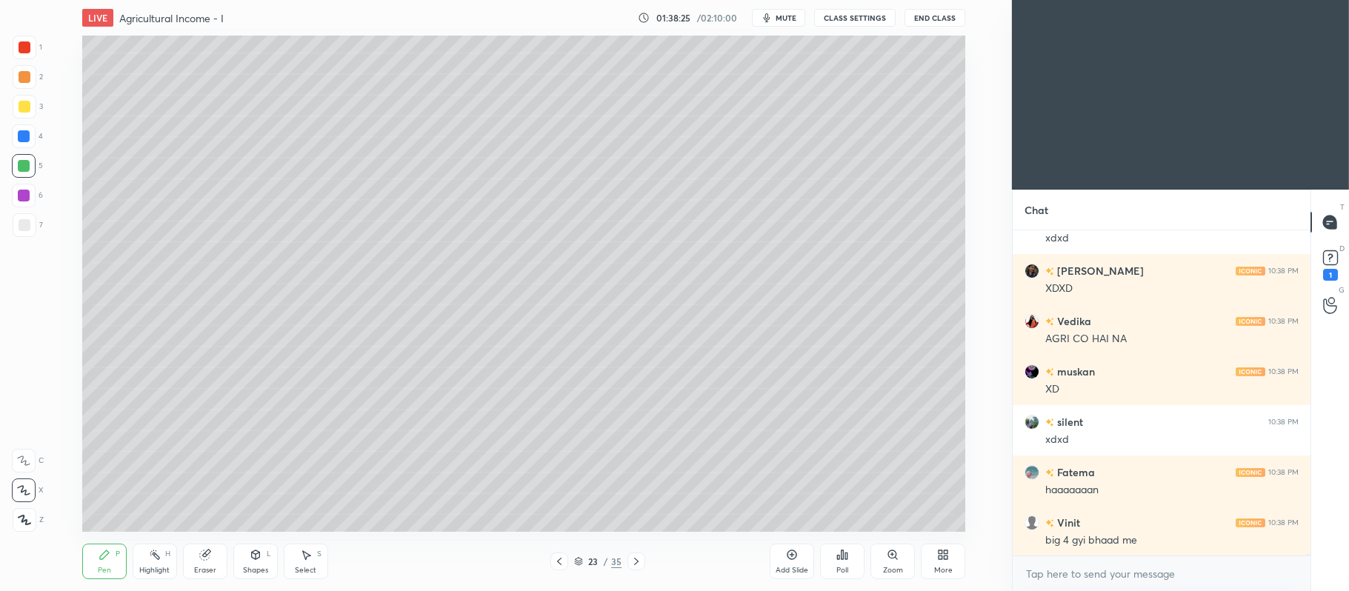
scroll to position [72285, 0]
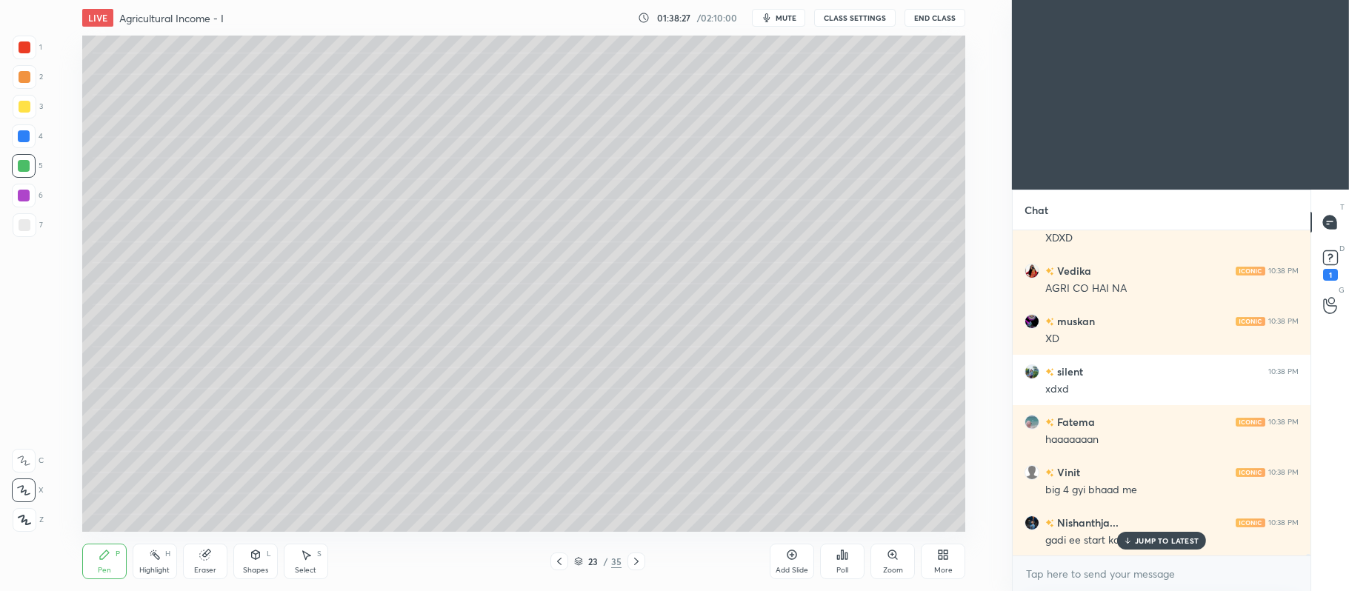
click at [37, 80] on div "2" at bounding box center [28, 77] width 30 height 24
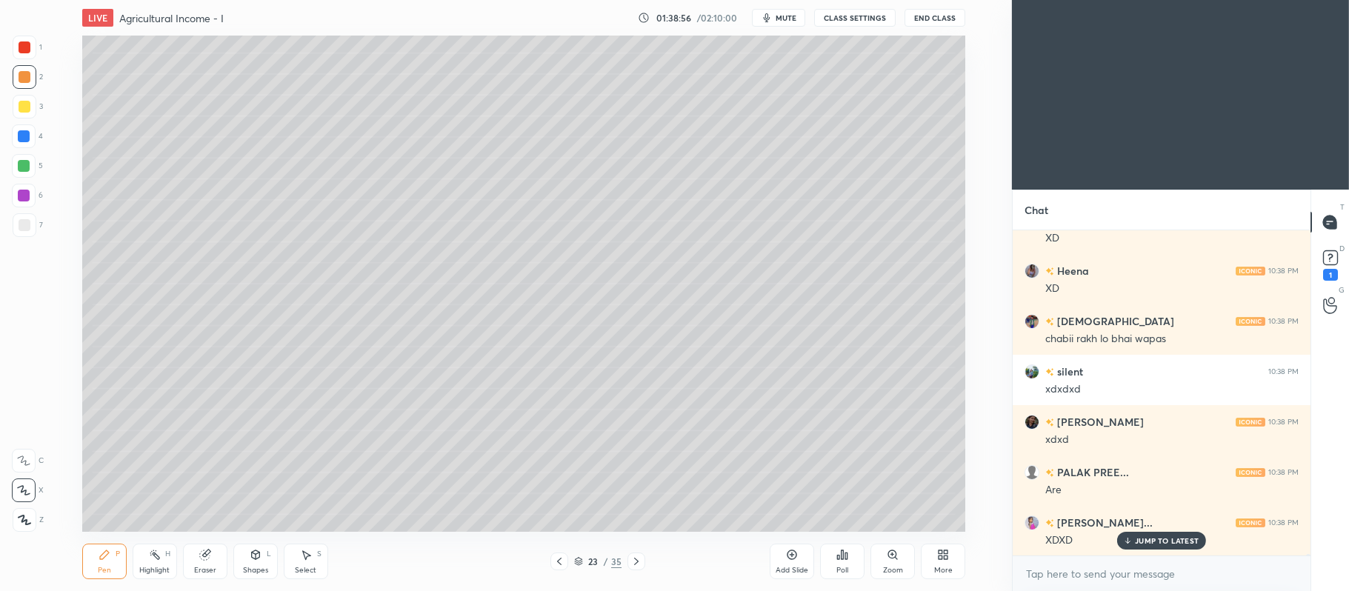
scroll to position [72840, 0]
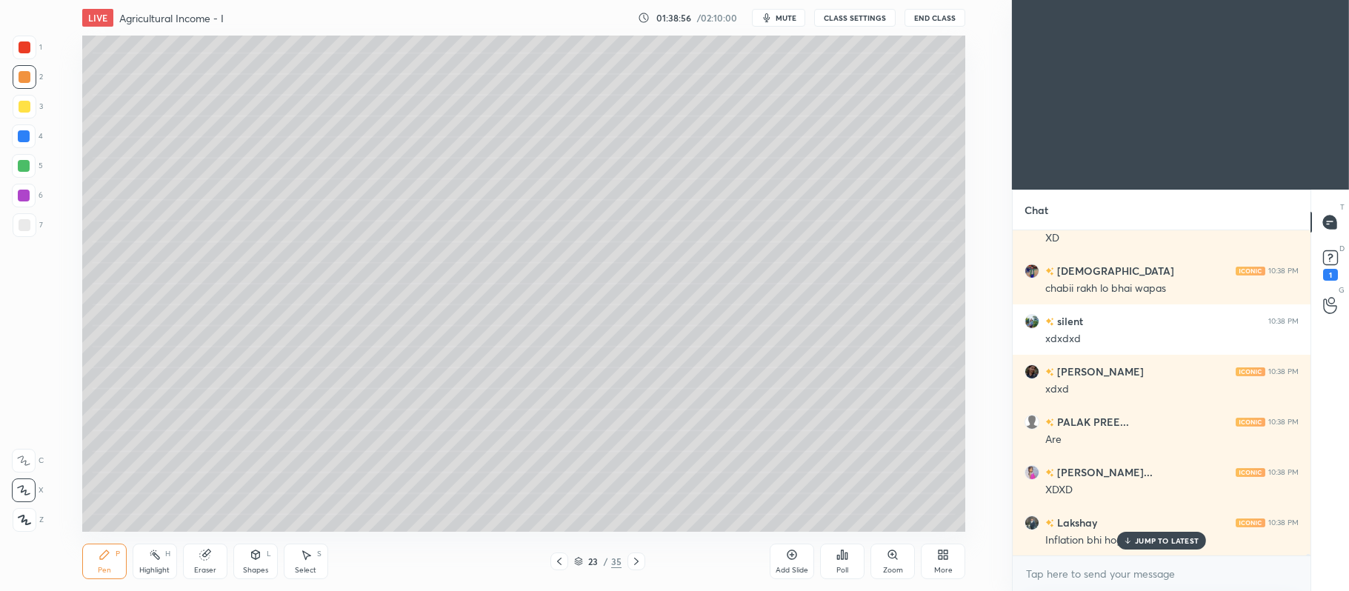
click at [33, 155] on div at bounding box center [24, 166] width 24 height 24
click at [34, 137] on div at bounding box center [24, 136] width 24 height 24
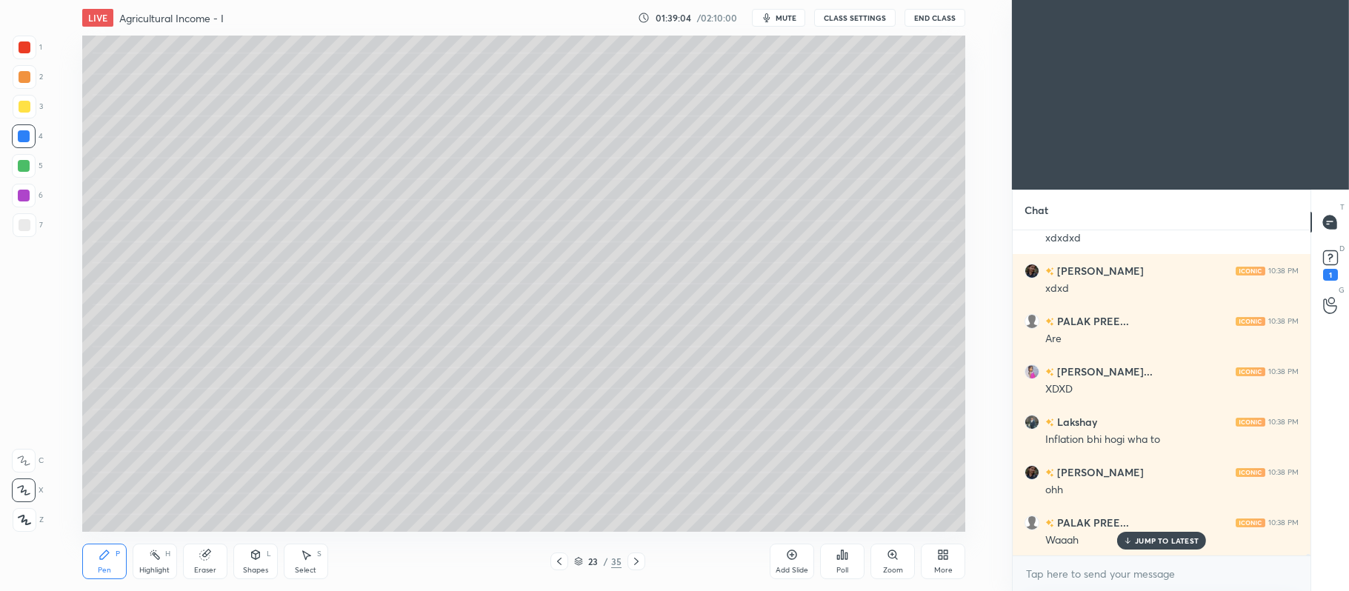
scroll to position [72991, 0]
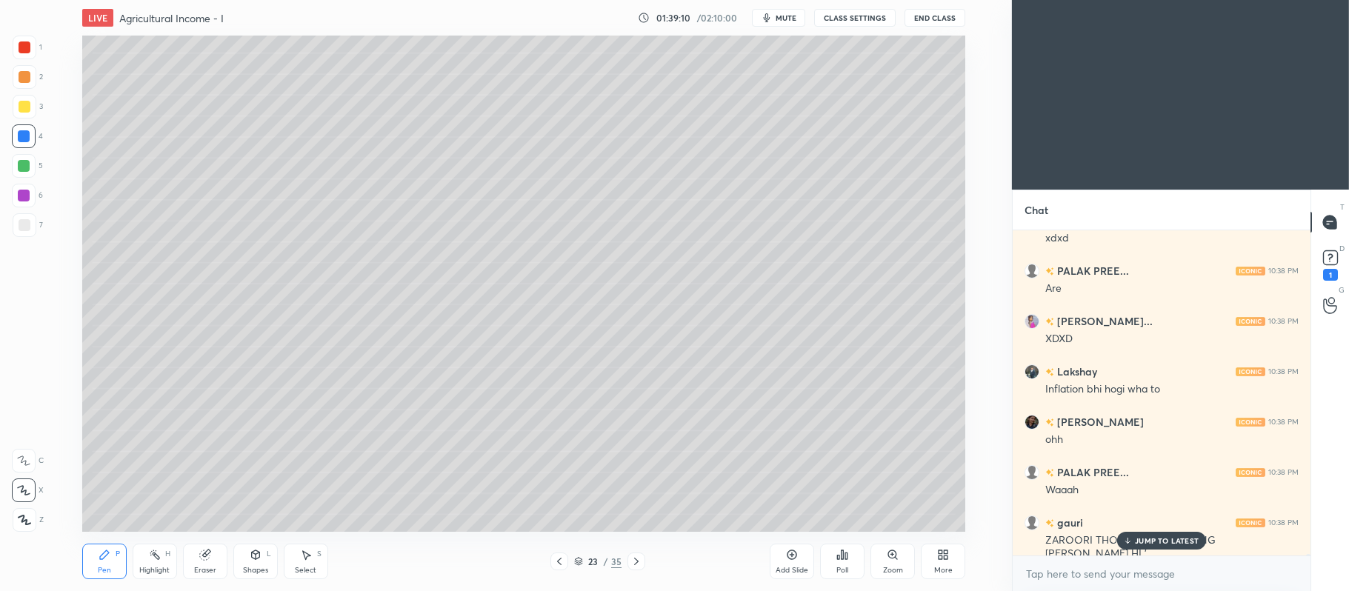
click at [581, 557] on icon at bounding box center [578, 561] width 9 height 9
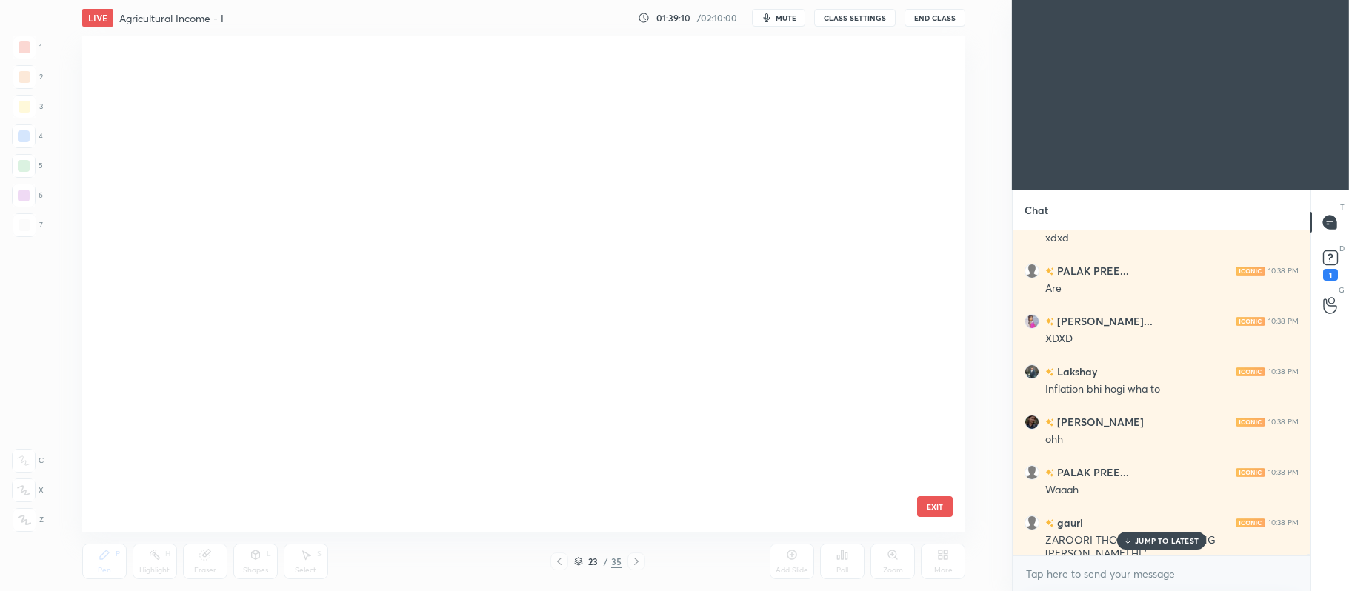
scroll to position [493, 876]
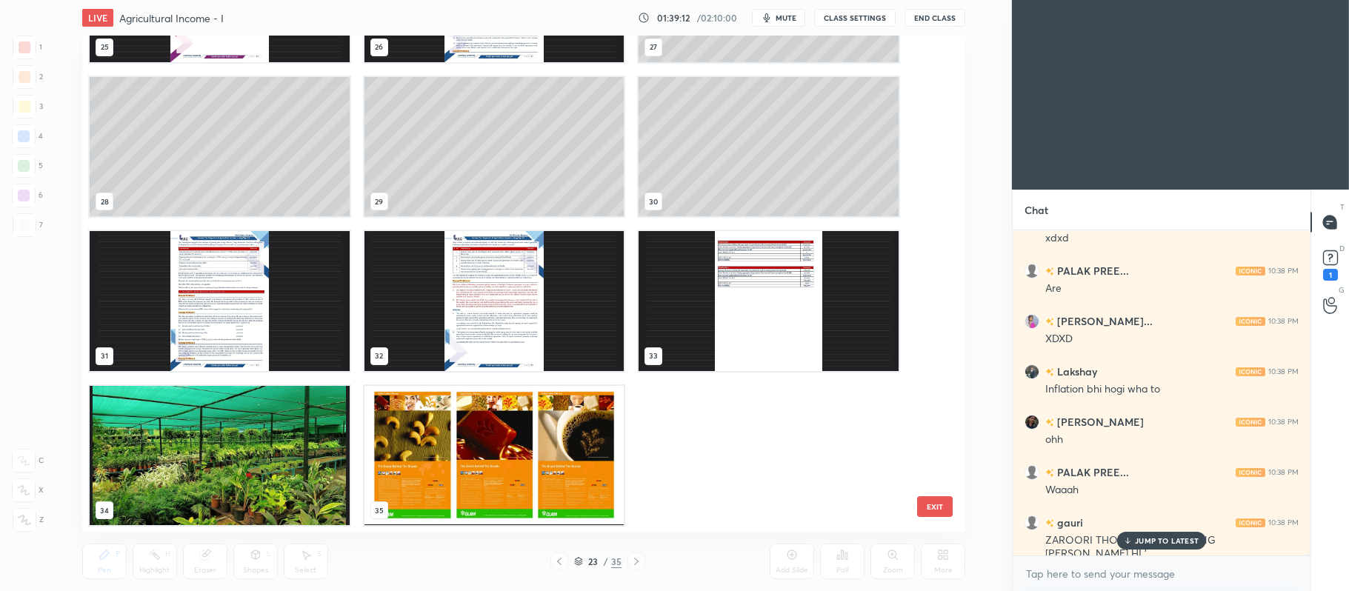
click at [483, 431] on img "grid" at bounding box center [494, 455] width 260 height 140
click at [493, 430] on div "22 23 24 25 26 27 28 29 30 31 32 33 34 35" at bounding box center [510, 284] width 857 height 497
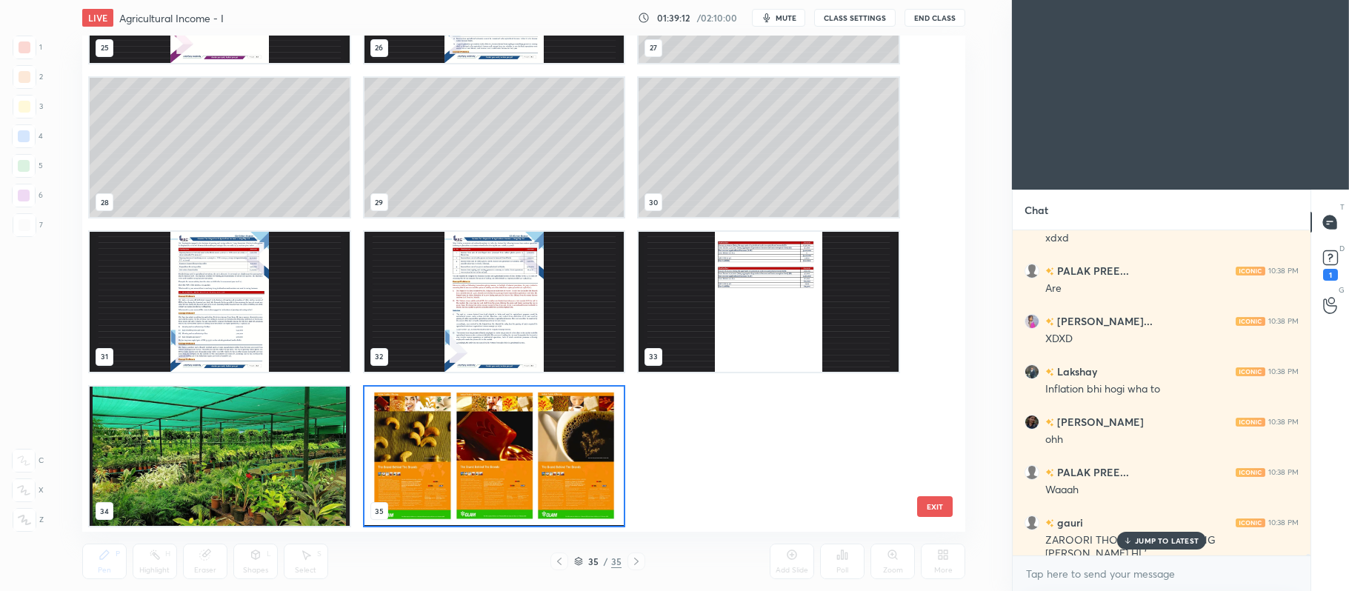
click at [493, 425] on img "grid" at bounding box center [494, 456] width 260 height 140
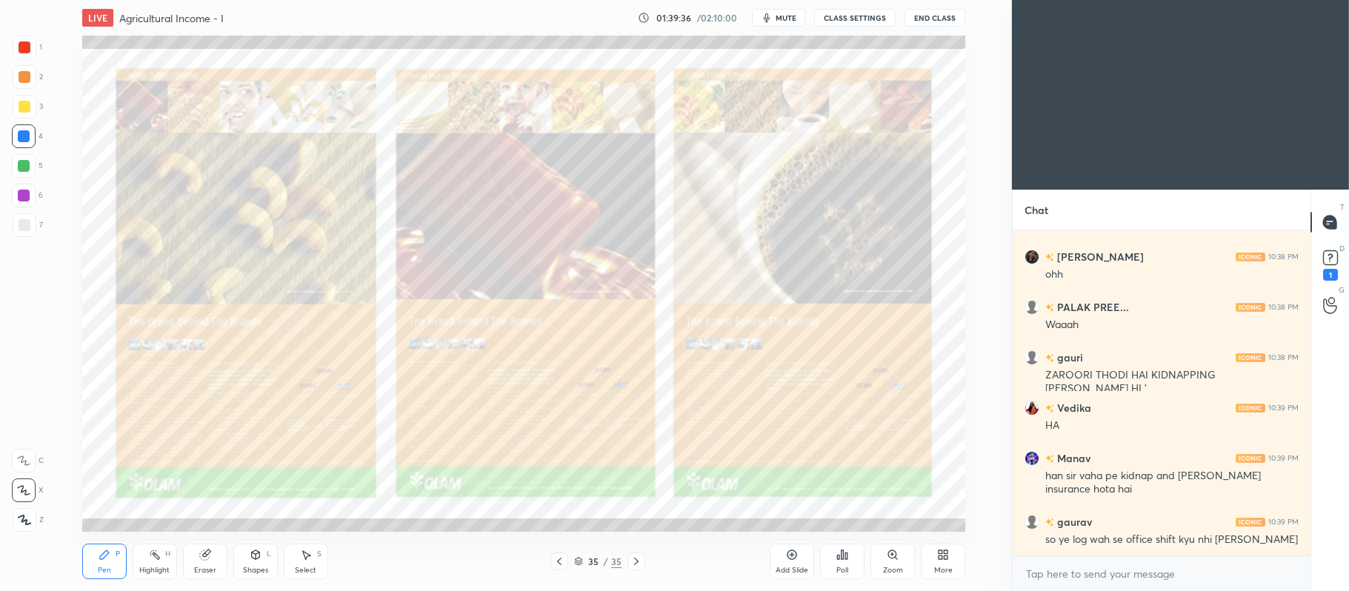
scroll to position [73206, 0]
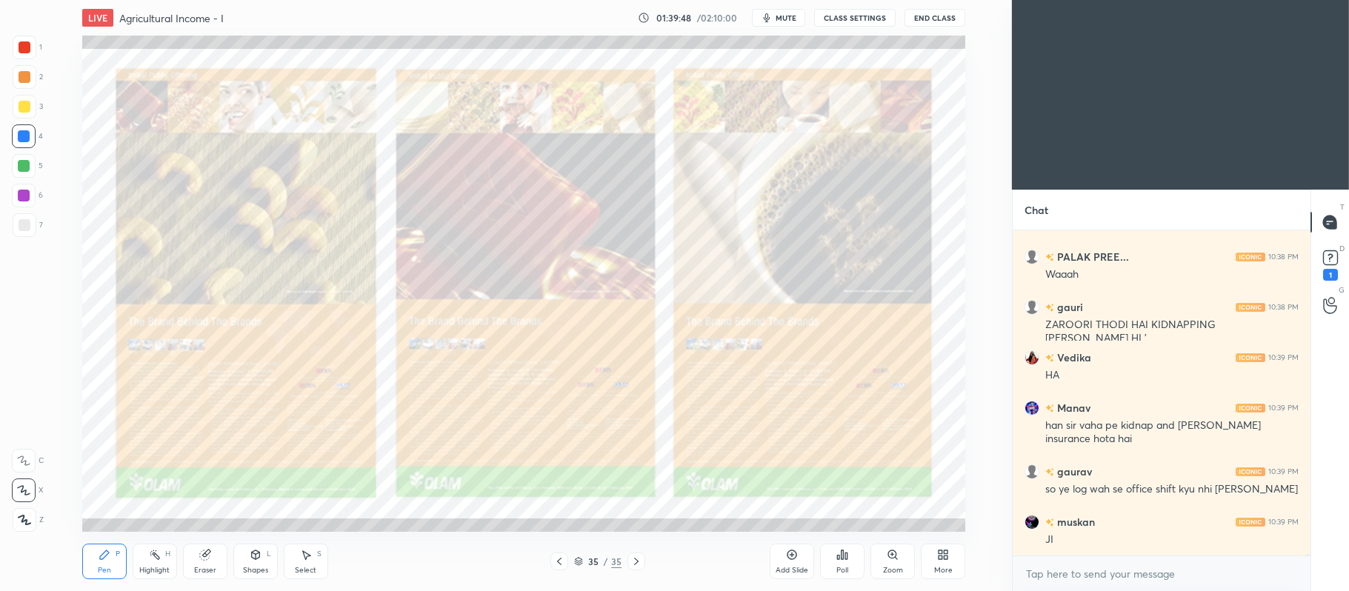
click at [582, 568] on div "35 / 35" at bounding box center [597, 561] width 47 height 13
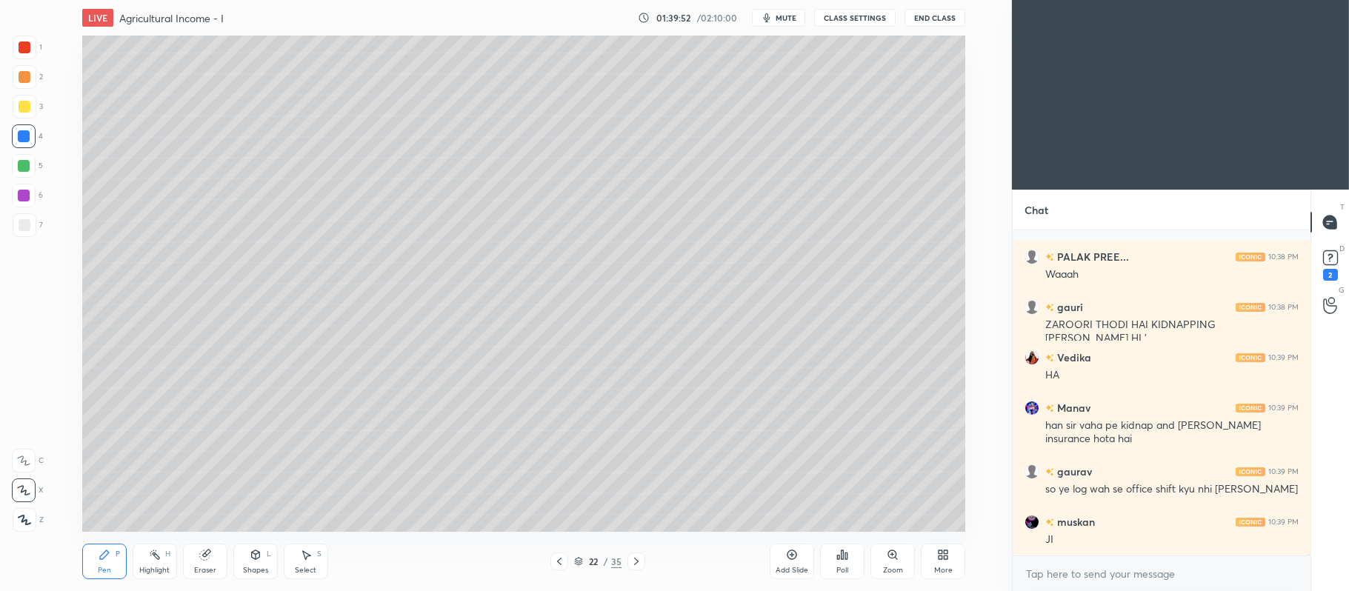
scroll to position [73269, 0]
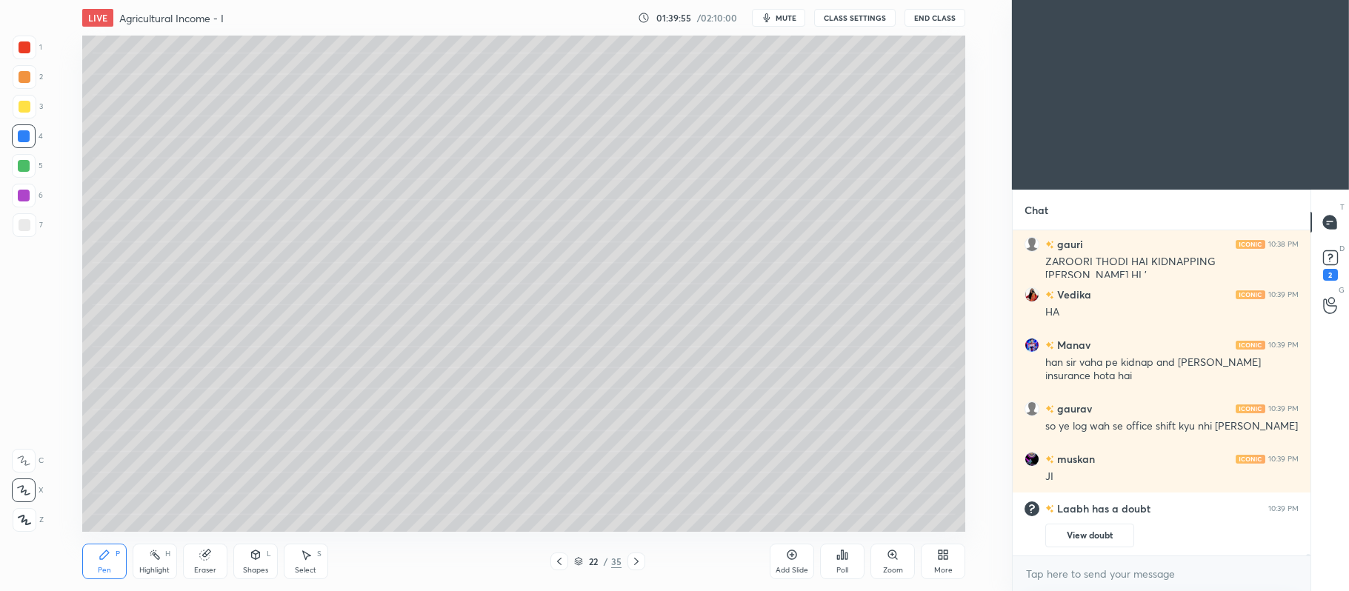
click at [795, 560] on icon at bounding box center [792, 555] width 12 height 12
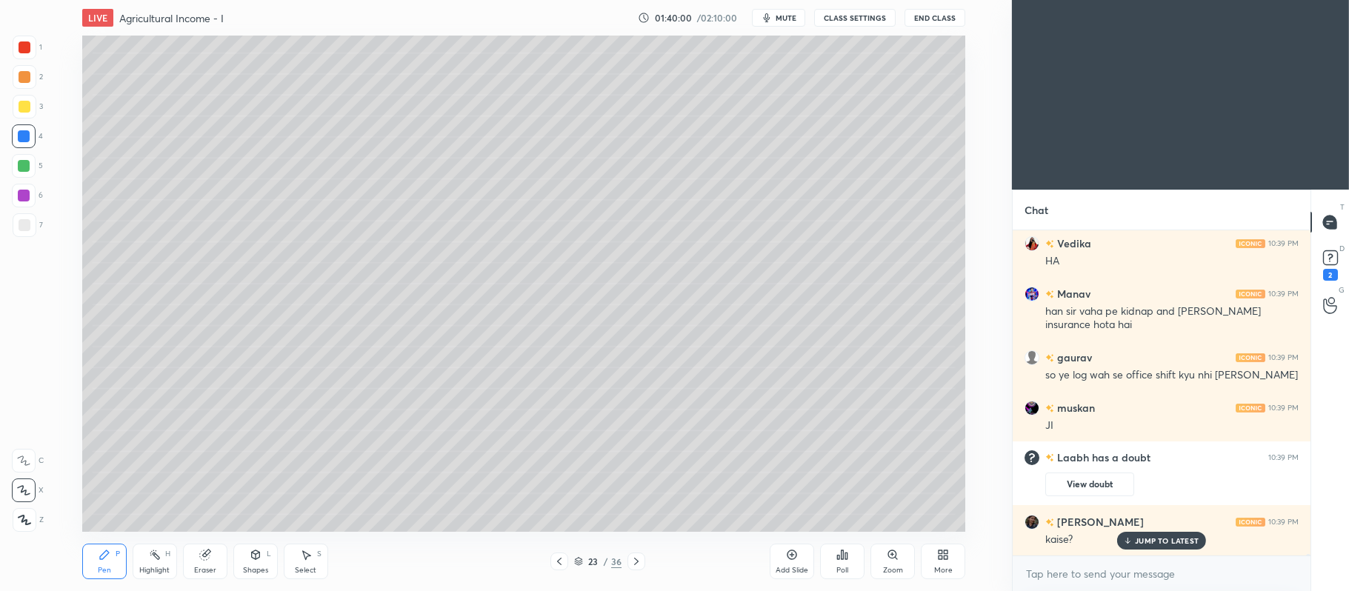
scroll to position [70833, 0]
click at [30, 105] on div at bounding box center [25, 107] width 12 height 12
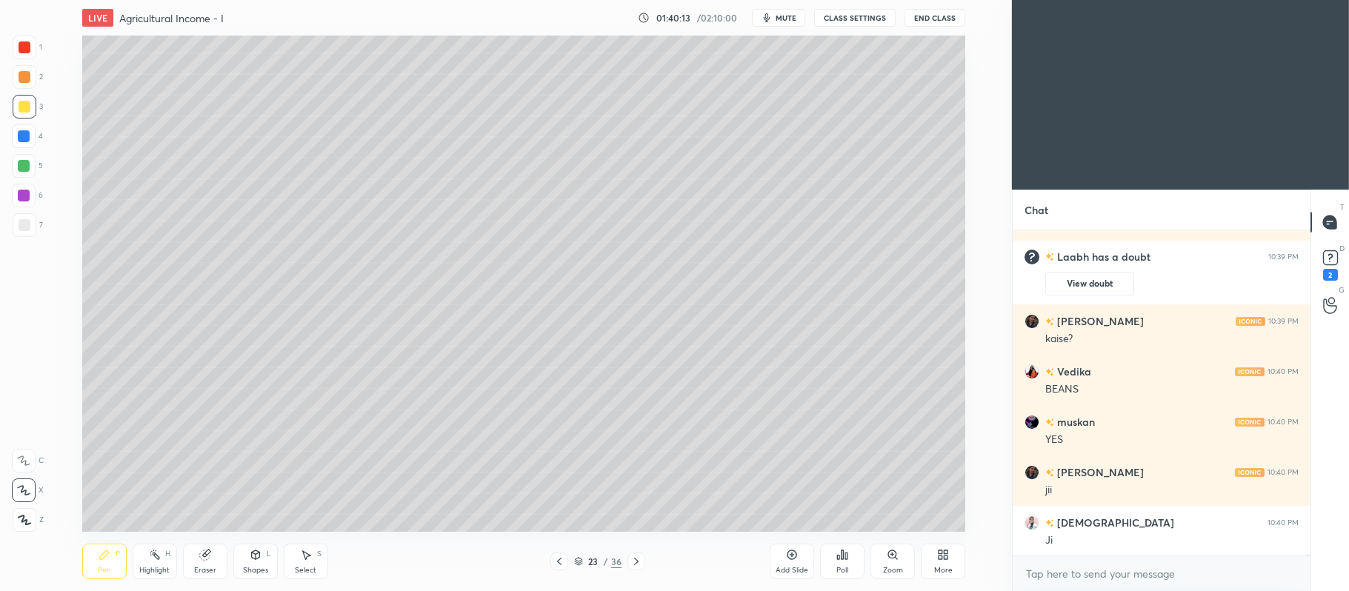
scroll to position [71085, 0]
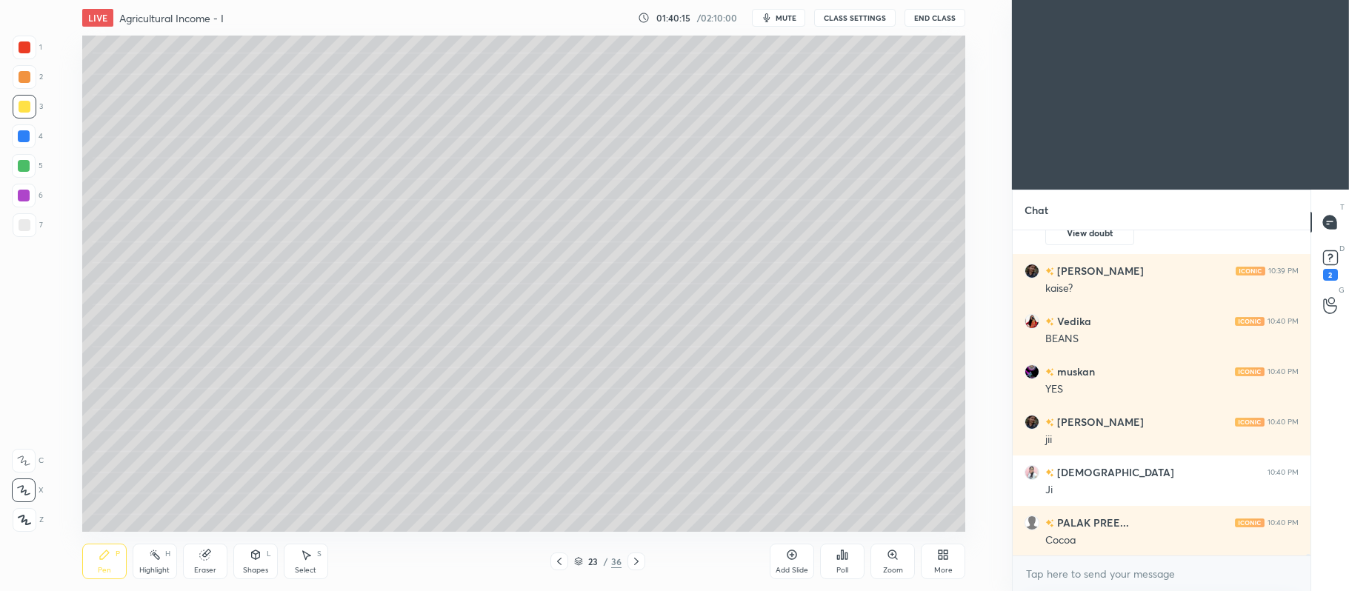
click at [27, 69] on div at bounding box center [25, 77] width 24 height 24
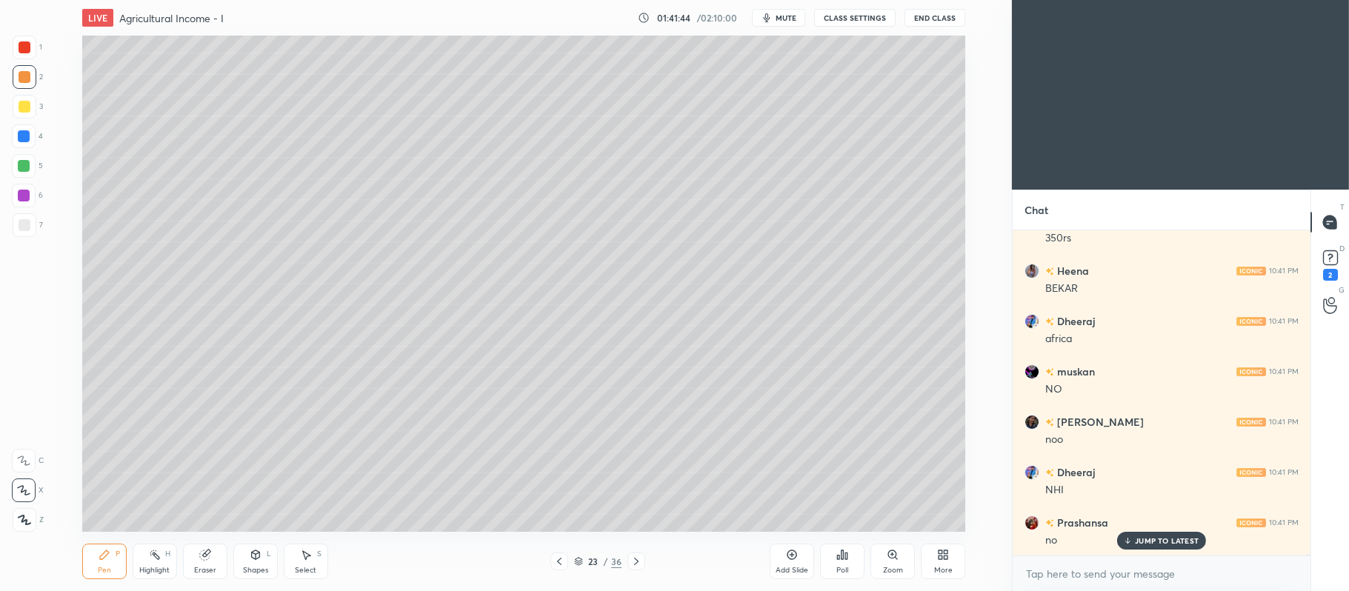
scroll to position [71740, 0]
click at [34, 111] on div at bounding box center [25, 107] width 24 height 24
click at [28, 131] on div at bounding box center [24, 136] width 12 height 12
click at [556, 561] on icon at bounding box center [559, 562] width 12 height 12
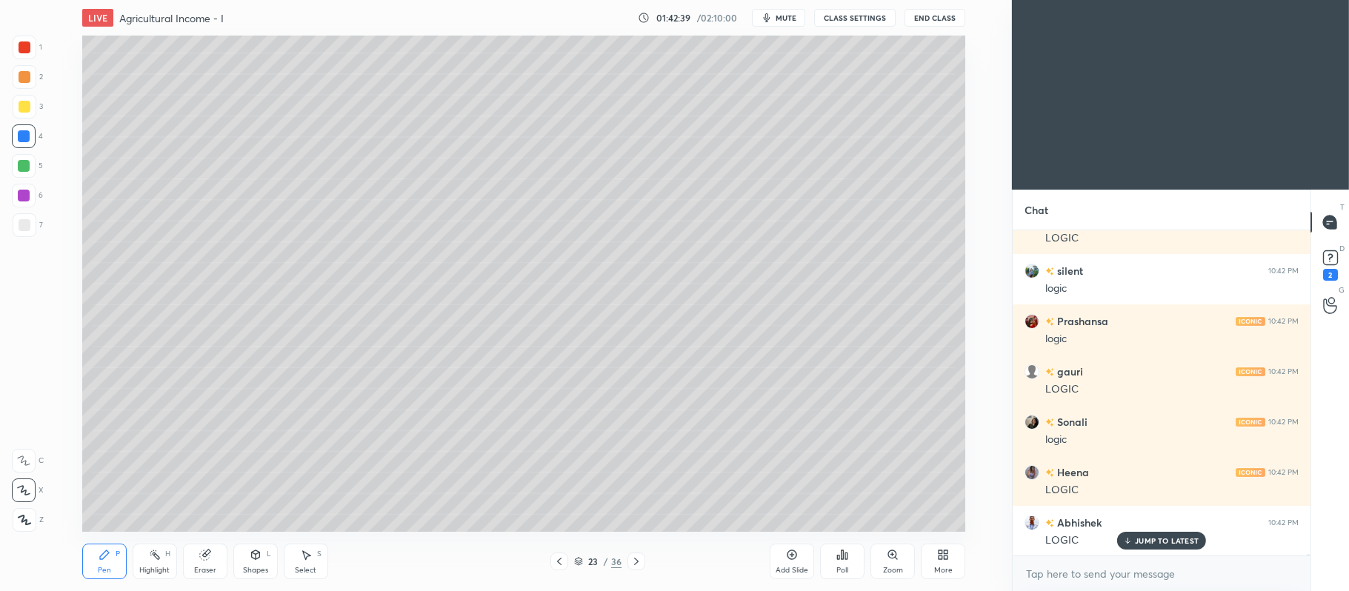
scroll to position [72345, 0]
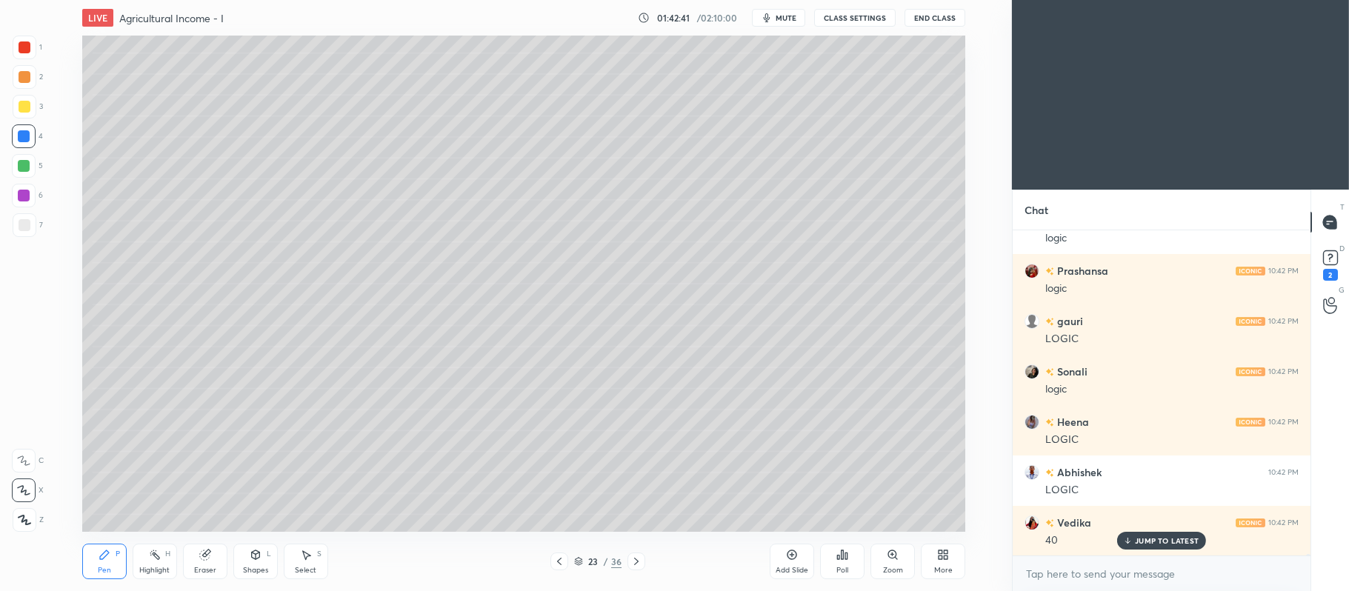
click at [563, 564] on icon at bounding box center [559, 562] width 12 height 12
click at [39, 75] on div "2" at bounding box center [28, 77] width 30 height 24
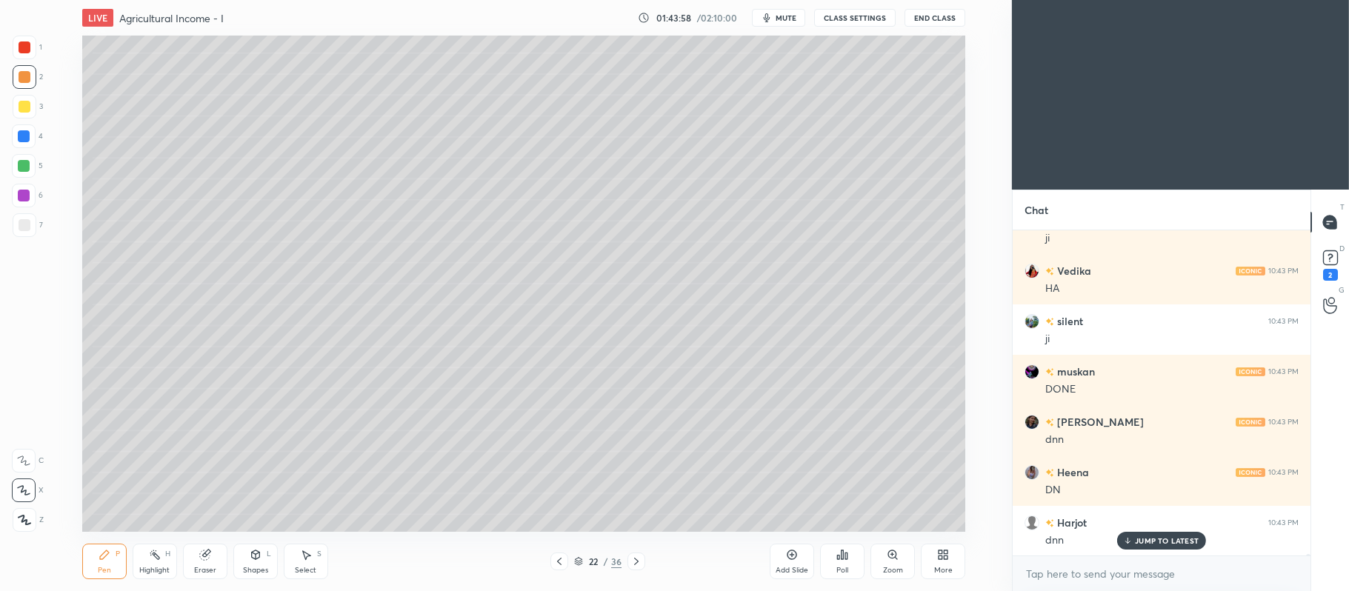
scroll to position [73352, 0]
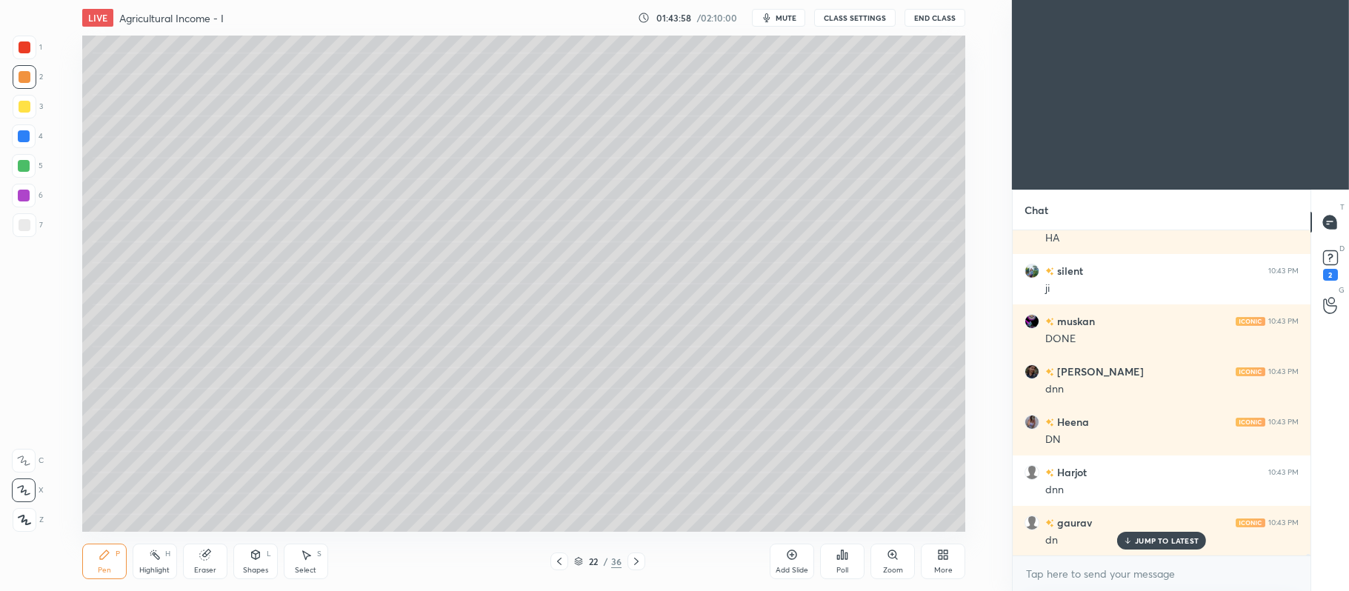
click at [27, 196] on div at bounding box center [24, 196] width 12 height 12
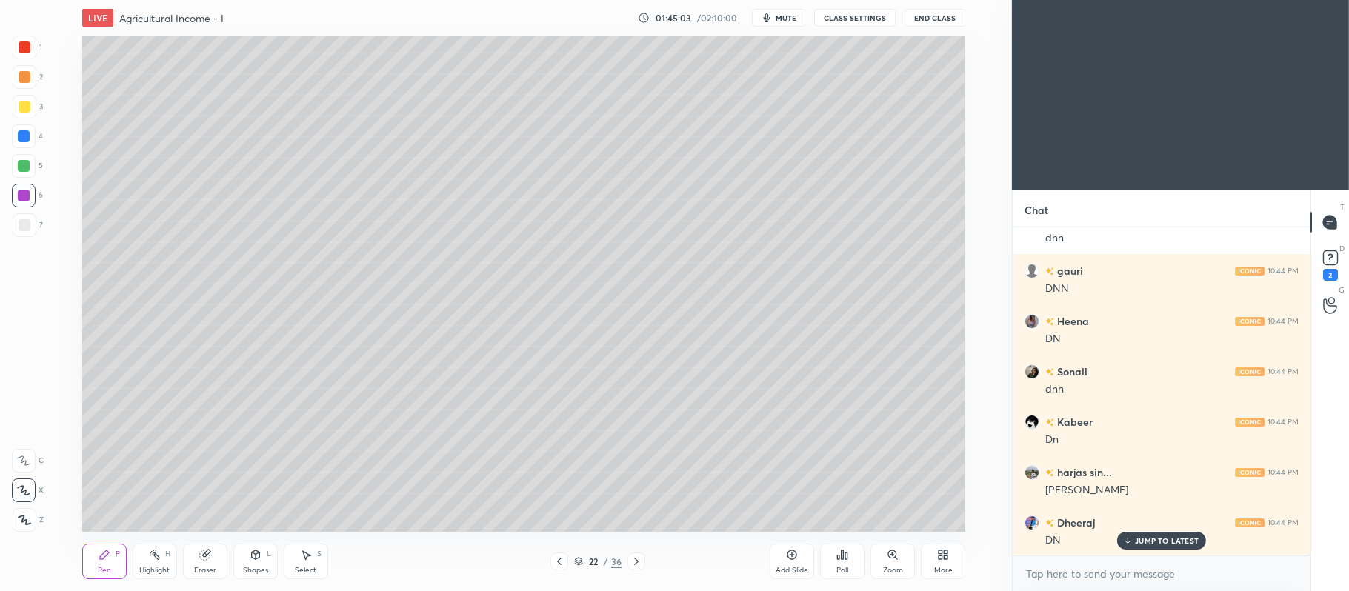
scroll to position [74390, 0]
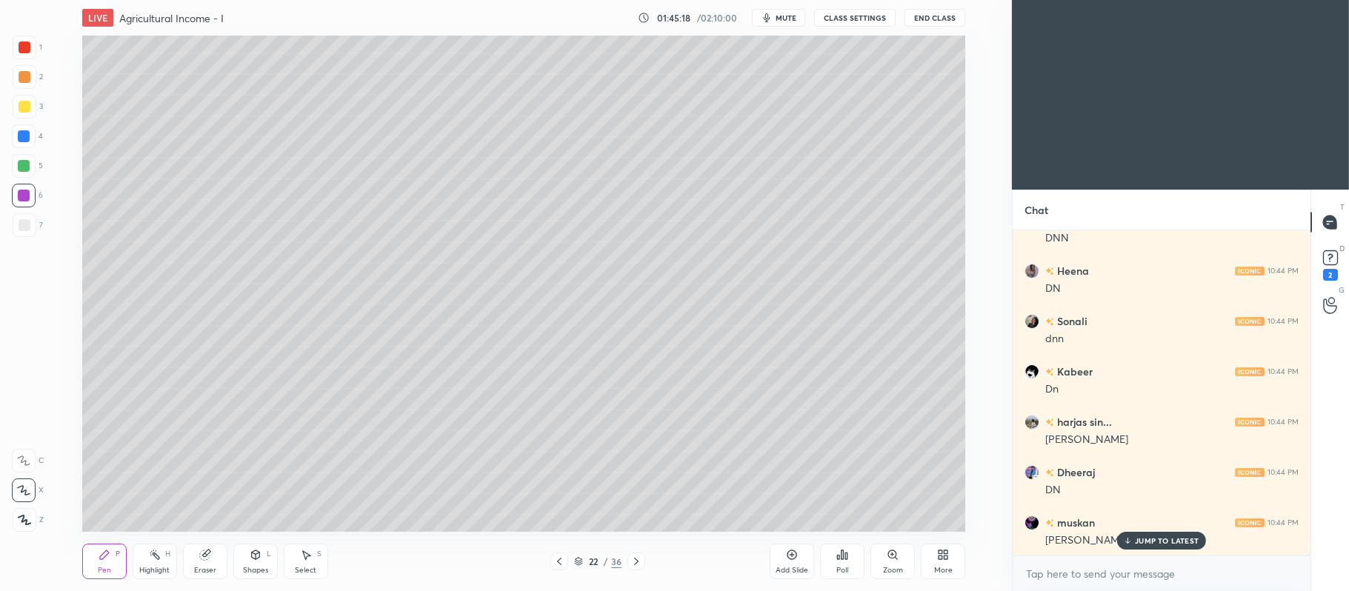
click at [638, 560] on icon at bounding box center [637, 562] width 12 height 12
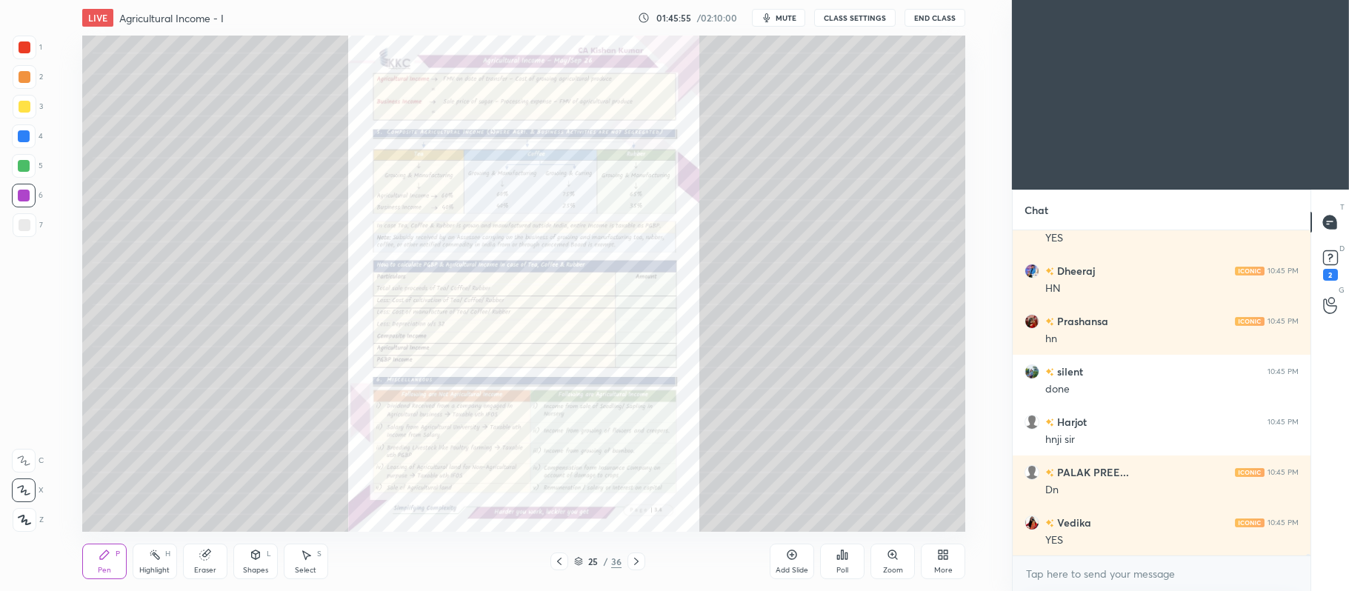
scroll to position [75548, 0]
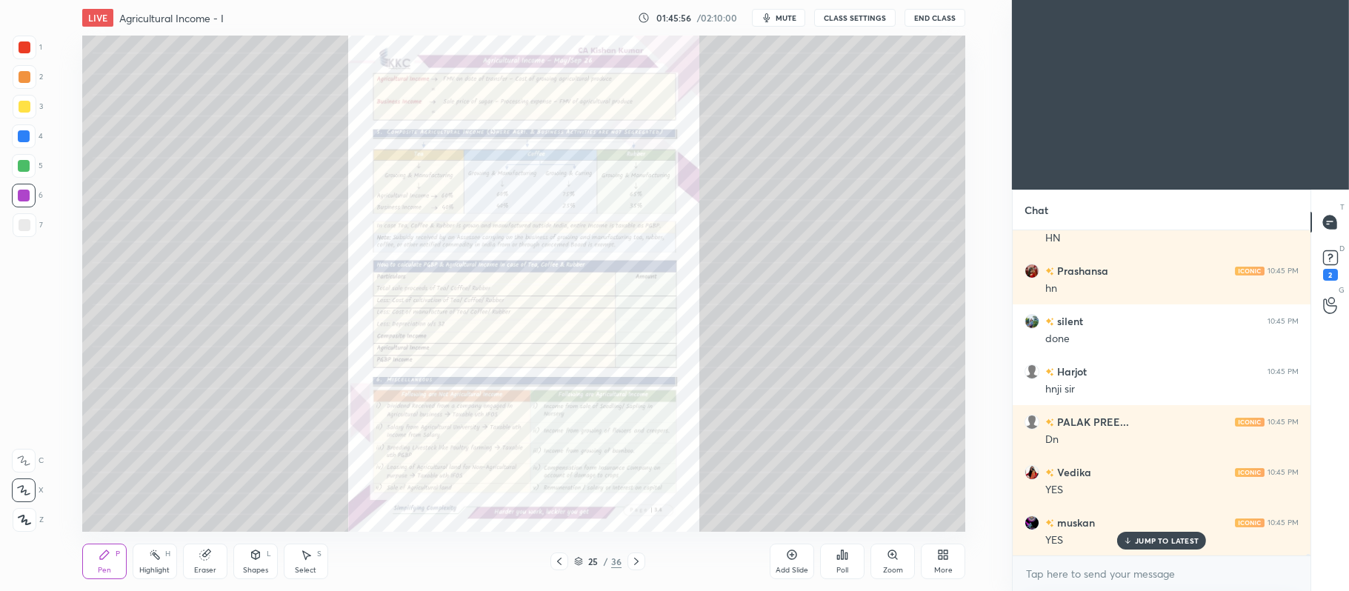
click at [892, 557] on icon at bounding box center [892, 555] width 8 height 8
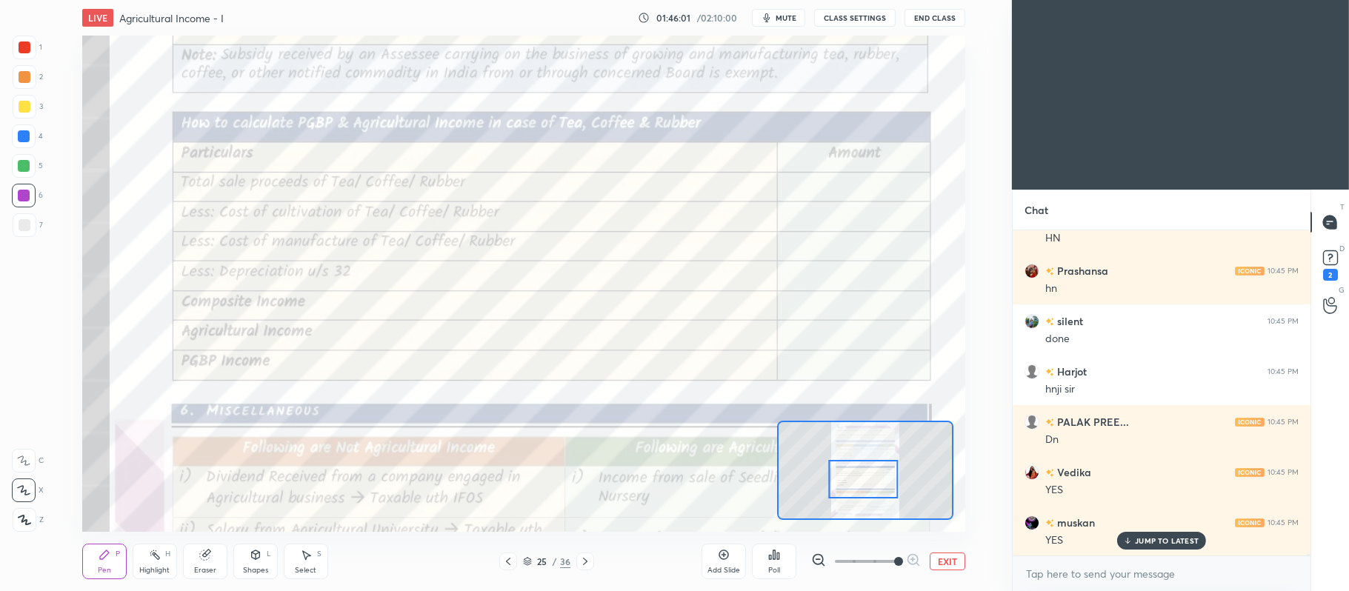
click at [25, 39] on div at bounding box center [25, 48] width 24 height 24
click at [24, 445] on div "C" at bounding box center [28, 458] width 32 height 30
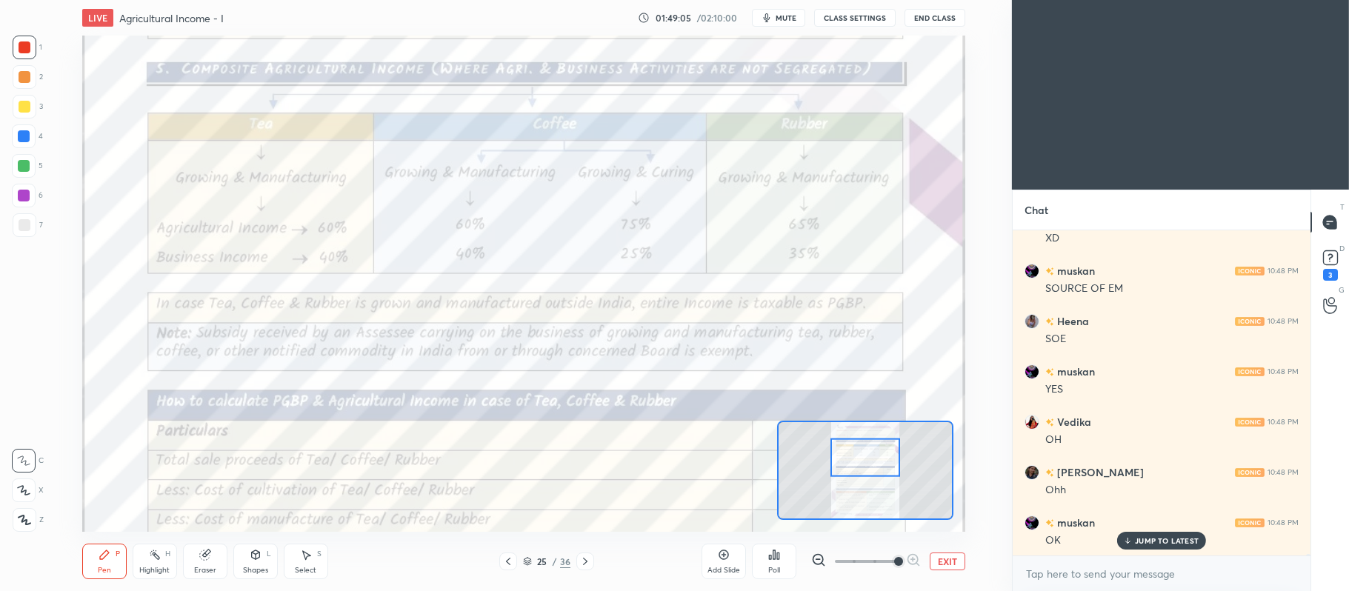
scroll to position [78047, 0]
click at [940, 563] on button "EXIT" at bounding box center [948, 562] width 36 height 18
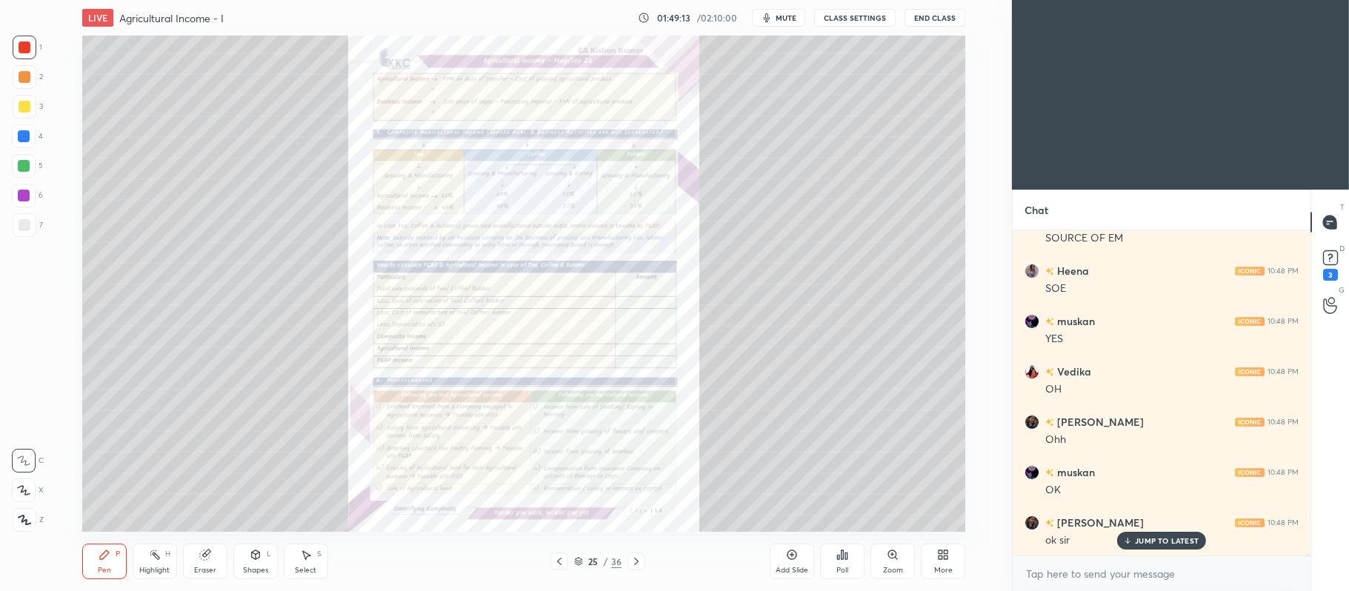
scroll to position [78097, 0]
click at [636, 562] on icon at bounding box center [637, 562] width 12 height 12
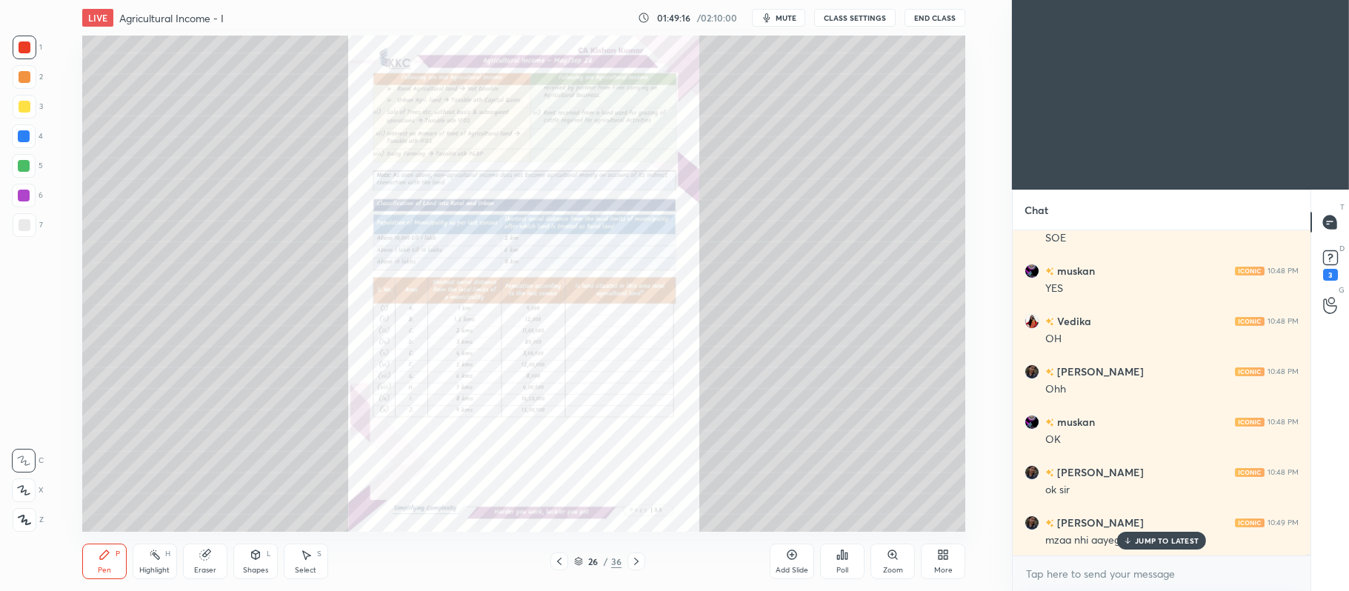
click at [639, 564] on icon at bounding box center [637, 562] width 12 height 12
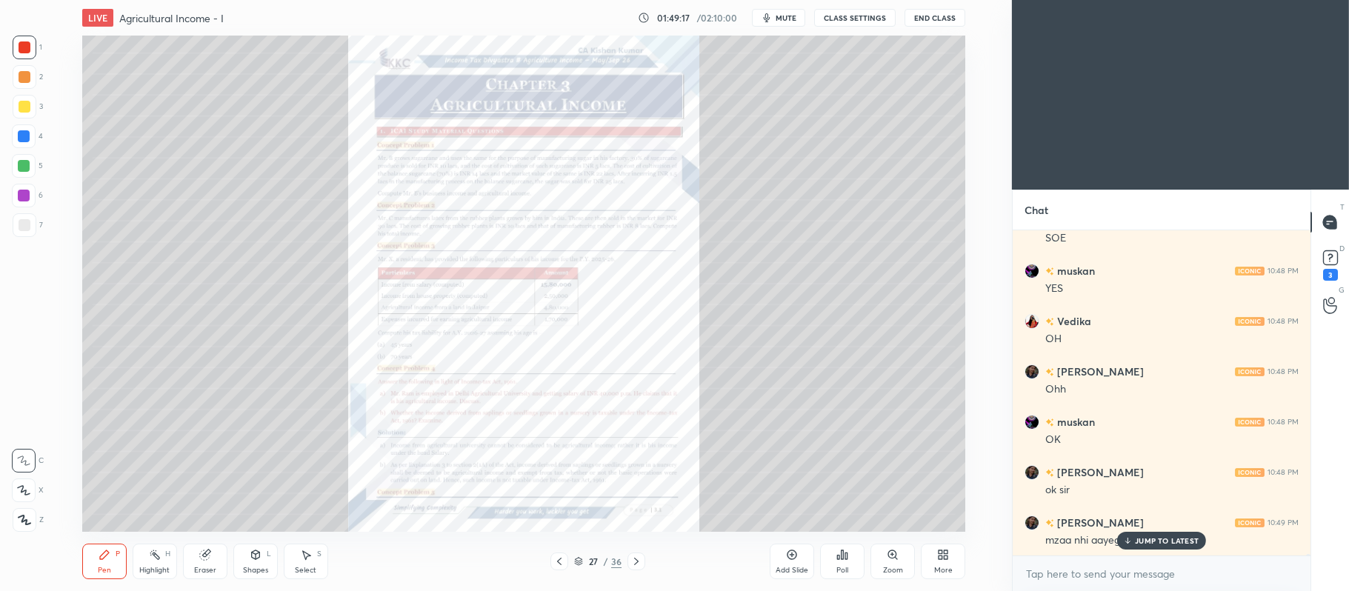
click at [890, 555] on icon at bounding box center [892, 555] width 8 height 8
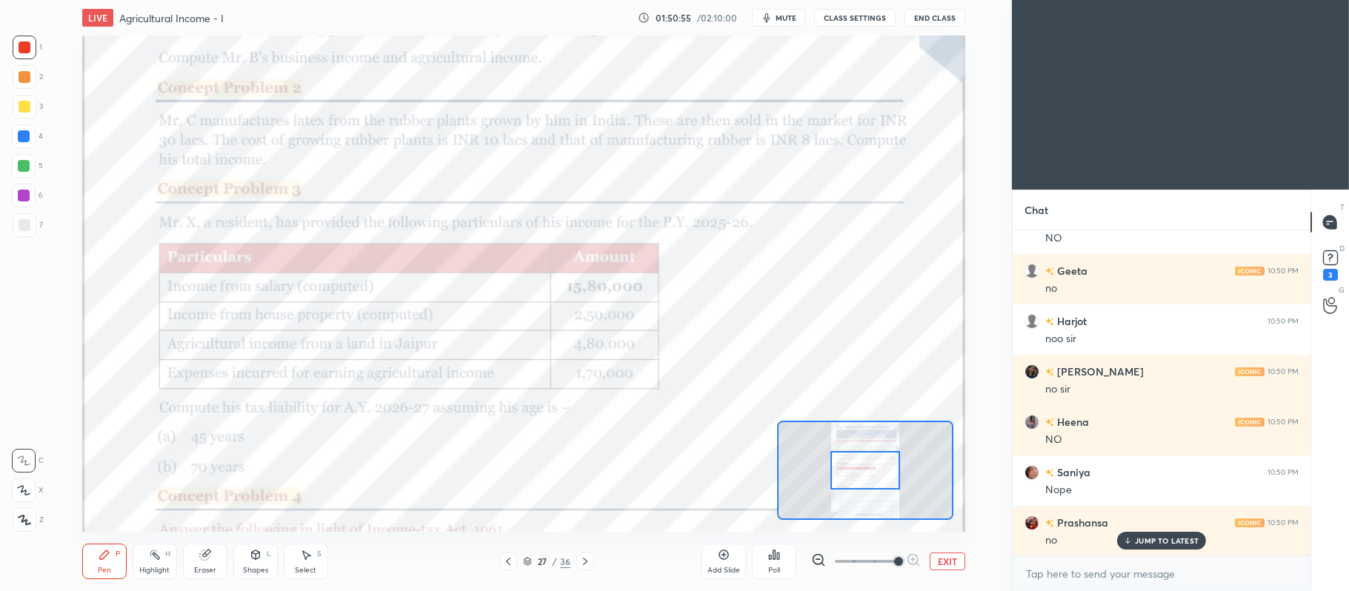
scroll to position [80394, 0]
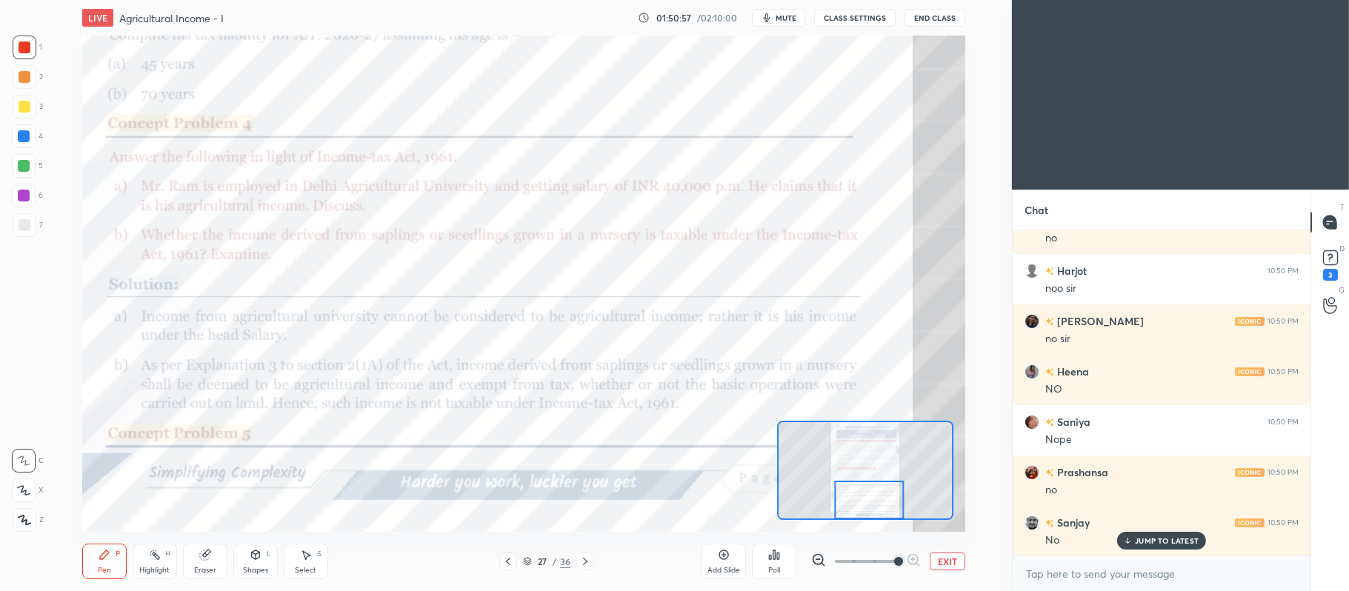
click at [590, 563] on icon at bounding box center [585, 562] width 12 height 12
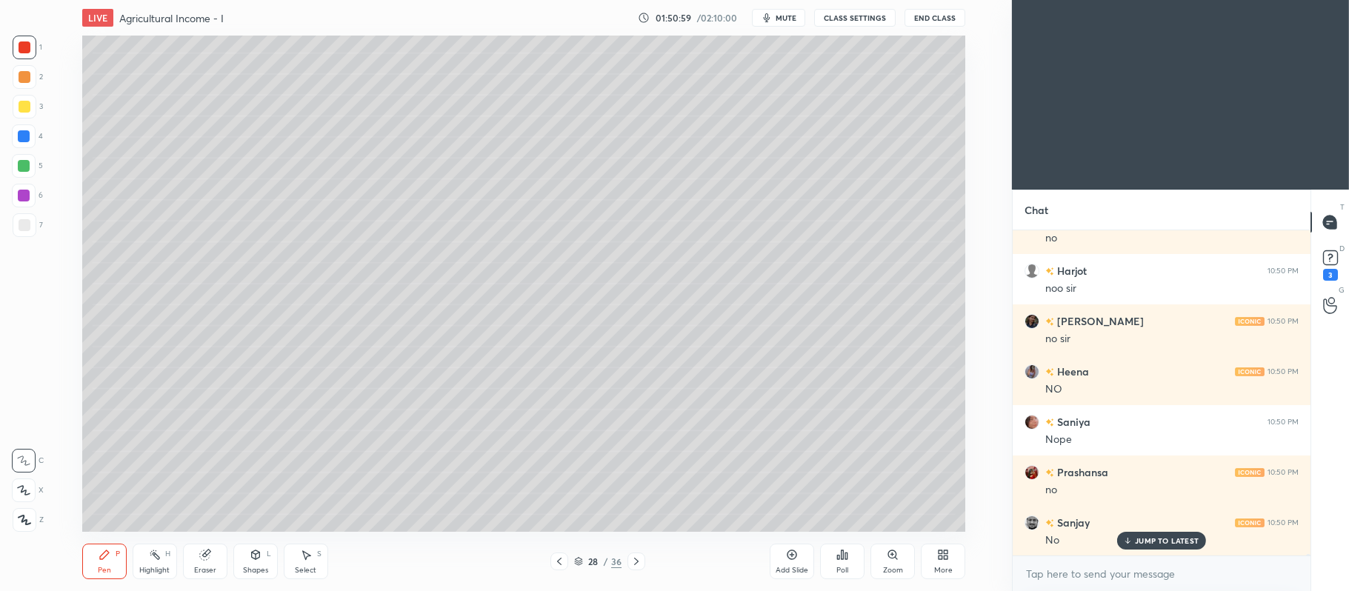
click at [640, 559] on icon at bounding box center [637, 562] width 12 height 12
click at [640, 558] on icon at bounding box center [637, 562] width 12 height 12
click at [643, 558] on div at bounding box center [637, 562] width 18 height 18
click at [640, 560] on icon at bounding box center [637, 562] width 12 height 12
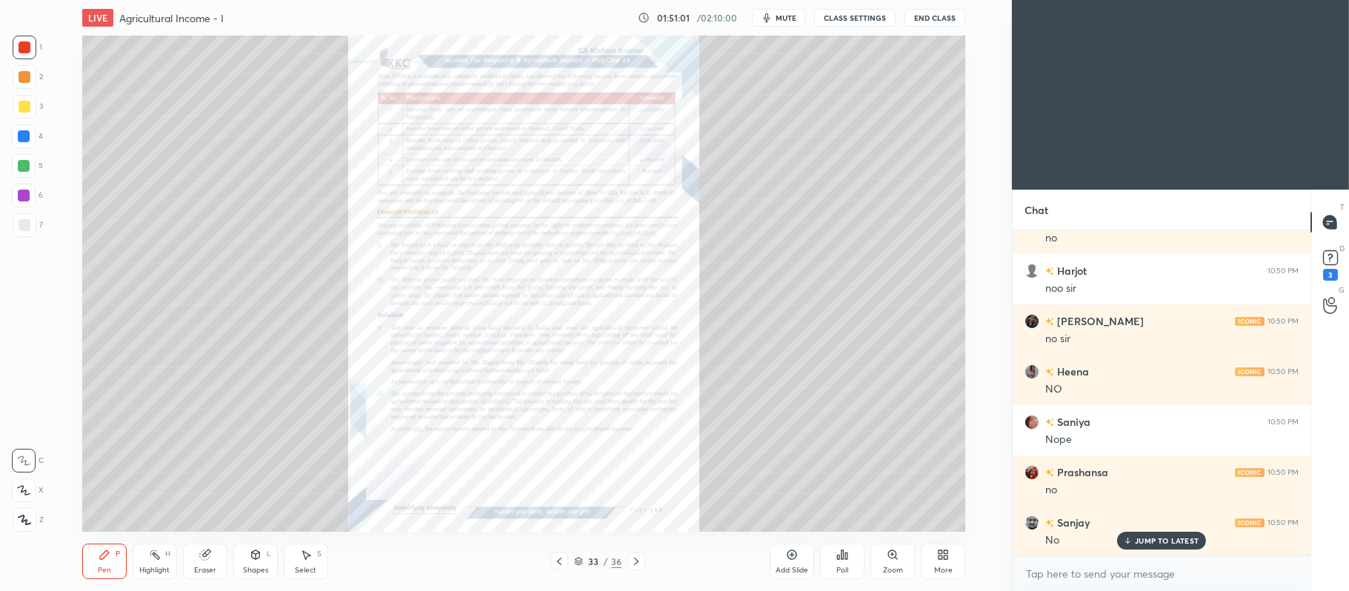
click at [555, 557] on icon at bounding box center [559, 562] width 12 height 12
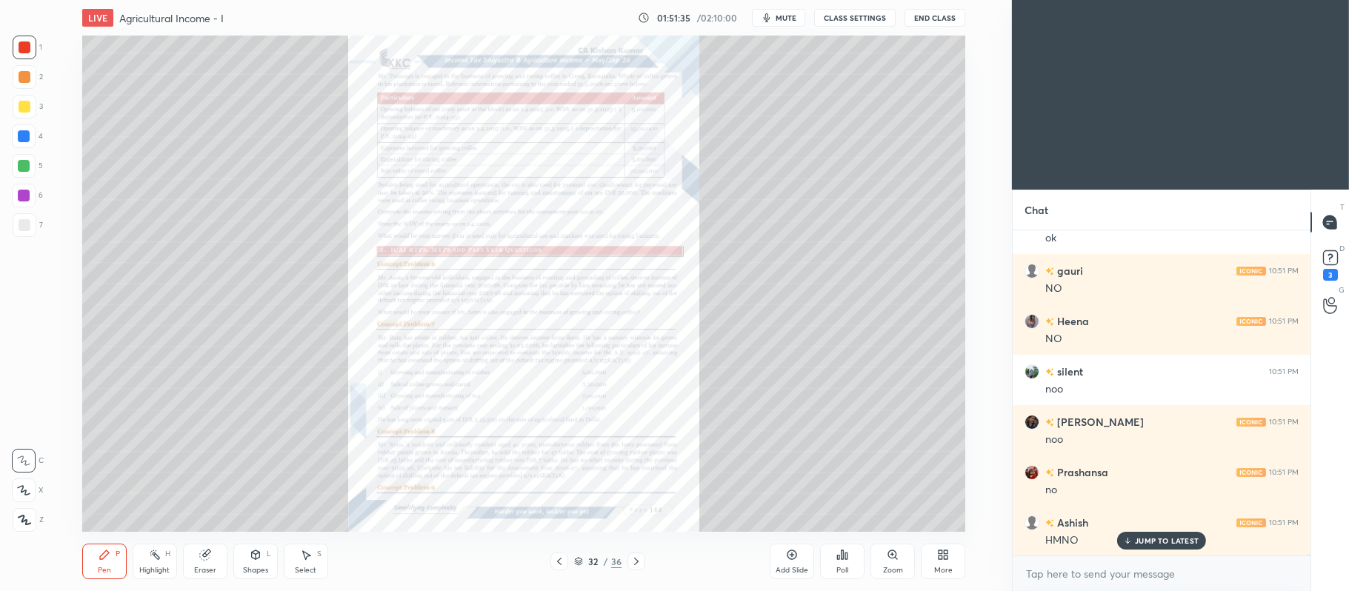
scroll to position [80847, 0]
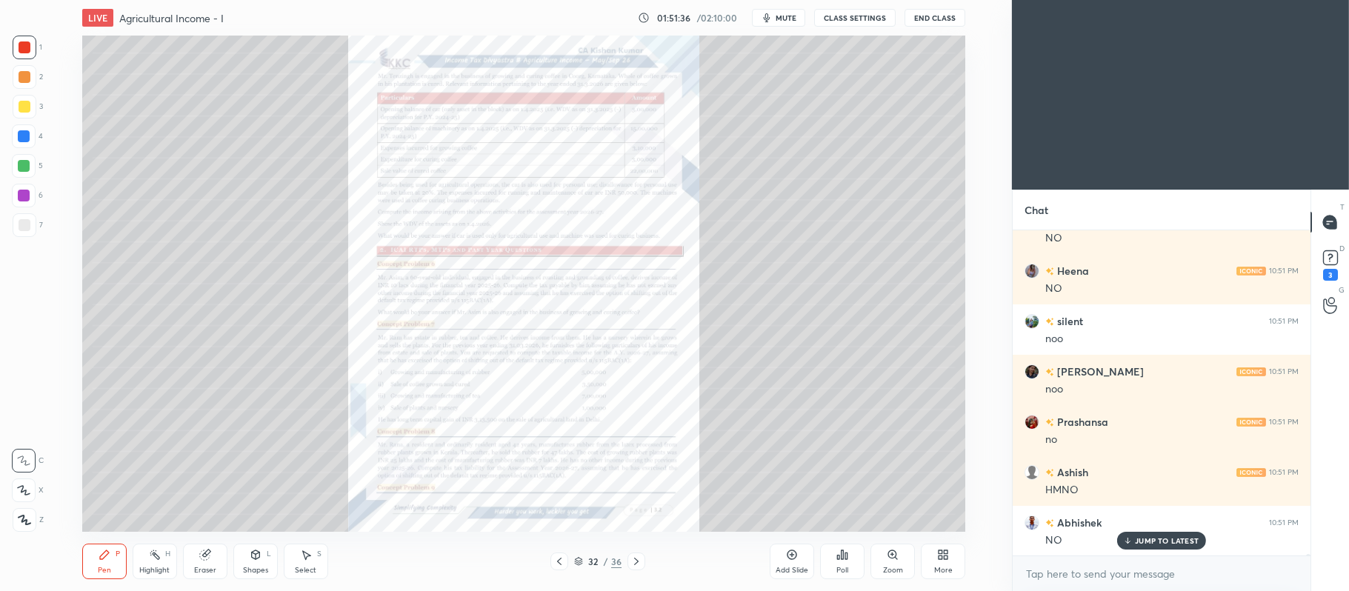
click at [639, 560] on icon at bounding box center [637, 562] width 12 height 12
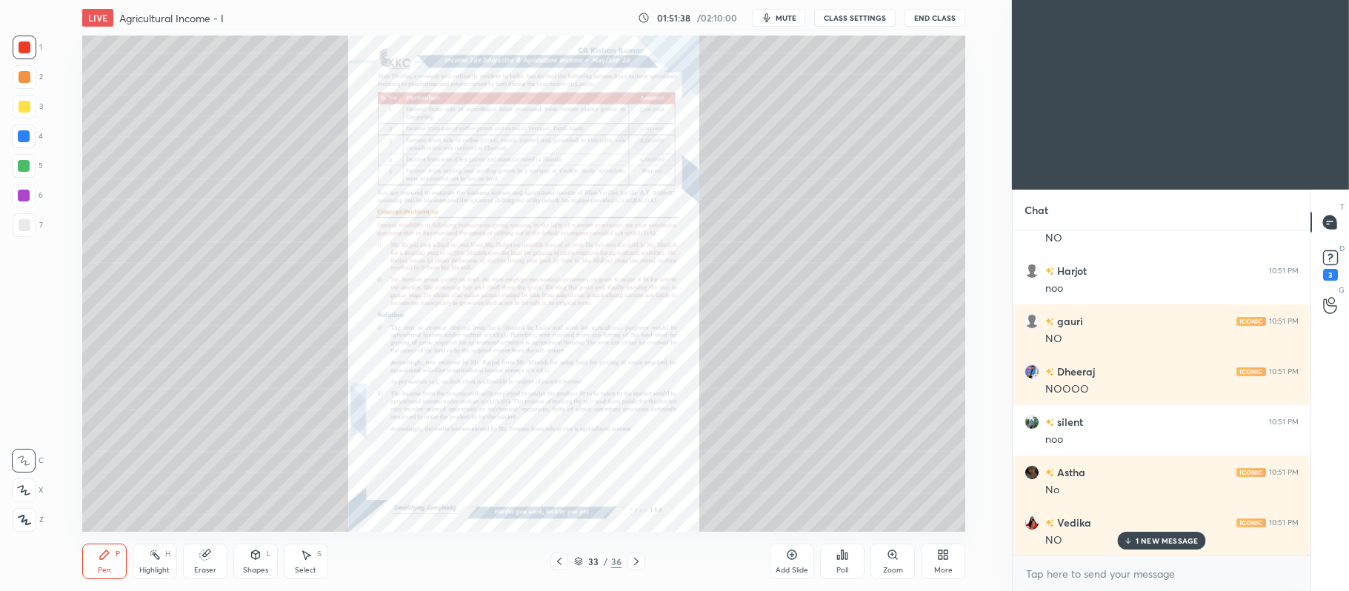
scroll to position [81200, 0]
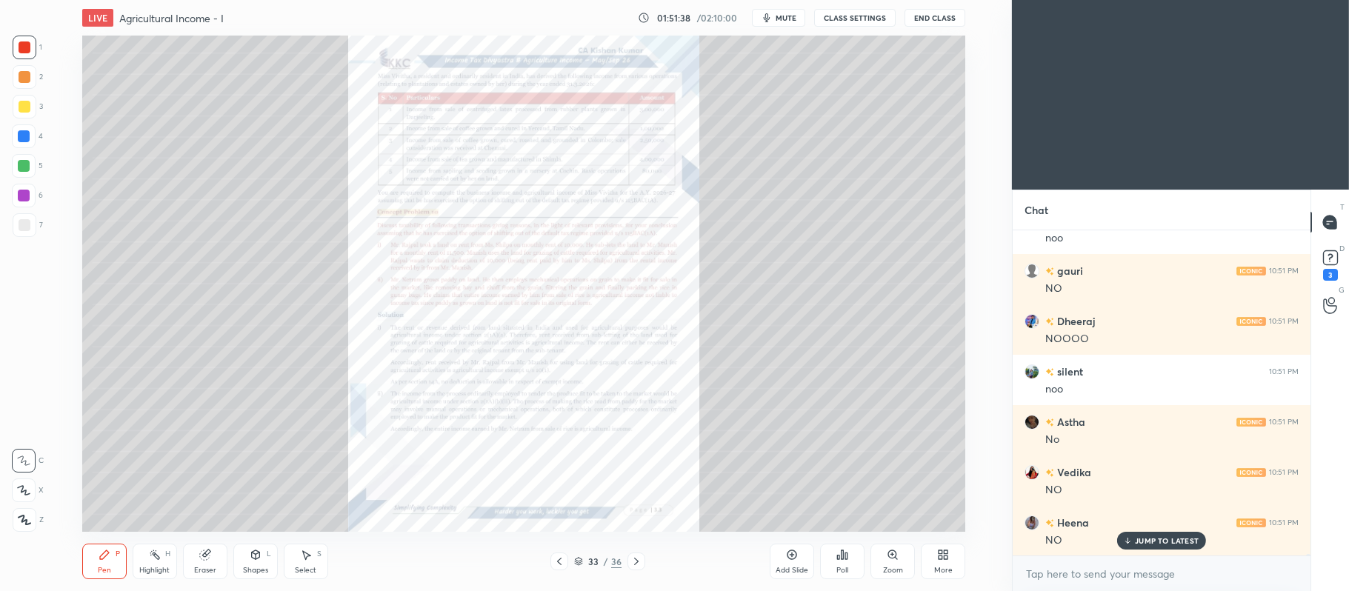
click at [557, 559] on icon at bounding box center [559, 562] width 12 height 12
click at [898, 561] on icon at bounding box center [893, 555] width 12 height 12
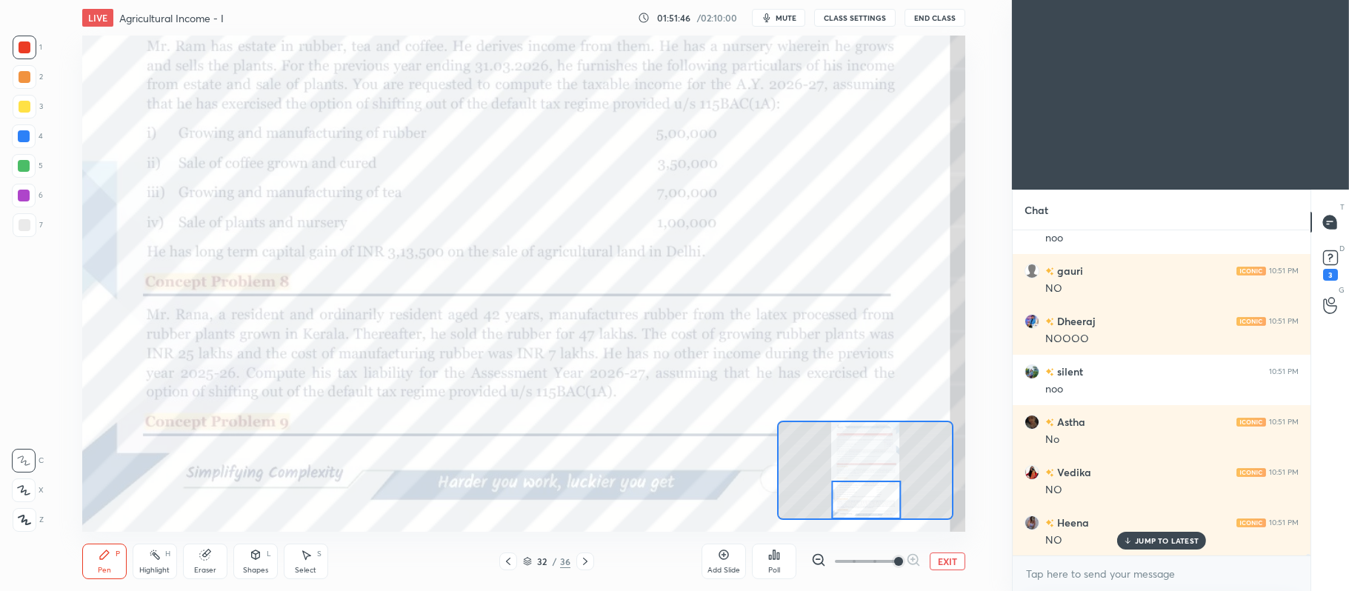
scroll to position [81250, 0]
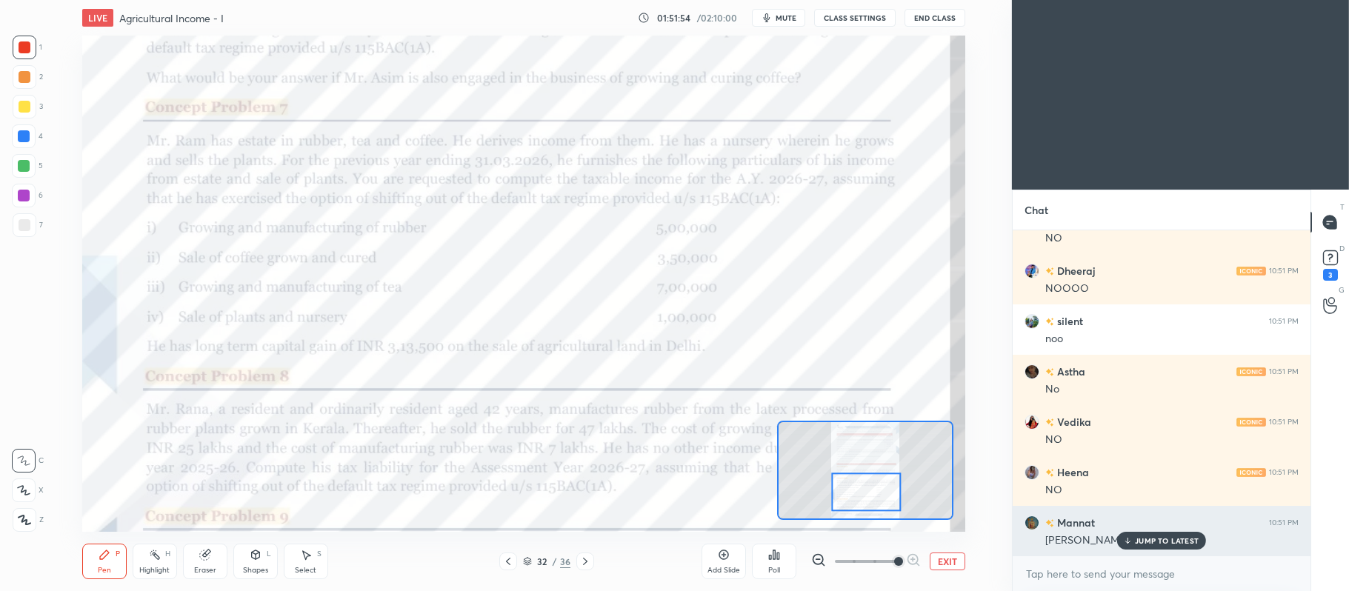
click at [1148, 545] on p "JUMP TO LATEST" at bounding box center [1167, 540] width 64 height 9
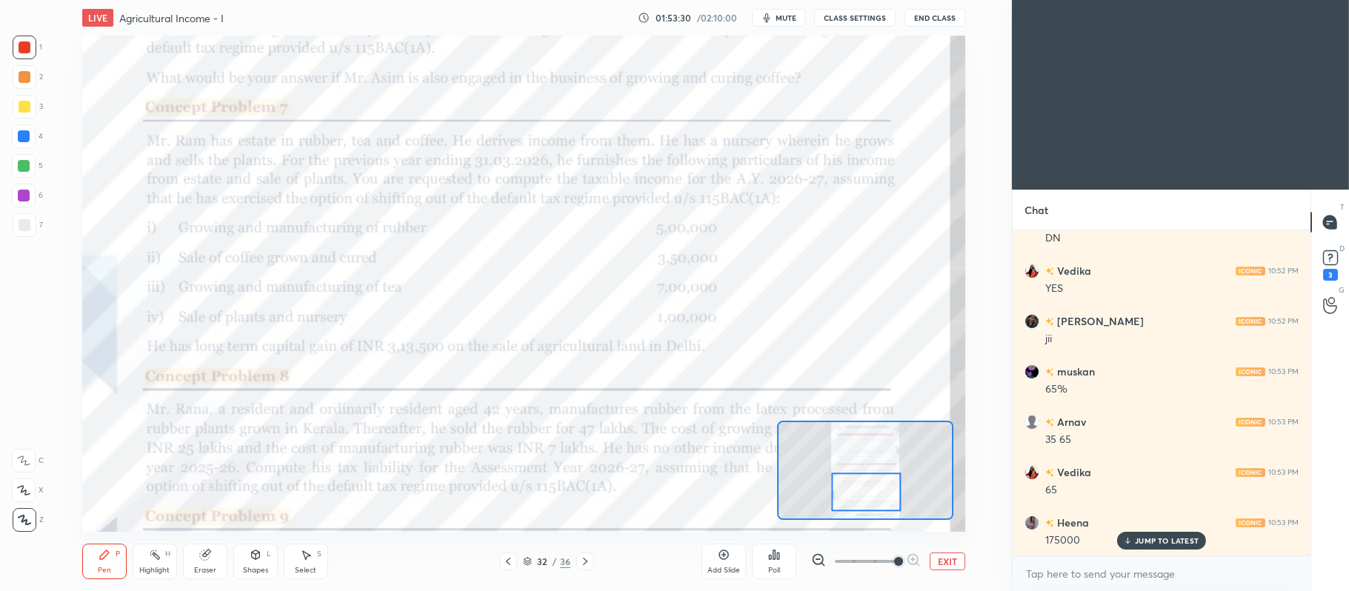
scroll to position [81905, 0]
click at [21, 465] on icon at bounding box center [23, 461] width 13 height 10
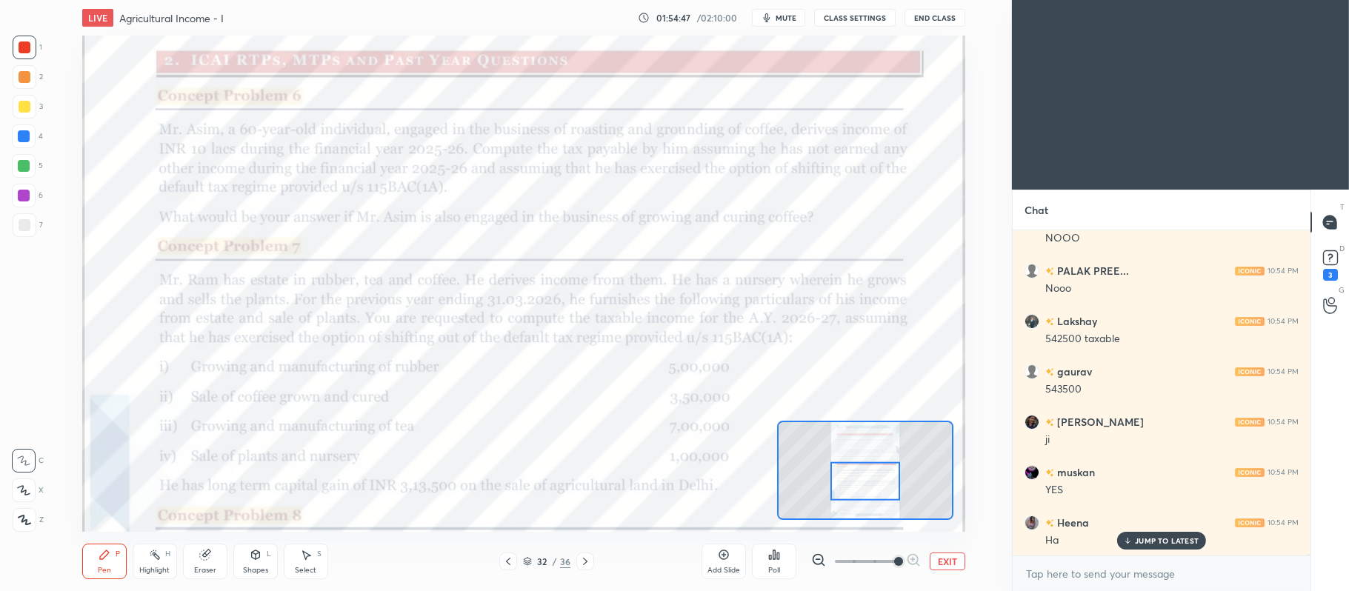
scroll to position [83778, 0]
click at [584, 562] on icon at bounding box center [585, 562] width 12 height 12
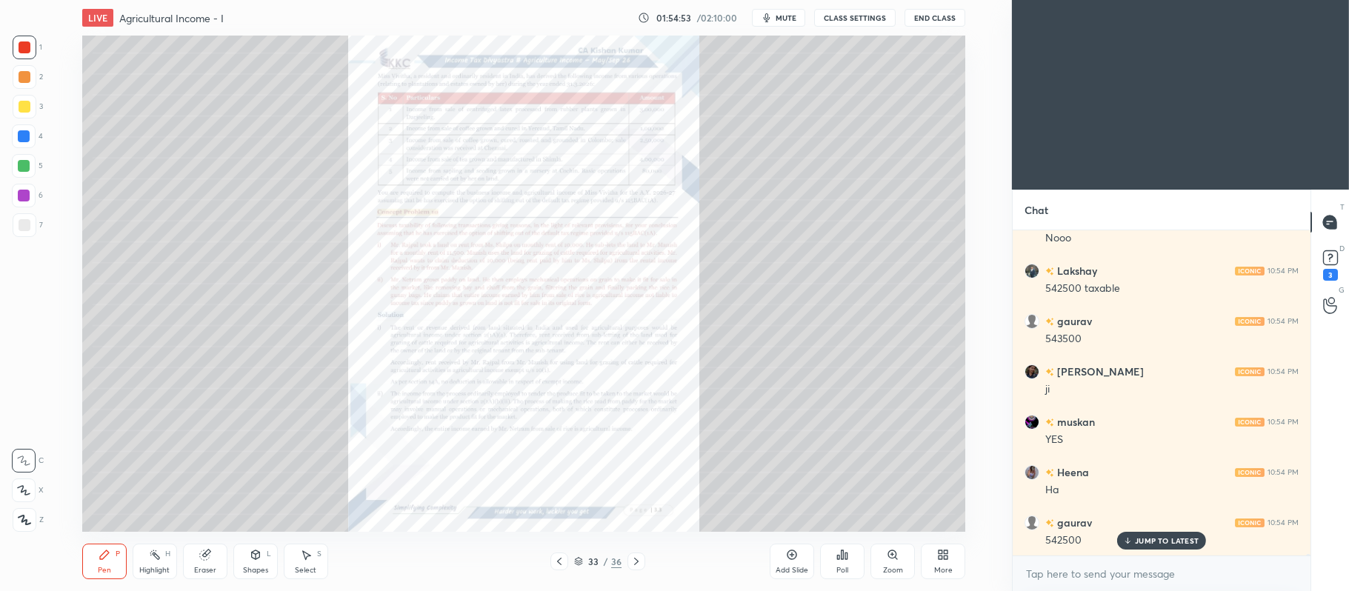
click at [895, 567] on div "Zoom" at bounding box center [893, 570] width 20 height 7
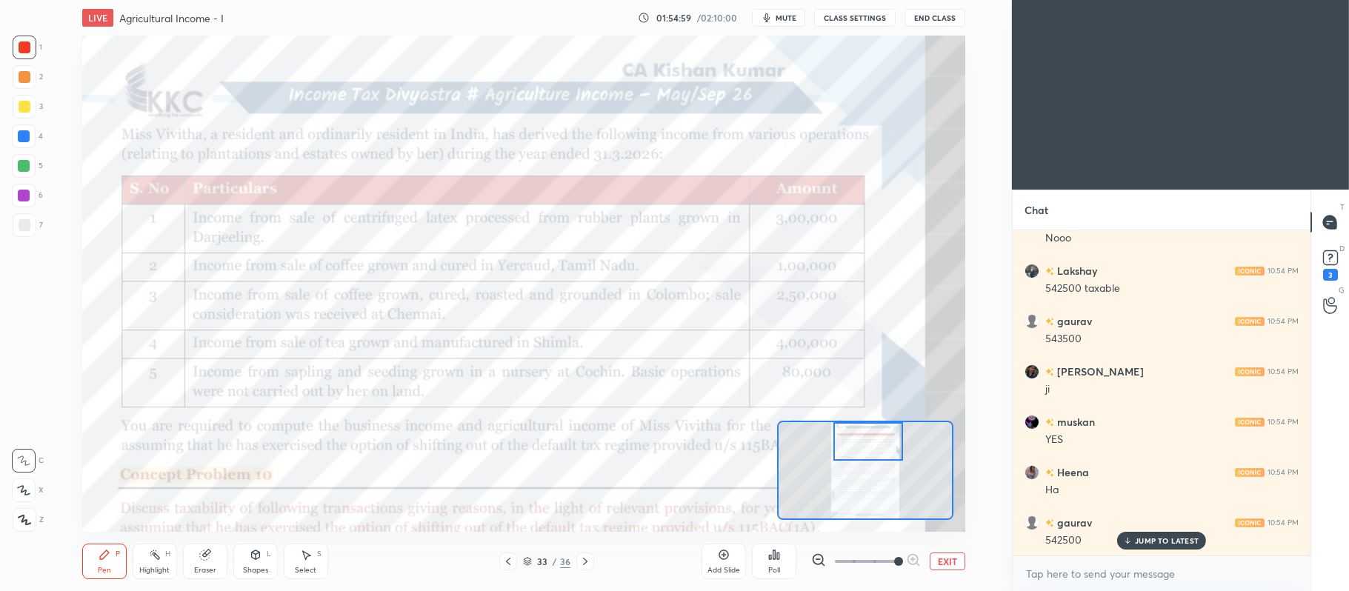
click at [954, 563] on button "EXIT" at bounding box center [948, 562] width 36 height 18
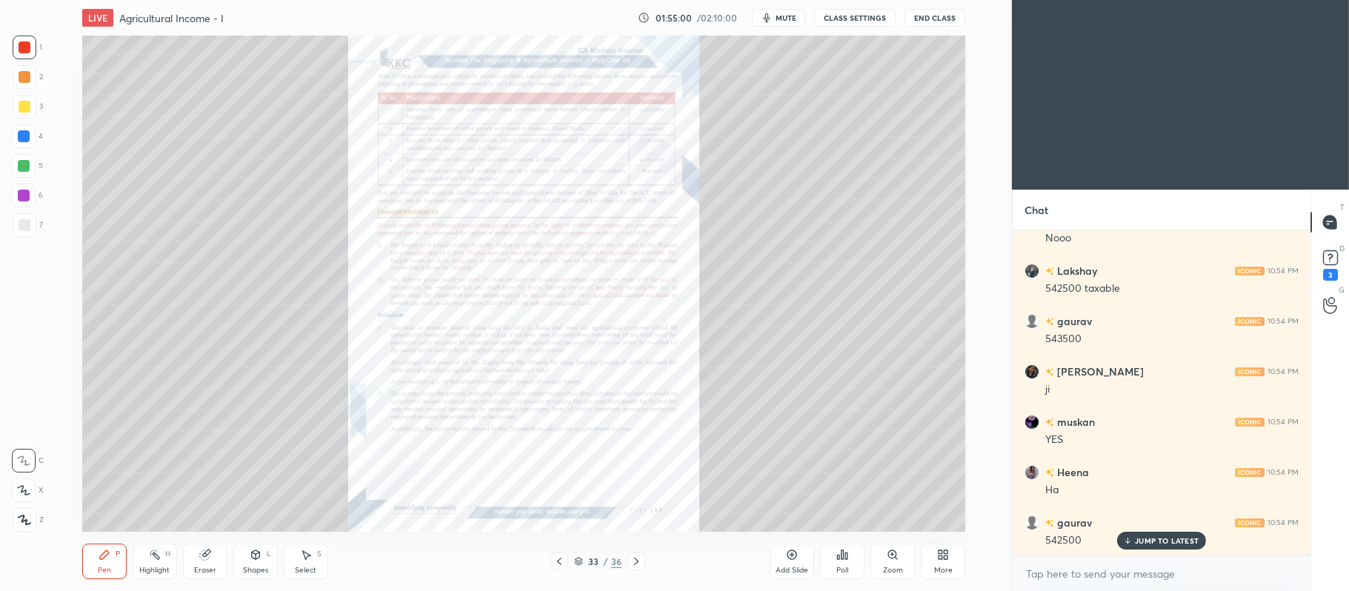
click at [558, 564] on icon at bounding box center [559, 562] width 12 height 12
click at [559, 564] on icon at bounding box center [559, 561] width 4 height 7
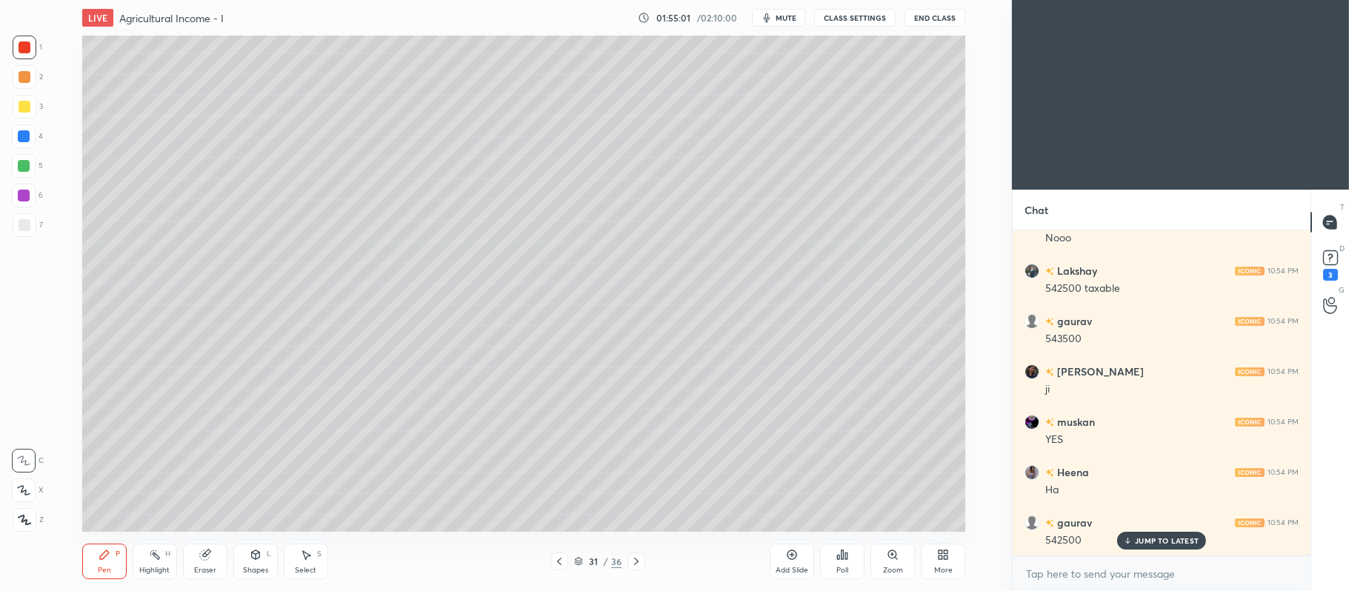
click at [562, 563] on icon at bounding box center [559, 562] width 12 height 12
click at [796, 555] on icon at bounding box center [793, 556] width 10 height 10
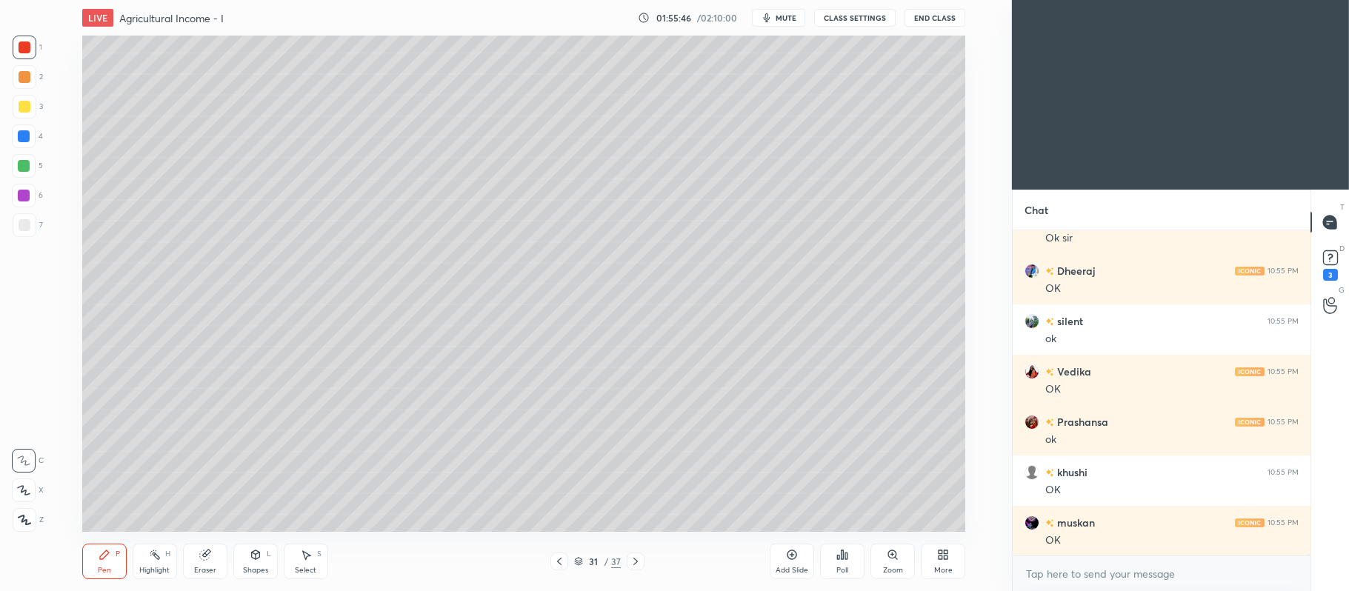
scroll to position [84347, 0]
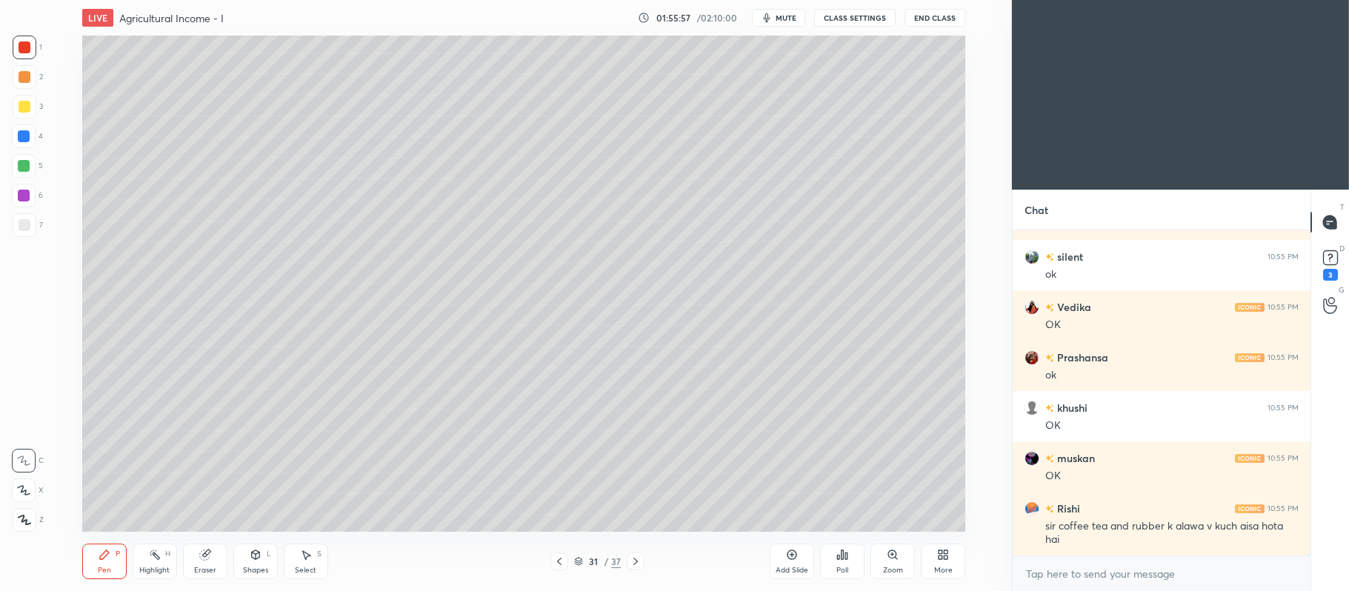
click at [582, 560] on icon at bounding box center [578, 560] width 7 height 4
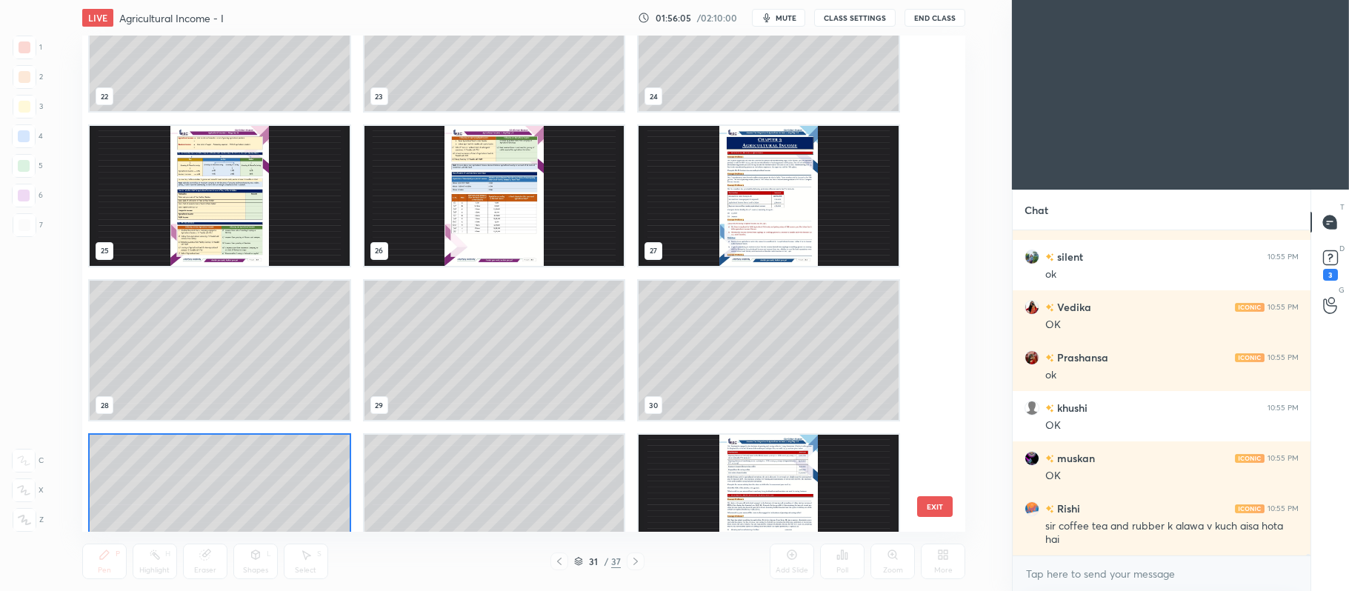
scroll to position [1082, 0]
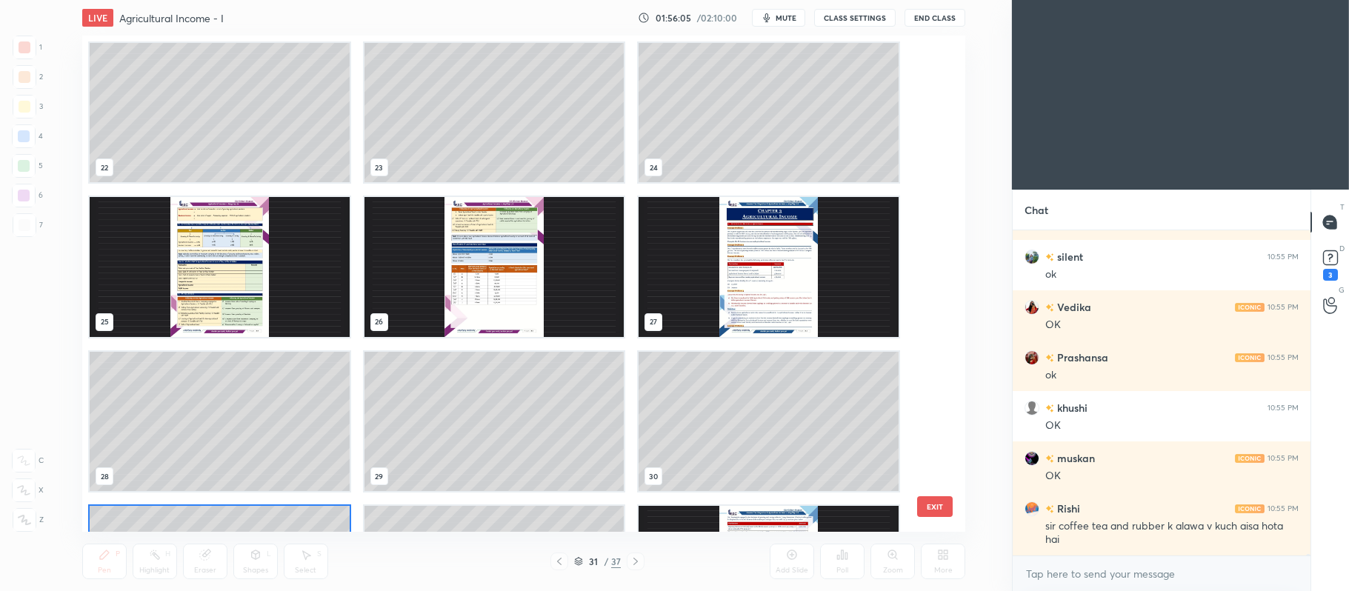
click at [722, 77] on div "19 20 21 22 23 24 25 26 27 28 29 30 31 32 33" at bounding box center [510, 284] width 857 height 497
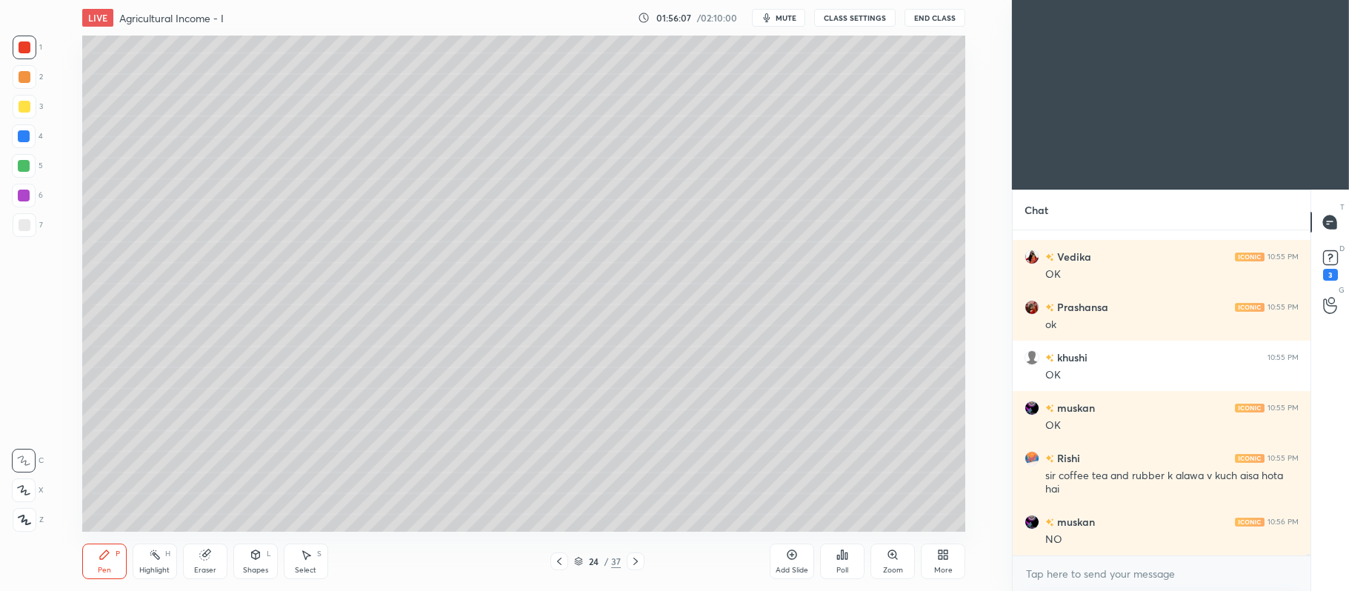
scroll to position [84649, 0]
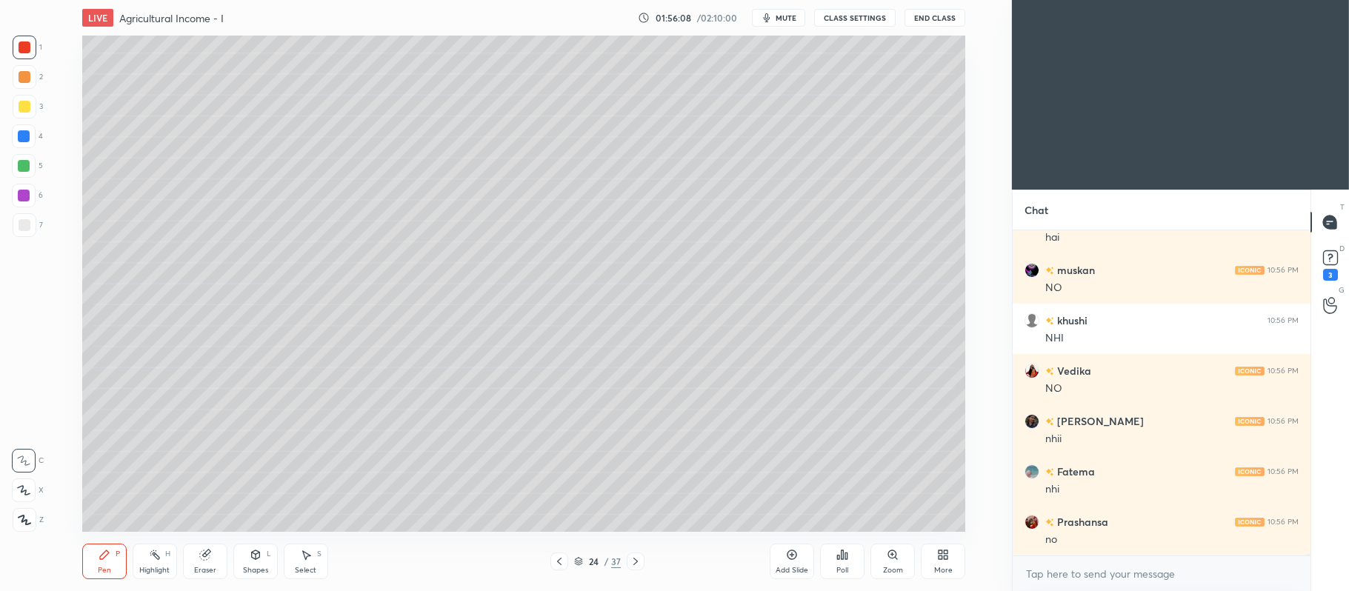
click at [636, 563] on icon at bounding box center [635, 561] width 4 height 7
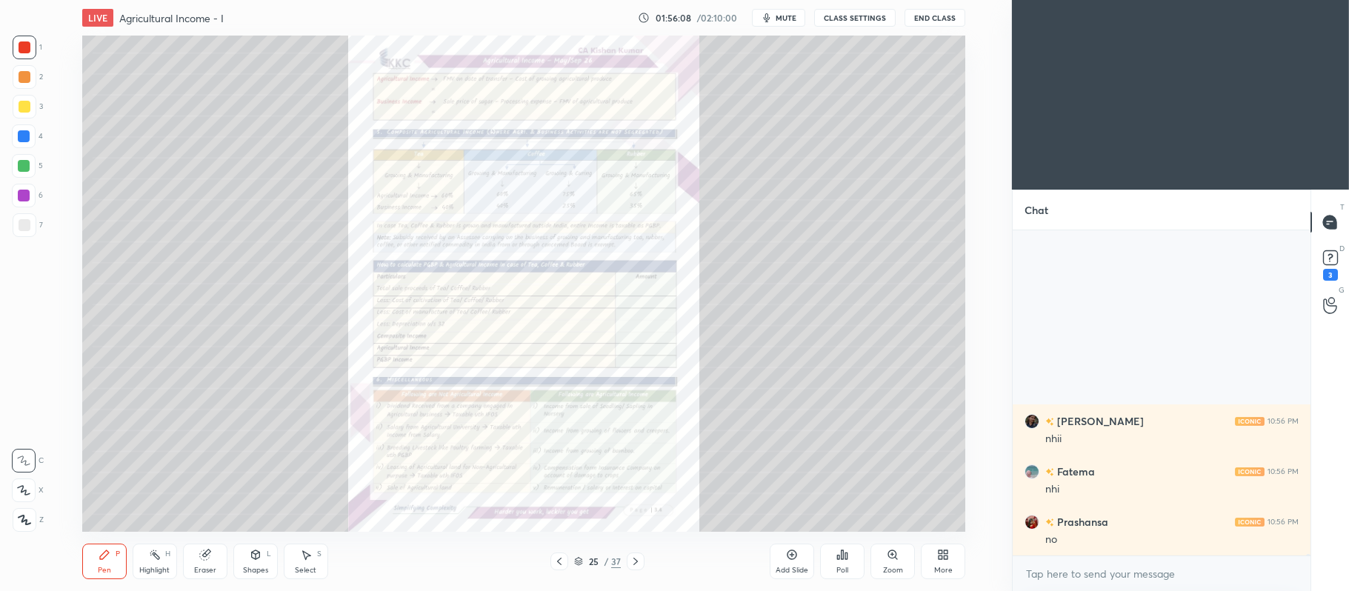
scroll to position [84901, 0]
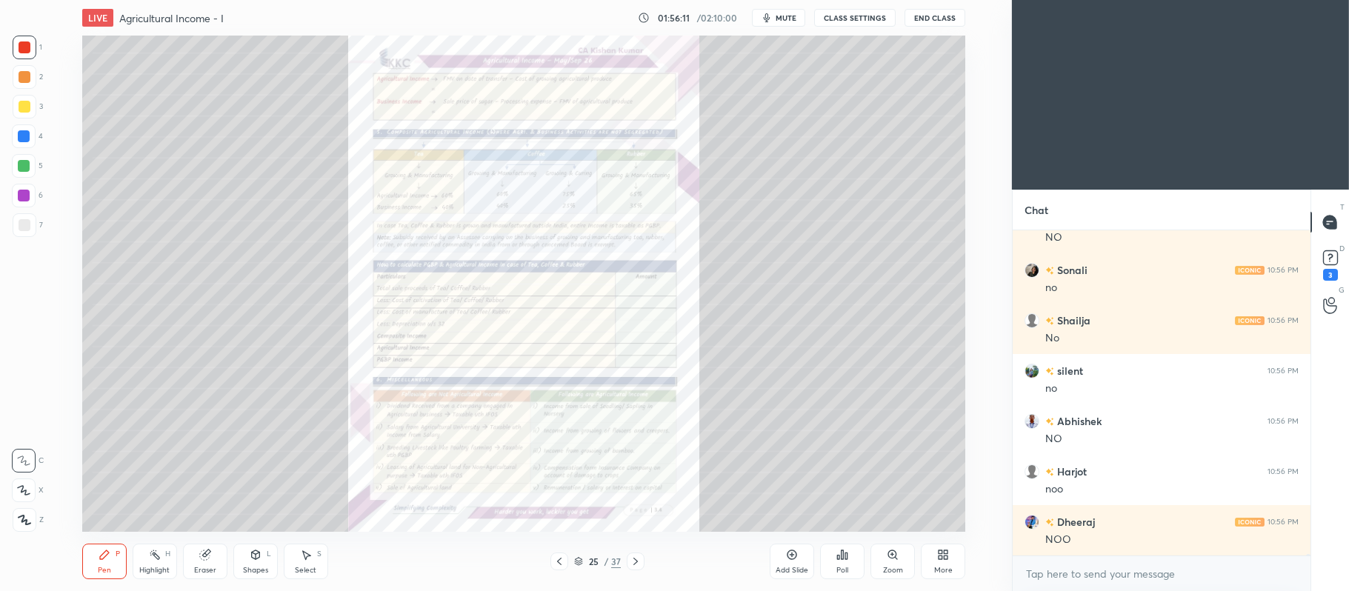
click at [560, 567] on icon at bounding box center [559, 562] width 12 height 12
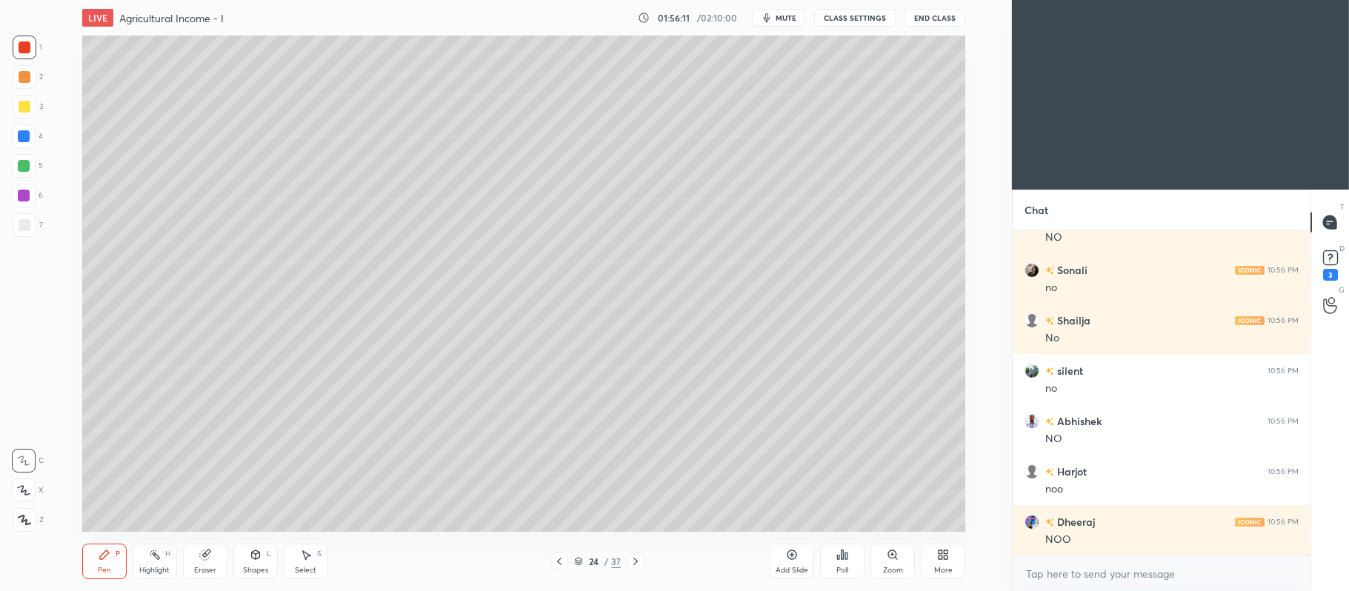
scroll to position [85153, 0]
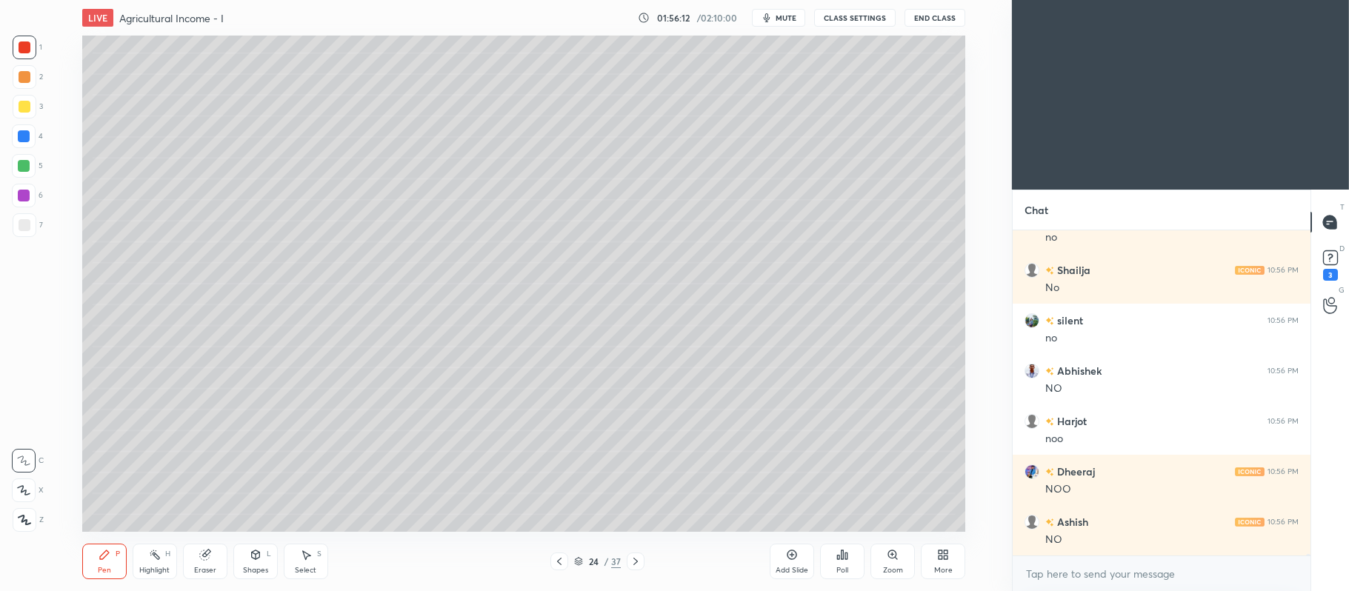
click at [794, 558] on icon at bounding box center [792, 555] width 12 height 12
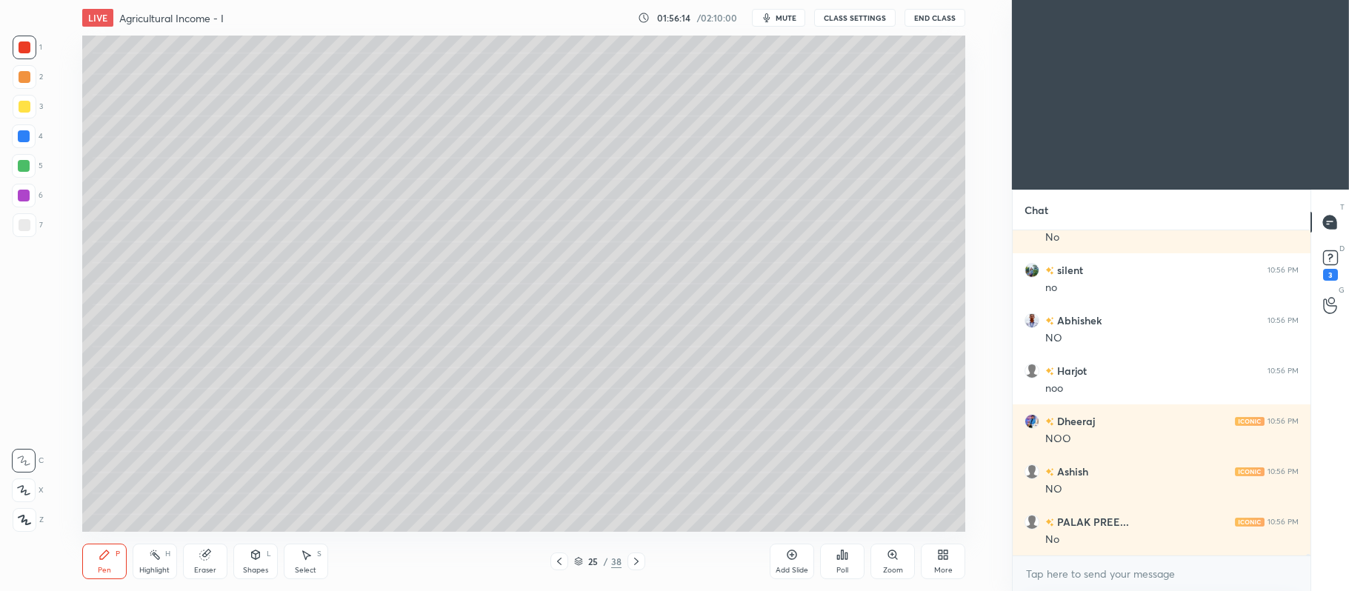
click at [28, 111] on div at bounding box center [25, 107] width 12 height 12
click at [21, 493] on icon at bounding box center [24, 490] width 12 height 9
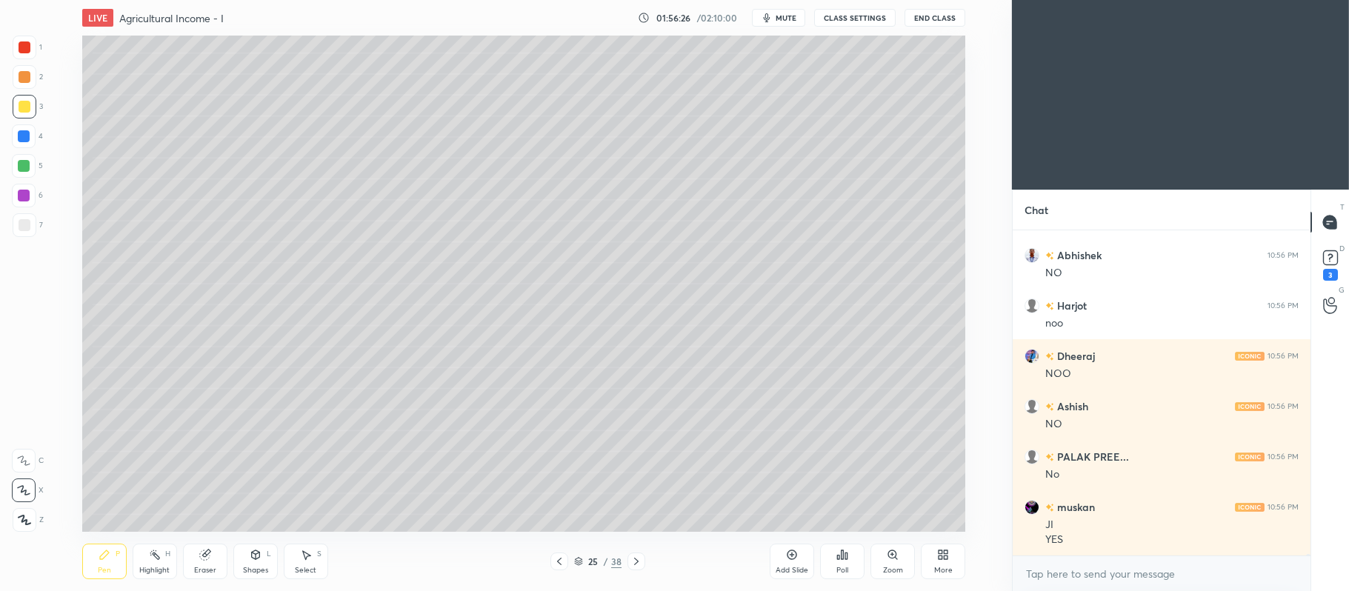
scroll to position [85319, 0]
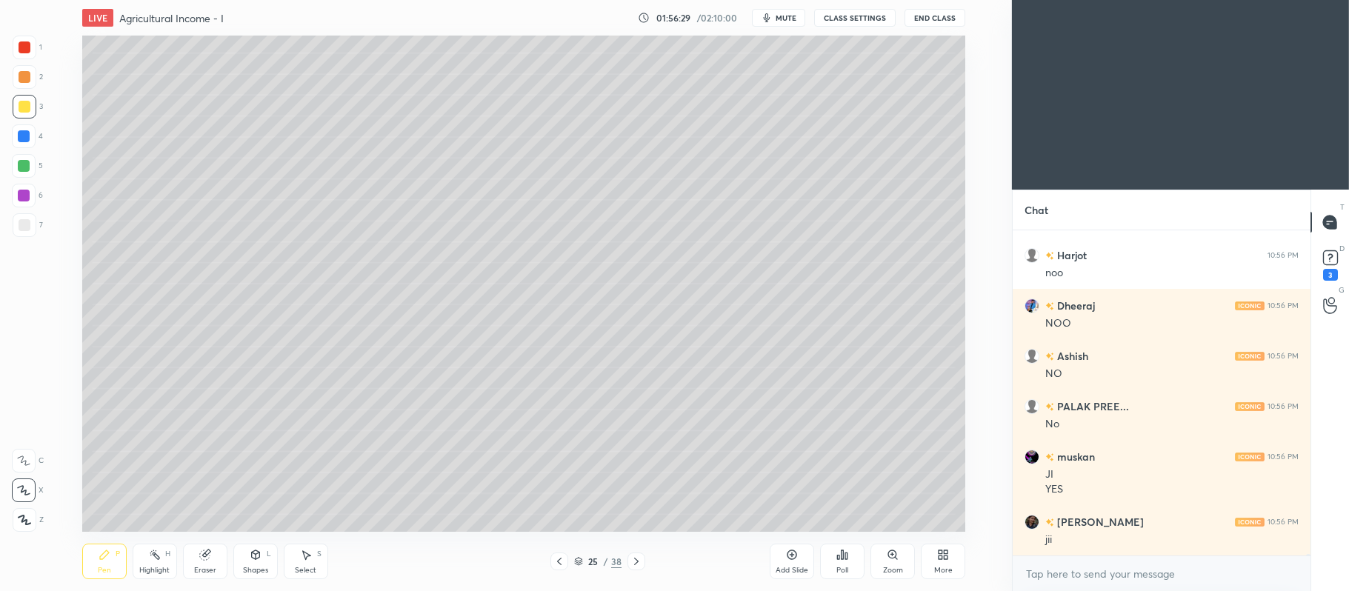
click at [25, 164] on div at bounding box center [24, 166] width 12 height 12
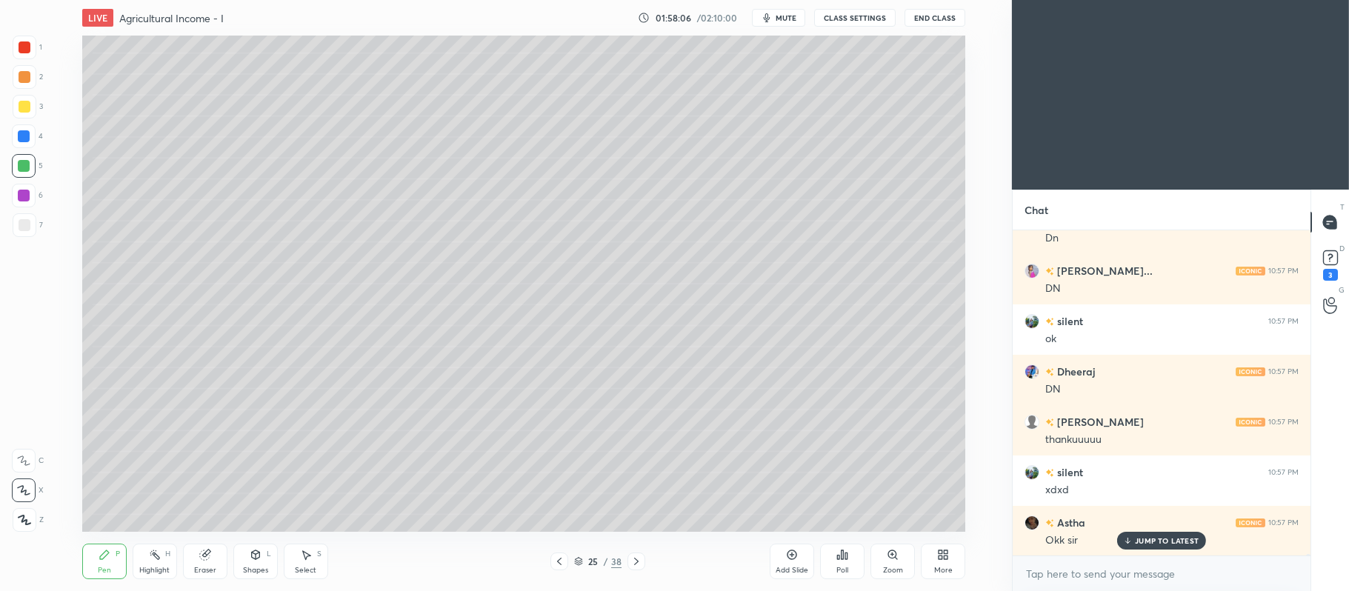
scroll to position [83100, 0]
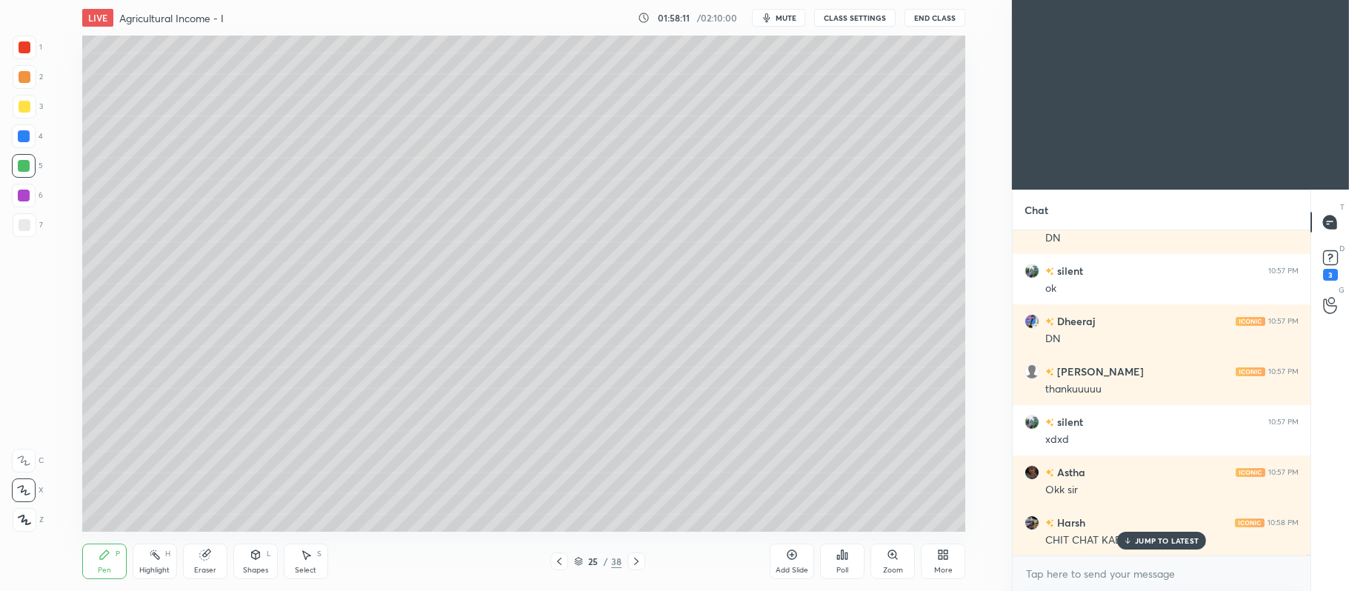
click at [1156, 538] on p "JUMP TO LATEST" at bounding box center [1167, 540] width 64 height 9
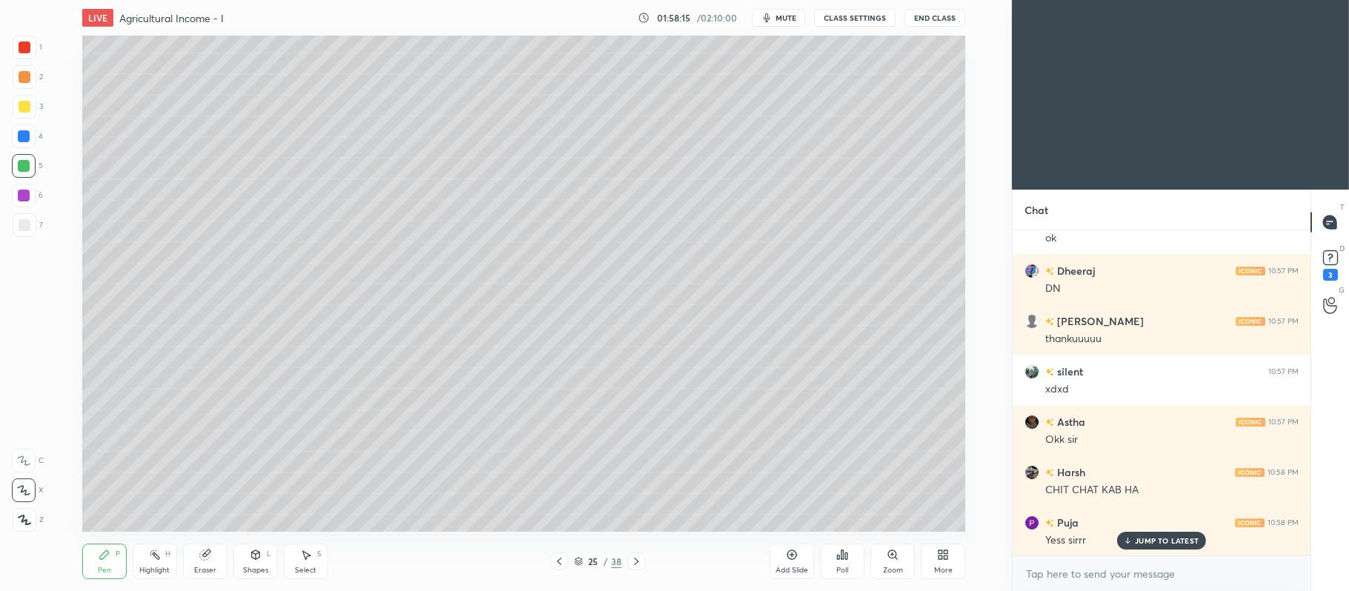
scroll to position [83201, 0]
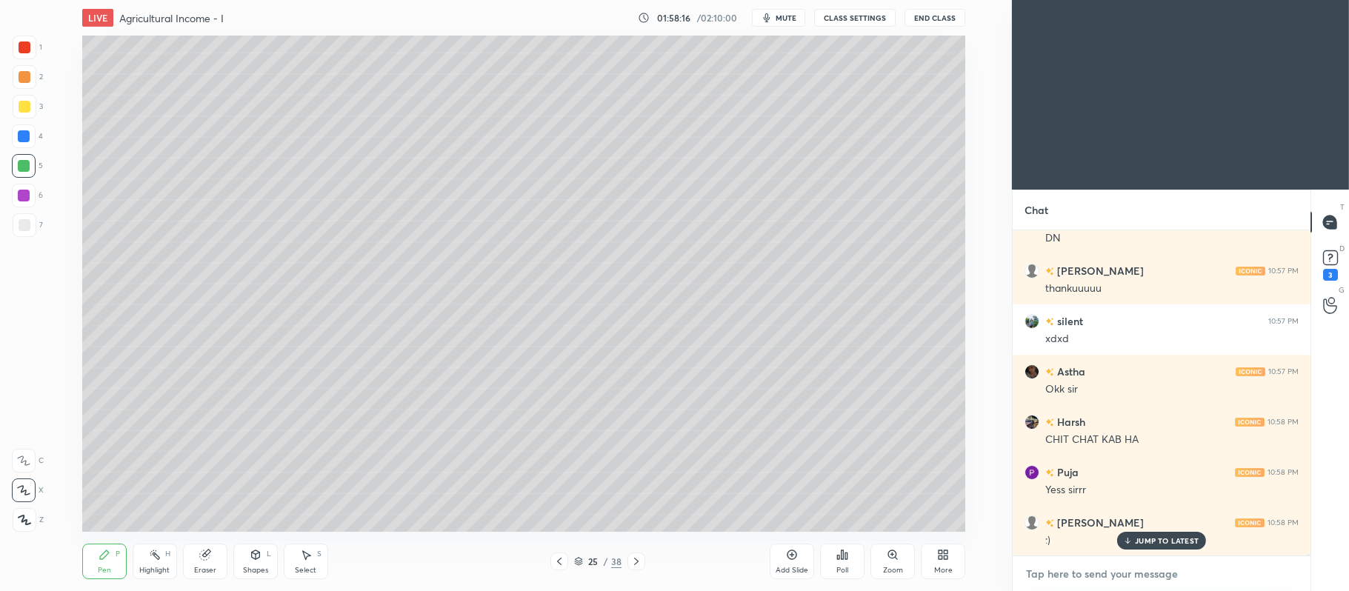
click at [1057, 578] on textarea at bounding box center [1162, 574] width 274 height 24
type textarea "x"
paste textarea "[URL][DOMAIN_NAME]"
type textarea "[URL][DOMAIN_NAME]"
type textarea "x"
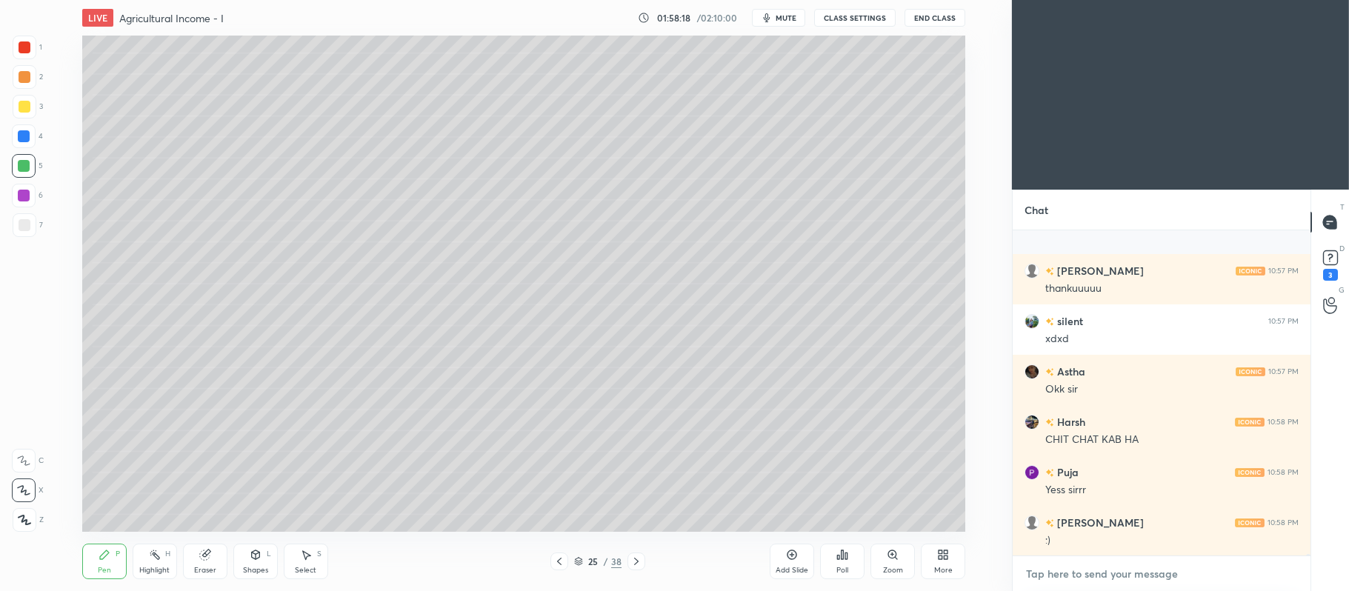
scroll to position [83298, 0]
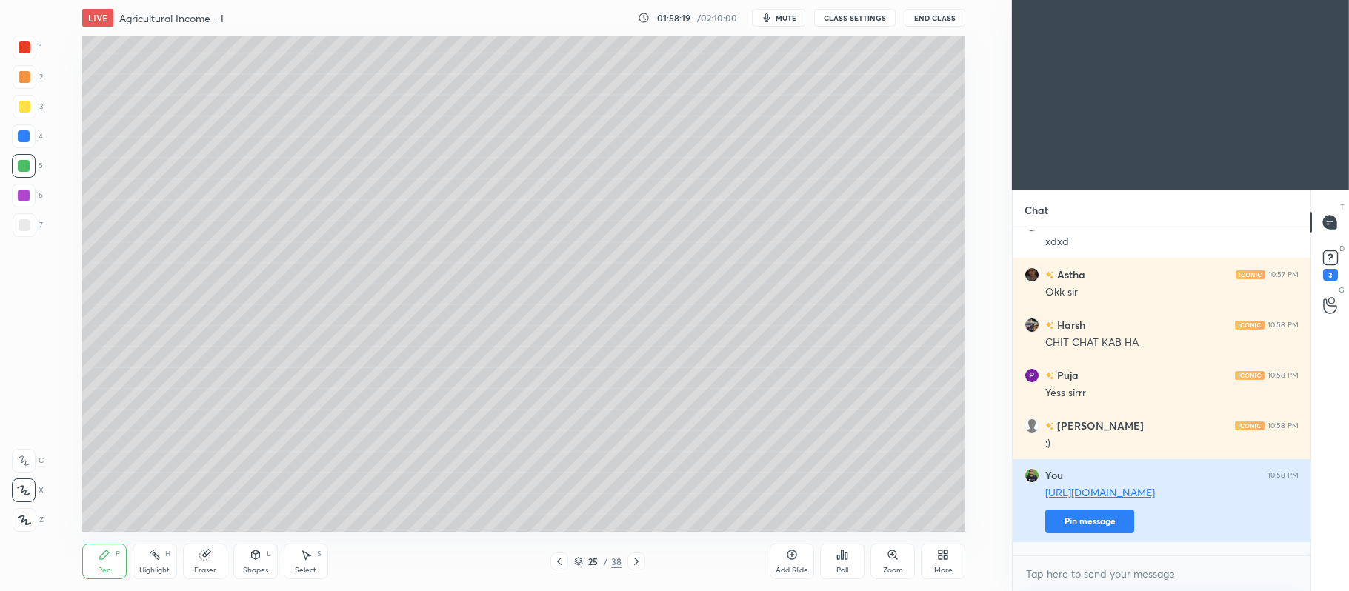
click at [1073, 533] on button "Pin message" at bounding box center [1089, 522] width 89 height 24
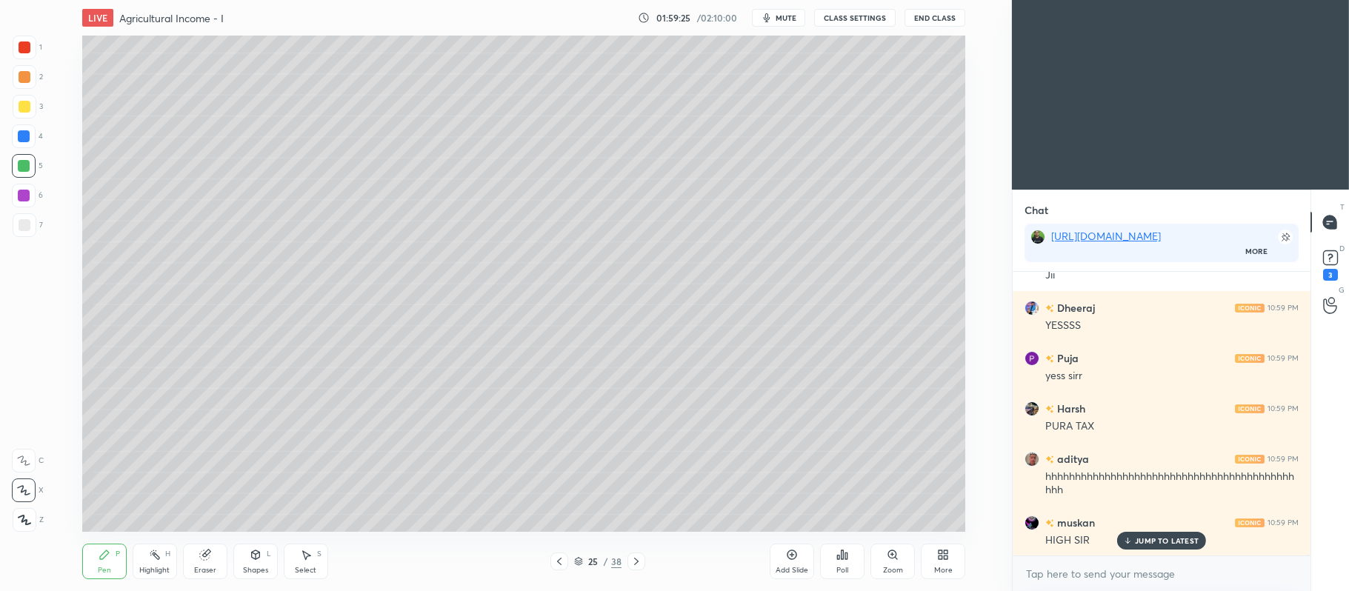
scroll to position [85165, 0]
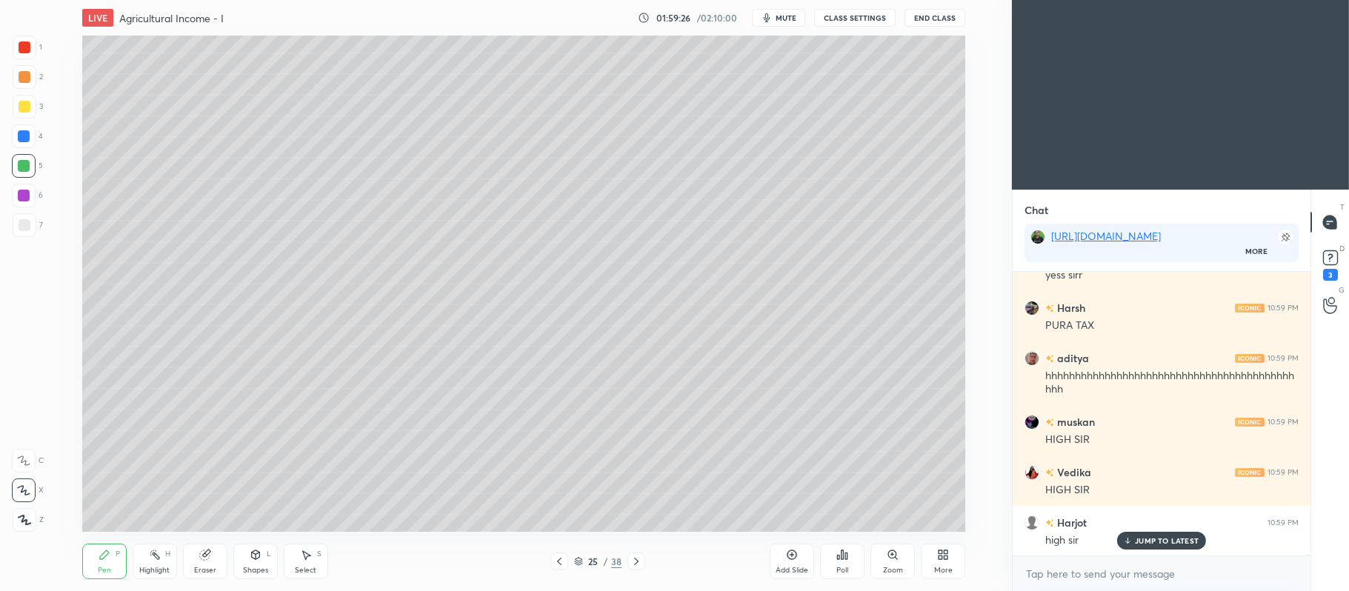
click at [783, 563] on div "Add Slide" at bounding box center [792, 562] width 44 height 36
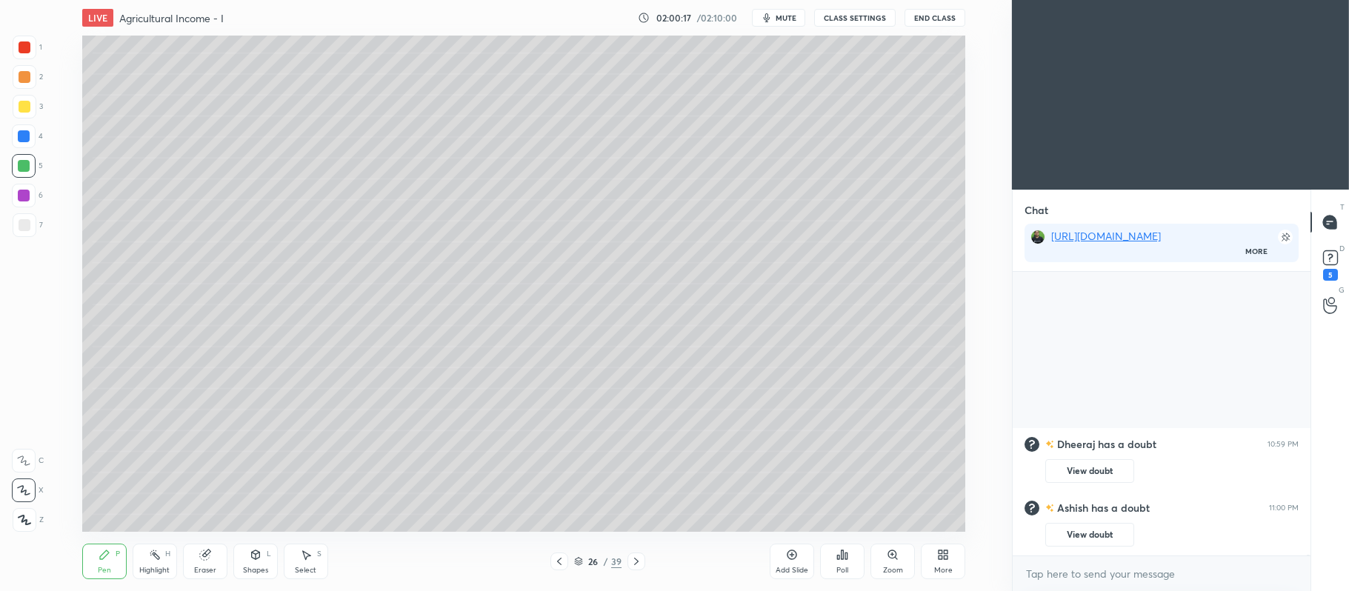
scroll to position [84460, 0]
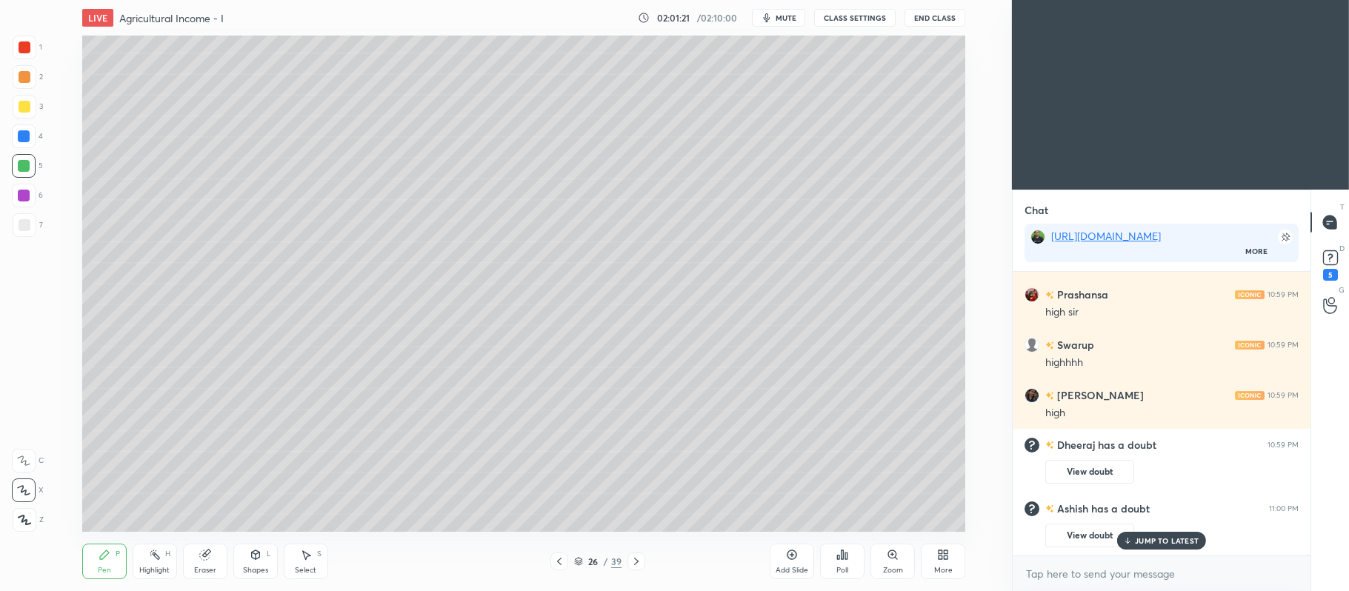
click at [19, 110] on div at bounding box center [25, 107] width 12 height 12
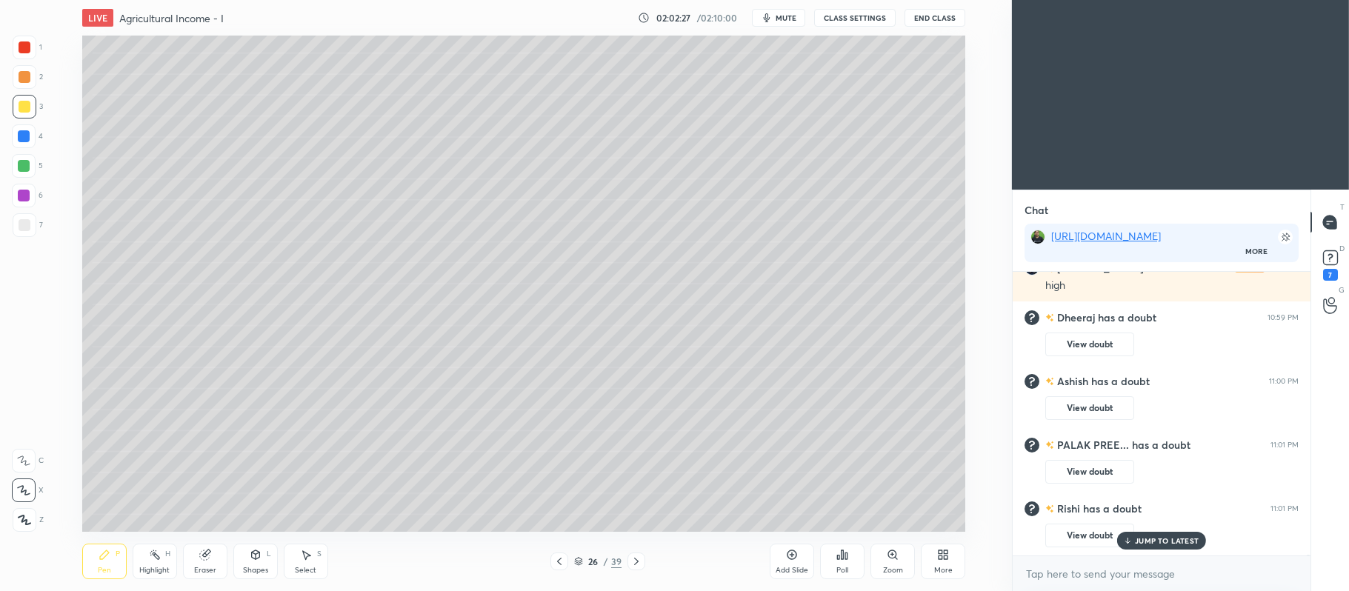
click at [787, 553] on icon at bounding box center [792, 555] width 12 height 12
click at [785, 571] on div "Add Slide" at bounding box center [792, 570] width 33 height 7
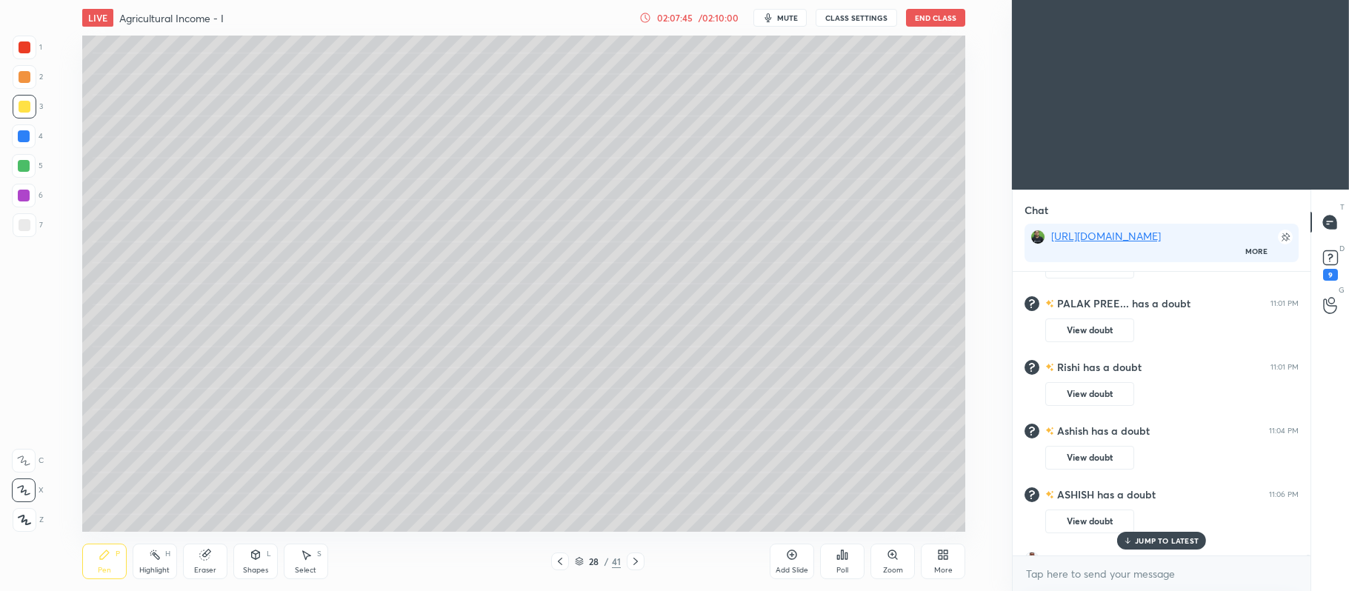
scroll to position [84685, 0]
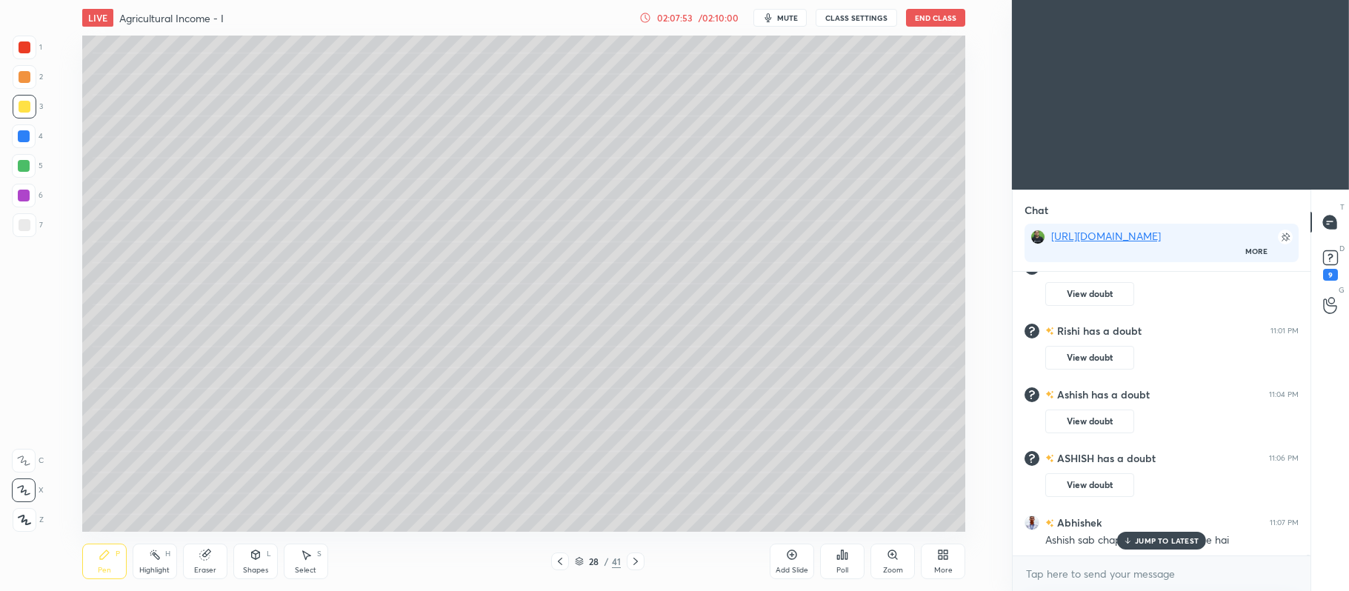
click at [791, 555] on icon at bounding box center [792, 555] width 4 height 4
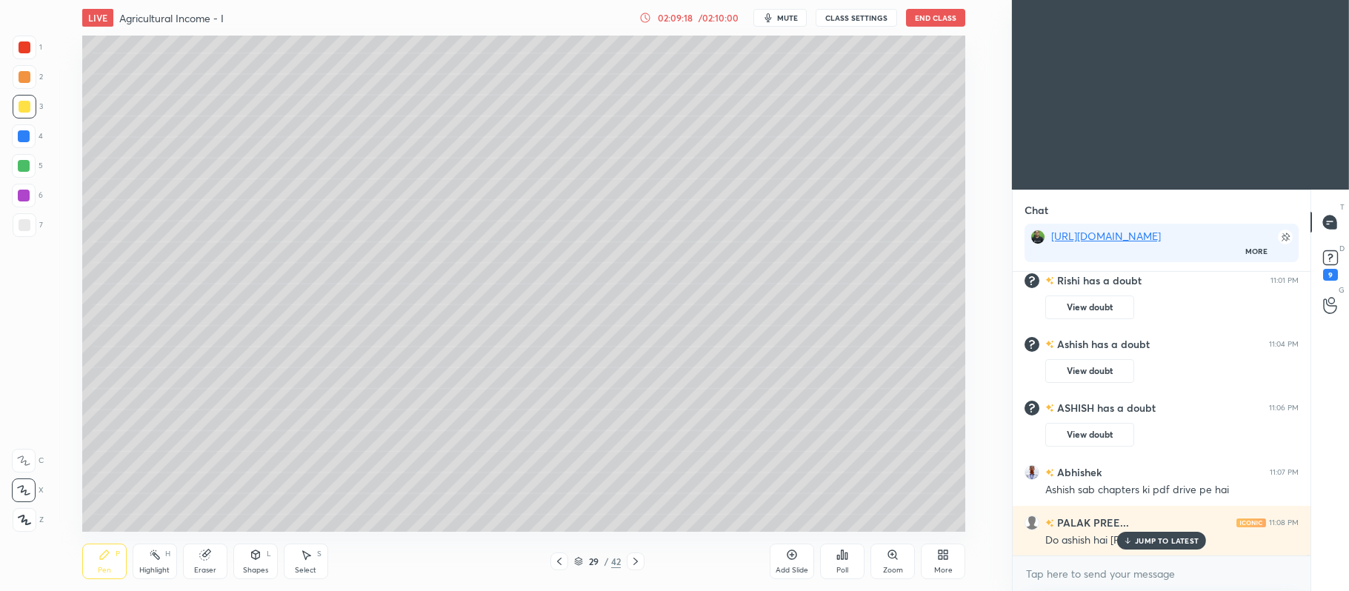
click at [793, 560] on icon at bounding box center [793, 556] width 10 height 10
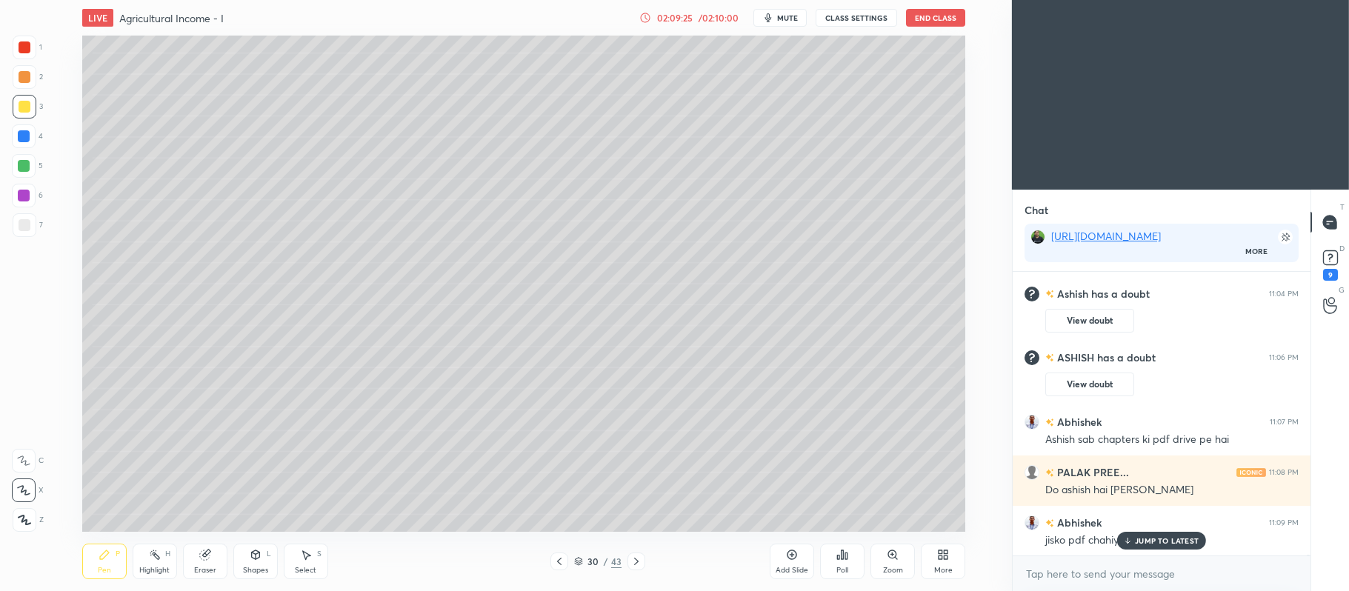
click at [557, 565] on icon at bounding box center [559, 562] width 12 height 12
click at [786, 555] on icon at bounding box center [792, 555] width 12 height 12
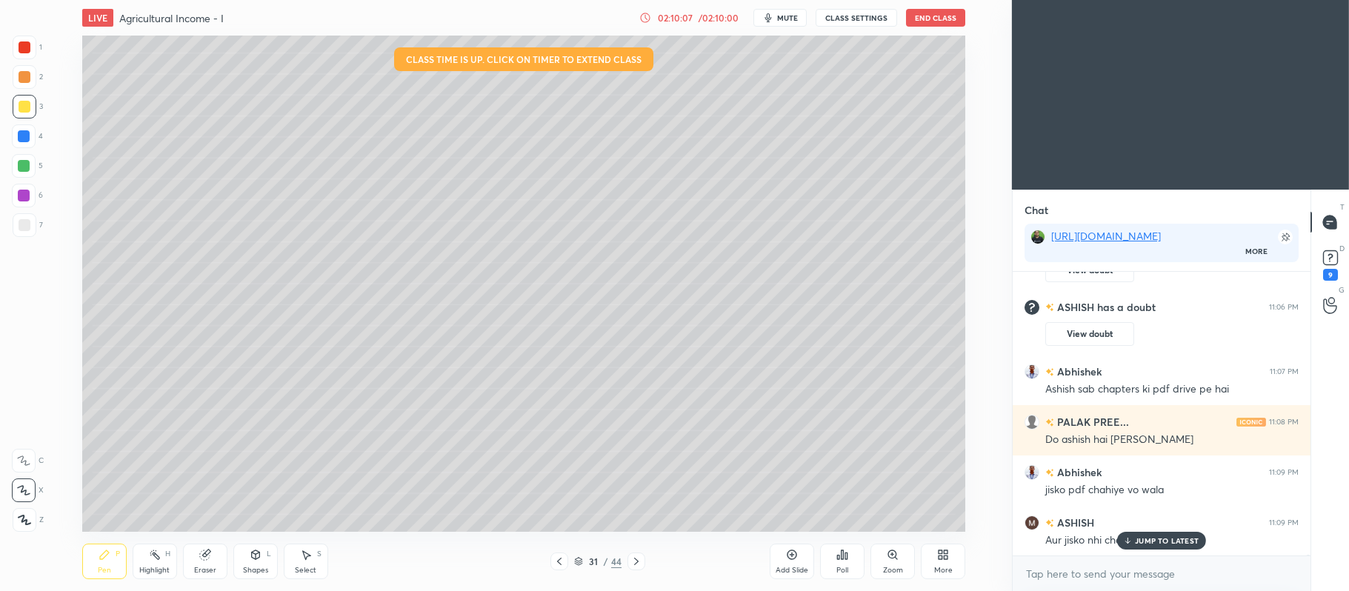
click at [715, 24] on div "02:10:07 / 02:10:00 mute CLASS SETTINGS End Class" at bounding box center [802, 18] width 326 height 18
click at [682, 19] on div "02:10:08" at bounding box center [674, 17] width 41 height 9
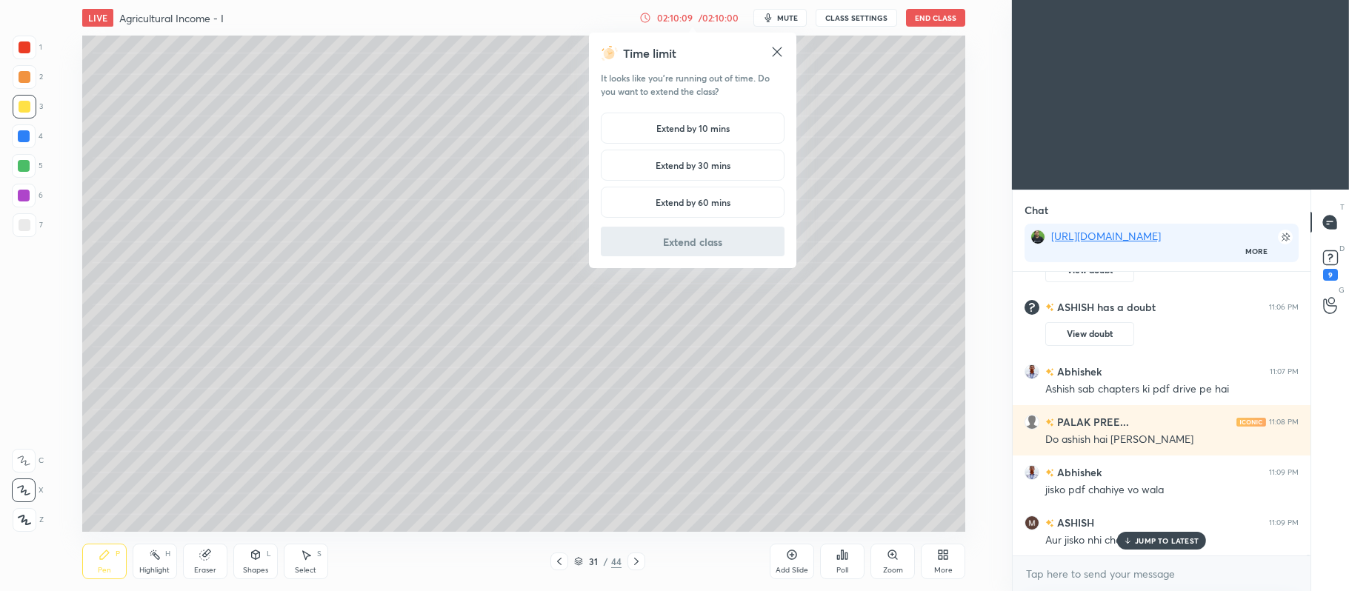
click at [705, 123] on h5 "Extend by 10 mins" at bounding box center [692, 128] width 73 height 13
click at [711, 246] on button "Extend class" at bounding box center [693, 242] width 184 height 30
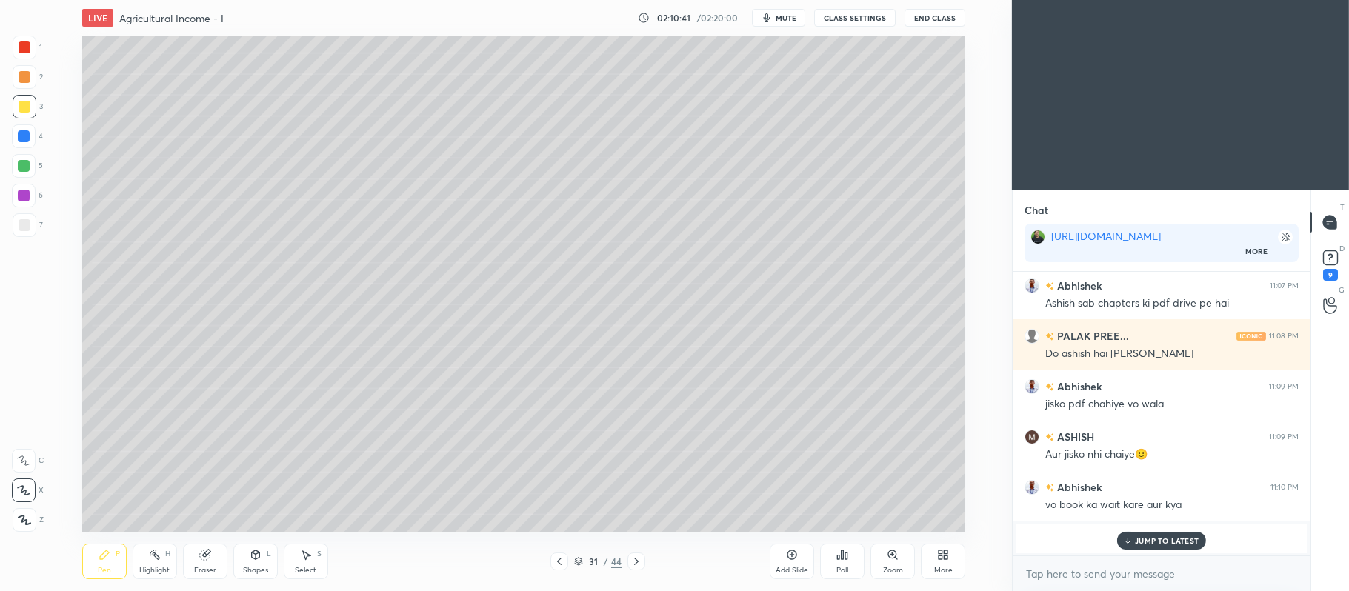
scroll to position [84973, 0]
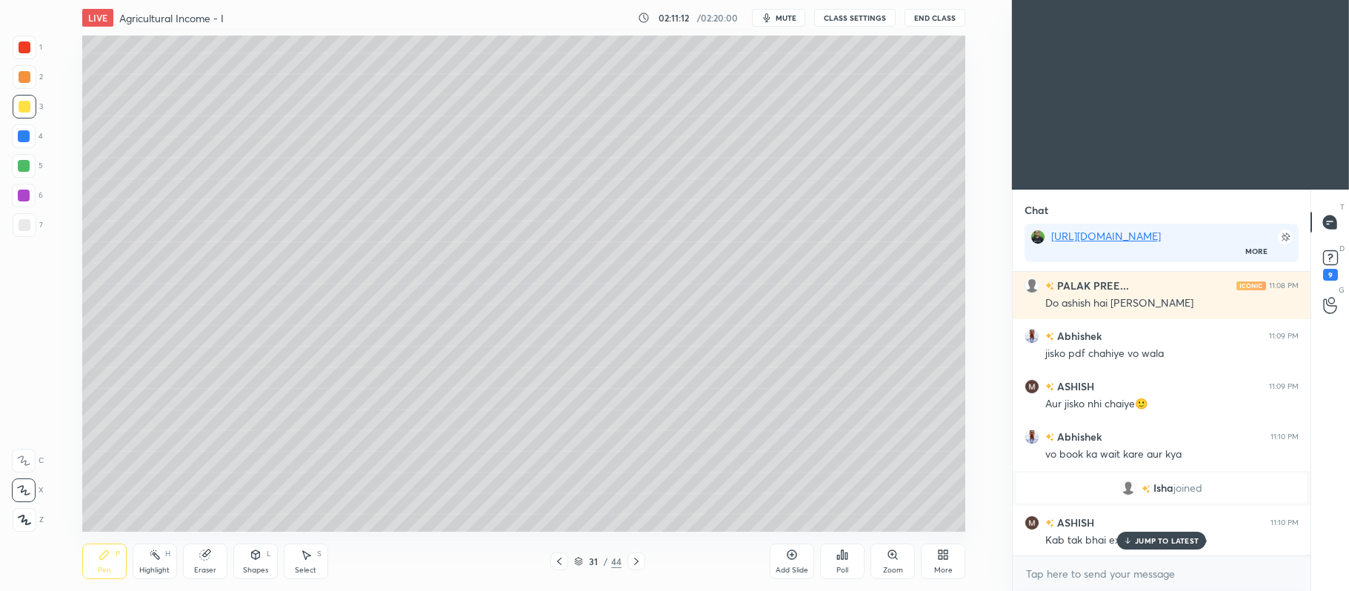
click at [795, 552] on icon at bounding box center [793, 556] width 10 height 10
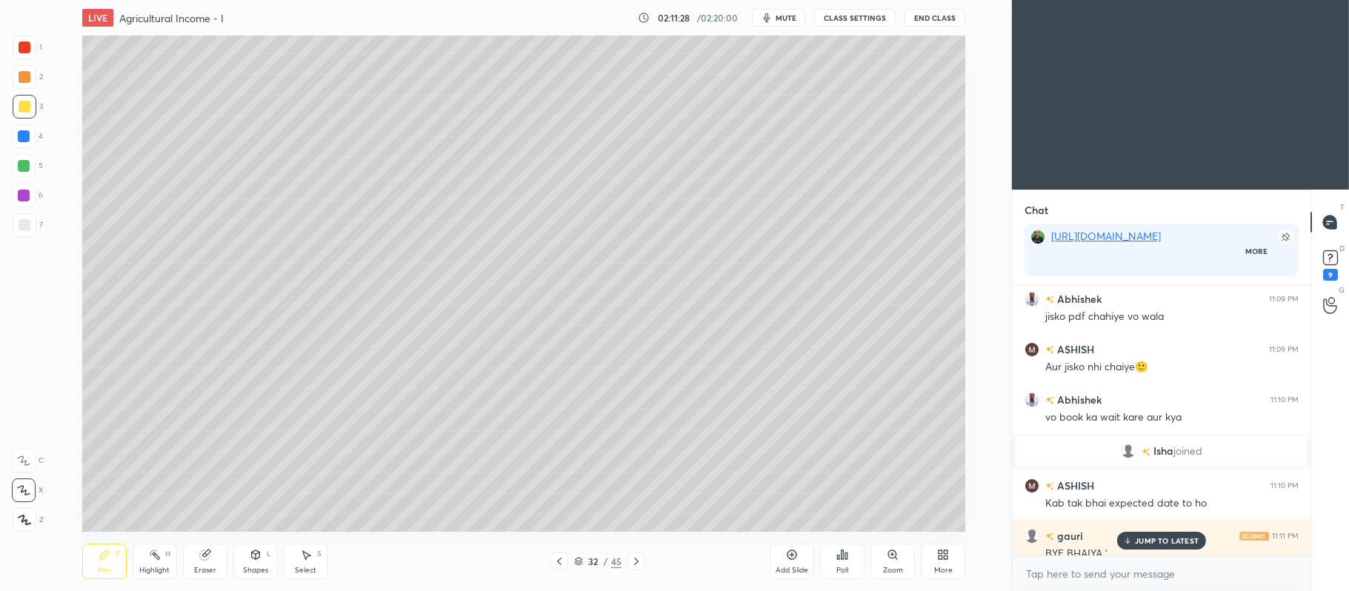
scroll to position [4, 4]
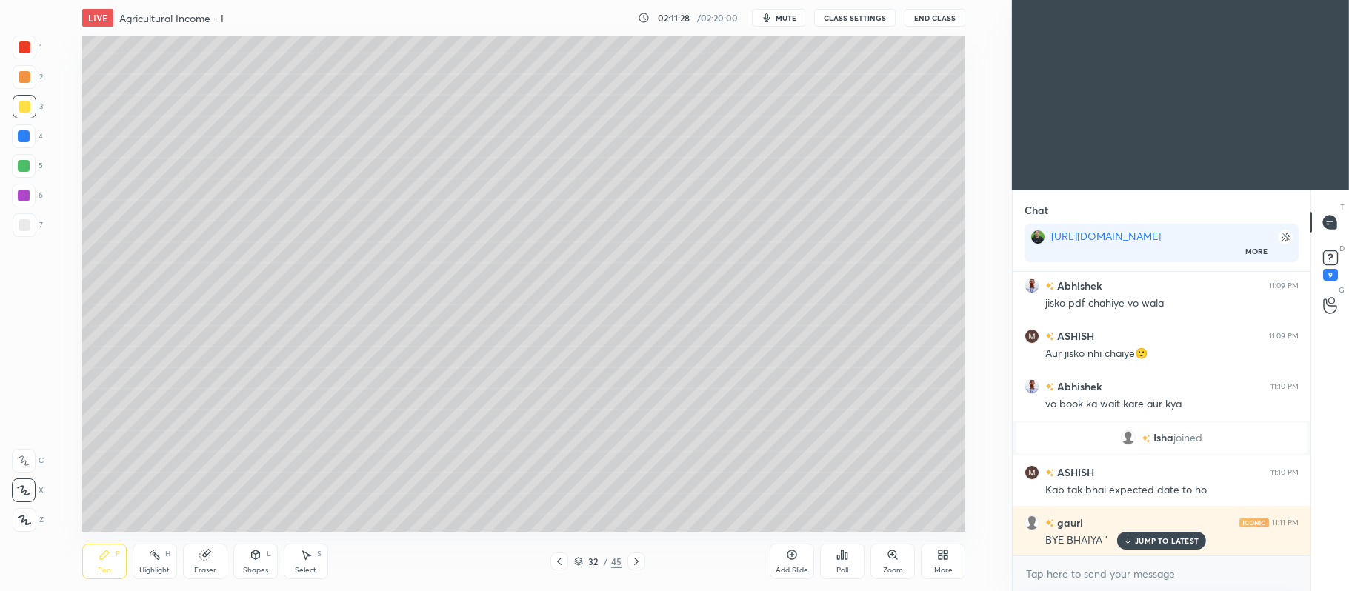
click at [1337, 256] on rect at bounding box center [1330, 258] width 14 height 14
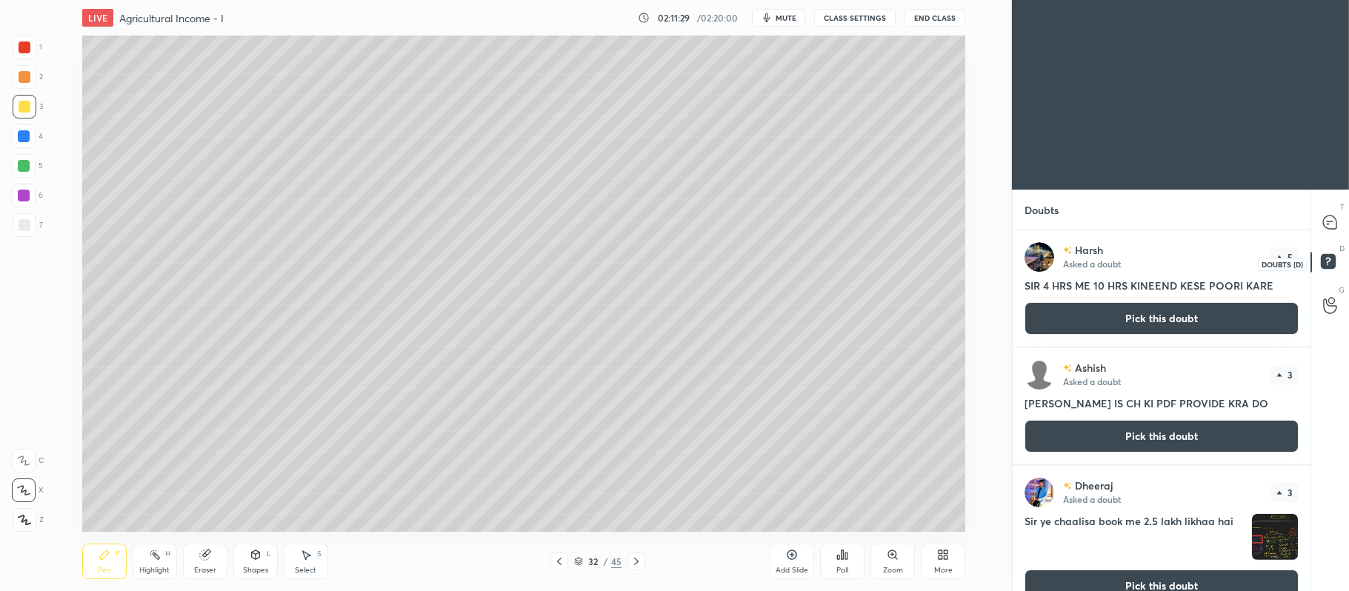
scroll to position [357, 293]
click at [1162, 321] on button "Pick this doubt" at bounding box center [1162, 318] width 274 height 33
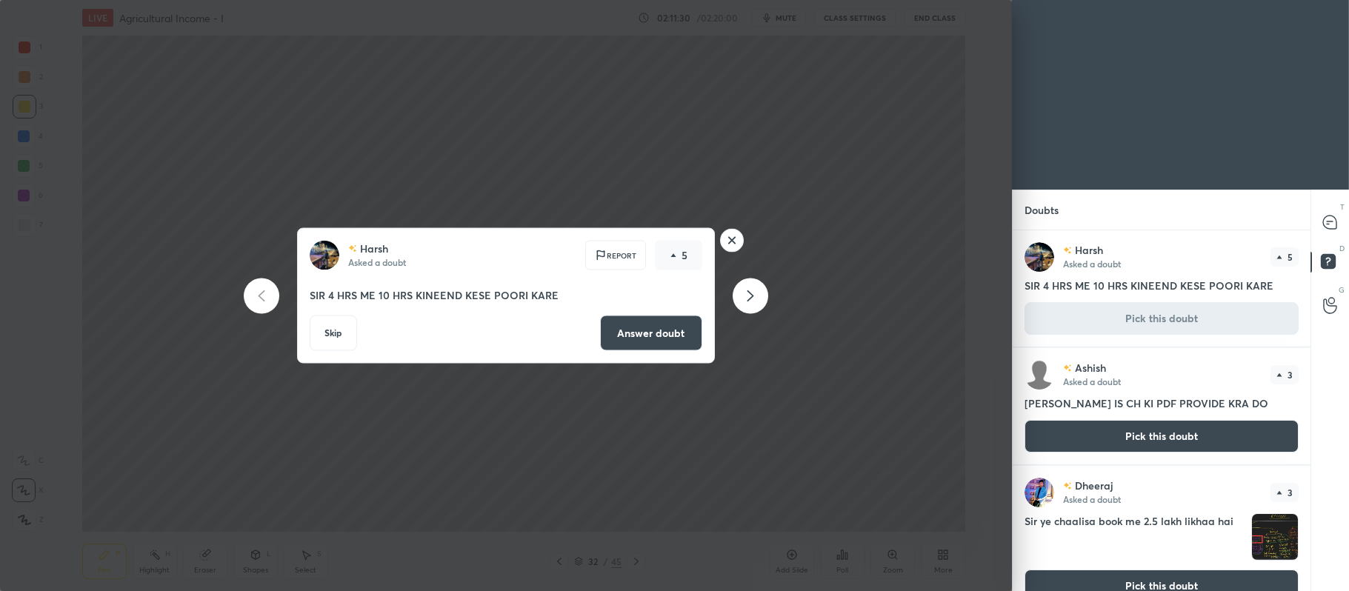
click at [662, 329] on button "Answer doubt" at bounding box center [651, 334] width 102 height 36
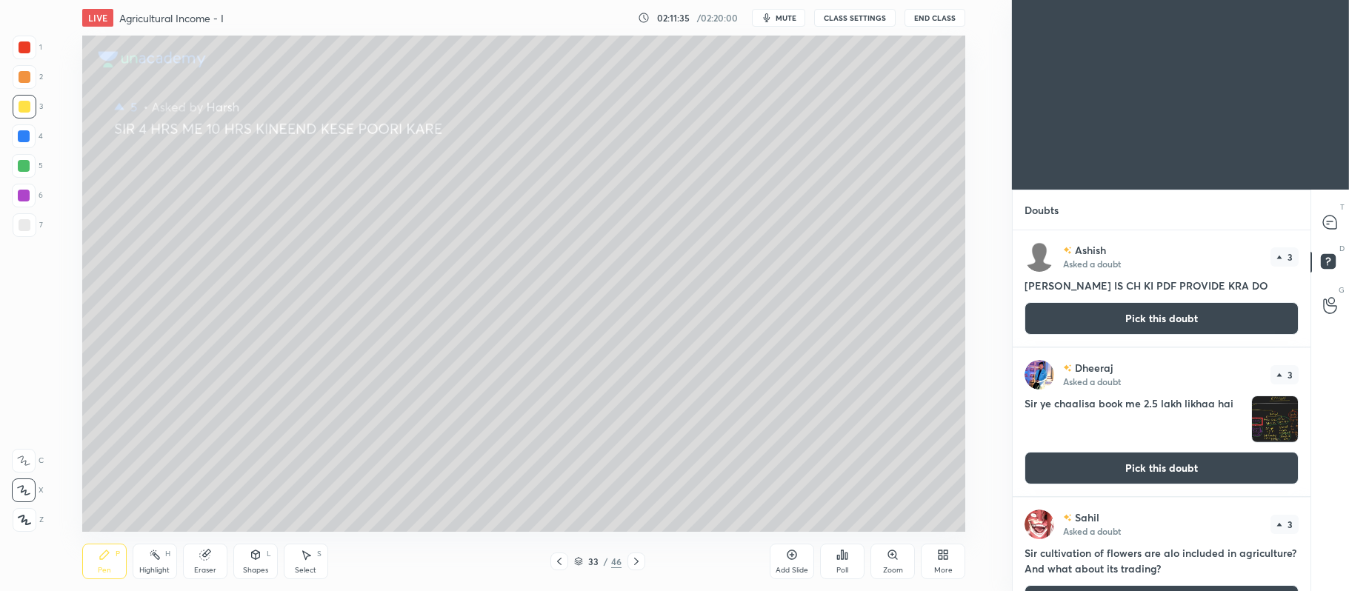
click at [1118, 325] on button "Pick this doubt" at bounding box center [1162, 318] width 274 height 33
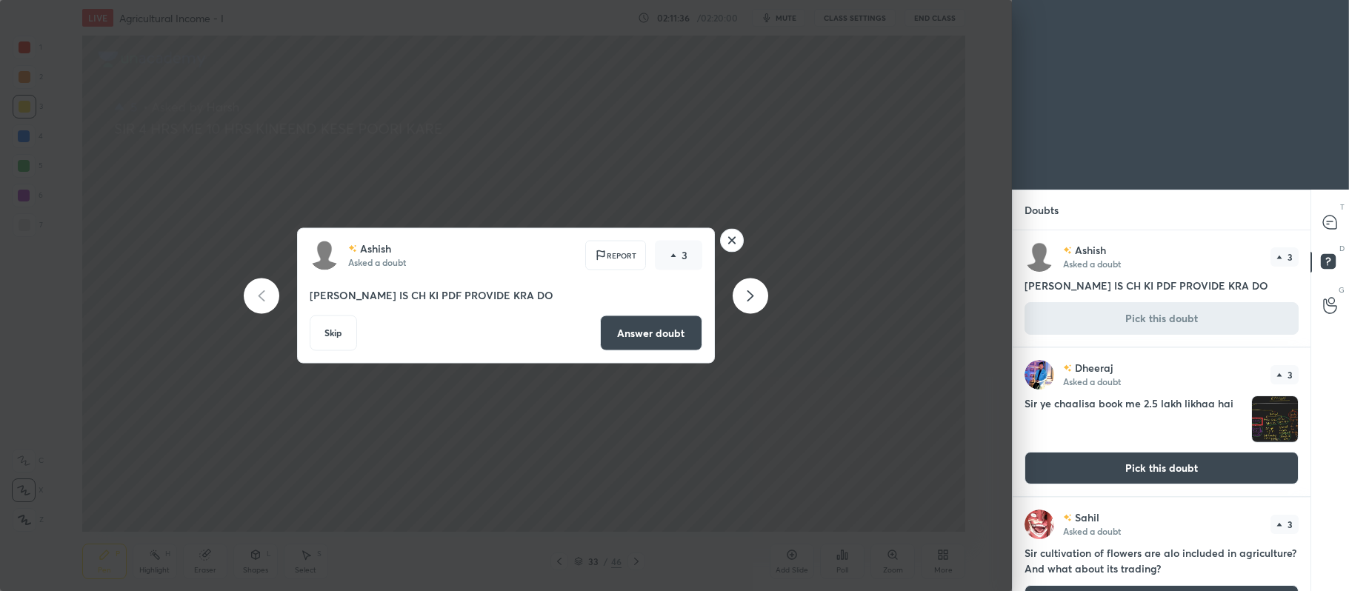
click at [653, 327] on button "Answer doubt" at bounding box center [651, 334] width 102 height 36
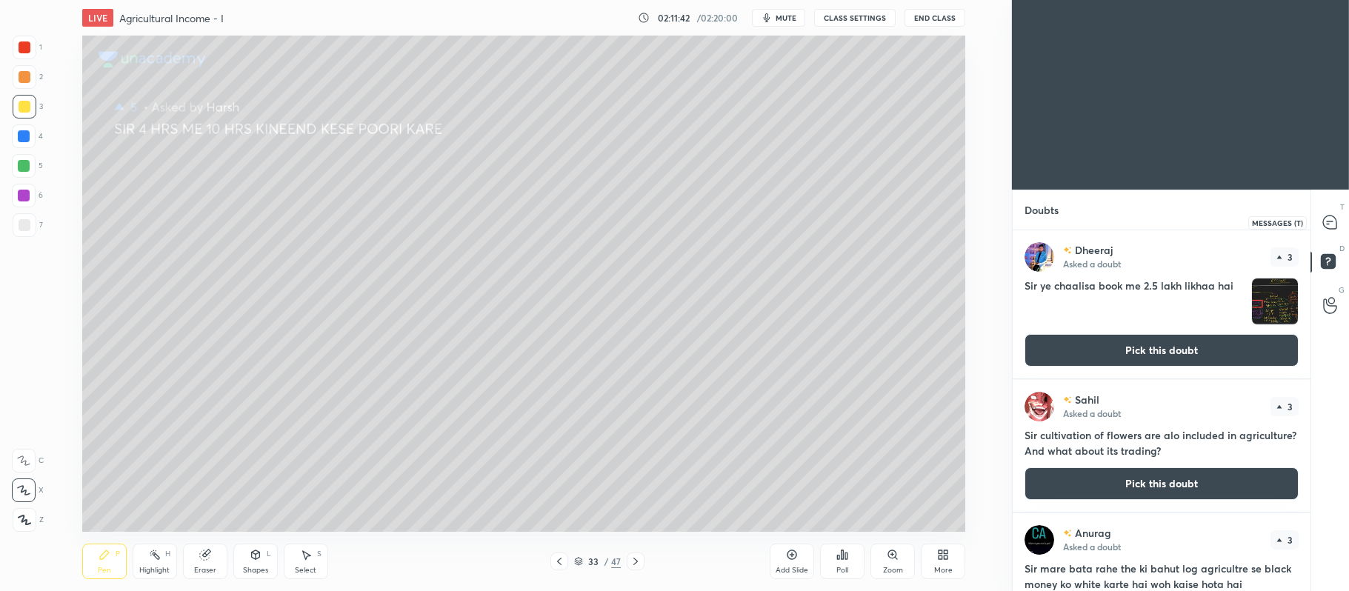
click at [1334, 229] on icon at bounding box center [1331, 223] width 16 height 16
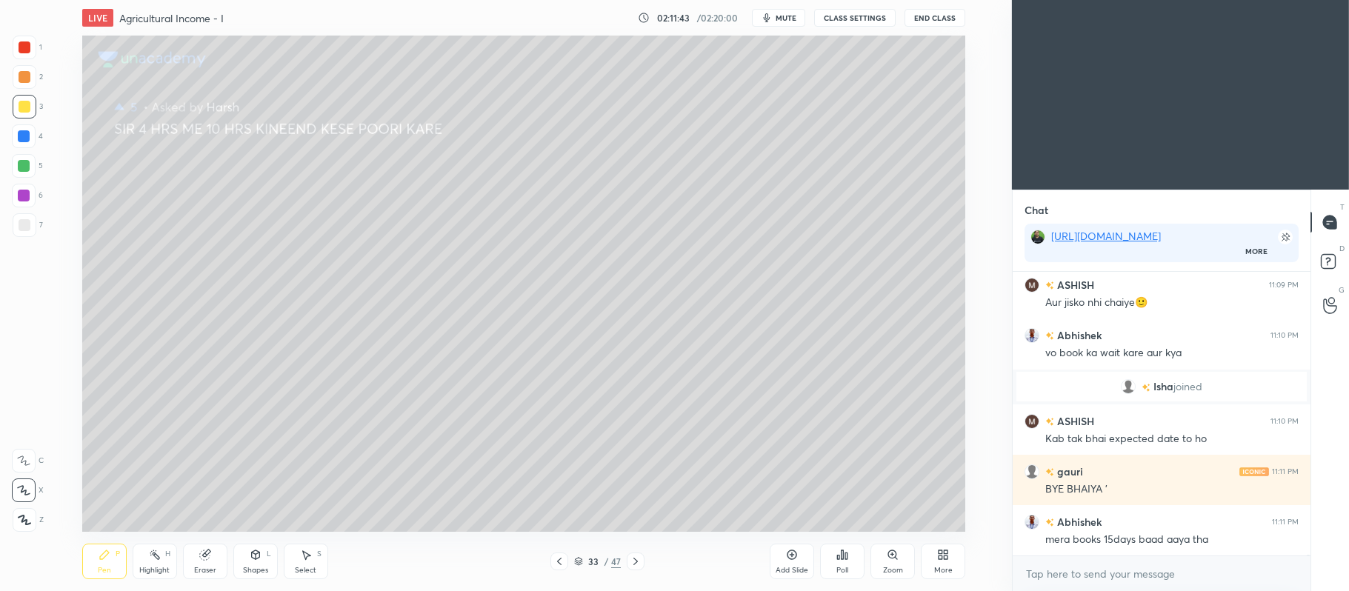
scroll to position [85277, 0]
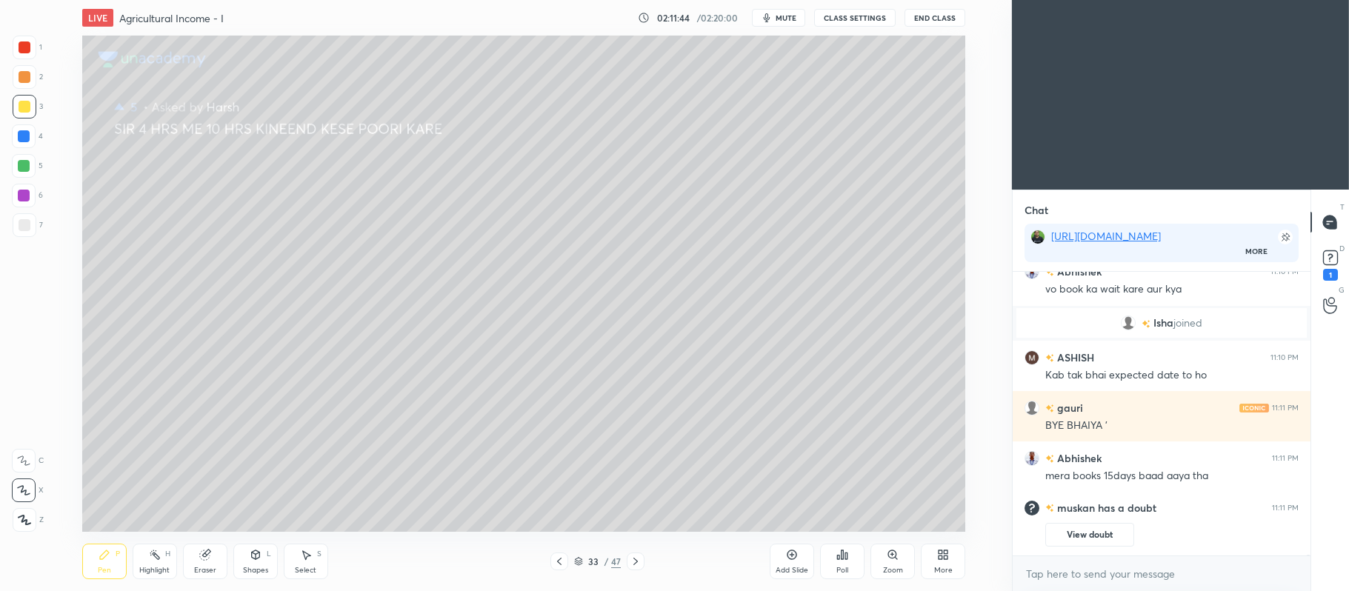
click at [635, 563] on icon at bounding box center [636, 562] width 12 height 12
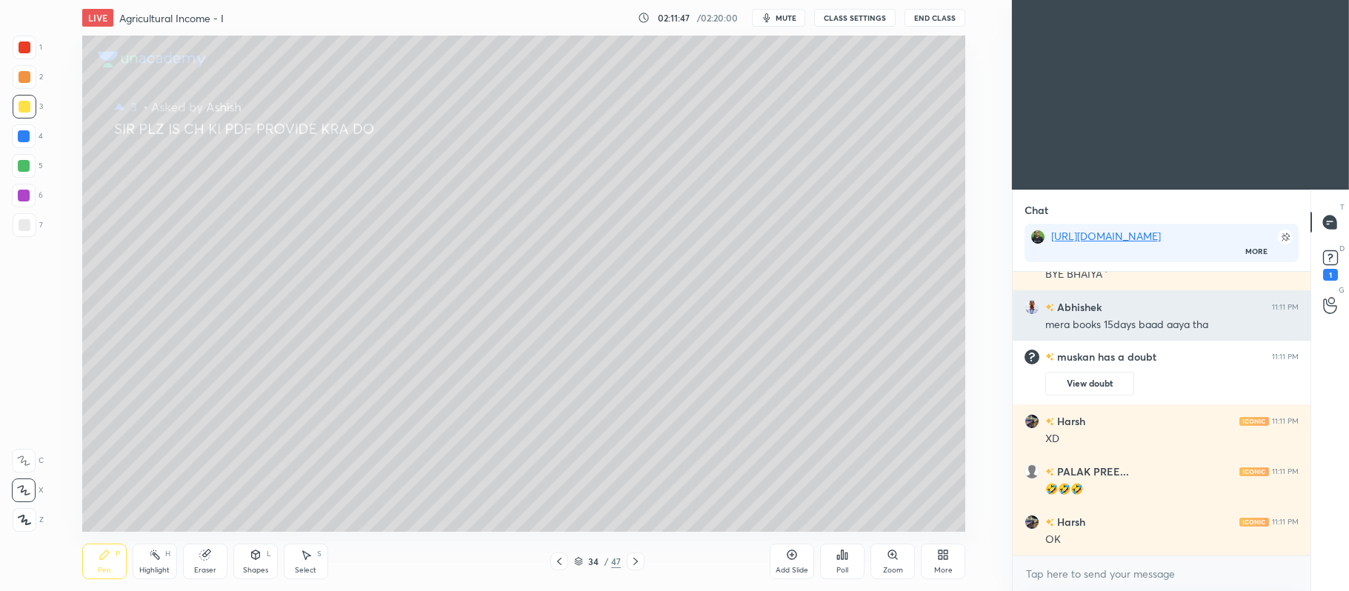
scroll to position [4, 4]
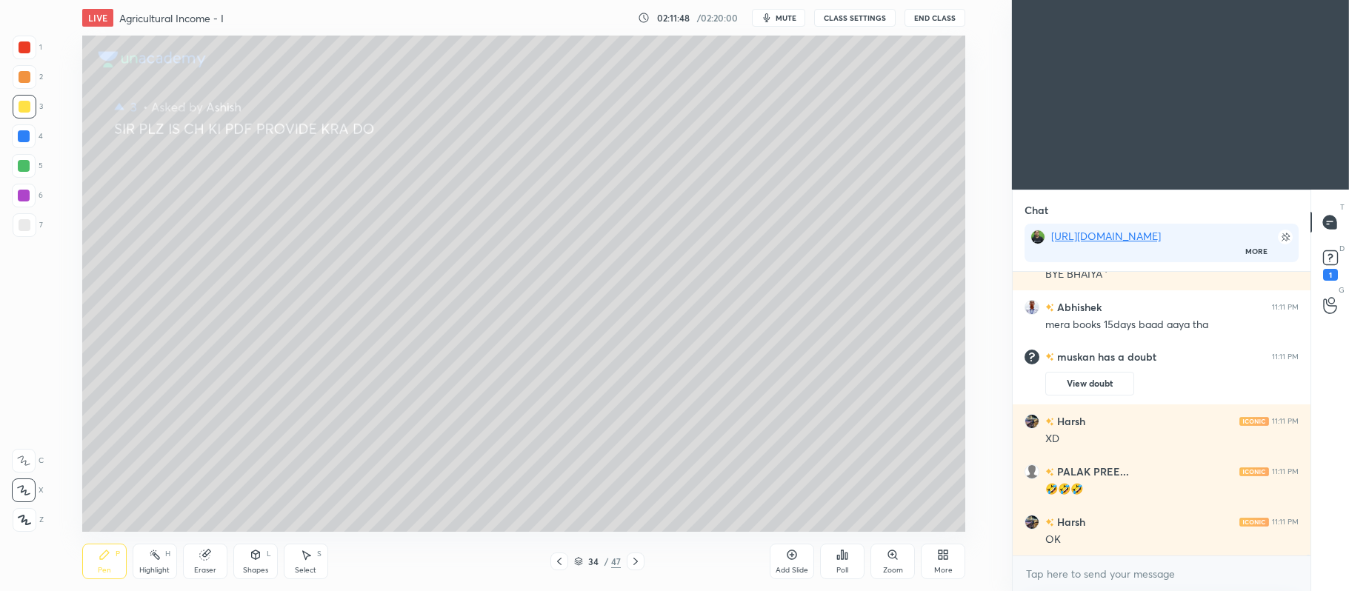
click at [1340, 250] on icon at bounding box center [1331, 258] width 22 height 22
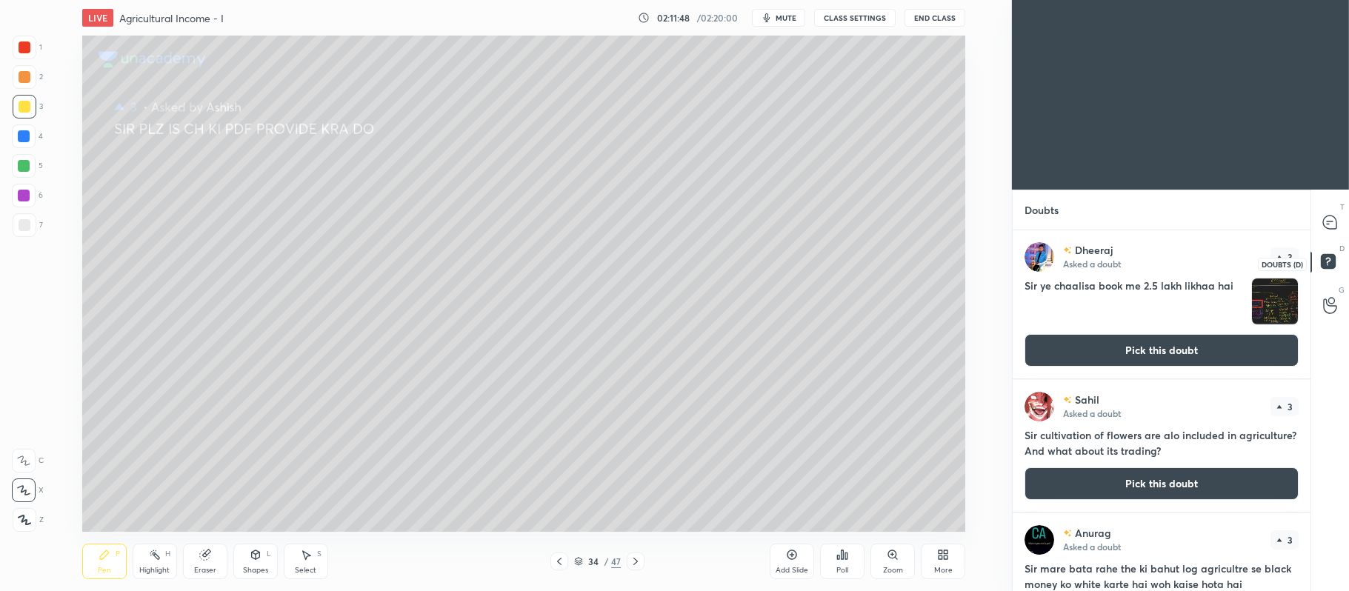
scroll to position [357, 293]
click at [1137, 359] on button "Pick this doubt" at bounding box center [1162, 350] width 274 height 33
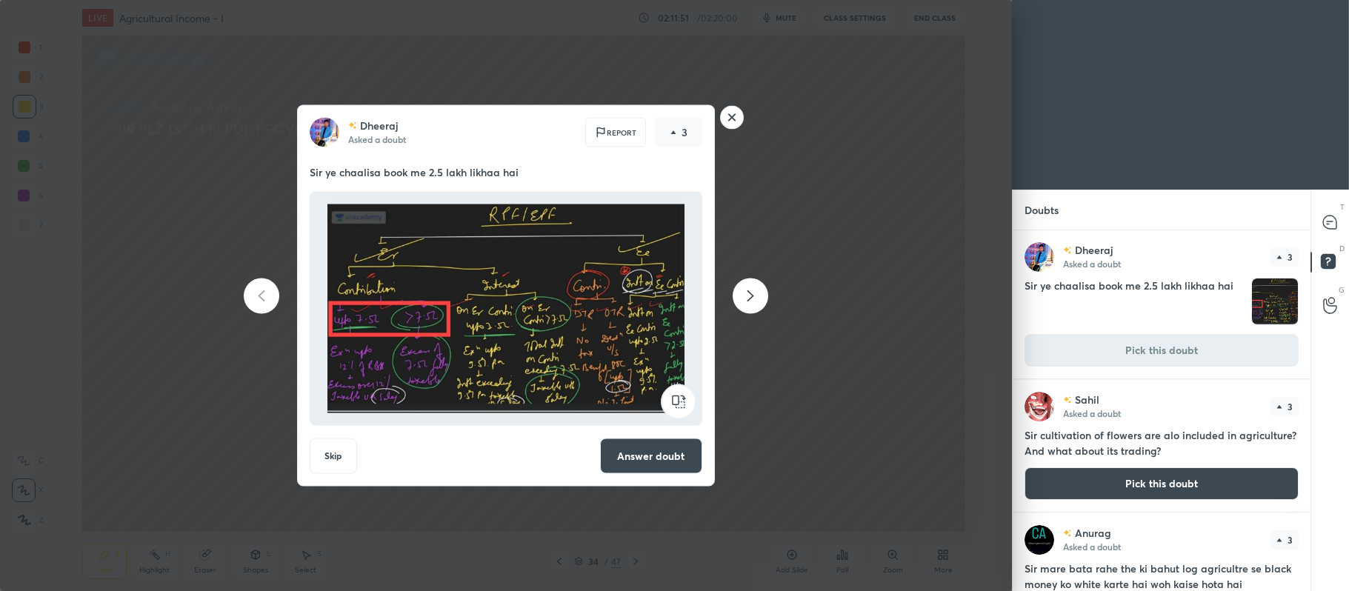
click at [677, 460] on button "Answer doubt" at bounding box center [651, 457] width 102 height 36
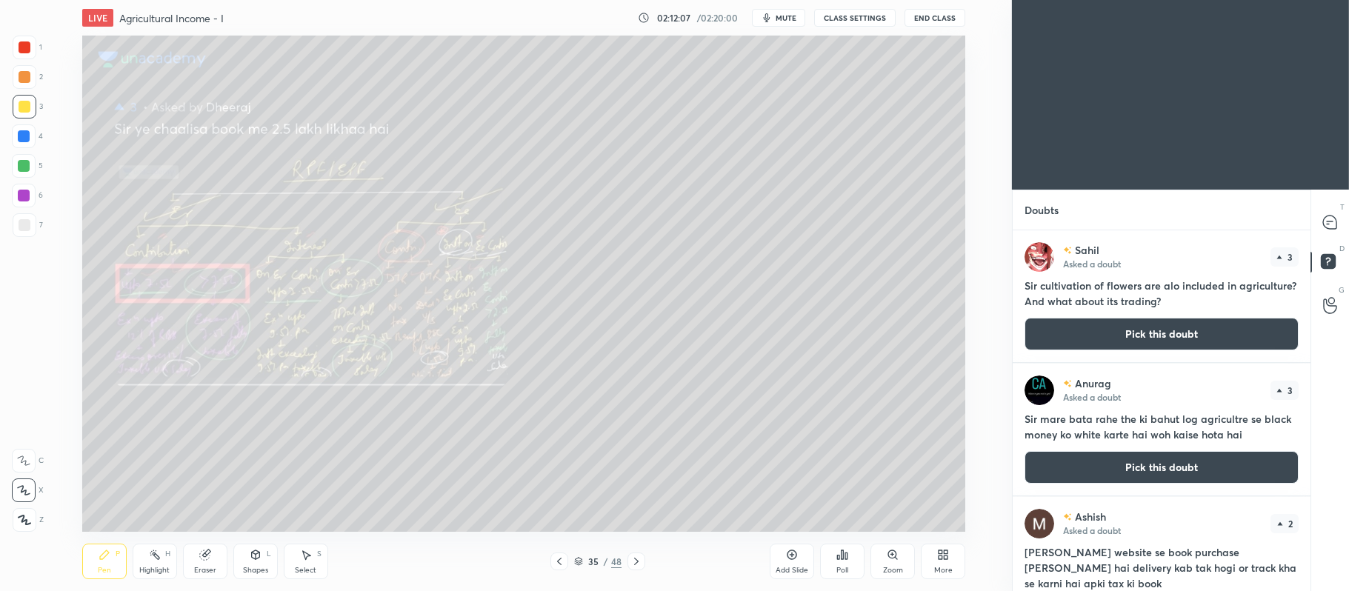
click at [1337, 213] on div at bounding box center [1331, 222] width 30 height 27
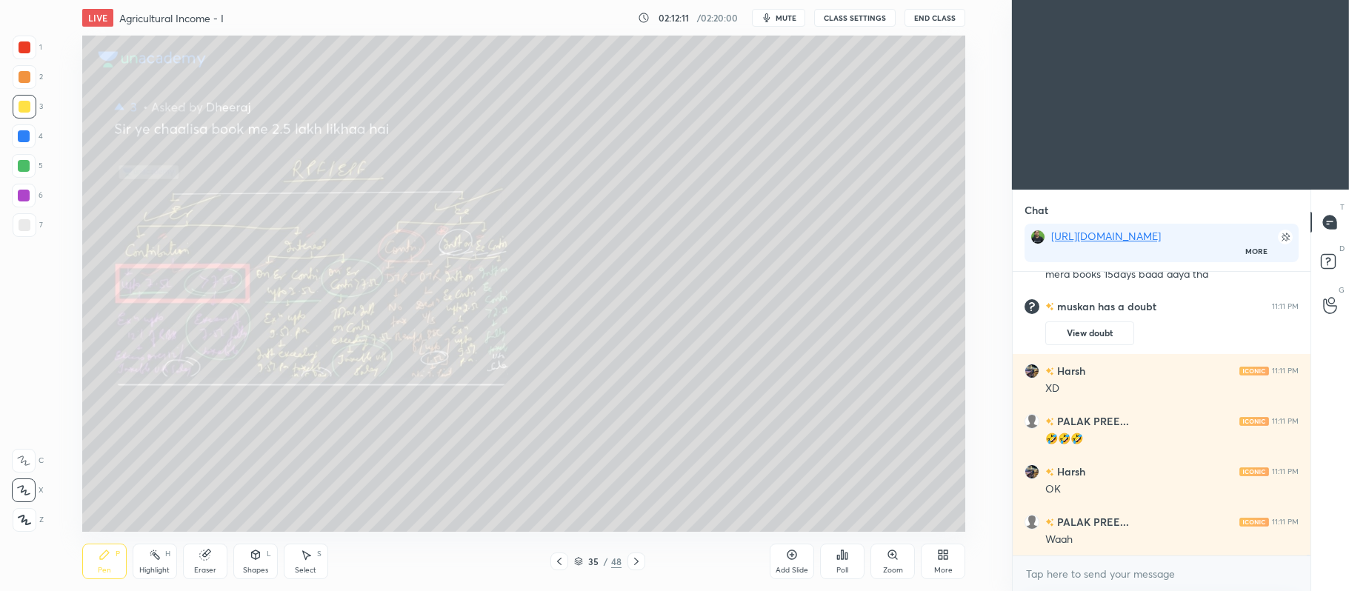
scroll to position [85399, 0]
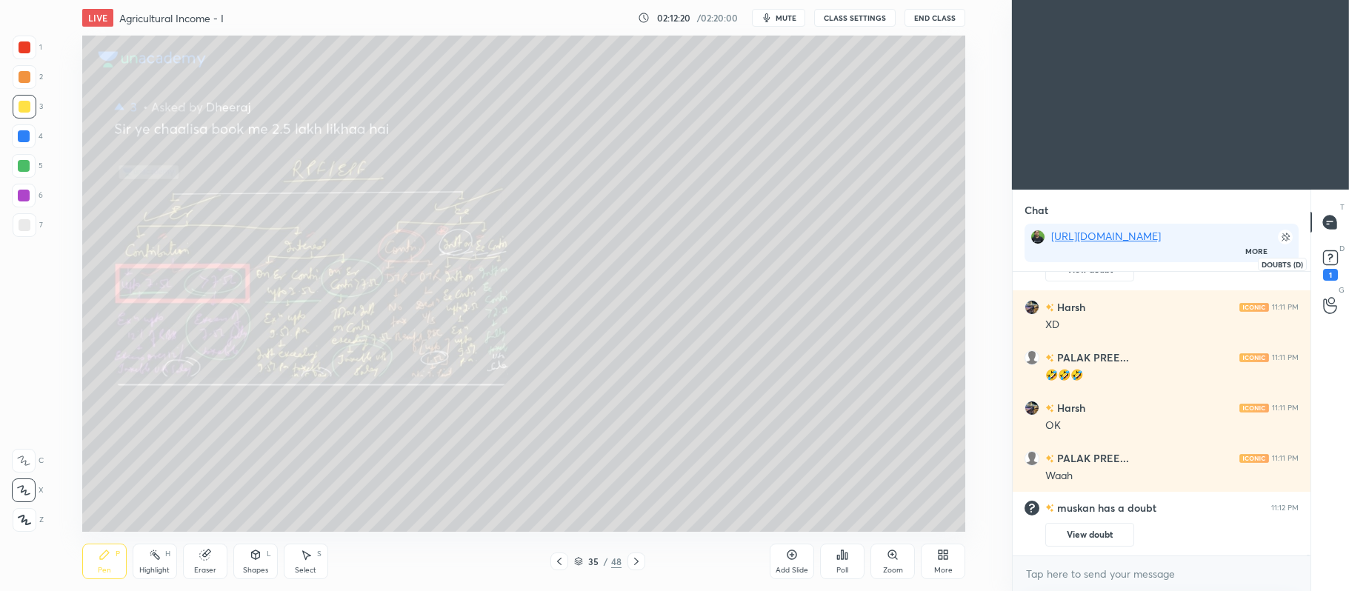
click at [1334, 269] on div "1" at bounding box center [1330, 275] width 15 height 12
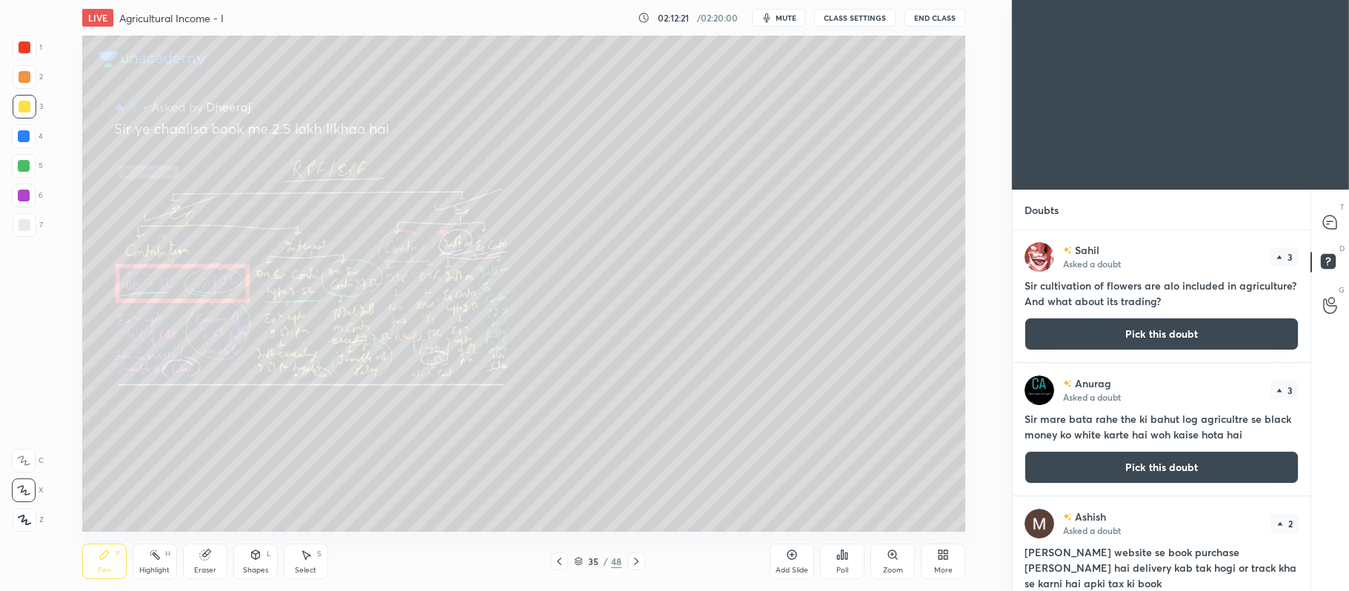
click at [1204, 336] on button "Pick this doubt" at bounding box center [1162, 334] width 274 height 33
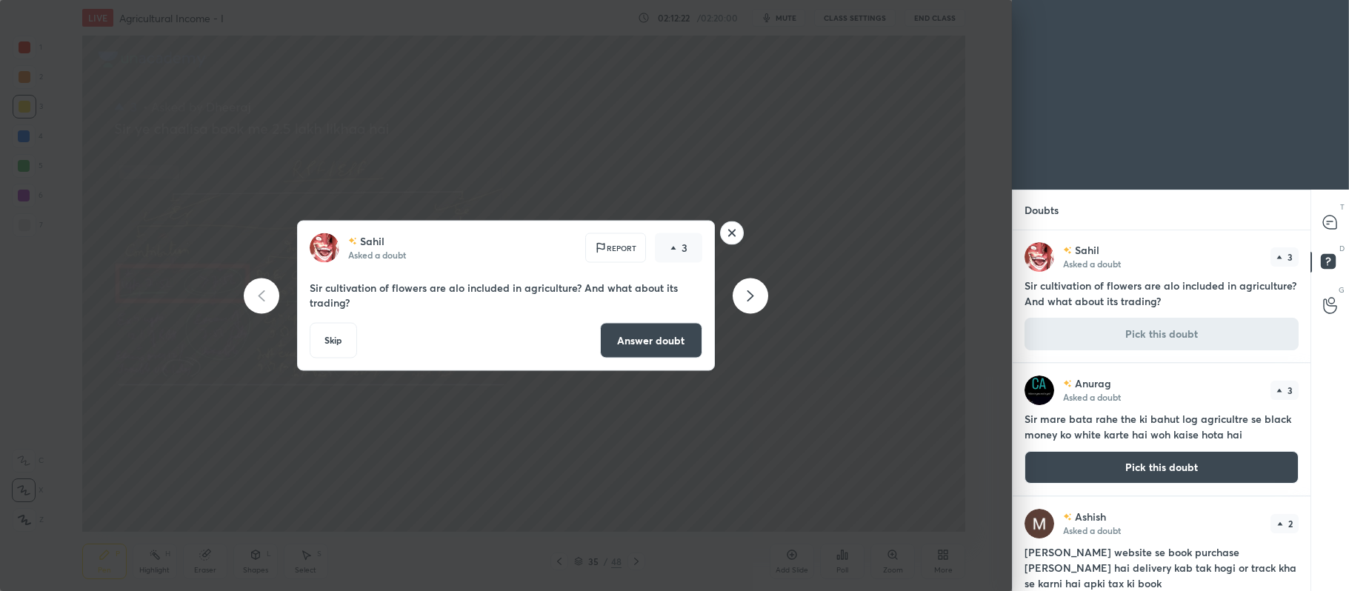
click at [618, 342] on button "Answer doubt" at bounding box center [651, 341] width 102 height 36
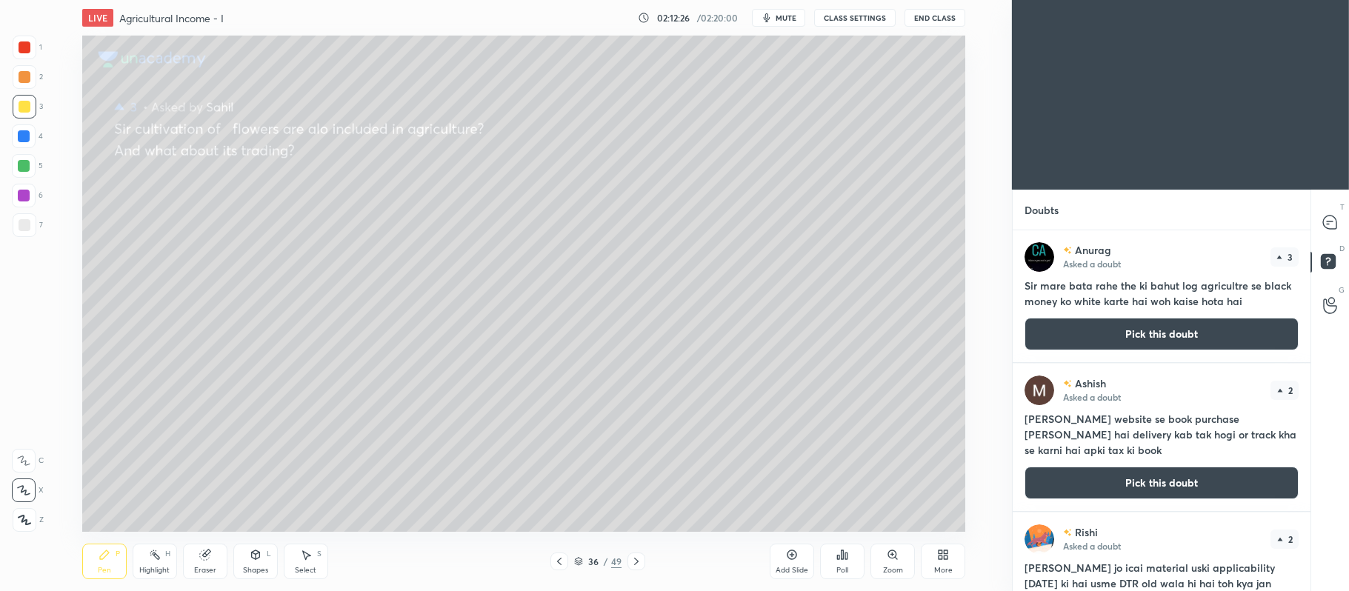
click at [1079, 333] on button "Pick this doubt" at bounding box center [1162, 334] width 274 height 33
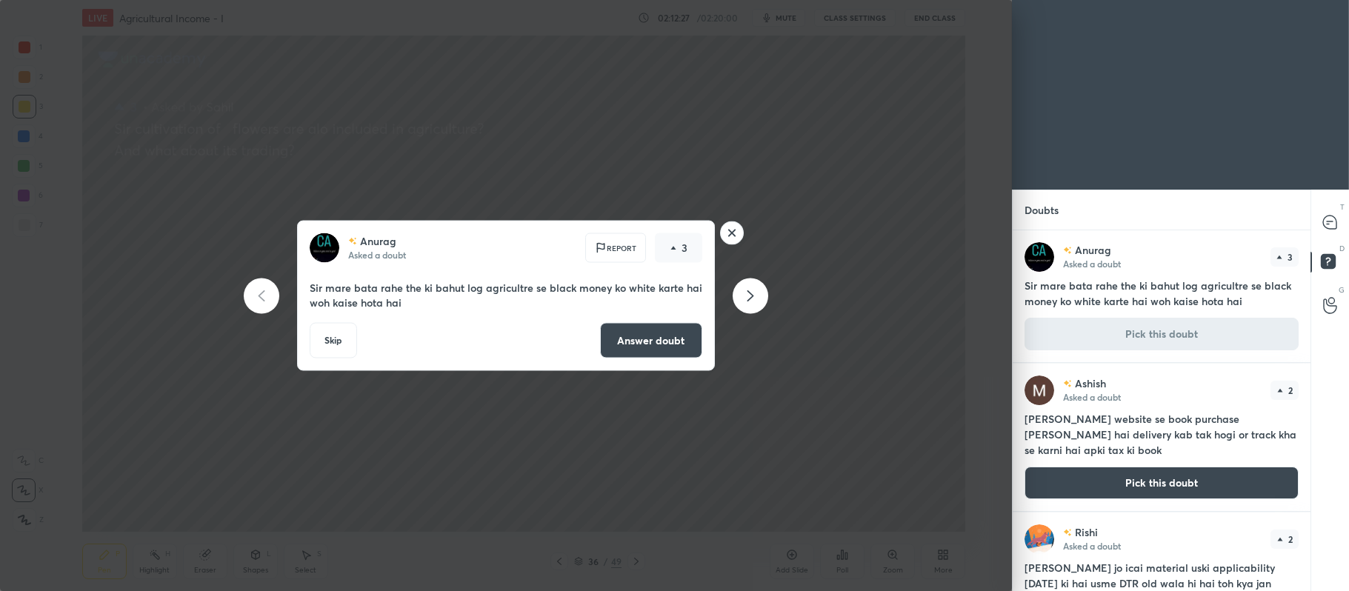
click at [691, 341] on button "Answer doubt" at bounding box center [651, 341] width 102 height 36
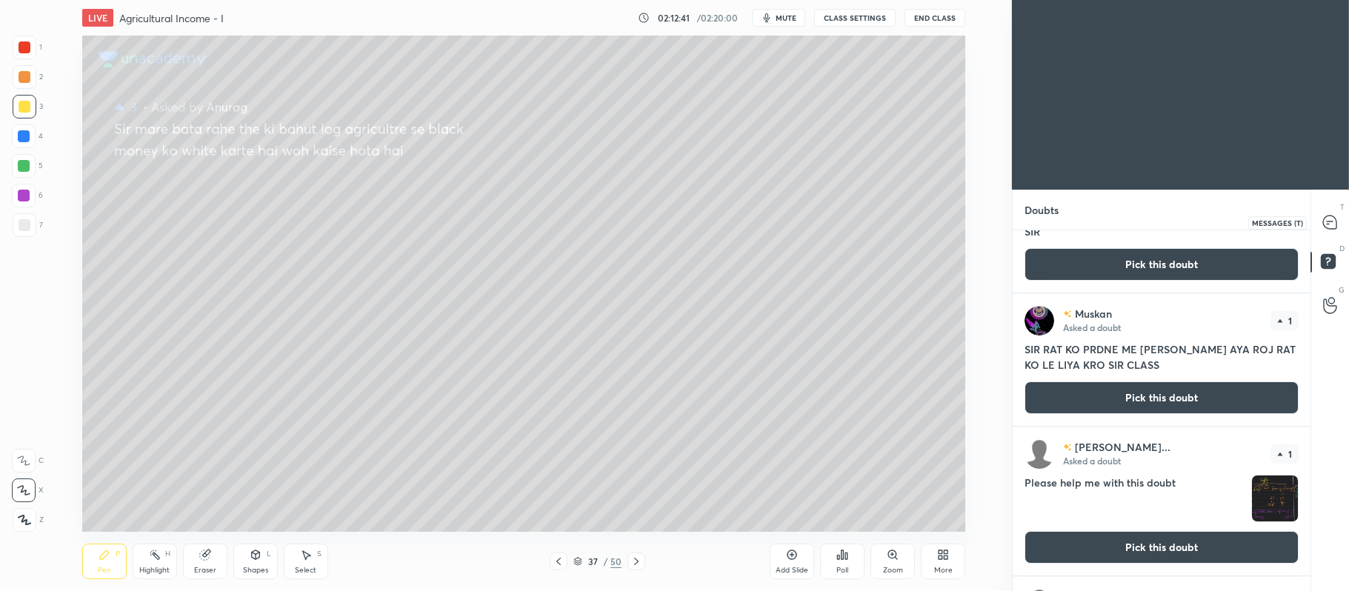
scroll to position [1151, 0]
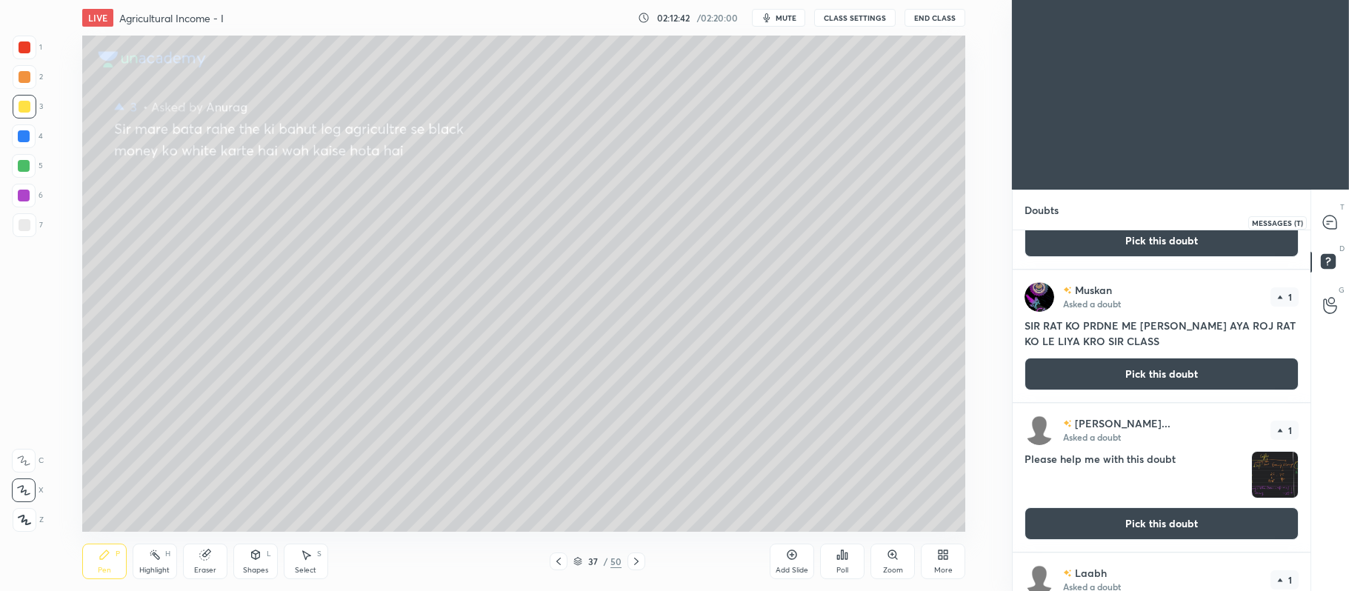
click at [1328, 223] on icon at bounding box center [1329, 222] width 13 height 13
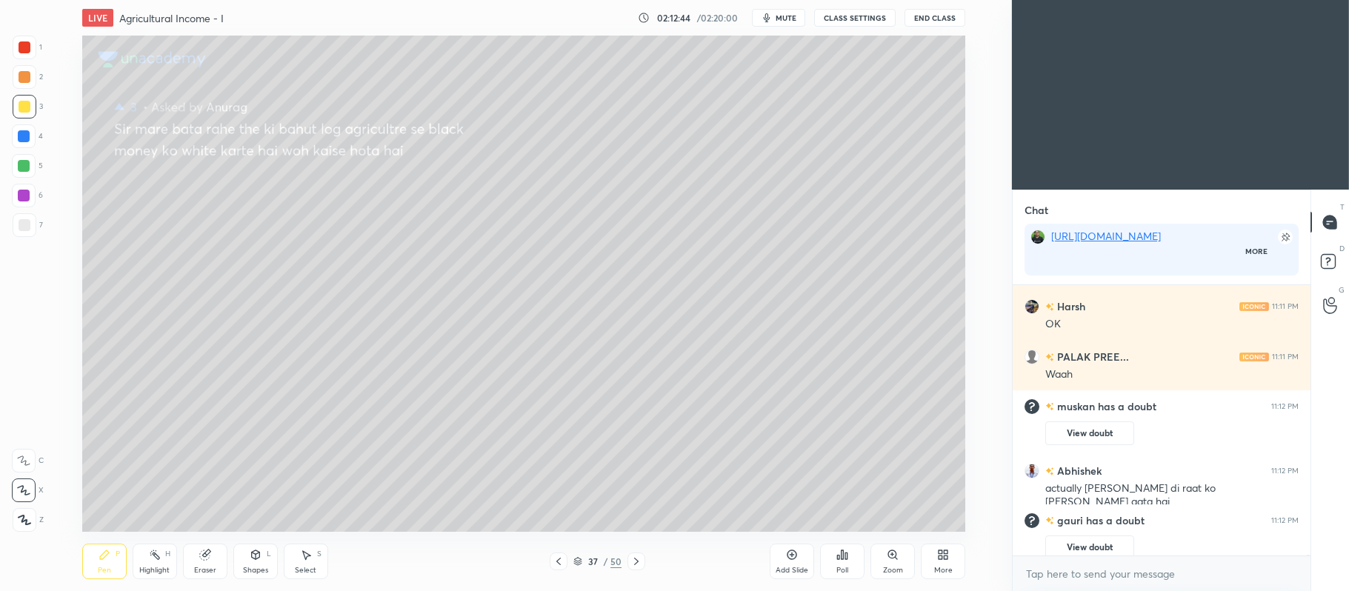
scroll to position [4, 4]
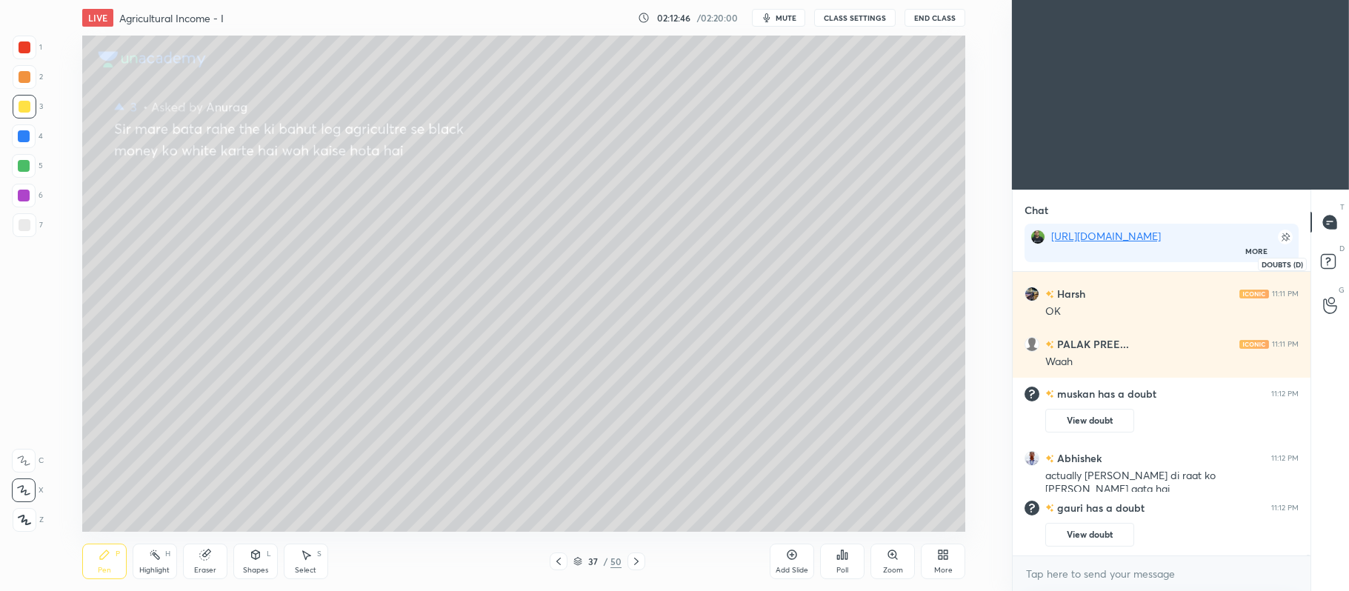
click at [1320, 267] on icon at bounding box center [1330, 263] width 27 height 27
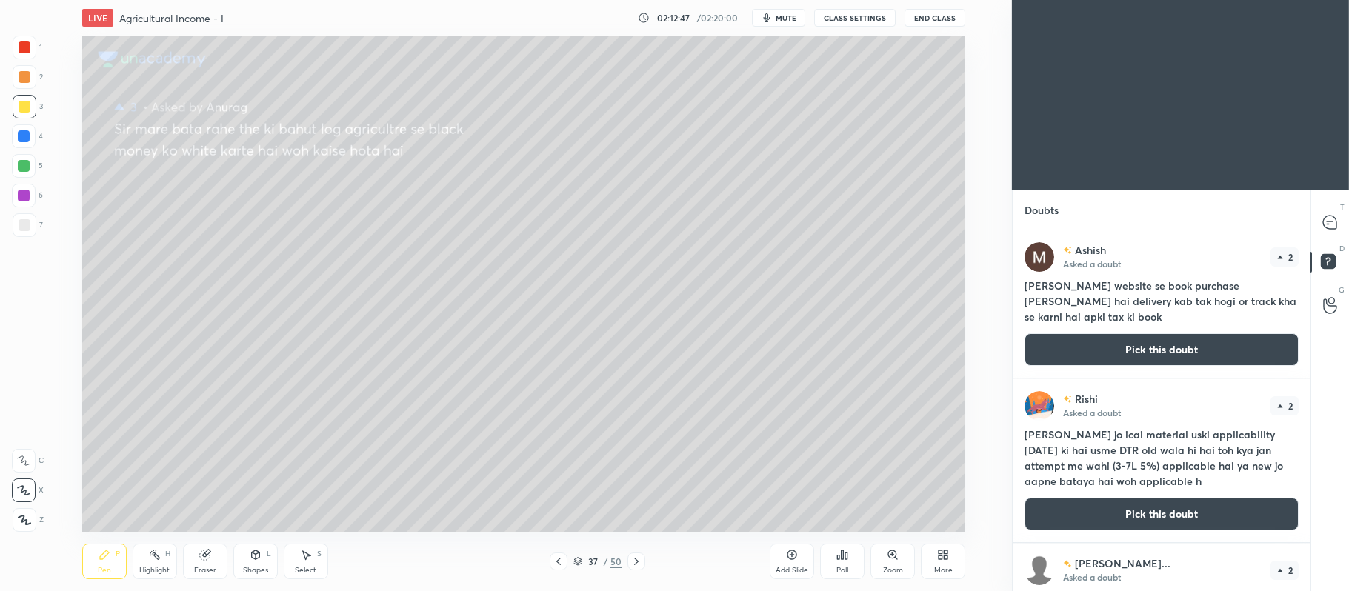
click at [1199, 376] on div "[PERSON_NAME] Asked a doubt 2 [PERSON_NAME] website se book purchase [PERSON_NA…" at bounding box center [1162, 303] width 298 height 147
click at [1100, 347] on button "Pick this doubt" at bounding box center [1162, 349] width 274 height 33
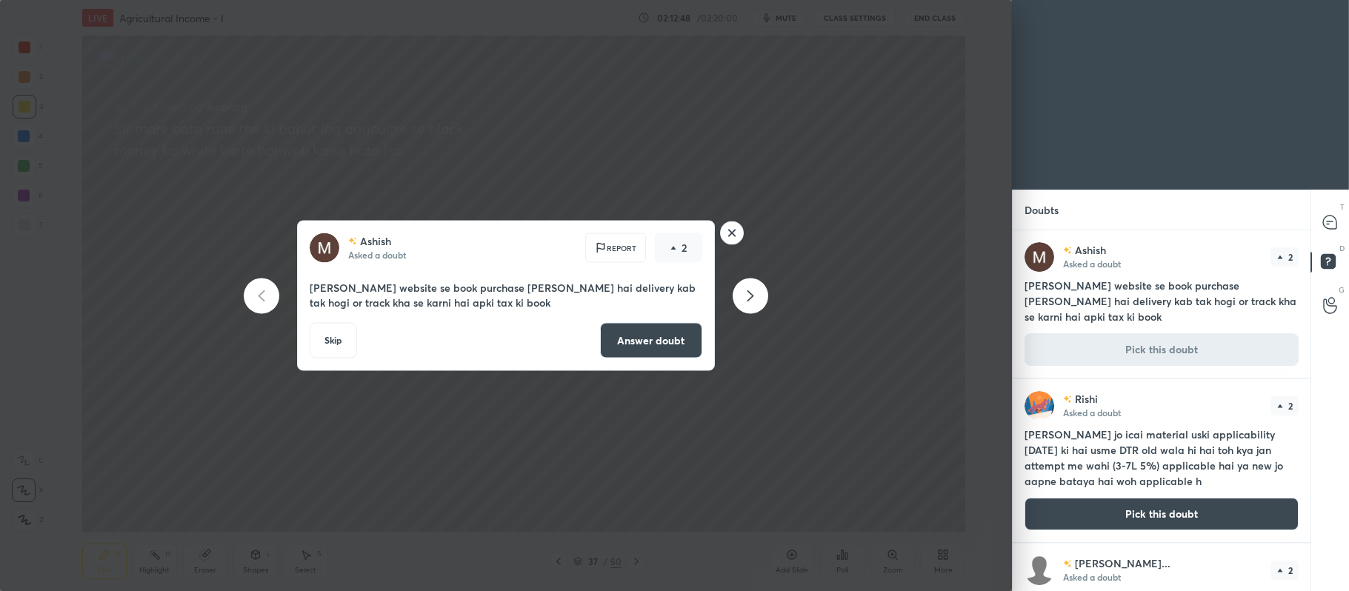
click at [673, 326] on button "Answer doubt" at bounding box center [651, 341] width 102 height 36
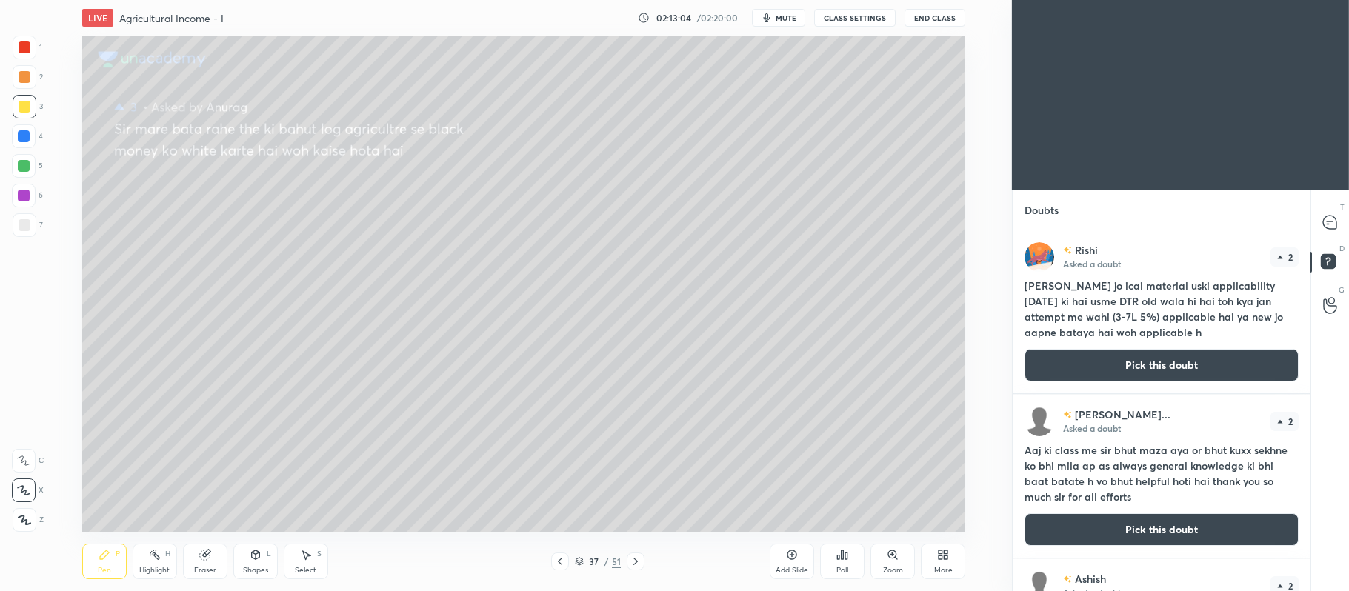
click at [1085, 371] on button "Pick this doubt" at bounding box center [1162, 365] width 274 height 33
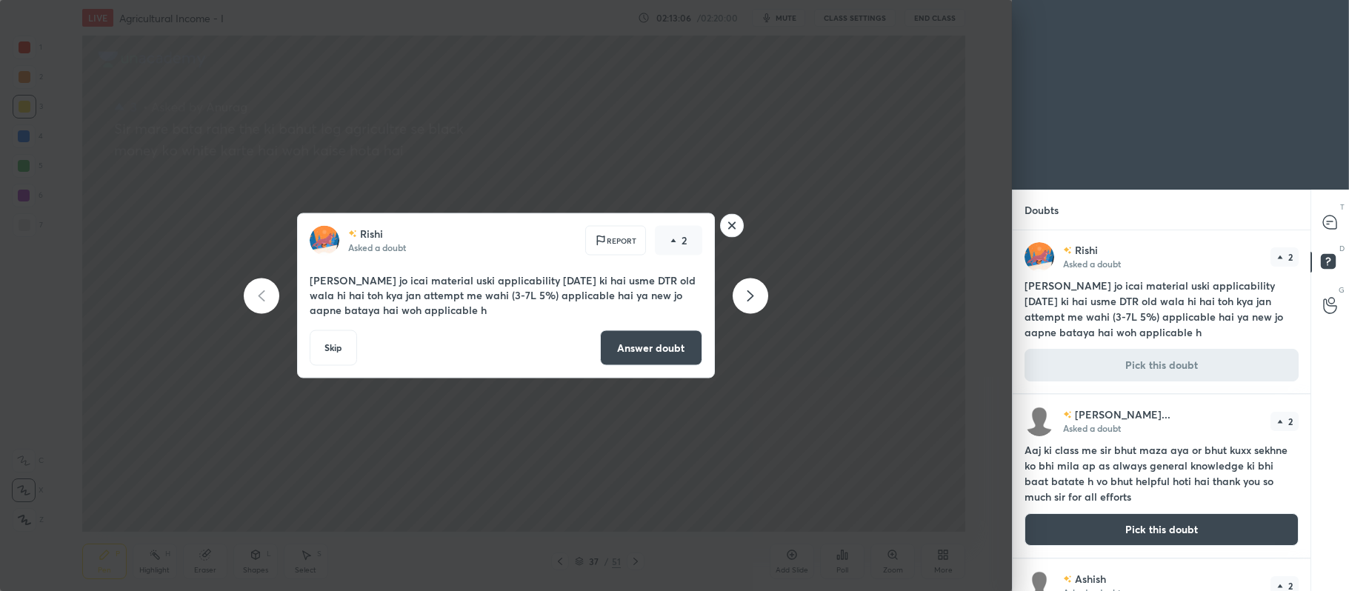
click at [668, 347] on button "Answer doubt" at bounding box center [651, 348] width 102 height 36
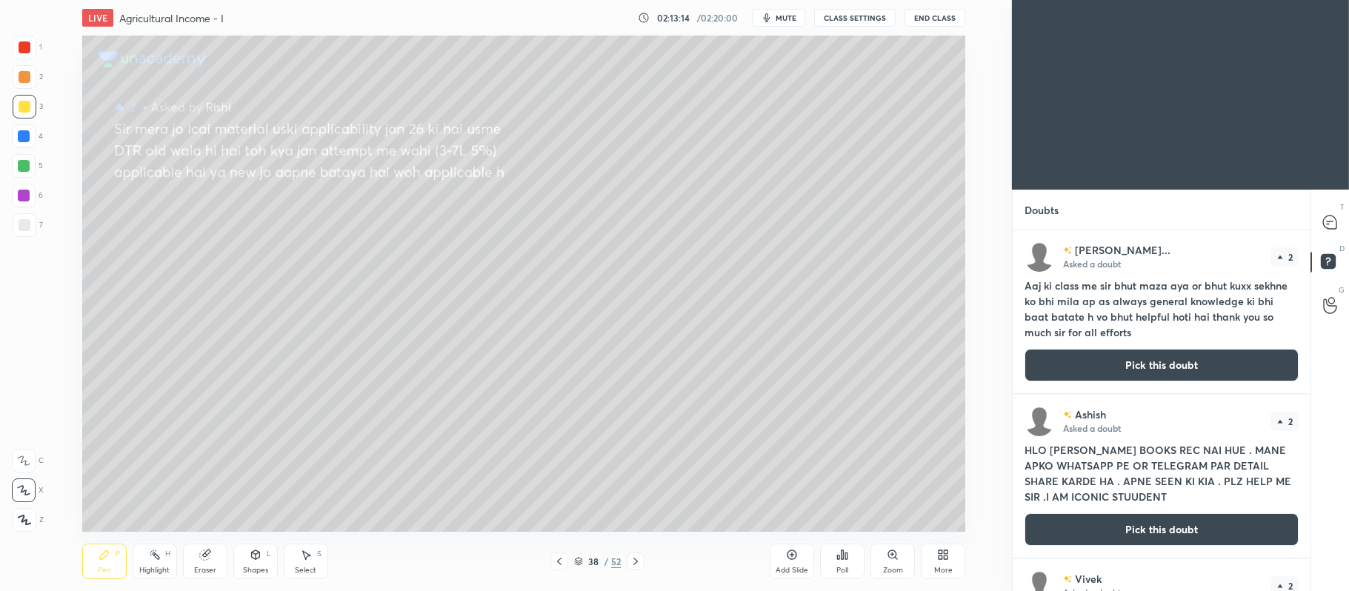
click at [1162, 372] on button "Pick this doubt" at bounding box center [1162, 365] width 274 height 33
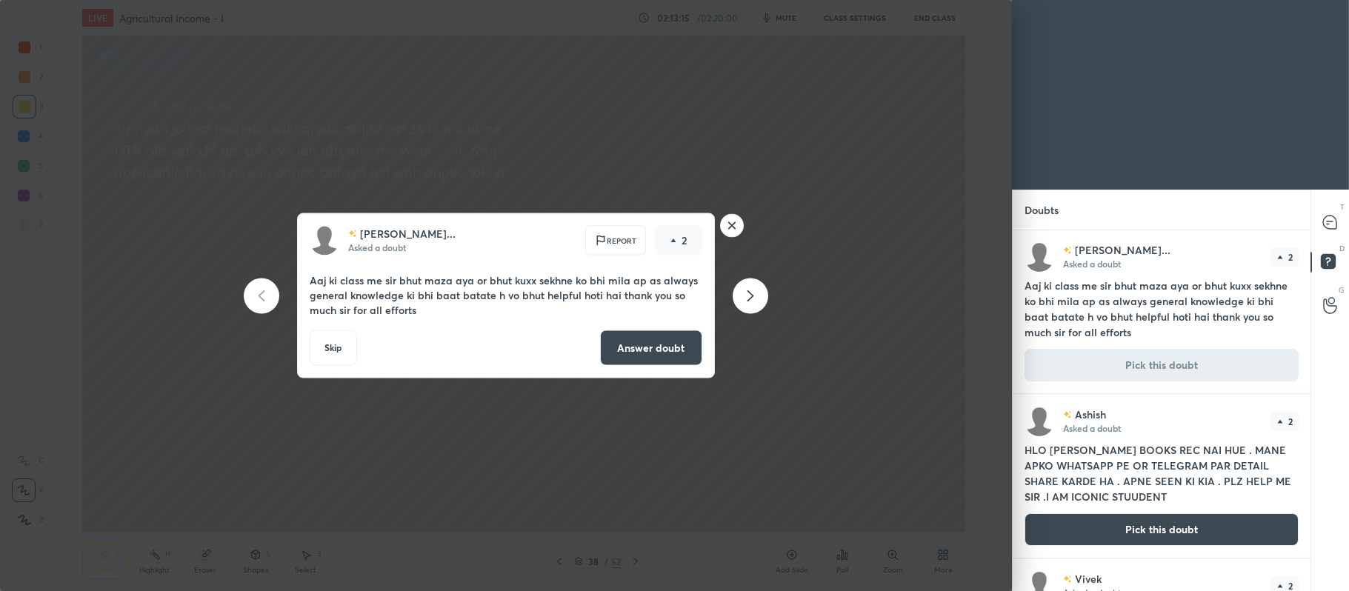
click at [651, 347] on button "Answer doubt" at bounding box center [651, 348] width 102 height 36
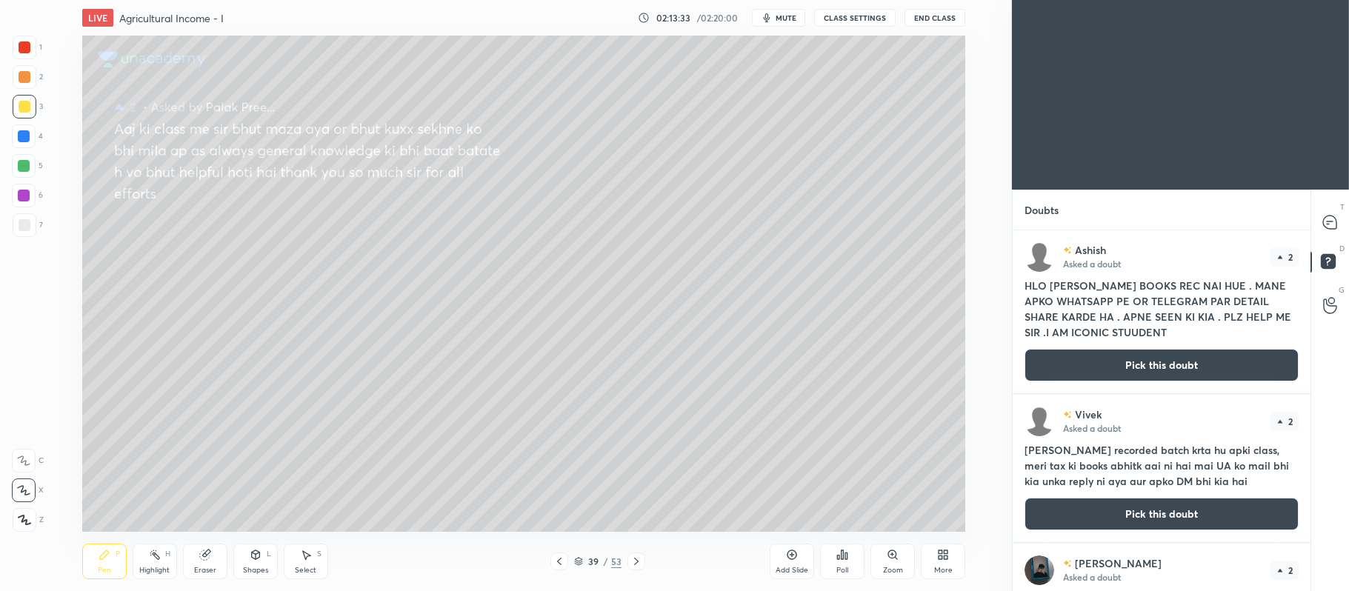
click at [1094, 382] on button "Pick this doubt" at bounding box center [1162, 365] width 274 height 33
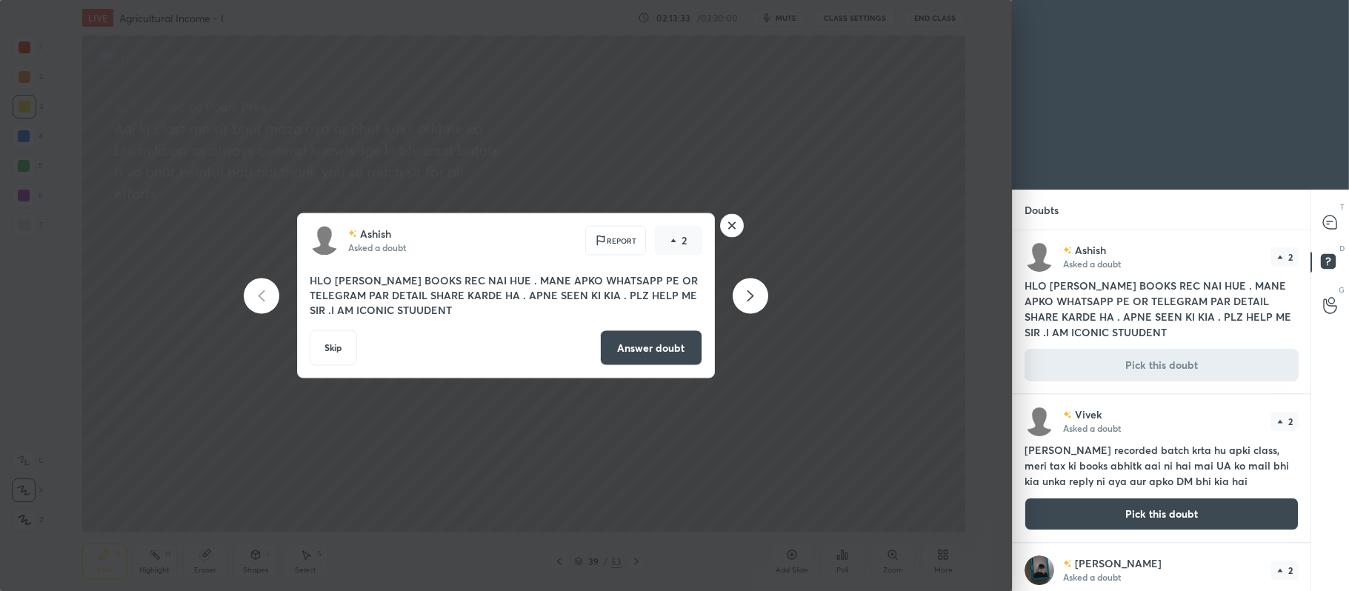
click at [648, 353] on button "Answer doubt" at bounding box center [651, 348] width 102 height 36
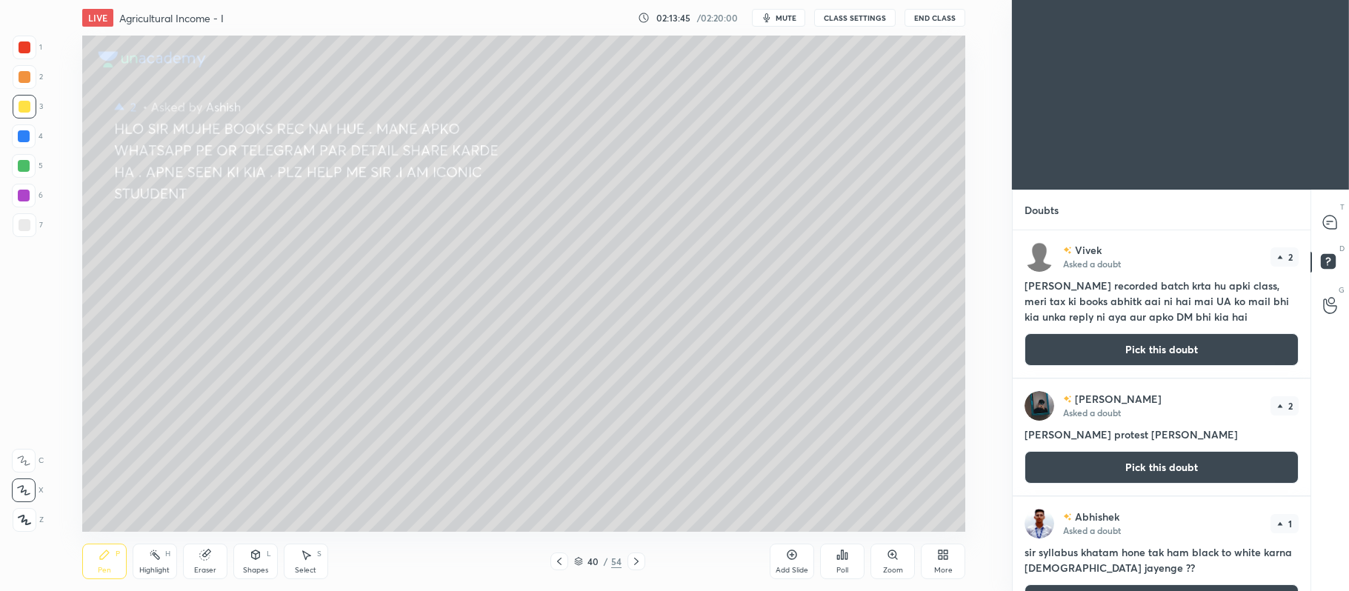
click at [1106, 356] on button "Pick this doubt" at bounding box center [1162, 349] width 274 height 33
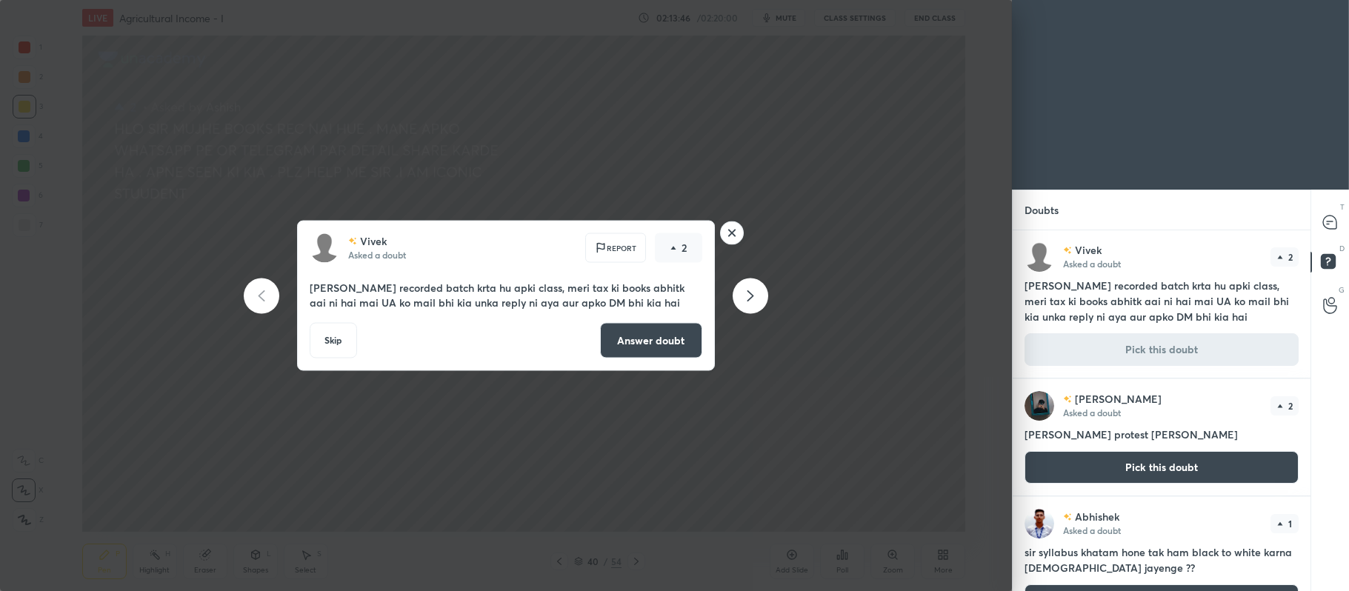
click at [653, 339] on button "Answer doubt" at bounding box center [651, 341] width 102 height 36
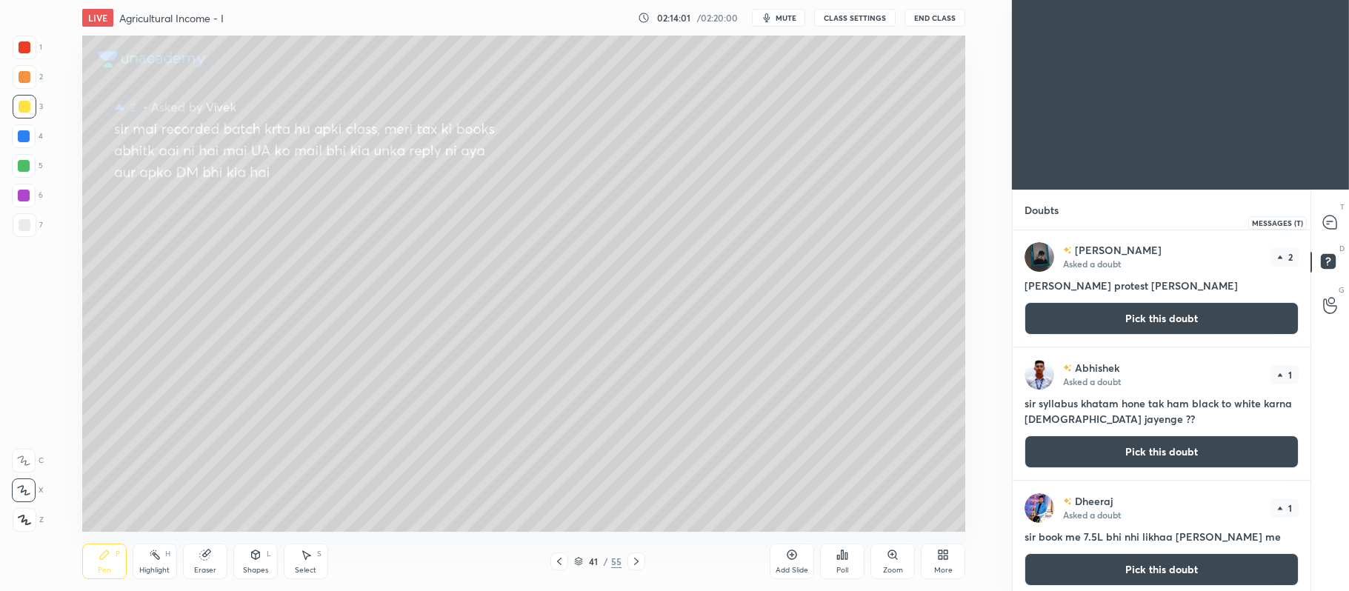
click at [1335, 227] on icon at bounding box center [1329, 222] width 13 height 13
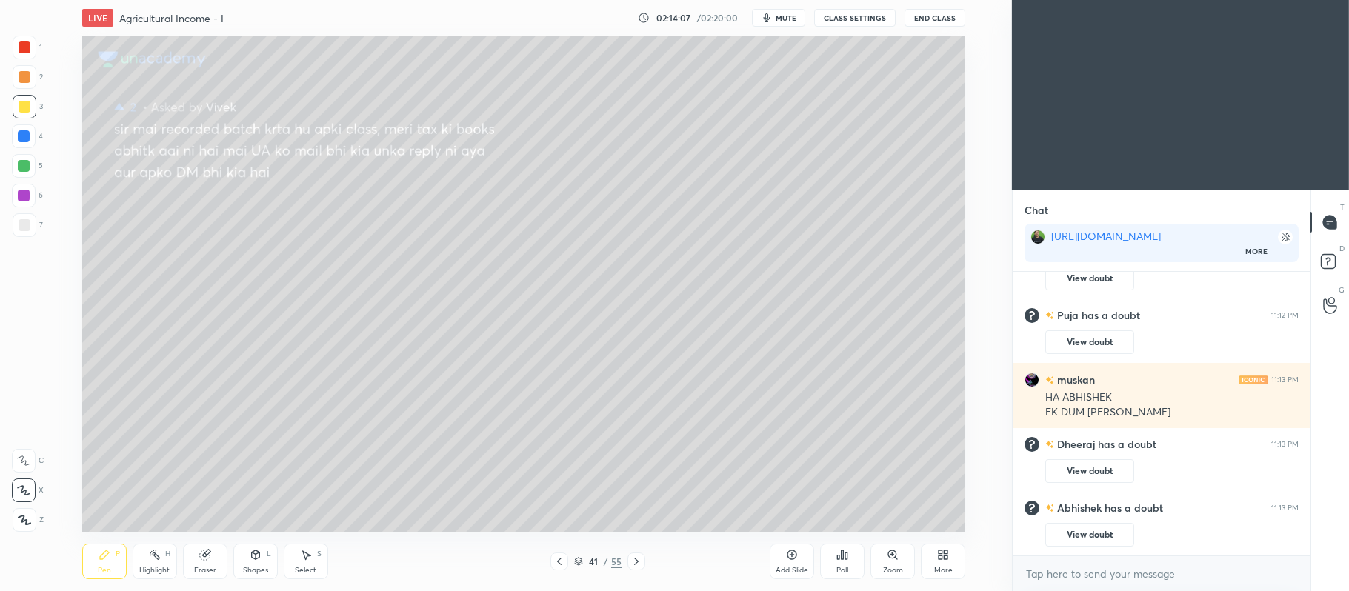
scroll to position [316, 293]
click at [1335, 264] on rect at bounding box center [1328, 262] width 14 height 14
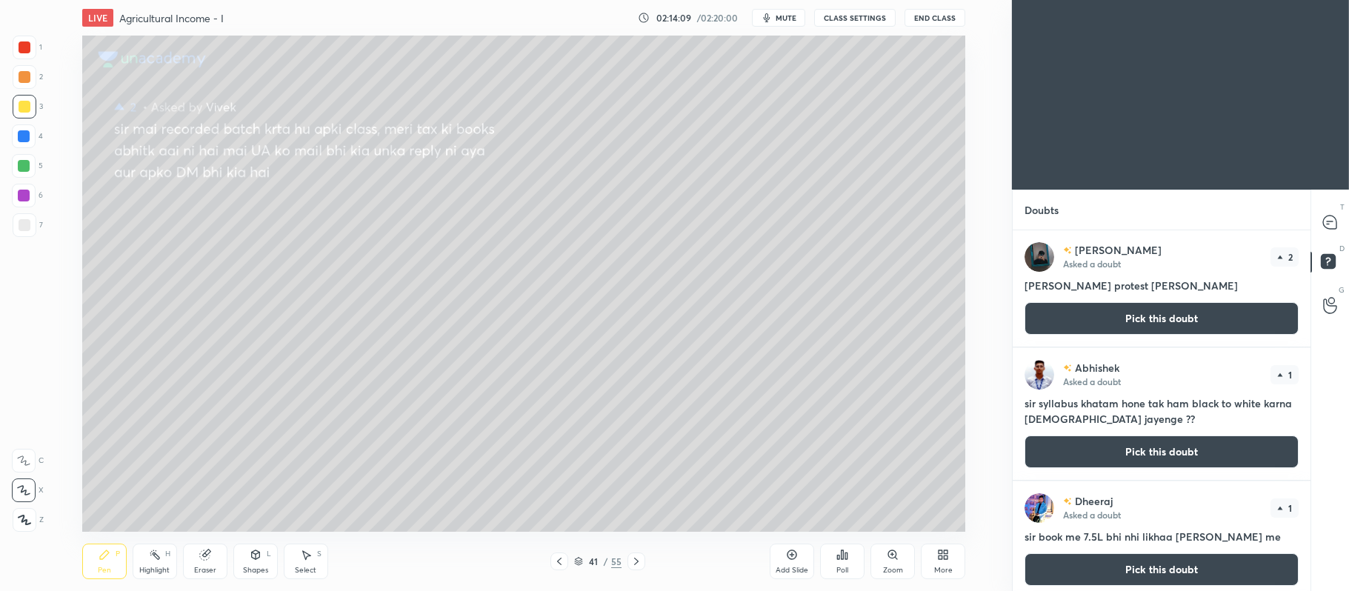
click at [1137, 316] on button "Pick this doubt" at bounding box center [1162, 318] width 274 height 33
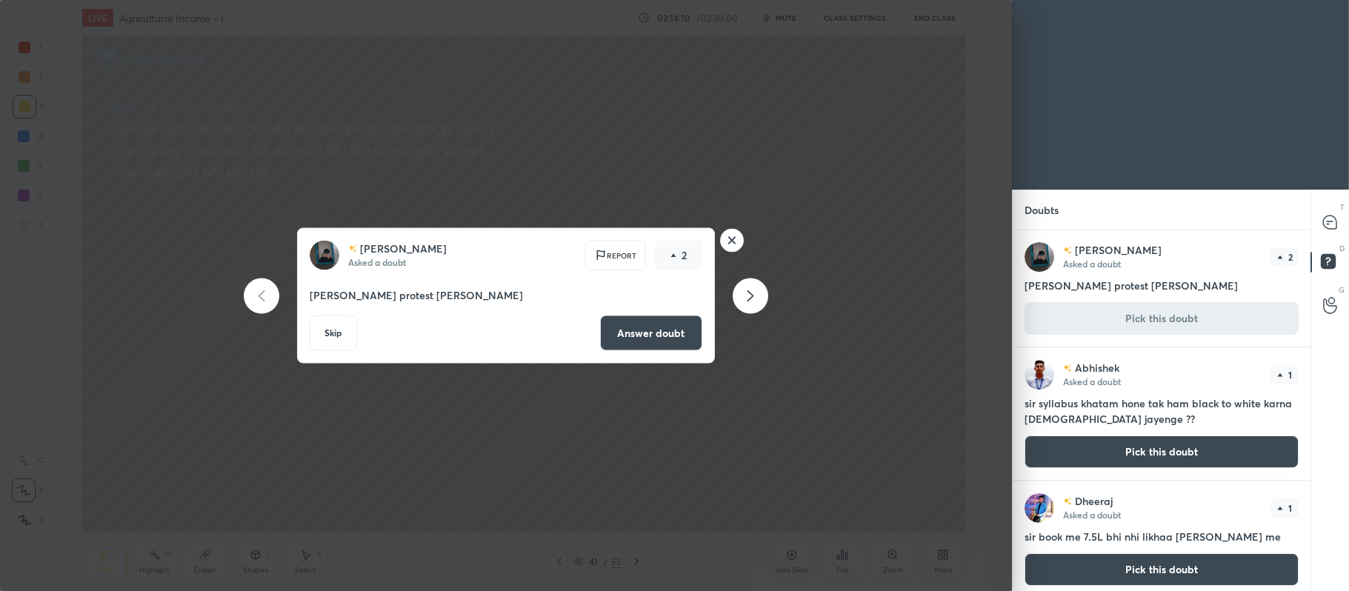
click at [651, 333] on button "Answer doubt" at bounding box center [651, 334] width 102 height 36
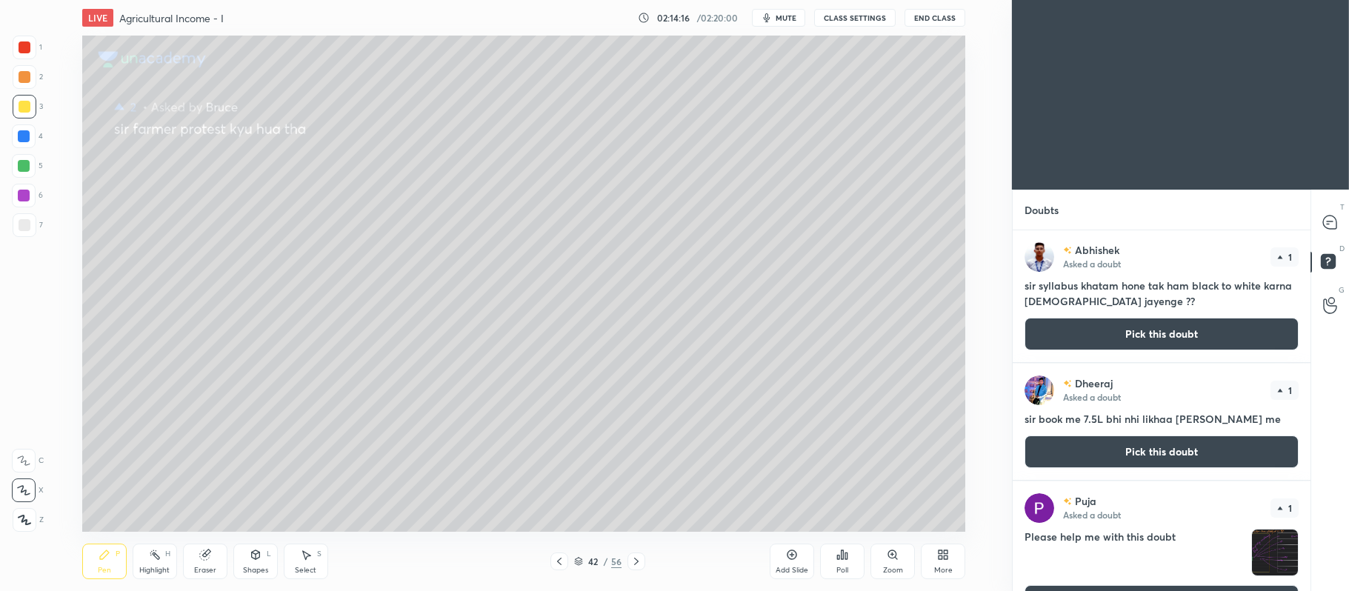
click at [1197, 335] on button "Pick this doubt" at bounding box center [1162, 334] width 274 height 33
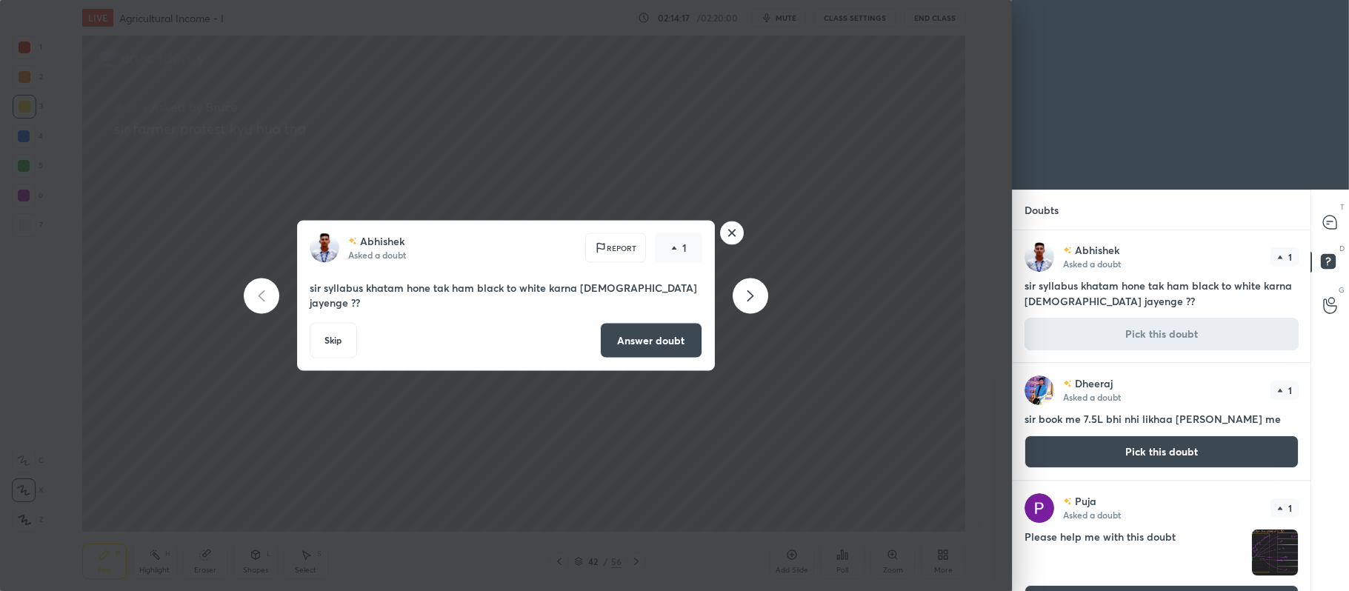
click at [644, 335] on button "Answer doubt" at bounding box center [651, 341] width 102 height 36
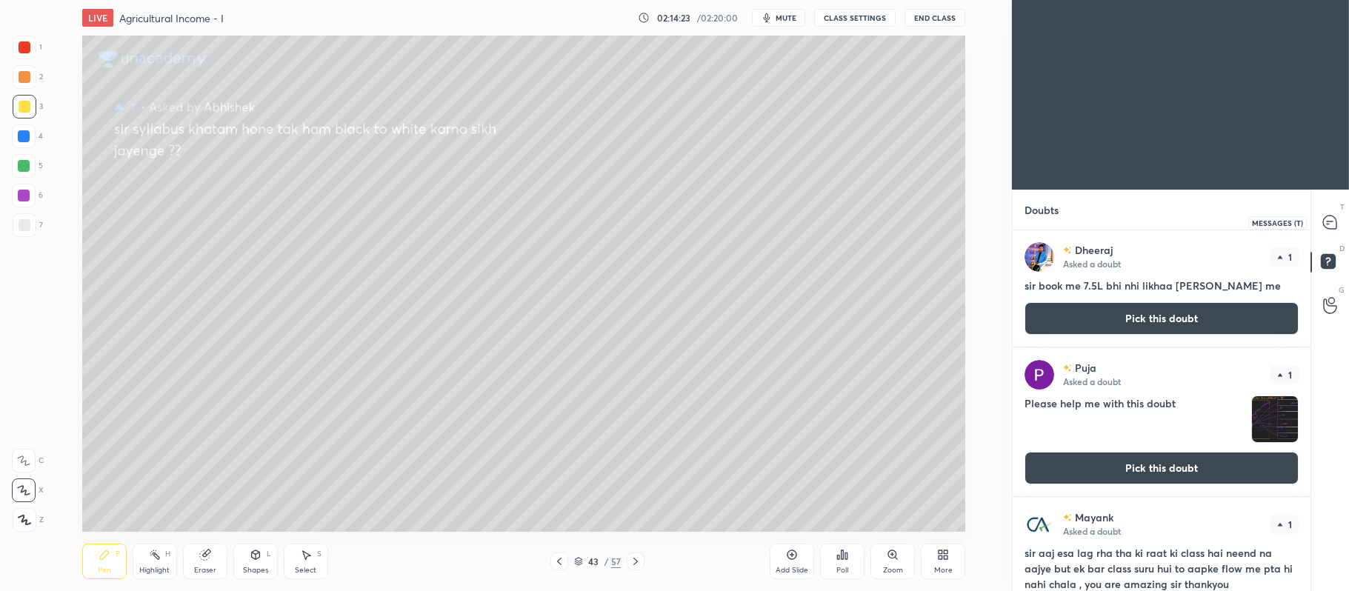
click at [1328, 227] on icon at bounding box center [1329, 222] width 13 height 13
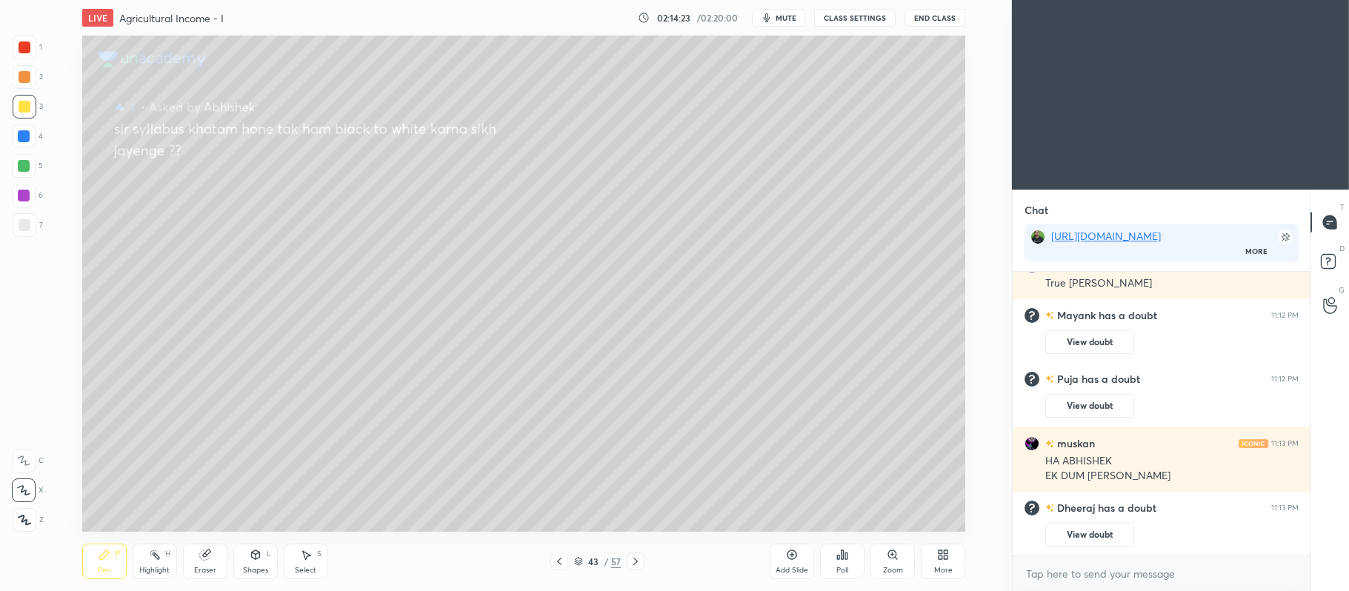
scroll to position [4, 4]
click at [568, 557] on div at bounding box center [560, 562] width 18 height 18
click at [1326, 220] on icon at bounding box center [1329, 222] width 13 height 13
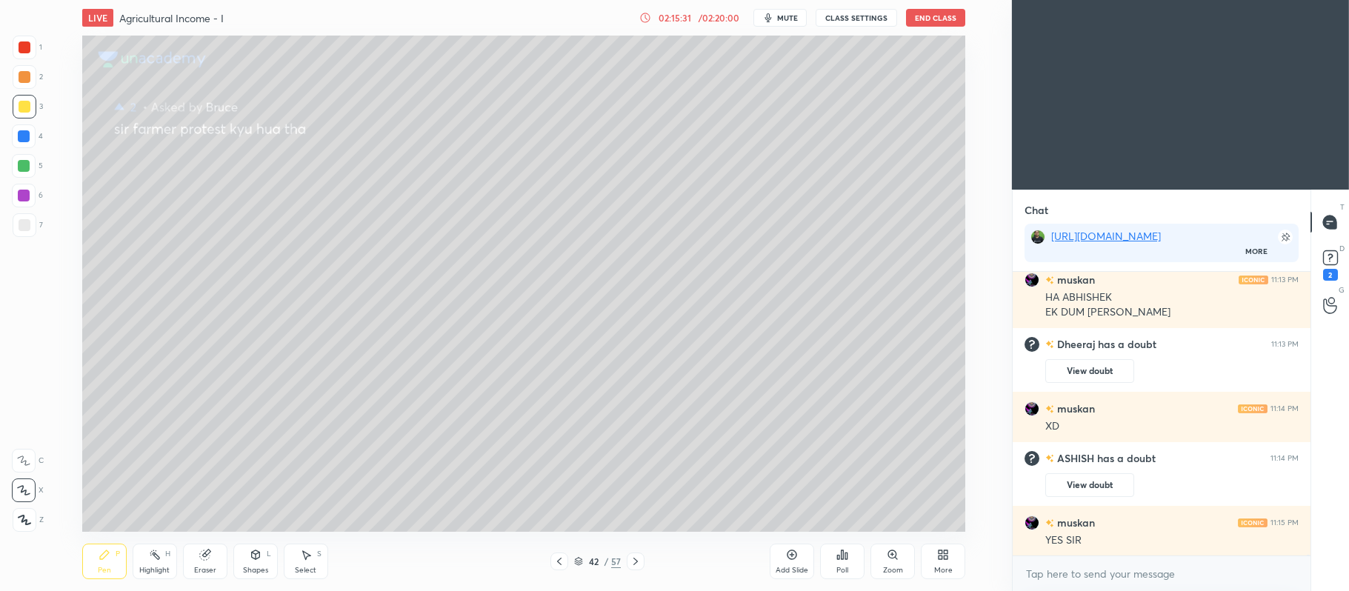
scroll to position [85233, 0]
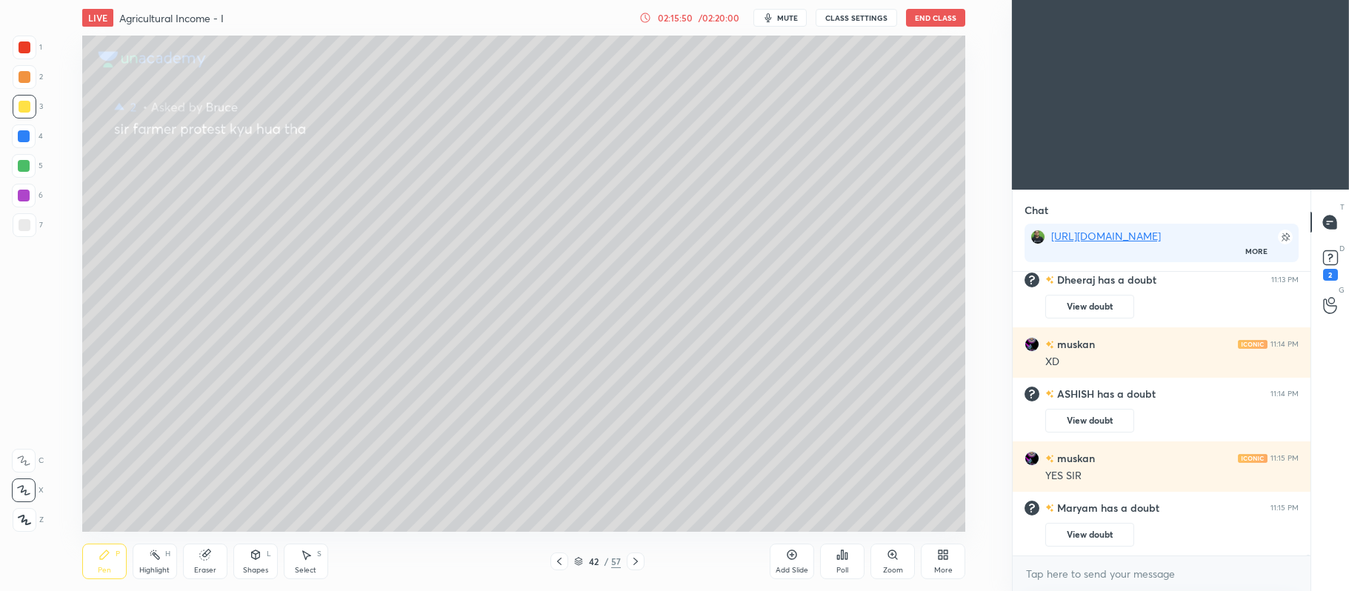
click at [28, 75] on div at bounding box center [25, 77] width 12 height 12
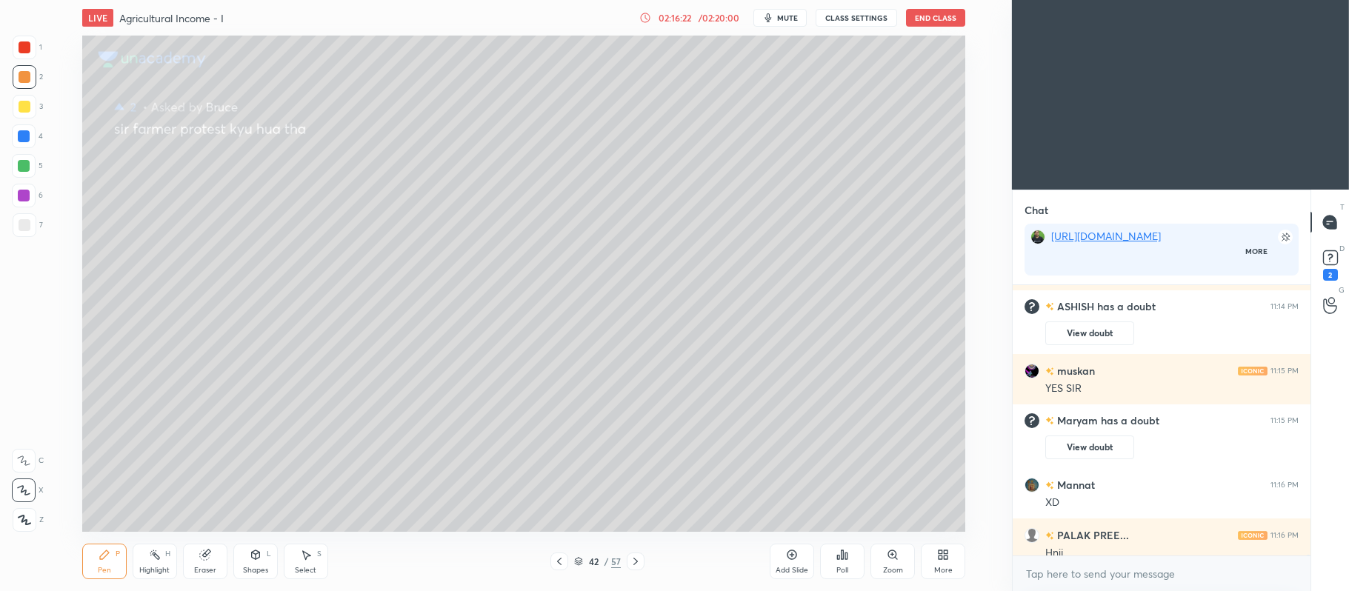
scroll to position [4, 4]
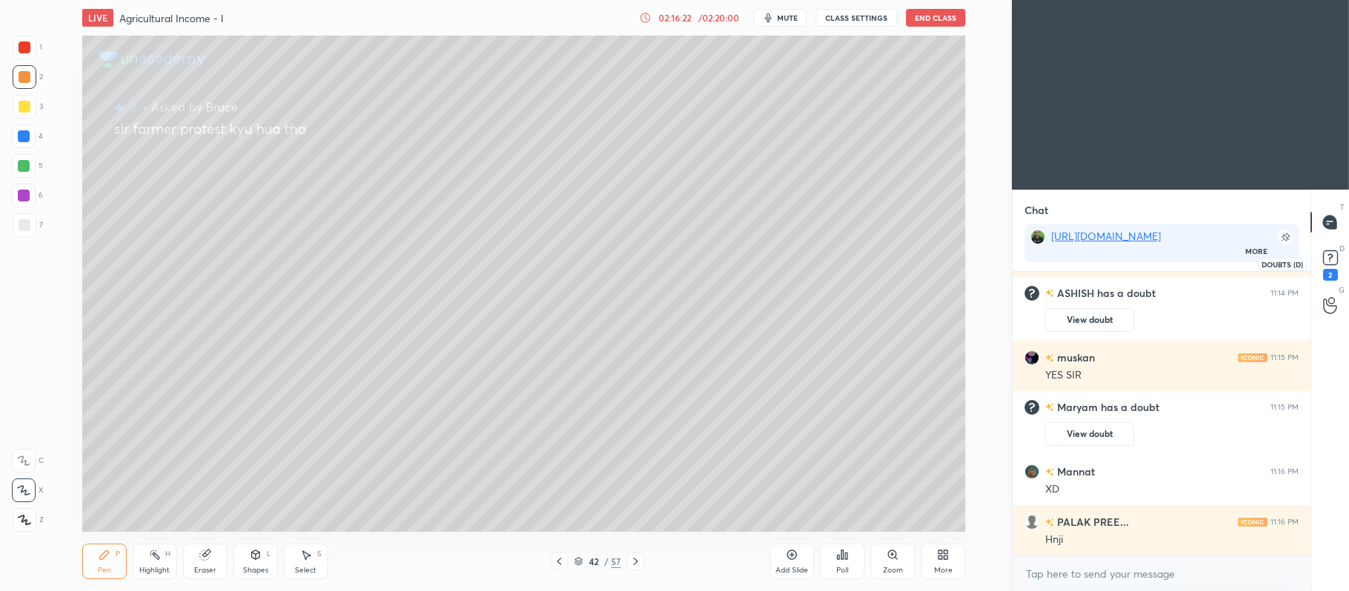
click at [1328, 261] on rect at bounding box center [1330, 258] width 14 height 14
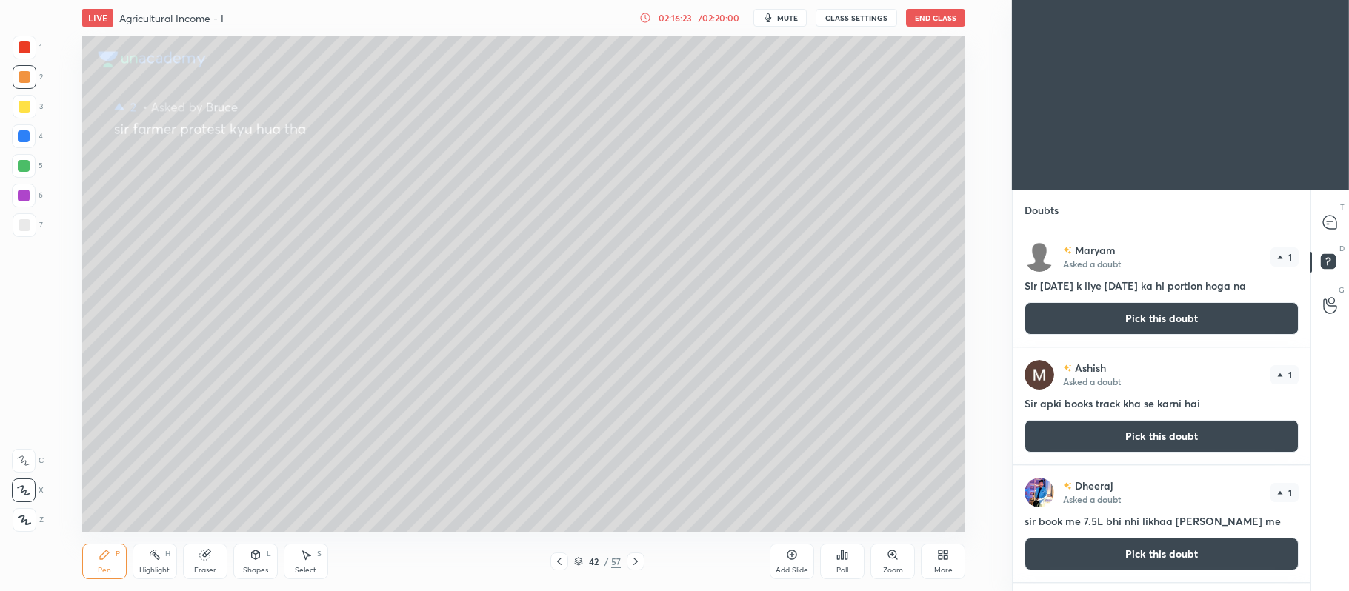
click at [1156, 308] on button "Pick this doubt" at bounding box center [1162, 318] width 274 height 33
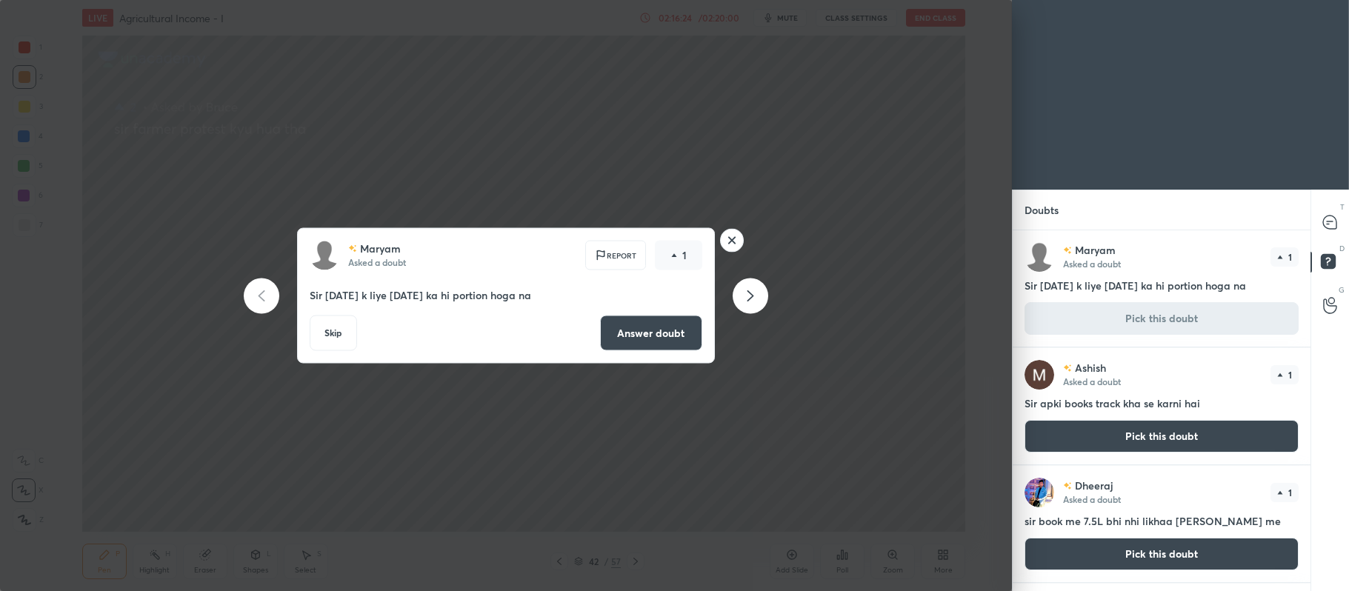
click at [653, 326] on button "Answer doubt" at bounding box center [651, 334] width 102 height 36
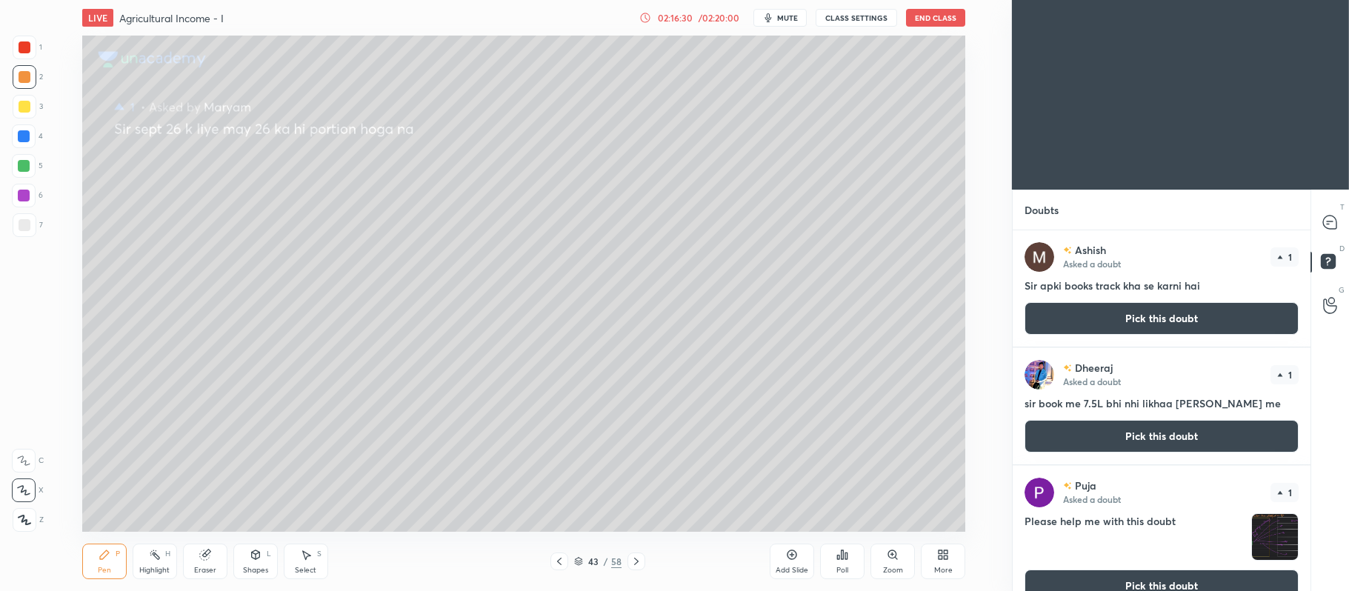
click at [1165, 314] on button "Pick this doubt" at bounding box center [1162, 318] width 274 height 33
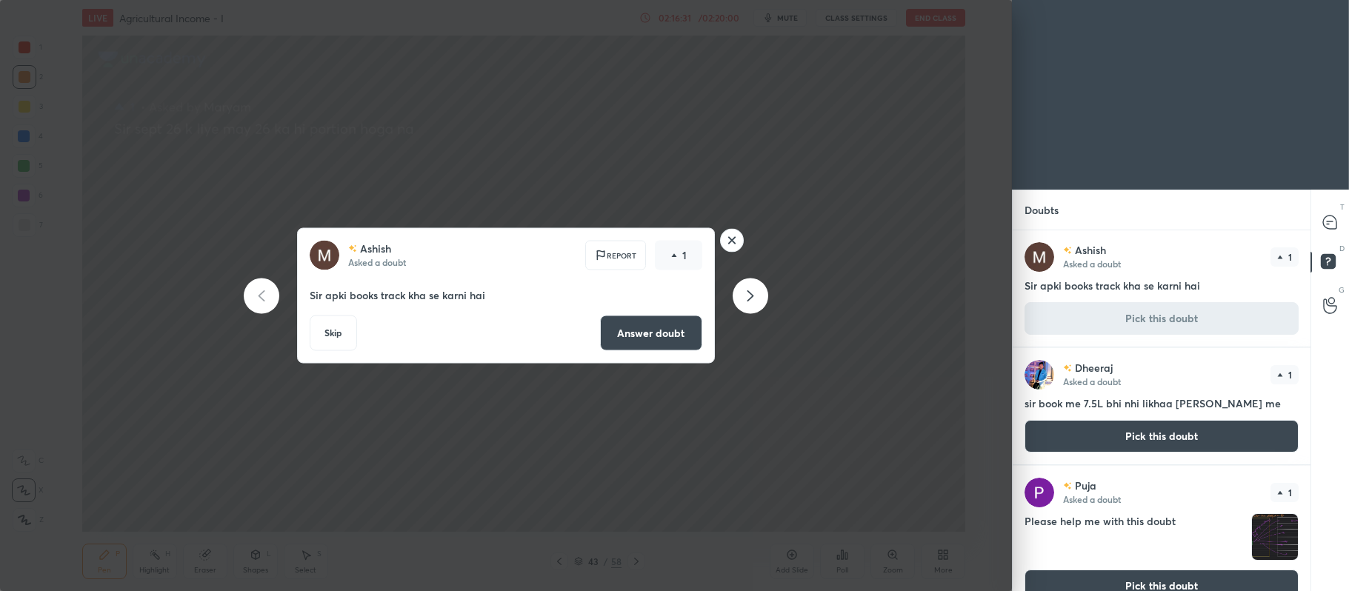
click at [655, 326] on button "Answer doubt" at bounding box center [651, 334] width 102 height 36
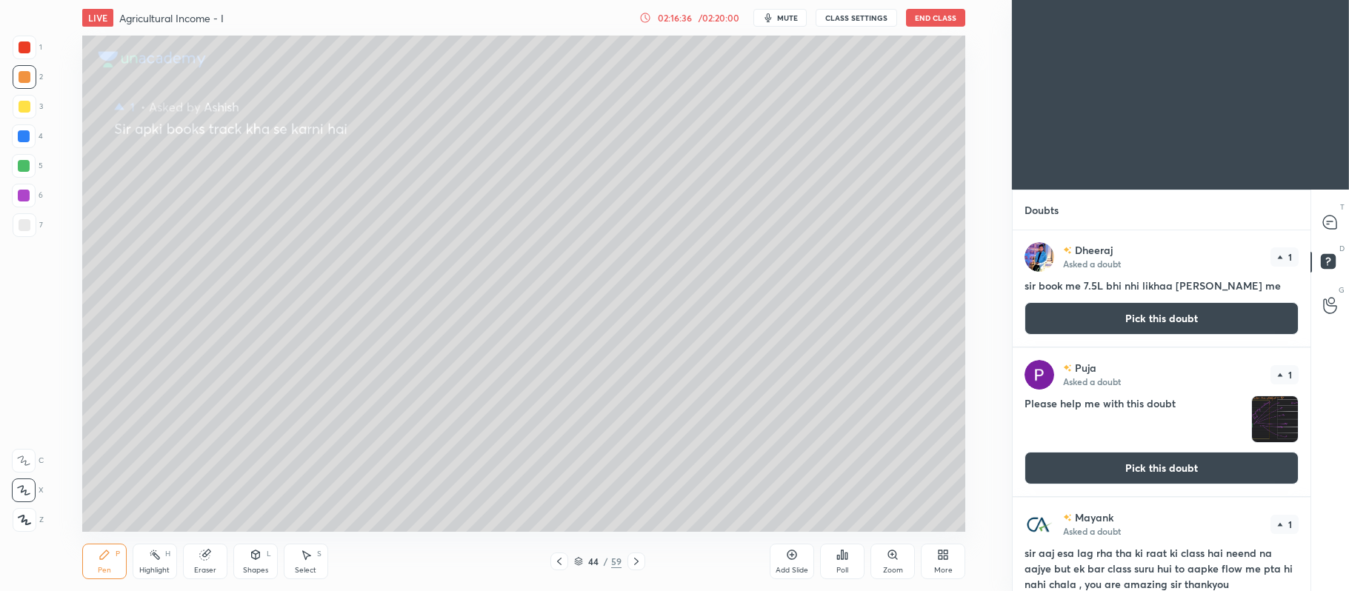
click at [1220, 310] on button "Pick this doubt" at bounding box center [1162, 318] width 274 height 33
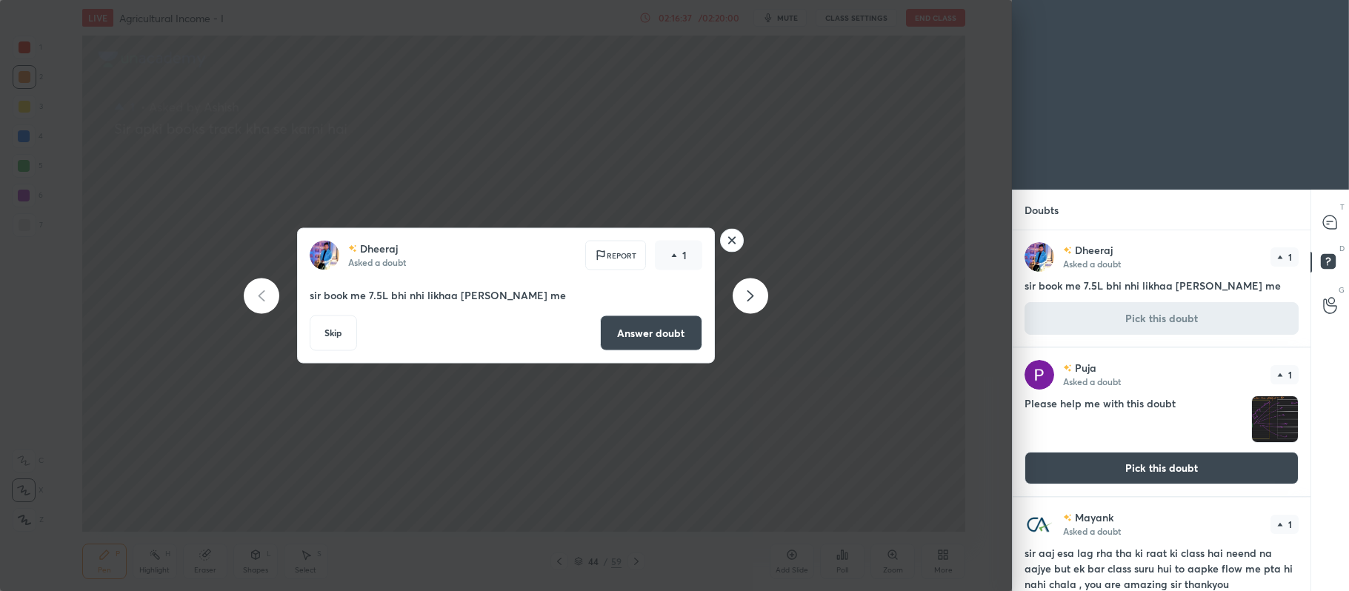
click at [615, 329] on button "Answer doubt" at bounding box center [651, 334] width 102 height 36
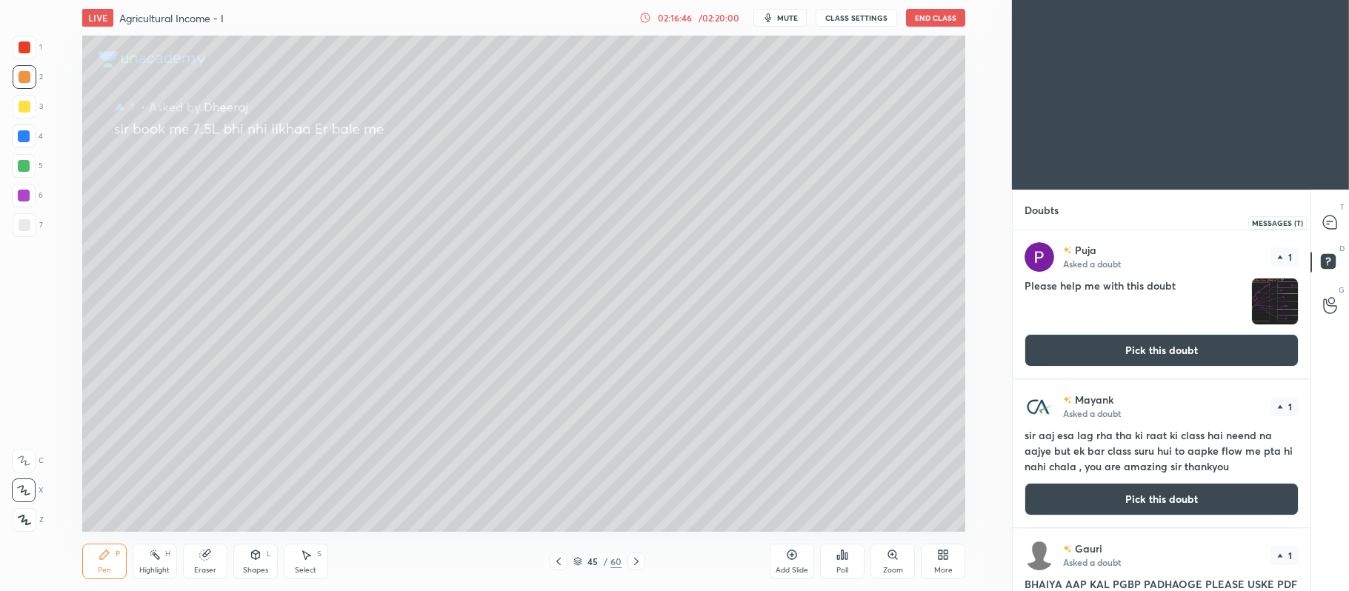
click at [1329, 225] on icon at bounding box center [1329, 222] width 13 height 13
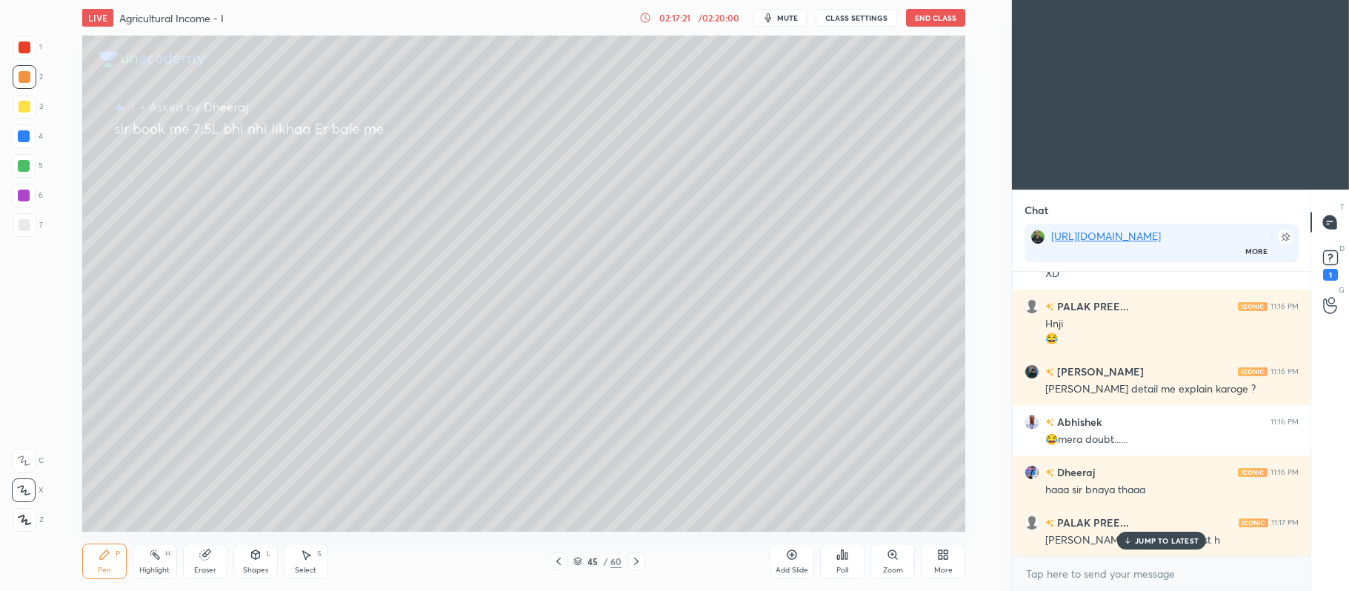
scroll to position [85649, 0]
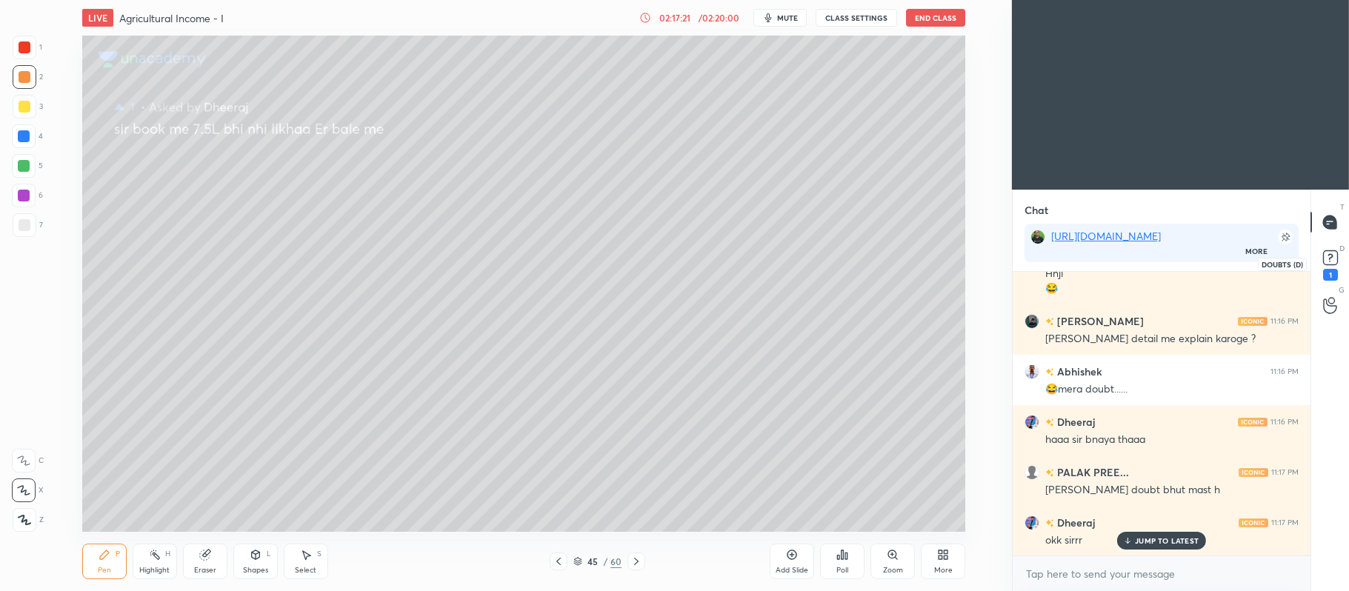
click at [1335, 265] on rect at bounding box center [1330, 258] width 14 height 14
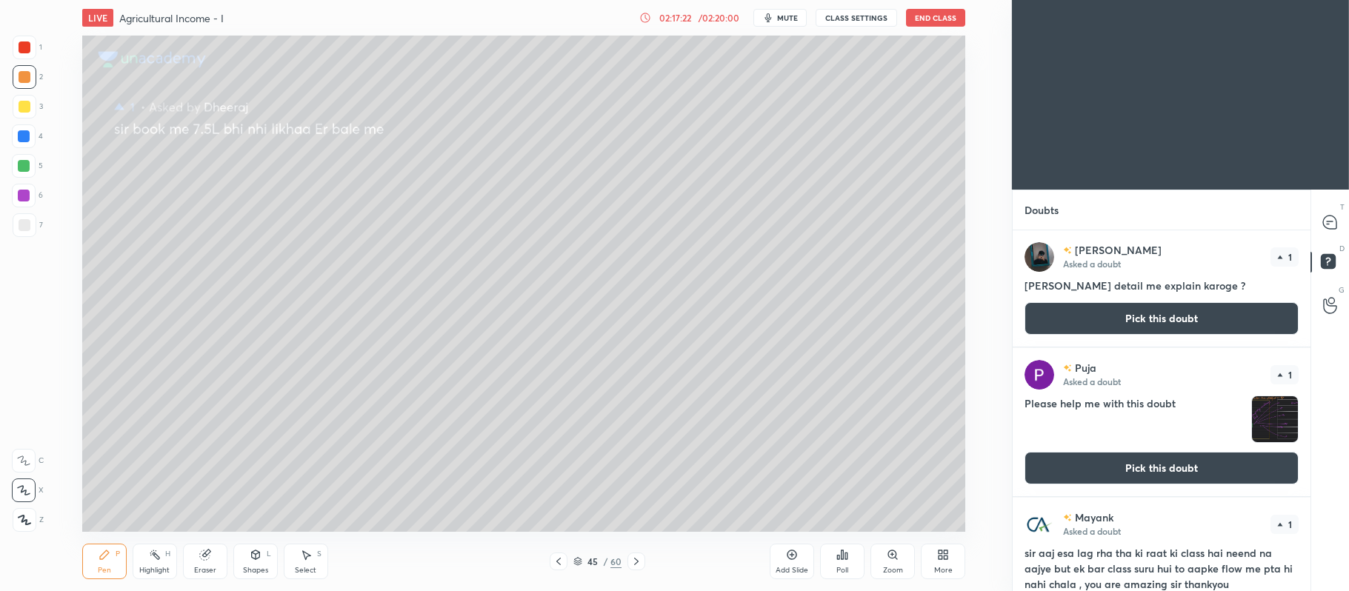
click at [1145, 327] on button "Pick this doubt" at bounding box center [1162, 318] width 274 height 33
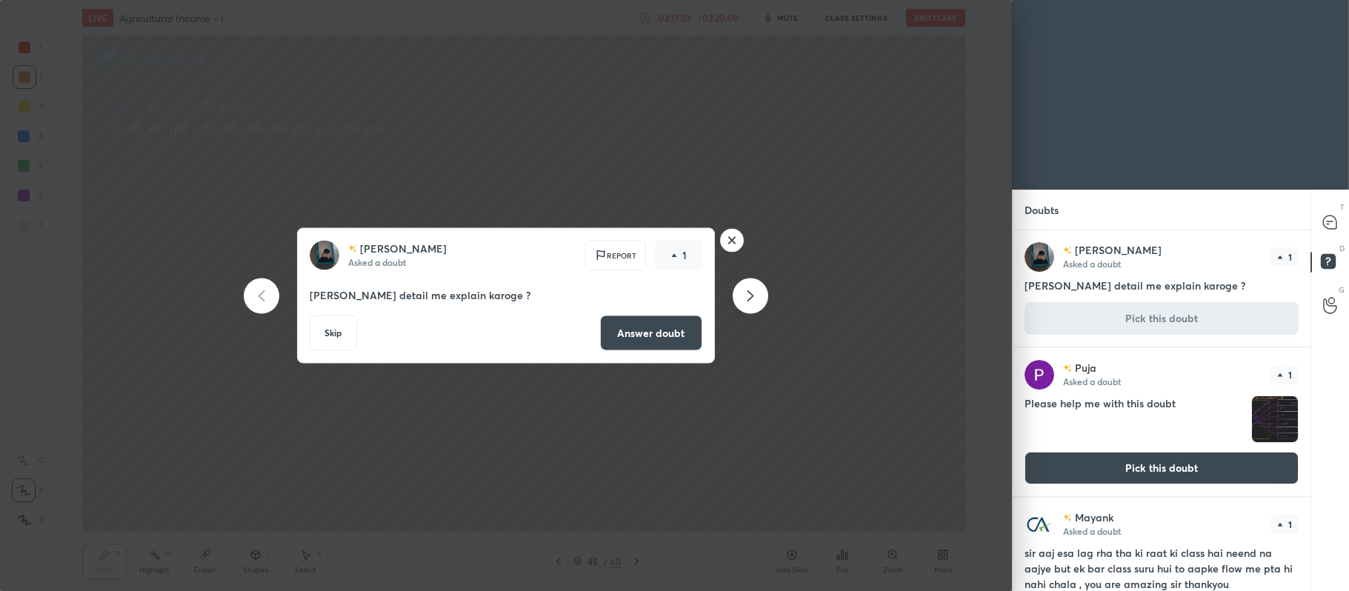
click at [679, 330] on button "Answer doubt" at bounding box center [651, 334] width 102 height 36
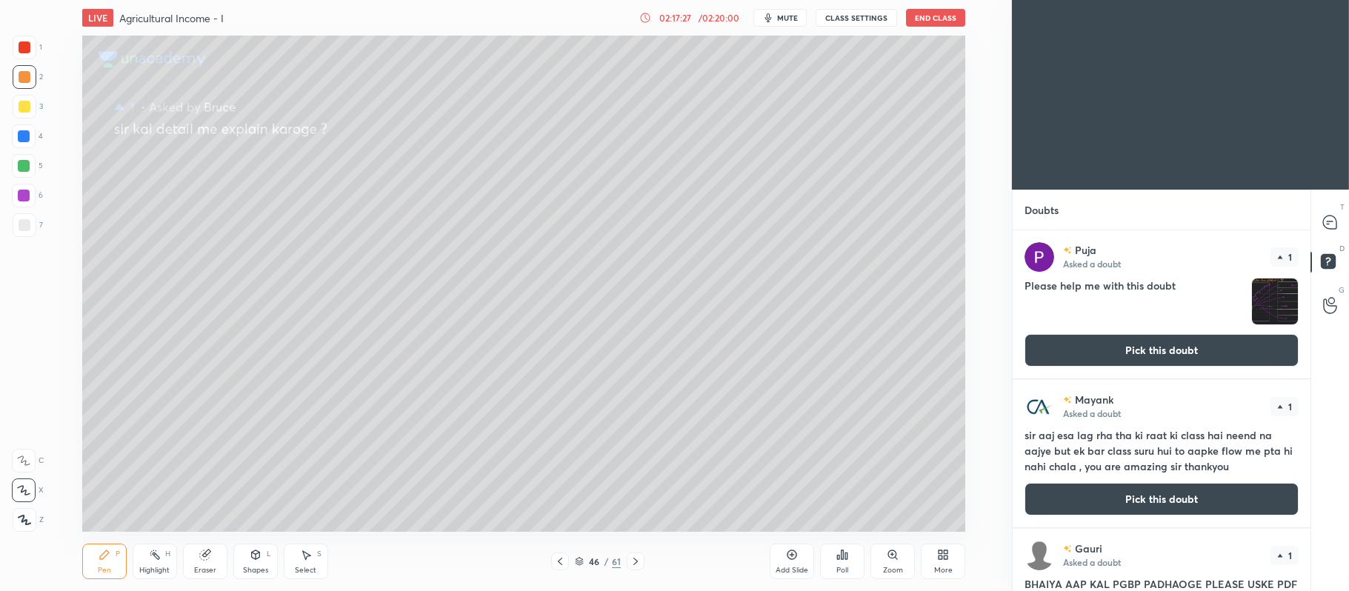
click at [1157, 351] on button "Pick this doubt" at bounding box center [1162, 350] width 274 height 33
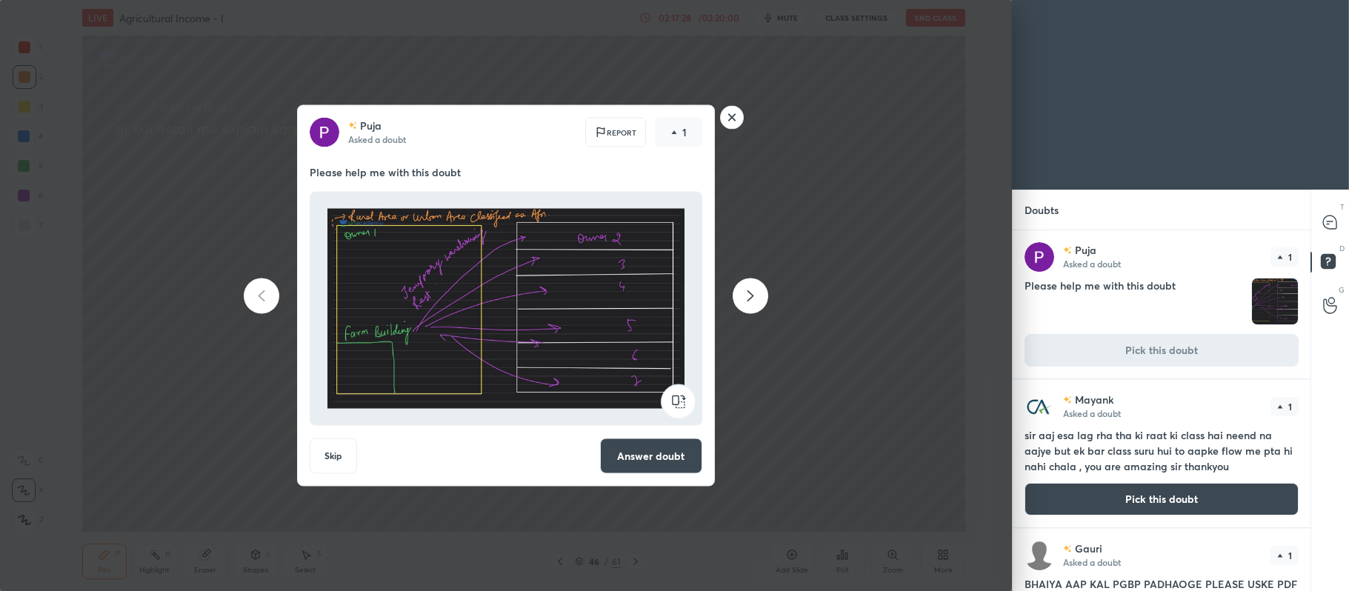
click at [734, 116] on rect at bounding box center [731, 117] width 23 height 23
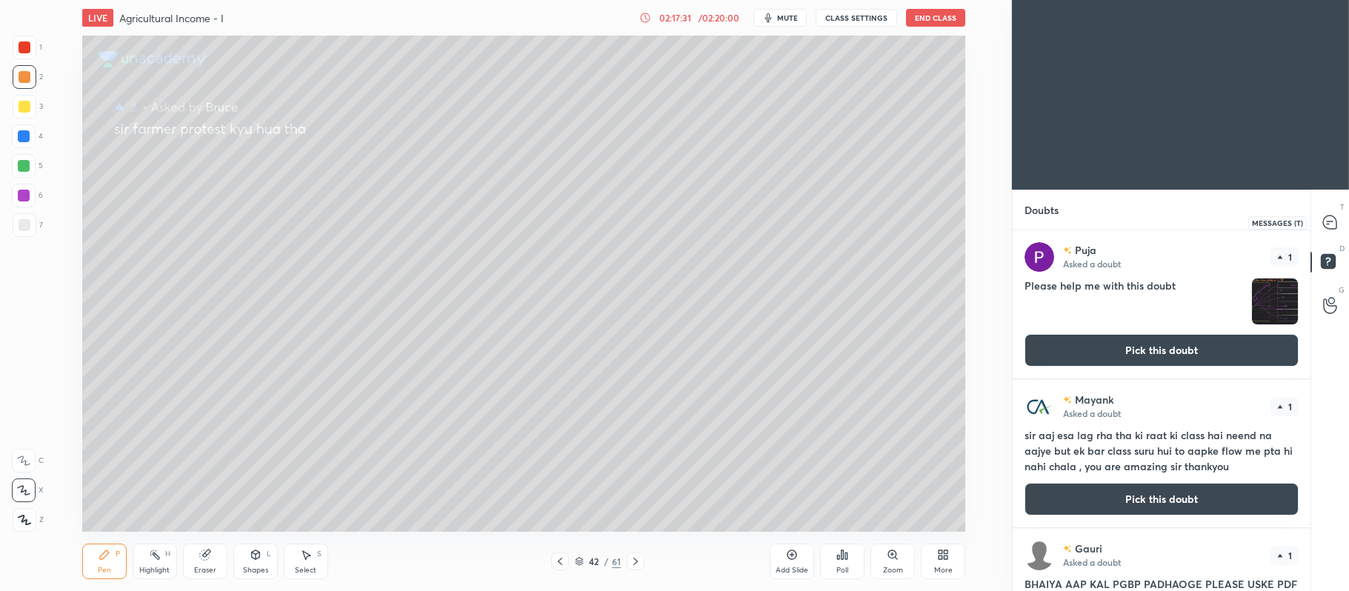
click at [1328, 224] on icon at bounding box center [1328, 224] width 2 height 0
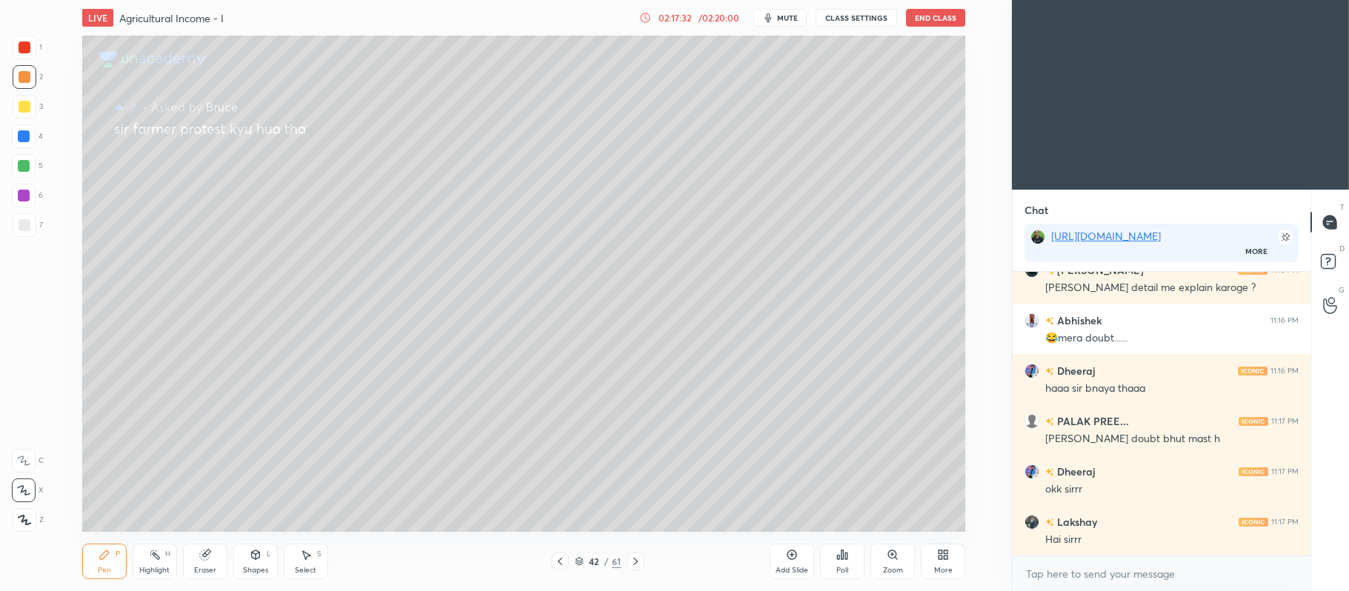
scroll to position [85749, 0]
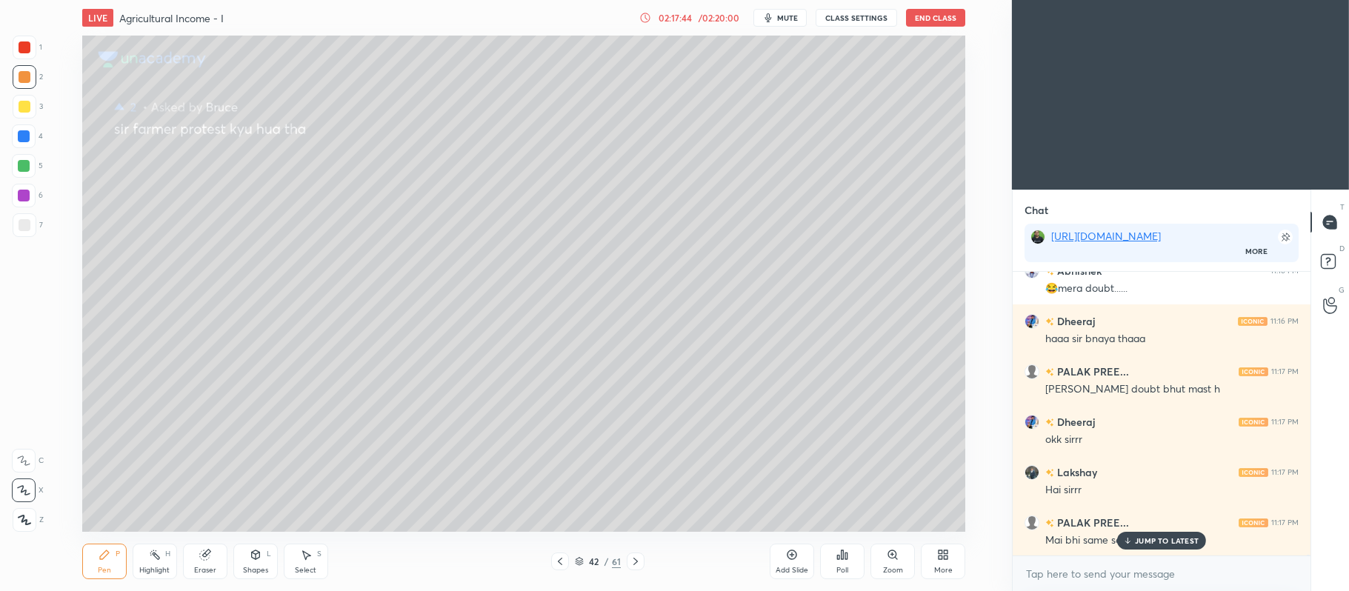
click at [25, 170] on div at bounding box center [24, 166] width 12 height 12
click at [1334, 264] on rect at bounding box center [1328, 262] width 14 height 14
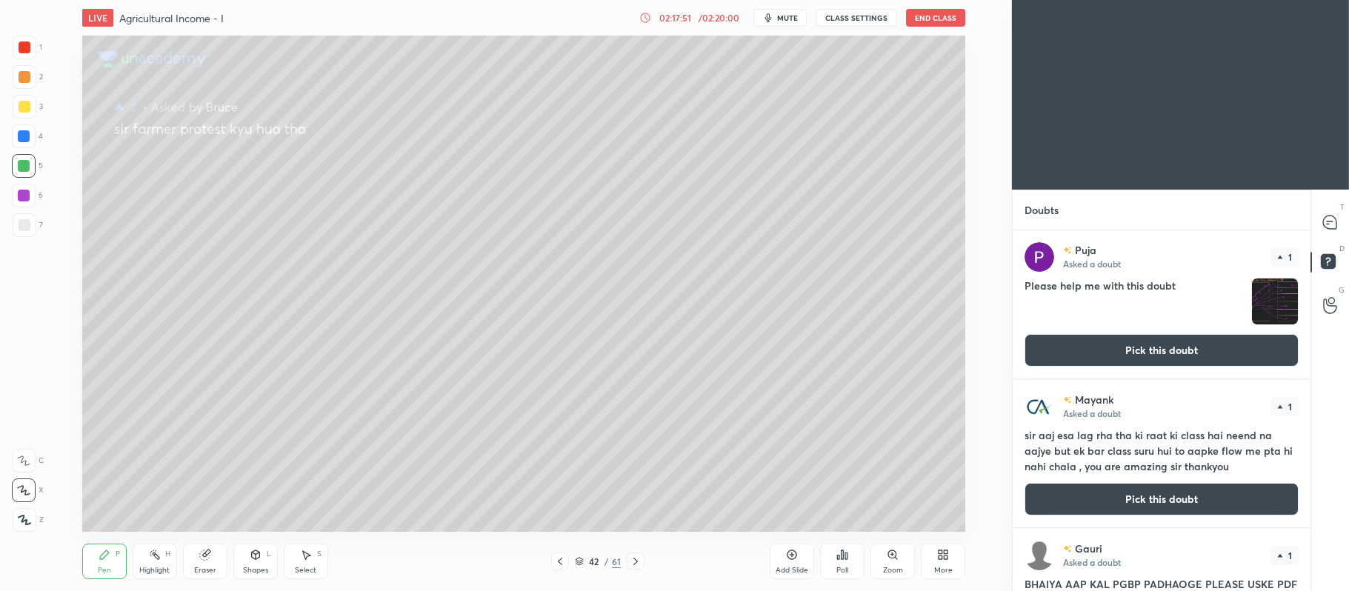
scroll to position [357, 293]
click at [1125, 505] on button "Pick this doubt" at bounding box center [1162, 499] width 274 height 33
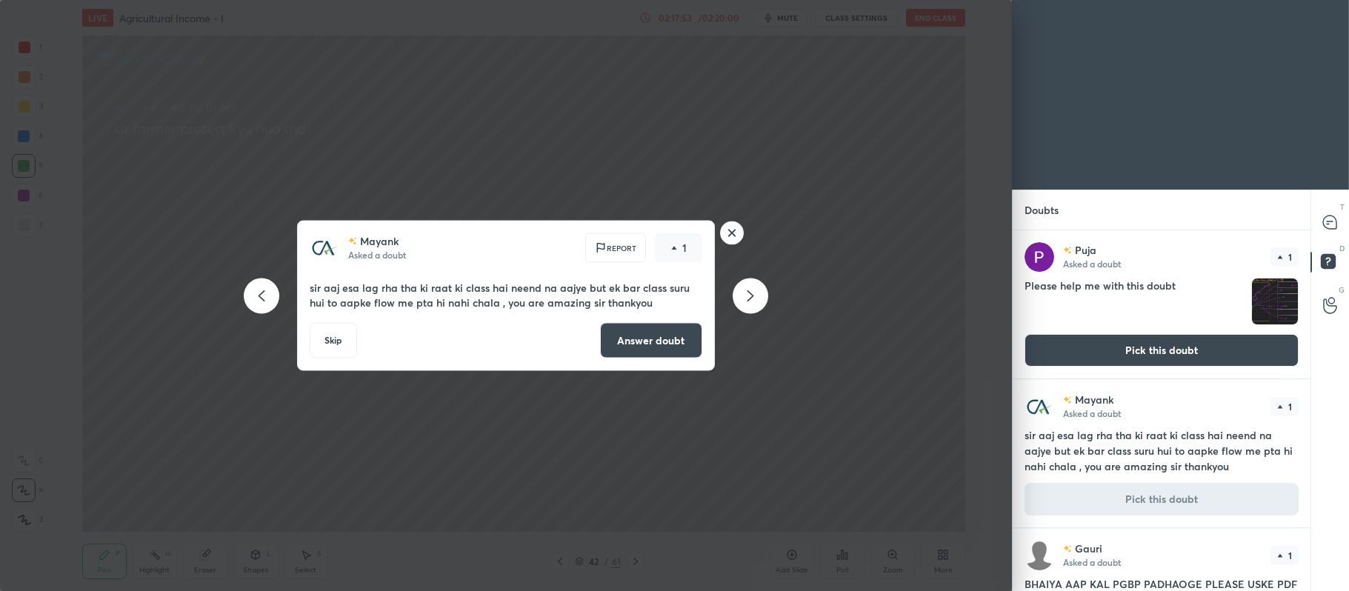
click at [676, 333] on button "Answer doubt" at bounding box center [651, 341] width 102 height 36
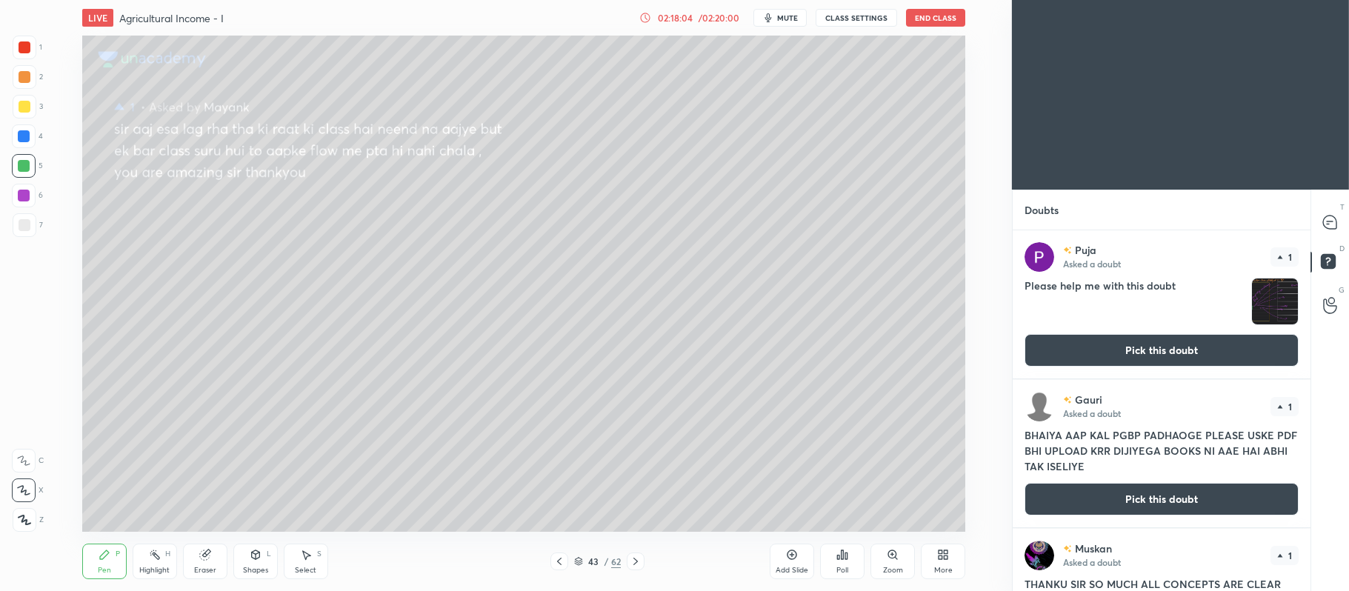
click at [1136, 495] on button "Pick this doubt" at bounding box center [1162, 499] width 274 height 33
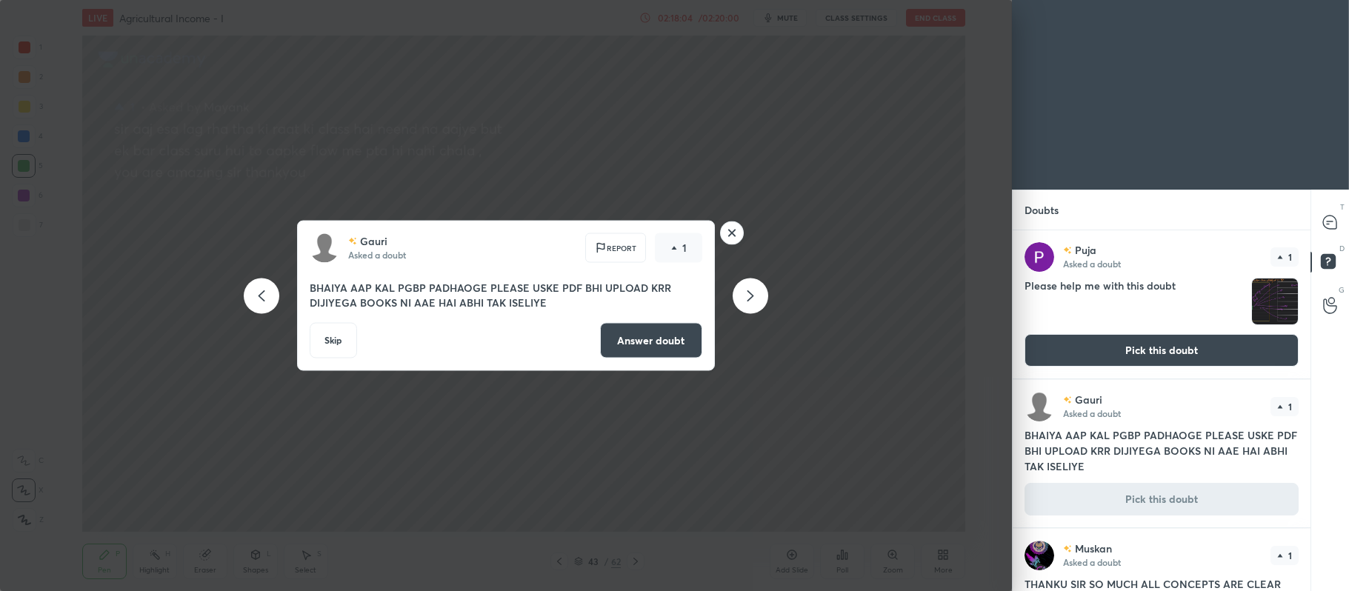
click at [653, 335] on button "Answer doubt" at bounding box center [651, 341] width 102 height 36
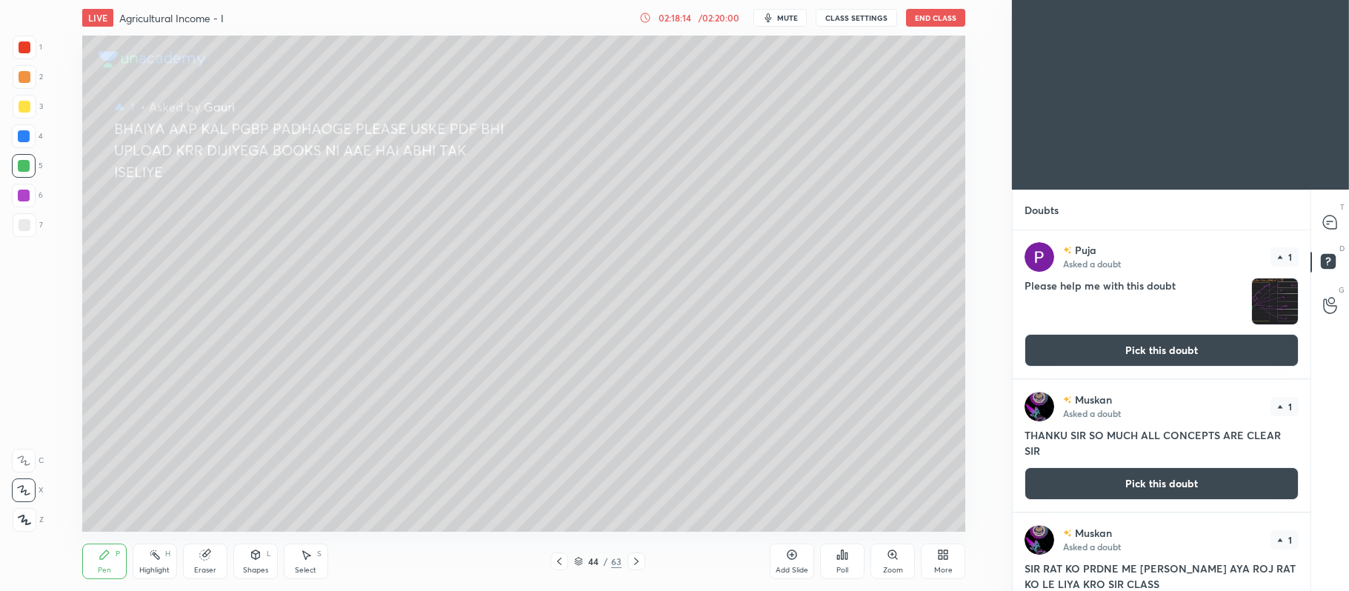
click at [1174, 490] on button "Pick this doubt" at bounding box center [1162, 484] width 274 height 33
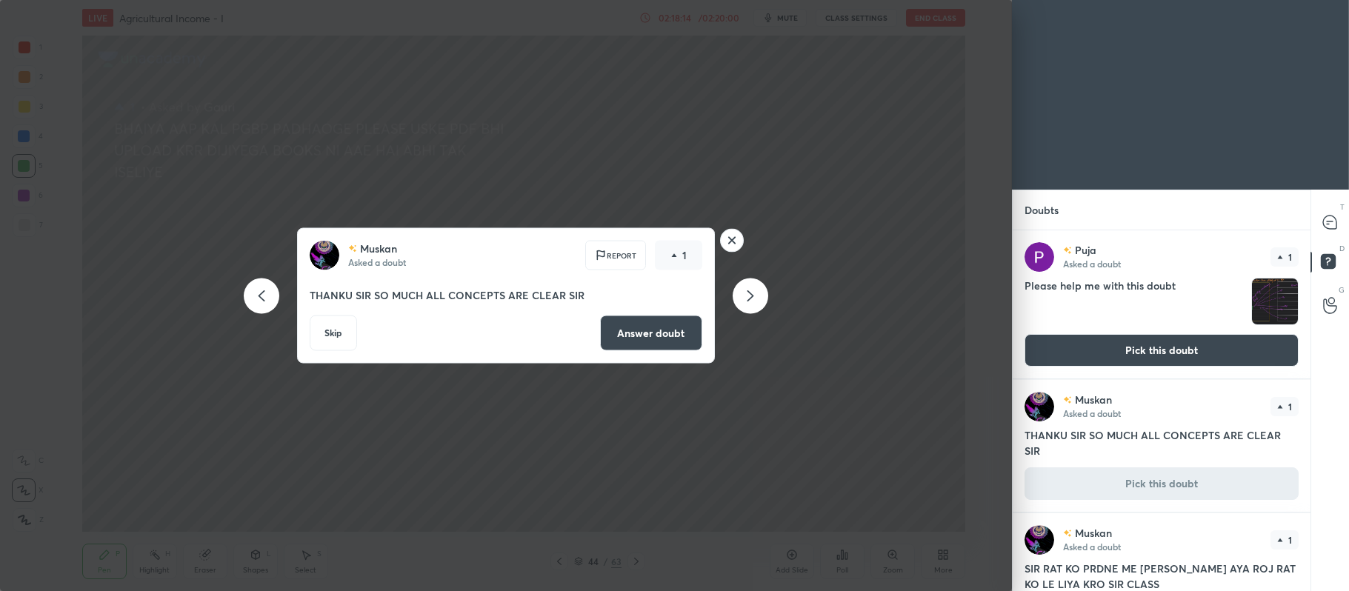
click at [676, 329] on button "Answer doubt" at bounding box center [651, 334] width 102 height 36
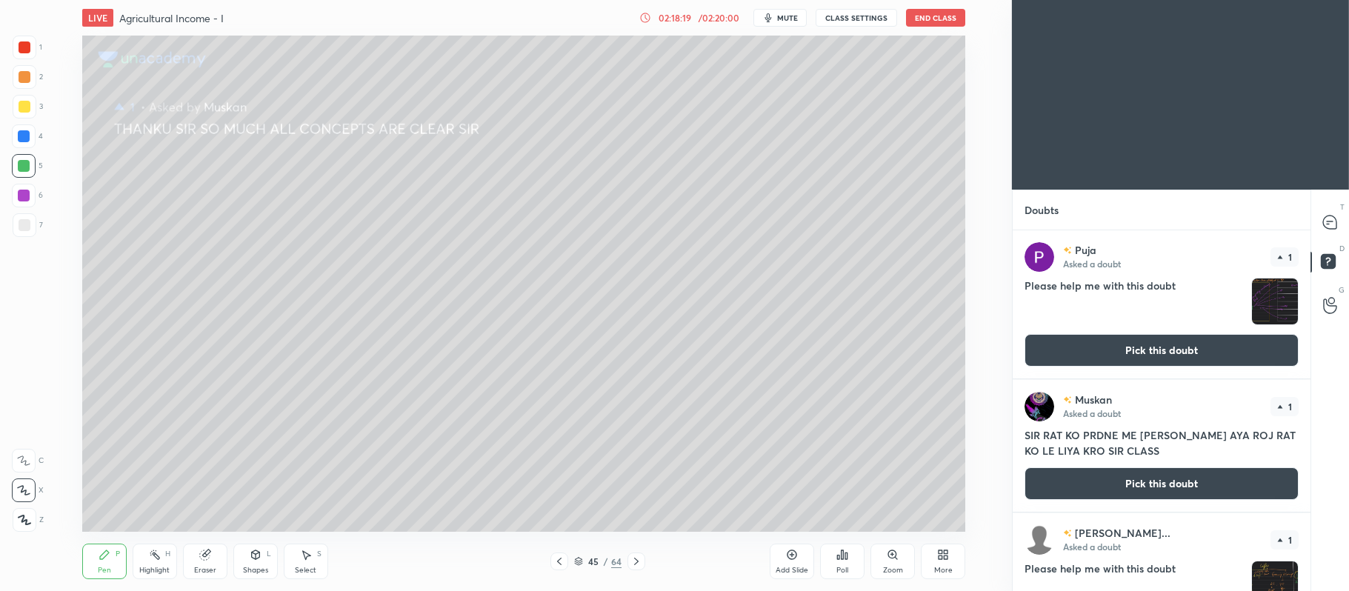
click at [1123, 490] on button "Pick this doubt" at bounding box center [1162, 484] width 274 height 33
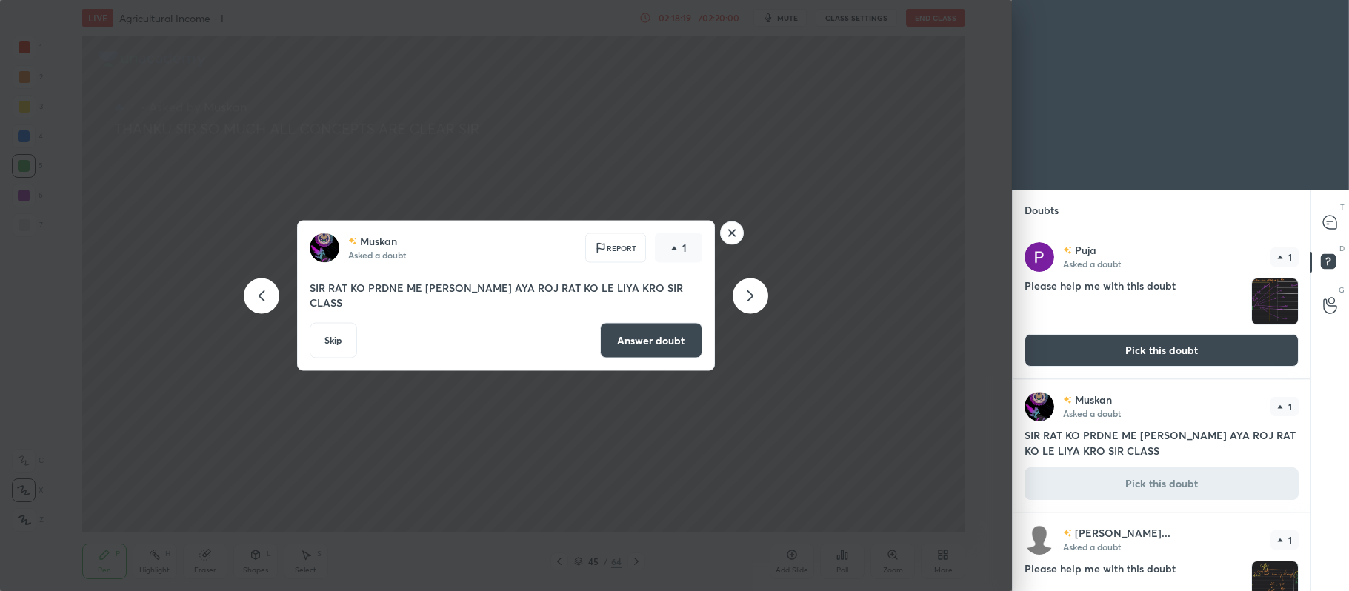
click at [665, 338] on button "Answer doubt" at bounding box center [651, 341] width 102 height 36
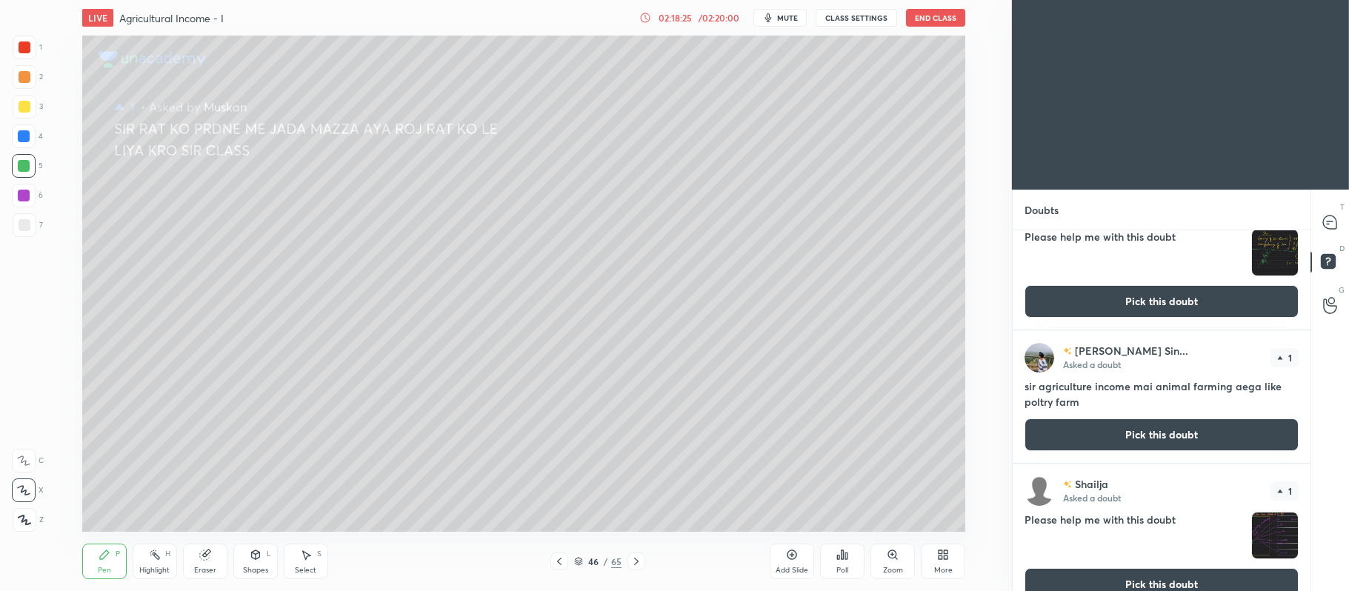
scroll to position [350, 0]
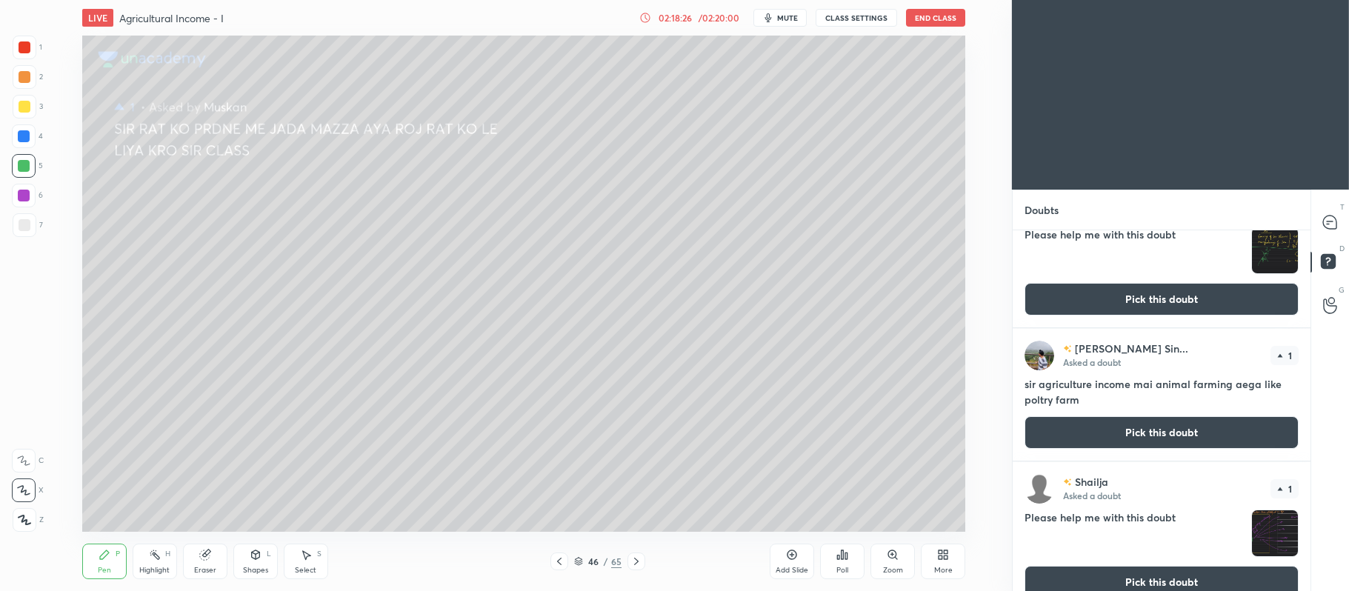
click at [1108, 430] on button "Pick this doubt" at bounding box center [1162, 432] width 274 height 33
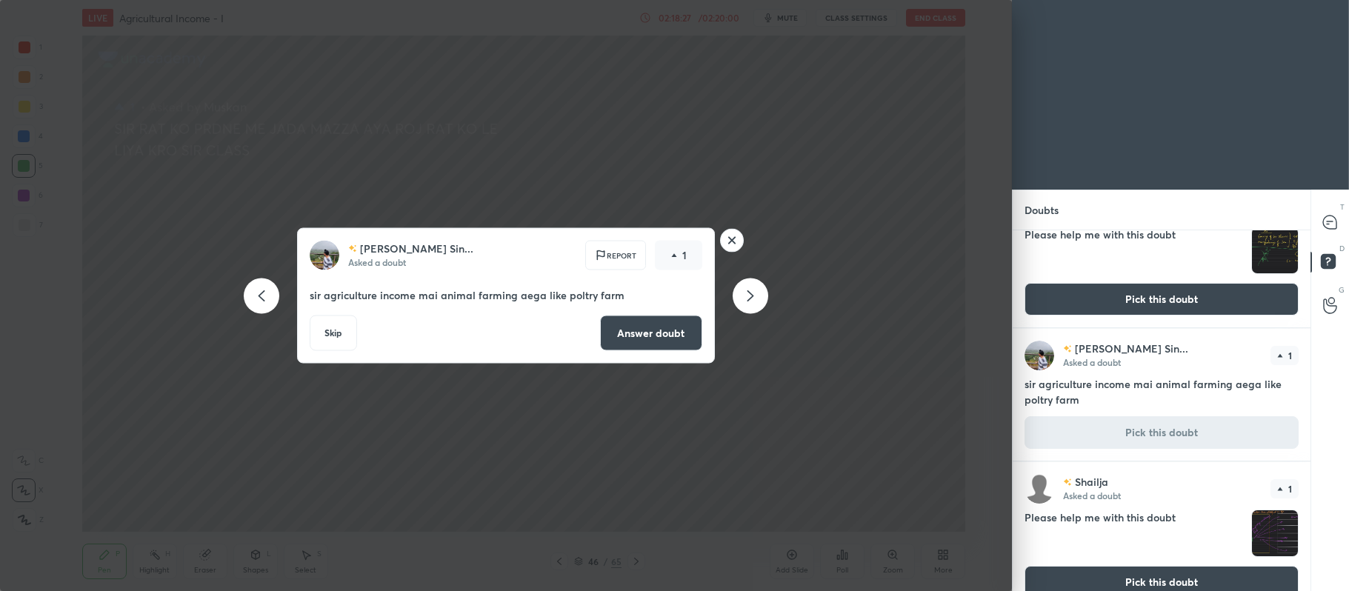
click at [624, 342] on button "Answer doubt" at bounding box center [651, 334] width 102 height 36
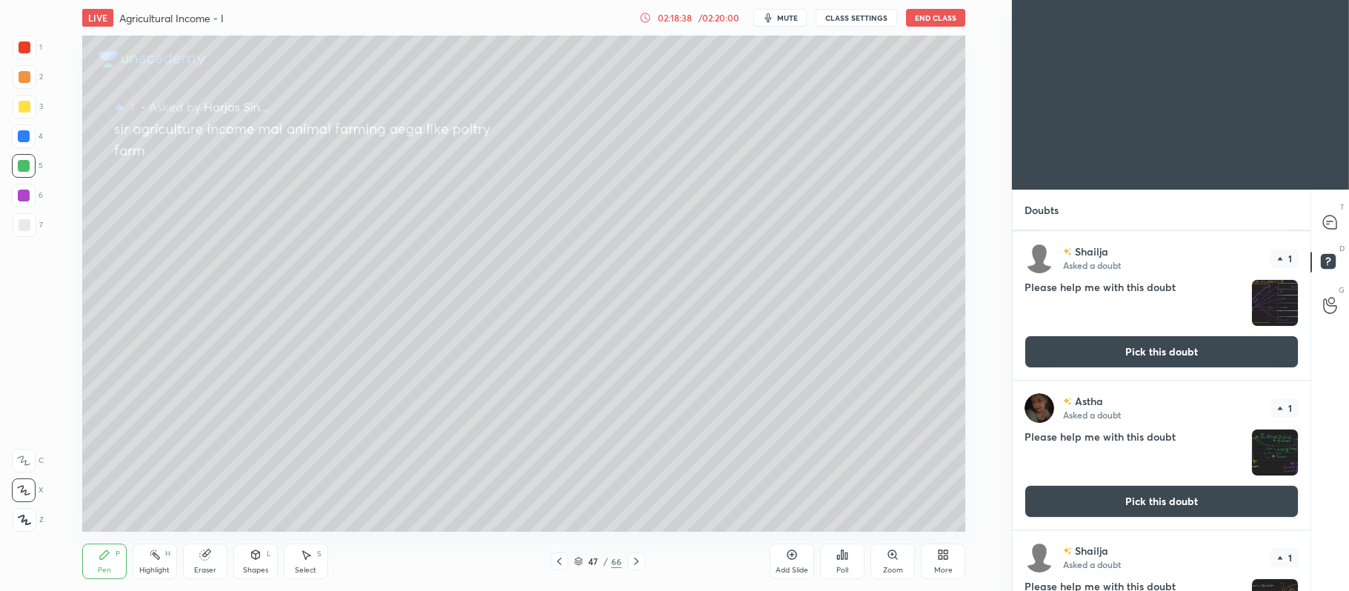
scroll to position [0, 0]
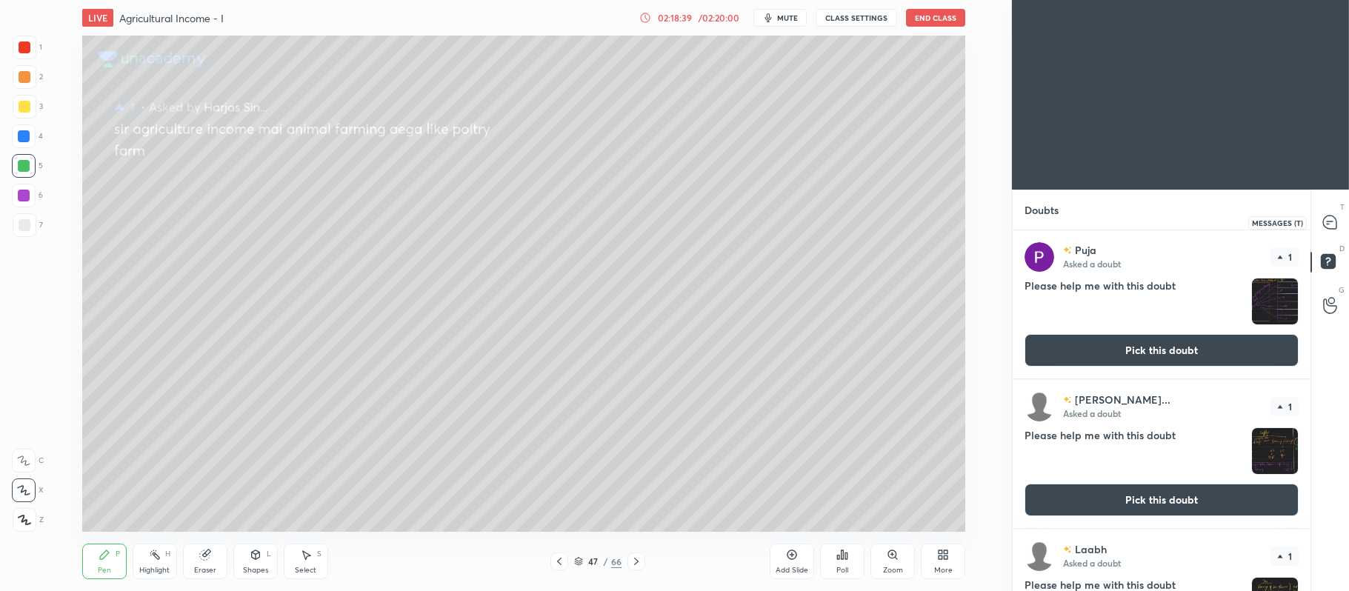
click at [1331, 217] on icon at bounding box center [1329, 222] width 13 height 13
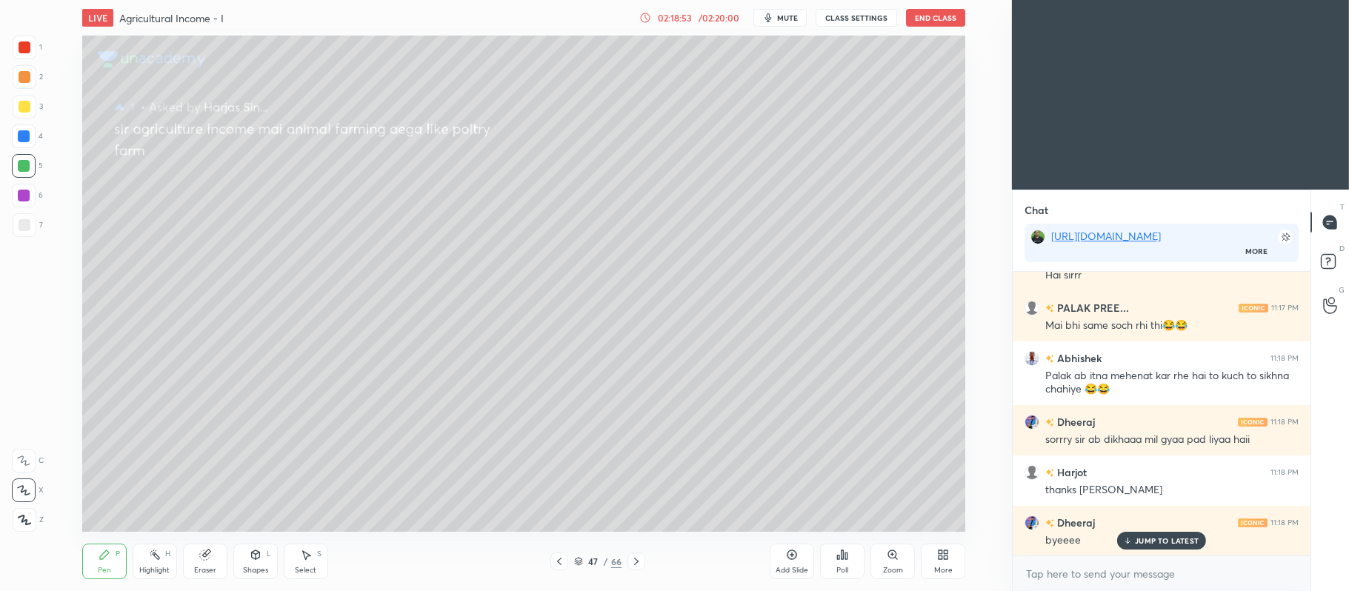
scroll to position [85723, 0]
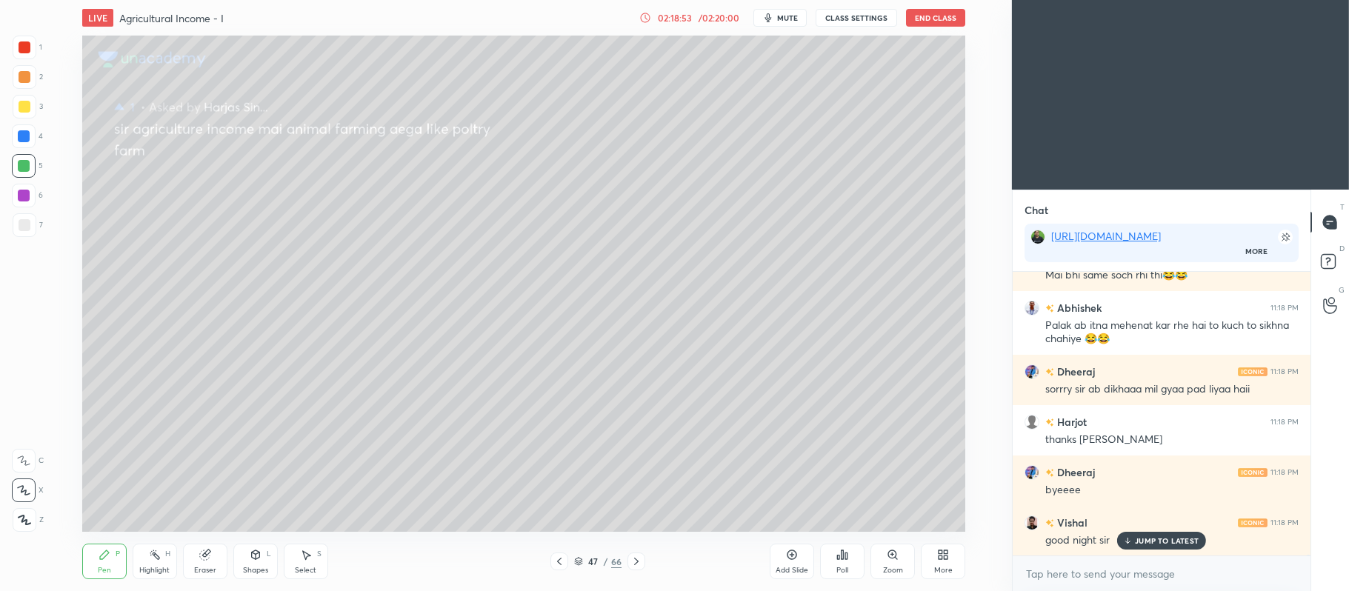
click at [937, 24] on button "End Class" at bounding box center [935, 18] width 59 height 18
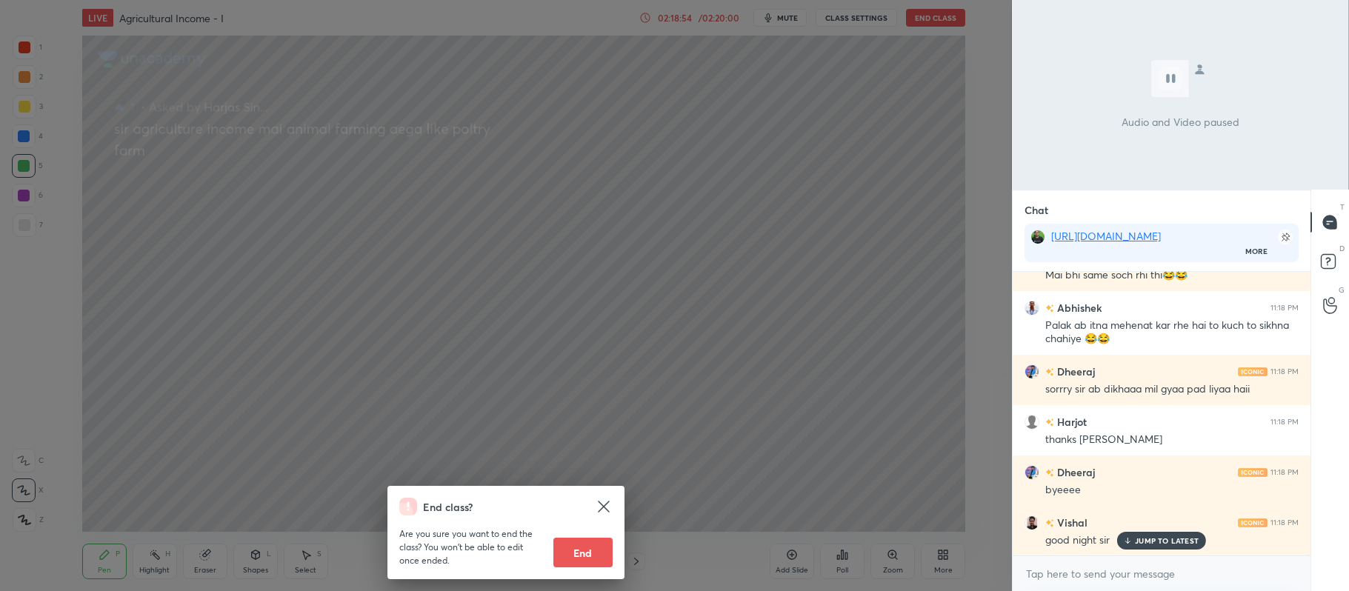
click at [579, 558] on button "End" at bounding box center [582, 553] width 59 height 30
type textarea "x"
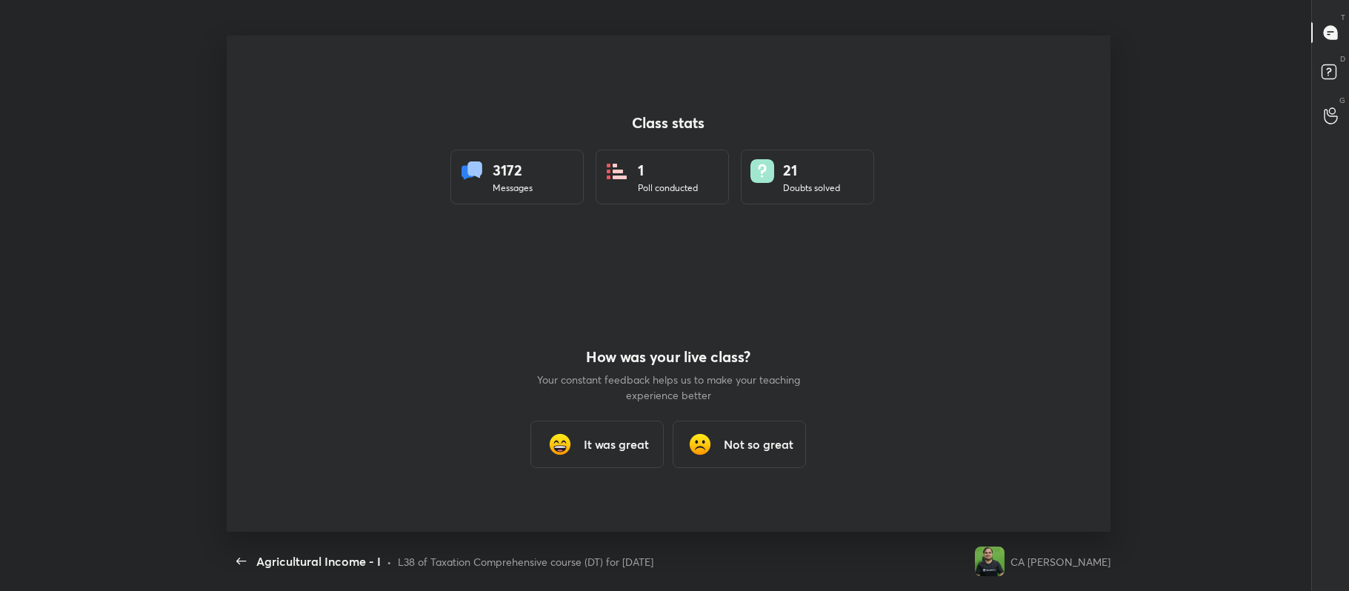
scroll to position [73595, 72780]
click at [602, 448] on h3 "It was great" at bounding box center [616, 445] width 65 height 18
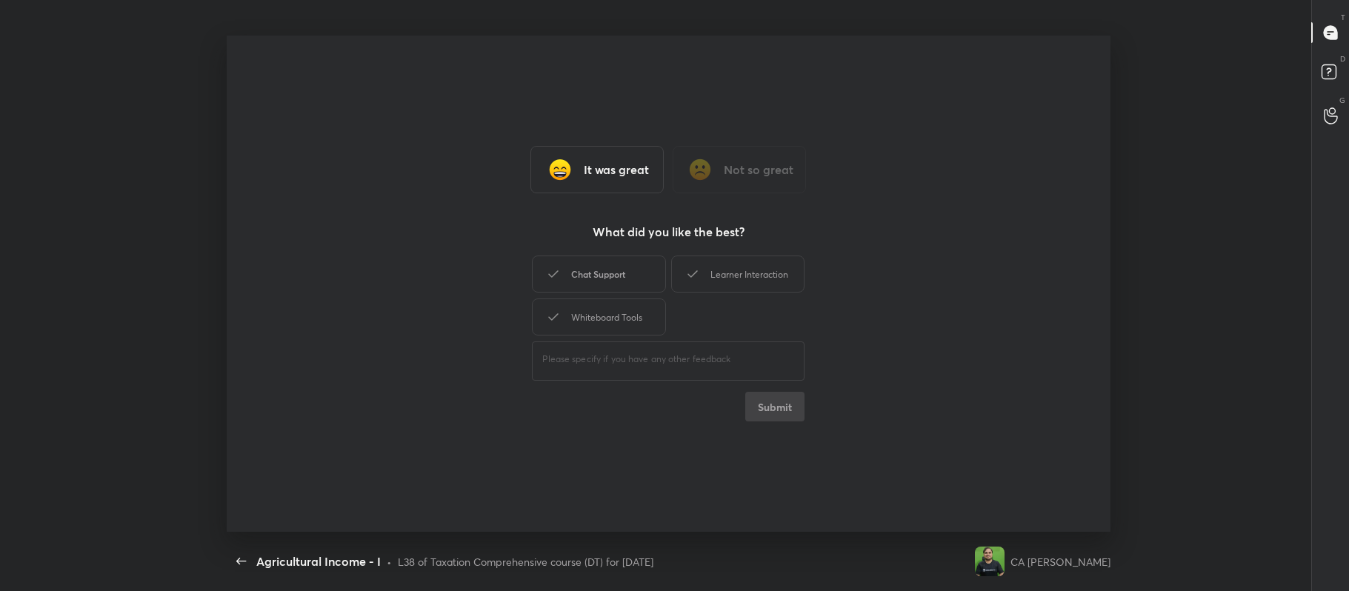
click at [621, 274] on div "Chat Support" at bounding box center [598, 274] width 133 height 37
click at [715, 279] on div "Learner Interaction" at bounding box center [737, 274] width 133 height 37
click at [611, 304] on div "Whiteboard Tools" at bounding box center [598, 317] width 133 height 37
click at [781, 405] on button "Submit" at bounding box center [774, 407] width 59 height 30
